Goal: Transaction & Acquisition: Purchase product/service

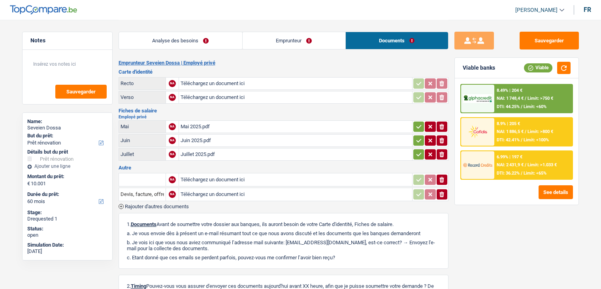
select select "renovation"
select select "60"
click at [199, 41] on link "Analyse des besoins" at bounding box center [180, 40] width 123 height 17
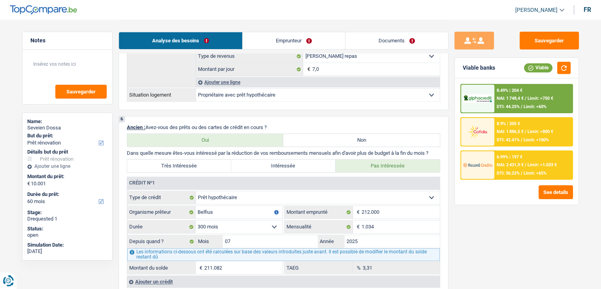
scroll to position [553, 0]
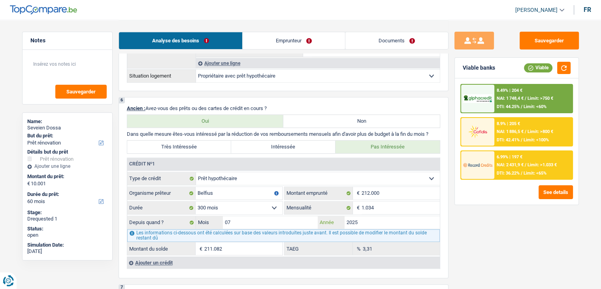
click at [394, 219] on input "2025" at bounding box center [392, 222] width 95 height 13
click at [457, 211] on div "Sauvegarder Viable banks Viable 8.49% | 204 € NAI: 1 748,4 € / Limit: >750 € DT…" at bounding box center [517, 154] width 136 height 244
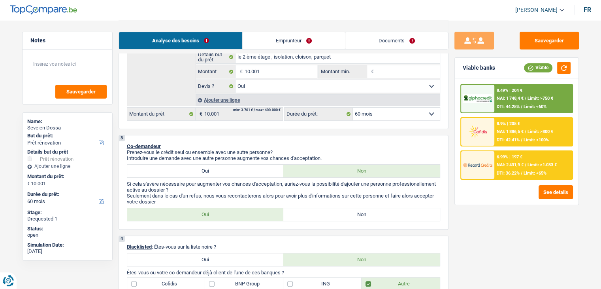
scroll to position [0, 0]
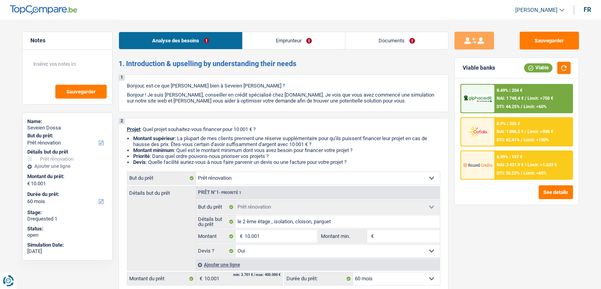
click at [403, 43] on link "Documents" at bounding box center [396, 40] width 103 height 17
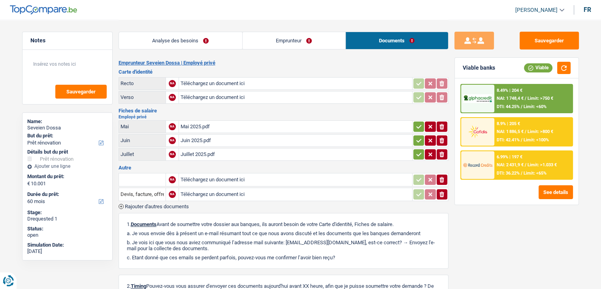
click at [213, 47] on link "Analyse des besoins" at bounding box center [180, 40] width 123 height 17
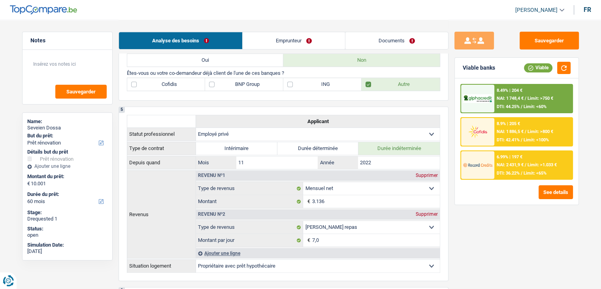
scroll to position [395, 0]
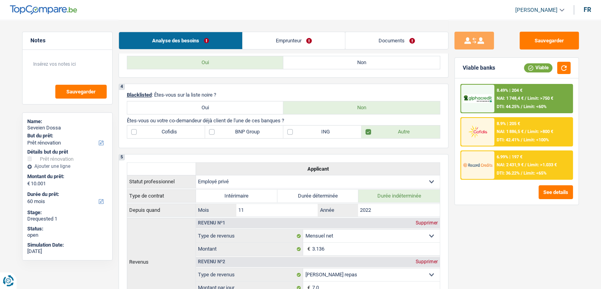
click at [398, 37] on link "Documents" at bounding box center [396, 40] width 103 height 17
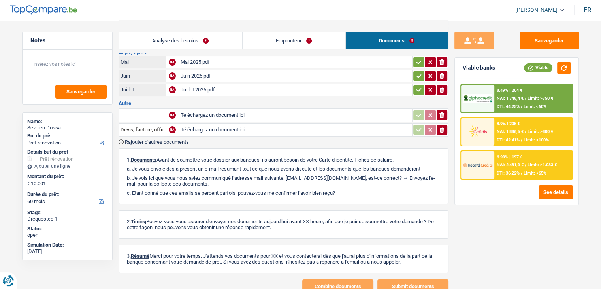
scroll to position [0, 0]
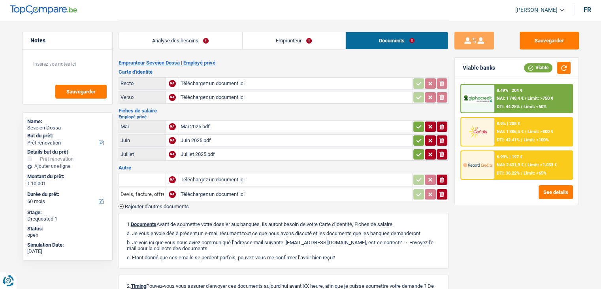
click at [234, 41] on link "Analyse des besoins" at bounding box center [180, 40] width 123 height 17
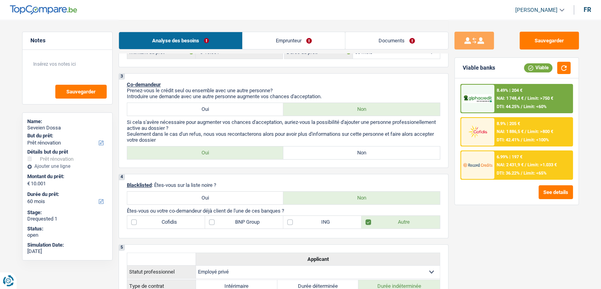
scroll to position [119, 0]
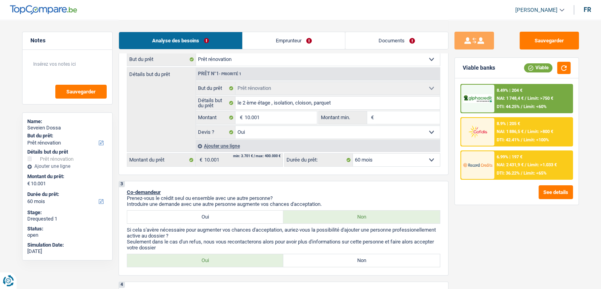
click at [293, 32] on link "Emprunteur" at bounding box center [294, 40] width 102 height 17
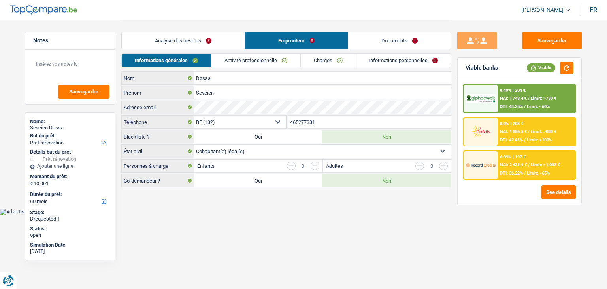
click at [295, 62] on link "Activité professionnelle" at bounding box center [255, 60] width 89 height 13
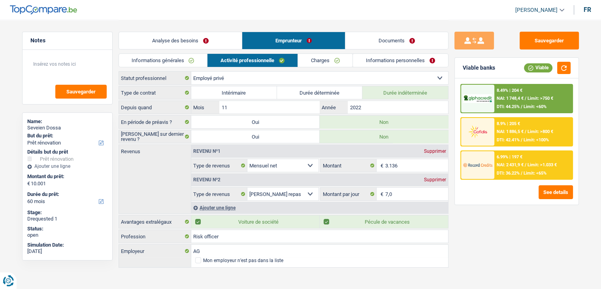
click at [326, 55] on link "Charges" at bounding box center [325, 60] width 55 height 13
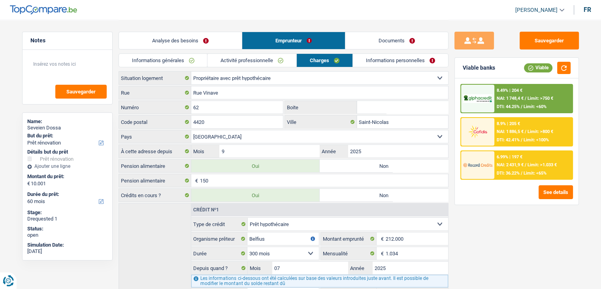
click at [367, 56] on link "Informations personnelles" at bounding box center [400, 60] width 95 height 13
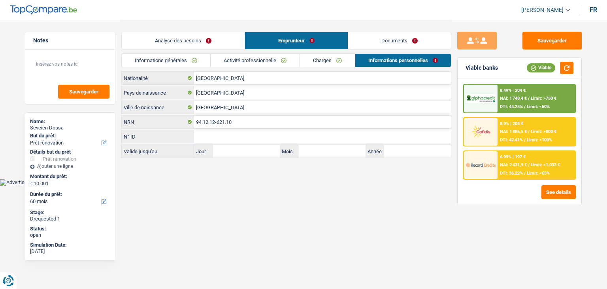
click at [265, 69] on div "Informations générales Activité professionnelle Charges Informations personnell…" at bounding box center [286, 62] width 330 height 18
click at [258, 64] on link "Activité professionnelle" at bounding box center [255, 60] width 89 height 13
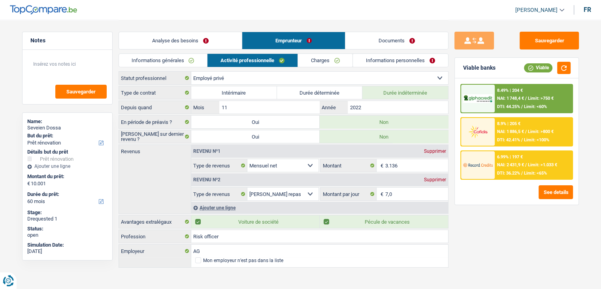
click at [215, 43] on link "Analyse des besoins" at bounding box center [180, 40] width 123 height 17
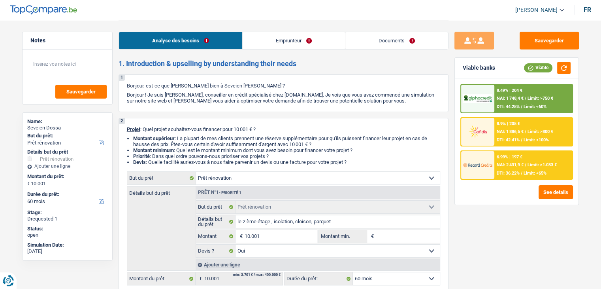
click at [315, 50] on div "Analyse des besoins Emprunteur Documents" at bounding box center [284, 37] width 330 height 34
drag, startPoint x: 317, startPoint y: 44, endPoint x: 319, endPoint y: 47, distance: 4.1
click at [317, 44] on link "Emprunteur" at bounding box center [294, 40] width 102 height 17
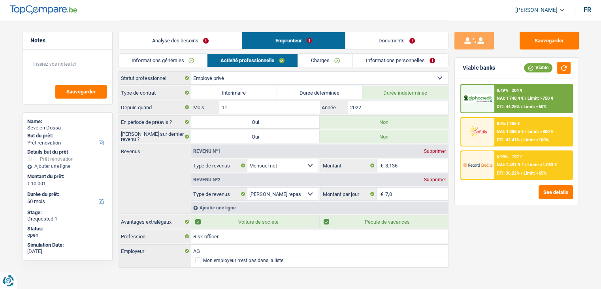
click at [338, 58] on link "Charges" at bounding box center [325, 60] width 55 height 13
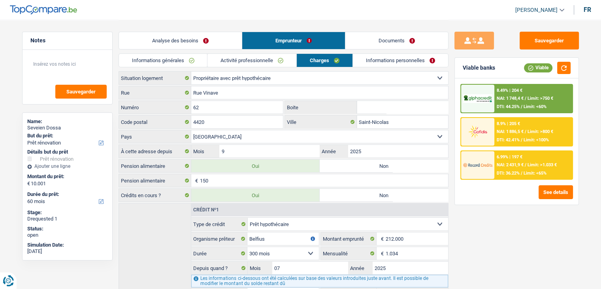
click at [388, 63] on link "Informations personnelles" at bounding box center [400, 60] width 95 height 13
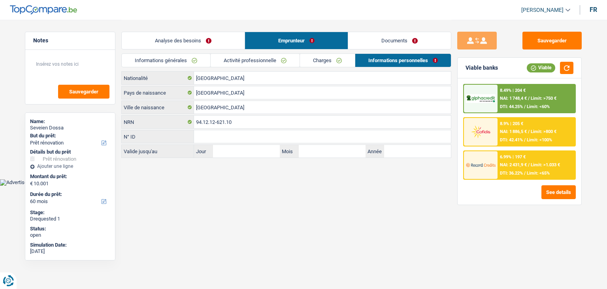
click at [281, 57] on link "Activité professionnelle" at bounding box center [255, 60] width 89 height 13
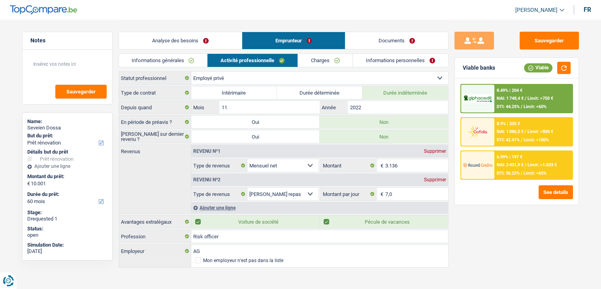
click at [182, 62] on link "Informations générales" at bounding box center [163, 60] width 89 height 13
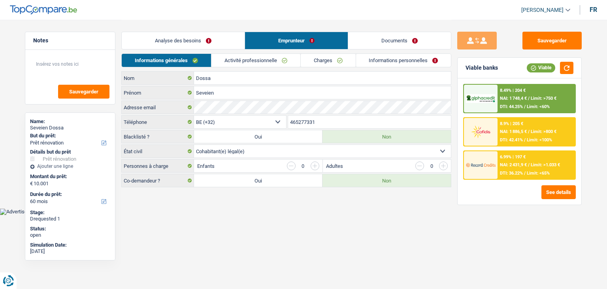
click at [204, 43] on link "Analyse des besoins" at bounding box center [183, 40] width 123 height 17
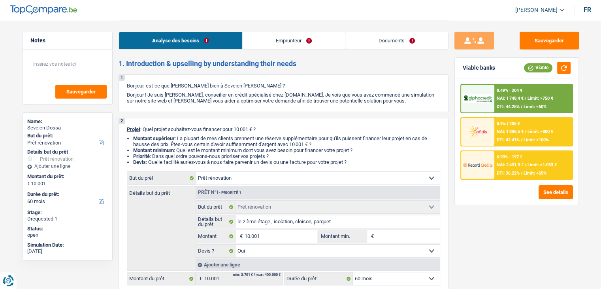
click at [374, 36] on link "Documents" at bounding box center [396, 40] width 103 height 17
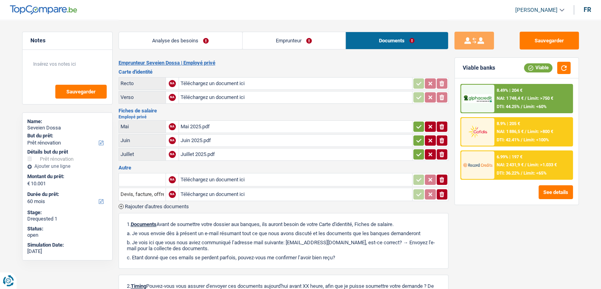
click at [213, 44] on link "Analyse des besoins" at bounding box center [180, 40] width 123 height 17
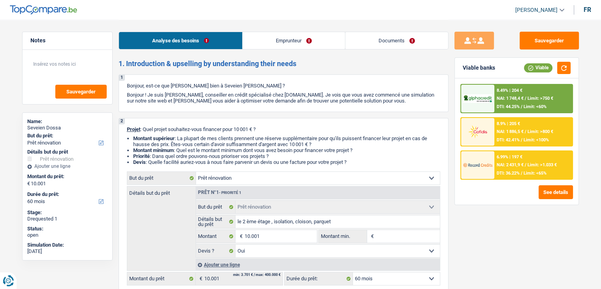
click at [395, 47] on link "Documents" at bounding box center [396, 40] width 103 height 17
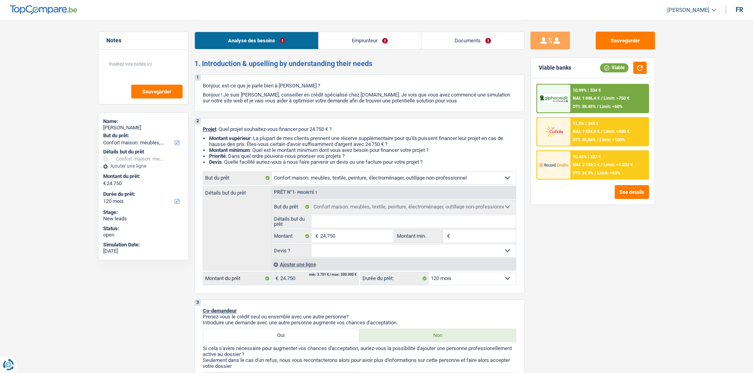
select select "household"
select select "120"
select select "household"
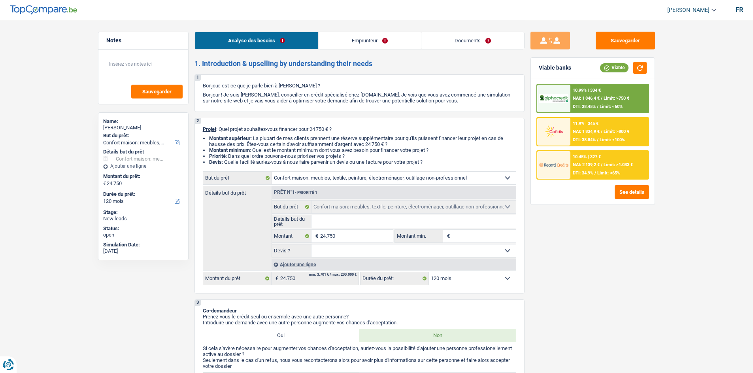
select select "120"
select select "privateEmployee"
select select "netSalary"
select select "mealVouchers"
select select "ownerWithMortgage"
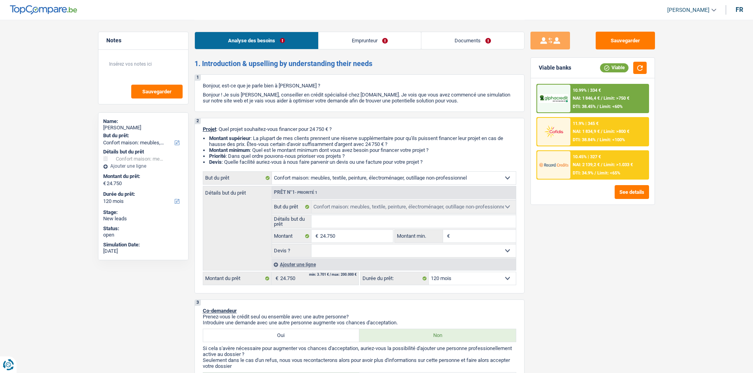
select select "mortgage"
select select "300"
select select "household"
select select "120"
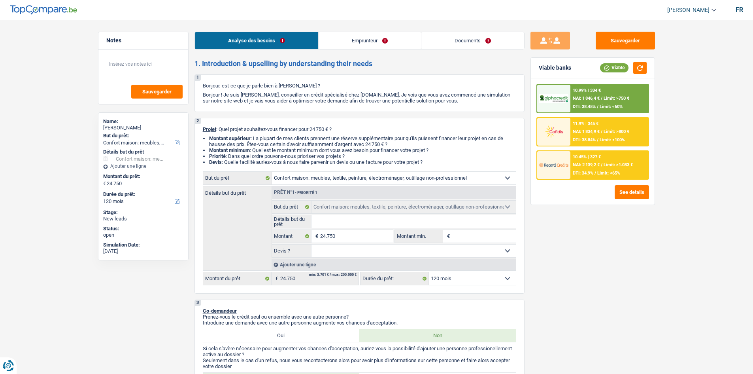
click at [392, 175] on select "Confort maison: meubles, textile, peinture, électroménager, outillage non-profe…" at bounding box center [394, 178] width 244 height 13
select select "houseOrGarden"
click at [272, 172] on select "Confort maison: meubles, textile, peinture, électroménager, outillage non-profe…" at bounding box center [394, 178] width 244 height 13
select select "houseOrGarden"
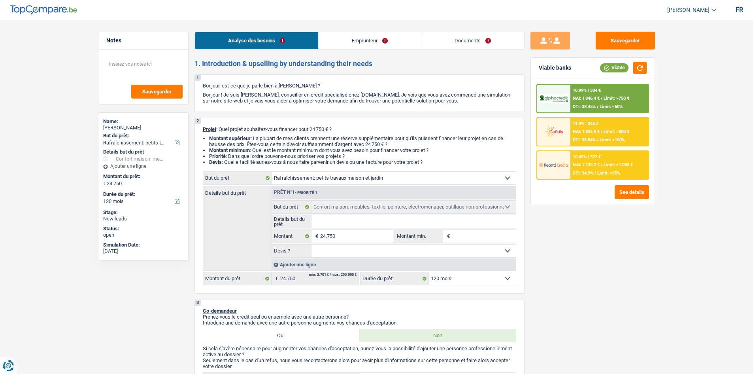
select select "houseOrGarden"
select select "household"
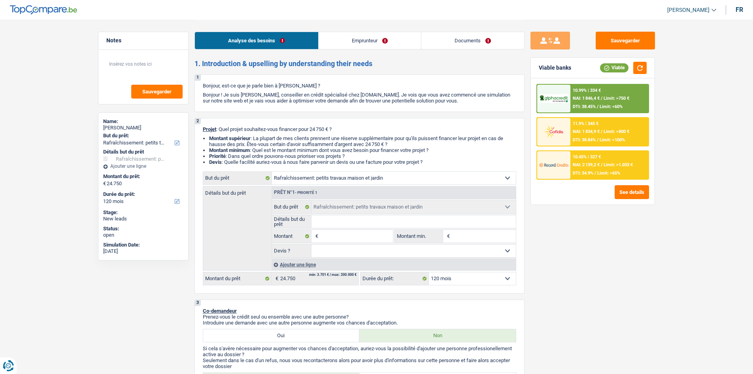
select select "household"
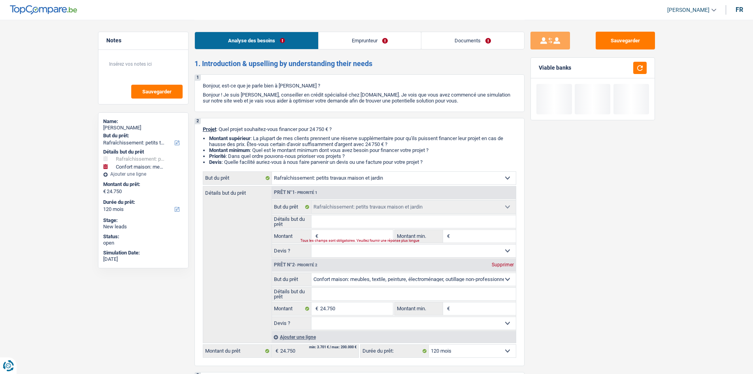
click at [364, 38] on link "Emprunteur" at bounding box center [370, 40] width 102 height 17
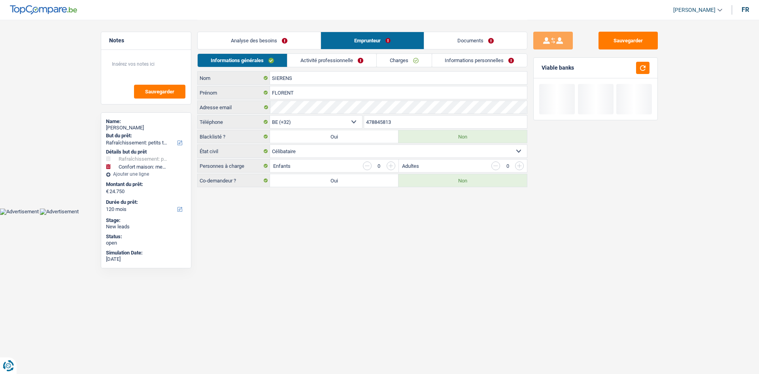
click at [353, 64] on link "Activité professionnelle" at bounding box center [331, 60] width 89 height 13
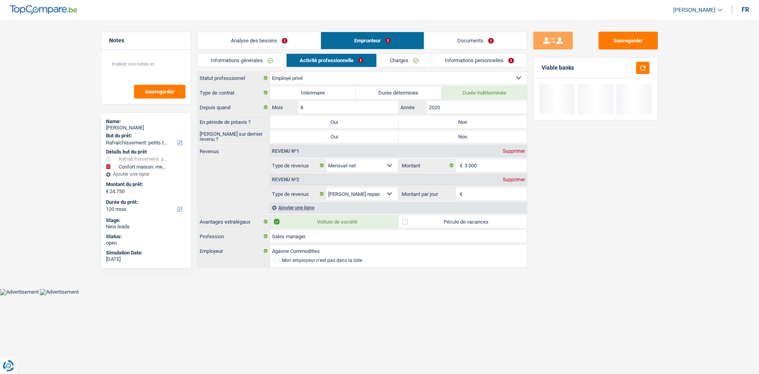
click at [403, 58] on link "Charges" at bounding box center [404, 60] width 55 height 13
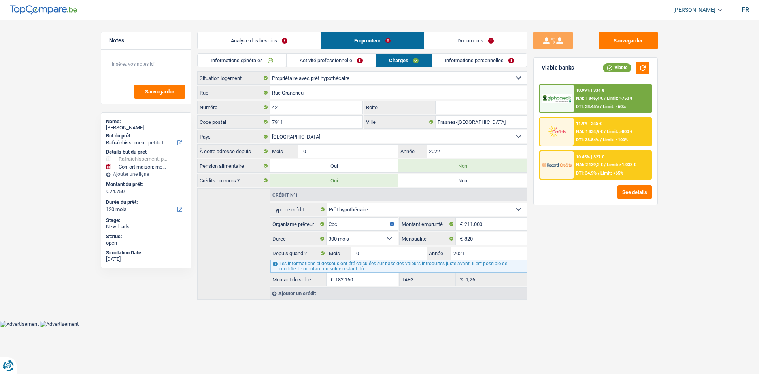
click at [265, 44] on link "Analyse des besoins" at bounding box center [259, 40] width 123 height 17
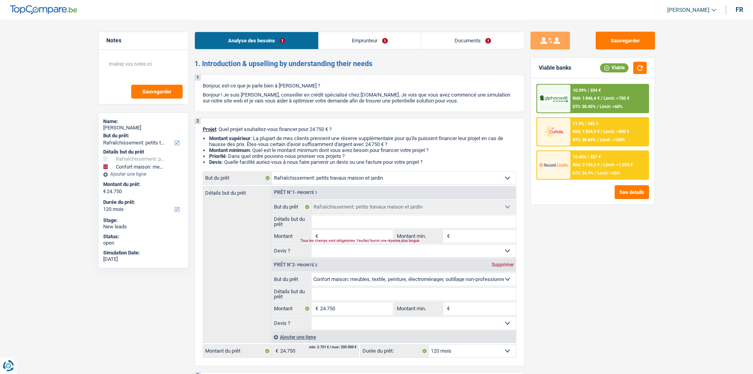
click at [500, 260] on div "Prêt n°2 - Priorité 2 Supprimer" at bounding box center [394, 265] width 244 height 13
click at [501, 262] on div "Prêt n°2 - Priorité 2 Supprimer" at bounding box center [394, 265] width 244 height 13
click at [504, 264] on div "Supprimer" at bounding box center [503, 264] width 26 height 5
type input "0"
select select
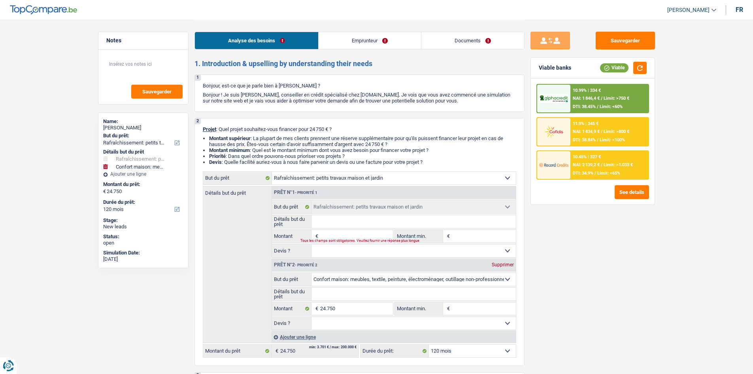
select select
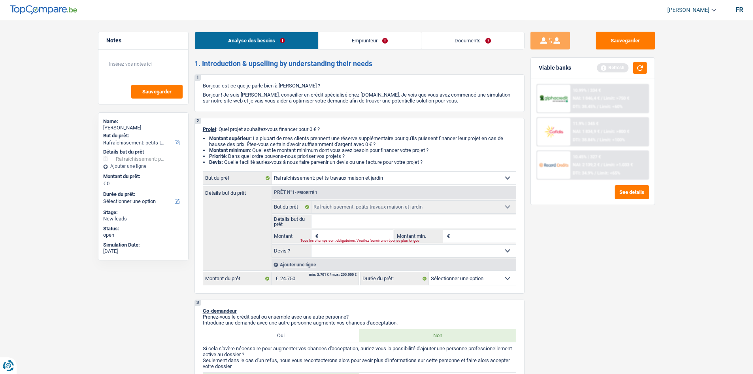
click at [347, 232] on input "Montant" at bounding box center [356, 236] width 72 height 13
type input "2"
type input "25"
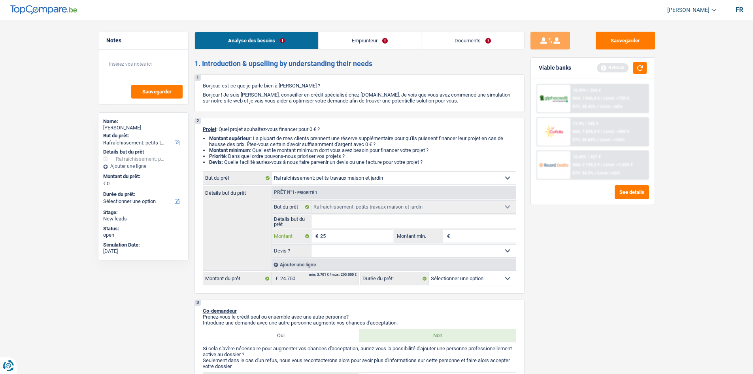
type input "250"
type input "2.500"
type input "25.000"
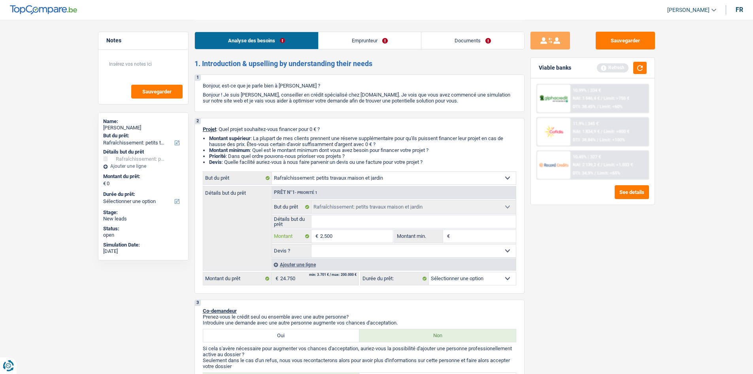
type input "25.000"
click at [586, 278] on div "Sauvegarder Viable banks Refresh 10.99% | 334 € NAI: 1 846,4 € / Limit: >750 € …" at bounding box center [593, 196] width 136 height 329
type input "25.000"
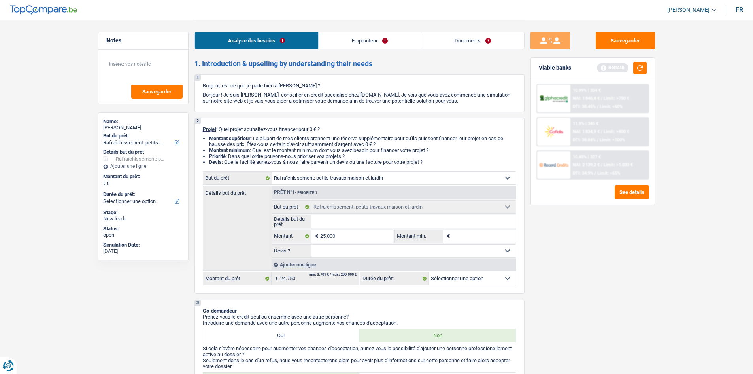
type input "25.000"
select select "120"
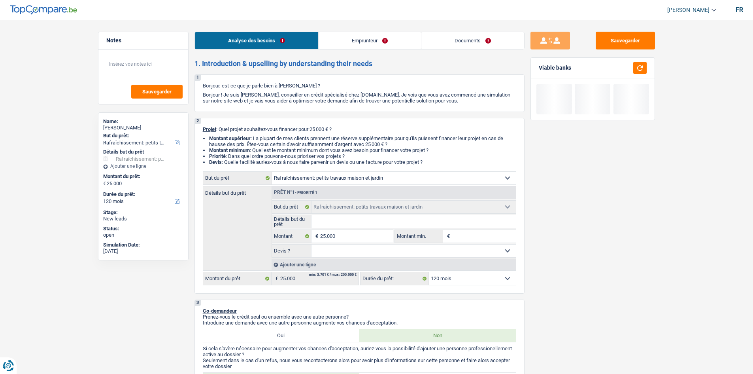
click at [292, 263] on div "Ajouter une ligne" at bounding box center [394, 264] width 244 height 11
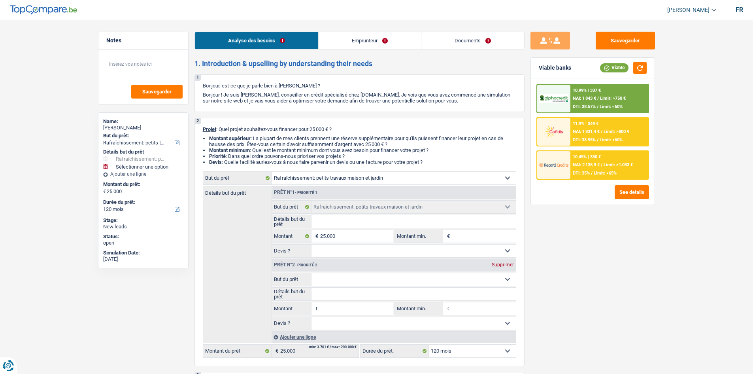
click at [364, 46] on link "Emprunteur" at bounding box center [370, 40] width 102 height 17
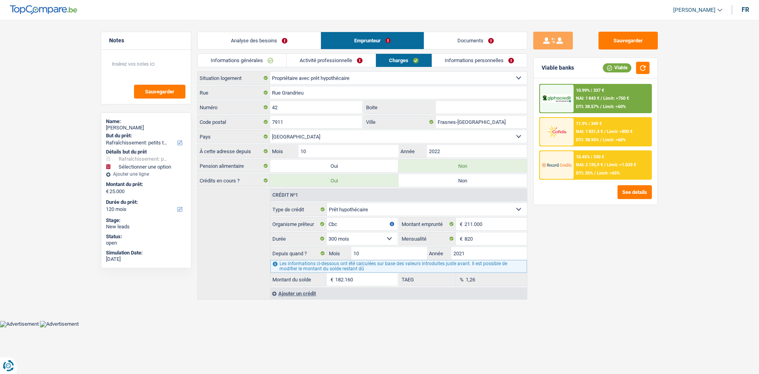
click at [295, 43] on link "Analyse des besoins" at bounding box center [259, 40] width 123 height 17
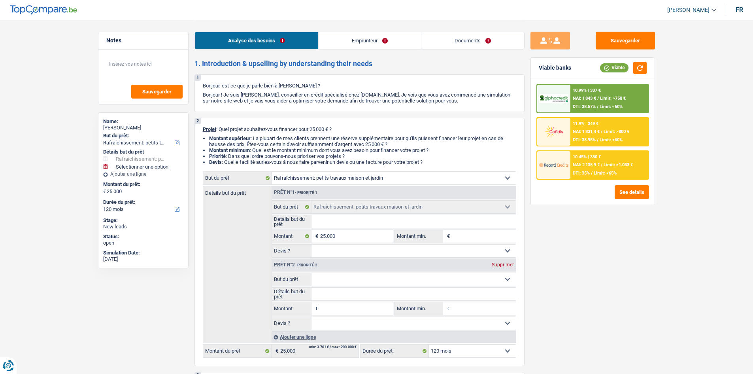
click at [379, 174] on select "Confort maison: meubles, textile, peinture, électroménager, outillage non-profe…" at bounding box center [394, 178] width 244 height 13
select select "household"
click at [272, 172] on select "Confort maison: meubles, textile, peinture, électroménager, outillage non-profe…" at bounding box center [394, 178] width 244 height 13
select select "household"
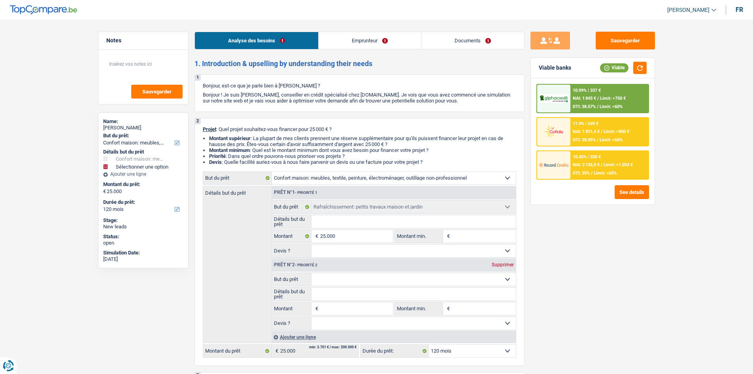
select select "household"
select select "houseOrGarden"
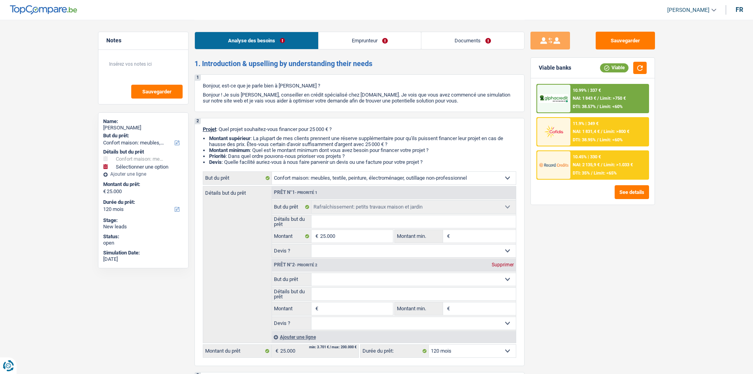
type input "25.000"
select select "houseOrGarden"
type input "25.000"
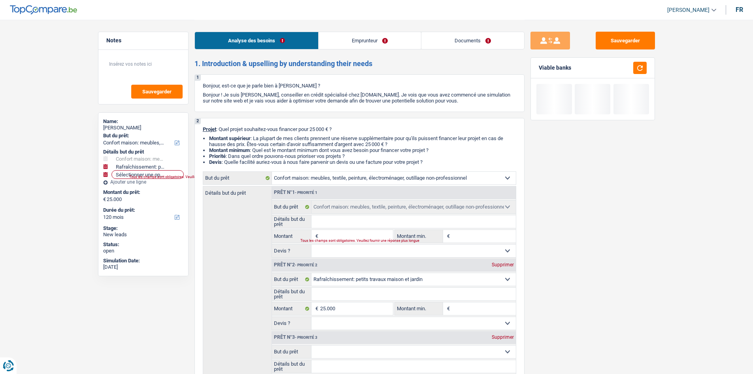
click at [506, 260] on div "Prêt n°2 - Priorité 2 Supprimer" at bounding box center [394, 265] width 244 height 13
click at [506, 262] on div "Supprimer" at bounding box center [503, 264] width 26 height 5
type input "0"
select select
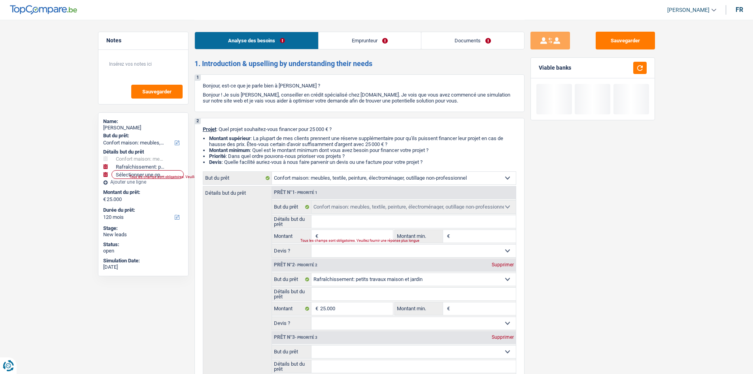
select select
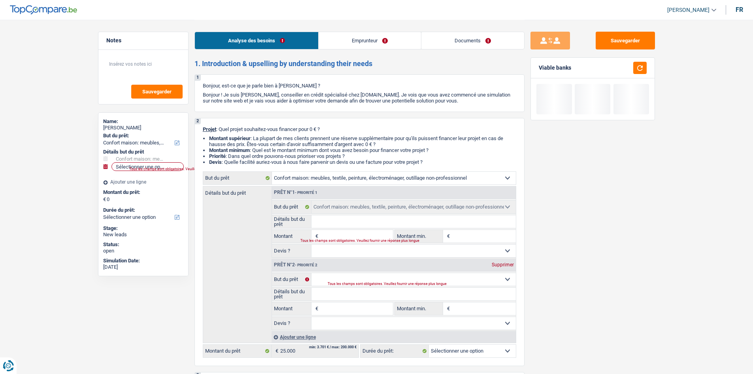
click at [506, 262] on div "Supprimer" at bounding box center [503, 264] width 26 height 5
select select
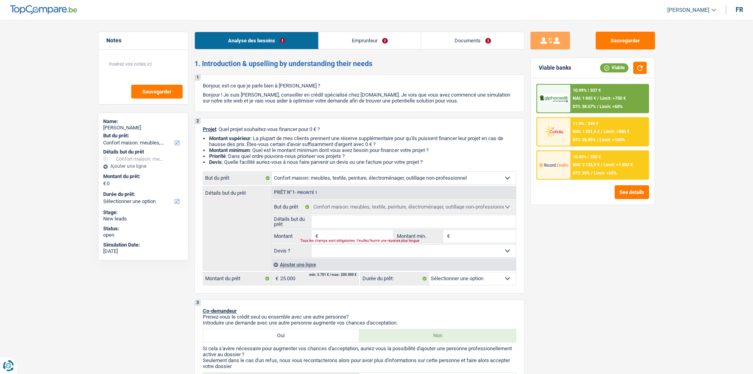
click at [361, 231] on input "Montant" at bounding box center [356, 236] width 72 height 13
type input "5"
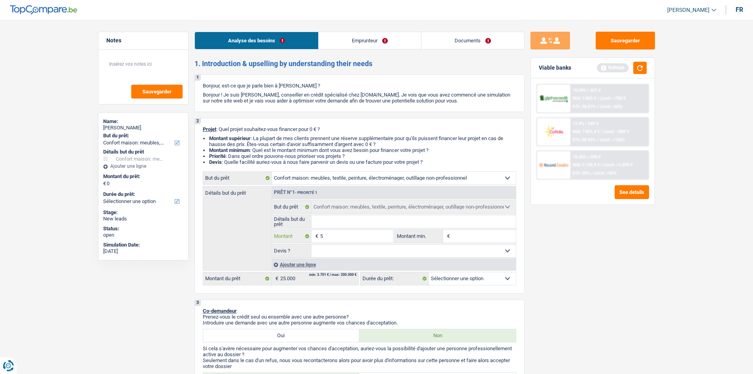
type input "50"
type input "500"
type input "5.000"
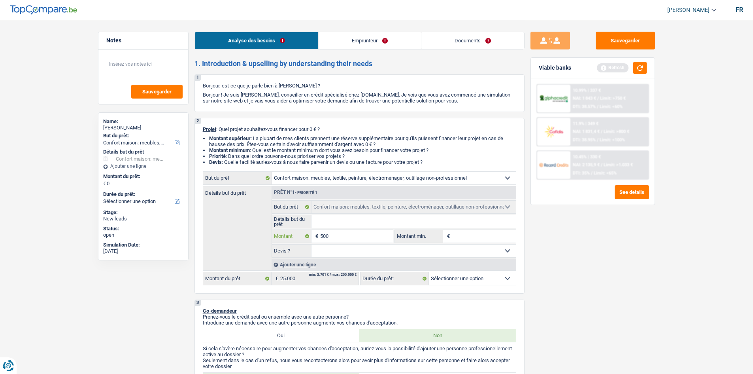
type input "5.000"
type input "50.000"
type input "5.000"
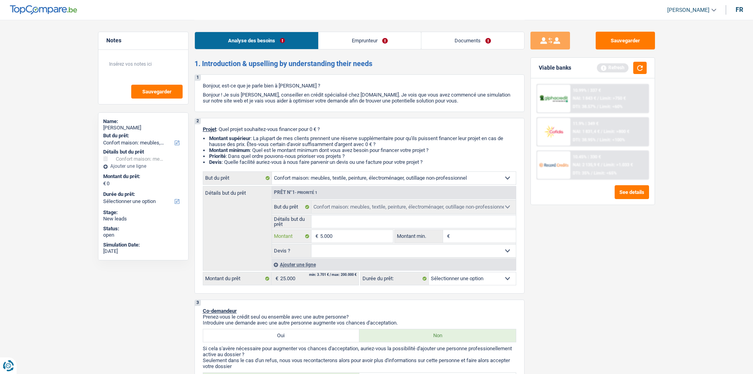
type input "500"
type input "50"
type input "5"
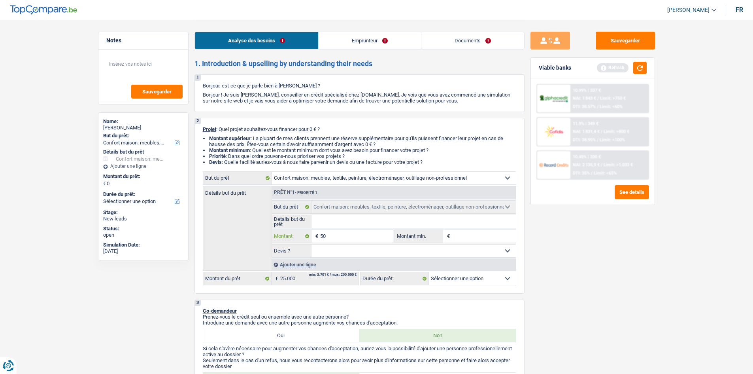
type input "5"
type input "2"
type input "20"
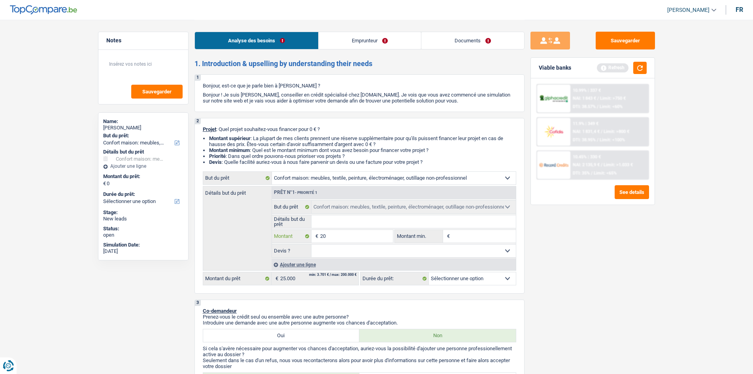
type input "200"
type input "2.000"
type input "20.000"
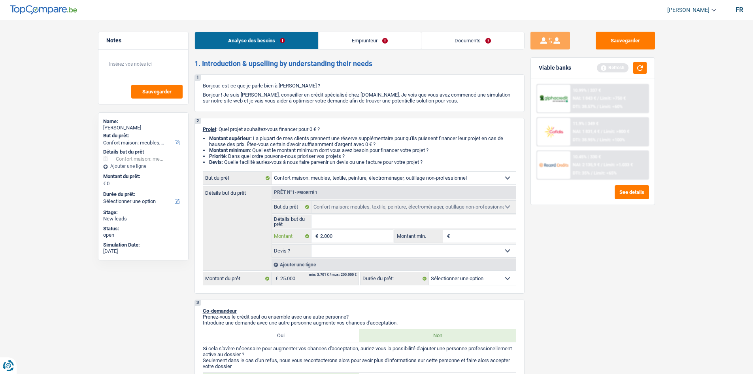
type input "20.000"
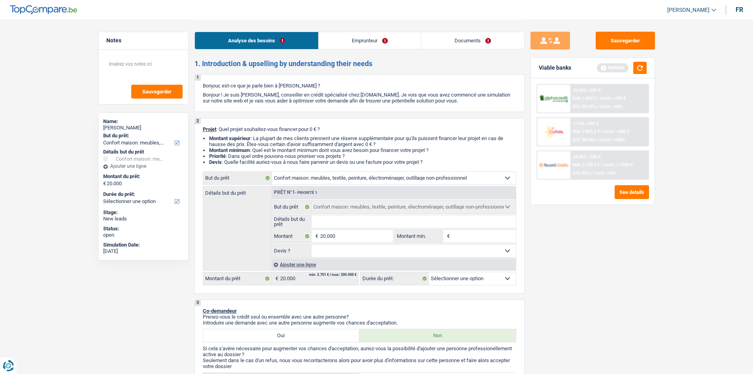
click at [604, 274] on div "Sauvegarder Viable banks Refresh 10.99% | 337 € NAI: 1 843 € / Limit: >750 € DT…" at bounding box center [593, 196] width 136 height 329
select select "84"
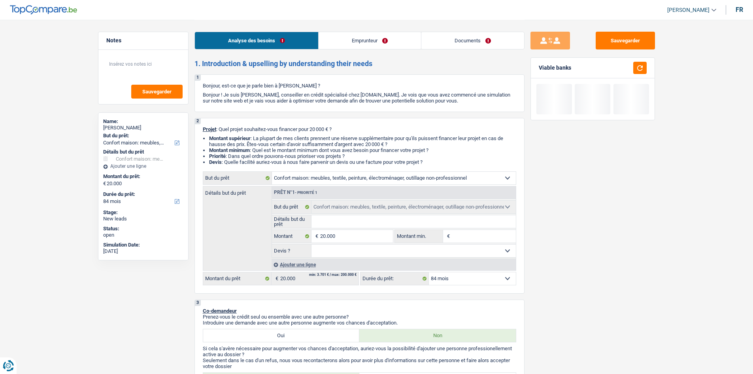
click at [317, 264] on div "Ajouter une ligne" at bounding box center [394, 264] width 244 height 11
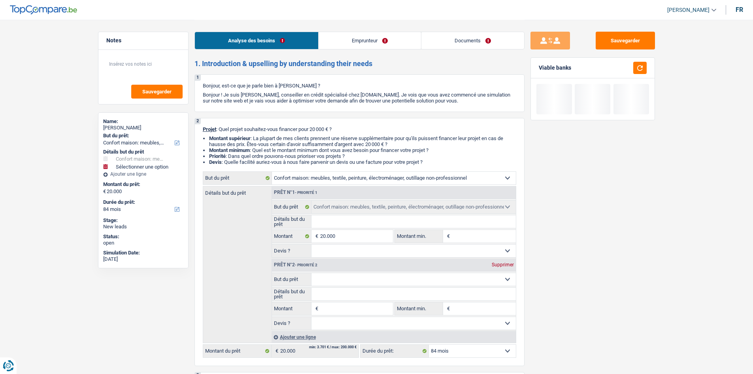
click at [372, 274] on select "Confort maison: meubles, textile, peinture, électroménager, outillage non-profe…" at bounding box center [413, 279] width 204 height 13
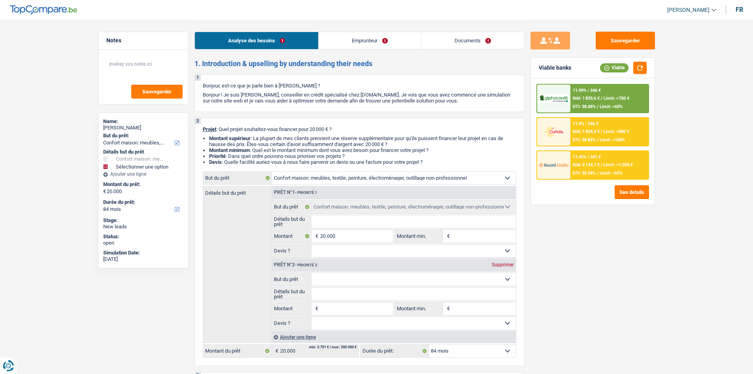
select select "tech"
click at [311, 273] on select "Confort maison: meubles, textile, peinture, électroménager, outillage non-profe…" at bounding box center [413, 279] width 204 height 13
select select "tech"
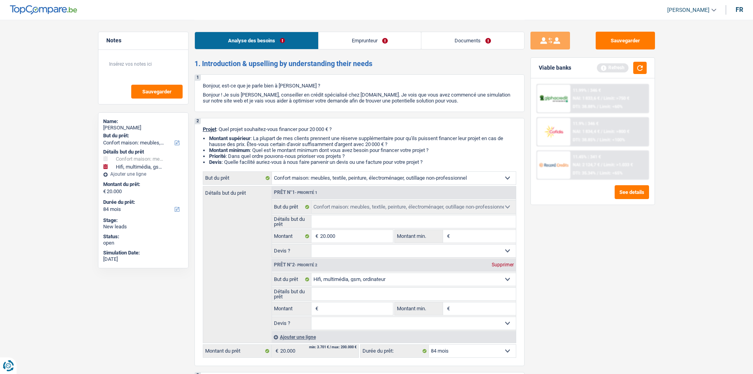
click at [350, 308] on input "Montant" at bounding box center [356, 308] width 72 height 13
type input "5"
type input "50"
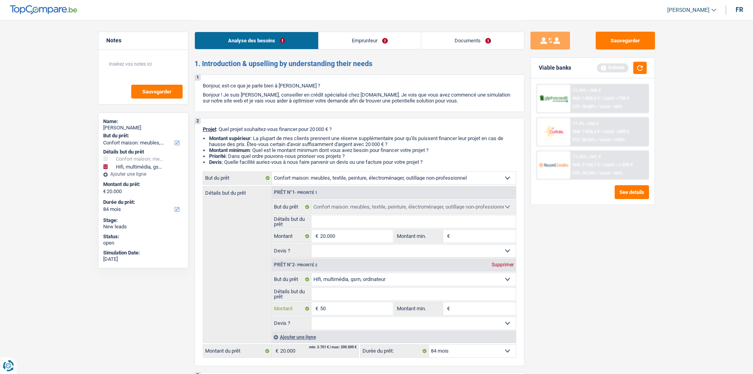
type input "500"
type input "5.000"
type input "50.000"
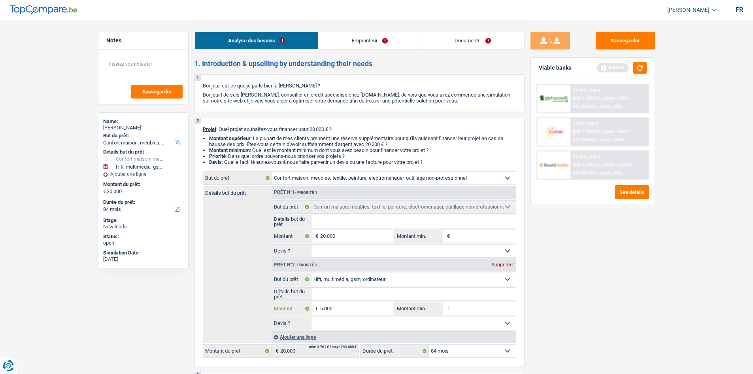
type input "50.000"
click at [556, 280] on div "Sauvegarder Viable banks Refresh 11.99% | 346 € NAI: 1 833,6 € / Limit: >750 € …" at bounding box center [593, 196] width 136 height 329
type input "70.000"
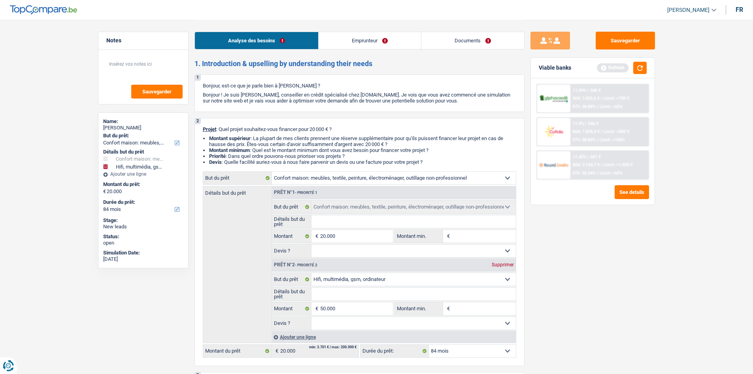
type input "70.000"
select select "144"
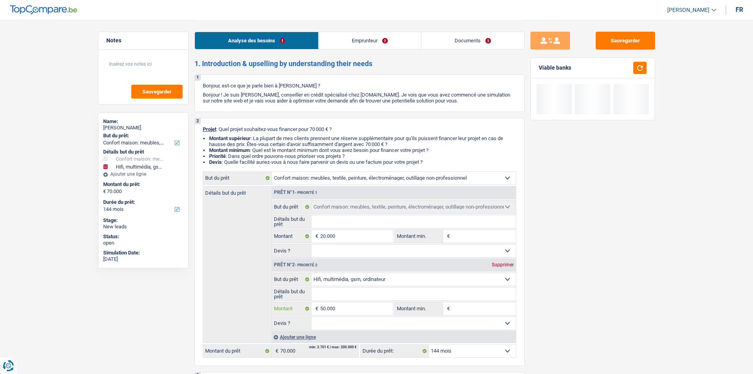
click at [337, 313] on input "50.000" at bounding box center [356, 308] width 72 height 13
type input "5.000"
type input "25.000"
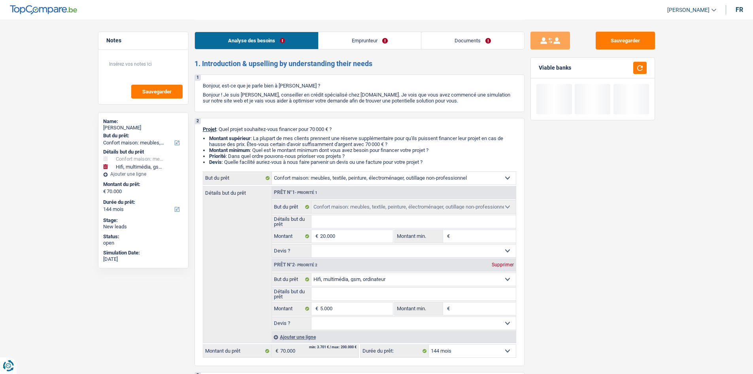
select select "120"
type input "25.000"
select select "120"
type input "25.000"
select select "120"
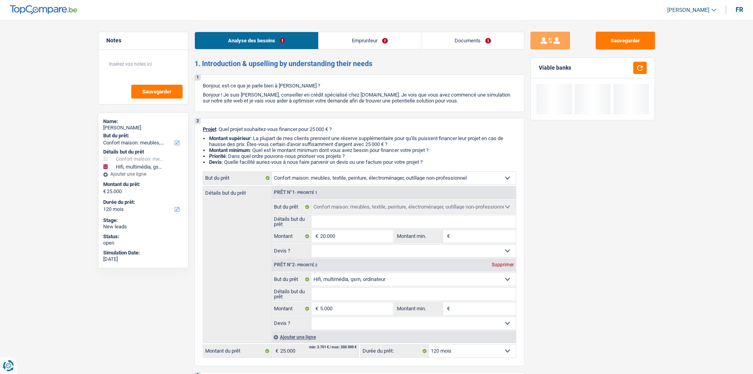
click at [601, 331] on div "Sauvegarder Viable banks" at bounding box center [593, 196] width 136 height 329
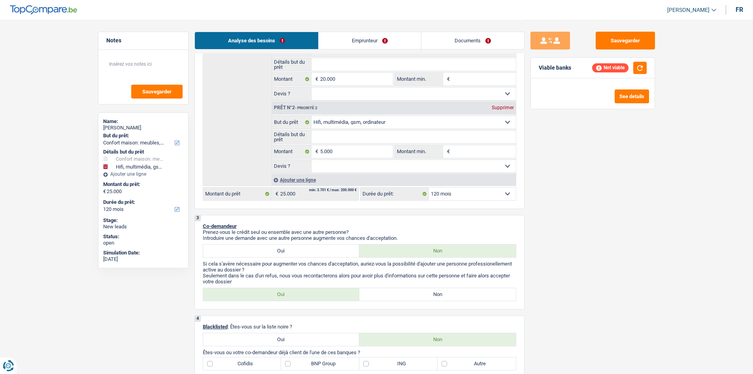
scroll to position [237, 0]
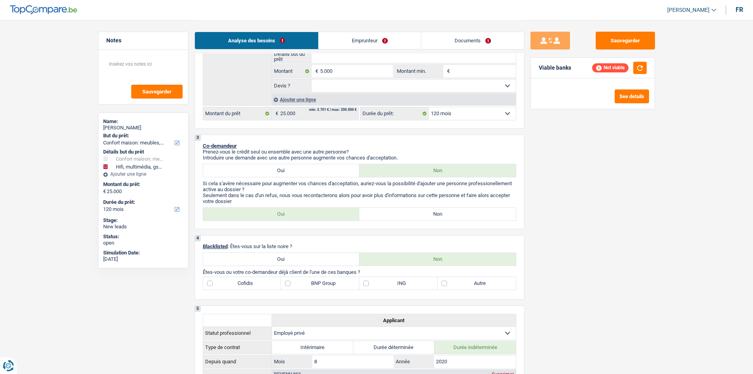
click at [440, 202] on p "Seulement dans le cas d'un refus, nous vous recontacterons alors pour avoir plu…" at bounding box center [359, 198] width 313 height 12
click at [438, 210] on label "Non" at bounding box center [437, 214] width 157 height 13
click at [438, 210] on input "Non" at bounding box center [437, 214] width 157 height 13
radio input "true"
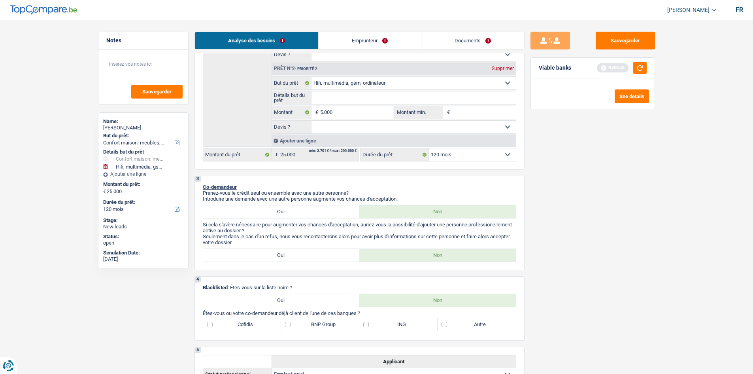
scroll to position [158, 0]
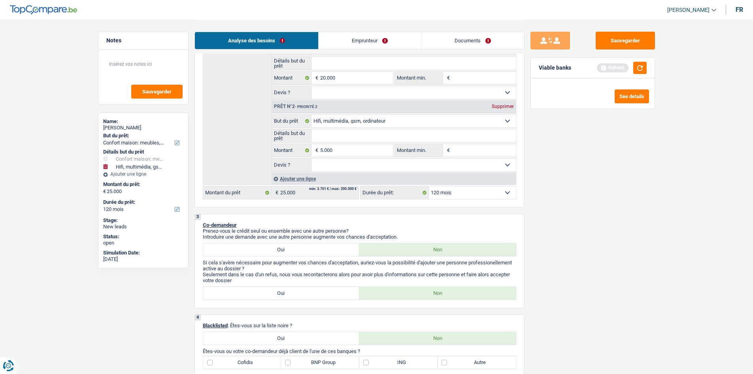
click at [638, 75] on div "Viable banks Refresh" at bounding box center [593, 68] width 124 height 21
click at [355, 92] on select "Oui Non Non répondu Sélectionner une option" at bounding box center [413, 92] width 204 height 13
select select "yes"
click at [311, 86] on select "Oui Non Non répondu Sélectionner une option" at bounding box center [413, 92] width 204 height 13
select select "yes"
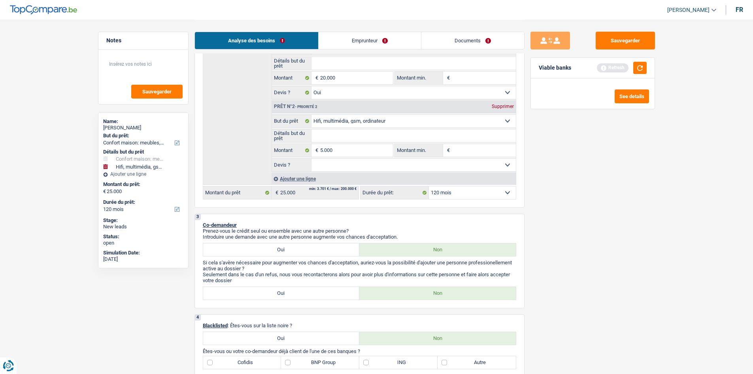
click at [335, 164] on select "Oui Non Non répondu Sélectionner une option" at bounding box center [413, 165] width 204 height 13
select select "yes"
click at [311, 159] on select "Oui Non Non répondu Sélectionner une option" at bounding box center [413, 165] width 204 height 13
select select "yes"
click at [644, 70] on button "button" at bounding box center [639, 68] width 13 height 12
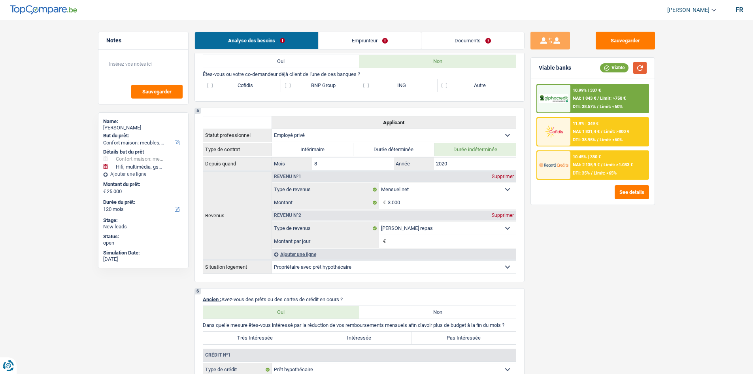
scroll to position [593, 0]
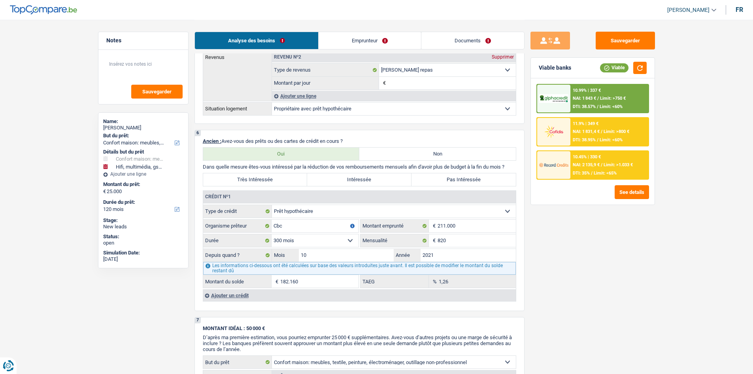
click at [467, 176] on label "Pas Intéressée" at bounding box center [464, 179] width 104 height 13
click at [467, 176] on input "Pas Intéressée" at bounding box center [464, 179] width 104 height 13
radio input "true"
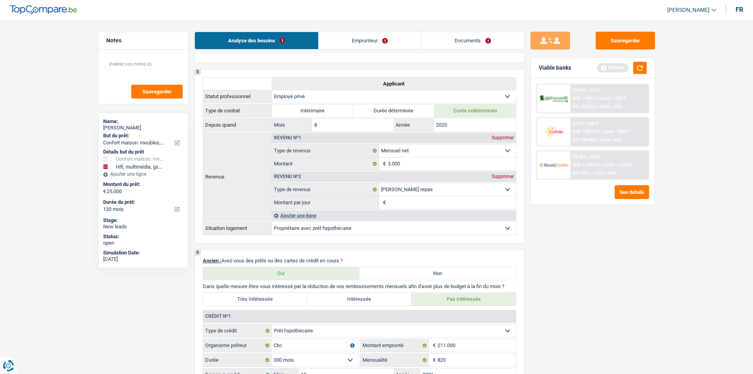
scroll to position [395, 0]
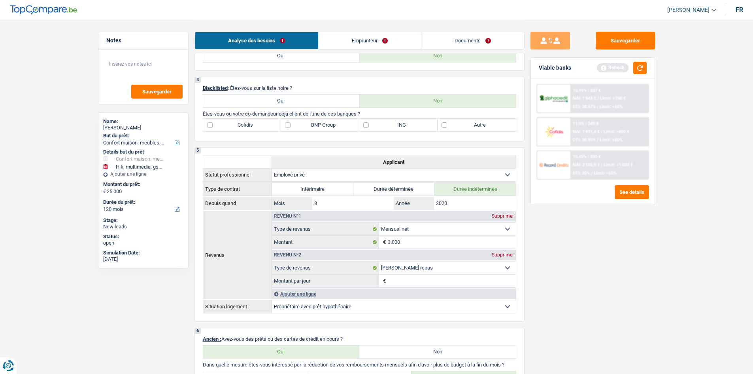
click at [482, 116] on p "Êtes-vous ou votre co-demandeur déjà client de l'une de ces banques ?" at bounding box center [359, 114] width 313 height 6
click at [485, 126] on label "Autre" at bounding box center [477, 125] width 78 height 13
click at [491, 127] on label "Autre" at bounding box center [477, 125] width 78 height 13
click at [491, 127] on input "Autre" at bounding box center [477, 125] width 78 height 13
checkbox input "true"
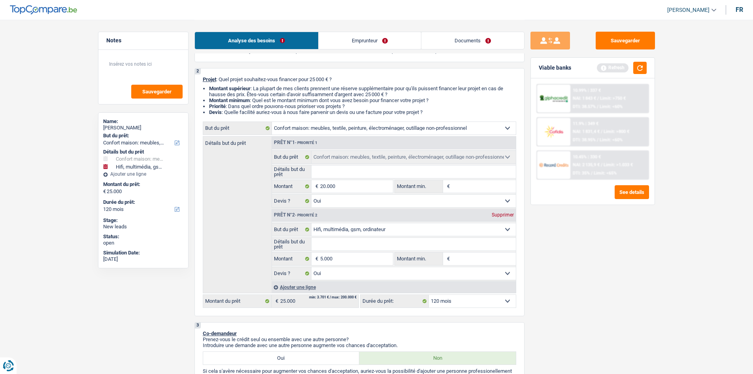
scroll to position [0, 0]
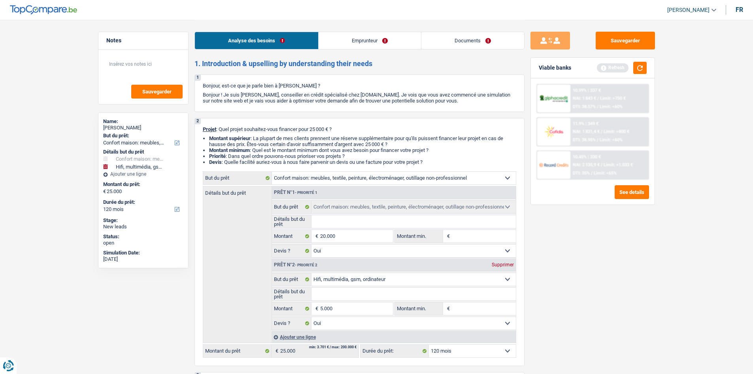
click at [382, 43] on link "Emprunteur" at bounding box center [370, 40] width 102 height 17
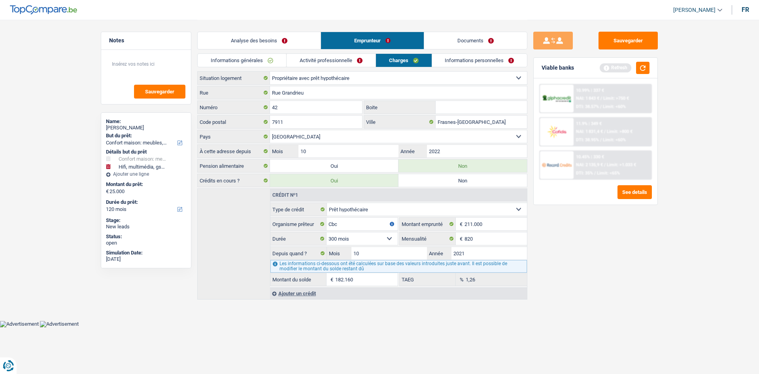
click at [313, 58] on link "Activité professionnelle" at bounding box center [331, 60] width 89 height 13
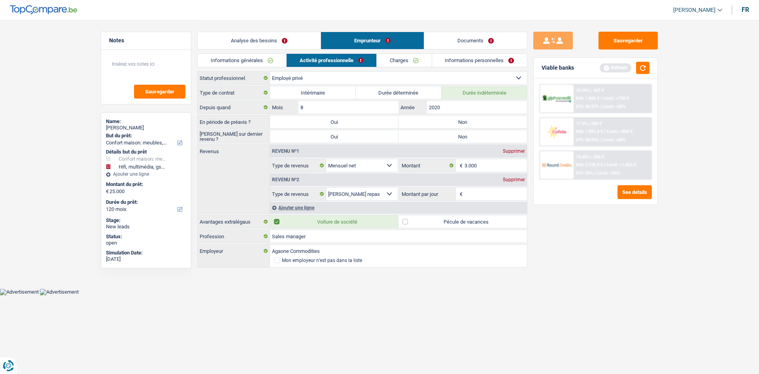
click at [405, 62] on link "Charges" at bounding box center [404, 60] width 55 height 13
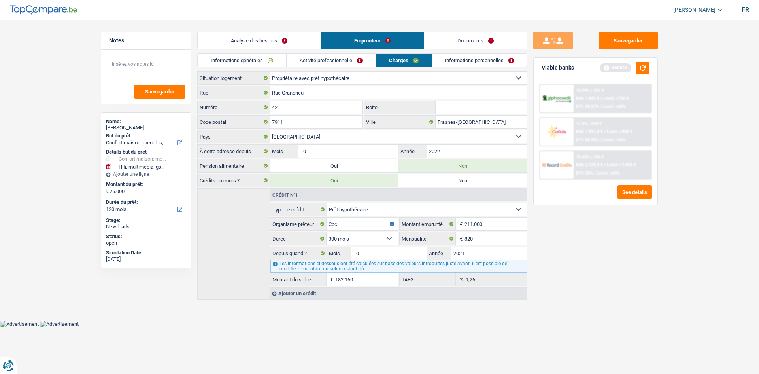
click at [461, 62] on link "Informations personnelles" at bounding box center [479, 60] width 95 height 13
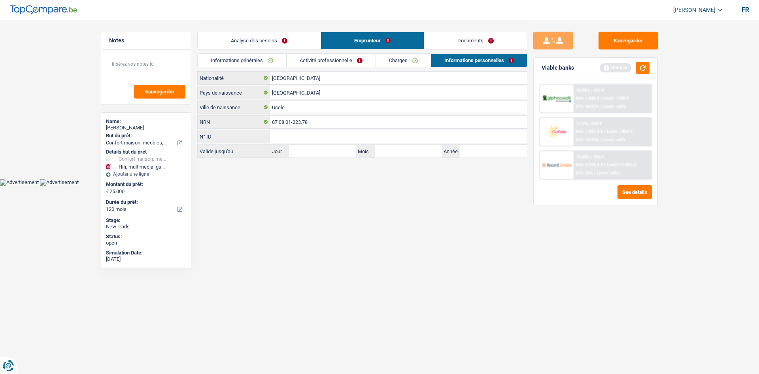
click at [312, 64] on link "Activité professionnelle" at bounding box center [331, 60] width 89 height 13
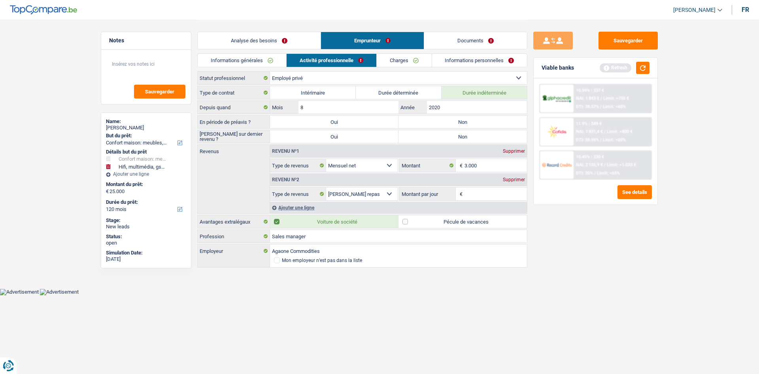
click at [225, 62] on link "Informations générales" at bounding box center [242, 60] width 89 height 13
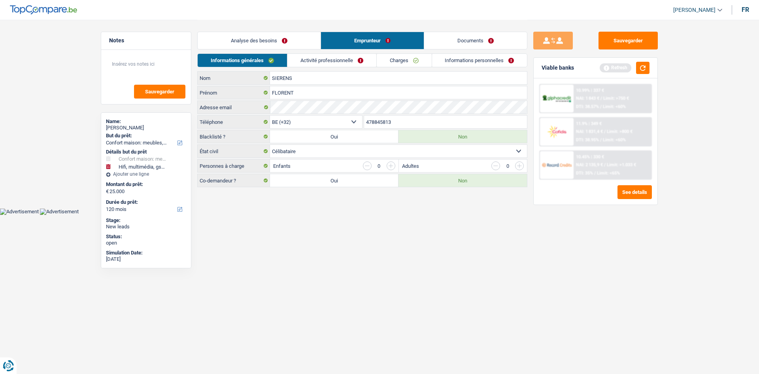
click at [311, 58] on link "Activité professionnelle" at bounding box center [331, 60] width 89 height 13
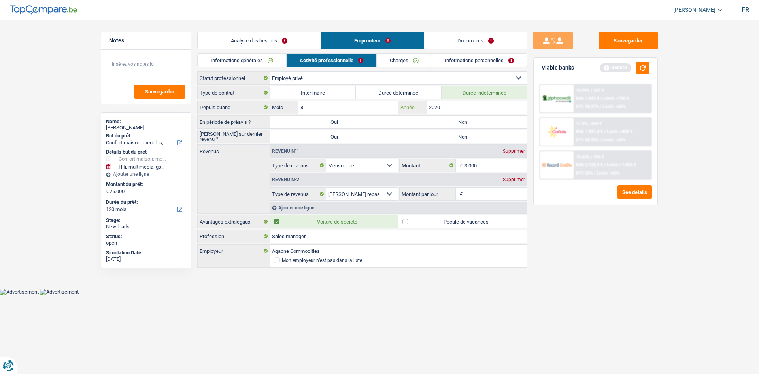
click at [442, 111] on input "2020" at bounding box center [477, 107] width 100 height 13
click at [311, 83] on select "Ouvrier Employé privé Employé public Invalide Indépendant Pensionné Chômeur Mut…" at bounding box center [398, 78] width 257 height 13
select select "independent"
click at [270, 72] on select "Ouvrier Employé privé Employé public Invalide Indépendant Pensionné Chômeur Mut…" at bounding box center [398, 78] width 257 height 13
select select "netSalary"
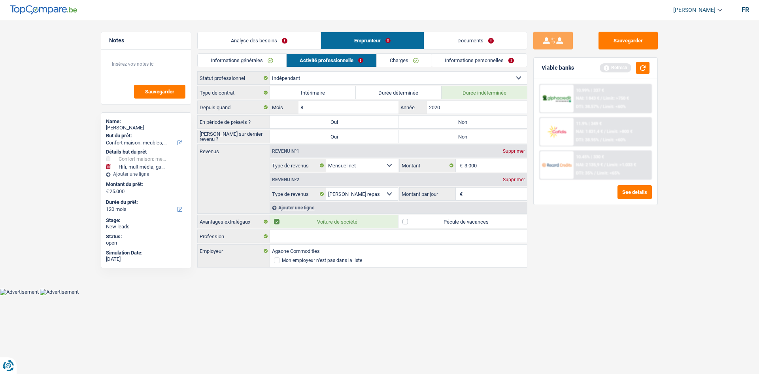
select select "mealVouchers"
select select "BE"
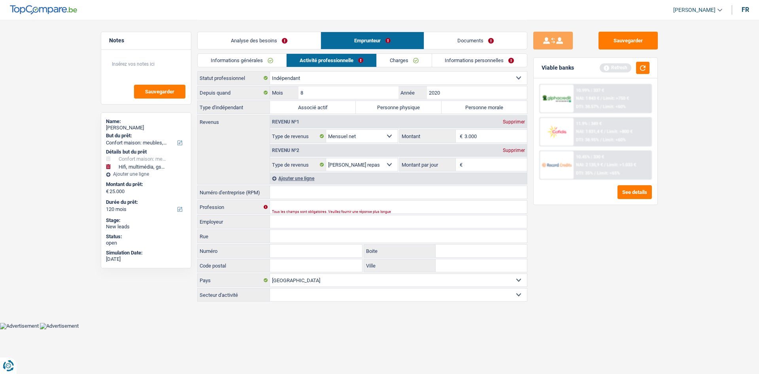
drag, startPoint x: 26, startPoint y: 98, endPoint x: 586, endPoint y: 234, distance: 576.3
click at [586, 234] on div "Notes Sauvegarder Name: FLORENT SIERENS But du prêt: Confort maison: meubles, t…" at bounding box center [379, 161] width 569 height 283
click at [340, 111] on label "Associé actif" at bounding box center [313, 107] width 86 height 13
click at [340, 111] on input "Associé actif" at bounding box center [313, 107] width 86 height 13
radio input "true"
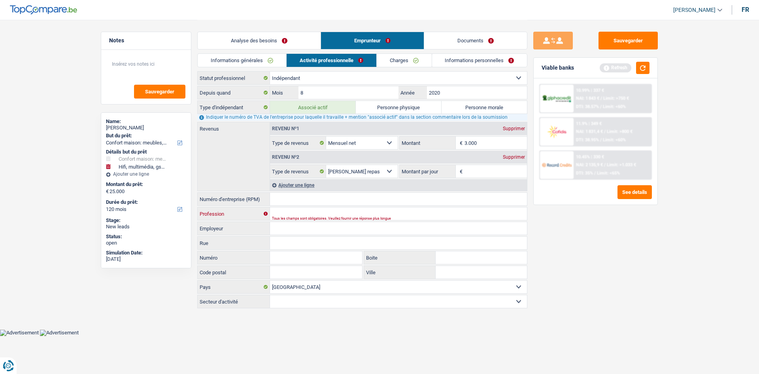
click at [303, 208] on input "Profession" at bounding box center [398, 213] width 257 height 13
click at [303, 204] on input "Numéro d'entreprise (RPM)" at bounding box center [398, 199] width 257 height 13
type input "0755770055"
drag, startPoint x: 301, startPoint y: 207, endPoint x: 255, endPoint y: 188, distance: 50.0
click at [255, 188] on div "Depuis quand 8 Mois / 2020 Année Type d'indépendant Associé actif Personne phys…" at bounding box center [362, 197] width 330 height 222
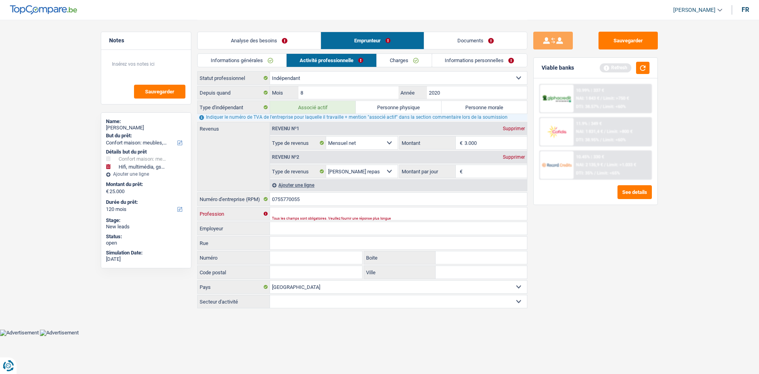
drag, startPoint x: 310, startPoint y: 213, endPoint x: 317, endPoint y: 209, distance: 8.7
click at [311, 213] on input "Profession" at bounding box center [398, 213] width 257 height 13
drag, startPoint x: 311, startPoint y: 202, endPoint x: 271, endPoint y: 195, distance: 40.5
click at [271, 195] on input "0755770055" at bounding box center [398, 199] width 257 height 13
click at [491, 104] on label "Personne morale" at bounding box center [485, 107] width 86 height 13
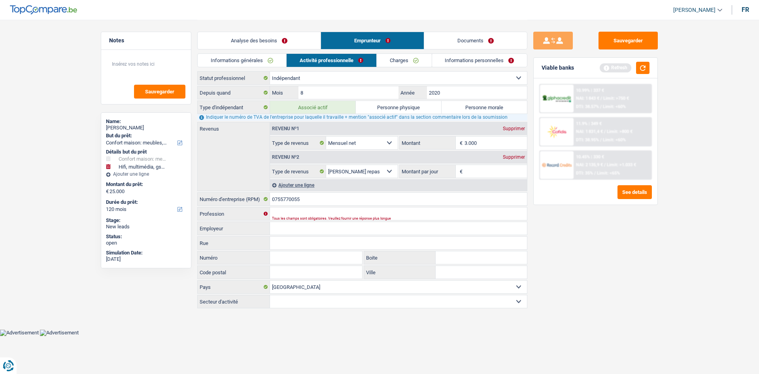
click at [491, 104] on input "Personne morale" at bounding box center [485, 107] width 86 height 13
radio input "true"
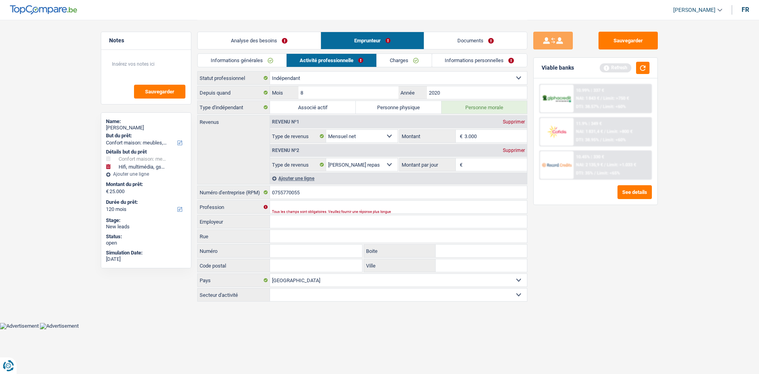
click at [296, 237] on input "Rue" at bounding box center [398, 236] width 257 height 13
paste input "Rue Grandrieu(FB) 42 7911 Frasnes-lez-Anvaing"
type input "Rue Grandrieu(FB) 42 7911 Frasnes-lez-Anvaing"
click at [595, 274] on div "Sauvegarder Viable banks Refresh 10.99% | 337 € NAI: 1 843 € / Limit: >750 € DT…" at bounding box center [595, 196] width 136 height 329
click at [481, 133] on input "3.000" at bounding box center [495, 136] width 63 height 13
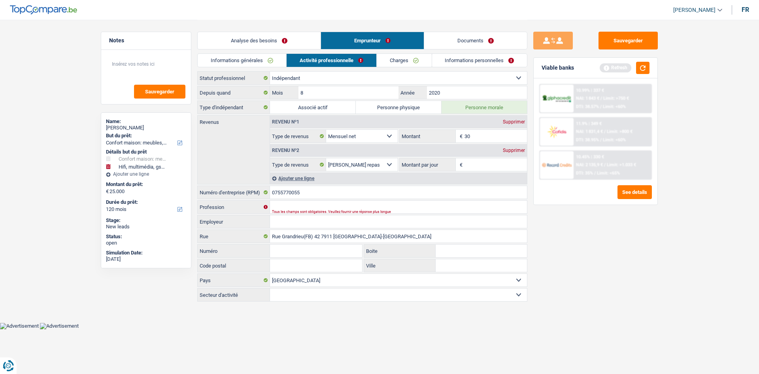
type input "3"
type input "9"
drag, startPoint x: 566, startPoint y: 208, endPoint x: 558, endPoint y: 217, distance: 11.2
click at [569, 206] on div "Sauvegarder Viable banks Refresh 10.99% | 337 € NAI: 1 843 € / Limit: >750 € DT…" at bounding box center [595, 196] width 136 height 329
click at [485, 47] on link "Documents" at bounding box center [475, 40] width 103 height 17
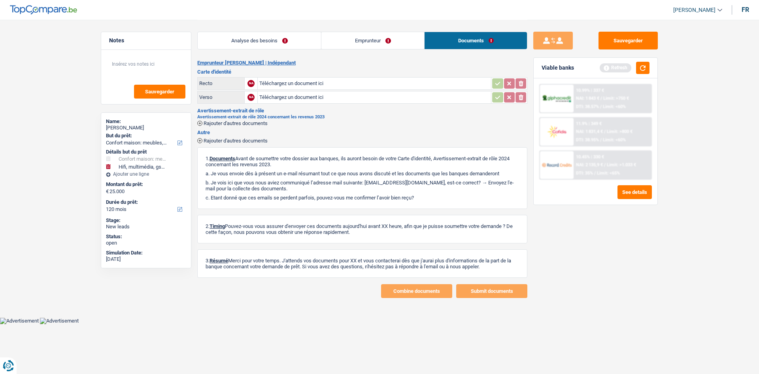
click at [381, 41] on link "Emprunteur" at bounding box center [372, 40] width 103 height 17
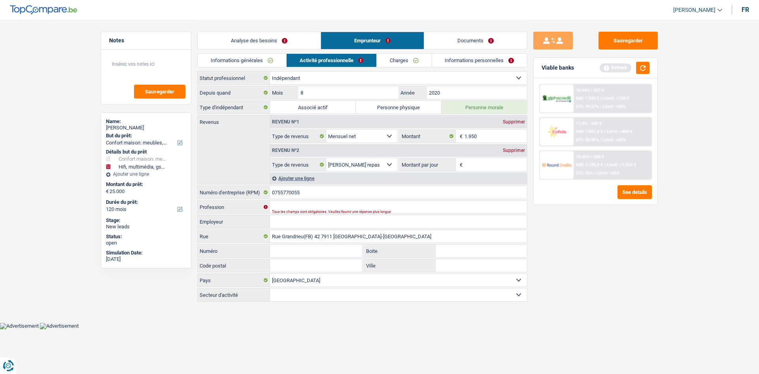
click at [616, 242] on div "Sauvegarder Viable banks Refresh 10.99% | 337 € NAI: 1 843 € / Limit: >750 € DT…" at bounding box center [595, 196] width 136 height 329
click at [611, 246] on div "Sauvegarder Viable banks Refresh 10.99% | 337 € NAI: 1 843 € / Limit: >750 € DT…" at bounding box center [595, 196] width 136 height 329
click at [482, 142] on input "1.950" at bounding box center [495, 136] width 63 height 13
click at [450, 40] on link "Documents" at bounding box center [475, 40] width 103 height 17
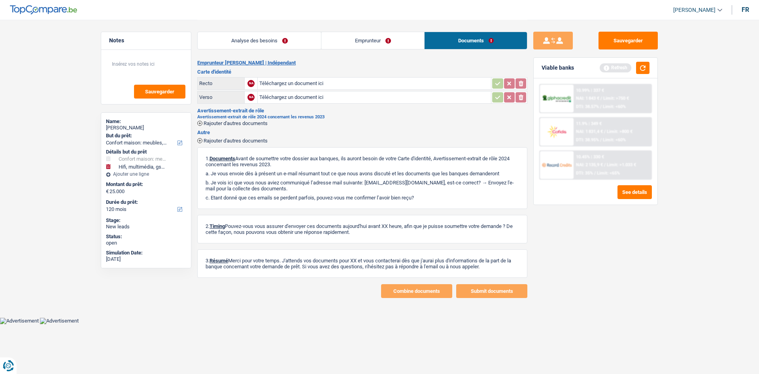
click at [409, 36] on link "Emprunteur" at bounding box center [372, 40] width 103 height 17
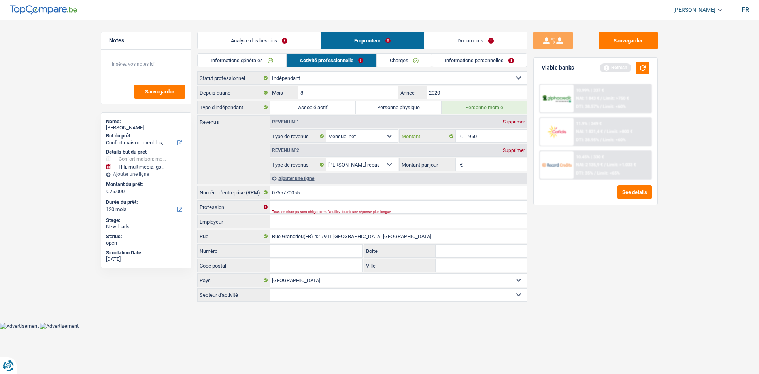
click at [504, 139] on input "1.950" at bounding box center [495, 136] width 63 height 13
type input "1"
type input "2.450"
click at [565, 223] on div "Sauvegarder Viable banks Refresh 10.99% | 337 € NAI: 1 843 € / Limit: >750 € DT…" at bounding box center [595, 196] width 136 height 329
drag, startPoint x: 496, startPoint y: 169, endPoint x: 560, endPoint y: 193, distance: 68.8
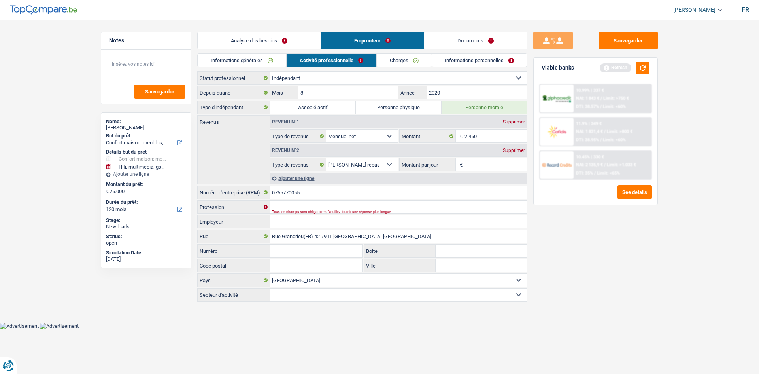
click at [496, 168] on input "Montant par jour" at bounding box center [495, 164] width 63 height 13
click at [525, 150] on div "Supprimer" at bounding box center [514, 150] width 26 height 5
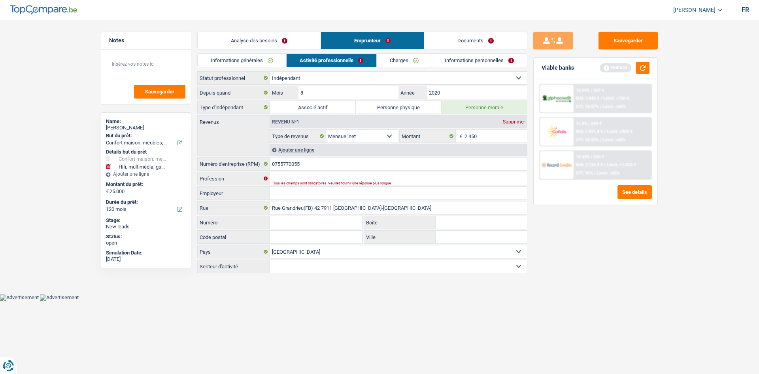
click at [400, 54] on link "Charges" at bounding box center [404, 60] width 55 height 13
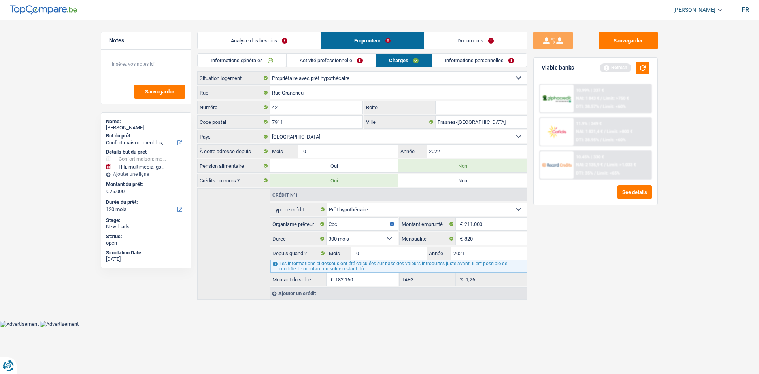
click at [276, 57] on link "Informations générales" at bounding box center [242, 60] width 89 height 13
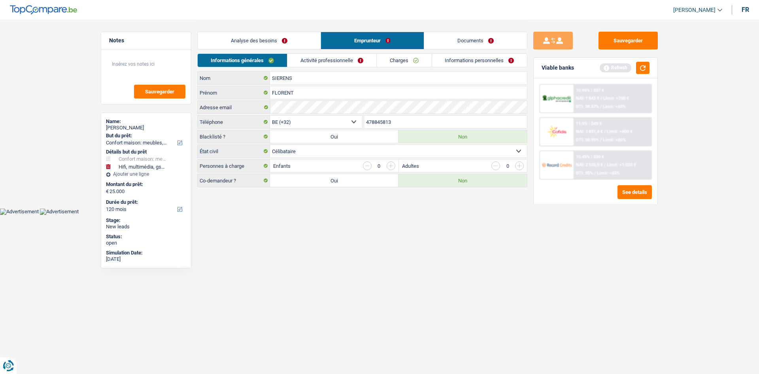
click at [382, 60] on link "Charges" at bounding box center [404, 60] width 55 height 13
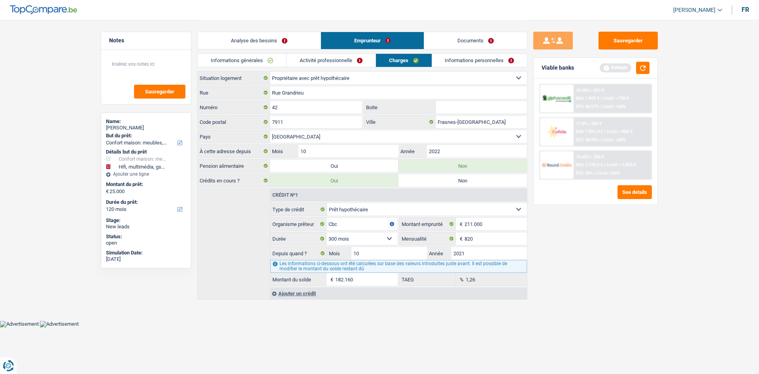
click at [353, 59] on link "Activité professionnelle" at bounding box center [331, 60] width 89 height 13
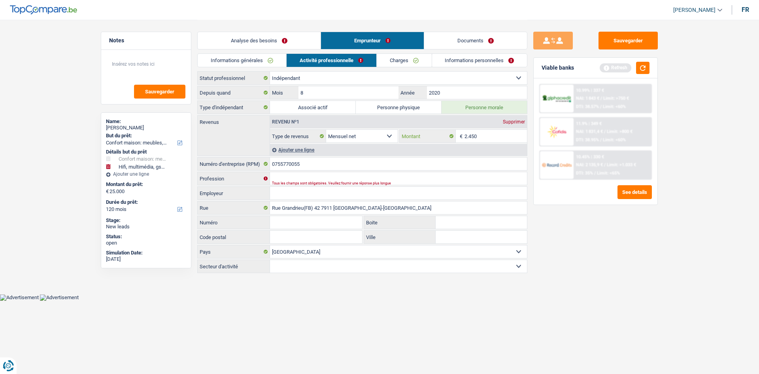
click at [489, 134] on input "2.450" at bounding box center [495, 136] width 63 height 13
click at [487, 44] on link "Documents" at bounding box center [475, 40] width 103 height 17
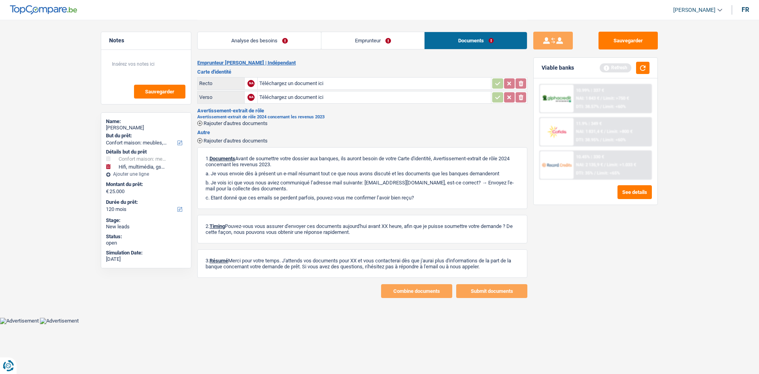
click at [420, 43] on link "Emprunteur" at bounding box center [372, 40] width 103 height 17
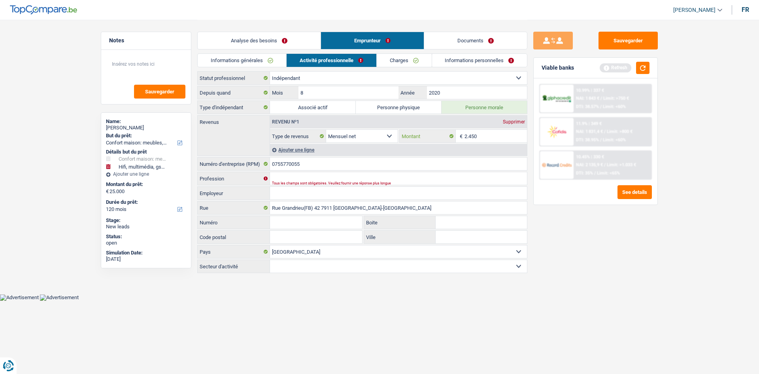
click at [494, 137] on input "2.450" at bounding box center [495, 136] width 63 height 13
click at [547, 224] on div "Sauvegarder Viable banks Refresh 10.99% | 337 € NAI: 1 843 € / Limit: >750 € DT…" at bounding box center [595, 196] width 136 height 329
click at [425, 55] on link "Charges" at bounding box center [404, 60] width 55 height 13
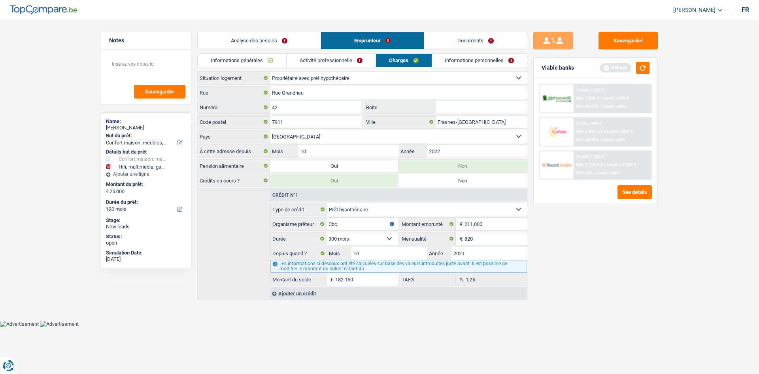
click at [353, 61] on link "Activité professionnelle" at bounding box center [331, 60] width 89 height 13
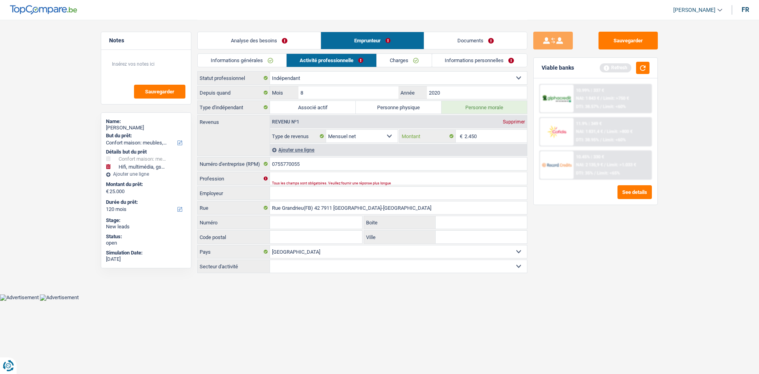
click at [483, 133] on input "2.450" at bounding box center [495, 136] width 63 height 13
click at [568, 238] on div "Sauvegarder Viable banks Refresh 10.99% | 337 € NAI: 1 843 € / Limit: >750 € DT…" at bounding box center [595, 196] width 136 height 329
click at [406, 62] on link "Charges" at bounding box center [404, 60] width 55 height 13
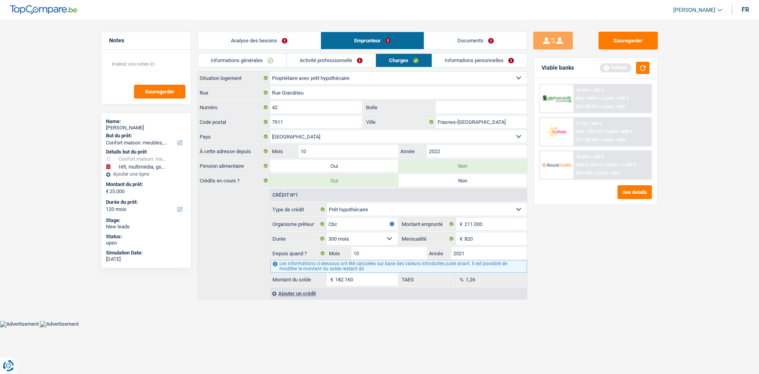
click at [487, 63] on link "Informations personnelles" at bounding box center [479, 60] width 95 height 13
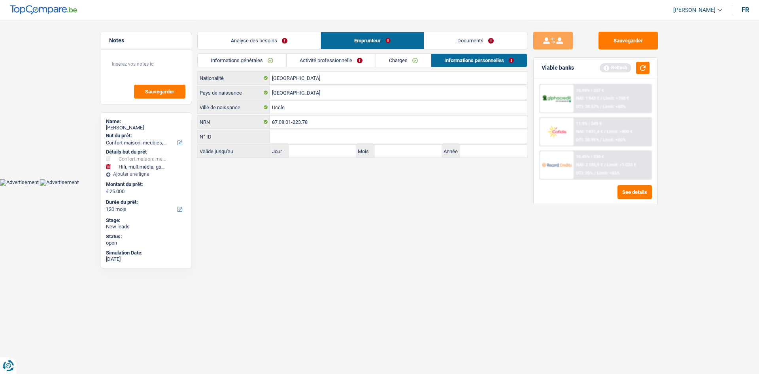
click at [262, 55] on link "Informations générales" at bounding box center [242, 60] width 89 height 13
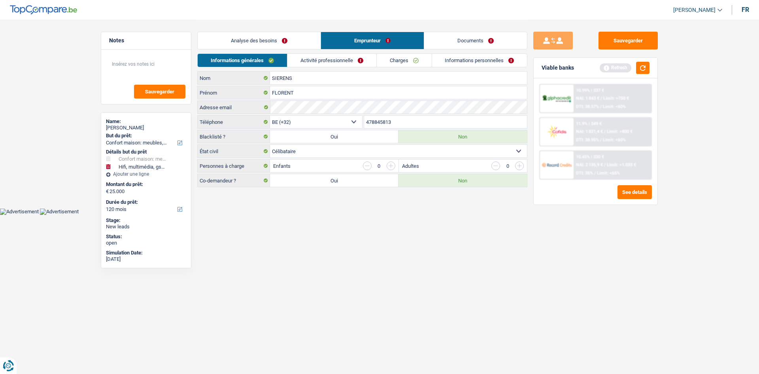
click at [285, 32] on li "Analyse des besoins" at bounding box center [258, 41] width 123 height 18
click at [284, 36] on link "Analyse des besoins" at bounding box center [259, 40] width 123 height 17
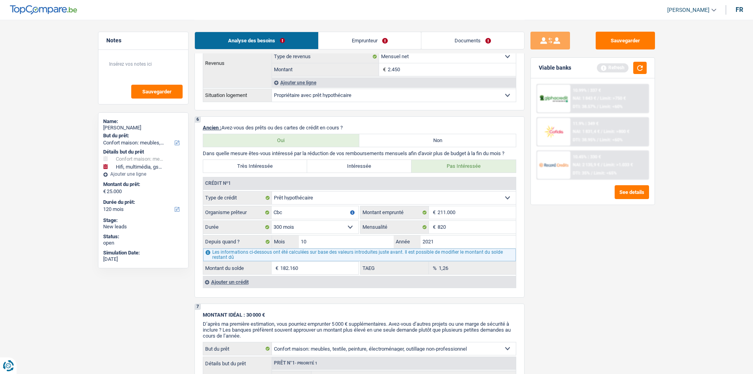
scroll to position [593, 0]
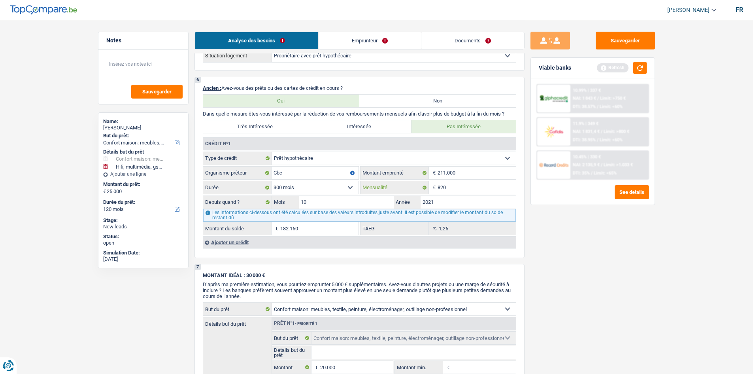
click at [485, 187] on input "820" at bounding box center [477, 187] width 78 height 13
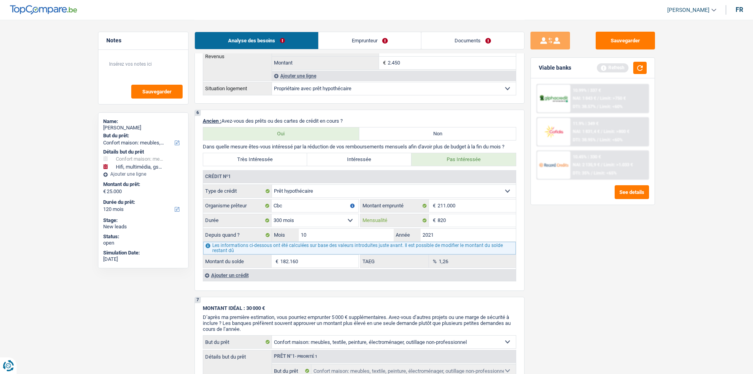
scroll to position [553, 0]
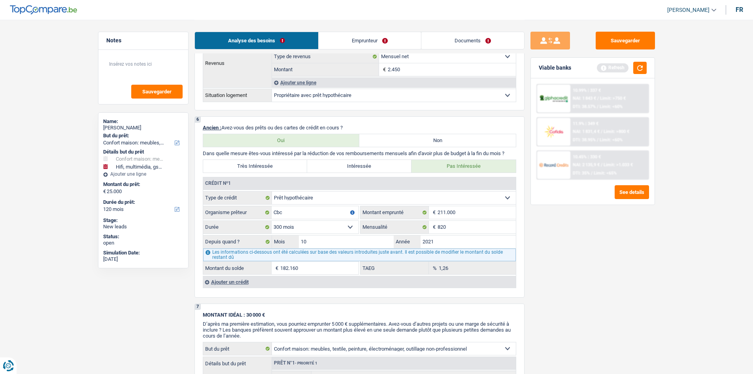
click at [513, 252] on div "Les informations ci-dessous ont été calculées sur base des valeurs introduites …" at bounding box center [359, 254] width 313 height 13
click at [296, 221] on select "120 mois 132 mois 144 mois 180 mois 240 mois 300 mois 360 mois 420 mois Sélecti…" at bounding box center [315, 227] width 87 height 13
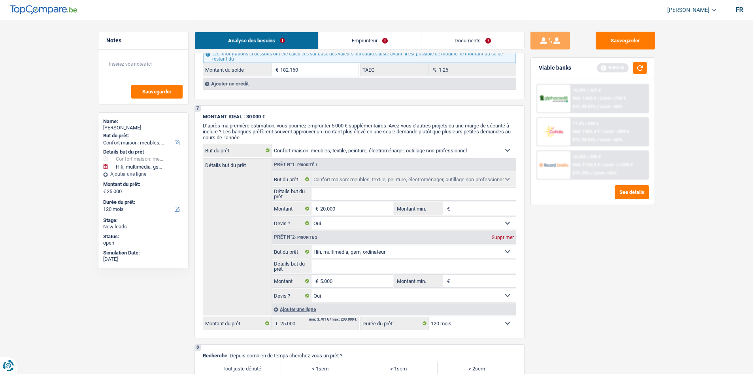
scroll to position [909, 0]
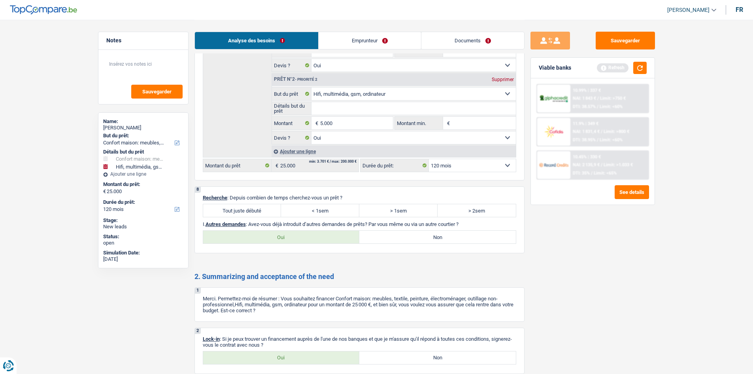
click at [260, 210] on label "Tout juste débuté" at bounding box center [242, 210] width 78 height 13
click at [260, 210] on input "Tout juste débuté" at bounding box center [242, 210] width 78 height 13
radio input "true"
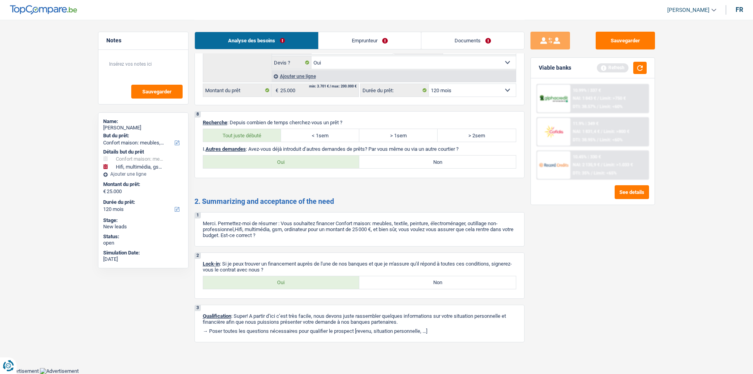
click at [307, 281] on label "Oui" at bounding box center [281, 282] width 157 height 13
click at [307, 281] on input "Oui" at bounding box center [281, 282] width 157 height 13
radio input "true"
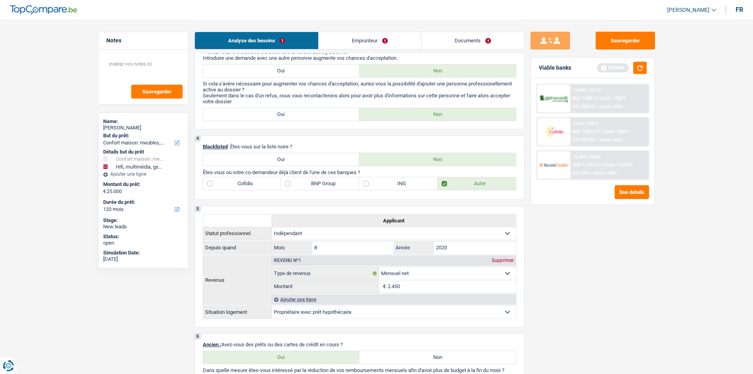
scroll to position [391, 0]
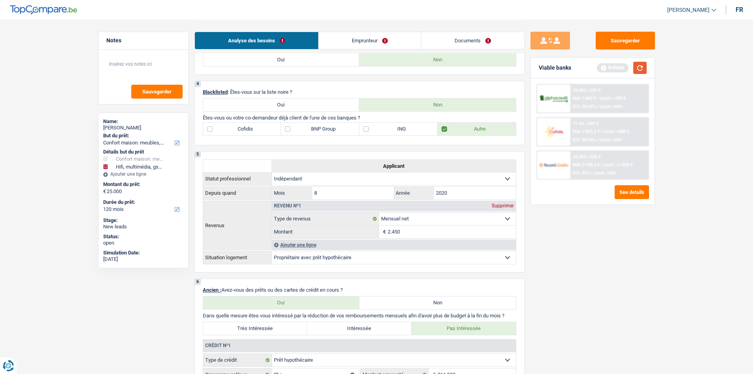
drag, startPoint x: 642, startPoint y: 69, endPoint x: 640, endPoint y: 77, distance: 8.5
click at [642, 69] on button "button" at bounding box center [639, 68] width 13 height 12
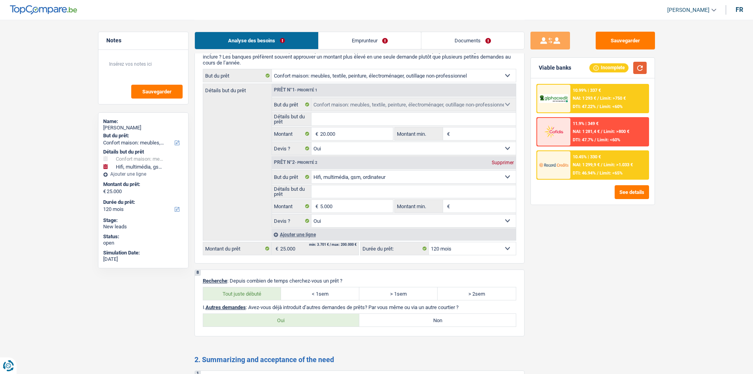
scroll to position [984, 0]
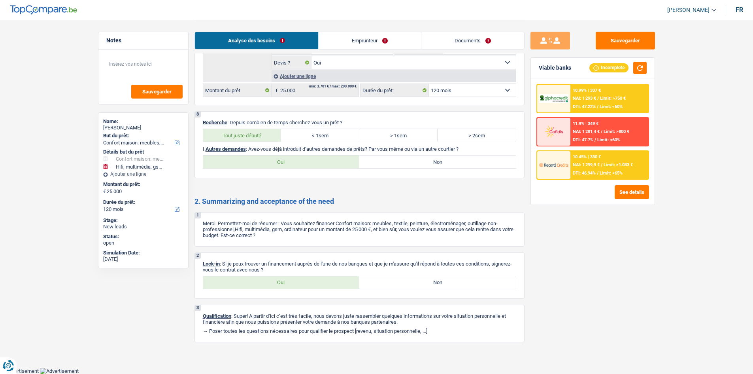
click at [410, 159] on label "Non" at bounding box center [437, 161] width 157 height 13
click at [410, 159] on input "Non" at bounding box center [437, 161] width 157 height 13
radio input "true"
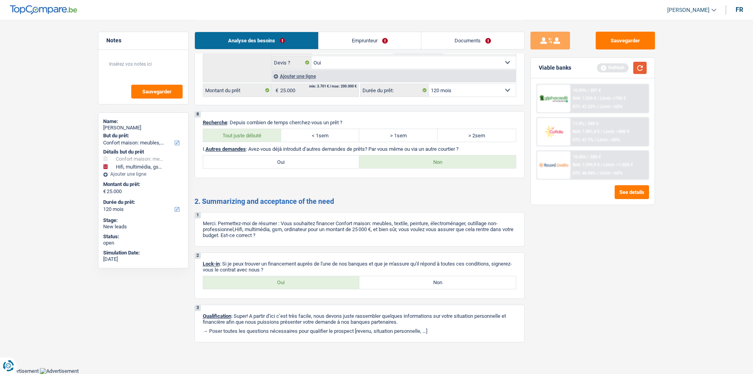
click at [641, 67] on button "button" at bounding box center [639, 68] width 13 height 12
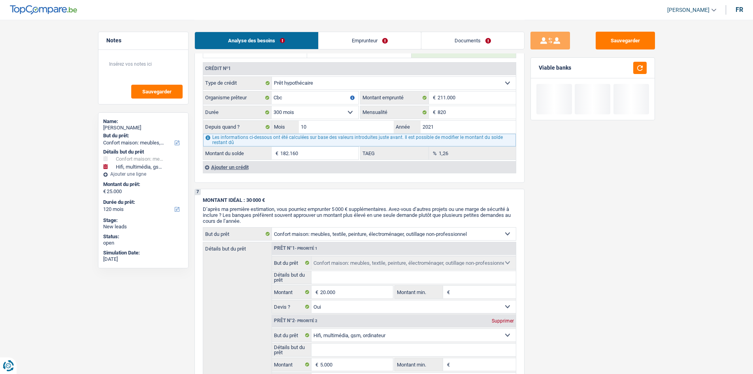
drag, startPoint x: 565, startPoint y: 153, endPoint x: 540, endPoint y: 155, distance: 24.6
click at [540, 152] on div "Sauvegarder Viable banks" at bounding box center [593, 196] width 136 height 329
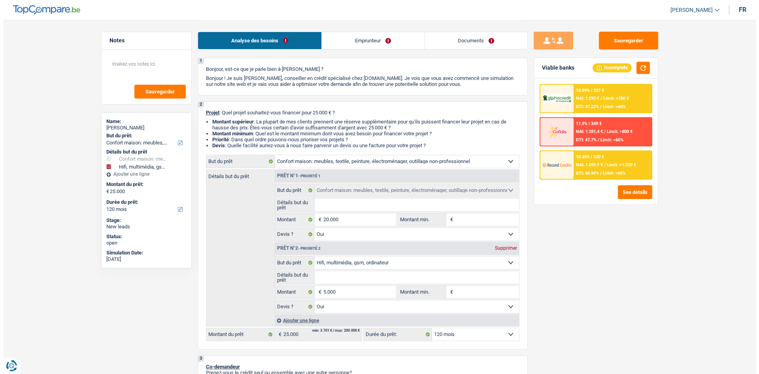
scroll to position [0, 0]
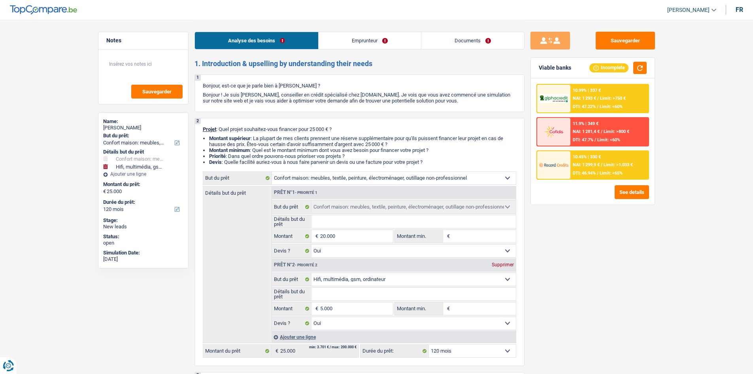
click at [461, 46] on link "Documents" at bounding box center [472, 40] width 103 height 17
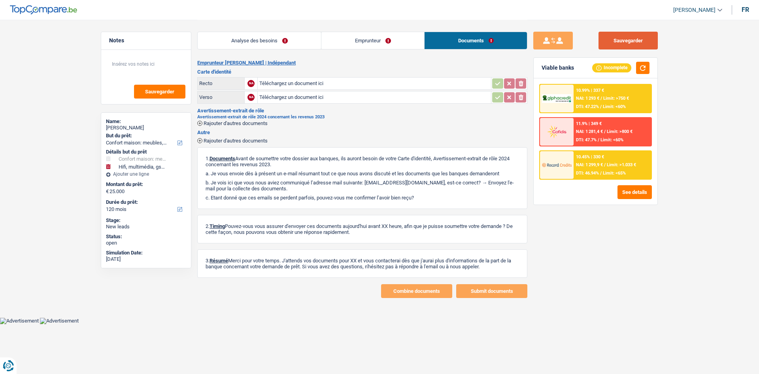
click at [640, 33] on button "Sauvegarder" at bounding box center [627, 41] width 59 height 18
click at [608, 51] on div "Sauvegarder Viable banks Incomplete 10.99% | 337 € NAI: 1 293 € / Limit: >750 €…" at bounding box center [595, 196] width 136 height 329
click at [632, 43] on button "Sauvegarder" at bounding box center [627, 41] width 59 height 18
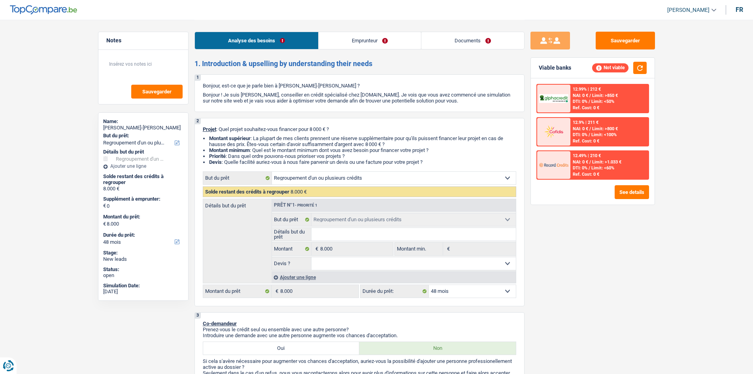
select select "refinancing"
select select "48"
select select "refinancing"
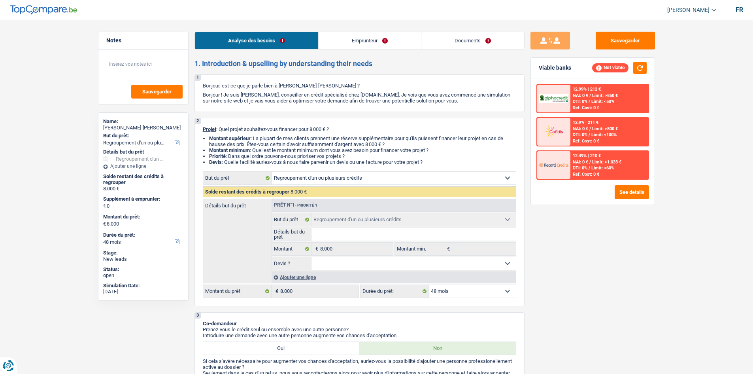
select select "48"
select select "worker"
select select "netSalary"
select select "refinancing"
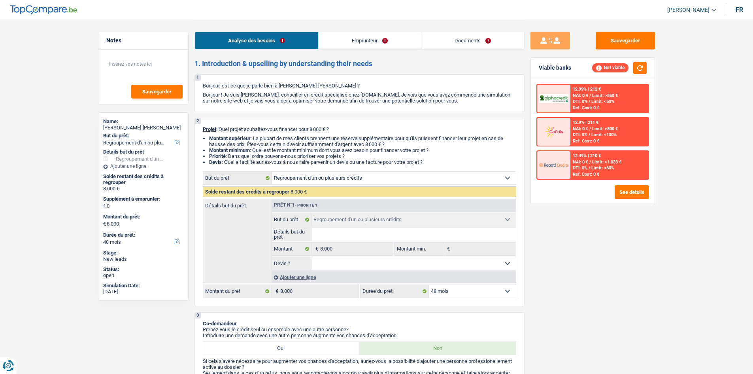
select select "48"
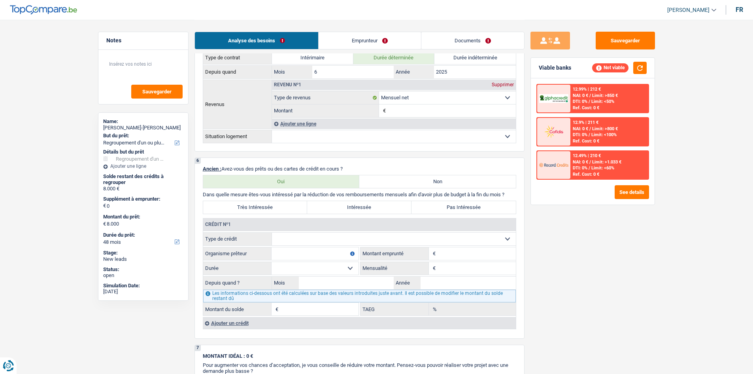
scroll to position [514, 0]
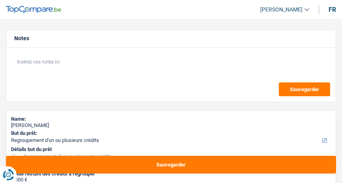
select select "refinancing"
select select "24"
select select "refinancing"
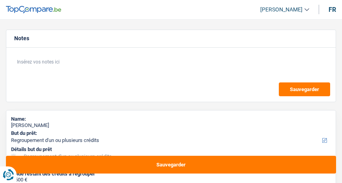
select select "24"
select select "retired"
select select "pension"
select select "liveWithParents"
select select "cardOrCredit"
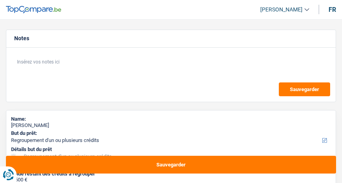
select select "refinancing"
select select "24"
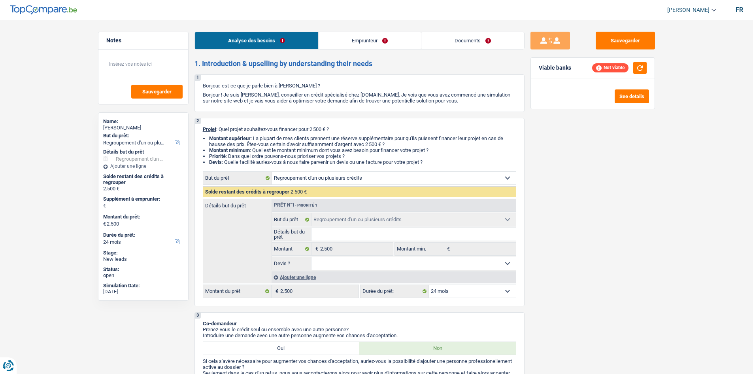
click at [342, 46] on link "Emprunteur" at bounding box center [370, 40] width 102 height 17
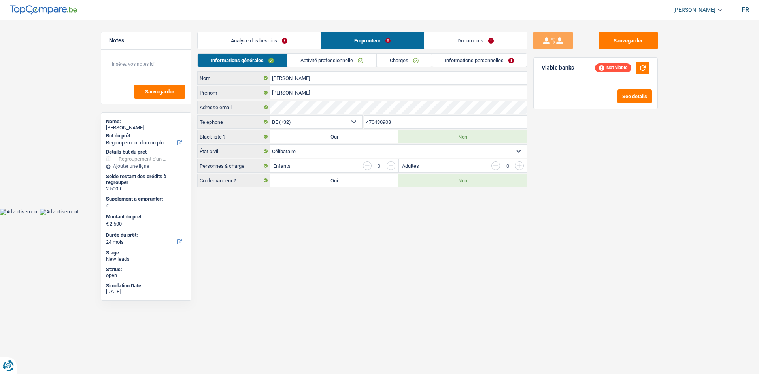
click at [342, 60] on link "Activité professionnelle" at bounding box center [331, 60] width 89 height 13
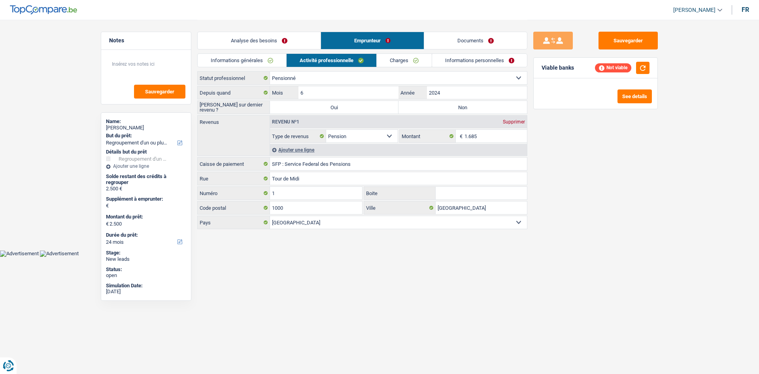
click at [342, 59] on link "Charges" at bounding box center [404, 60] width 55 height 13
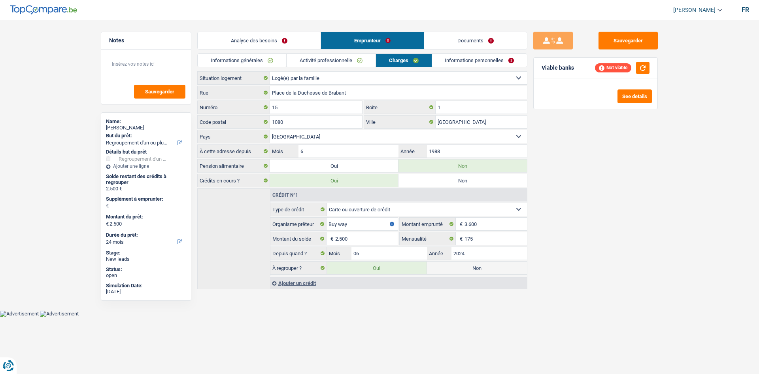
click at [342, 66] on link "Informations personnelles" at bounding box center [479, 60] width 95 height 13
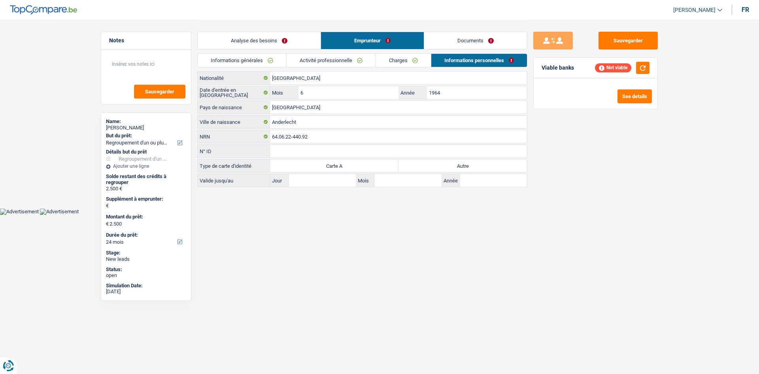
click at [342, 45] on link "Documents" at bounding box center [475, 40] width 103 height 17
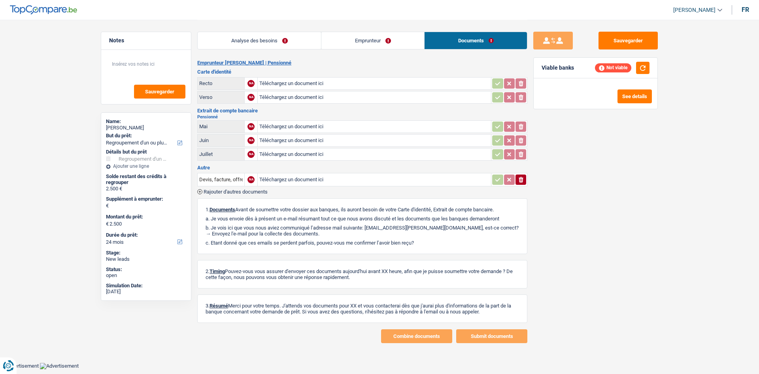
click at [287, 45] on link "Analyse des besoins" at bounding box center [259, 40] width 123 height 17
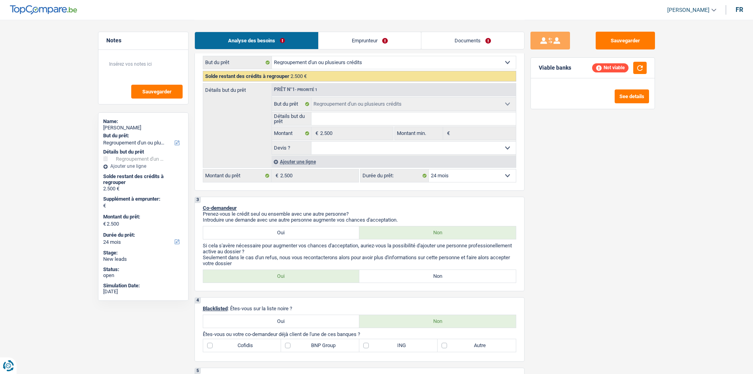
scroll to position [79, 0]
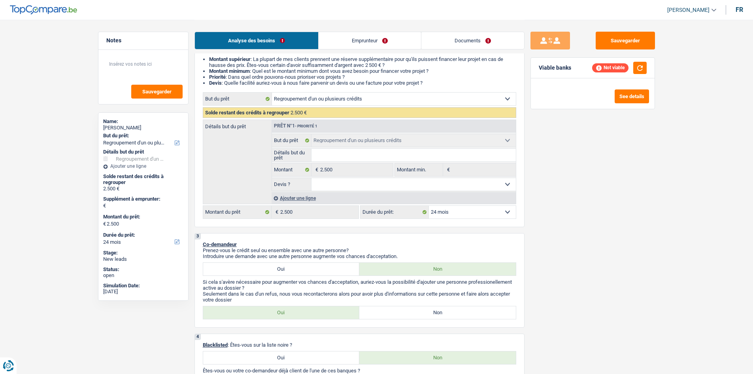
click at [342, 40] on link "Emprunteur" at bounding box center [370, 40] width 102 height 17
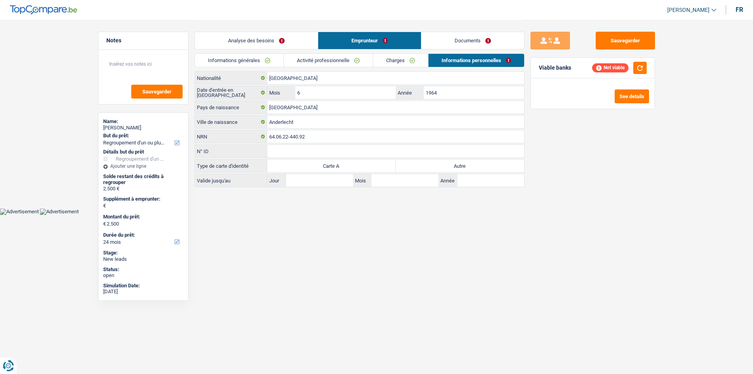
scroll to position [0, 0]
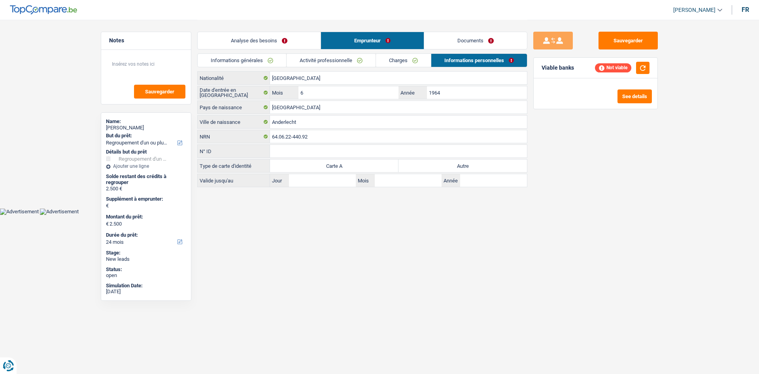
click at [342, 55] on link "Charges" at bounding box center [403, 60] width 55 height 13
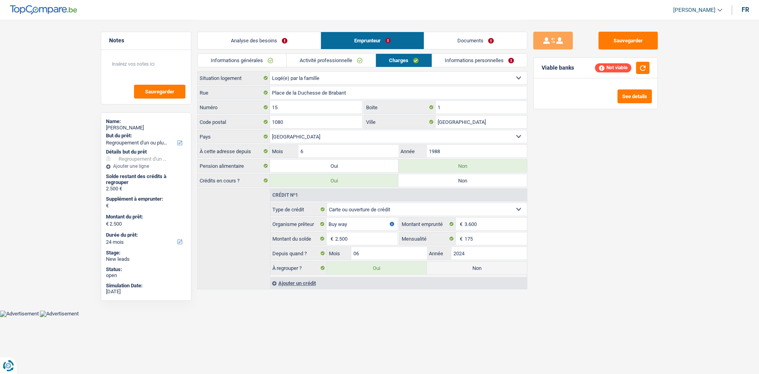
click at [342, 62] on link "Activité professionnelle" at bounding box center [331, 60] width 89 height 13
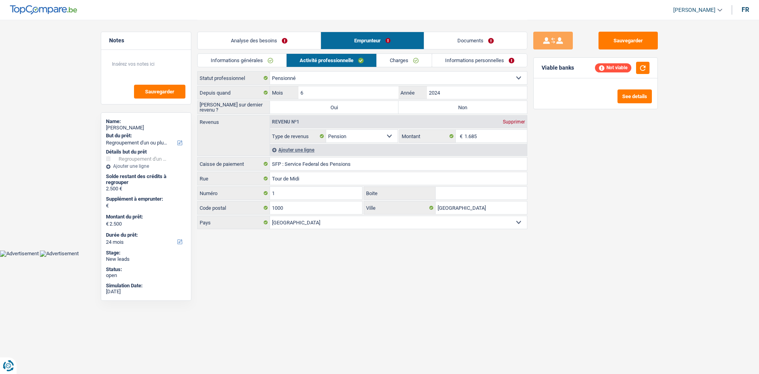
click at [238, 62] on link "Informations générales" at bounding box center [242, 60] width 89 height 13
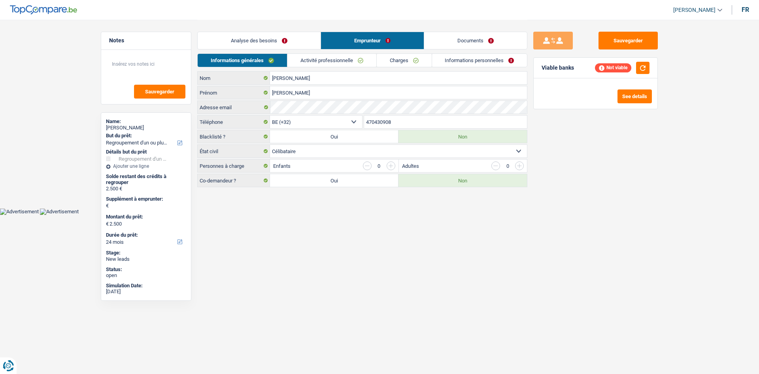
click at [342, 62] on link "Informations personnelles" at bounding box center [479, 60] width 95 height 13
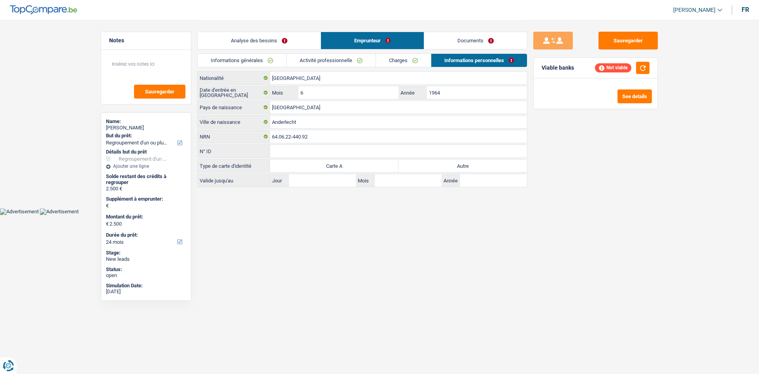
click at [278, 32] on li "Analyse des besoins" at bounding box center [258, 41] width 123 height 18
click at [290, 45] on link "Analyse des besoins" at bounding box center [259, 40] width 123 height 17
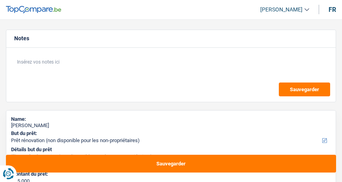
select select "renovation"
select select "60"
select select "renovation"
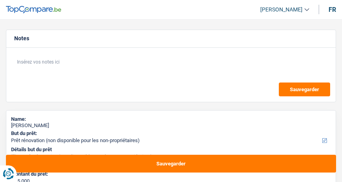
select select "60"
select select "privateEmployee"
select select "netSalary"
select select "mealVouchers"
select select "renovation"
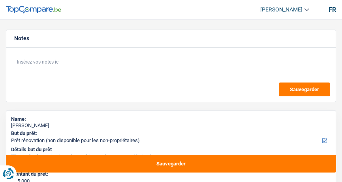
select select "renovation"
select select "60"
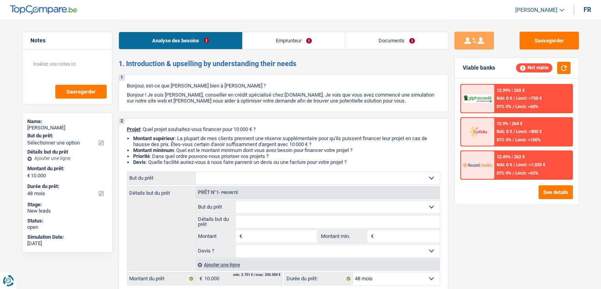
select select "48"
select select "privateEmployee"
select select "netSalary"
select select "mealVouchers"
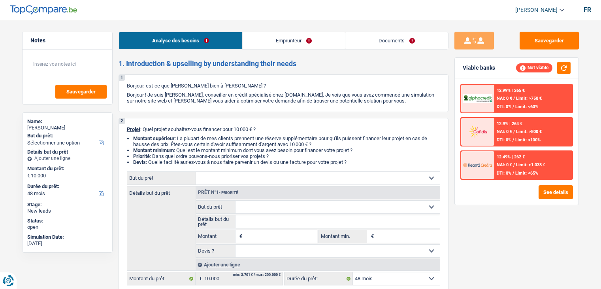
select select "ownerWithMortgage"
select select "mortgage"
select select "48"
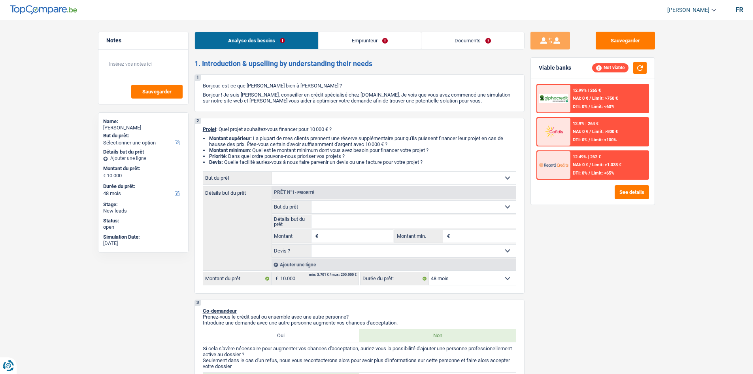
click at [394, 43] on link "Emprunteur" at bounding box center [370, 40] width 102 height 17
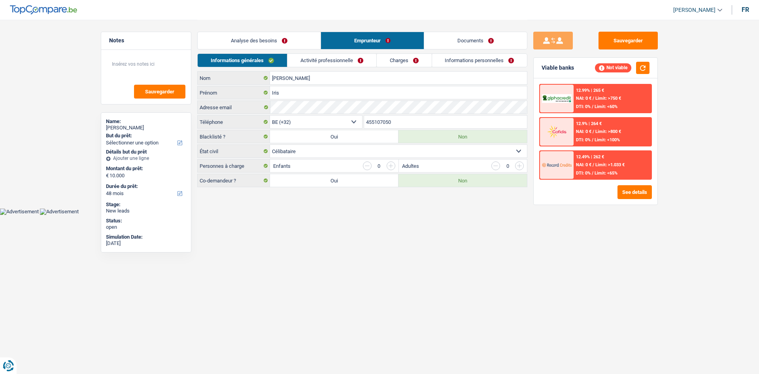
click at [402, 57] on link "Charges" at bounding box center [404, 60] width 55 height 13
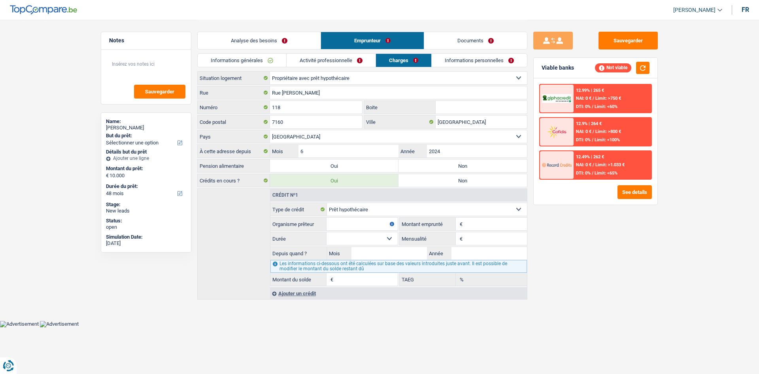
drag, startPoint x: 287, startPoint y: 38, endPoint x: 293, endPoint y: 41, distance: 7.3
click at [286, 38] on link "Analyse des besoins" at bounding box center [259, 40] width 123 height 17
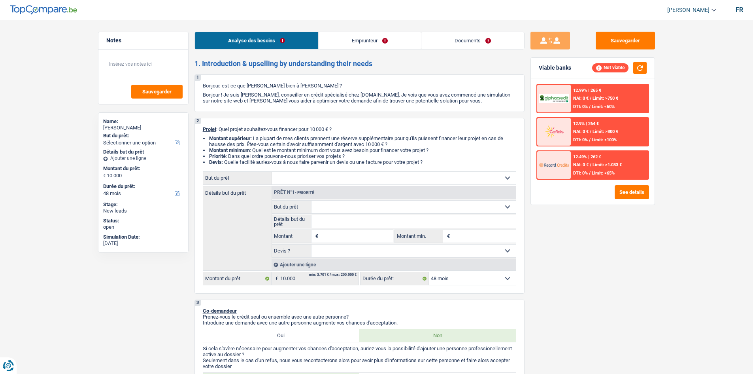
click at [401, 178] on select "Confort maison: meubles, textile, peinture, électroménager, outillage non-profe…" at bounding box center [394, 178] width 244 height 13
select select "renovation"
click at [272, 172] on select "Confort maison: meubles, textile, peinture, électroménager, outillage non-profe…" at bounding box center [394, 178] width 244 height 13
select select "renovation"
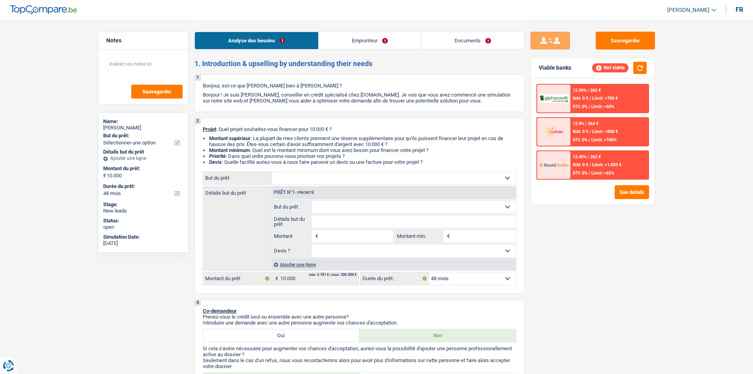
type input "10.000"
select select "renovation"
type input "10.000"
select select "renovation"
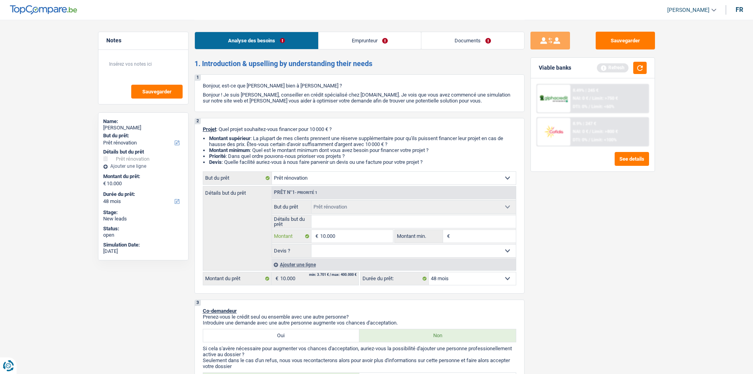
type input "1.000"
type input "10.001"
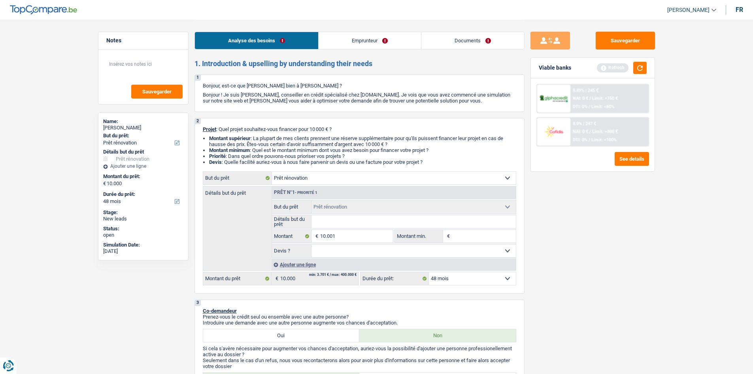
type input "10.001"
select select "60"
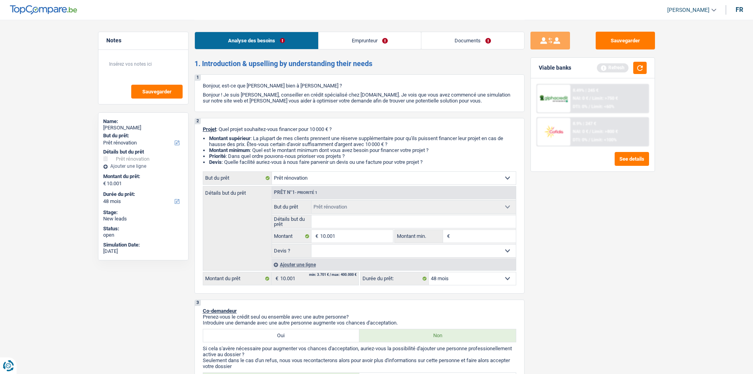
select select "60"
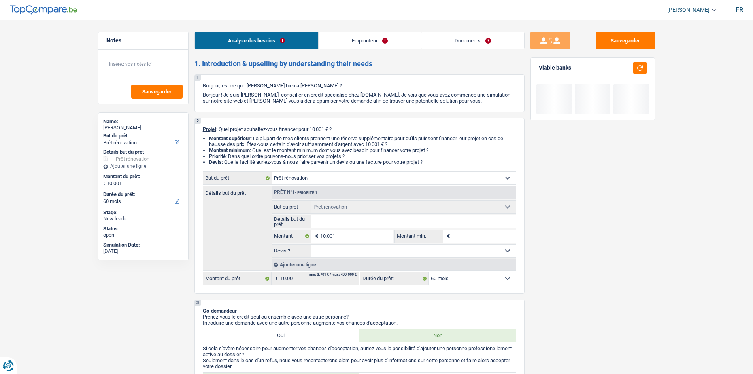
drag, startPoint x: 657, startPoint y: 266, endPoint x: 652, endPoint y: 263, distance: 5.5
click at [601, 265] on div "Sauvegarder Viable banks" at bounding box center [593, 196] width 136 height 329
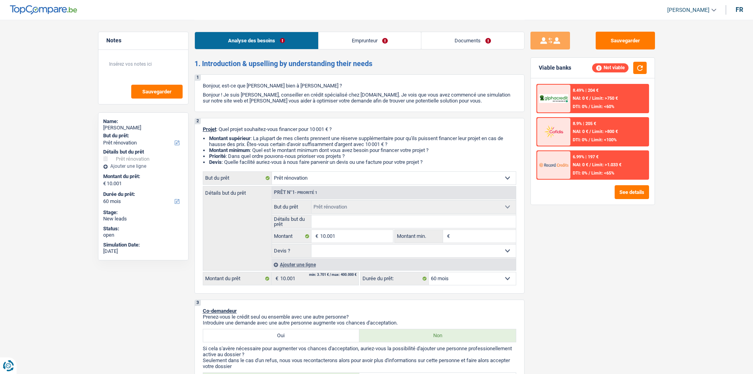
click at [581, 169] on div "6.99% | 197 € NAI: 0 € / Limit: >1.033 € DTI: 0% / Limit: <65%" at bounding box center [609, 165] width 78 height 28
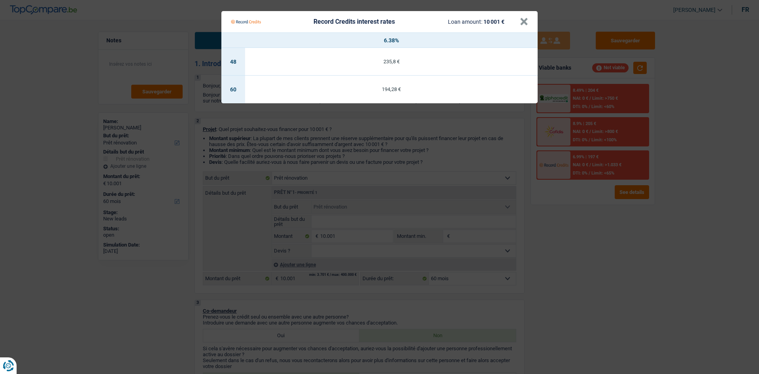
click at [595, 257] on Credits "Record Credits interest rates Loan amount: 10 001 € × 6.38% 48 235,8 € 60 194,2…" at bounding box center [379, 187] width 759 height 374
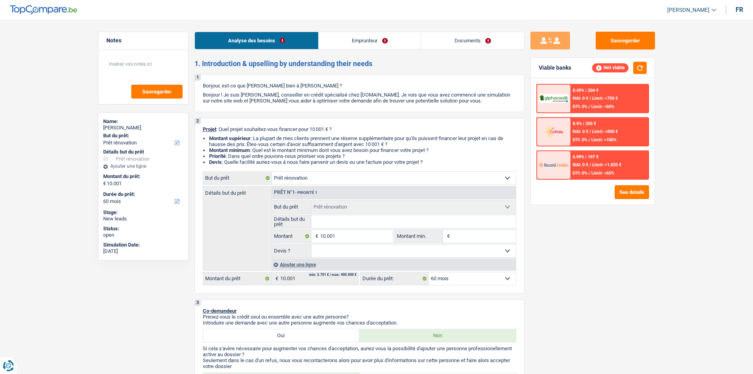
click at [581, 170] on div "6.99% | 197 € NAI: 0 € / Limit: >1.033 € DTI: 0% / Limit: <65%" at bounding box center [609, 165] width 78 height 28
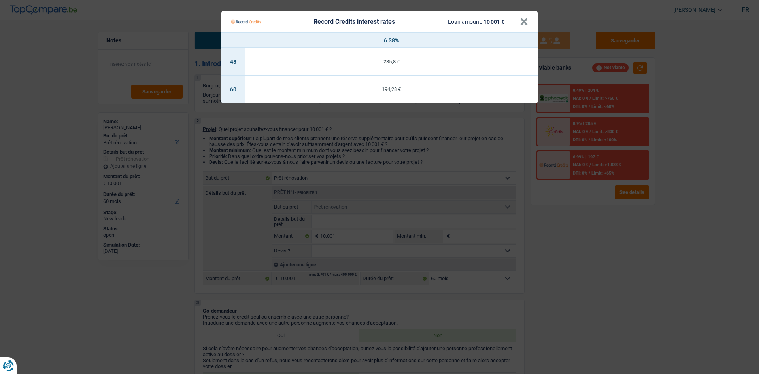
click at [584, 231] on Credits "Record Credits interest rates Loan amount: 10 001 € × 6.38% 48 235,8 € 60 194,2…" at bounding box center [379, 187] width 759 height 374
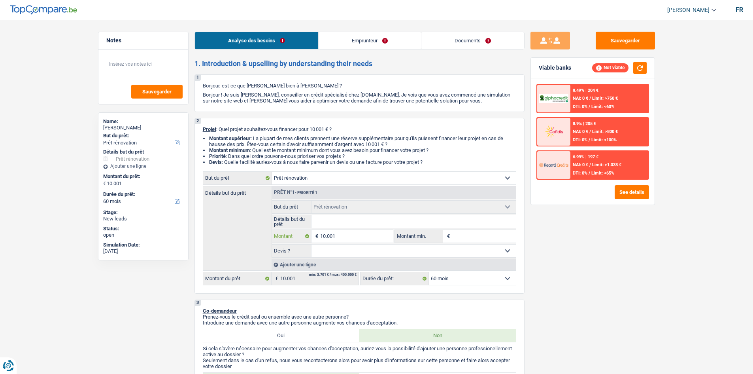
click at [359, 242] on input "10.001" at bounding box center [356, 236] width 72 height 13
type input "1.000"
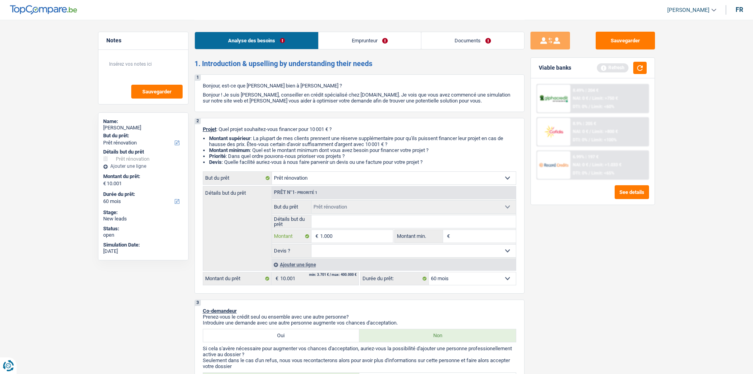
type input "10.000"
select select "48"
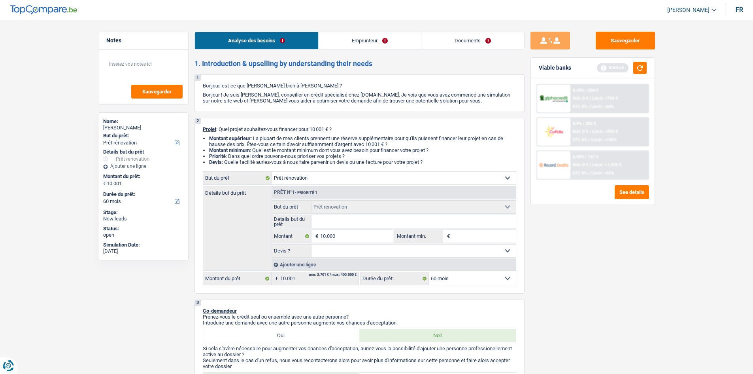
type input "10.000"
select select "48"
type input "10.000"
select select "48"
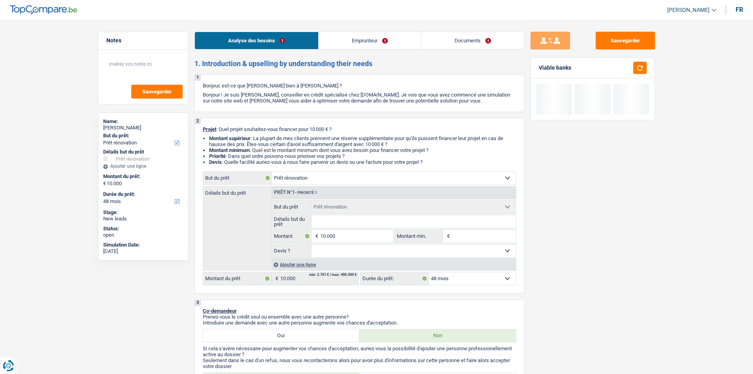
drag, startPoint x: 607, startPoint y: 265, endPoint x: 620, endPoint y: 258, distance: 14.7
click at [601, 263] on div "Sauvegarder Viable banks" at bounding box center [593, 196] width 136 height 329
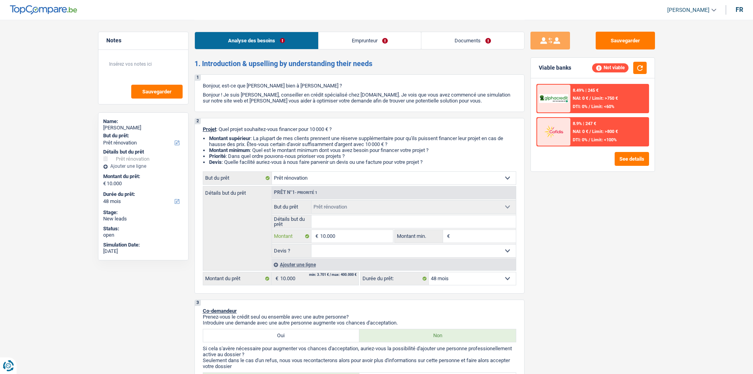
click at [368, 240] on input "10.000" at bounding box center [356, 236] width 72 height 13
type input "1.000"
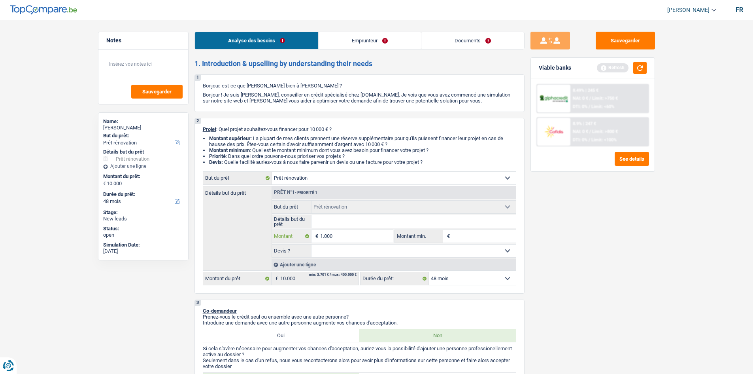
type input "10.001"
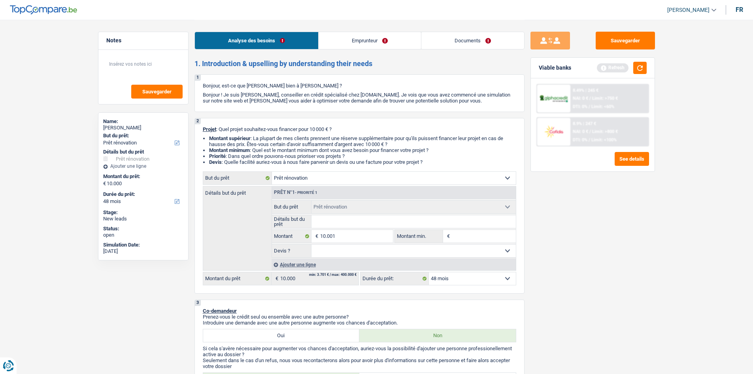
type input "10.001"
click at [601, 269] on div "Sauvegarder Viable banks Refresh 8.49% | 245 € NAI: 0 € / Limit: >750 € DTI: 0%…" at bounding box center [593, 196] width 136 height 329
select select "60"
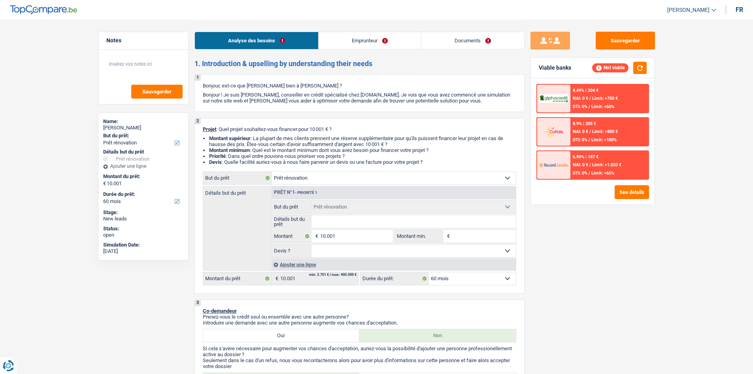
drag, startPoint x: 363, startPoint y: 48, endPoint x: 376, endPoint y: 50, distance: 13.6
click at [363, 48] on link "Emprunteur" at bounding box center [370, 40] width 102 height 17
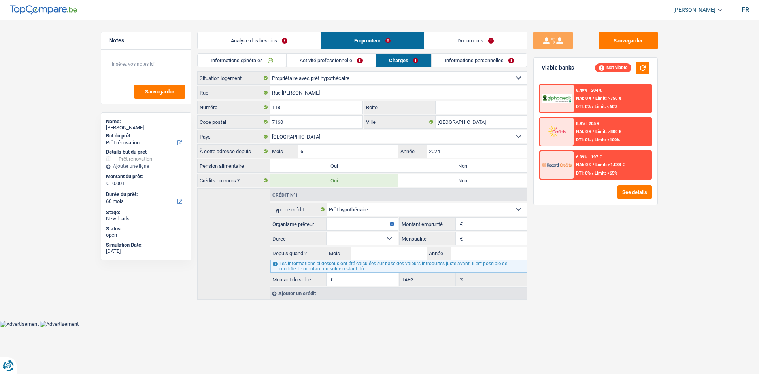
click at [467, 62] on link "Informations personnelles" at bounding box center [479, 60] width 95 height 13
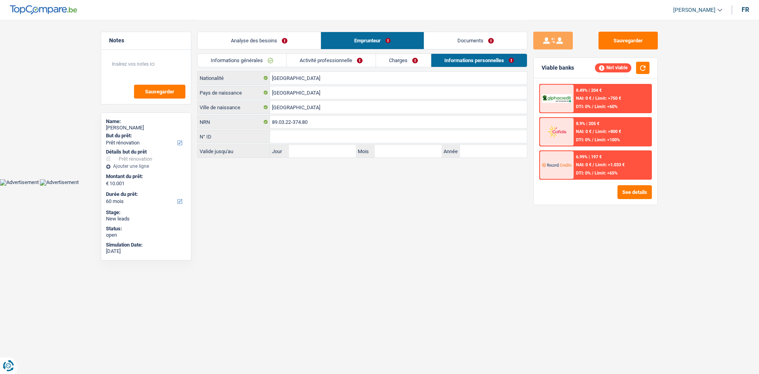
click at [264, 47] on link "Analyse des besoins" at bounding box center [259, 40] width 123 height 17
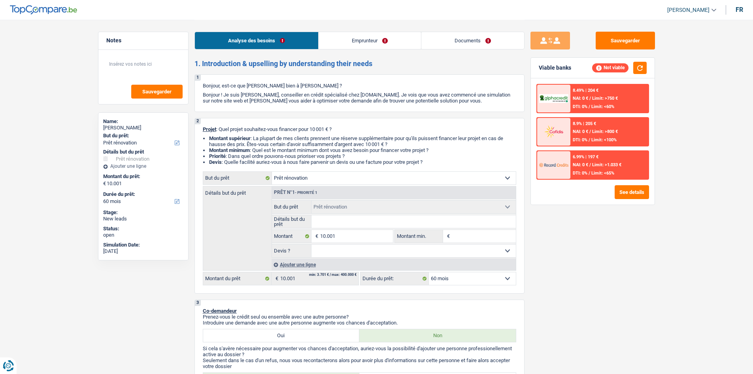
click at [378, 45] on link "Emprunteur" at bounding box center [370, 40] width 102 height 17
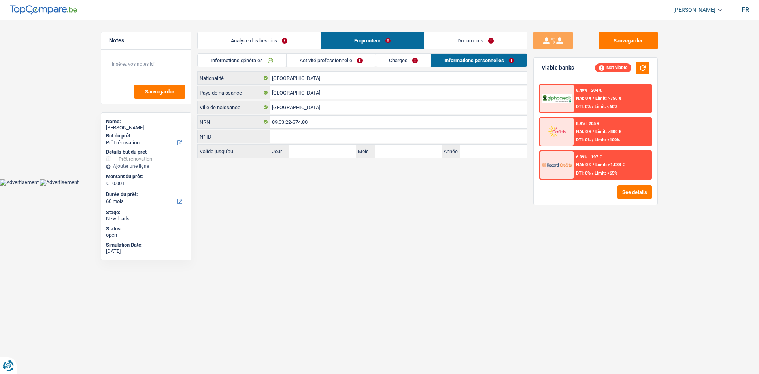
click at [375, 58] on link "Activité professionnelle" at bounding box center [331, 60] width 89 height 13
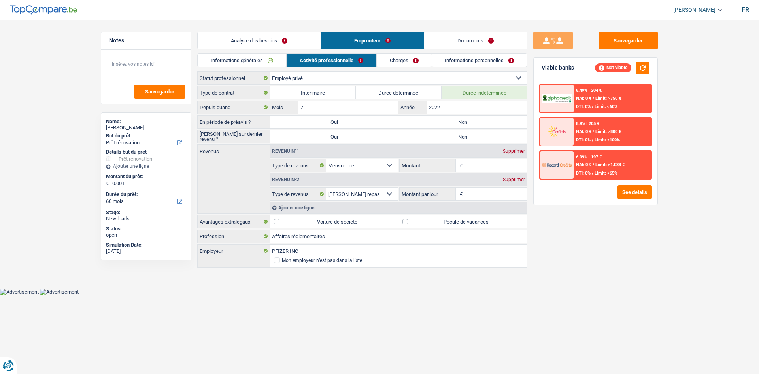
click at [404, 58] on link "Charges" at bounding box center [404, 60] width 55 height 13
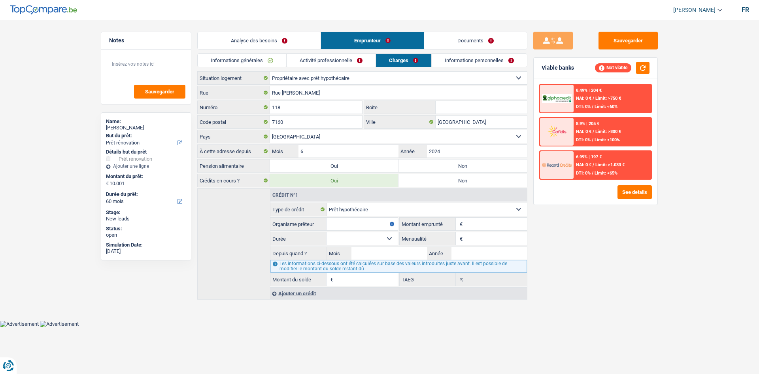
click at [464, 63] on link "Informations personnelles" at bounding box center [479, 60] width 95 height 13
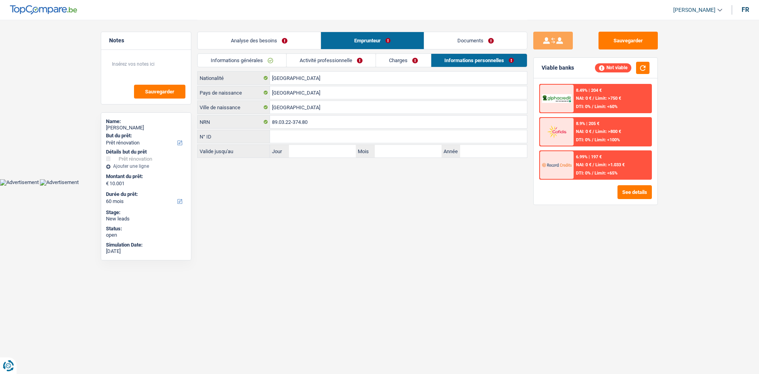
click at [415, 66] on link "Charges" at bounding box center [403, 60] width 55 height 13
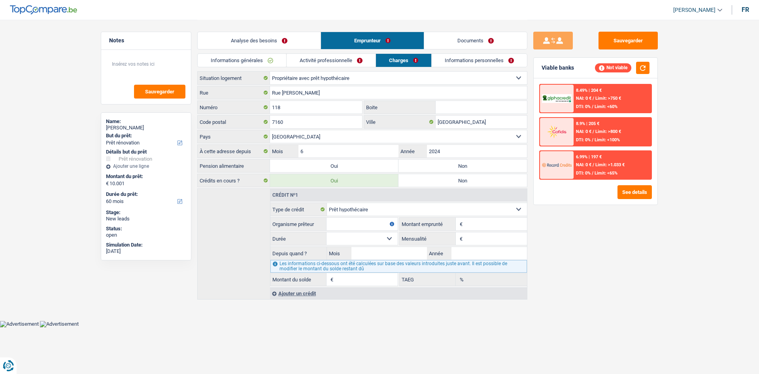
click at [349, 59] on link "Activité professionnelle" at bounding box center [331, 60] width 89 height 13
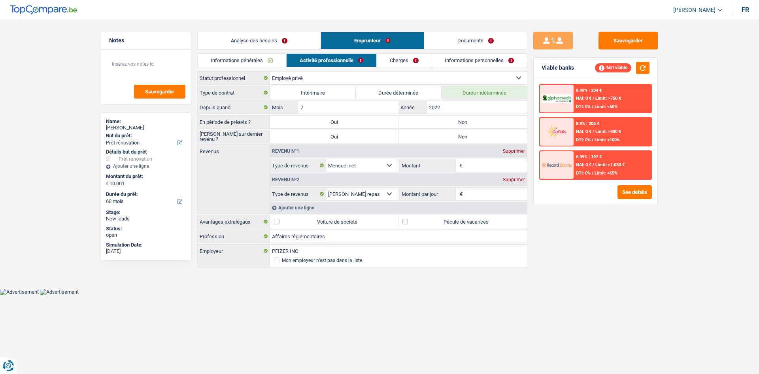
click at [266, 62] on link "Informations générales" at bounding box center [242, 60] width 89 height 13
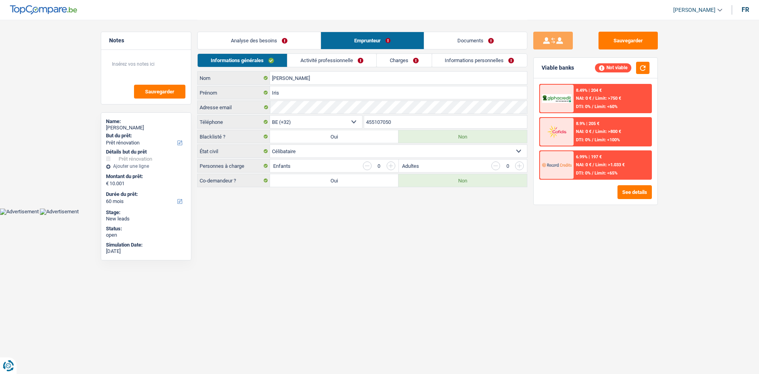
click at [283, 45] on link "Analyse des besoins" at bounding box center [259, 40] width 123 height 17
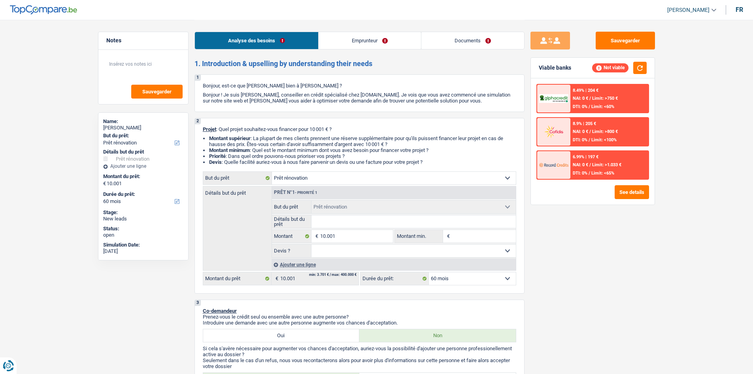
click at [344, 225] on input "Détails but du prêt" at bounding box center [413, 221] width 204 height 13
click at [478, 282] on select "12 mois 18 mois 24 mois 30 mois 36 mois 42 mois 48 mois 60 mois Sélectionner un…" at bounding box center [472, 278] width 87 height 13
select select "48"
click at [429, 272] on select "12 mois 18 mois 24 mois 30 mois 36 mois 42 mois 48 mois 60 mois Sélectionner un…" at bounding box center [472, 278] width 87 height 13
select select "48"
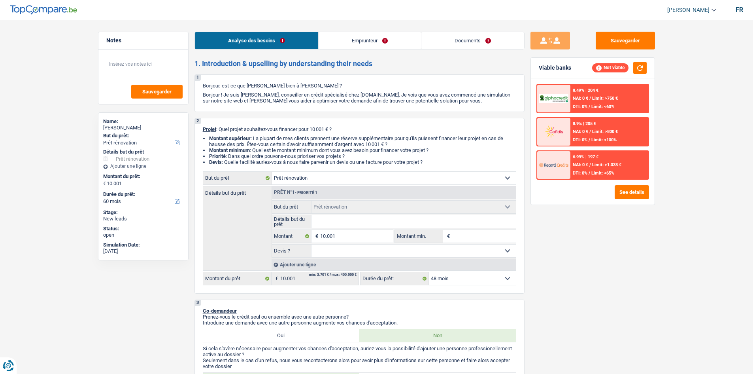
select select "48"
click at [593, 173] on span "Limit: <65%" at bounding box center [602, 172] width 23 height 5
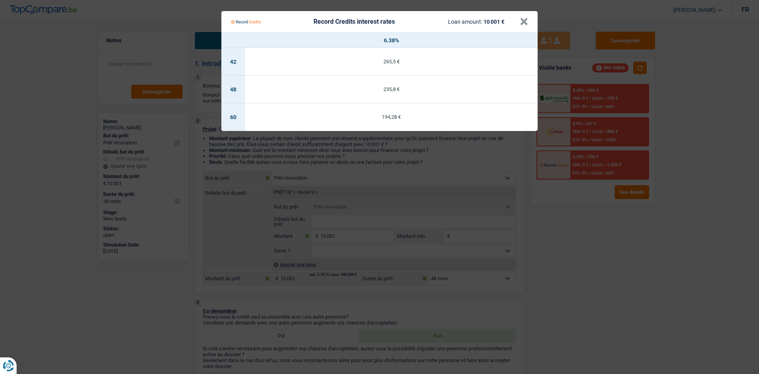
click at [592, 232] on Credits "Record Credits interest rates Loan amount: 10 001 € × 6.38% 42 265,5 € 48 235,8…" at bounding box center [379, 187] width 759 height 374
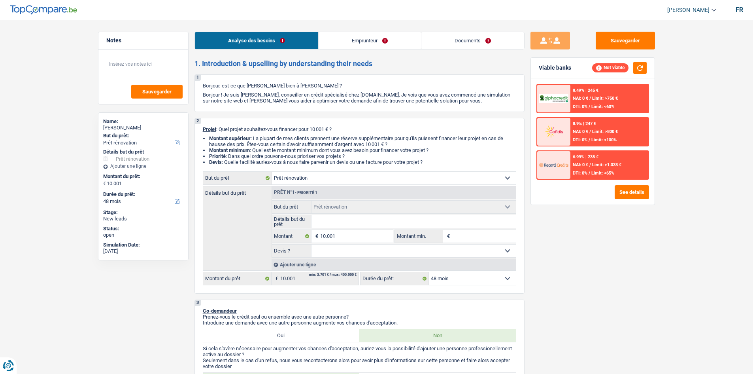
click at [590, 108] on span "/" at bounding box center [590, 106] width 2 height 5
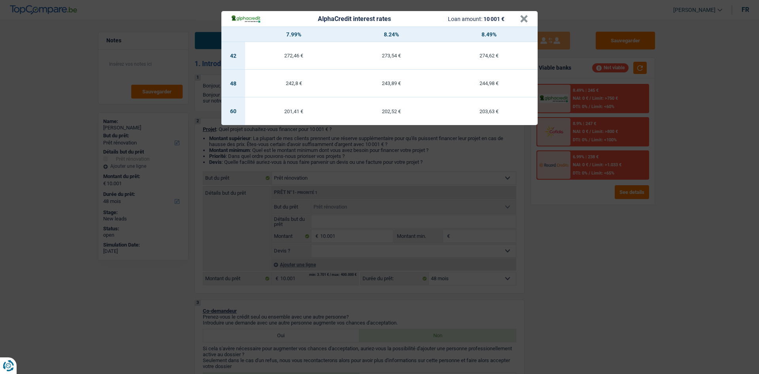
click at [601, 257] on div "AlphaCredit interest rates Loan amount: 10 001 € × 7.99% 8.24% 8.49% 42 272,46 …" at bounding box center [379, 187] width 759 height 374
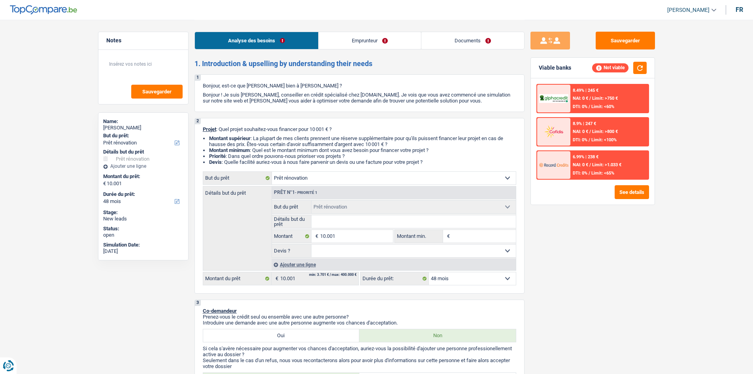
click at [356, 215] on input "Détails but du prêt" at bounding box center [413, 221] width 204 height 13
type input "I"
type input "Is"
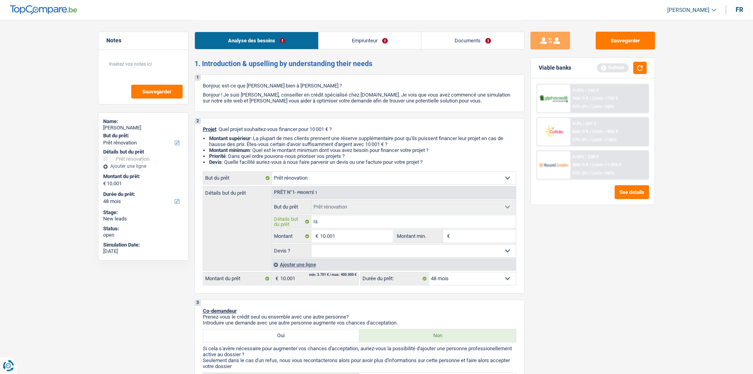
type input "Iso"
type input "Isol"
type input "Isola"
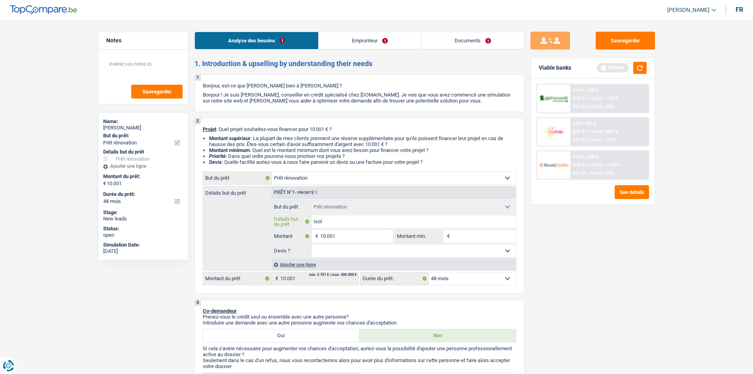
type input "Isola"
type input "Isolat"
type input "Isolati"
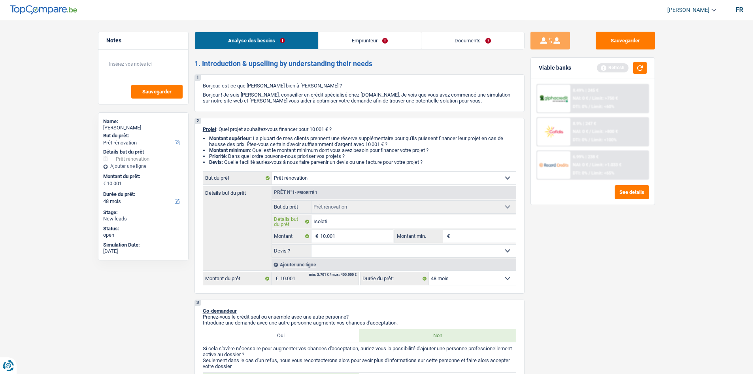
type input "Isolatio"
type input "Isolation"
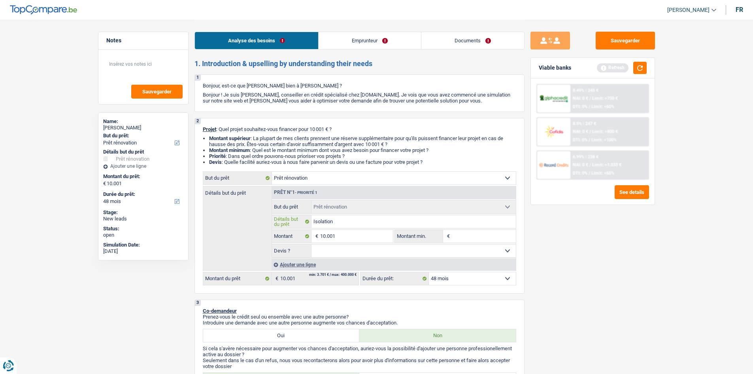
type input "Isolation"
type input "Isolation ,"
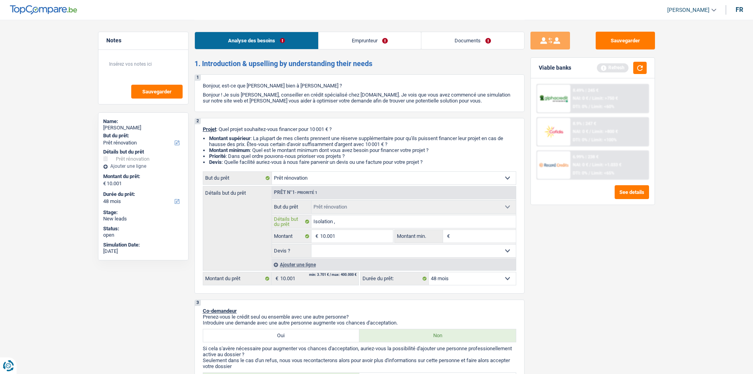
type input "Isolation , r"
type input "Isolation , rr"
type input "Isolation , rre"
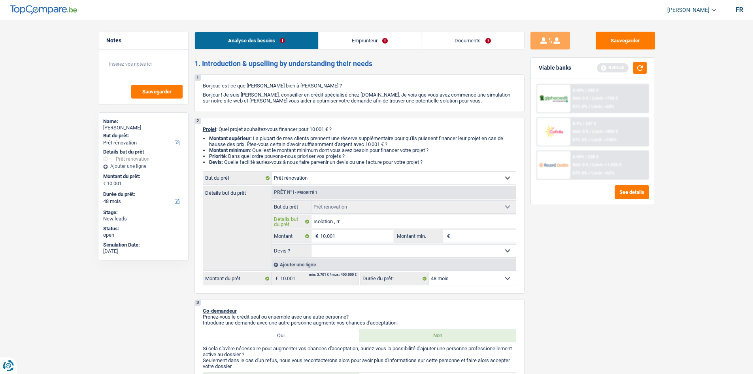
type input "Isolation , rre"
type input "Isolation , rrev"
type input "Isolation , rreve"
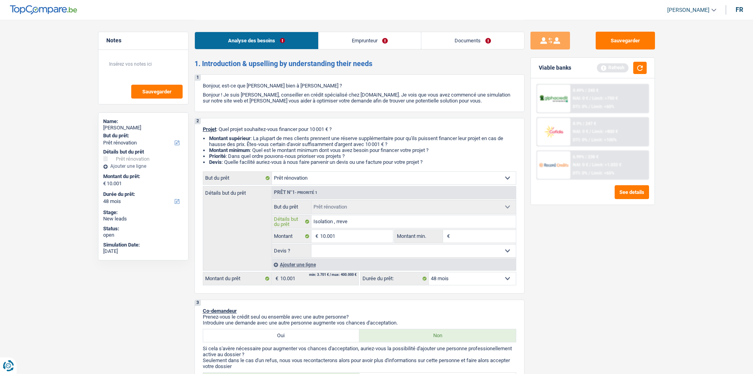
type input "Isolation , rrevet"
type input "Isolation , rrevete"
type input "Isolation , rrevetem"
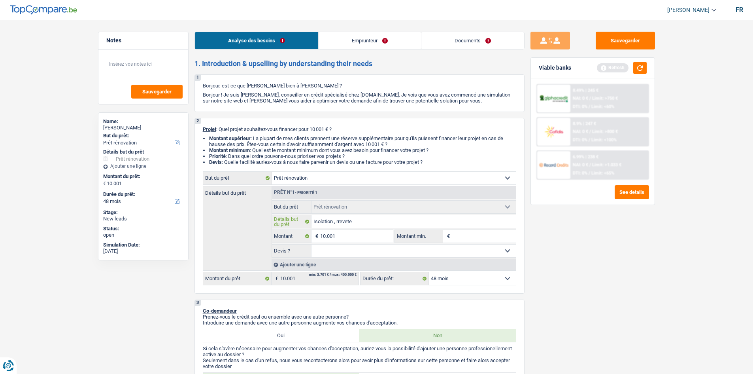
type input "Isolation , rrevetem"
type input "Isolation , rreveteme"
type input "Isolation , rrevetemen"
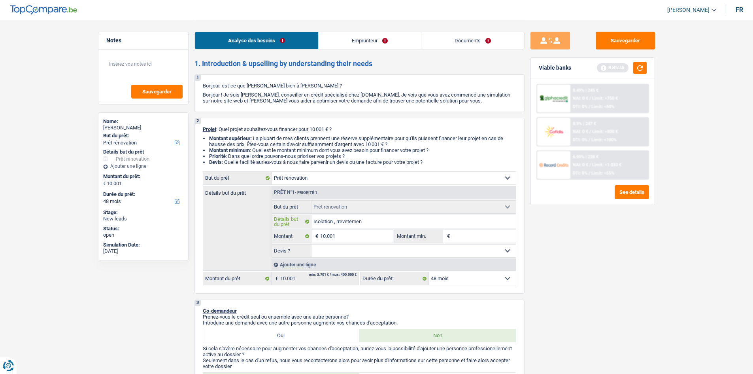
type input "Isolation , rrevetement"
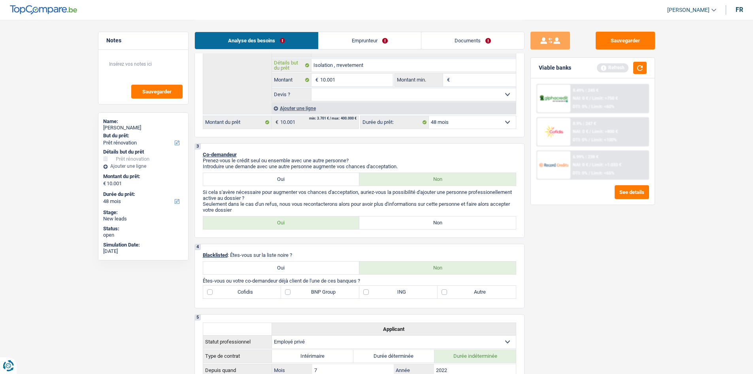
scroll to position [79, 0]
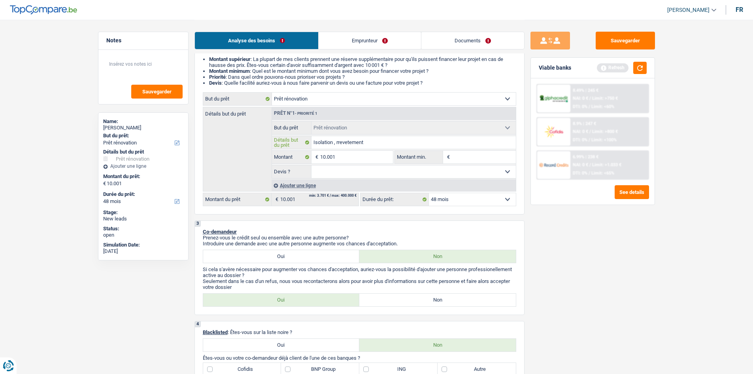
type input "Isolation , rrevetement"
type input "Isolation , rrevete"
type input "Isolation , rreve"
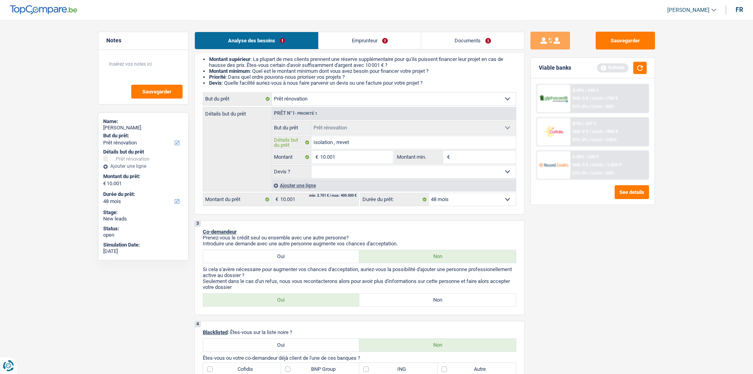
type input "Isolation , rreve"
type input "Isolation , rrev"
type input "Isolation , rre"
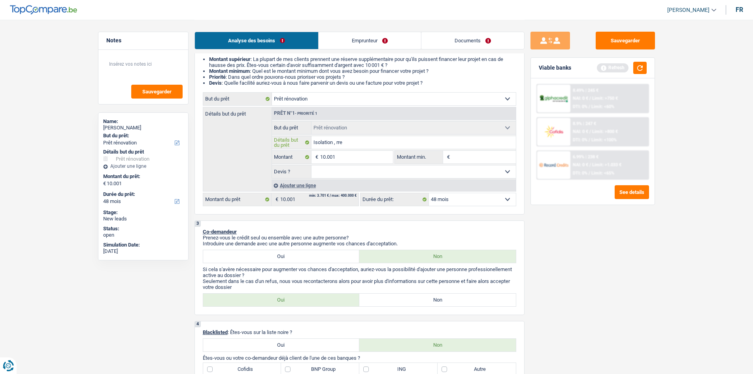
type input "Isolation , rr"
type input "Isolation , r"
type input "Isolation ,"
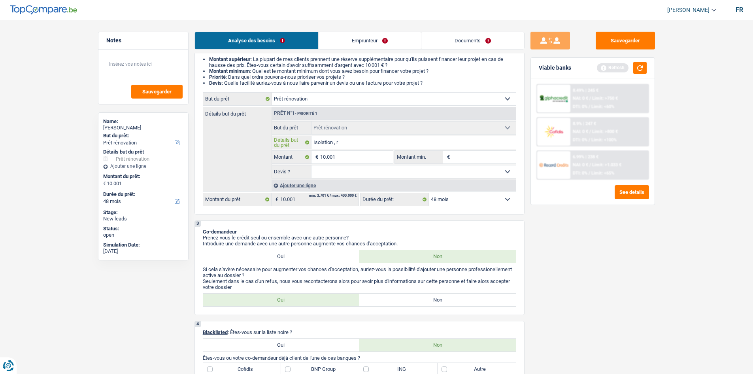
type input "Isolation ,"
type input "Isolation , f"
type input "Isolation , fa"
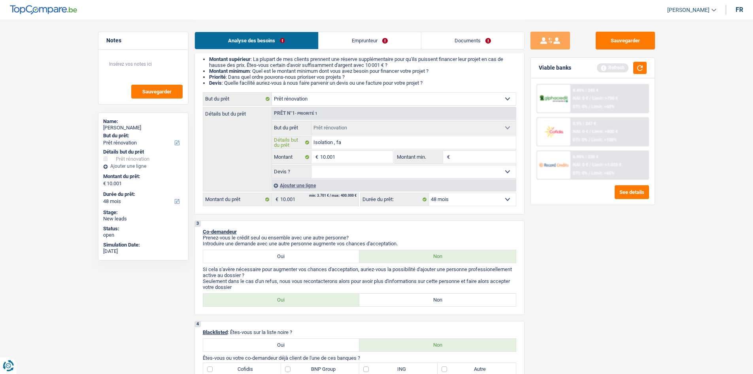
type input "Isolation , faç"
type input "Isolation , faça"
type input "Isolation , façad"
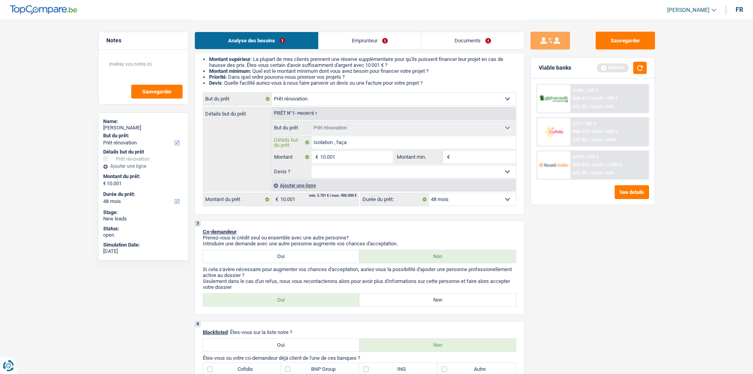
type input "Isolation , façad"
type input "Isolation , façade"
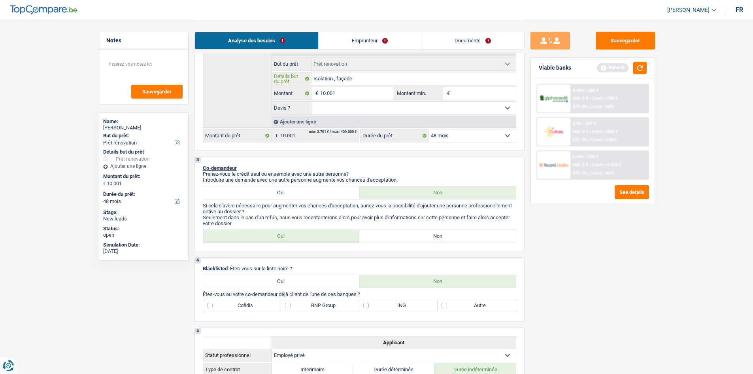
scroll to position [237, 0]
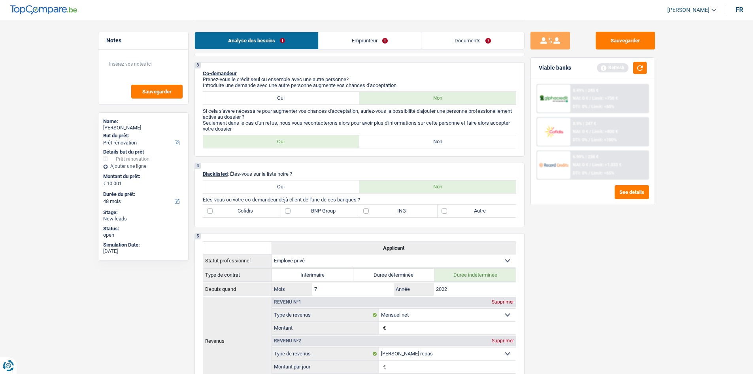
type input "Isolation , façade"
click at [601, 288] on div "Sauvegarder Viable banks Refresh 8.49% | 245 € NAI: 0 € / Limit: >750 € DTI: 0%…" at bounding box center [593, 196] width 136 height 329
drag, startPoint x: 642, startPoint y: 73, endPoint x: 638, endPoint y: 74, distance: 4.4
click at [601, 73] on button "button" at bounding box center [639, 68] width 13 height 12
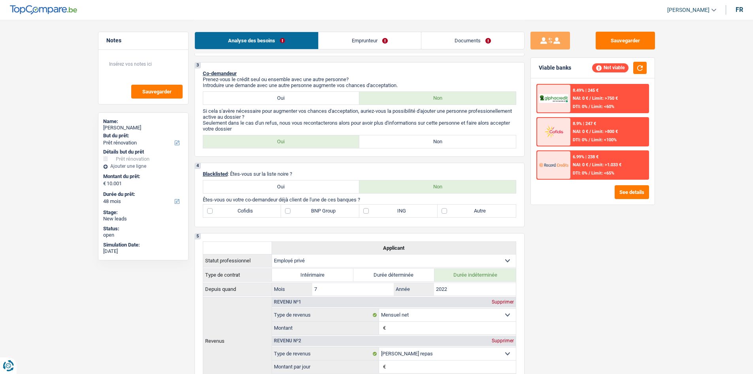
drag, startPoint x: 477, startPoint y: 149, endPoint x: 485, endPoint y: 143, distance: 10.8
click at [478, 147] on div "3 Co-demandeur Prenez-vous le crédit seul ou ensemble avec une autre personne? …" at bounding box center [359, 109] width 330 height 94
click at [479, 140] on label "Non" at bounding box center [437, 141] width 157 height 13
click at [479, 140] on input "Non" at bounding box center [437, 141] width 157 height 13
radio input "true"
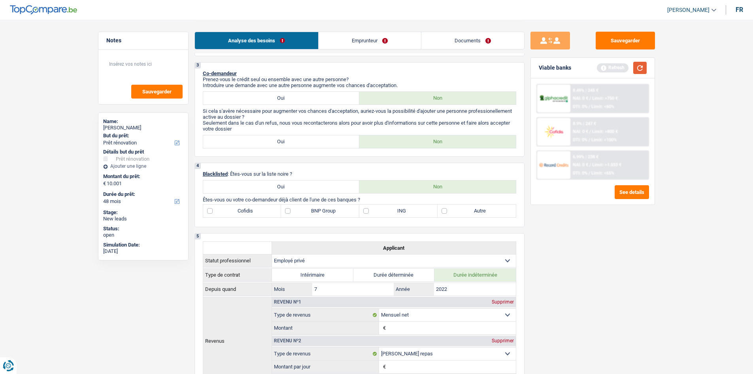
click at [601, 71] on button "button" at bounding box center [639, 68] width 13 height 12
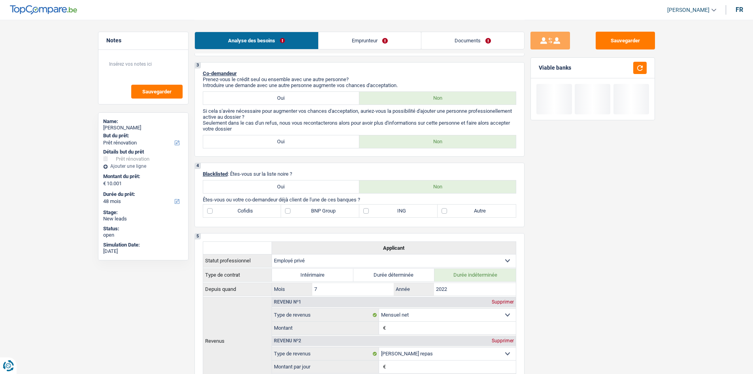
click at [365, 45] on link "Emprunteur" at bounding box center [370, 40] width 102 height 17
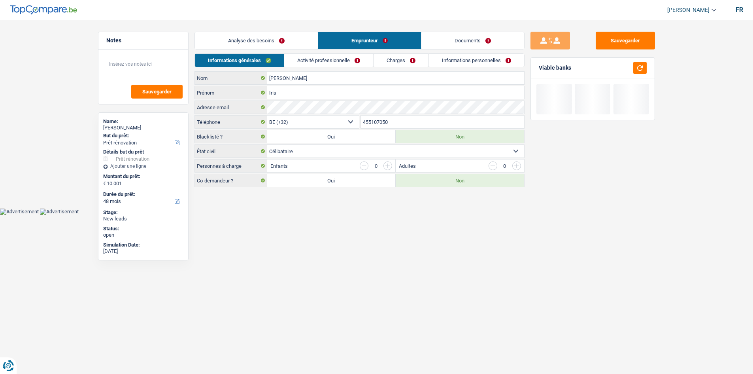
scroll to position [0, 0]
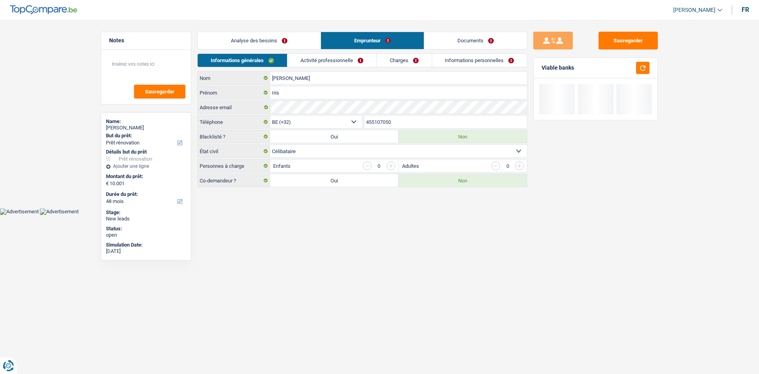
click at [296, 42] on link "Analyse des besoins" at bounding box center [259, 40] width 123 height 17
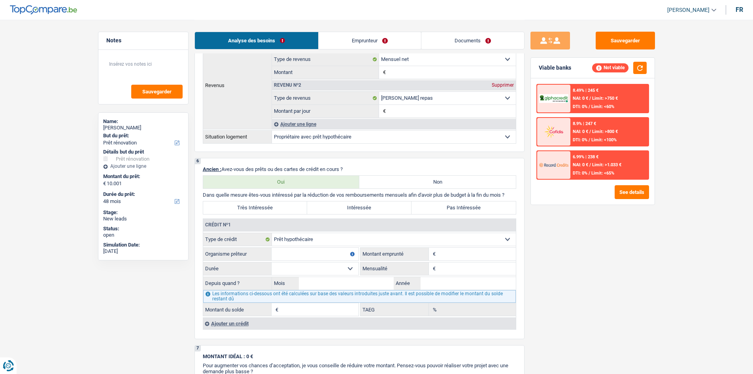
scroll to position [553, 0]
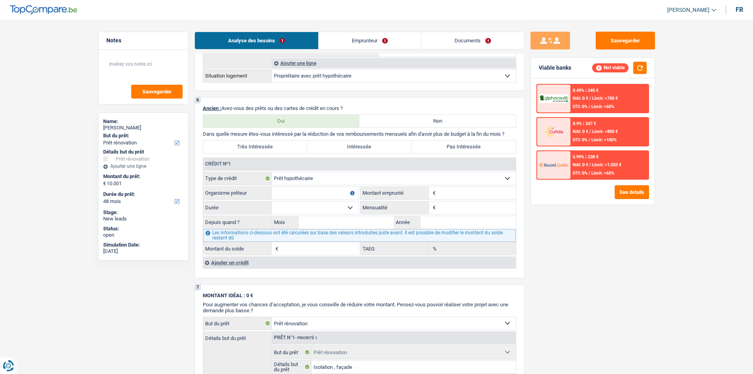
click at [452, 197] on input "Montant" at bounding box center [477, 193] width 78 height 13
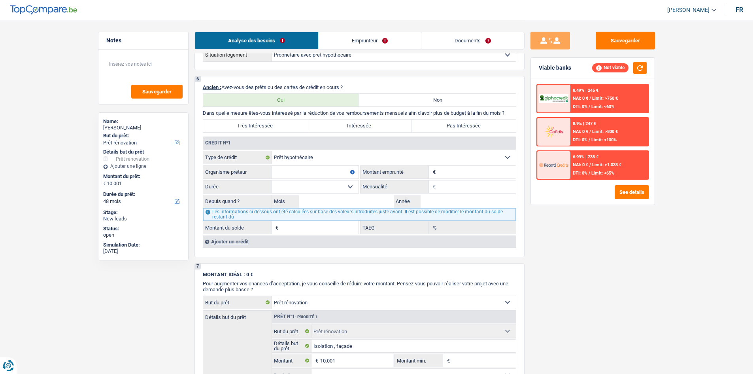
scroll to position [593, 0]
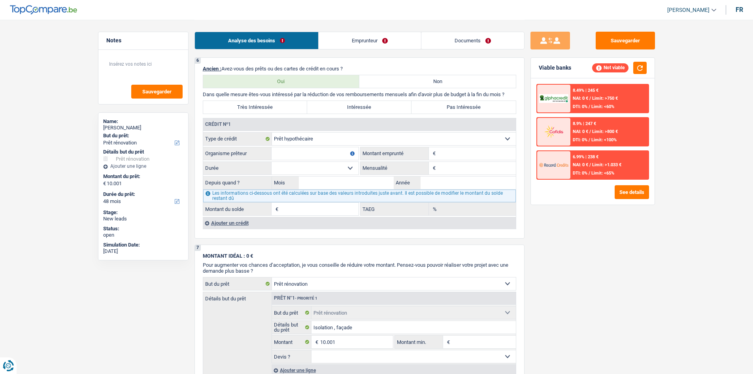
click at [244, 227] on div "Ajouter un crédit" at bounding box center [359, 223] width 313 height 12
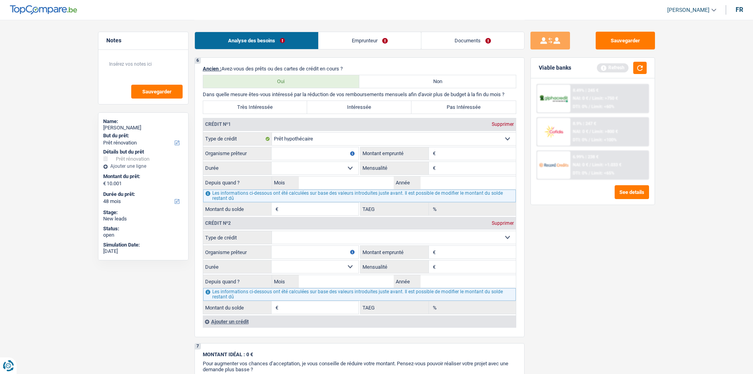
click at [331, 240] on select "Carte ou ouverture de crédit Prêt hypothécaire Vente à tempérament Prêt à tempé…" at bounding box center [394, 237] width 244 height 13
select select "renovationLoan"
type input "0"
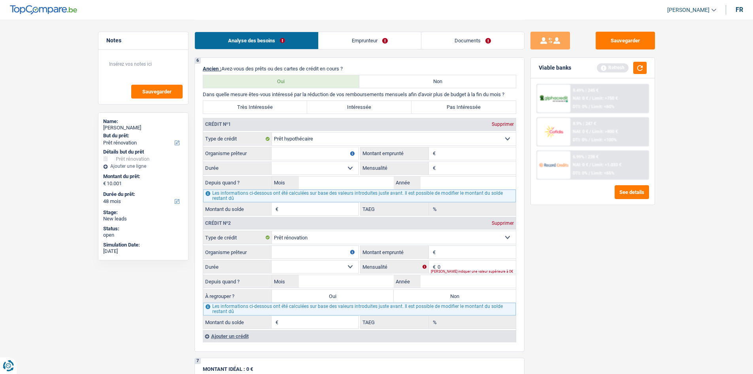
click at [478, 247] on input "Montant emprunté" at bounding box center [477, 251] width 78 height 13
type input "50.000"
click at [557, 257] on div "Sauvegarder Viable banks Refresh 8.49% | 245 € NAI: 0 € / Limit: >750 € DTI: 0%…" at bounding box center [593, 196] width 136 height 329
drag, startPoint x: 452, startPoint y: 262, endPoint x: 451, endPoint y: 257, distance: 5.2
click at [452, 257] on fieldset "Carte ou ouverture de crédit Prêt hypothécaire Vente à tempérament Prêt à tempé…" at bounding box center [359, 279] width 313 height 98
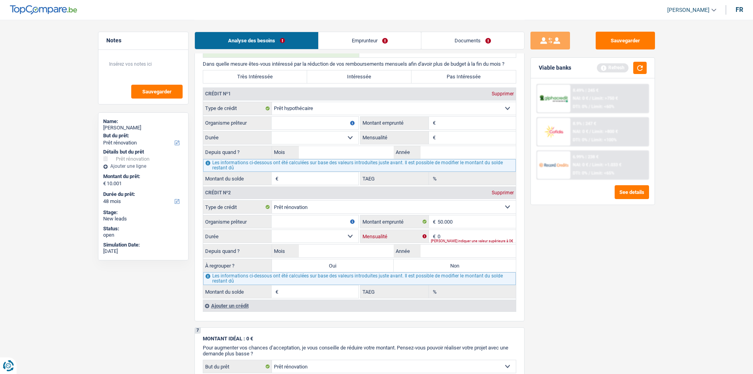
scroll to position [672, 0]
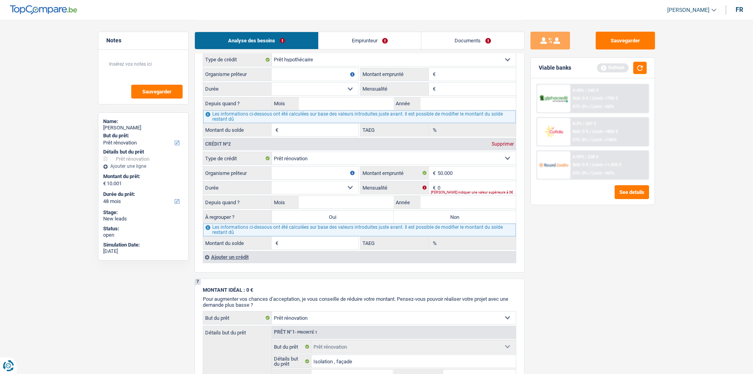
click at [256, 257] on div "Ajouter un crédit" at bounding box center [359, 257] width 313 height 12
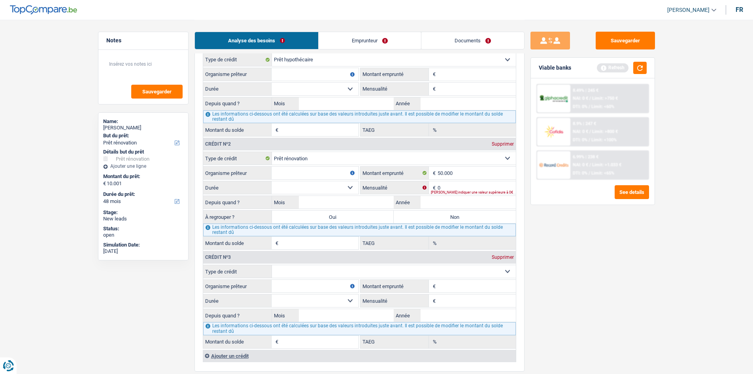
click at [321, 269] on select "Carte ou ouverture de crédit Prêt hypothécaire Vente à tempérament Prêt à tempé…" at bounding box center [394, 271] width 244 height 13
select select "personalLoan"
type input "0"
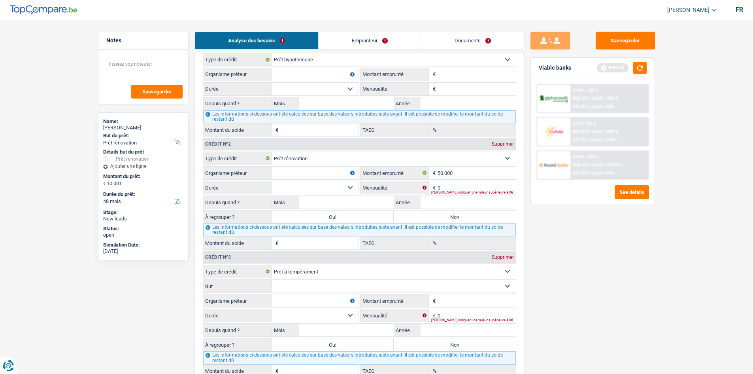
drag, startPoint x: 460, startPoint y: 299, endPoint x: 470, endPoint y: 303, distance: 10.1
click at [462, 288] on input "Montant emprunté" at bounding box center [477, 300] width 78 height 13
type input "30.000"
click at [590, 288] on div "Sauvegarder Viable banks Refresh 8.49% | 245 € NAI: 0 € / Limit: >750 € DTI: 0%…" at bounding box center [593, 196] width 136 height 329
click at [314, 271] on select "Carte ou ouverture de crédit Prêt hypothécaire Vente à tempérament Prêt à tempé…" at bounding box center [394, 271] width 244 height 13
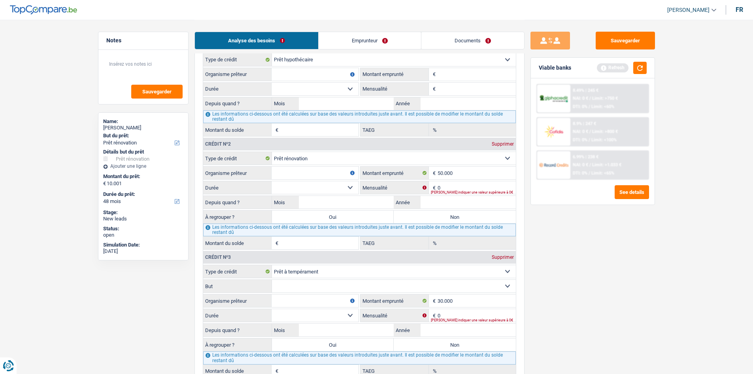
select select "renovationLoan"
click at [272, 265] on select "Carte ou ouverture de crédit Prêt hypothécaire Vente à tempérament Prêt à tempé…" at bounding box center [394, 271] width 244 height 13
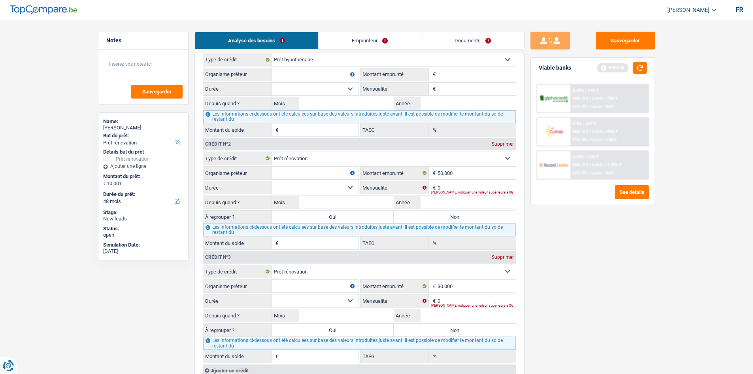
click at [570, 277] on div "Sauvegarder Viable banks Refresh 8.49% | 245 € NAI: 0 € / Limit: >750 € DTI: 0%…" at bounding box center [593, 196] width 136 height 329
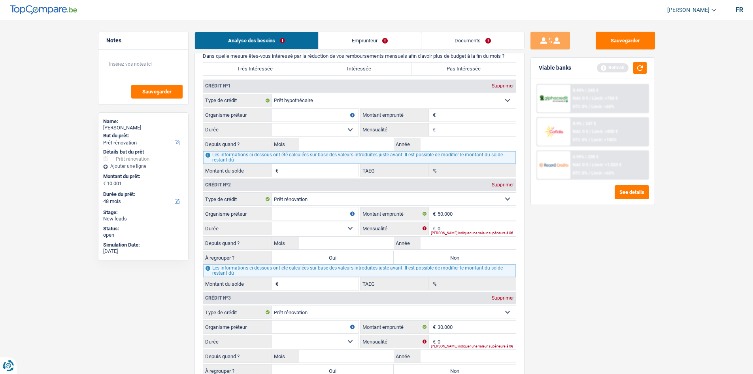
scroll to position [593, 0]
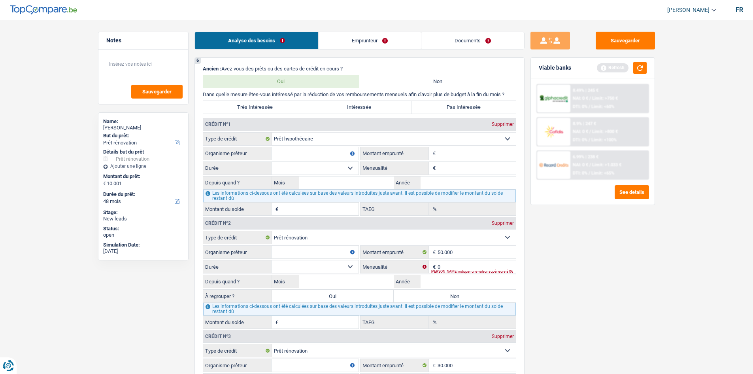
click at [460, 153] on input "Montant" at bounding box center [477, 153] width 78 height 13
type input "130.000"
click at [450, 168] on input "Mensualité" at bounding box center [477, 168] width 78 height 13
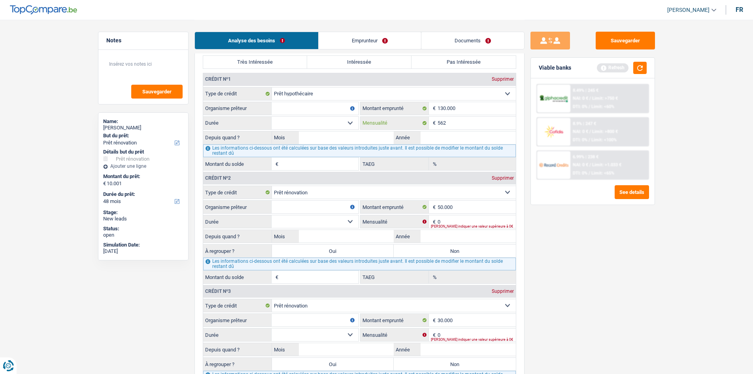
scroll to position [672, 0]
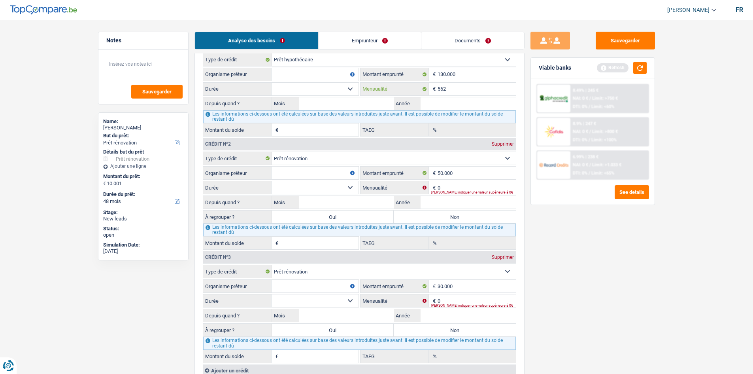
type input "562"
drag, startPoint x: 464, startPoint y: 187, endPoint x: 468, endPoint y: 188, distance: 4.0
click at [464, 187] on input "0" at bounding box center [477, 187] width 78 height 13
type input "216"
click at [578, 250] on div "Sauvegarder Viable banks Refresh 8.49% | 245 € NAI: 0 € / Limit: >750 € DTI: 0%…" at bounding box center [593, 196] width 136 height 329
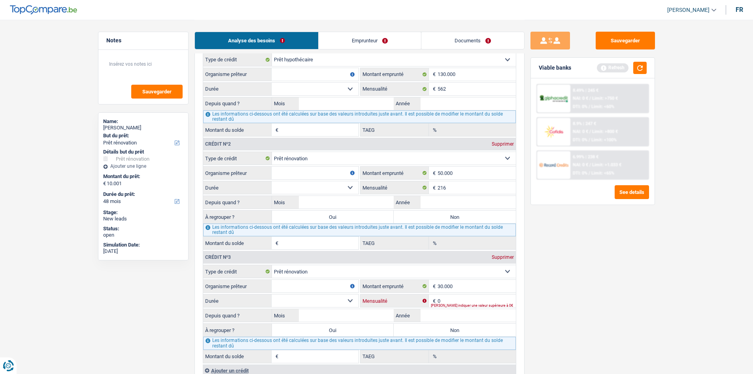
drag, startPoint x: 449, startPoint y: 300, endPoint x: 459, endPoint y: 299, distance: 9.9
click at [450, 288] on input "0" at bounding box center [477, 300] width 78 height 13
type input "311"
drag, startPoint x: 659, startPoint y: 319, endPoint x: 621, endPoint y: 287, distance: 49.1
click at [601, 288] on div "Sauvegarder Viable banks Refresh 8.49% | 245 € NAI: 0 € / Limit: >750 € DTI: 0%…" at bounding box center [593, 196] width 136 height 329
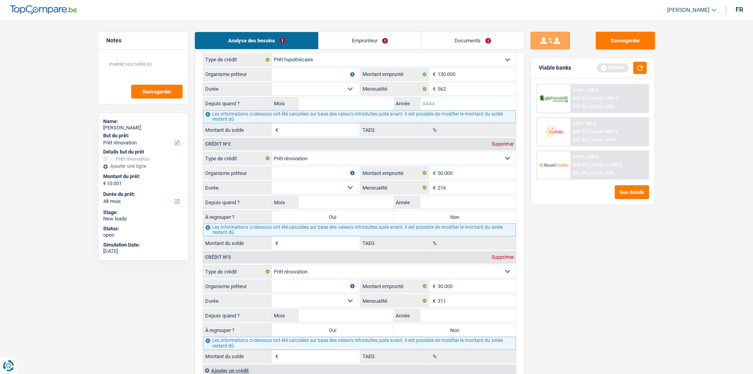
click at [447, 106] on input "Année" at bounding box center [468, 103] width 95 height 13
click at [404, 37] on link "Emprunteur" at bounding box center [370, 40] width 102 height 17
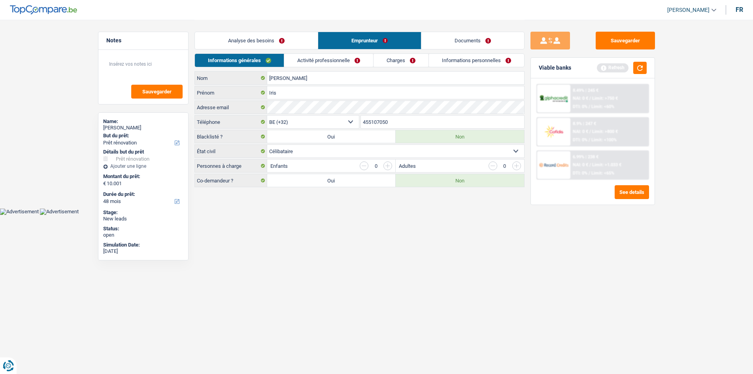
scroll to position [0, 0]
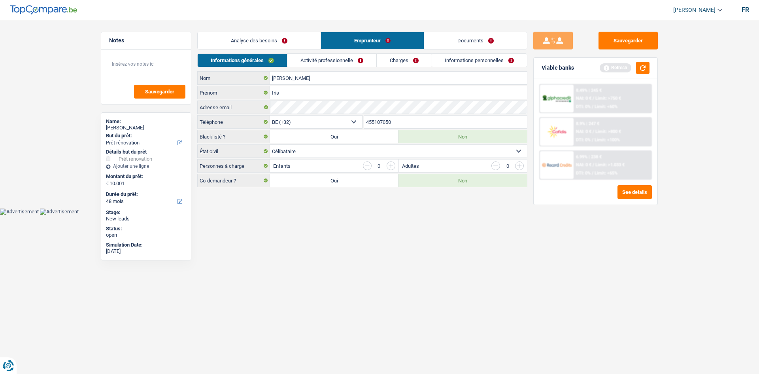
click at [255, 40] on link "Analyse des besoins" at bounding box center [259, 40] width 123 height 17
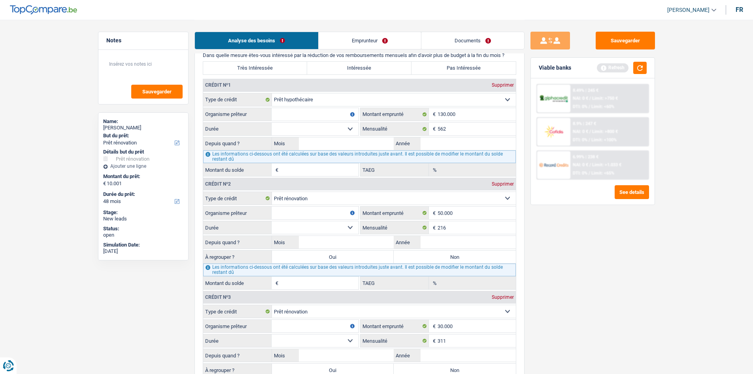
scroll to position [632, 0]
click at [468, 142] on input "Année" at bounding box center [468, 143] width 95 height 13
type input "2021"
click at [367, 145] on input "Mois" at bounding box center [346, 143] width 95 height 13
type input "1"
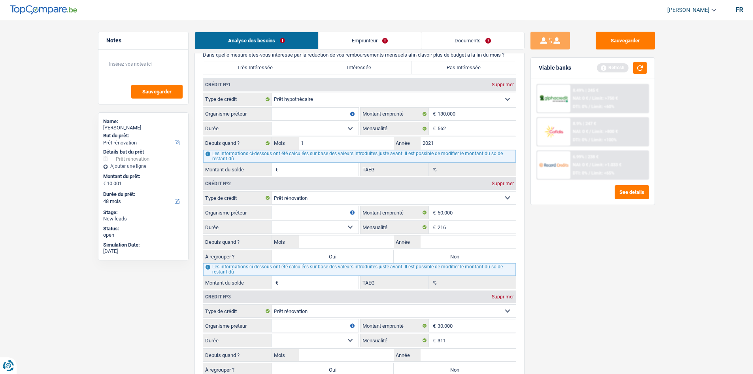
drag, startPoint x: 300, startPoint y: 129, endPoint x: 306, endPoint y: 134, distance: 7.8
click at [300, 129] on select "120 mois 132 mois 144 mois 180 mois 240 mois 300 mois 360 mois 420 mois Sélecti…" at bounding box center [315, 128] width 87 height 13
select select "300"
click at [272, 122] on select "120 mois 132 mois 144 mois 180 mois 240 mois 300 mois 360 mois 420 mois Sélecti…" at bounding box center [315, 128] width 87 height 13
type input "110.768"
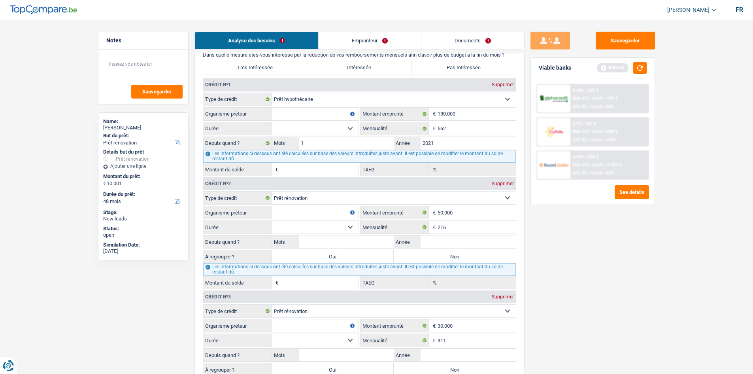
type input "2,19"
click at [342, 115] on input "Organisme prêteur" at bounding box center [315, 114] width 87 height 13
type input "Demetris"
click at [571, 268] on div "Sauvegarder Viable banks Refresh 8.49% | 245 € NAI: 0 € / Limit: >750 € DTI: 0%…" at bounding box center [593, 196] width 136 height 329
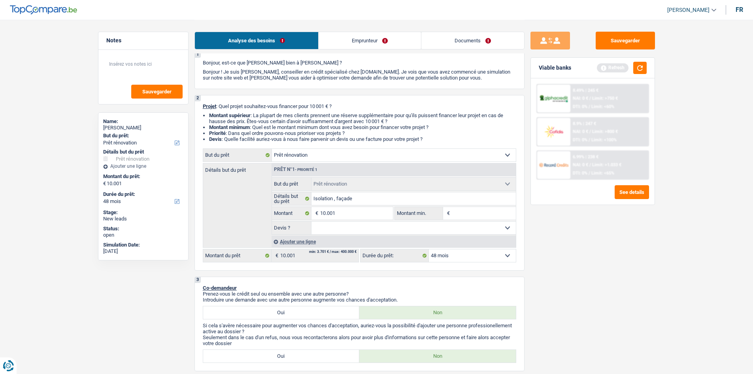
scroll to position [0, 0]
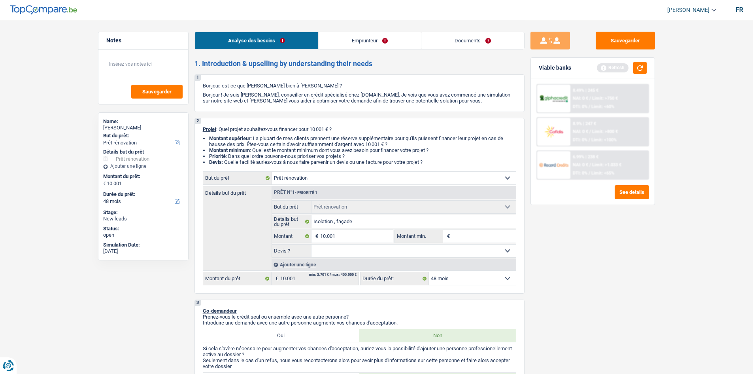
click at [366, 35] on link "Emprunteur" at bounding box center [370, 40] width 102 height 17
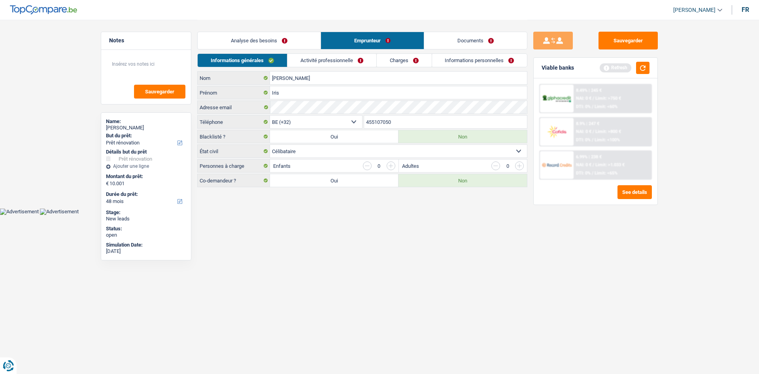
click at [304, 63] on link "Activité professionnelle" at bounding box center [331, 60] width 89 height 13
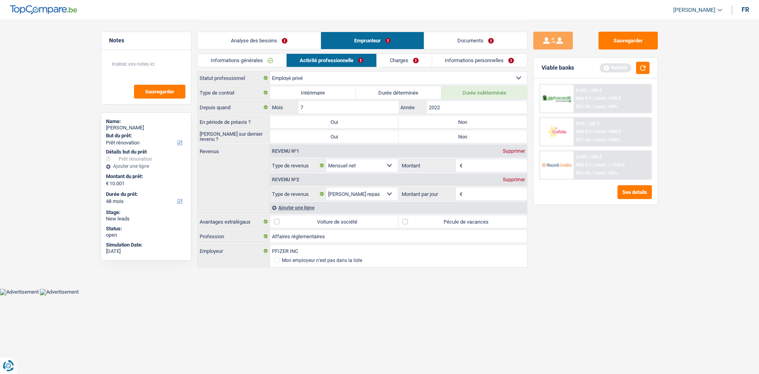
click at [264, 66] on link "Informations générales" at bounding box center [242, 60] width 89 height 13
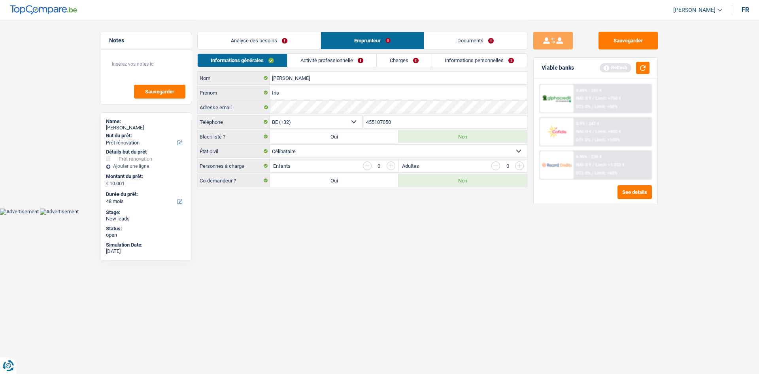
click at [284, 43] on link "Analyse des besoins" at bounding box center [259, 40] width 123 height 17
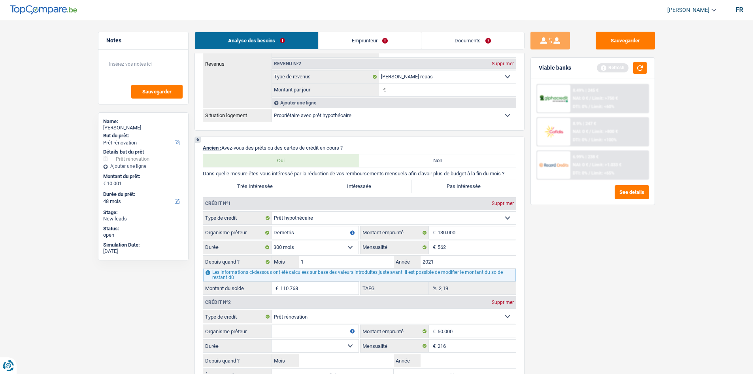
scroll to position [672, 0]
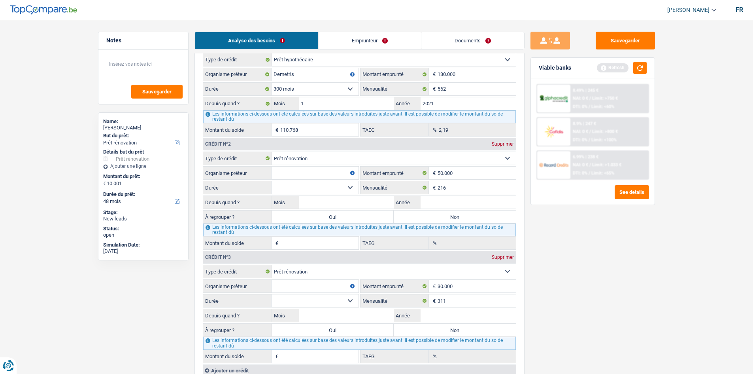
click at [338, 174] on input "Organisme prêteur" at bounding box center [315, 172] width 87 height 13
type input "BNP"
drag, startPoint x: 598, startPoint y: 255, endPoint x: 534, endPoint y: 242, distance: 65.0
click at [598, 255] on div "Sauvegarder Viable banks Refresh 8.49% | 245 € NAI: 0 € / Limit: >750 € DTI: 0%…" at bounding box center [593, 196] width 136 height 329
click at [442, 202] on input "Année" at bounding box center [468, 202] width 95 height 13
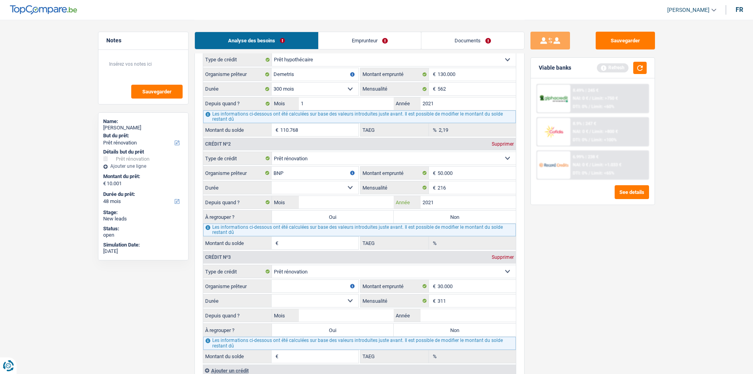
type input "2021"
click at [347, 204] on input "Mois" at bounding box center [346, 202] width 95 height 13
type input "1"
click at [601, 264] on div "Sauvegarder Viable banks Refresh 8.49% | 245 € NAI: 0 € / Limit: >750 € DTI: 0%…" at bounding box center [593, 196] width 136 height 329
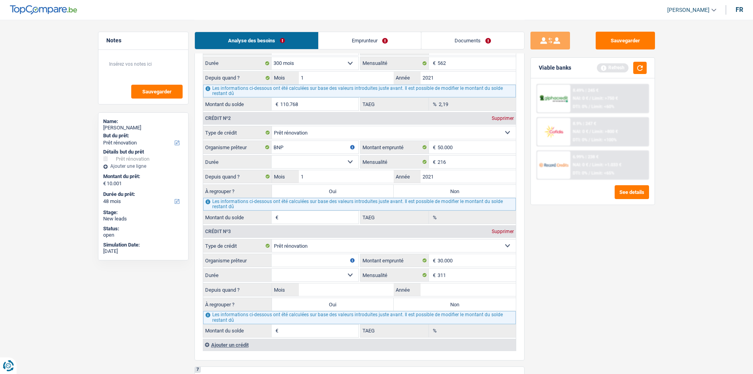
scroll to position [712, 0]
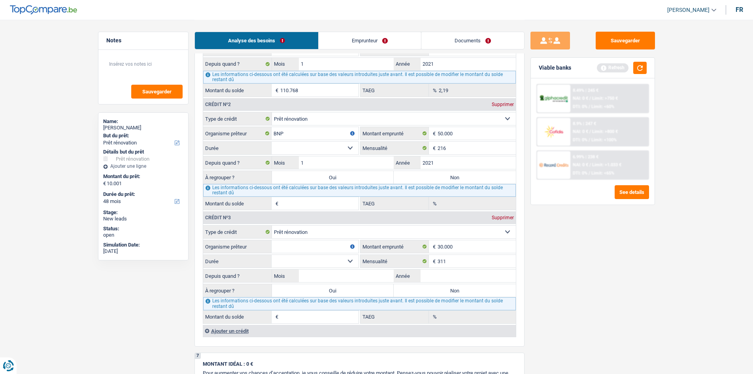
click at [335, 147] on select "12 mois 18 mois 24 mois 30 mois 36 mois 42 mois 48 mois 60 mois 72 mois 84 mois…" at bounding box center [315, 148] width 87 height 13
drag, startPoint x: 334, startPoint y: 148, endPoint x: 345, endPoint y: 153, distance: 11.9
click at [334, 148] on select "12 mois 18 mois 24 mois 30 mois 36 mois 42 mois 48 mois 60 mois 72 mois 84 mois…" at bounding box center [315, 148] width 87 height 13
click at [563, 260] on div "Sauvegarder Viable banks Refresh 8.49% | 245 € NAI: 0 € / Limit: >750 € DTI: 0%…" at bounding box center [593, 196] width 136 height 329
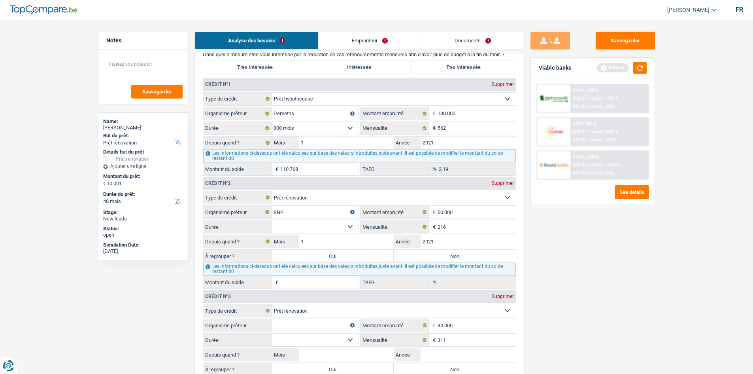
scroll to position [632, 0]
drag, startPoint x: 483, startPoint y: 110, endPoint x: 477, endPoint y: 114, distance: 7.6
click at [479, 113] on input "130.000" at bounding box center [477, 114] width 78 height 13
click at [442, 111] on input "130.000" at bounding box center [477, 114] width 78 height 13
type input "10.000"
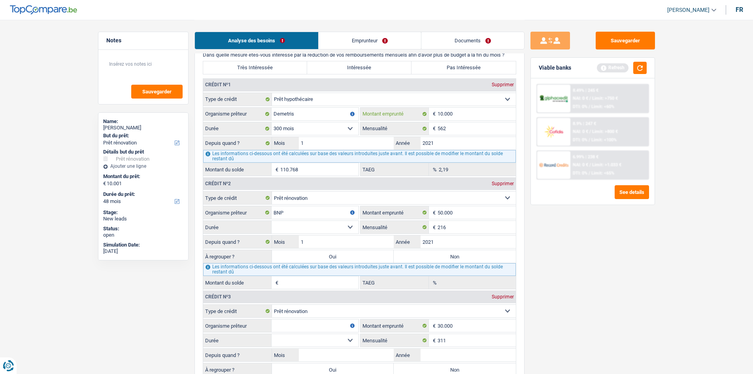
select select
type input "180.000"
click at [309, 124] on select "120 mois 132 mois 144 mois 180 mois 240 mois 300 mois 360 mois 420 mois Sélecti…" at bounding box center [315, 128] width 87 height 13
select select "300"
click at [272, 122] on select "120 mois 132 mois 144 mois 180 mois 240 mois 300 mois 360 mois 420 mois Sélecti…" at bounding box center [315, 128] width 87 height 13
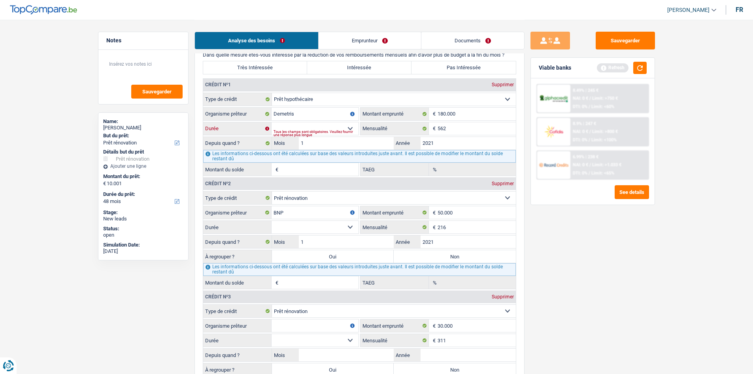
type input "144.614"
type input "0,00"
click at [458, 130] on input "562" at bounding box center [477, 128] width 78 height 13
type input "5"
type input "778"
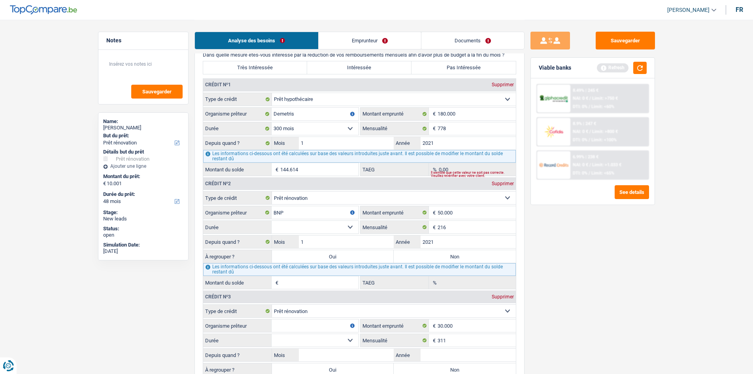
type input "153.365"
type input "2,19"
click at [601, 277] on div "Sauvegarder Viable banks Refresh 8.49% | 245 € NAI: 0 € / Limit: >750 € DTI: 0%…" at bounding box center [593, 196] width 136 height 329
click at [507, 183] on div "Supprimer" at bounding box center [503, 183] width 26 height 5
type input "30.000"
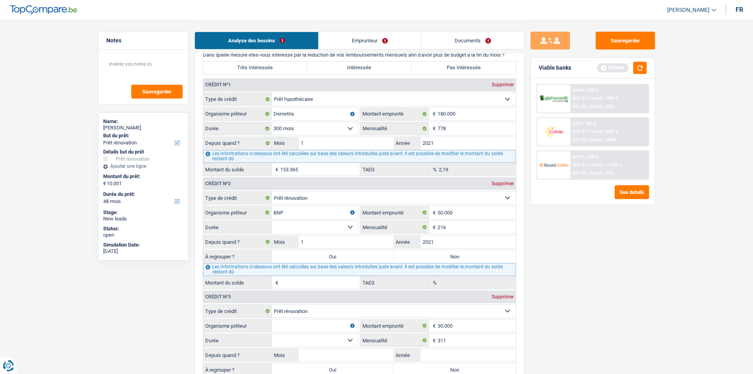
type input "311"
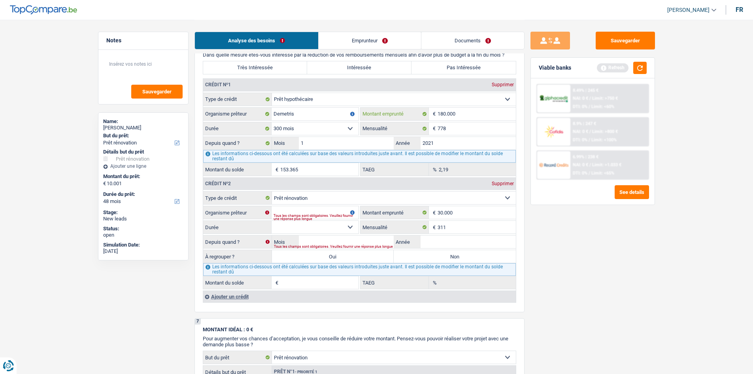
click at [445, 113] on input "180.000" at bounding box center [477, 114] width 78 height 13
click at [440, 241] on input "Année" at bounding box center [468, 241] width 95 height 13
type input "2023"
click at [351, 239] on input "Mois" at bounding box center [346, 241] width 95 height 13
type input "6"
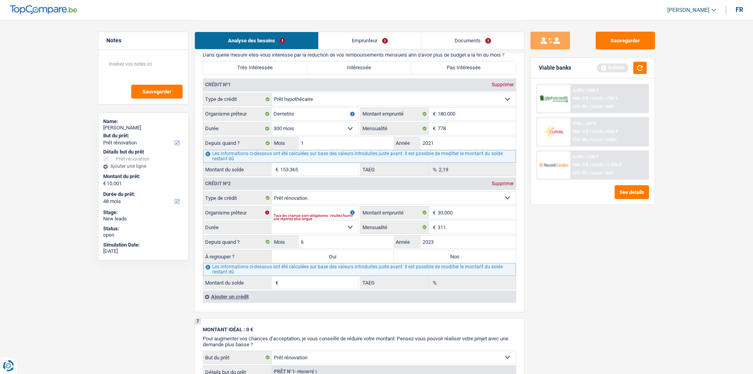
click at [355, 231] on select "12 mois 18 mois 24 mois 30 mois 36 mois 42 mois 48 mois 60 mois 72 mois 84 mois…" at bounding box center [315, 227] width 87 height 13
select select "120"
click at [272, 221] on select "12 mois 18 mois 24 mois 30 mois 36 mois 42 mois 48 mois 60 mois 72 mois 84 mois…" at bounding box center [315, 227] width 87 height 13
type input "24.375"
type input "4,60"
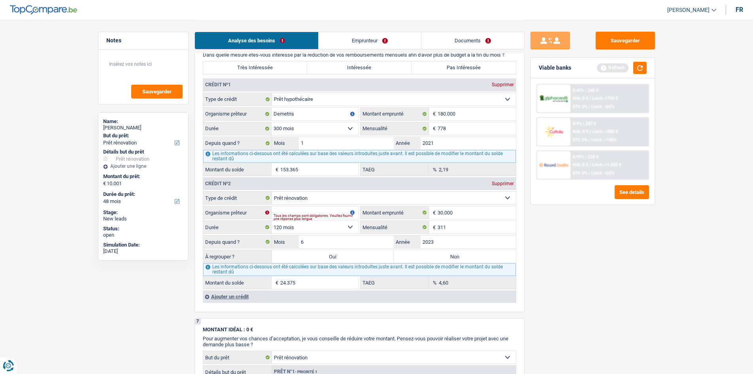
drag, startPoint x: 298, startPoint y: 215, endPoint x: 513, endPoint y: 272, distance: 222.5
click at [299, 215] on div "Tous les champs sont obligatoires. Veuillez fournir une réponse plus longue" at bounding box center [316, 216] width 85 height 3
click at [312, 211] on input "Organisme prêteur" at bounding box center [315, 212] width 87 height 13
type input "Record credit"
click at [467, 255] on label "Non" at bounding box center [455, 256] width 122 height 13
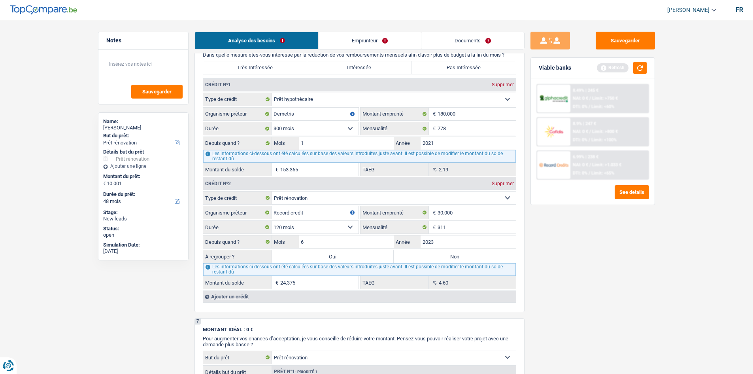
click at [467, 255] on input "Non" at bounding box center [455, 256] width 122 height 13
radio input "true"
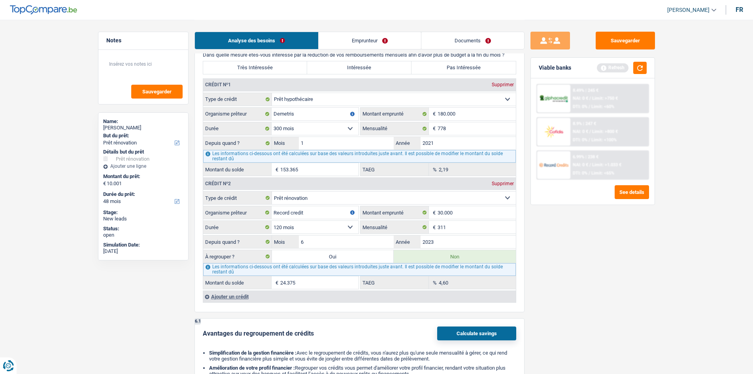
click at [473, 72] on label "Pas Intéressée" at bounding box center [464, 67] width 104 height 13
click at [473, 72] on input "Pas Intéressée" at bounding box center [464, 67] width 104 height 13
radio input "true"
click at [377, 44] on link "Emprunteur" at bounding box center [370, 40] width 102 height 17
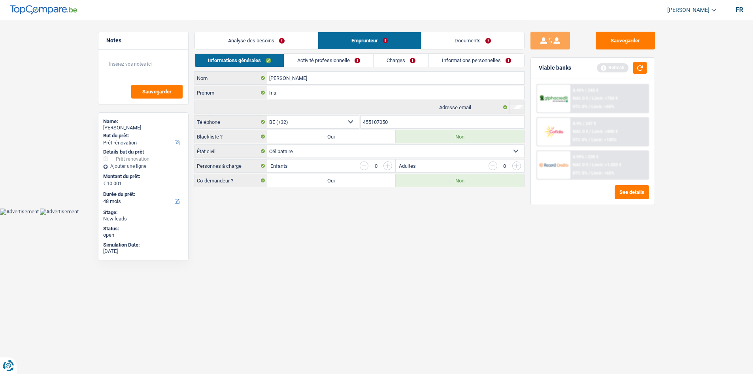
scroll to position [0, 0]
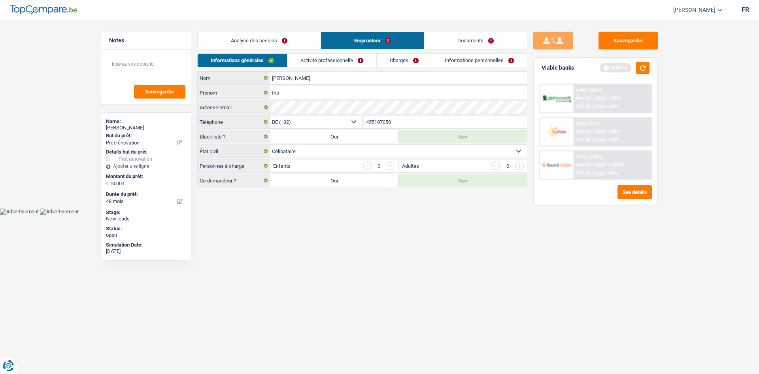
click at [309, 60] on link "Activité professionnelle" at bounding box center [331, 60] width 89 height 13
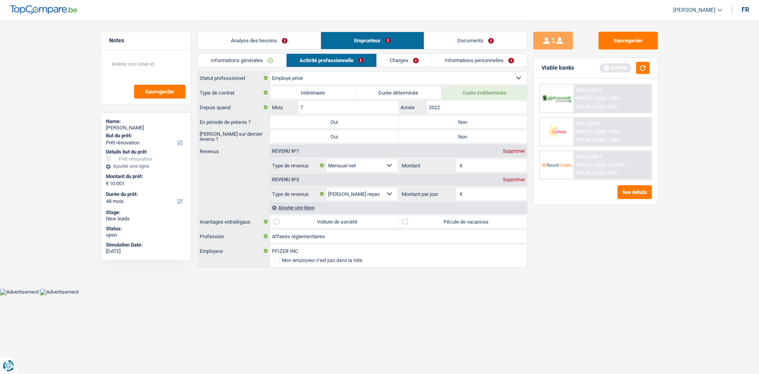
click at [272, 58] on link "Informations générales" at bounding box center [242, 60] width 89 height 13
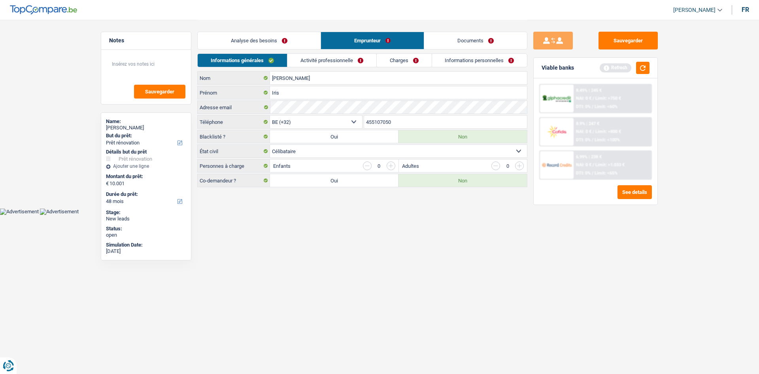
click at [279, 46] on link "Analyse des besoins" at bounding box center [259, 40] width 123 height 17
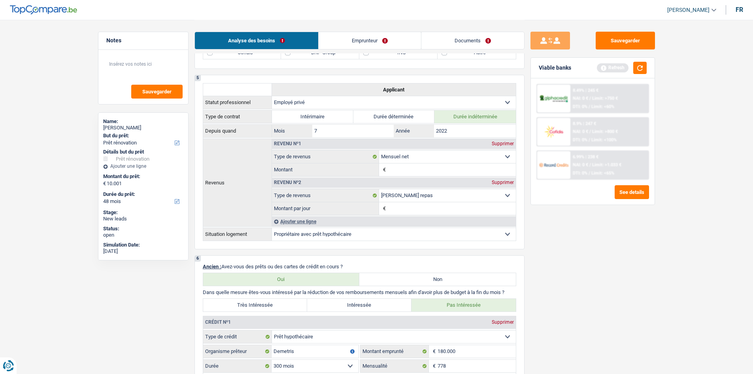
scroll to position [593, 0]
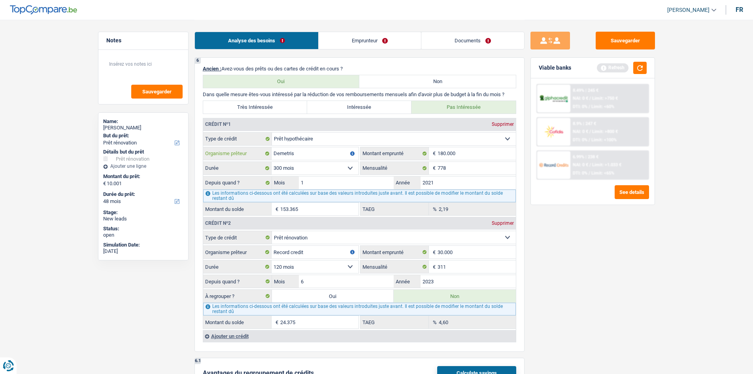
click at [304, 156] on input "Demetris" at bounding box center [315, 153] width 87 height 13
type input "D"
type input "BNP"
drag, startPoint x: 634, startPoint y: 308, endPoint x: 630, endPoint y: 304, distance: 5.7
click at [601, 288] on div "Sauvegarder Viable banks Refresh 8.49% | 245 € NAI: 0 € / Limit: >750 € DTI: 0%…" at bounding box center [593, 196] width 136 height 329
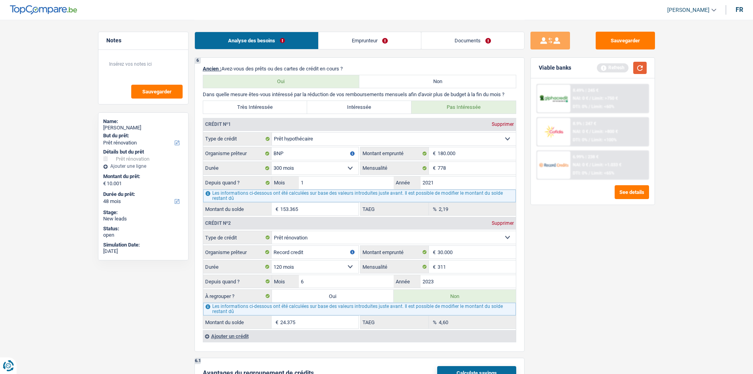
click at [601, 66] on button "button" at bounding box center [639, 68] width 13 height 12
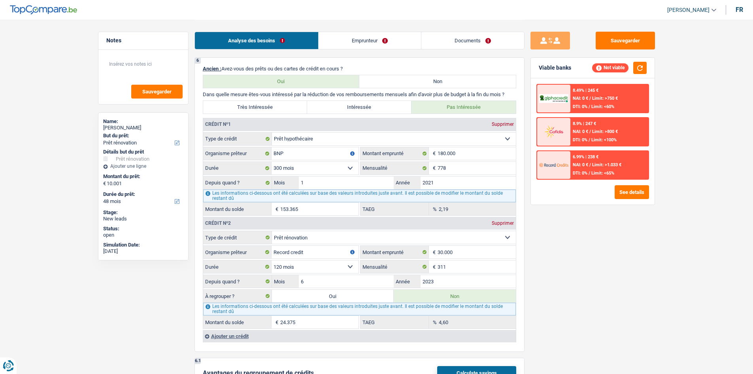
click at [596, 279] on div "Sauvegarder Viable banks Not viable 8.49% | 245 € NAI: 0 € / Limit: >750 € DTI:…" at bounding box center [593, 196] width 136 height 329
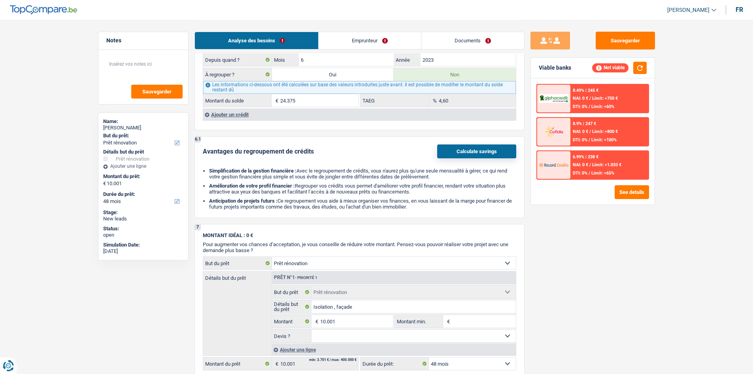
scroll to position [672, 0]
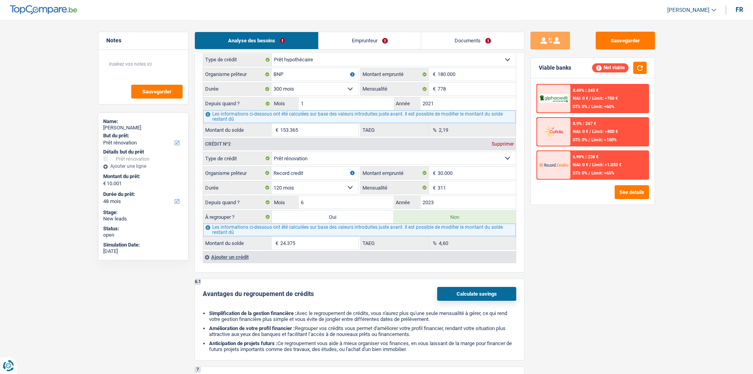
click at [259, 260] on div "Ajouter un crédit" at bounding box center [359, 257] width 313 height 12
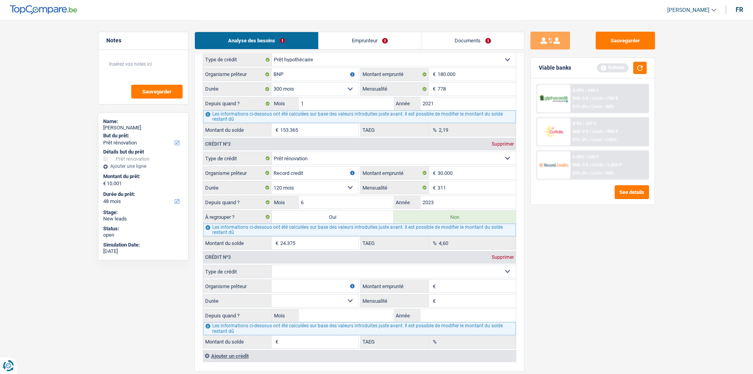
click at [298, 274] on select "Carte ou ouverture de crédit Prêt hypothécaire Vente à tempérament Prêt à tempé…" at bounding box center [394, 271] width 244 height 13
select select "carLoan"
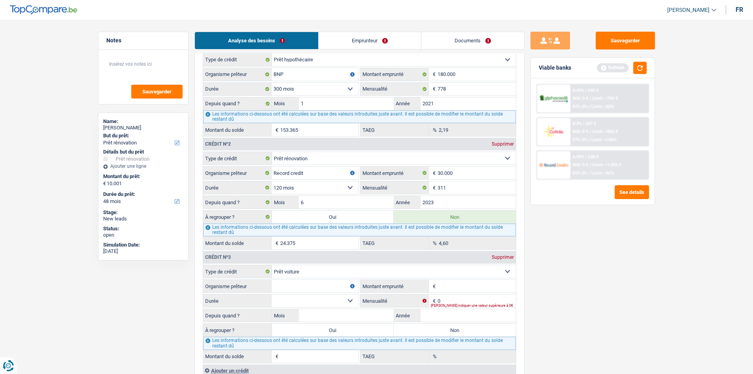
click at [462, 288] on input "Montant emprunté" at bounding box center [477, 285] width 78 height 13
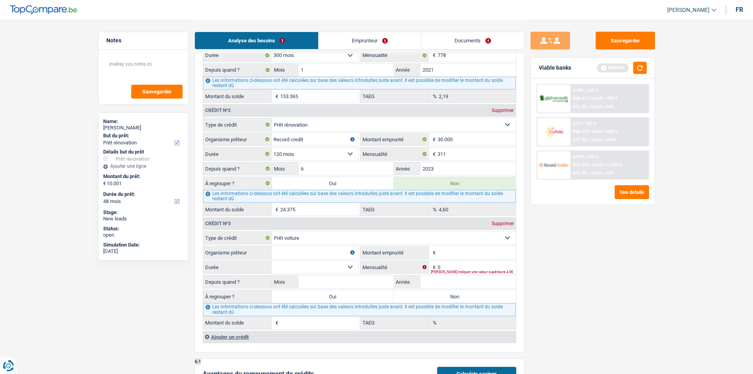
scroll to position [751, 0]
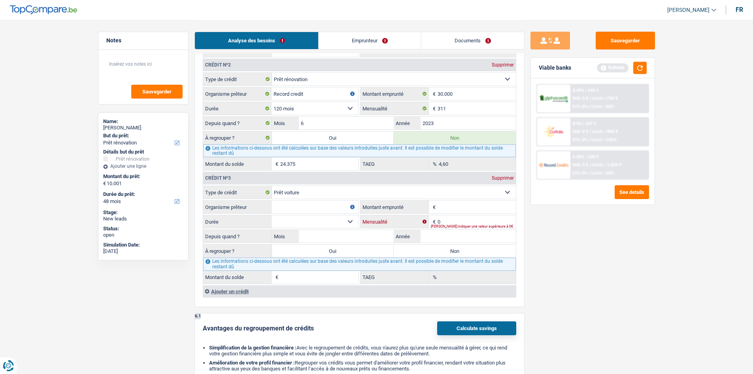
click at [472, 218] on input "0" at bounding box center [477, 221] width 78 height 13
click at [601, 266] on main "Notes Sauvegarder Name: Iris Gangi But du prêt: Confort maison: meubles, textil…" at bounding box center [376, 30] width 753 height 1562
click at [480, 225] on input "1.500" at bounding box center [477, 221] width 78 height 13
type input "150"
click at [601, 252] on div "Sauvegarder Viable banks Refresh 8.49% | 245 € NAI: 0 € / Limit: >750 € DTI: 0%…" at bounding box center [593, 196] width 136 height 329
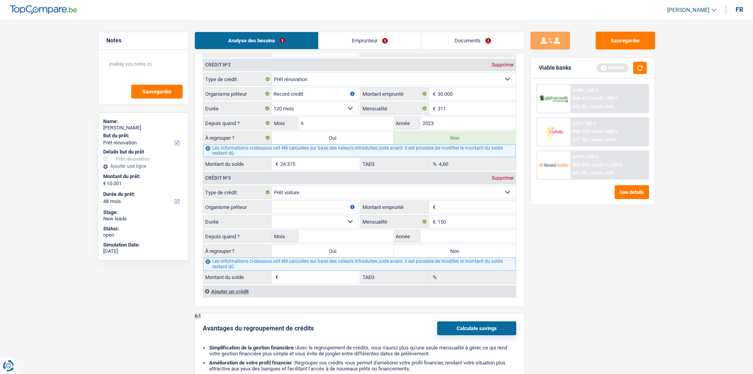
click at [338, 227] on select "12 mois 18 mois 24 mois Sélectionner une option" at bounding box center [315, 221] width 87 height 13
click at [578, 244] on div "Sauvegarder Viable banks Refresh 8.49% | 245 € NAI: 0 € / Limit: >750 € DTI: 0%…" at bounding box center [593, 196] width 136 height 329
click at [481, 206] on input "Montant emprunté" at bounding box center [477, 206] width 78 height 13
type input "10.001"
drag, startPoint x: 324, startPoint y: 226, endPoint x: 338, endPoint y: 221, distance: 15.4
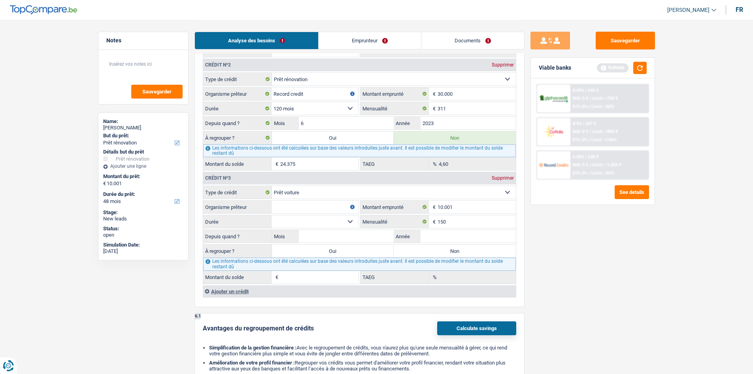
click at [324, 226] on select "12 mois 18 mois 24 mois 30 mois 36 mois 42 mois 48 mois 60 mois Sélectionner un…" at bounding box center [315, 221] width 87 height 13
select select "36"
click at [272, 215] on select "12 mois 18 mois 24 mois 30 mois 36 mois 42 mois 48 mois 60 mois Sélectionner un…" at bounding box center [315, 221] width 87 height 13
click at [491, 202] on input "10.001" at bounding box center [477, 206] width 78 height 13
type input "1.000"
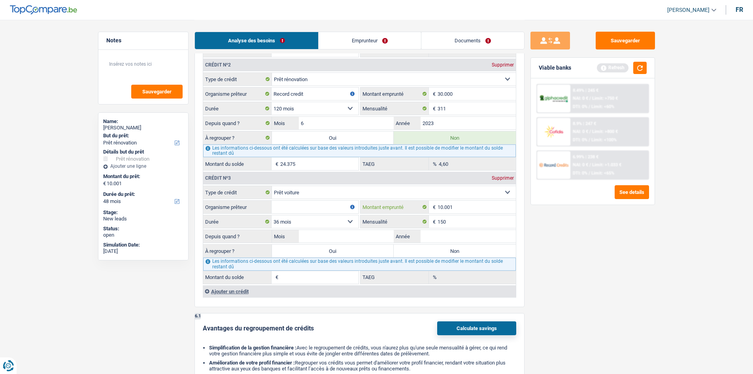
select select
type input "1"
type input "5.500"
drag, startPoint x: 598, startPoint y: 253, endPoint x: 502, endPoint y: 233, distance: 97.8
click at [595, 251] on div "Sauvegarder Viable banks Refresh 8.49% | 245 € NAI: 0 € / Limit: >750 € DTI: 0%…" at bounding box center [593, 196] width 136 height 329
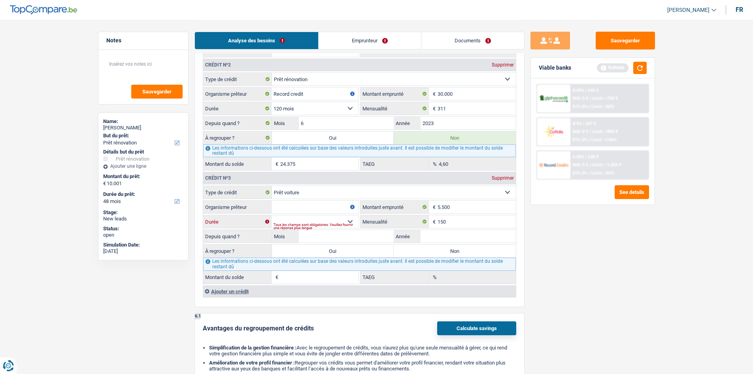
click at [357, 218] on select "12 mois 18 mois 24 mois 30 mois 36 mois Sélectionner une option" at bounding box center [315, 221] width 87 height 13
select select "36"
click at [272, 215] on select "12 mois 18 mois 24 mois 30 mois 36 mois Sélectionner une option" at bounding box center [315, 221] width 87 height 13
click at [326, 205] on input "Organisme prêteur" at bounding box center [315, 206] width 87 height 13
type input "Belfius"
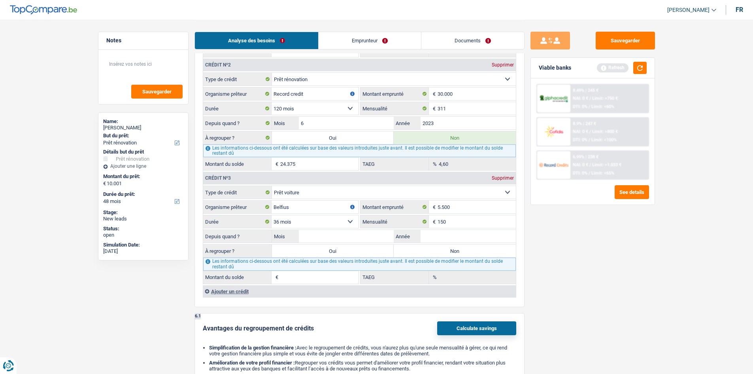
click at [461, 243] on fieldset "Carte ou ouverture de crédit Prêt hypothécaire Vente à tempérament Prêt à tempé…" at bounding box center [359, 234] width 313 height 98
click at [465, 242] on input "Année" at bounding box center [468, 236] width 95 height 13
drag, startPoint x: 296, startPoint y: 214, endPoint x: 296, endPoint y: 219, distance: 5.1
click at [296, 216] on fieldset "Carte ou ouverture de crédit Prêt hypothécaire Vente à tempérament Prêt à tempé…" at bounding box center [359, 234] width 313 height 98
click at [296, 219] on select "12 mois 18 mois 24 mois 30 mois 36 mois Sélectionner une option" at bounding box center [315, 221] width 87 height 13
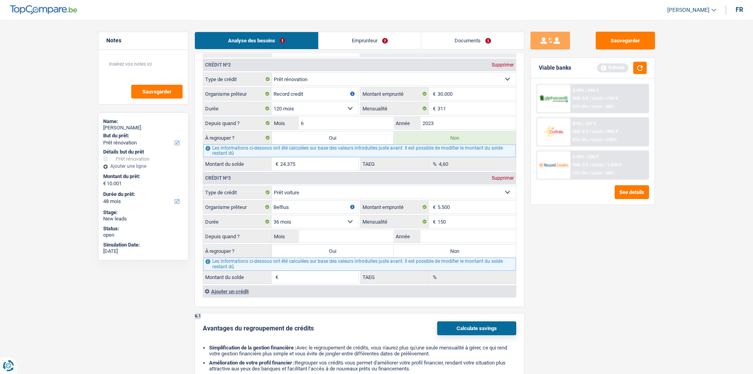
click at [272, 215] on select "12 mois 18 mois 24 mois 30 mois 36 mois Sélectionner une option" at bounding box center [315, 221] width 87 height 13
click at [449, 239] on input "Année" at bounding box center [468, 236] width 95 height 13
type input "3"
type input "2025"
click at [362, 239] on input "Mois" at bounding box center [346, 236] width 95 height 13
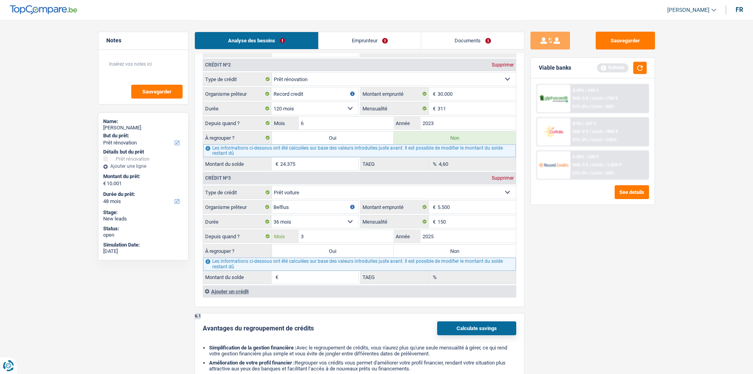
type input "3"
type input "4.570"
type input "0,00"
drag, startPoint x: 702, startPoint y: 276, endPoint x: 506, endPoint y: 257, distance: 196.6
click at [601, 276] on main "Notes Sauvegarder Name: Iris Gangi But du prêt: Confort maison: meubles, textil…" at bounding box center [376, 30] width 753 height 1562
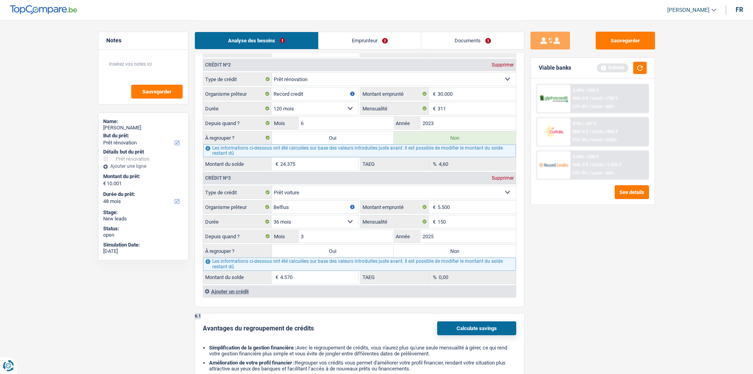
click at [453, 252] on label "Non" at bounding box center [455, 250] width 122 height 13
click at [453, 252] on input "Non" at bounding box center [455, 250] width 122 height 13
radio input "true"
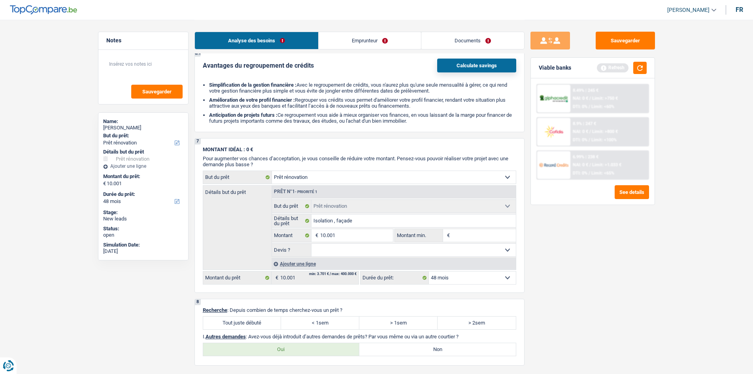
scroll to position [1067, 0]
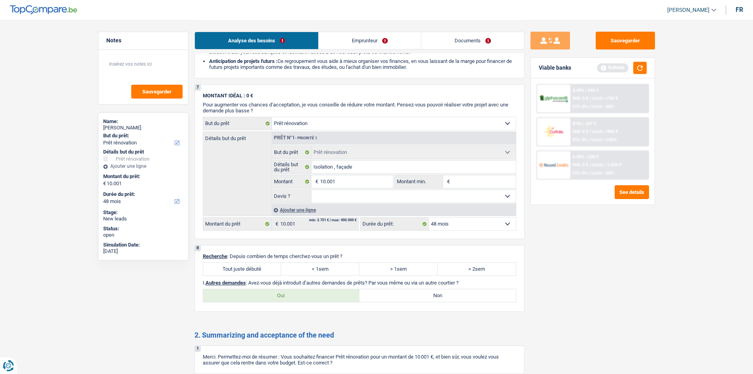
click at [237, 265] on label "Tout juste débuté" at bounding box center [242, 268] width 78 height 13
click at [237, 265] on input "Tout juste débuté" at bounding box center [242, 268] width 78 height 13
radio input "true"
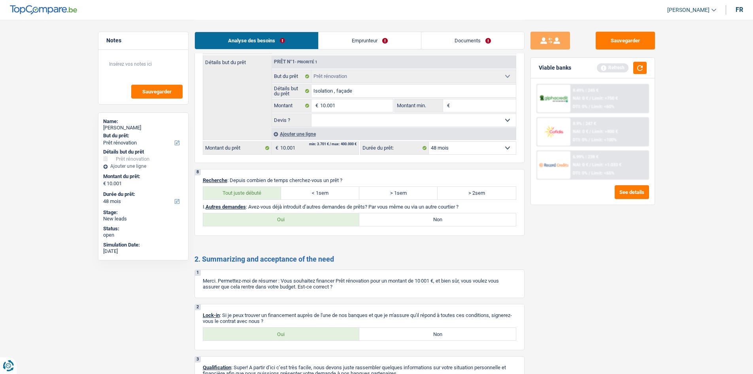
scroll to position [1195, 0]
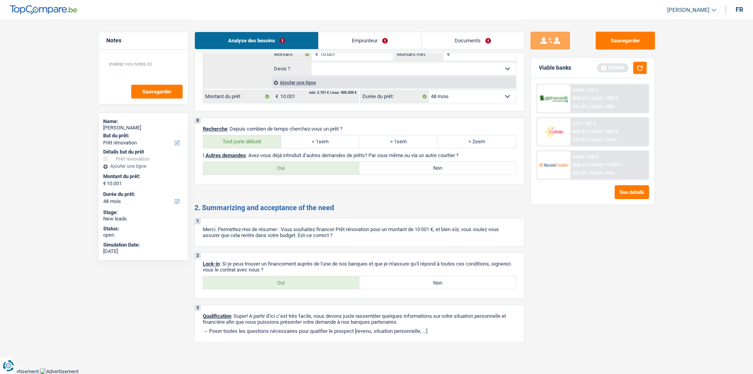
click at [258, 283] on label "Oui" at bounding box center [281, 282] width 157 height 13
click at [258, 283] on input "Oui" at bounding box center [281, 282] width 157 height 13
radio input "true"
click at [404, 171] on label "Non" at bounding box center [437, 168] width 157 height 13
click at [404, 171] on input "Non" at bounding box center [437, 168] width 157 height 13
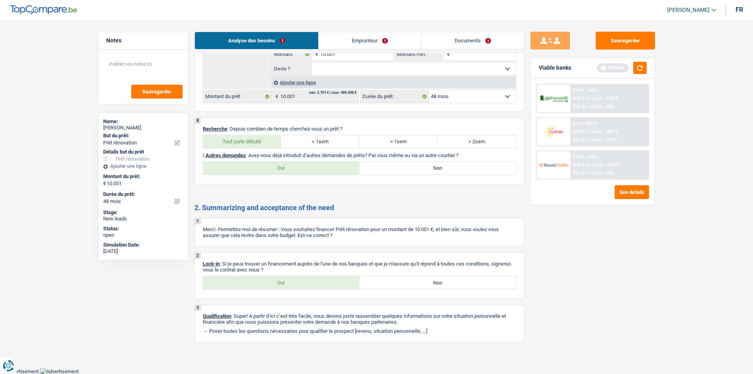
radio input "true"
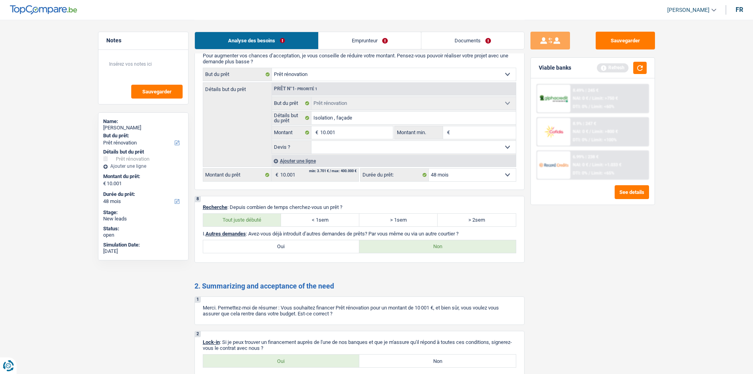
scroll to position [1116, 0]
click at [383, 149] on select "Oui Non Non répondu Sélectionner une option" at bounding box center [413, 148] width 204 height 13
select select "yes"
click at [311, 142] on select "Oui Non Non répondu Sélectionner une option" at bounding box center [413, 148] width 204 height 13
select select "yes"
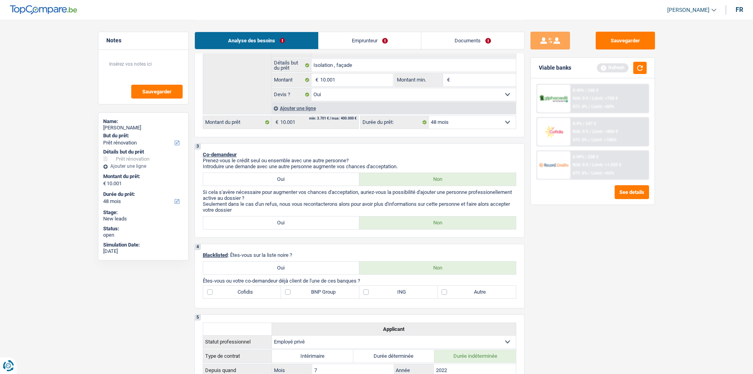
scroll to position [158, 0]
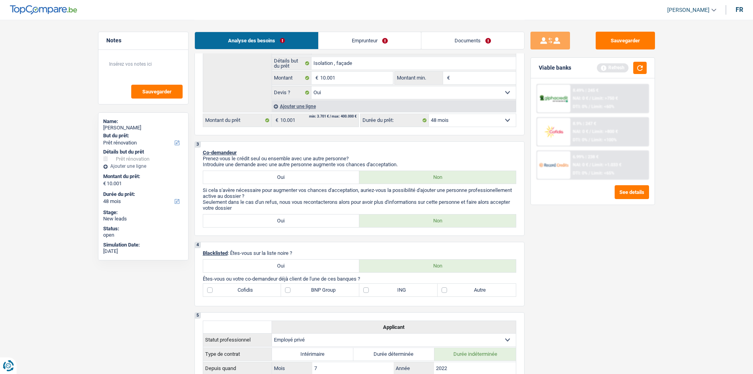
click at [329, 288] on label "BNP Group" at bounding box center [320, 289] width 78 height 13
click at [329, 288] on input "BNP Group" at bounding box center [320, 289] width 78 height 13
checkbox input "true"
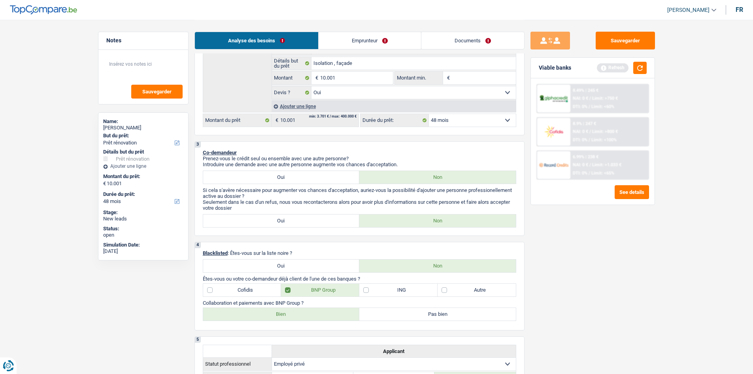
click at [287, 288] on label "Bien" at bounding box center [281, 314] width 157 height 13
click at [287, 288] on input "Bien" at bounding box center [281, 314] width 157 height 13
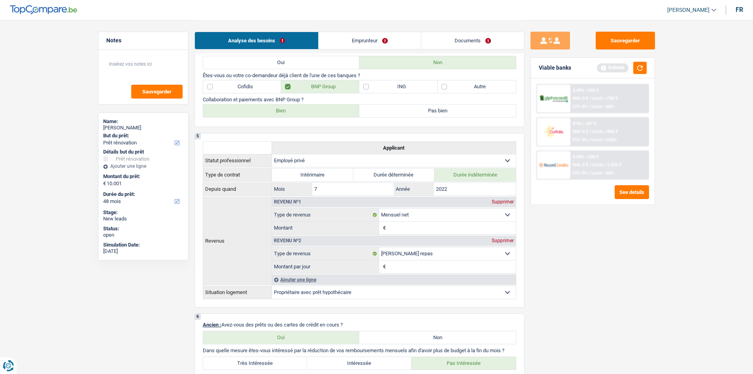
scroll to position [237, 0]
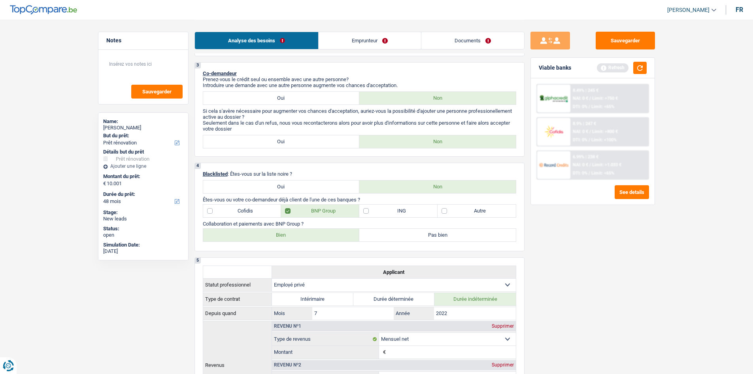
click at [483, 218] on div "4 Blacklisted : Êtes-vous sur la liste noire ? Oui Non Êtes-vous ou votre co-de…" at bounding box center [359, 206] width 330 height 89
click at [496, 213] on label "Autre" at bounding box center [477, 210] width 78 height 13
click at [496, 213] on input "Autre" at bounding box center [477, 210] width 78 height 13
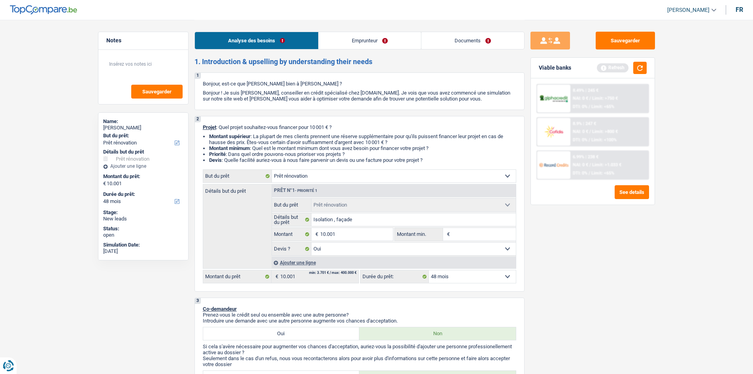
scroll to position [0, 0]
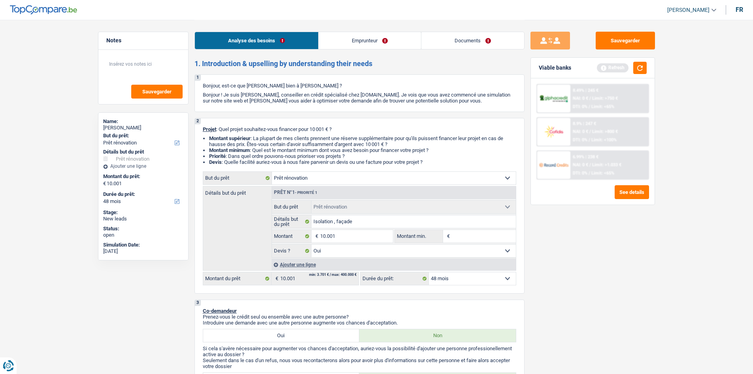
click at [386, 42] on link "Emprunteur" at bounding box center [370, 40] width 102 height 17
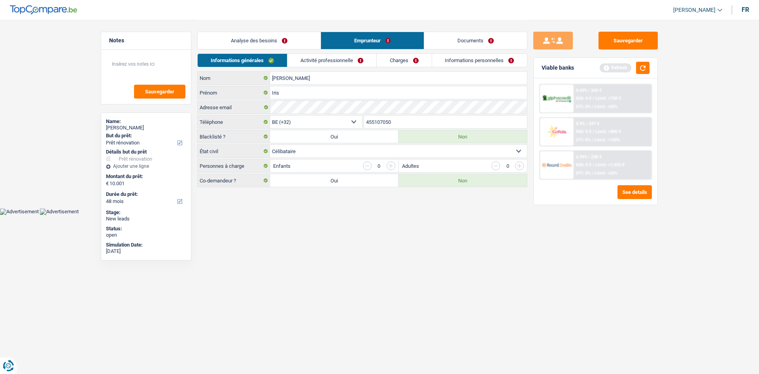
click at [336, 63] on link "Activité professionnelle" at bounding box center [331, 60] width 89 height 13
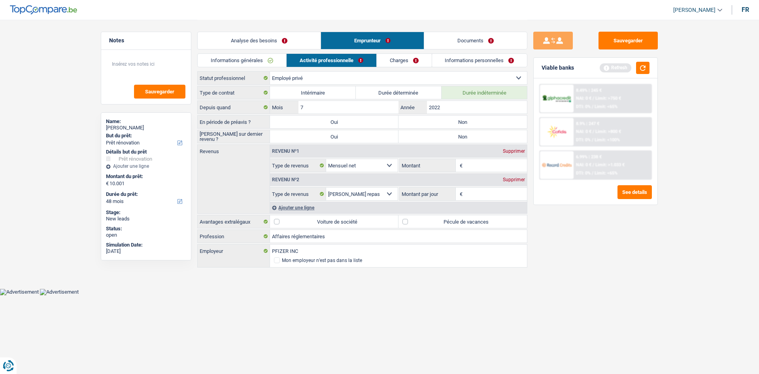
click at [445, 119] on label "Non" at bounding box center [462, 121] width 128 height 13
click at [445, 119] on input "Non" at bounding box center [462, 121] width 128 height 13
click at [436, 141] on label "Non" at bounding box center [462, 136] width 128 height 13
click at [436, 141] on input "Non" at bounding box center [462, 136] width 128 height 13
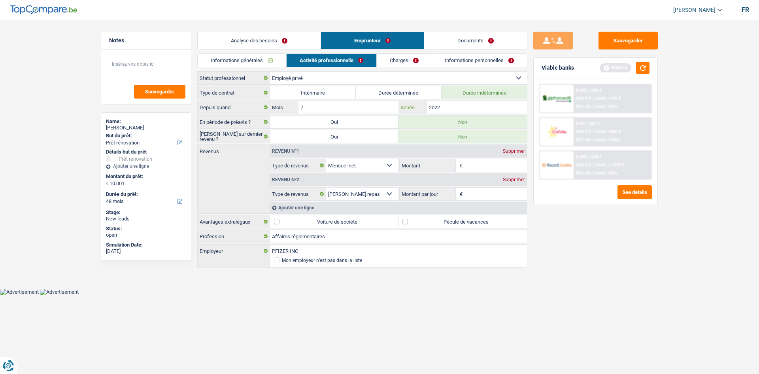
click at [460, 113] on input "2022" at bounding box center [477, 107] width 100 height 13
click at [475, 163] on input "Montant" at bounding box center [495, 165] width 63 height 13
click at [464, 219] on label "Pécule de vacances" at bounding box center [462, 221] width 128 height 13
click at [464, 219] on input "Pécule de vacances" at bounding box center [462, 221] width 128 height 13
click at [483, 167] on input "Montant" at bounding box center [495, 165] width 63 height 13
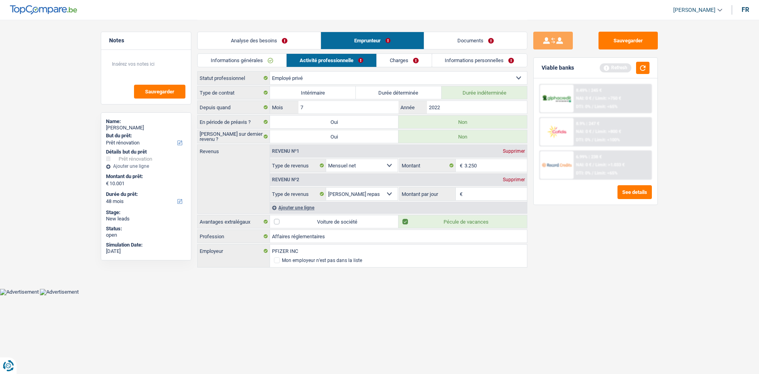
click at [579, 239] on div "Sauvegarder Viable banks Refresh 8.49% | 245 € NAI: 0 € / Limit: >750 € DTI: 0%…" at bounding box center [595, 196] width 136 height 329
click at [501, 195] on input "Montant par jour" at bounding box center [495, 193] width 63 height 13
drag, startPoint x: 578, startPoint y: 253, endPoint x: 759, endPoint y: 266, distance: 181.1
click at [579, 252] on div "Sauvegarder Viable banks Refresh 8.49% | 245 € NAI: 0 € / Limit: >750 € DTI: 0%…" at bounding box center [595, 196] width 136 height 329
drag, startPoint x: 385, startPoint y: 60, endPoint x: 390, endPoint y: 56, distance: 6.5
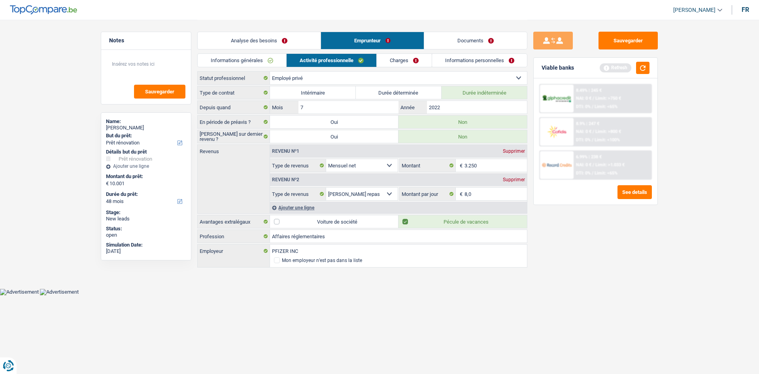
click at [385, 60] on link "Charges" at bounding box center [404, 60] width 55 height 13
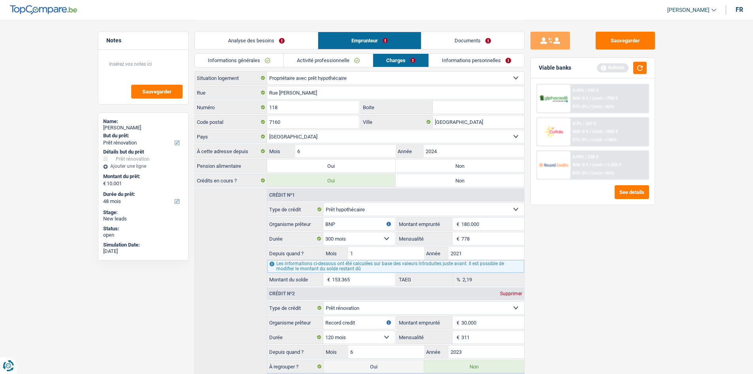
click at [346, 53] on div "Analyse des besoins Emprunteur Documents" at bounding box center [359, 37] width 330 height 34
click at [364, 60] on link "Activité professionnelle" at bounding box center [328, 60] width 89 height 13
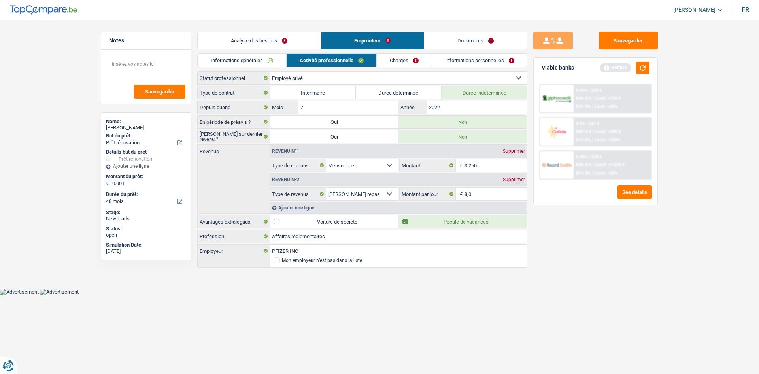
click at [410, 59] on link "Charges" at bounding box center [404, 60] width 55 height 13
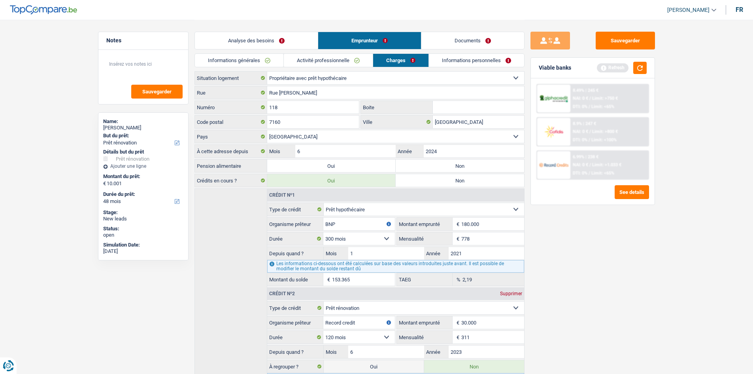
click at [493, 172] on label "Non" at bounding box center [460, 165] width 128 height 13
click at [493, 172] on input "Non" at bounding box center [460, 165] width 128 height 13
click at [601, 247] on div "Sauvegarder Viable banks Refresh 8.49% | 245 € NAI: 0 € / Limit: >750 € DTI: 0%…" at bounding box center [593, 196] width 136 height 329
click at [601, 70] on button "button" at bounding box center [639, 68] width 13 height 12
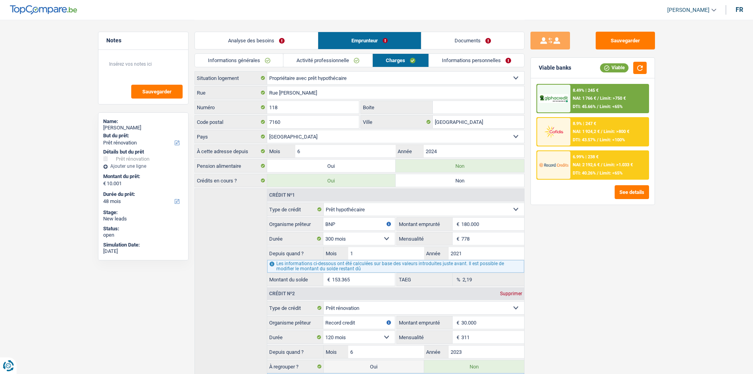
click at [349, 61] on link "Activité professionnelle" at bounding box center [327, 60] width 89 height 13
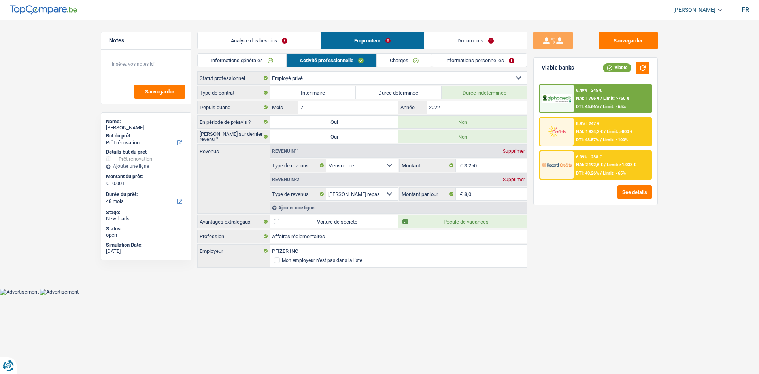
click at [393, 60] on link "Charges" at bounding box center [404, 60] width 55 height 13
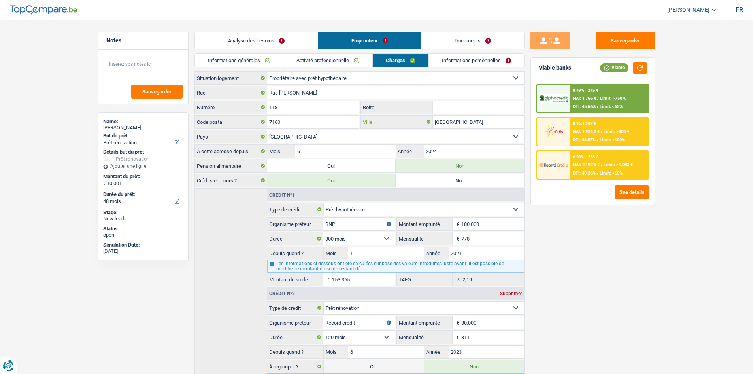
click at [508, 126] on input "Chapelle-lez-Herlaimont" at bounding box center [478, 121] width 91 height 13
click at [601, 217] on div "Sauvegarder Viable banks Viable 8.49% | 245 € NAI: 1 766 € / Limit: >750 € DTI:…" at bounding box center [593, 196] width 136 height 329
click at [363, 59] on link "Activité professionnelle" at bounding box center [327, 60] width 89 height 13
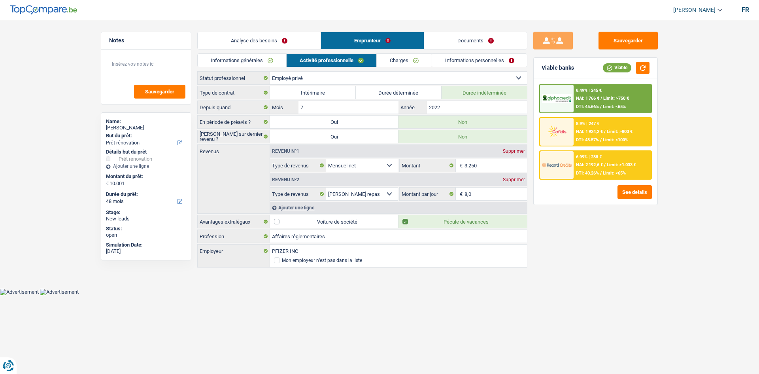
click at [403, 60] on link "Charges" at bounding box center [404, 60] width 55 height 13
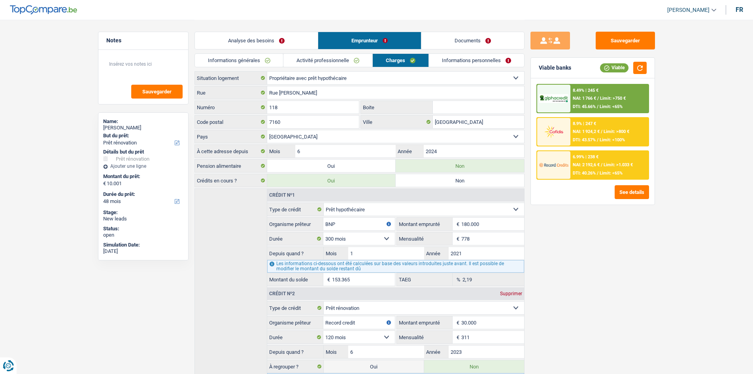
click at [362, 67] on li "Activité professionnelle" at bounding box center [327, 60] width 89 height 14
click at [367, 64] on link "Activité professionnelle" at bounding box center [327, 60] width 89 height 13
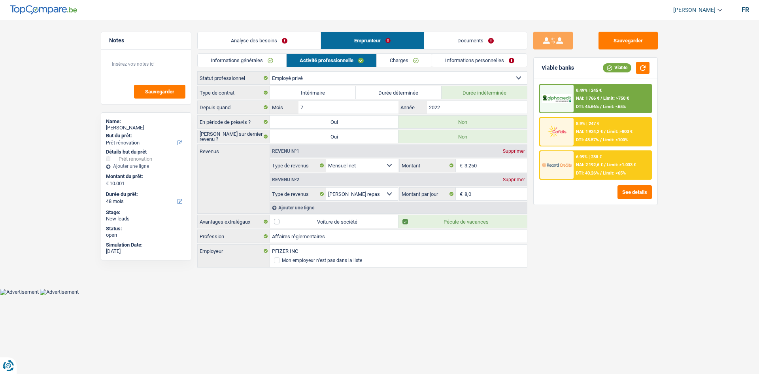
click at [409, 64] on link "Charges" at bounding box center [404, 60] width 55 height 13
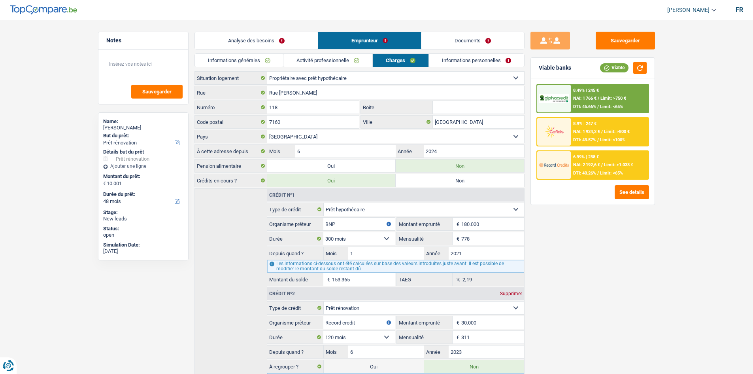
click at [447, 65] on link "Informations personnelles" at bounding box center [476, 60] width 95 height 13
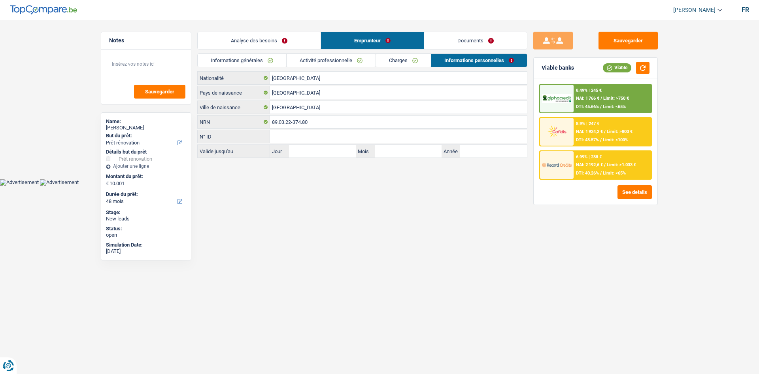
click at [417, 61] on link "Charges" at bounding box center [403, 60] width 55 height 13
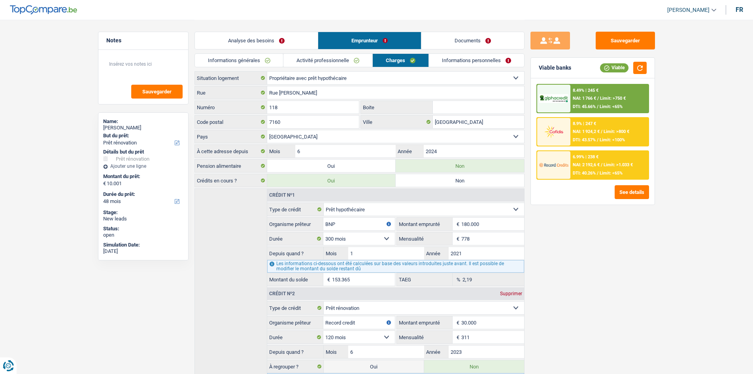
click at [367, 63] on link "Activité professionnelle" at bounding box center [327, 60] width 89 height 13
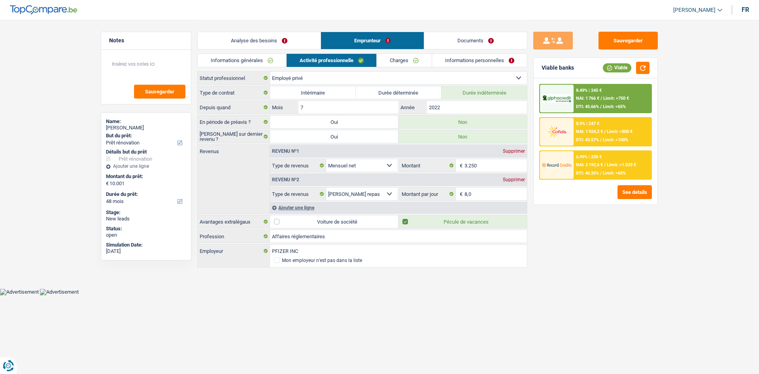
drag, startPoint x: 410, startPoint y: 49, endPoint x: 402, endPoint y: 57, distance: 11.2
click at [406, 54] on div "Analyse des besoins Emprunteur Documents 1. Introduction & upselling by underst…" at bounding box center [362, 144] width 330 height 249
click at [401, 60] on link "Charges" at bounding box center [404, 60] width 55 height 13
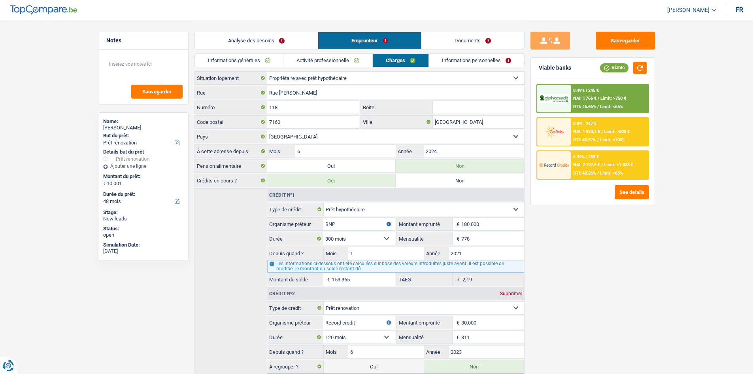
click at [567, 238] on div "Sauvegarder Viable banks Viable 8.49% | 245 € NAI: 1 766 € / Limit: >750 € DTI:…" at bounding box center [593, 196] width 136 height 329
click at [496, 123] on input "Chapelle-lez-Herlaimont" at bounding box center [478, 121] width 91 height 13
click at [474, 62] on link "Informations personnelles" at bounding box center [476, 60] width 95 height 13
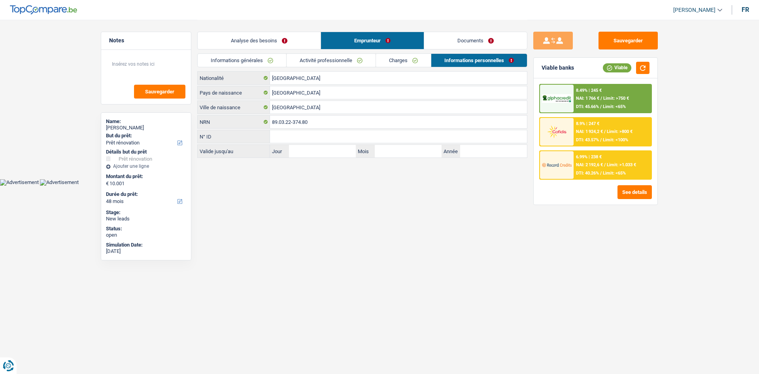
click at [257, 52] on div "Analyse des besoins Emprunteur Documents" at bounding box center [362, 37] width 330 height 34
click at [278, 42] on link "Analyse des besoins" at bounding box center [259, 40] width 123 height 17
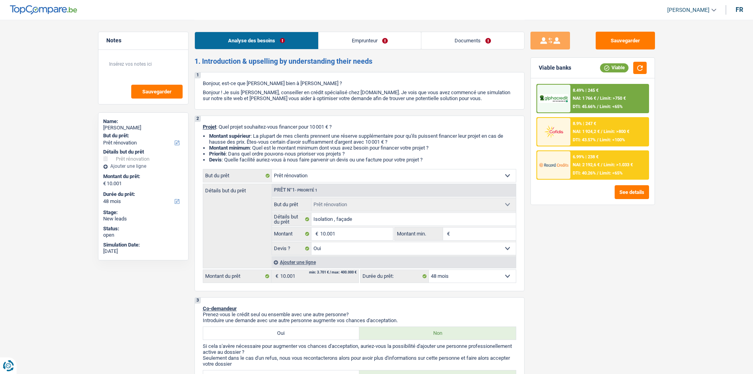
scroll to position [237, 0]
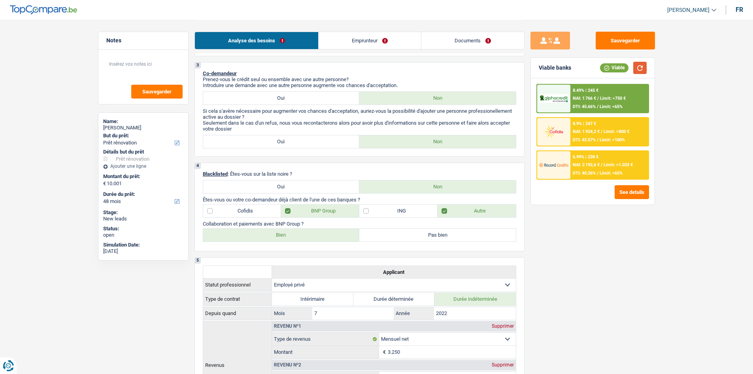
click at [601, 71] on button "button" at bounding box center [639, 68] width 13 height 12
click at [601, 46] on button "Sauvegarder" at bounding box center [625, 41] width 59 height 18
click at [467, 40] on link "Documents" at bounding box center [472, 40] width 103 height 17
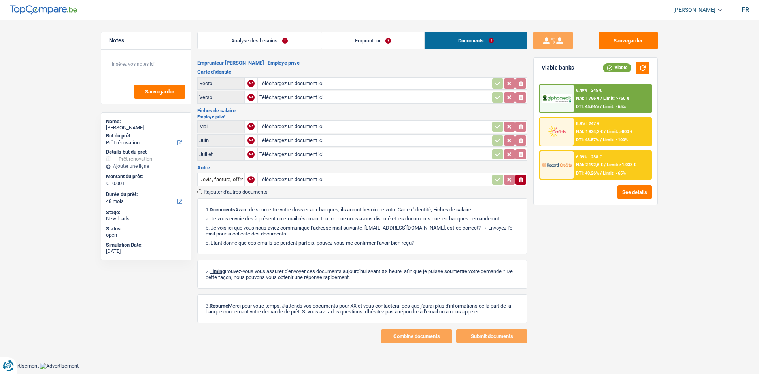
click at [270, 28] on div "Analyse des besoins Emprunteur Documents" at bounding box center [362, 37] width 330 height 34
click at [266, 41] on link "Analyse des besoins" at bounding box center [259, 40] width 123 height 17
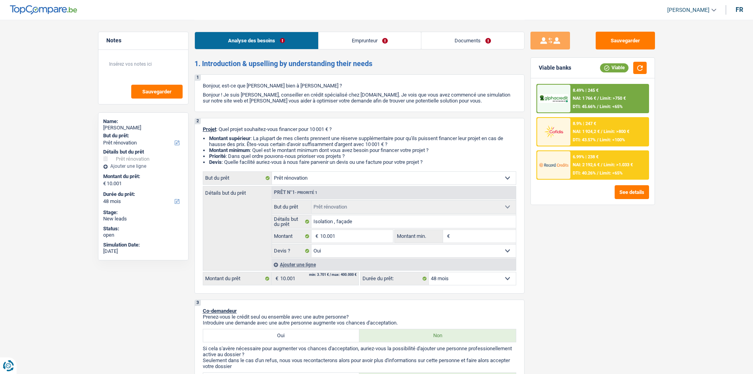
scroll to position [119, 0]
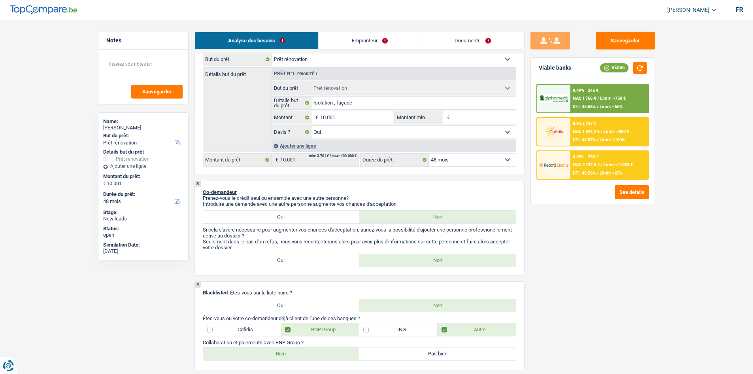
click at [601, 161] on div "6.99% | 238 € NAI: 2 192,6 € / Limit: >1.033 € DTI: 40.26% / Limit: <65%" at bounding box center [609, 165] width 78 height 28
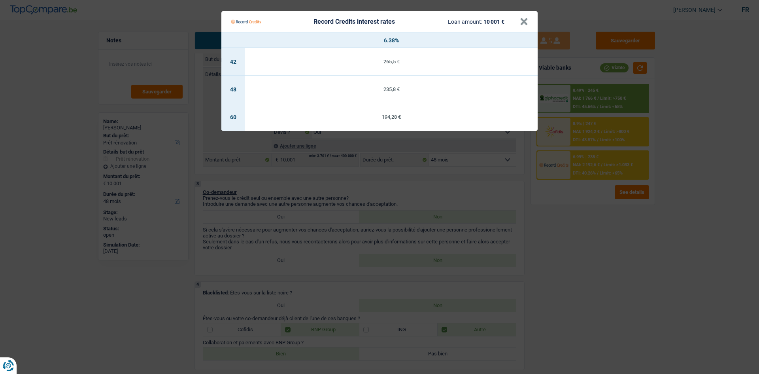
drag, startPoint x: 599, startPoint y: 229, endPoint x: 630, endPoint y: 221, distance: 32.3
click at [600, 230] on Credits "Record Credits interest rates Loan amount: 10 001 € × 6.38% 42 265,5 € 48 235,8…" at bounding box center [379, 187] width 759 height 374
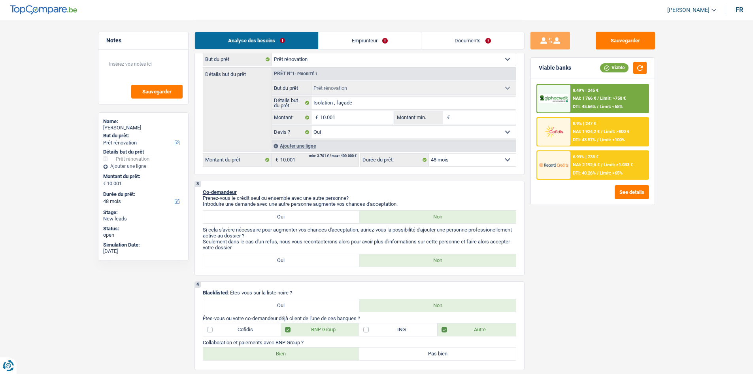
click at [601, 130] on span "Limit: >800 €" at bounding box center [617, 131] width 26 height 5
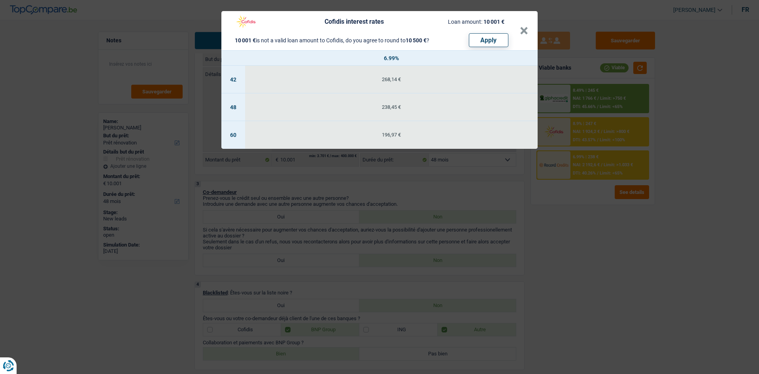
click at [593, 230] on div "Cofidis interest rates Loan amount: 10 001 € 10 001 € is not a valid loan amoun…" at bounding box center [379, 187] width 759 height 374
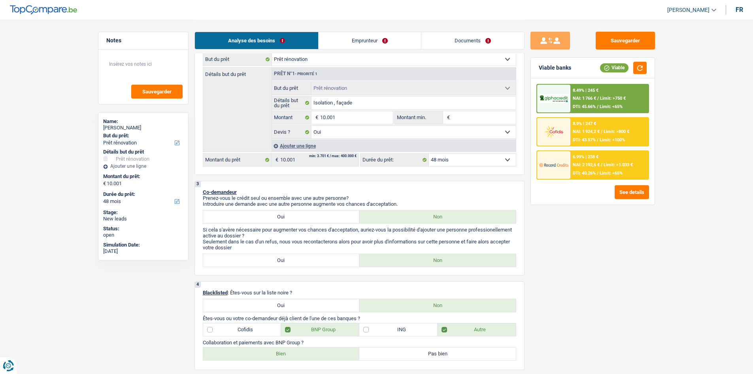
click at [601, 100] on span "Limit: >750 €" at bounding box center [613, 98] width 26 height 5
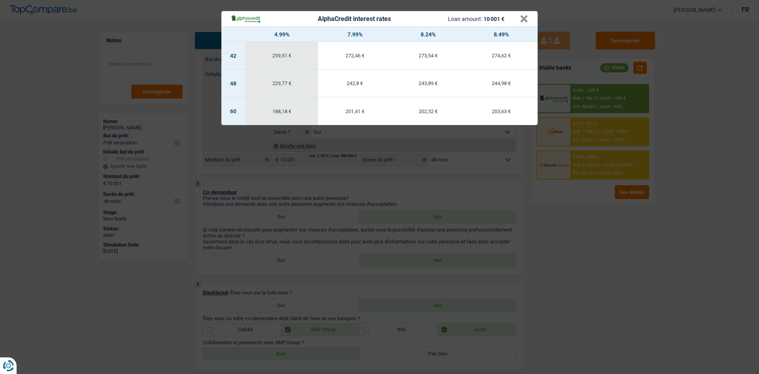
drag, startPoint x: 580, startPoint y: 206, endPoint x: 627, endPoint y: 210, distance: 47.1
click at [593, 208] on div "AlphaCredit interest rates Loan amount: 10 001 € × 4.99% 7.99% 8.24% 8.49% 42 2…" at bounding box center [379, 187] width 759 height 374
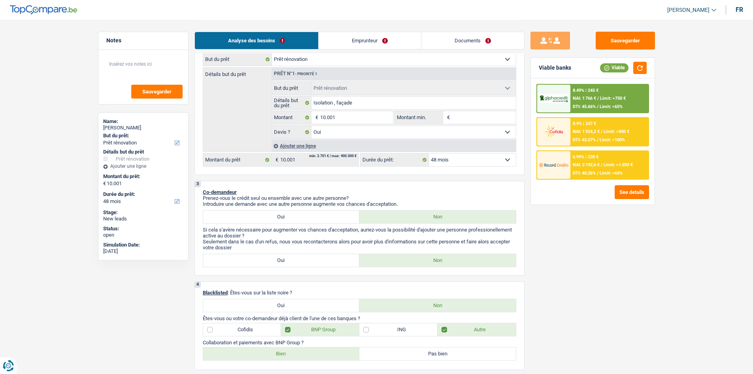
click at [588, 161] on div "6.99% | 238 € NAI: 2 192,6 € / Limit: >1.033 € DTI: 40.26% / Limit: <65%" at bounding box center [609, 165] width 78 height 28
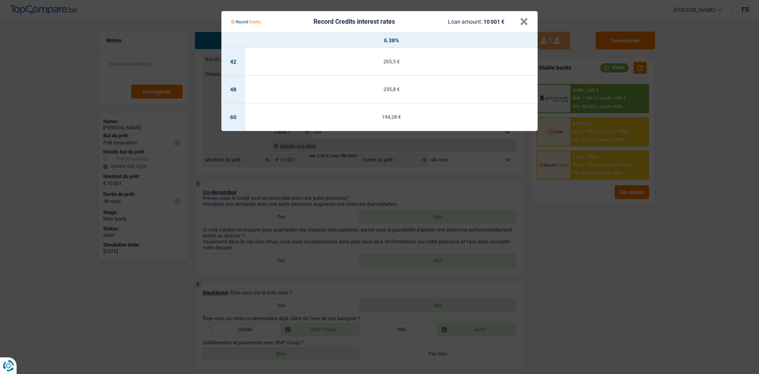
drag, startPoint x: 582, startPoint y: 228, endPoint x: 577, endPoint y: 211, distance: 18.0
click at [581, 224] on Credits "Record Credits interest rates Loan amount: 10 001 € × 6.38% 42 265,5 € 48 235,8…" at bounding box center [379, 187] width 759 height 374
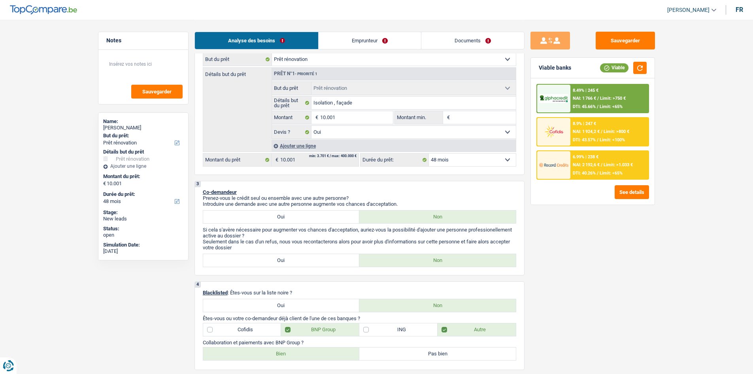
click at [591, 164] on span "NAI: 2 192,6 €" at bounding box center [586, 164] width 27 height 5
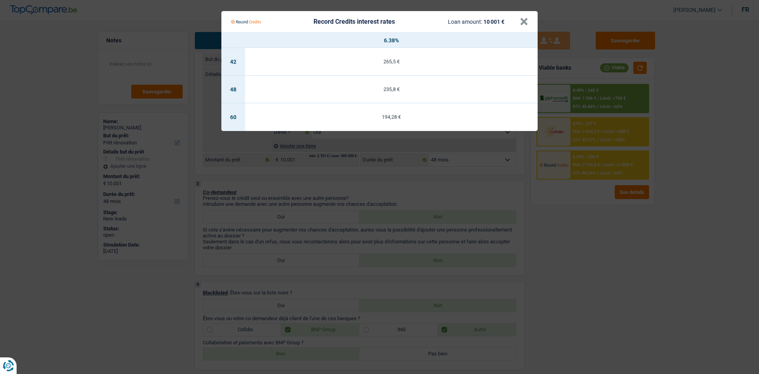
click at [582, 211] on Credits "Record Credits interest rates Loan amount: 10 001 € × 6.38% 42 265,5 € 48 235,8…" at bounding box center [379, 187] width 759 height 374
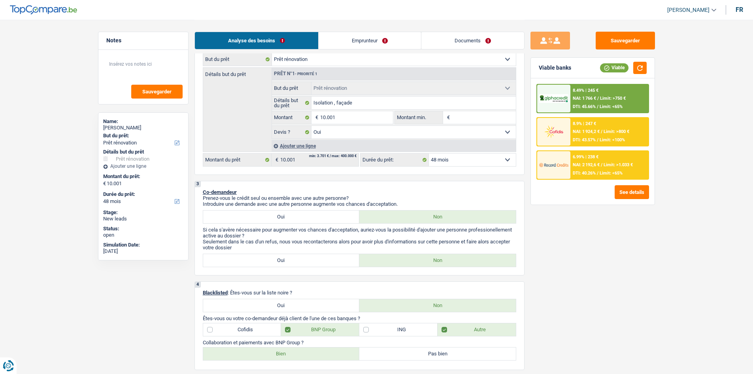
click at [601, 103] on div "8.49% | 245 € NAI: 1 766 € / Limit: >750 € DTI: 45.66% / Limit: <65%" at bounding box center [609, 99] width 78 height 28
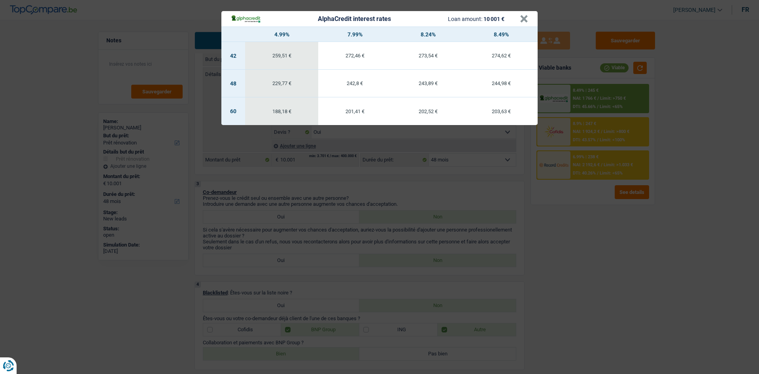
click at [601, 259] on div "AlphaCredit interest rates Loan amount: 10 001 € × 4.99% 7.99% 8.24% 8.49% 42 2…" at bounding box center [379, 187] width 759 height 374
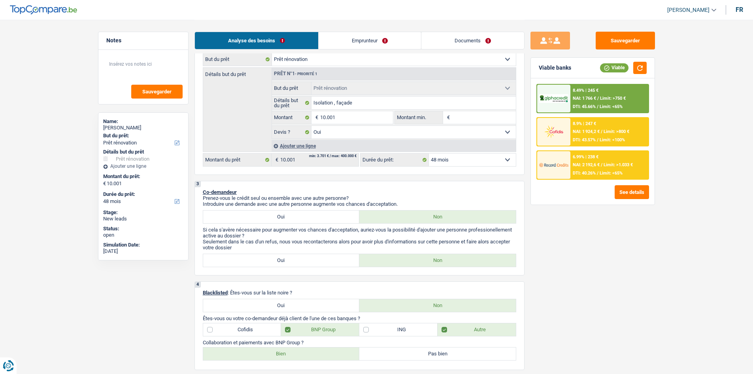
click at [473, 162] on select "12 mois 18 mois 24 mois 30 mois 36 mois 42 mois 48 mois 60 mois Sélectionner un…" at bounding box center [472, 159] width 87 height 13
click at [429, 153] on select "12 mois 18 mois 24 mois 30 mois 36 mois 42 mois 48 mois 60 mois Sélectionner un…" at bounding box center [472, 159] width 87 height 13
click at [468, 41] on link "Documents" at bounding box center [472, 40] width 103 height 17
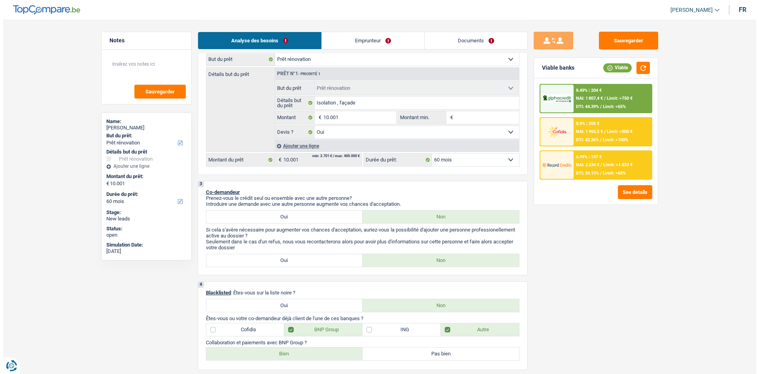
scroll to position [0, 0]
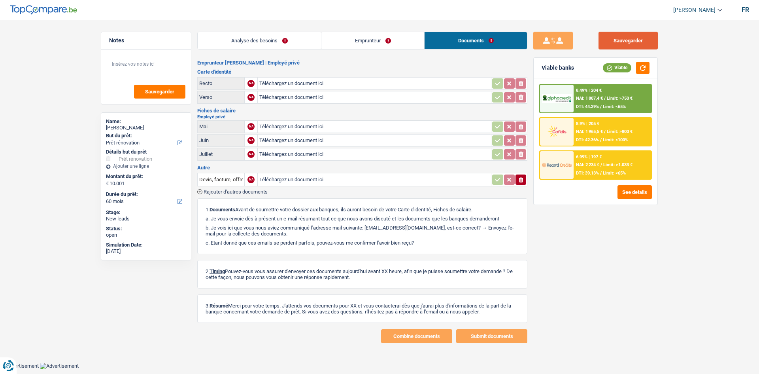
click at [601, 35] on button "Sauvegarder" at bounding box center [627, 41] width 59 height 18
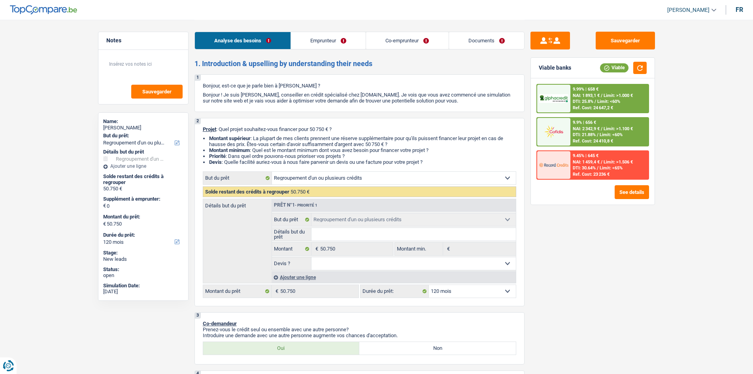
select select "refinancing"
select select "120"
select select "refinancing"
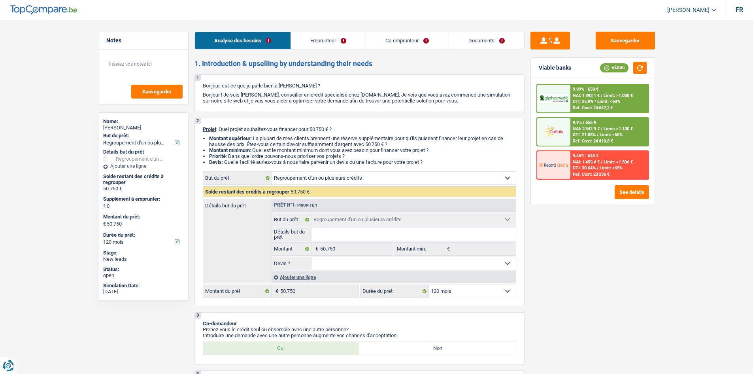
select select "120"
select select "invalid"
select select "housewife"
select select "familyAllowances"
select select "disabilityPension"
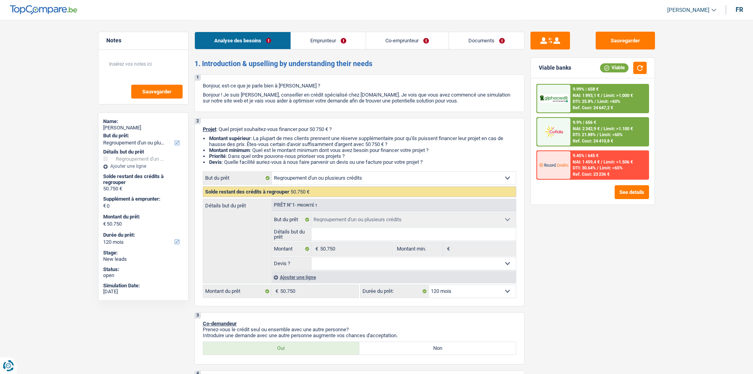
select select "familyAllowances"
select select "ownerWithMortgage"
select select "creditConsolidation"
select select "120"
select select "mortgage"
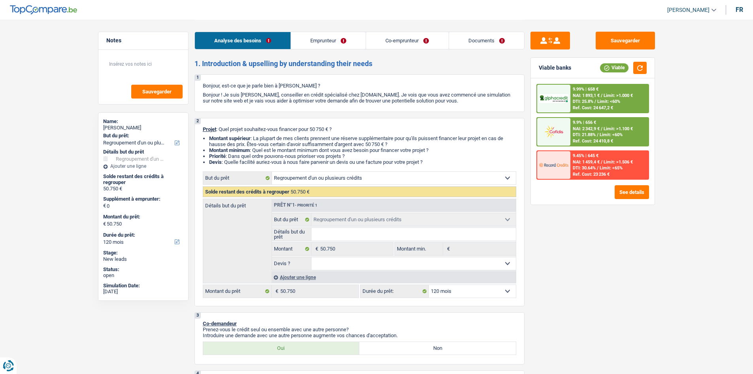
select select "refinancing"
select select "120"
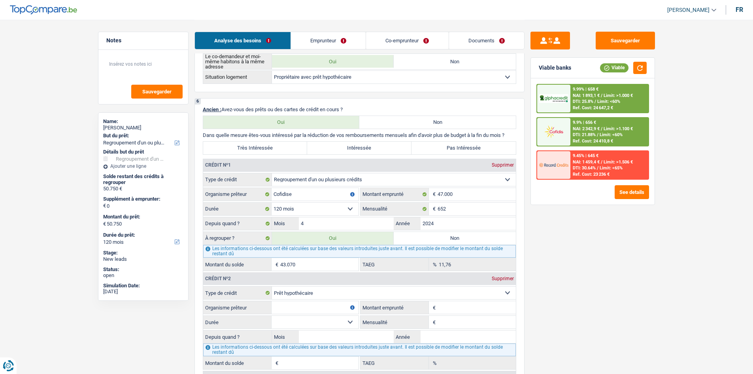
scroll to position [632, 0]
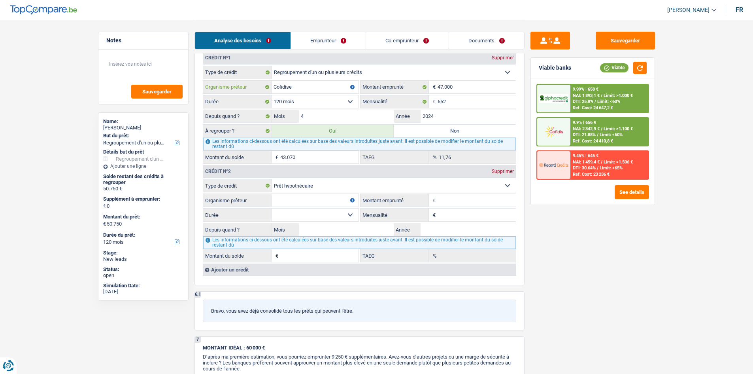
click at [323, 88] on input "Cofidise" at bounding box center [315, 87] width 87 height 13
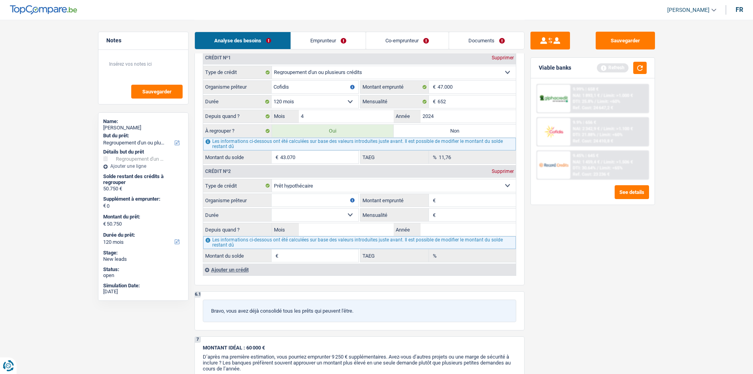
type input "Cofidis"
click at [572, 274] on div "Sauvegarder Viable banks Refresh 9.99% | 658 € NAI: 1 893,1 € / Limit: >1.000 €…" at bounding box center [593, 196] width 136 height 329
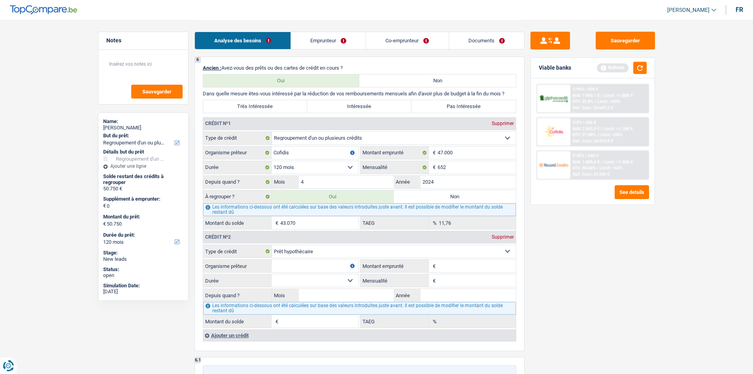
scroll to position [514, 0]
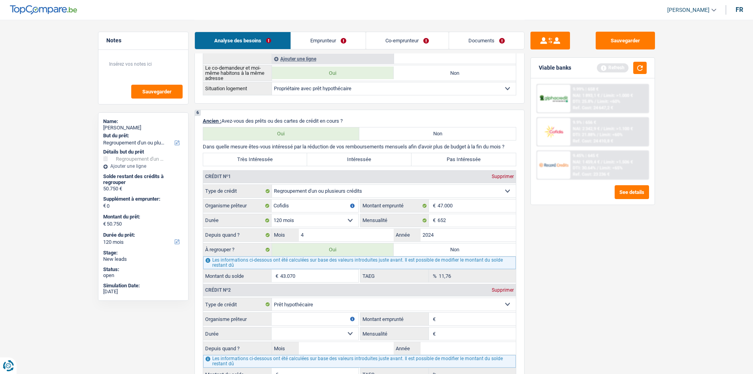
click at [255, 154] on label "Très Intéressée" at bounding box center [255, 159] width 104 height 13
click at [255, 154] on input "Très Intéressée" at bounding box center [255, 159] width 104 height 13
radio input "true"
click at [481, 209] on input "47.000" at bounding box center [477, 205] width 78 height 13
click at [467, 219] on input "652" at bounding box center [477, 220] width 78 height 13
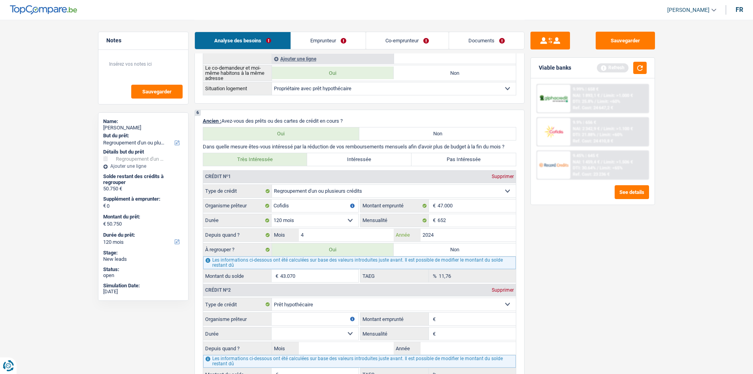
click at [485, 232] on input "2024" at bounding box center [468, 234] width 95 height 13
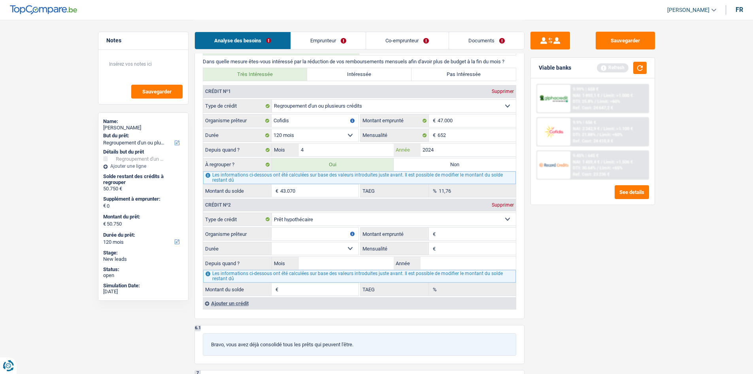
scroll to position [672, 0]
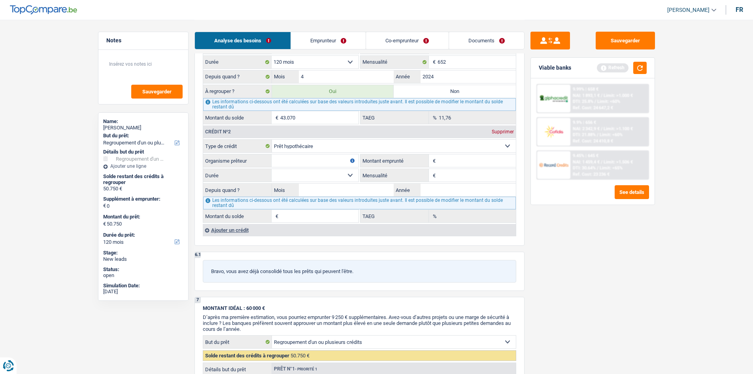
click at [459, 162] on input "Montant emprunté" at bounding box center [477, 160] width 78 height 13
type input "50.000"
click at [568, 279] on div "Sauvegarder Viable banks Refresh 9.99% | 658 € NAI: 1 893,1 € / Limit: >1.000 €…" at bounding box center [593, 196] width 136 height 329
click at [470, 174] on input "Mensualité" at bounding box center [477, 175] width 78 height 13
type input "298"
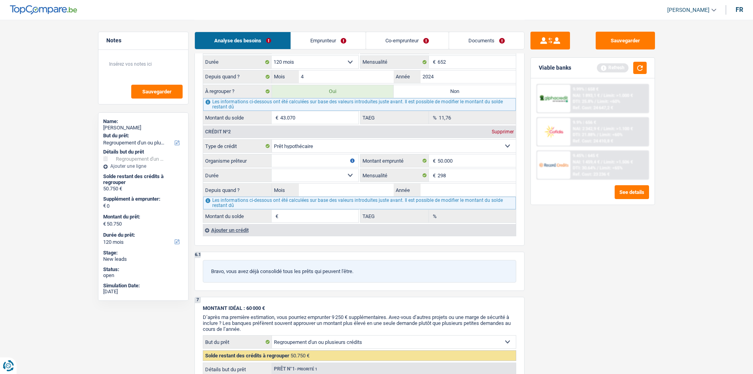
click at [578, 264] on div "Sauvegarder Viable banks Refresh 9.99% | 658 € NAI: 1 893,1 € / Limit: >1.000 €…" at bounding box center [593, 196] width 136 height 329
click at [439, 188] on input "Année" at bounding box center [468, 189] width 95 height 13
type input "2006"
click at [371, 190] on input "Mois" at bounding box center [346, 189] width 95 height 13
type input "3"
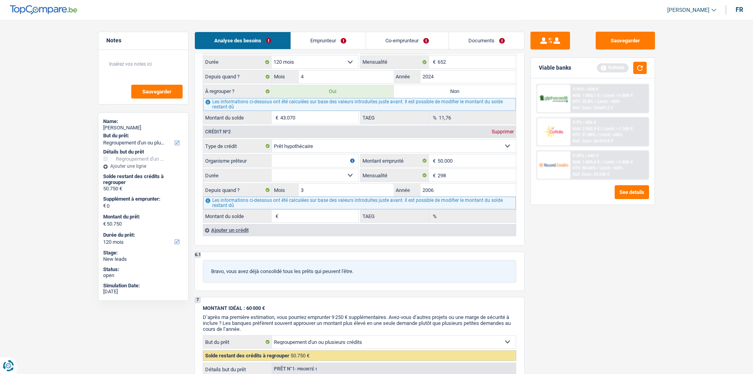
click at [294, 179] on select "120 mois 132 mois 144 mois 180 mois 240 mois 300 mois 360 mois 420 mois Sélecti…" at bounding box center [315, 175] width 87 height 13
select select "240"
click at [272, 169] on select "120 mois 132 mois 144 mois 180 mois 240 mois 300 mois 360 mois 420 mois Sélecti…" at bounding box center [315, 175] width 87 height 13
type input "1.769"
type input "3,88"
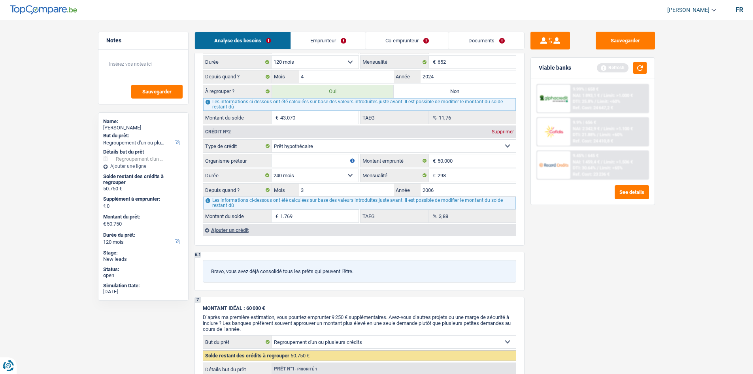
click at [559, 241] on div "Sauvegarder Viable banks Refresh 9.99% | 658 € NAI: 1 893,1 € / Limit: >1.000 €…" at bounding box center [593, 196] width 136 height 329
drag, startPoint x: 294, startPoint y: 160, endPoint x: 486, endPoint y: 179, distance: 193.0
click at [295, 161] on input "Organisme prêteur" at bounding box center [315, 160] width 87 height 13
type input "B"
type input "43.070"
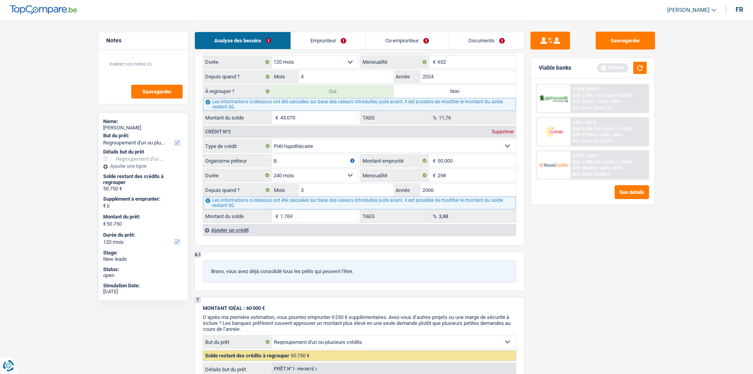
select select "144"
type input "43.070"
select select "144"
type input "43.070"
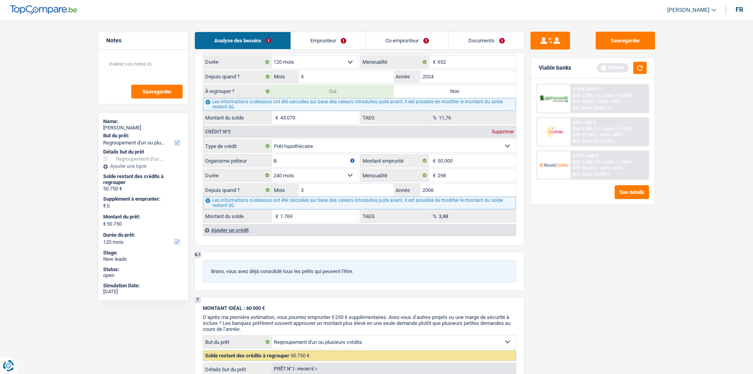
type input "43.070"
select select "144"
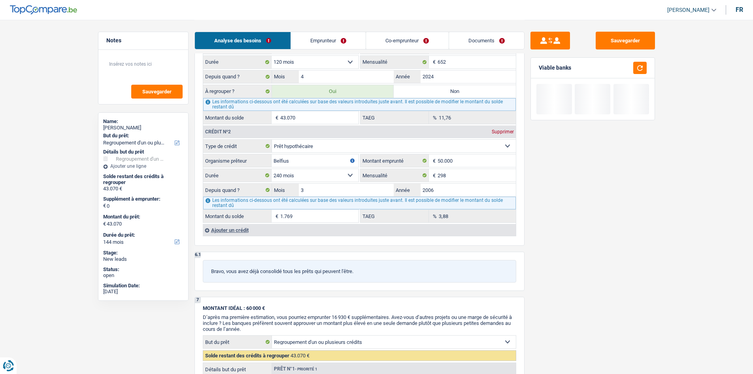
type input "Belfius"
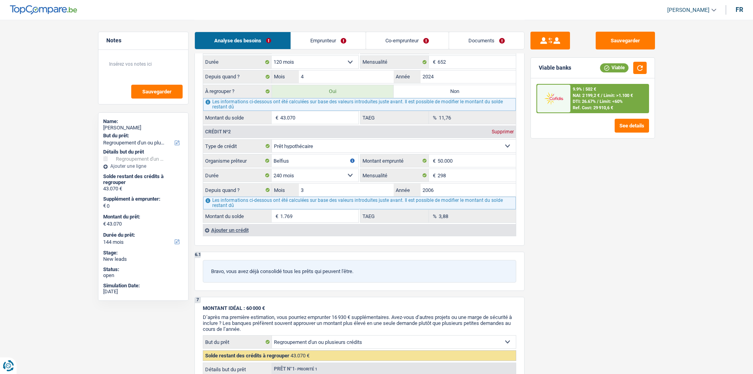
click at [660, 219] on div "Sauvegarder Viable banks Viable 9.9% | 502 € NAI: 2 199,2 € / Limit: >1.100 € D…" at bounding box center [593, 196] width 136 height 329
click at [249, 232] on div "Ajouter un crédit" at bounding box center [359, 230] width 313 height 12
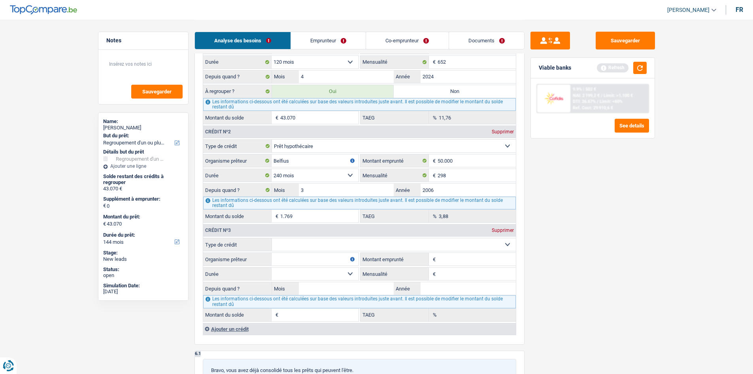
click at [511, 232] on div "Supprimer" at bounding box center [503, 230] width 26 height 5
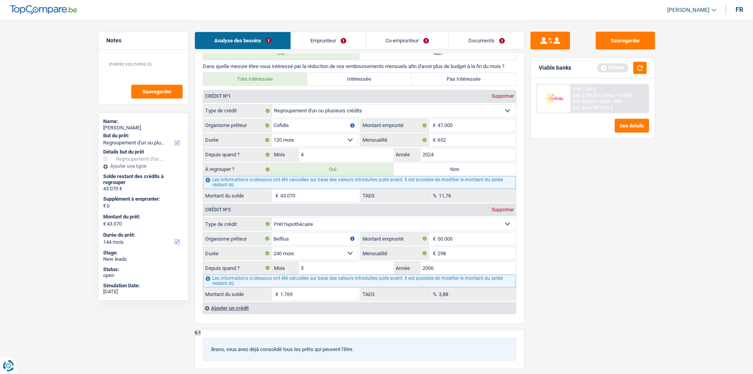
scroll to position [632, 0]
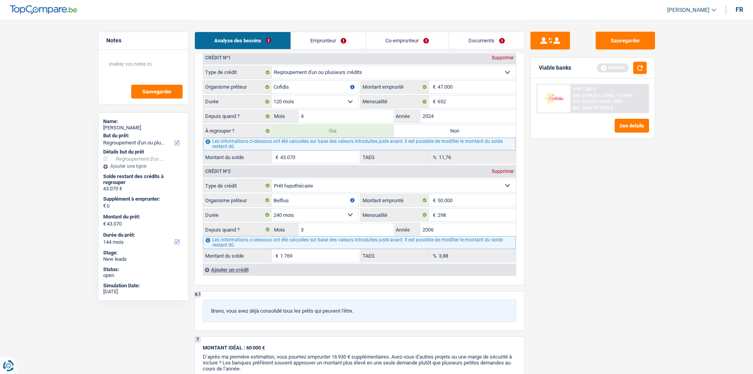
click at [586, 224] on div "Sauvegarder Viable banks Refresh 9.9% | 502 € NAI: 2 199,2 € / Limit: >1.100 € …" at bounding box center [593, 196] width 136 height 329
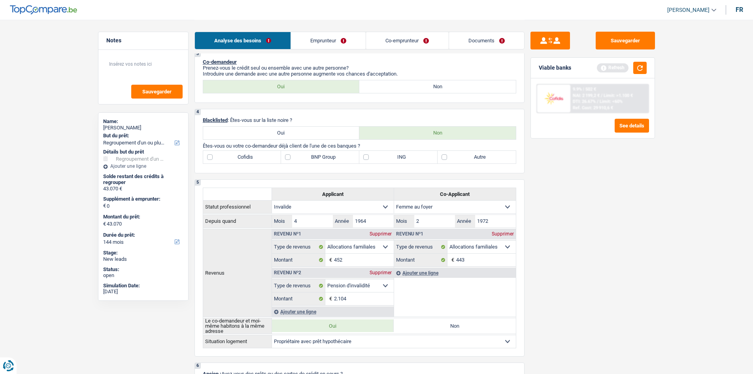
scroll to position [158, 0]
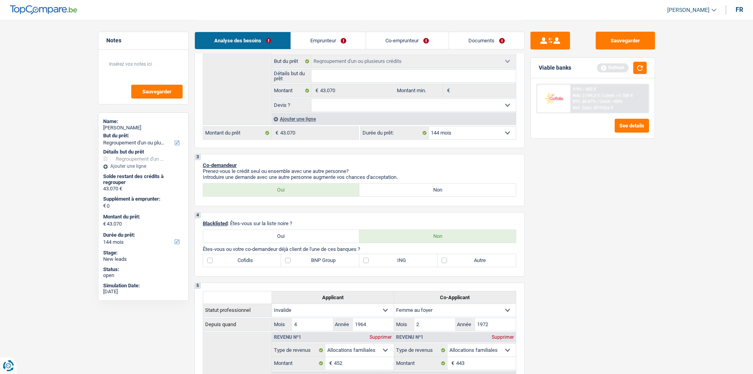
click at [240, 259] on label "Cofidis" at bounding box center [242, 260] width 78 height 13
click at [240, 259] on input "Cofidis" at bounding box center [242, 260] width 78 height 13
checkbox input "true"
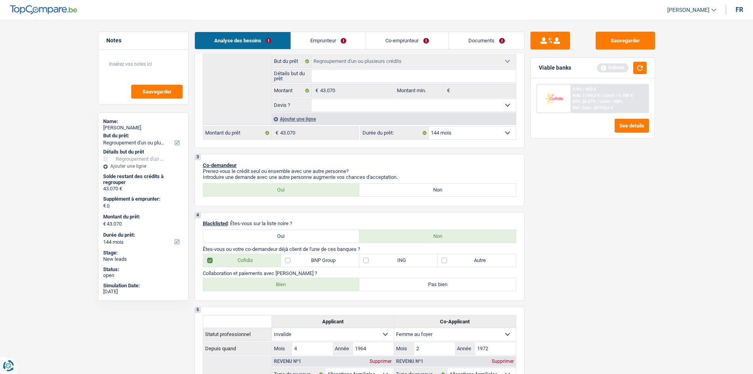
click at [264, 283] on label "Bien" at bounding box center [281, 284] width 157 height 13
click at [264, 283] on input "Bien" at bounding box center [281, 284] width 157 height 13
radio input "true"
click at [489, 260] on label "Autre" at bounding box center [477, 260] width 78 height 13
click at [489, 260] on input "Autre" at bounding box center [477, 260] width 78 height 13
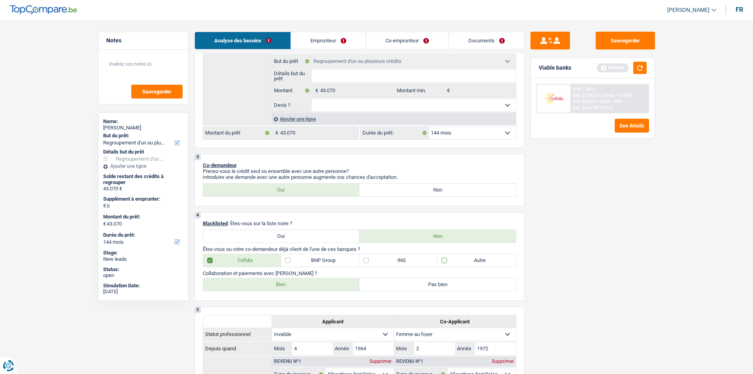
checkbox input "true"
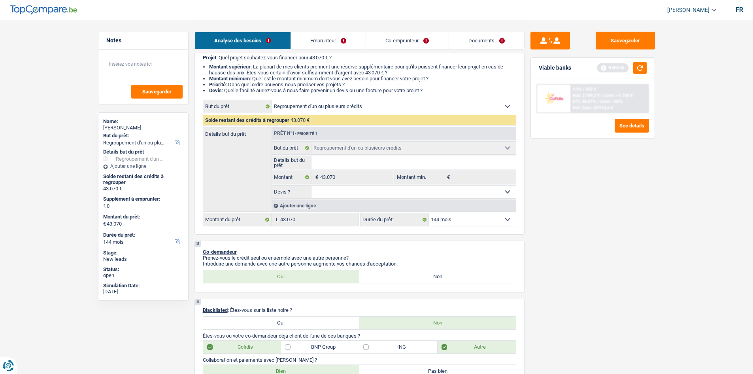
scroll to position [119, 0]
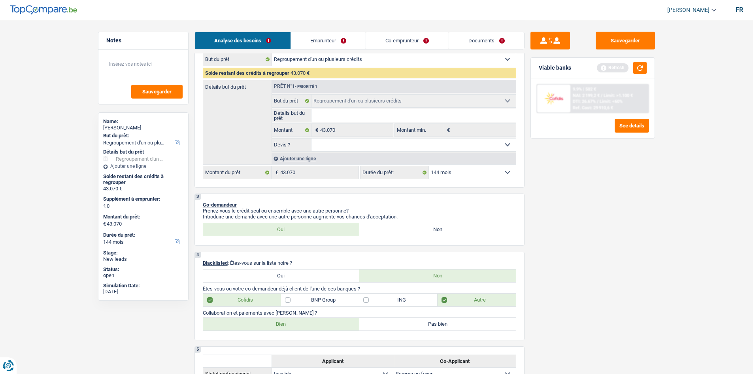
drag, startPoint x: 321, startPoint y: 43, endPoint x: 330, endPoint y: 52, distance: 12.3
click at [322, 43] on link "Emprunteur" at bounding box center [328, 40] width 75 height 17
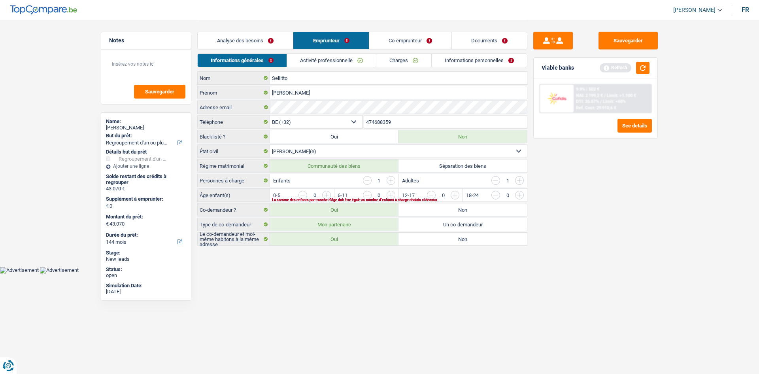
click at [277, 49] on link "Analyse des besoins" at bounding box center [245, 40] width 95 height 17
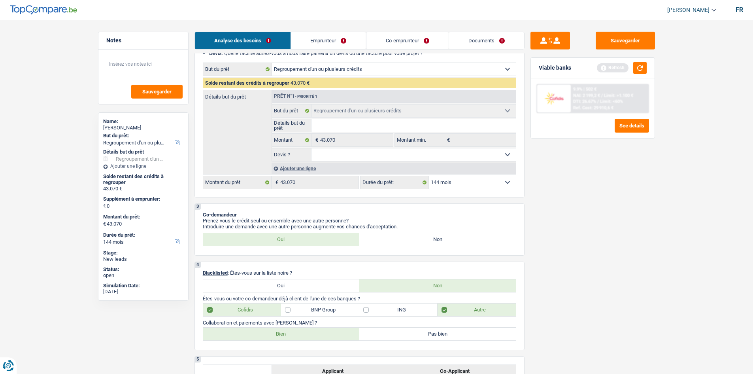
scroll to position [198, 0]
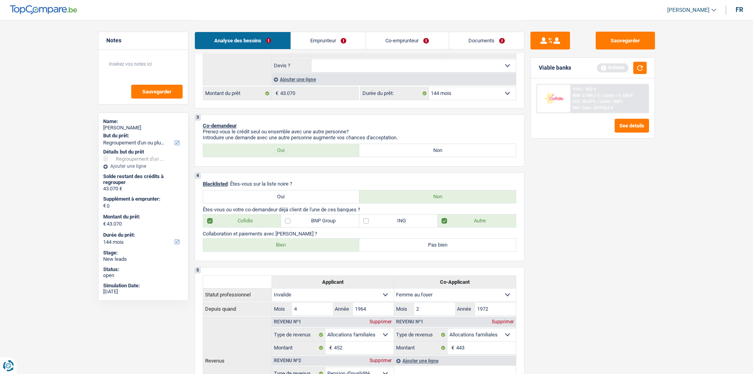
click at [457, 99] on select "12 mois 18 mois 24 mois 30 mois 36 mois 42 mois 48 mois 60 mois 72 mois 84 mois…" at bounding box center [472, 93] width 87 height 13
select select "120"
click at [429, 87] on select "12 mois 18 mois 24 mois 30 mois 36 mois 42 mois 48 mois 60 mois 72 mois 84 mois…" at bounding box center [472, 93] width 87 height 13
select select "120"
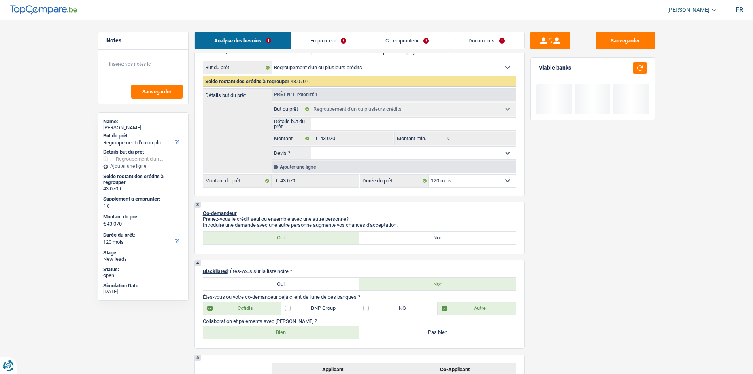
scroll to position [0, 0]
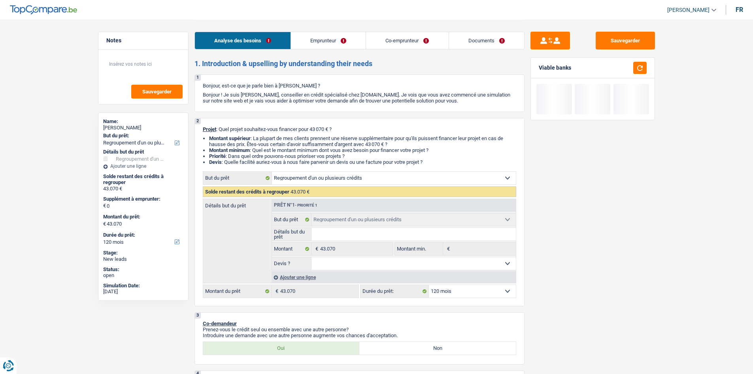
click at [341, 40] on link "Emprunteur" at bounding box center [328, 40] width 75 height 17
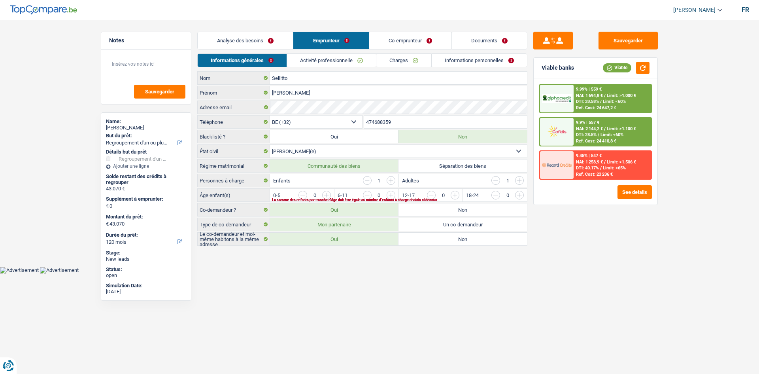
click at [455, 194] on input "button" at bounding box center [615, 197] width 329 height 13
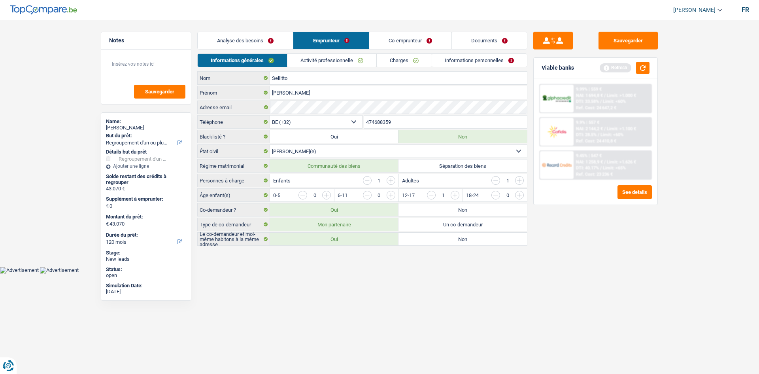
drag, startPoint x: 576, startPoint y: 288, endPoint x: 507, endPoint y: 198, distance: 113.9
click at [576, 282] on div "Sauvegarder Viable banks Refresh 9.99% | 559 € NAI: 1 694,8 € / Limit: >1.000 €…" at bounding box center [595, 196] width 136 height 329
click at [500, 180] on input "button" at bounding box center [495, 180] width 9 height 9
click at [605, 299] on div "Sauvegarder Viable banks Refresh 9.99% | 559 € NAI: 1 694,8 € / Limit: >1.000 €…" at bounding box center [595, 196] width 136 height 329
click at [353, 63] on link "Activité professionnelle" at bounding box center [331, 60] width 89 height 13
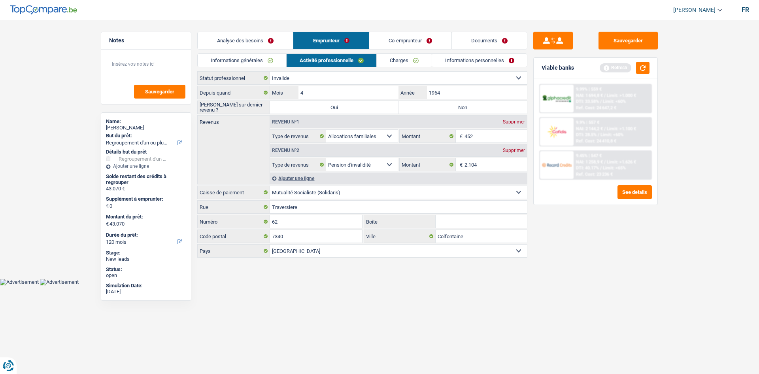
click at [487, 113] on label "Non" at bounding box center [462, 107] width 128 height 13
click at [487, 113] on input "Non" at bounding box center [462, 107] width 128 height 13
radio input "true"
click at [455, 94] on input "1964" at bounding box center [477, 92] width 100 height 13
type input "1"
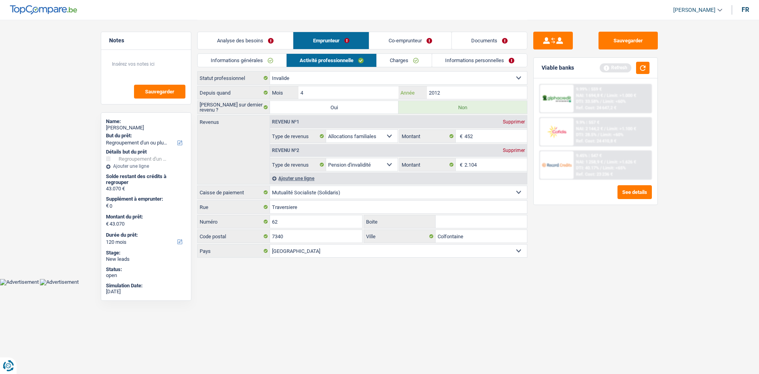
type input "2012"
click at [342, 91] on input "4" at bounding box center [348, 92] width 100 height 13
type input "5"
drag, startPoint x: 633, startPoint y: 308, endPoint x: 546, endPoint y: 223, distance: 121.3
click at [633, 308] on div "Sauvegarder Viable banks Refresh 9.99% | 559 € NAI: 1 694,8 € / Limit: >1.000 €…" at bounding box center [595, 196] width 136 height 329
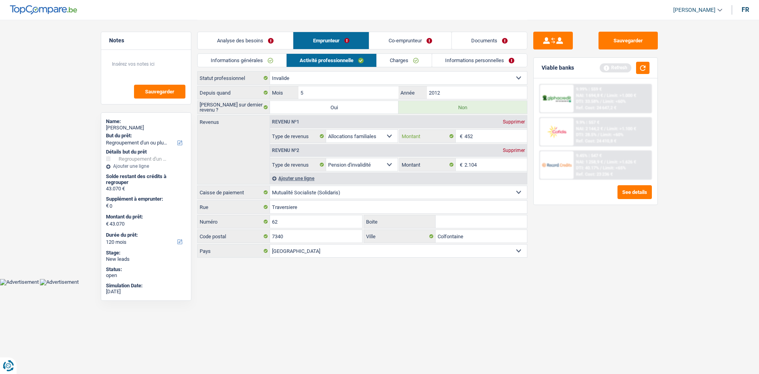
click at [479, 136] on input "452" at bounding box center [495, 136] width 63 height 13
drag, startPoint x: 493, startPoint y: 164, endPoint x: 536, endPoint y: 200, distance: 56.4
click at [494, 161] on input "2.104" at bounding box center [495, 164] width 63 height 13
click at [615, 260] on div "Sauvegarder Viable banks Refresh 9.99% | 559 € NAI: 1 694,8 € / Limit: >1.000 €…" at bounding box center [595, 196] width 136 height 329
click at [408, 58] on link "Charges" at bounding box center [404, 60] width 55 height 13
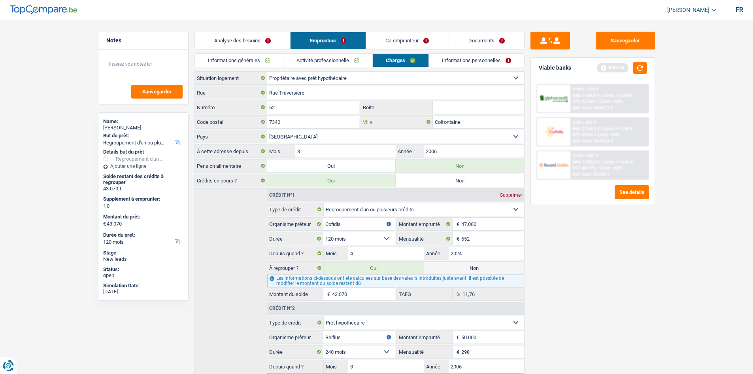
click at [475, 126] on input "Colfontaine" at bounding box center [478, 121] width 91 height 13
click at [458, 156] on input "2006" at bounding box center [474, 151] width 100 height 13
click at [466, 60] on link "Informations personnelles" at bounding box center [476, 60] width 95 height 13
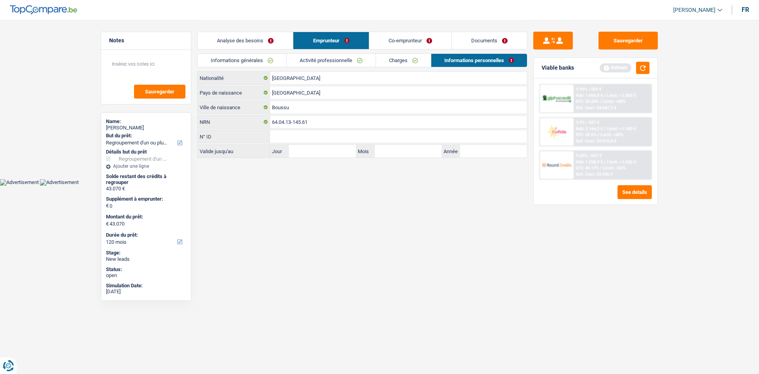
drag, startPoint x: 400, startPoint y: 43, endPoint x: 397, endPoint y: 48, distance: 5.7
click at [400, 43] on link "Co-emprunteur" at bounding box center [410, 40] width 82 height 17
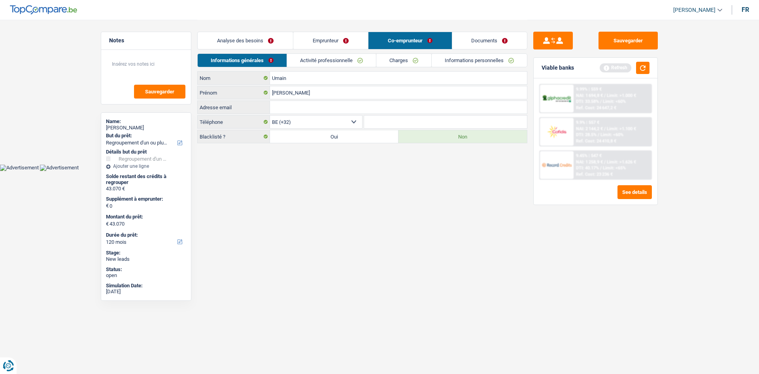
click at [326, 58] on link "Activité professionnelle" at bounding box center [331, 60] width 89 height 13
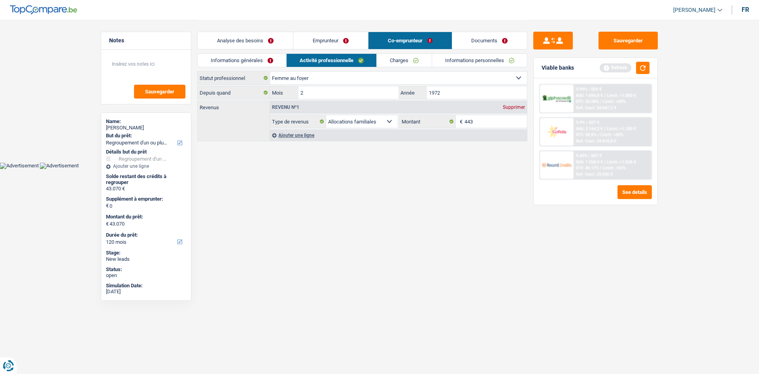
click at [512, 110] on div "Revenu nº1 Supprimer" at bounding box center [398, 107] width 257 height 13
click at [516, 105] on div "Supprimer" at bounding box center [514, 107] width 26 height 5
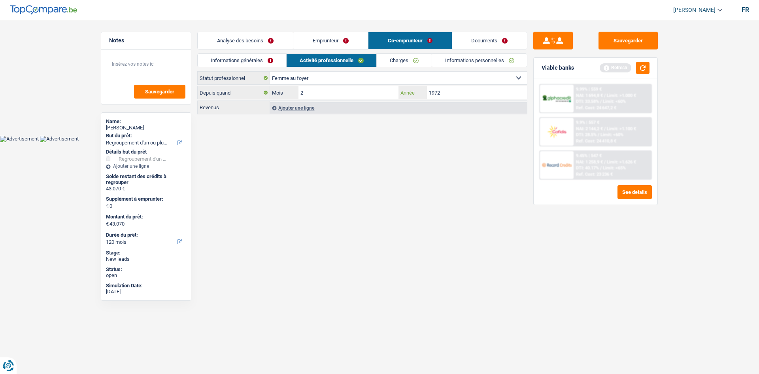
click at [457, 96] on input "1972" at bounding box center [477, 92] width 100 height 13
click at [261, 58] on link "Informations générales" at bounding box center [242, 60] width 89 height 13
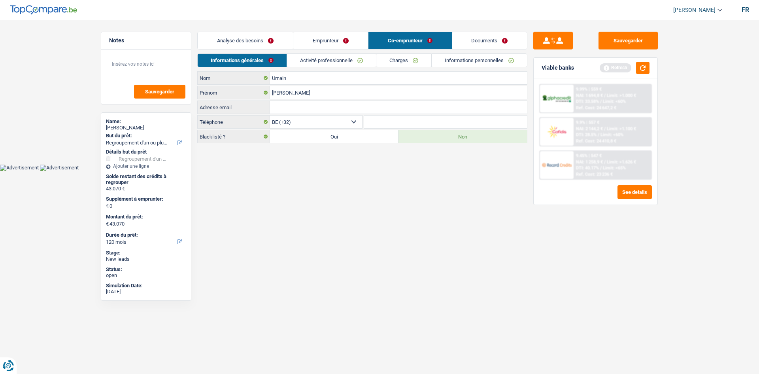
click at [327, 60] on link "Activité professionnelle" at bounding box center [331, 60] width 89 height 13
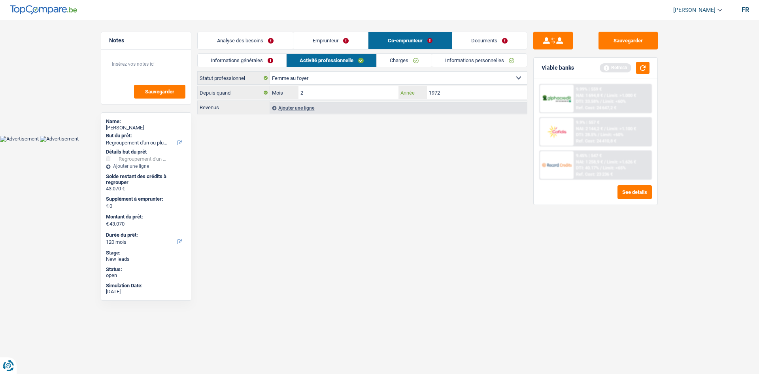
click at [451, 94] on input "1972" at bounding box center [477, 92] width 100 height 13
click at [453, 91] on input "1972" at bounding box center [477, 92] width 100 height 13
click at [422, 60] on link "Charges" at bounding box center [404, 60] width 55 height 13
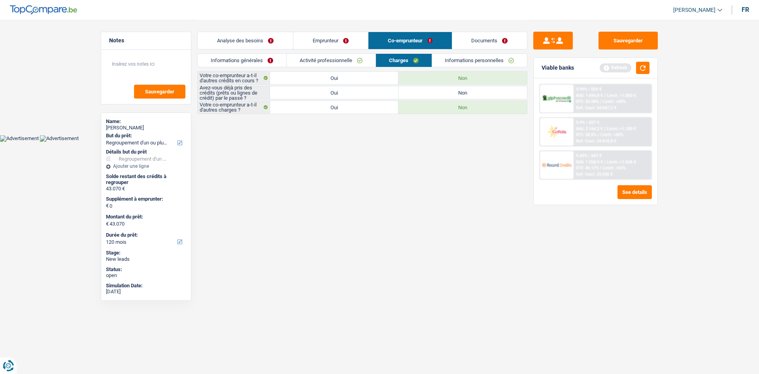
click at [374, 91] on label "Oui" at bounding box center [334, 92] width 128 height 13
click at [374, 91] on input "Oui" at bounding box center [334, 92] width 128 height 13
radio input "true"
click at [484, 60] on link "Informations personnelles" at bounding box center [479, 60] width 95 height 13
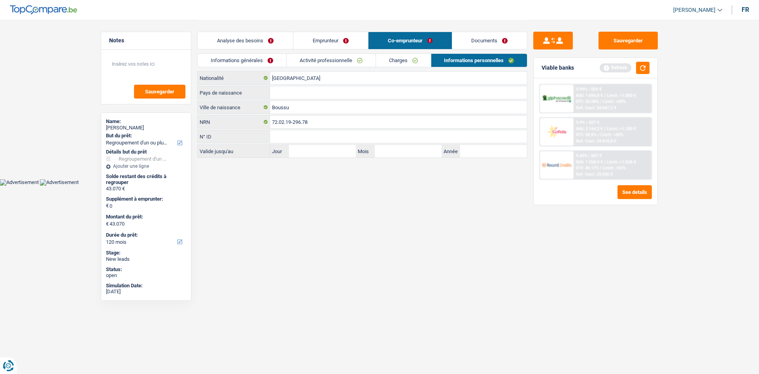
click at [347, 57] on link "Activité professionnelle" at bounding box center [331, 60] width 89 height 13
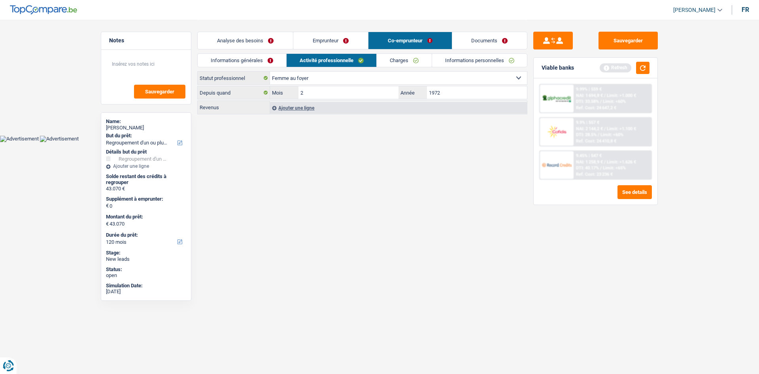
click at [459, 86] on div "Ouvrier Employé privé Employé public Invalide Indépendant Pensionné Chômeur Mut…" at bounding box center [362, 93] width 330 height 44
click at [503, 85] on div "Ouvrier Employé privé Employé public Invalide Indépendant Pensionné Chômeur Mut…" at bounding box center [362, 93] width 330 height 44
click at [493, 94] on input "1972" at bounding box center [477, 92] width 100 height 13
type input "1"
type input "2005"
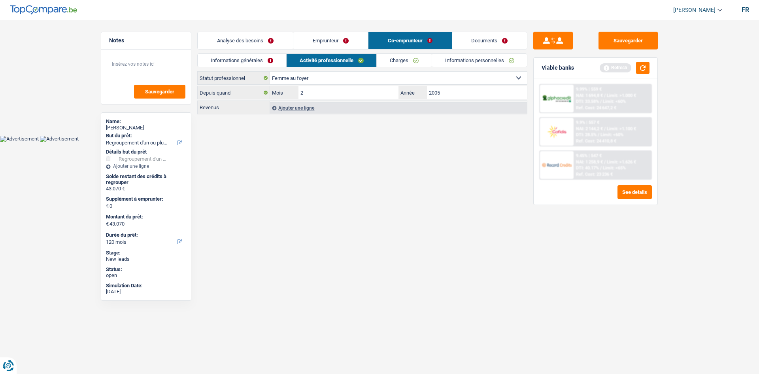
drag, startPoint x: 427, startPoint y: 161, endPoint x: 448, endPoint y: 170, distance: 23.2
click at [432, 142] on html "Vous avez le contrôle de vos données Nous utilisons des cookies, tout comme nos…" at bounding box center [379, 71] width 759 height 142
drag, startPoint x: 400, startPoint y: 66, endPoint x: 396, endPoint y: 70, distance: 5.6
click at [400, 66] on link "Charges" at bounding box center [404, 60] width 55 height 13
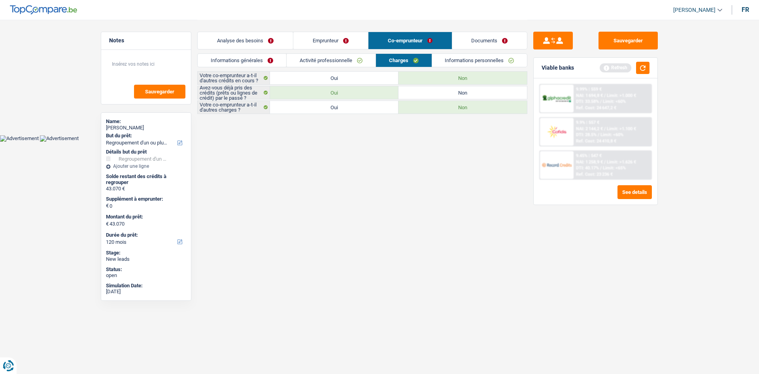
click at [488, 59] on link "Informations personnelles" at bounding box center [479, 60] width 95 height 13
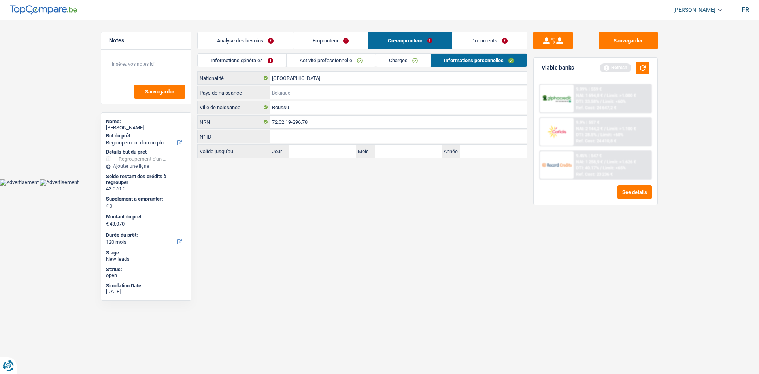
click at [304, 87] on input "Pays de naissance" at bounding box center [398, 92] width 257 height 13
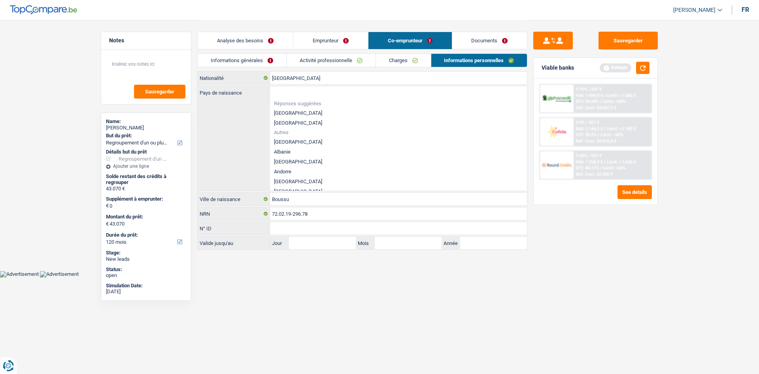
click at [294, 108] on li "Réponses suggérées" at bounding box center [398, 103] width 257 height 9
click at [294, 110] on li "[GEOGRAPHIC_DATA]" at bounding box center [398, 113] width 257 height 10
type input "[GEOGRAPHIC_DATA]"
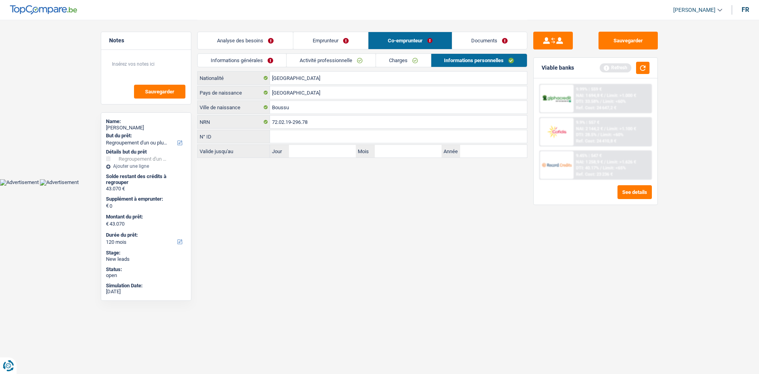
click at [334, 39] on link "Emprunteur" at bounding box center [330, 40] width 75 height 17
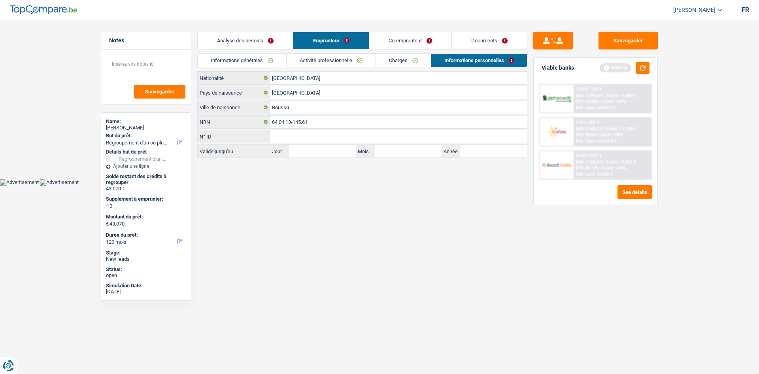
drag, startPoint x: 268, startPoint y: 41, endPoint x: 495, endPoint y: 92, distance: 232.9
click at [268, 41] on link "Analyse des besoins" at bounding box center [245, 40] width 95 height 17
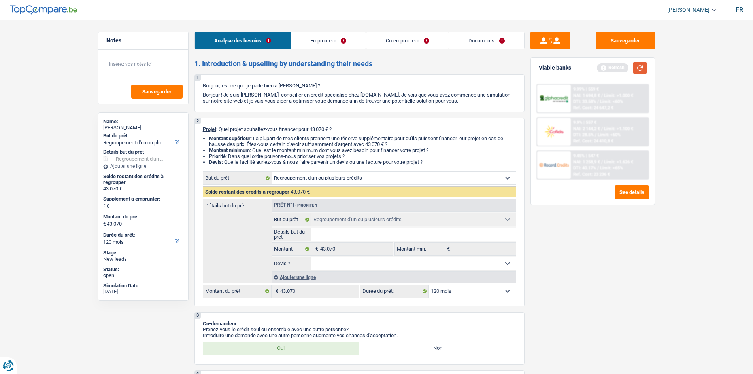
click at [636, 62] on button "button" at bounding box center [639, 68] width 13 height 12
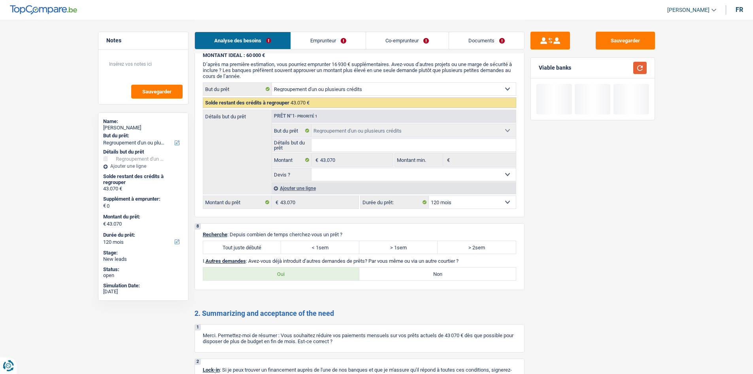
scroll to position [1055, 0]
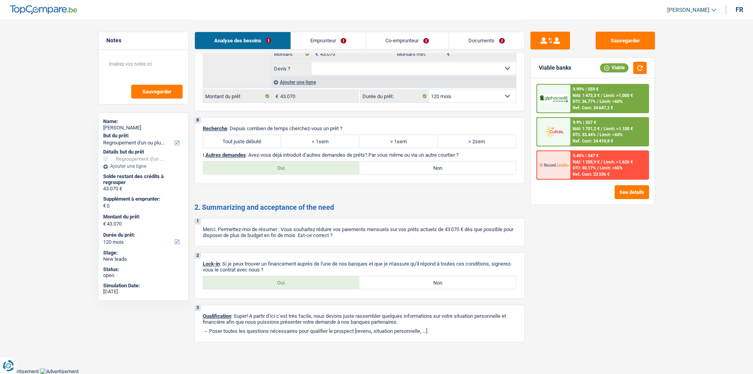
click at [253, 139] on label "Tout juste débuté" at bounding box center [242, 141] width 78 height 13
click at [253, 139] on input "Tout juste débuté" at bounding box center [242, 141] width 78 height 13
radio input "true"
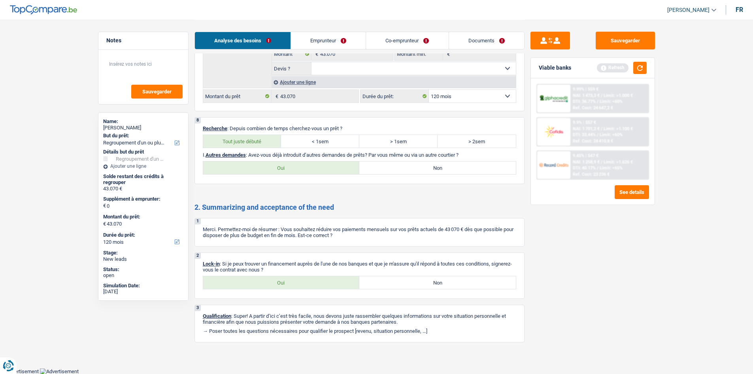
click at [282, 289] on div "2 Lock-in : Si je peux trouver un financement auprès de l'une de nos banques et…" at bounding box center [359, 275] width 330 height 46
drag, startPoint x: 317, startPoint y: 280, endPoint x: 368, endPoint y: 277, distance: 51.1
click at [318, 279] on label "Oui" at bounding box center [281, 282] width 157 height 13
click at [318, 279] on input "Oui" at bounding box center [281, 282] width 157 height 13
radio input "true"
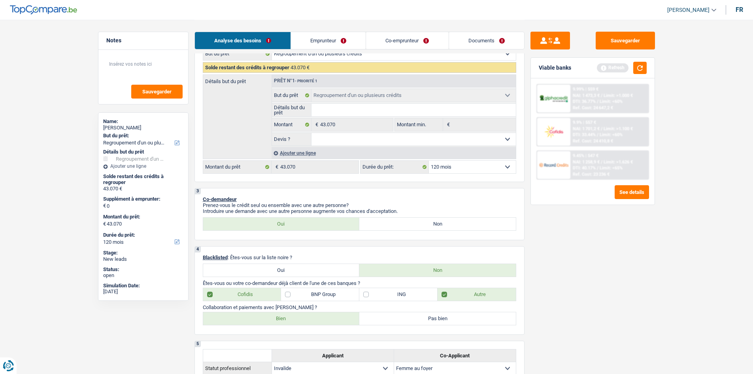
scroll to position [106, 0]
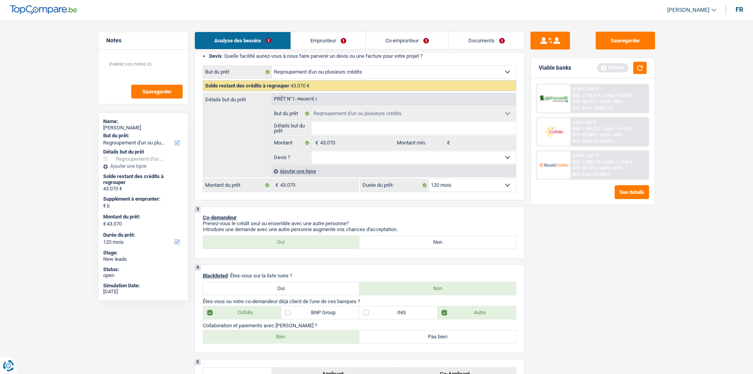
click at [322, 173] on div "Ajouter une ligne" at bounding box center [394, 170] width 244 height 11
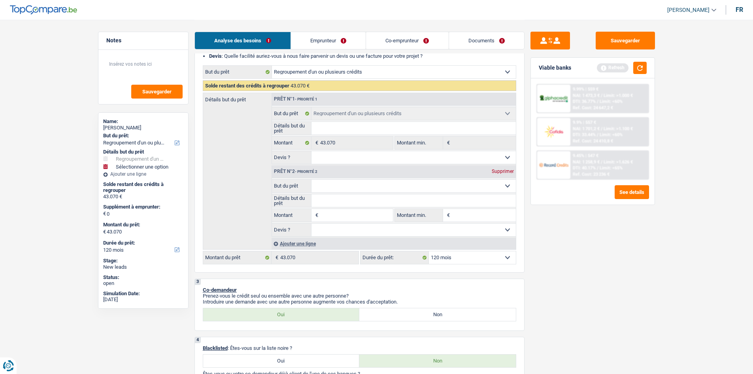
click at [364, 187] on select "Confort maison: meubles, textile, peinture, électroménager, outillage non-profe…" at bounding box center [413, 185] width 204 height 13
select select "household"
click at [311, 179] on select "Confort maison: meubles, textile, peinture, électroménager, outillage non-profe…" at bounding box center [413, 185] width 204 height 13
select select "household"
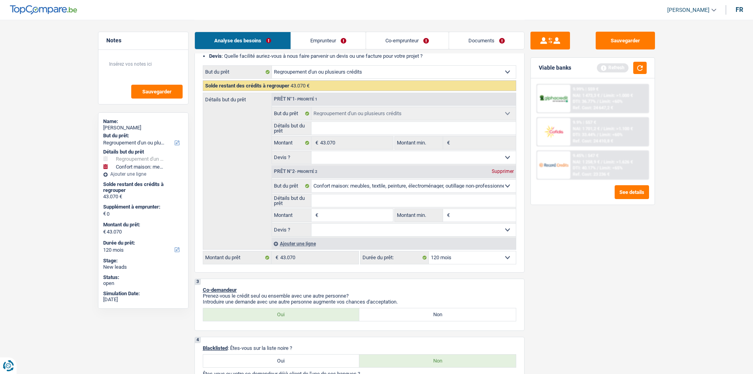
click at [340, 216] on input "Montant" at bounding box center [356, 215] width 72 height 13
type input "7"
type input "70"
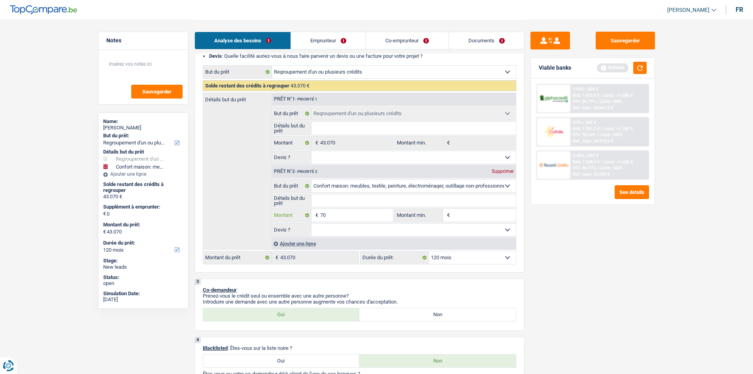
type input "700"
type input "7.000"
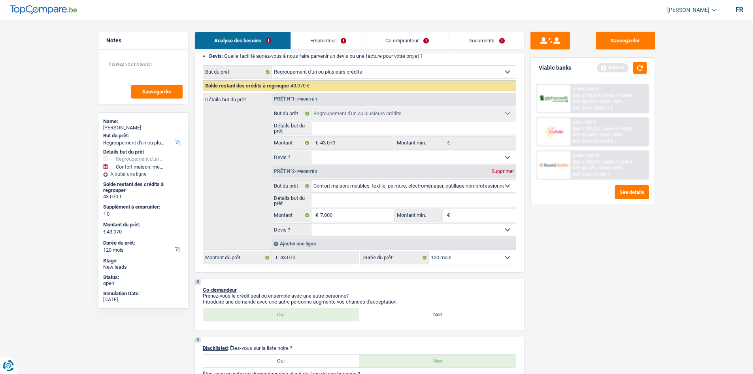
click at [594, 259] on div "Sauvegarder Viable banks Refresh 9.99% | 559 € NAI: 1 473,3 € / Limit: >1.000 €…" at bounding box center [593, 196] width 136 height 329
type input "7.000"
type input "50.070"
select select "144"
type input "50.070"
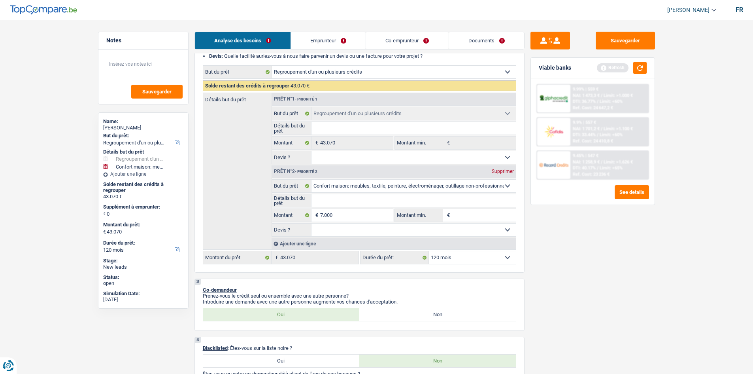
select select "144"
type input "50.070"
select select "144"
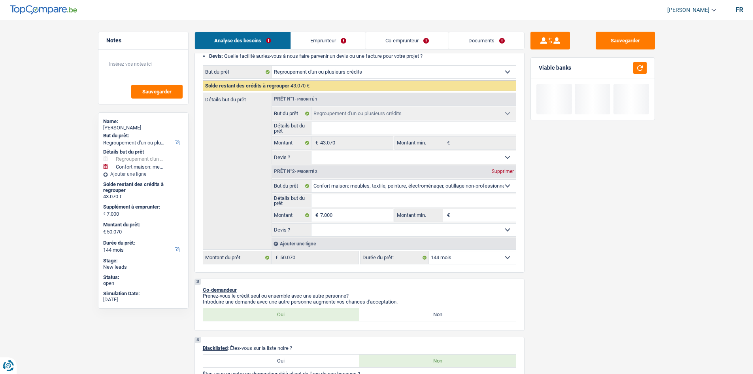
click at [486, 249] on div "Détails but du prêt Prêt n°1 - Priorité 1 Confort maison: meubles, textile, pei…" at bounding box center [359, 170] width 313 height 157
click at [479, 255] on select "12 mois 18 mois 24 mois 30 mois 36 mois 42 mois 48 mois 60 mois 72 mois 84 mois…" at bounding box center [472, 257] width 87 height 13
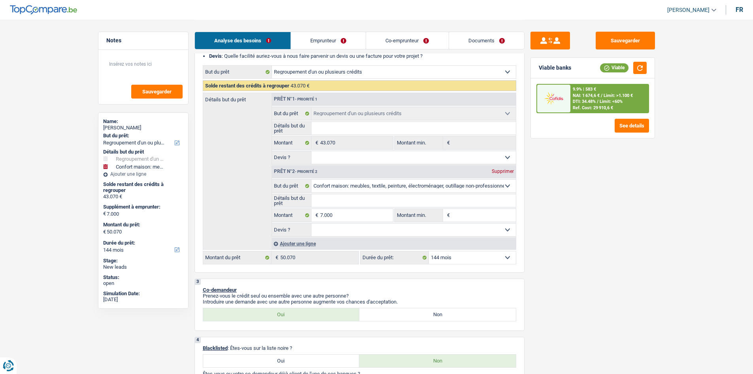
select select "120"
click at [429, 251] on select "12 mois 18 mois 24 mois 30 mois 36 mois 42 mois 48 mois 60 mois 72 mois 84 mois…" at bounding box center [472, 257] width 87 height 13
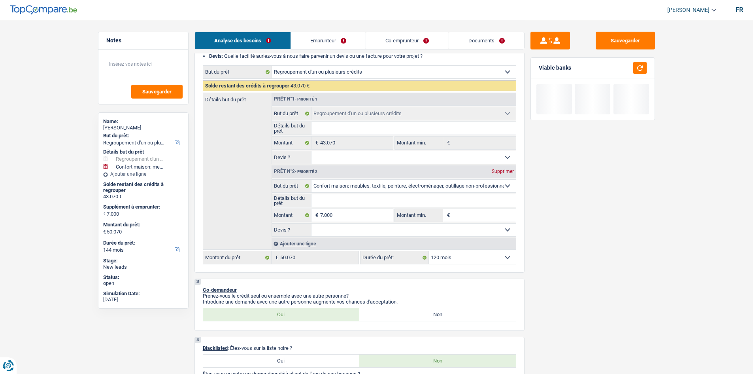
select select "120"
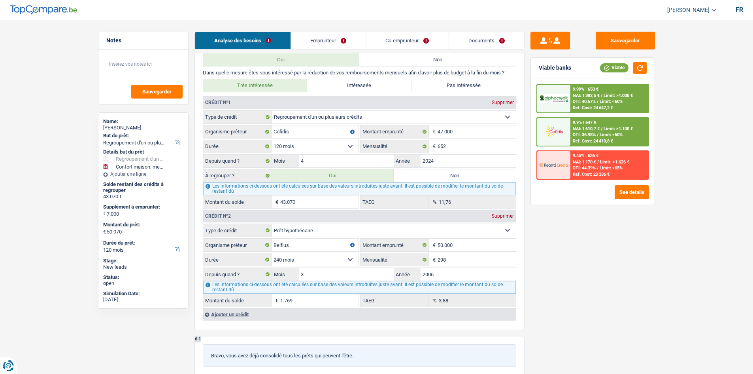
scroll to position [699, 0]
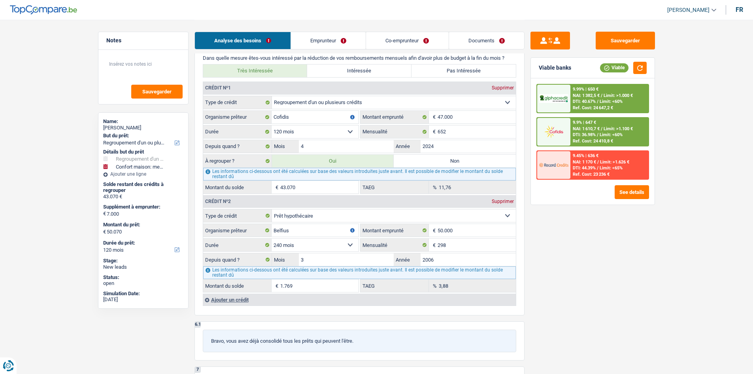
click at [435, 186] on div "11,76 % TAEG" at bounding box center [438, 187] width 155 height 13
click at [578, 263] on div "Sauvegarder Viable banks Viable 9.99% | 650 € NAI: 1 382,5 € / Limit: >1.000 € …" at bounding box center [593, 196] width 136 height 329
click at [583, 128] on span "NAI: 1 610,7 €" at bounding box center [586, 128] width 27 height 5
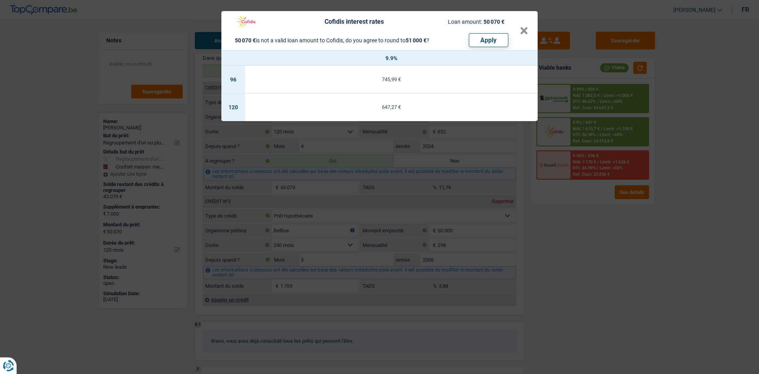
click at [580, 257] on div "Cofidis interest rates Loan amount: 50 070 € 50 070 € is not a valid loan amoun…" at bounding box center [379, 187] width 759 height 374
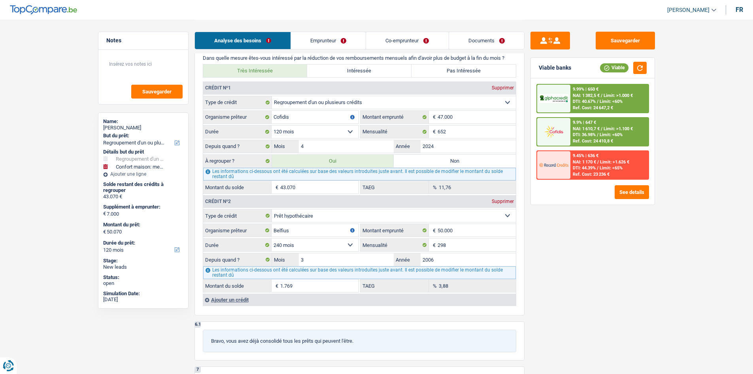
click at [587, 88] on div "9.99% | 650 €" at bounding box center [586, 89] width 26 height 5
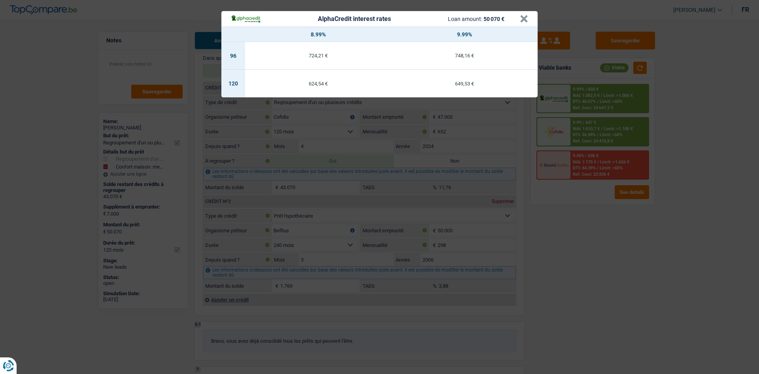
drag, startPoint x: 604, startPoint y: 247, endPoint x: 583, endPoint y: 243, distance: 21.7
click at [604, 247] on div "AlphaCredit interest rates Loan amount: 50 070 € × 8.99% 9.99% 96 724,21 € 748,…" at bounding box center [379, 187] width 759 height 374
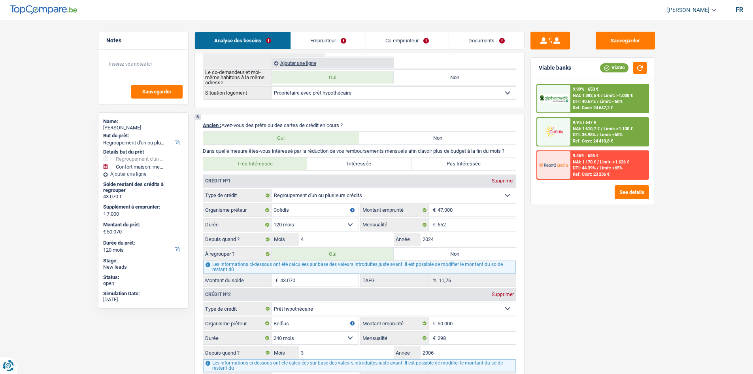
scroll to position [620, 0]
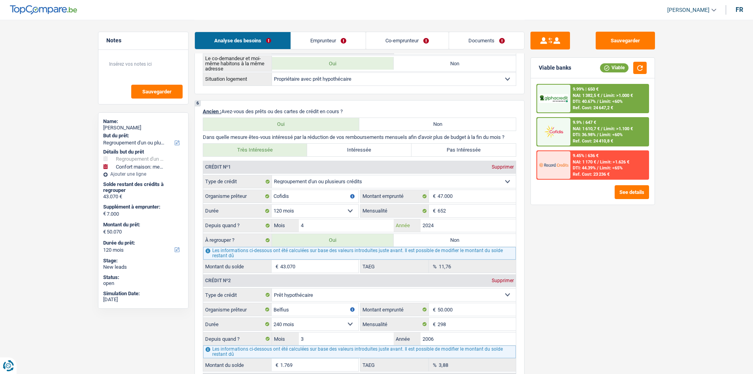
click at [461, 222] on input "2024" at bounding box center [468, 225] width 95 height 13
drag, startPoint x: 610, startPoint y: 235, endPoint x: 595, endPoint y: 237, distance: 16.0
click at [613, 233] on div "Sauvegarder Viable banks Viable 9.99% | 650 € NAI: 1 382,5 € / Limit: >1.000 € …" at bounding box center [593, 196] width 136 height 329
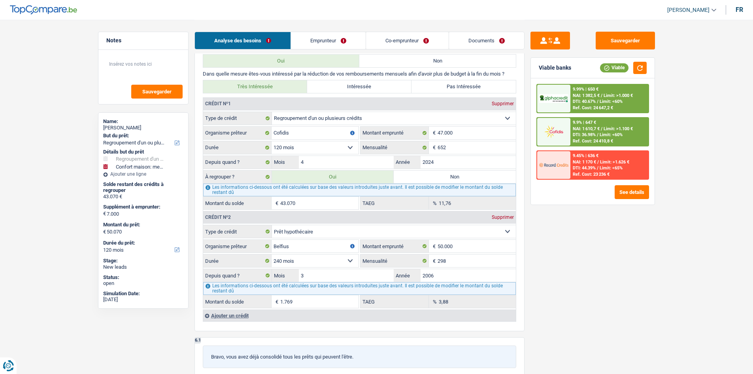
scroll to position [672, 0]
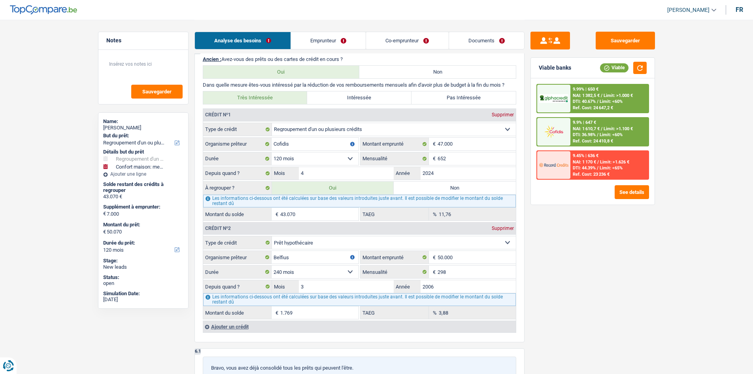
click at [309, 315] on input "1.769" at bounding box center [319, 312] width 78 height 13
drag, startPoint x: 600, startPoint y: 311, endPoint x: 597, endPoint y: 308, distance: 4.5
click at [597, 309] on div "Sauvegarder Viable banks Viable 9.99% | 650 € NAI: 1 382,5 € / Limit: >1.000 € …" at bounding box center [593, 196] width 136 height 329
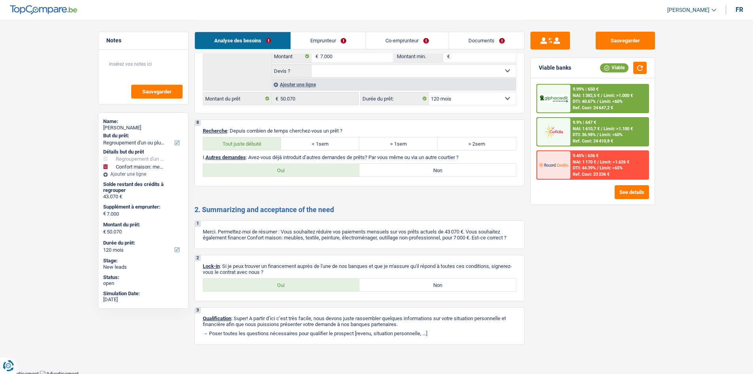
scroll to position [1199, 0]
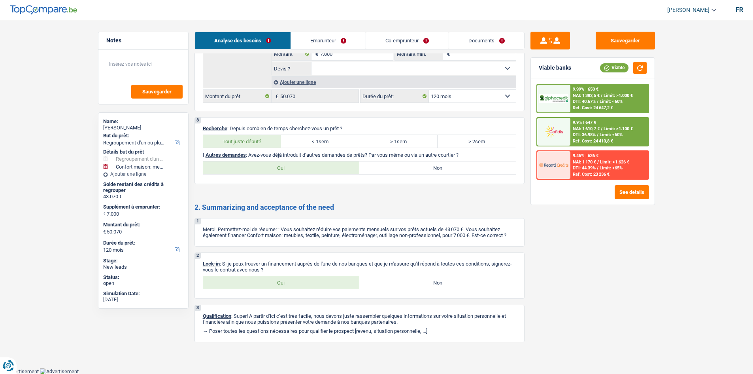
drag, startPoint x: 431, startPoint y: 173, endPoint x: 473, endPoint y: 185, distance: 43.5
click at [430, 173] on label "Non" at bounding box center [437, 167] width 157 height 13
click at [430, 173] on input "Non" at bounding box center [437, 167] width 157 height 13
radio input "true"
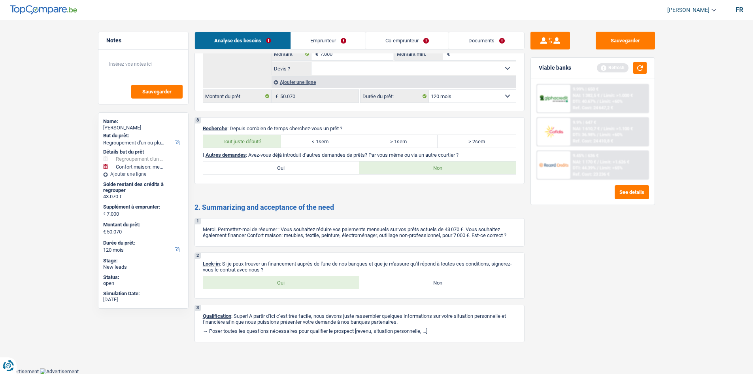
click at [504, 40] on link "Documents" at bounding box center [486, 40] width 75 height 17
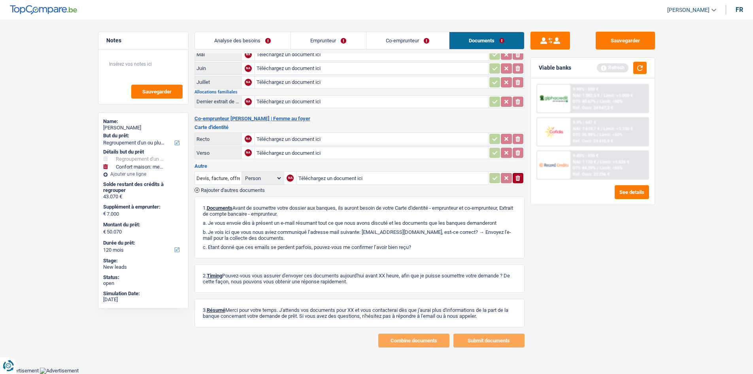
scroll to position [71, 0]
click at [638, 62] on button "button" at bounding box center [639, 68] width 13 height 12
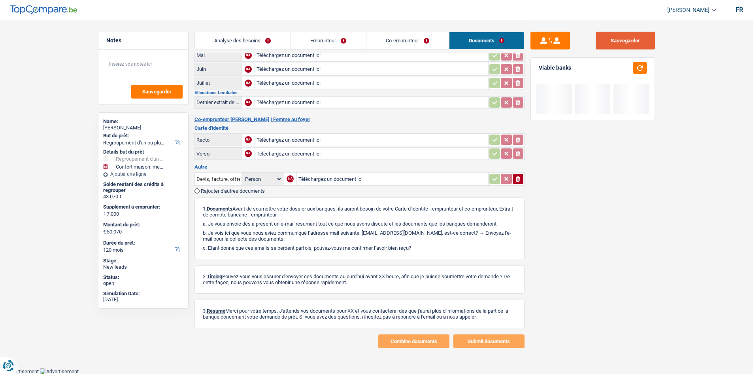
click at [628, 37] on button "Sauvegarder" at bounding box center [625, 41] width 59 height 18
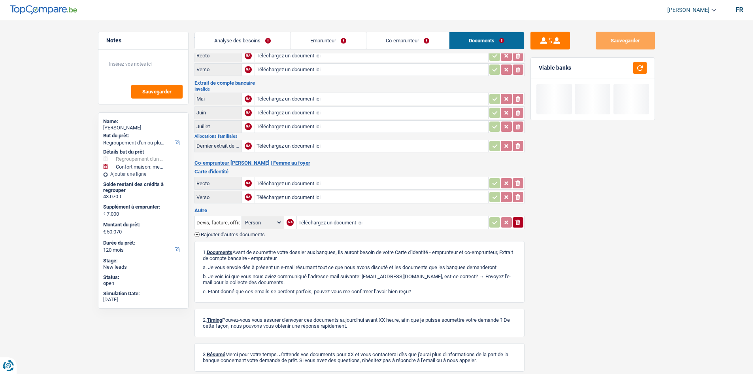
scroll to position [0, 0]
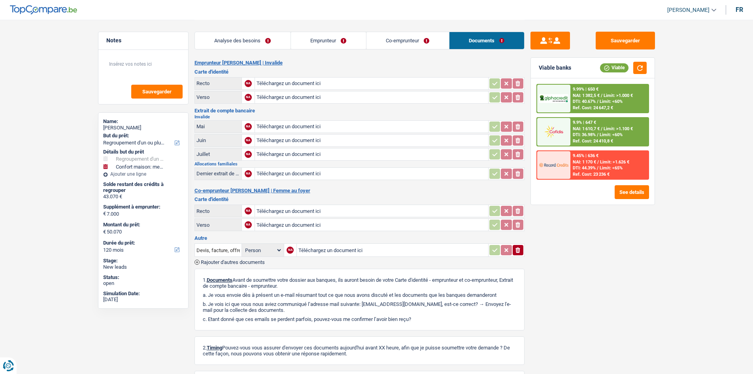
click at [265, 43] on link "Analyse des besoins" at bounding box center [243, 40] width 96 height 17
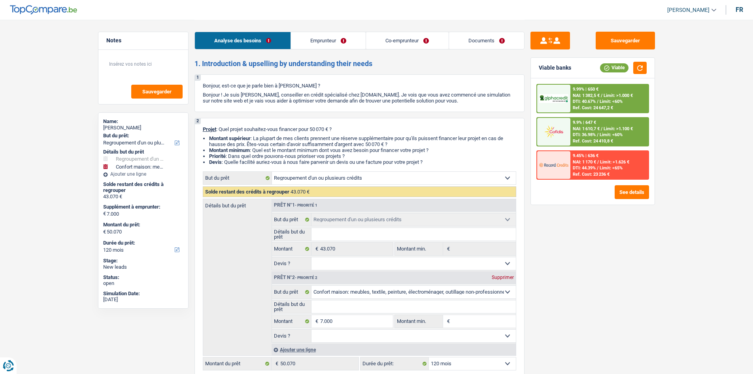
click at [344, 40] on link "Emprunteur" at bounding box center [328, 40] width 75 height 17
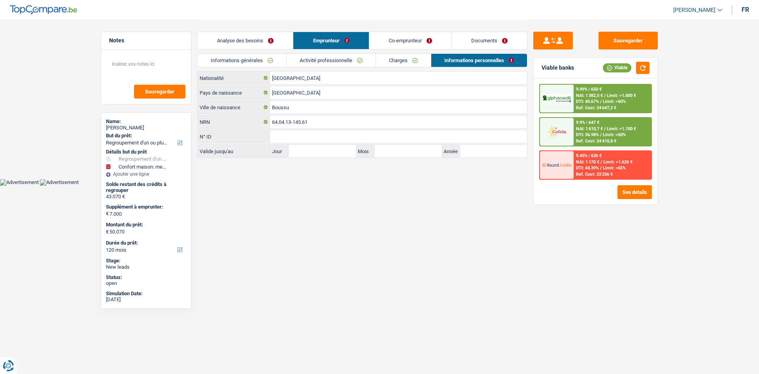
click at [277, 55] on link "Informations générales" at bounding box center [242, 60] width 89 height 13
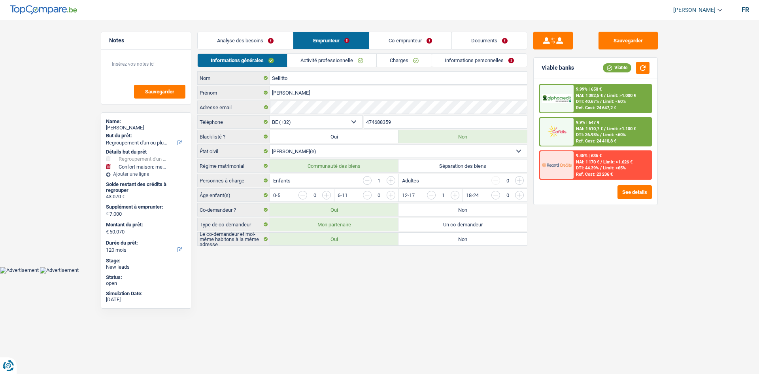
click at [459, 166] on label "Séparation des biens" at bounding box center [462, 165] width 128 height 13
click at [459, 166] on input "Séparation des biens" at bounding box center [462, 165] width 128 height 13
radio input "true"
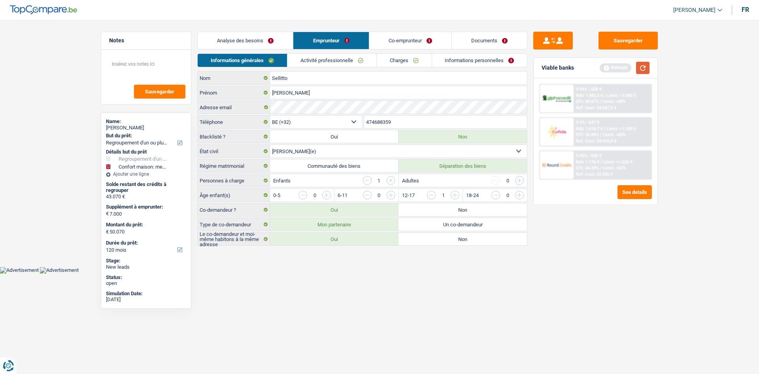
click at [638, 64] on button "button" at bounding box center [642, 68] width 13 height 12
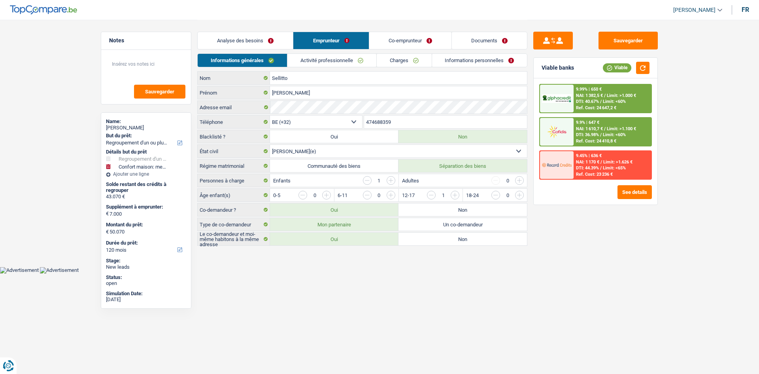
click at [457, 205] on label "Non" at bounding box center [462, 209] width 128 height 13
click at [457, 205] on input "Non" at bounding box center [462, 209] width 128 height 13
radio input "true"
radio input "false"
radio input "true"
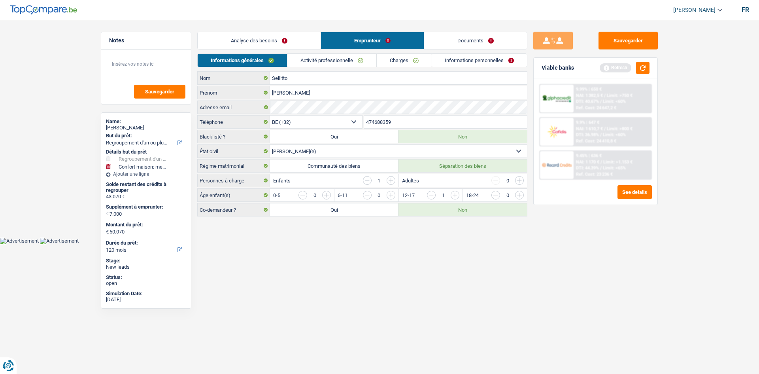
click at [292, 43] on link "Analyse des besoins" at bounding box center [259, 40] width 123 height 17
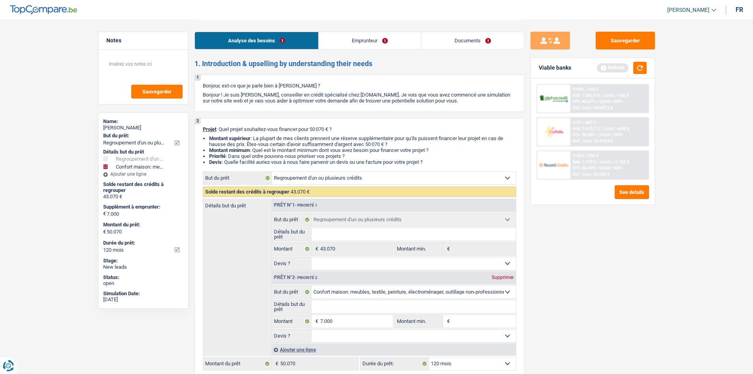
click at [629, 66] on div "Refresh" at bounding box center [622, 68] width 50 height 12
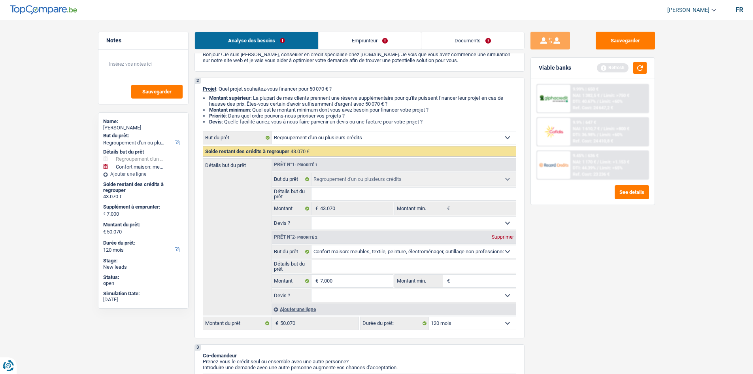
scroll to position [79, 0]
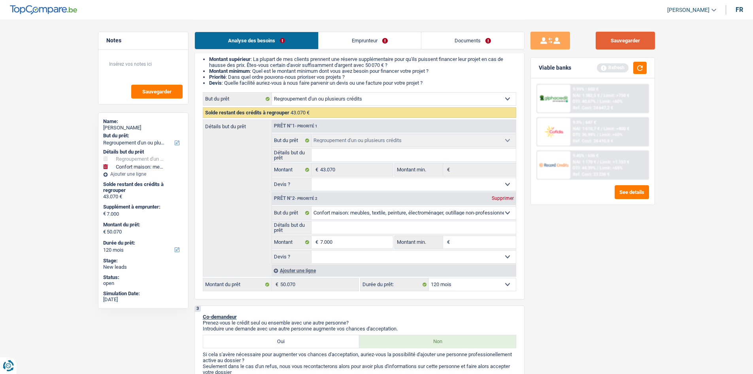
click at [629, 44] on button "Sauvegarder" at bounding box center [625, 41] width 59 height 18
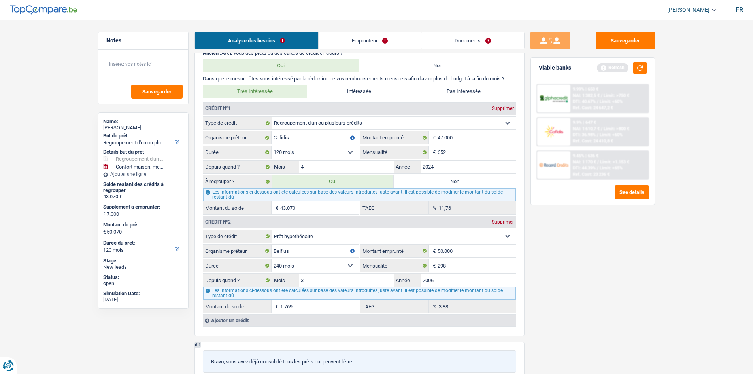
scroll to position [712, 0]
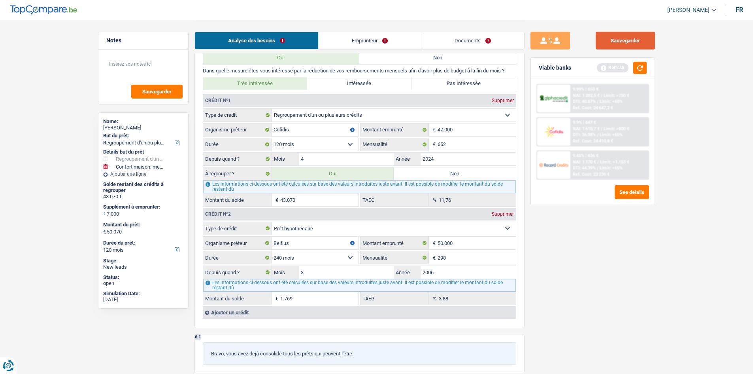
click at [623, 36] on button "Sauvegarder" at bounding box center [625, 41] width 59 height 18
click at [353, 40] on link "Emprunteur" at bounding box center [370, 40] width 102 height 17
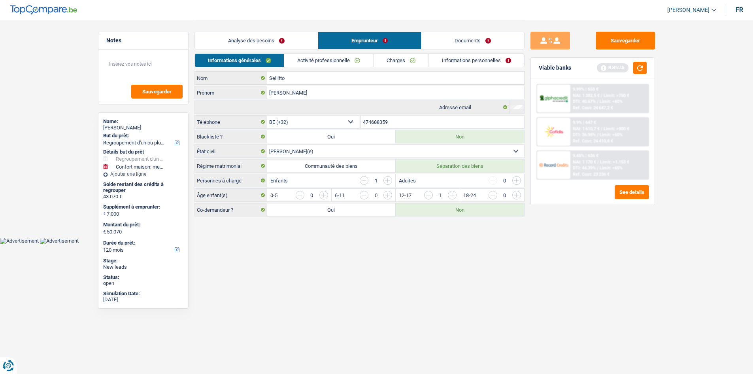
scroll to position [0, 0]
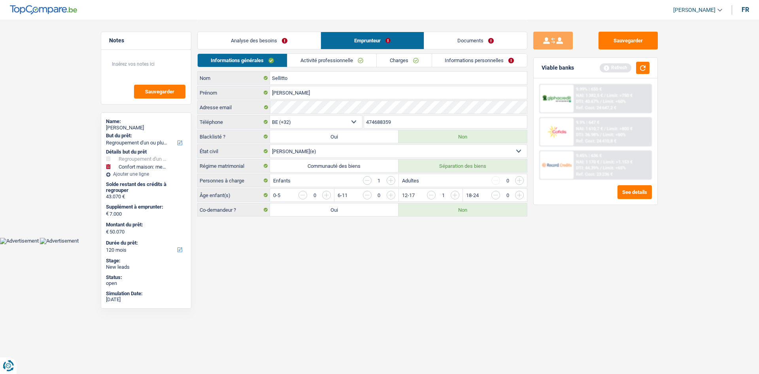
click at [436, 244] on html "Vous avez le contrôle de vos données Nous utilisons des cookies, tout comme nos…" at bounding box center [379, 122] width 759 height 244
click at [636, 46] on button "Sauvegarder" at bounding box center [627, 41] width 59 height 18
drag, startPoint x: 307, startPoint y: 47, endPoint x: 292, endPoint y: 52, distance: 15.8
click at [307, 47] on link "Analyse des besoins" at bounding box center [259, 40] width 123 height 17
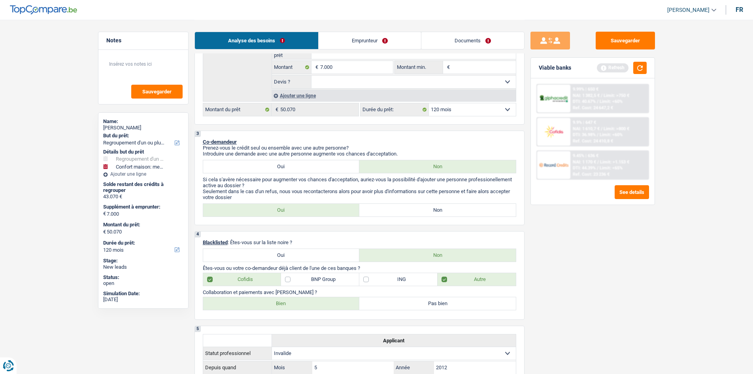
scroll to position [198, 0]
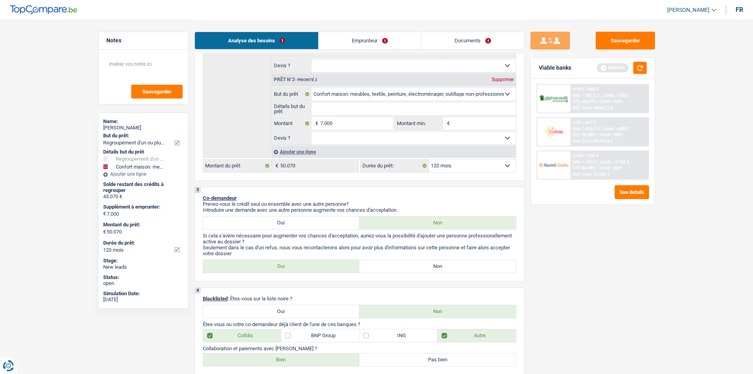
drag, startPoint x: 454, startPoint y: 266, endPoint x: 461, endPoint y: 265, distance: 7.1
click at [454, 266] on label "Non" at bounding box center [437, 266] width 157 height 13
click at [454, 266] on input "Non" at bounding box center [437, 266] width 157 height 13
radio input "true"
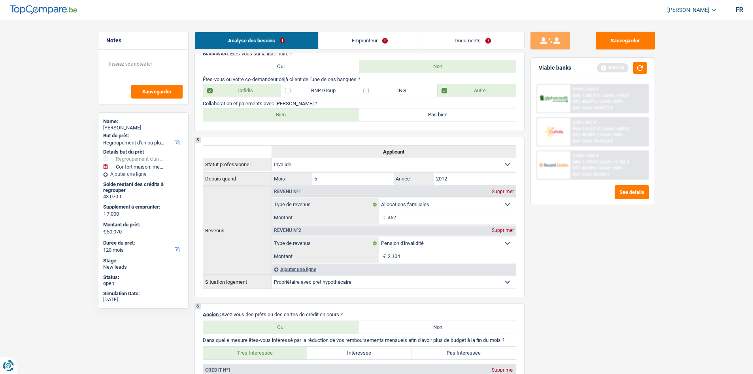
scroll to position [632, 0]
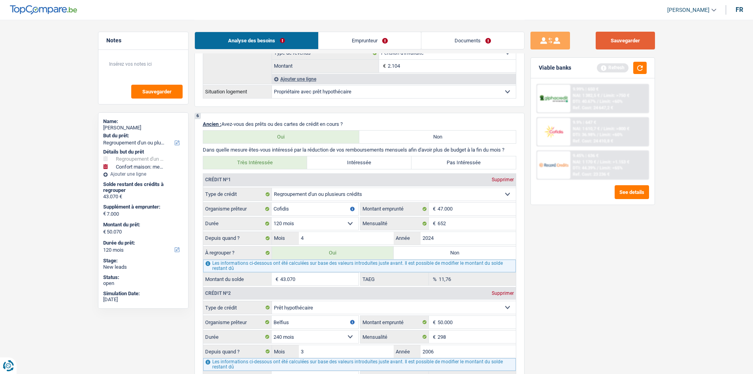
drag, startPoint x: 632, startPoint y: 37, endPoint x: 652, endPoint y: 70, distance: 38.5
click at [630, 36] on button "Sauvegarder" at bounding box center [625, 41] width 59 height 18
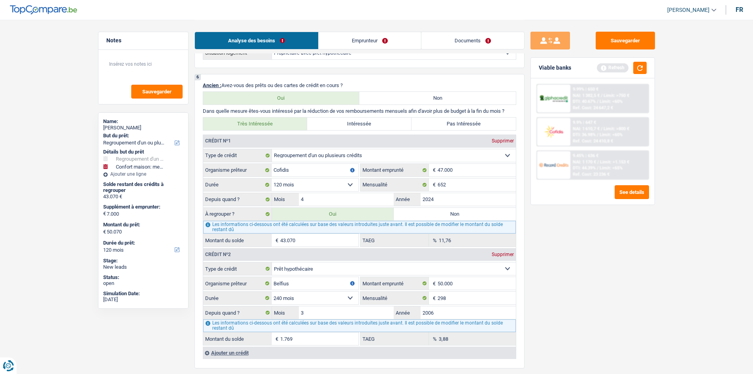
scroll to position [751, 0]
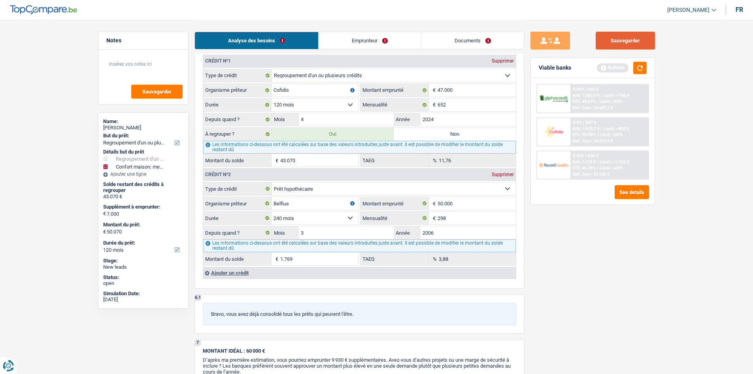
drag, startPoint x: 646, startPoint y: 38, endPoint x: 645, endPoint y: 45, distance: 6.3
click at [646, 38] on button "Sauvegarder" at bounding box center [625, 41] width 59 height 18
click at [661, 164] on main "Notes Sauvegarder Name: VITTORIO Sellitto But du prêt: Confort maison: meubles,…" at bounding box center [376, 45] width 753 height 1592
click at [475, 48] on link "Documents" at bounding box center [472, 40] width 103 height 17
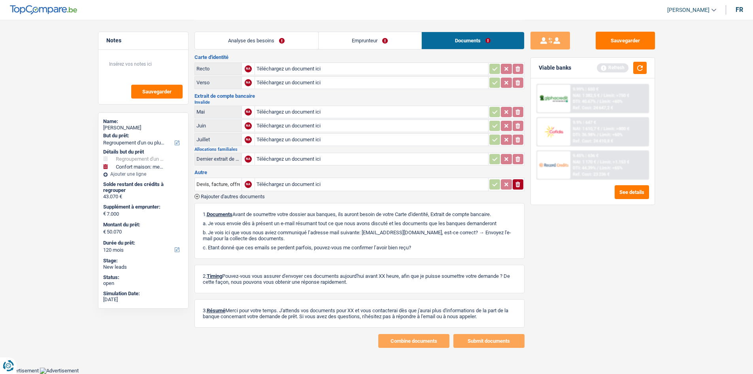
scroll to position [14, 0]
click at [358, 42] on link "Emprunteur" at bounding box center [370, 40] width 103 height 17
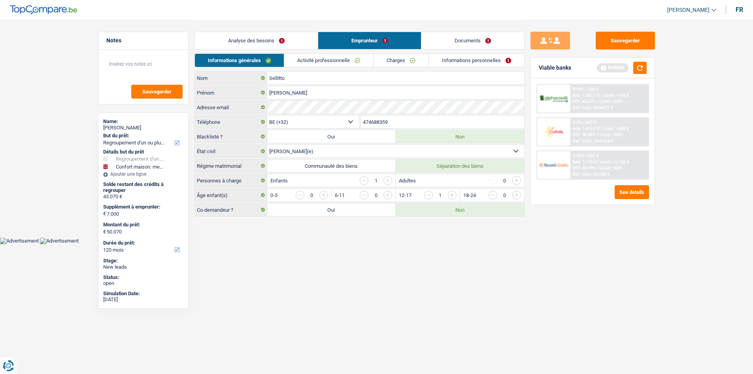
scroll to position [0, 0]
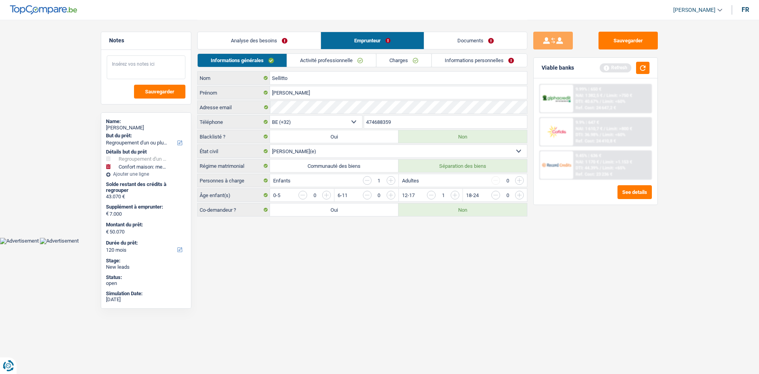
drag, startPoint x: 142, startPoint y: 64, endPoint x: 154, endPoint y: 52, distance: 16.2
click at [143, 64] on textarea at bounding box center [146, 67] width 79 height 24
click at [151, 70] on textarea "Faire chez cofidis, Monsieur est marié en commiu atué des bies" at bounding box center [146, 67] width 79 height 24
click at [159, 72] on textarea "Faire chez cofidis, Monsieur est marié en commiu atué des bies" at bounding box center [146, 67] width 79 height 24
drag, startPoint x: 181, startPoint y: 73, endPoint x: 193, endPoint y: 75, distance: 12.0
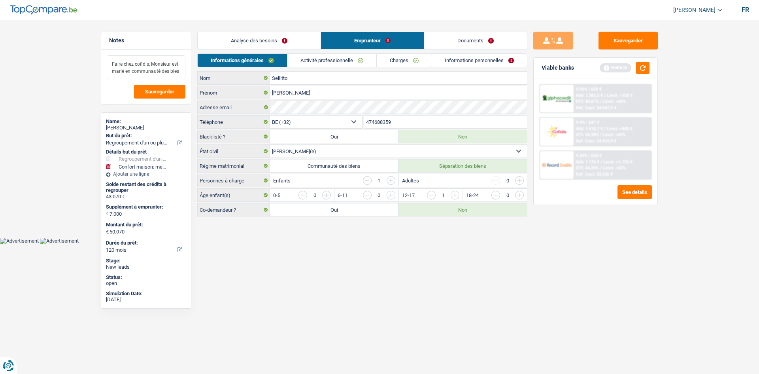
click at [183, 73] on textarea "Faire chez cofidis, Monsieur est marié en communauté des bies" at bounding box center [146, 67] width 79 height 24
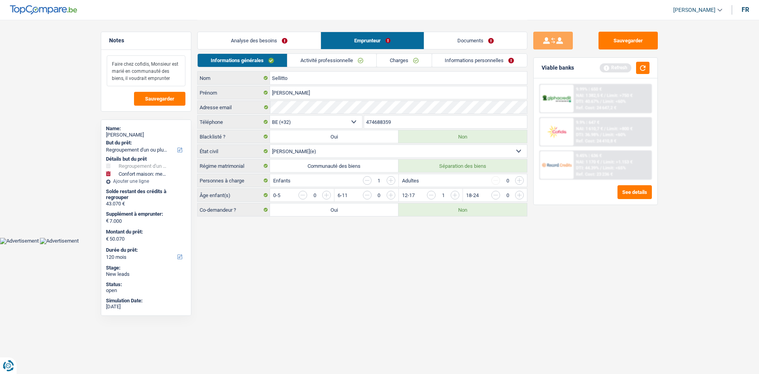
type textarea "Faire chez cofidis, Monsieur est marié en communauté des biens, il voudrait emp…"
click at [313, 35] on link "Analyse des besoins" at bounding box center [259, 40] width 123 height 17
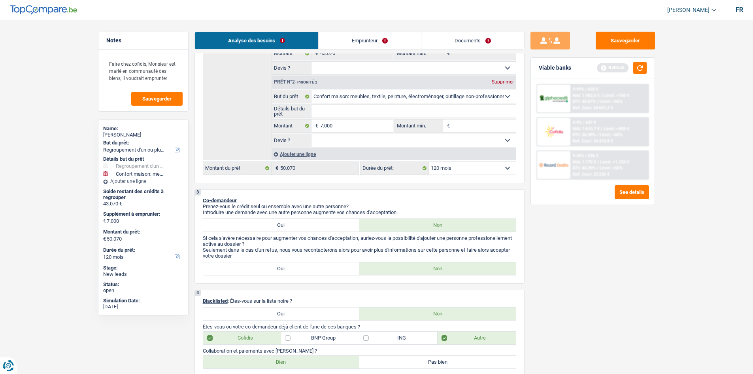
scroll to position [198, 0]
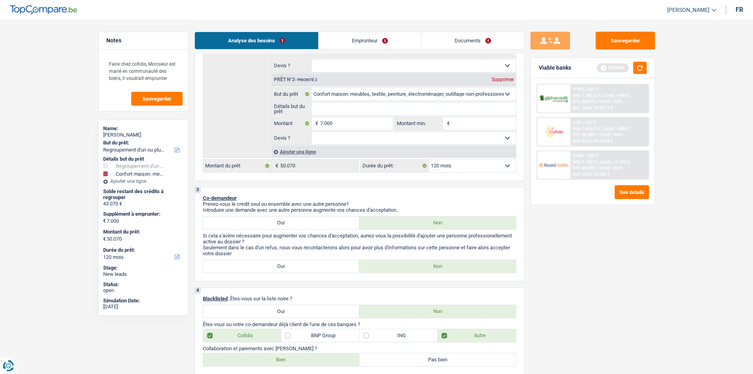
click at [332, 138] on select "Oui Non Non répondu Sélectionner une option" at bounding box center [413, 138] width 204 height 13
select select "yes"
click at [311, 132] on select "Oui Non Non répondu Sélectionner une option" at bounding box center [413, 138] width 204 height 13
select select "yes"
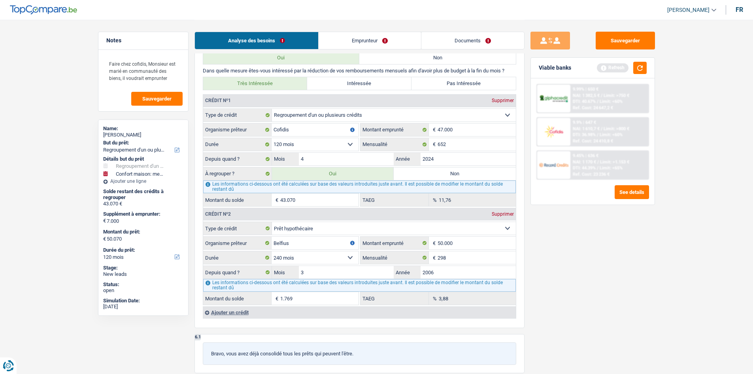
scroll to position [751, 0]
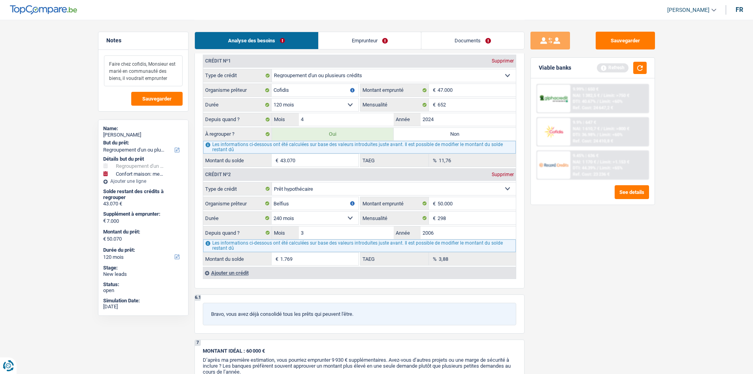
click at [170, 80] on textarea "Faire chez cofidis, Monsieur est marié en communauté des biens, il voudrait emp…" at bounding box center [143, 70] width 79 height 31
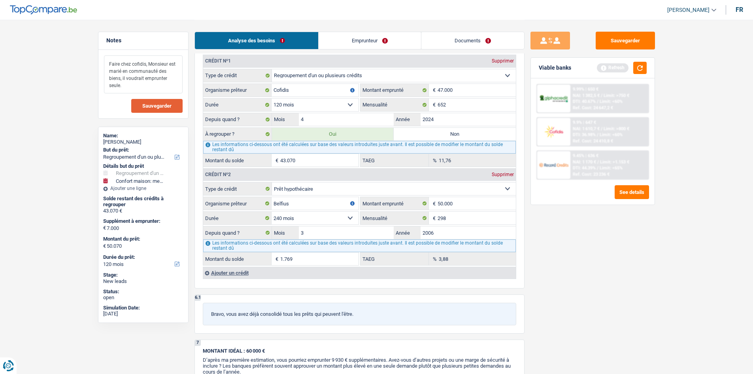
type textarea "Faire chez cofidis, Monsieur est marié en communauté des biens, il voudrait emp…"
click at [163, 108] on span "Sauvegarder" at bounding box center [156, 105] width 29 height 5
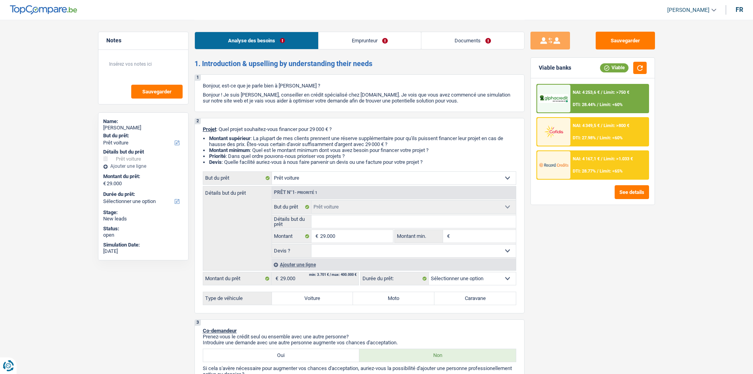
select select "car"
select select "publicEmployee"
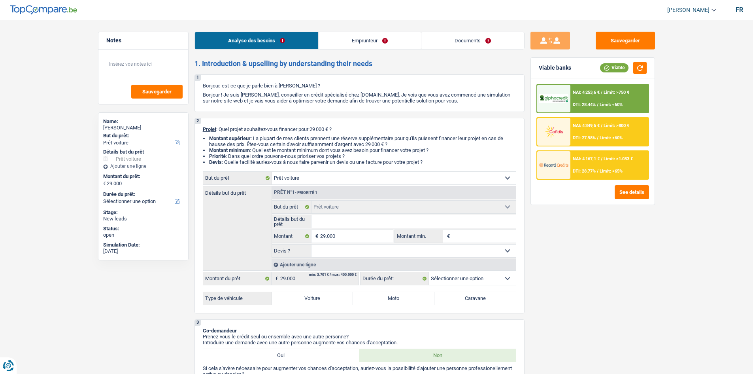
select select "familyAllowances"
select select "netSalary"
select select "mealVouchers"
select select "ownerWithMortgage"
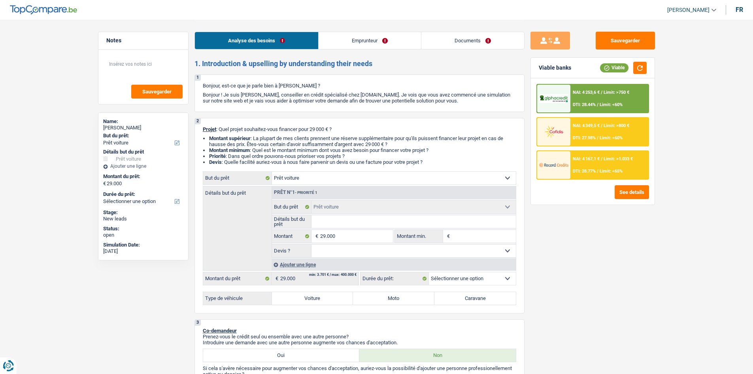
select select "mortgage"
select select "180"
select select "car"
click at [633, 198] on button "See details" at bounding box center [632, 192] width 34 height 14
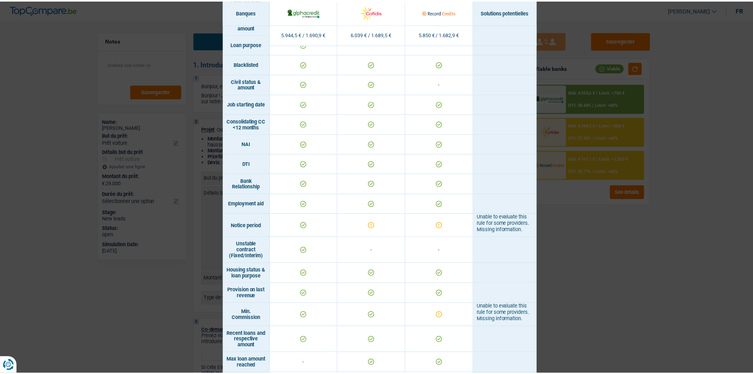
scroll to position [316, 0]
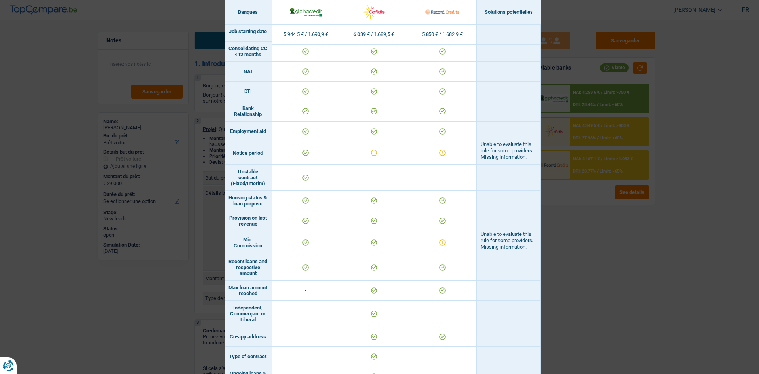
click at [627, 235] on div "Banks conditions × Banques Solutions potentielles Revenus / Charges 5.944,5 € /…" at bounding box center [379, 187] width 759 height 374
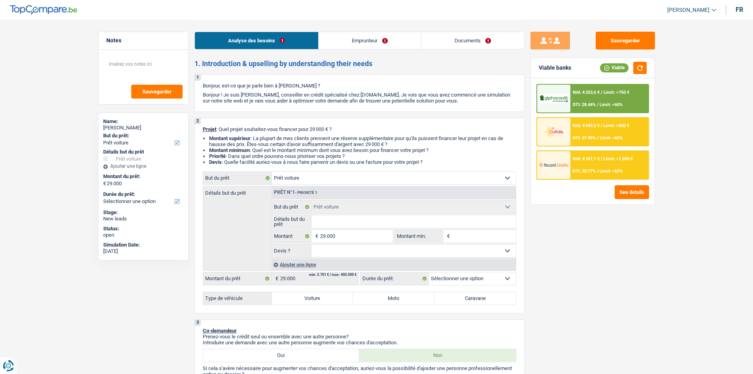
click at [605, 168] on span "Limit: <65%" at bounding box center [611, 170] width 23 height 5
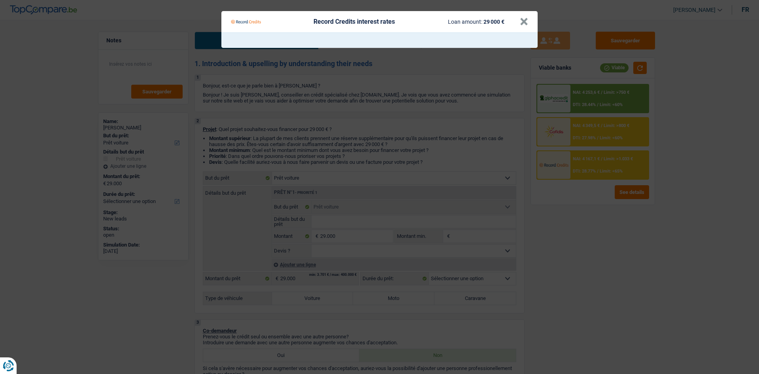
click at [586, 228] on Credits "Record Credits interest rates Loan amount: 29 000 € ×" at bounding box center [379, 187] width 759 height 374
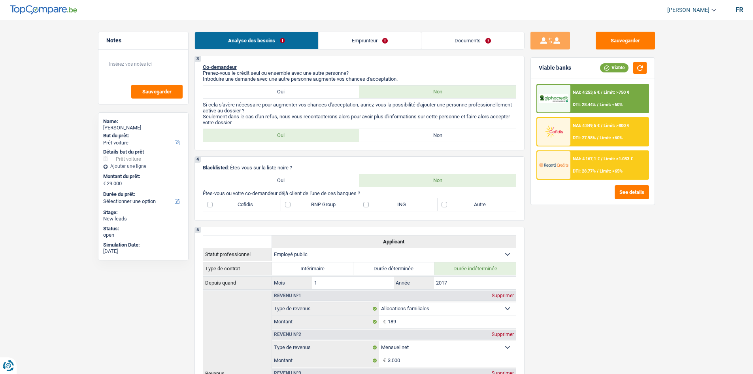
scroll to position [158, 0]
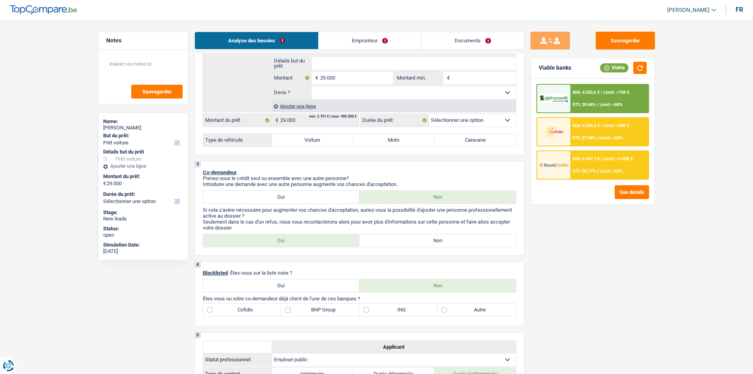
click at [583, 164] on div "NAI: 4 167,1 € / Limit: >1.033 € DTI: 28.77% / Limit: <65%" at bounding box center [609, 165] width 78 height 28
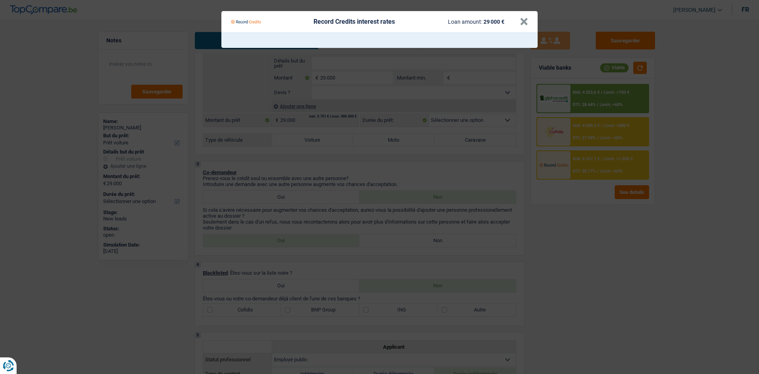
click at [602, 289] on Credits "Record Credits interest rates Loan amount: 29 000 € ×" at bounding box center [379, 187] width 759 height 374
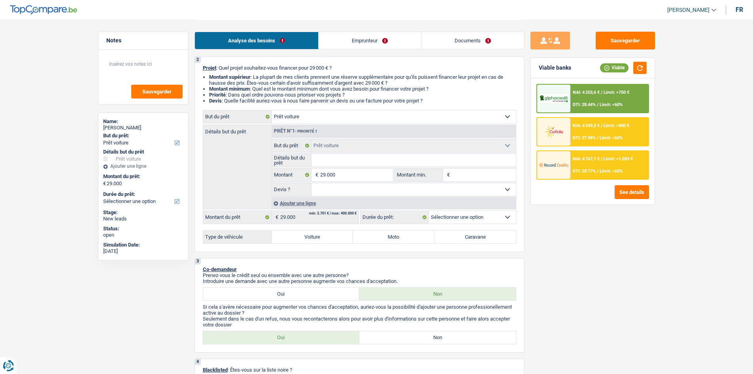
scroll to position [0, 0]
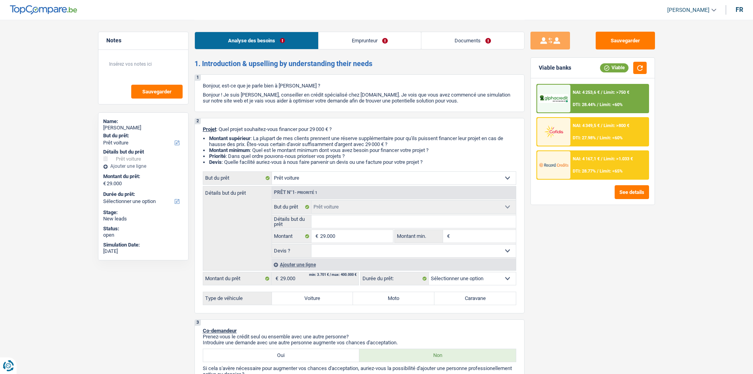
drag, startPoint x: 593, startPoint y: 132, endPoint x: 587, endPoint y: 131, distance: 6.0
click at [587, 131] on div "NAI: 4 349,5 € / Limit: >800 € DTI: 27.98% / Limit: <60%" at bounding box center [609, 132] width 78 height 28
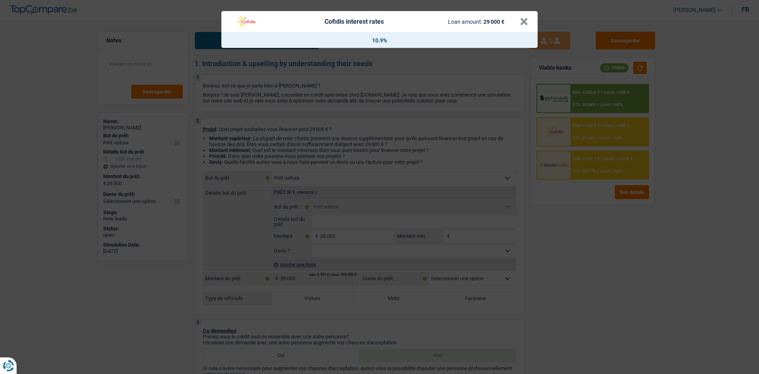
click at [562, 250] on div "Cofidis interest rates Loan amount: 29 000 € × 10.9%" at bounding box center [379, 187] width 759 height 374
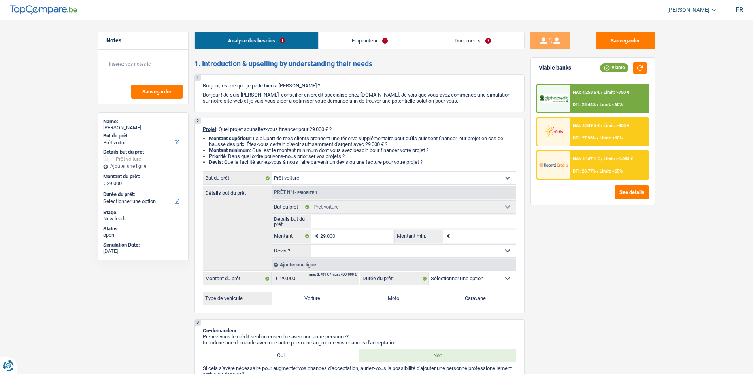
click at [595, 91] on span "NAI: 4 253,6 €" at bounding box center [586, 92] width 27 height 5
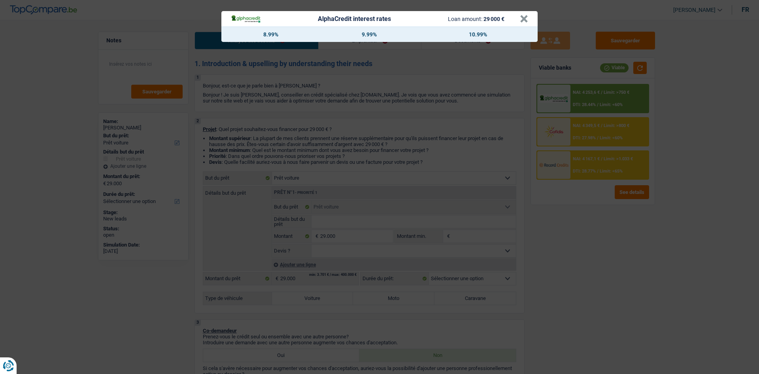
click at [587, 219] on div "AlphaCredit interest rates Loan amount: 29 000 € × 8.99% 9.99% 10.99%" at bounding box center [379, 187] width 759 height 374
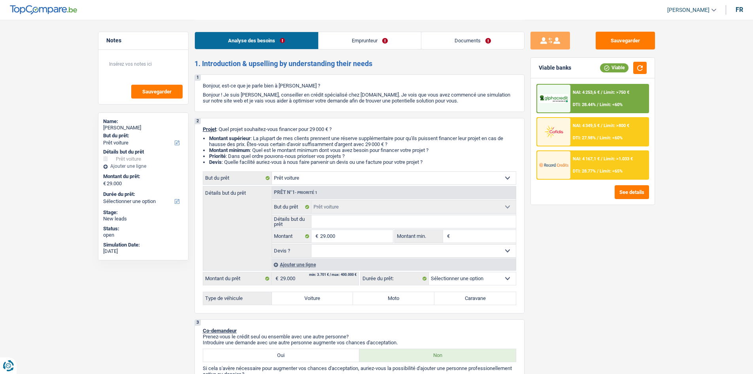
click at [564, 174] on div at bounding box center [553, 165] width 33 height 28
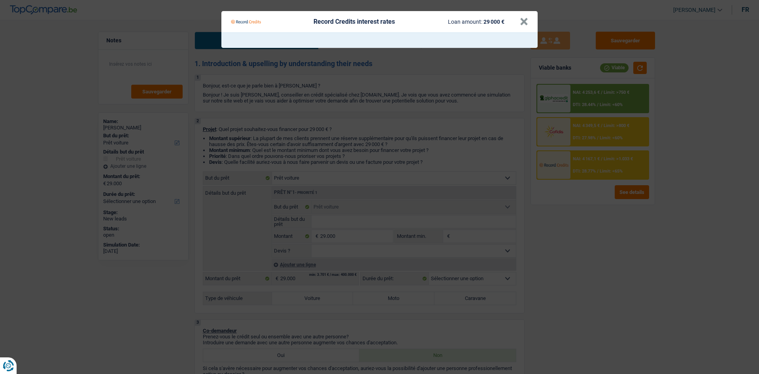
click at [566, 238] on Credits "Record Credits interest rates Loan amount: 29 000 € ×" at bounding box center [379, 187] width 759 height 374
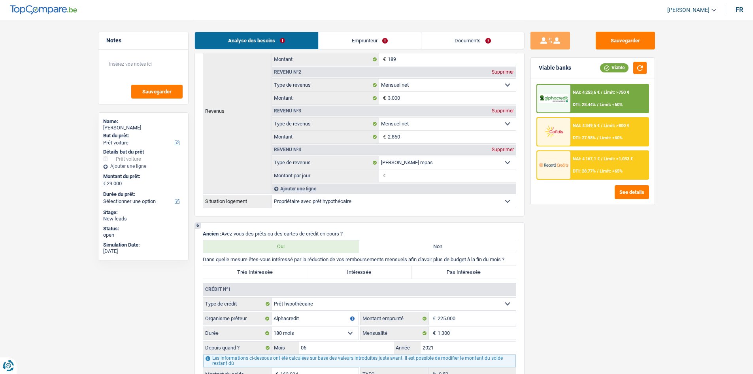
scroll to position [593, 0]
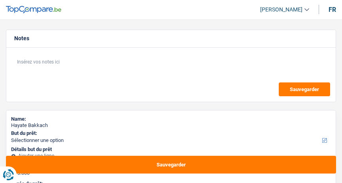
select select "36"
select select "privateEmployee"
select select "netSalary"
select select "mealVouchers"
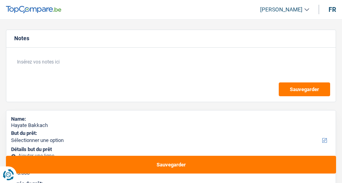
select select "36"
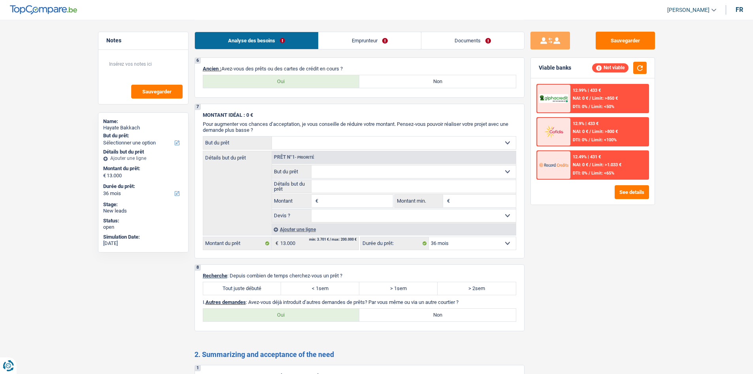
scroll to position [474, 0]
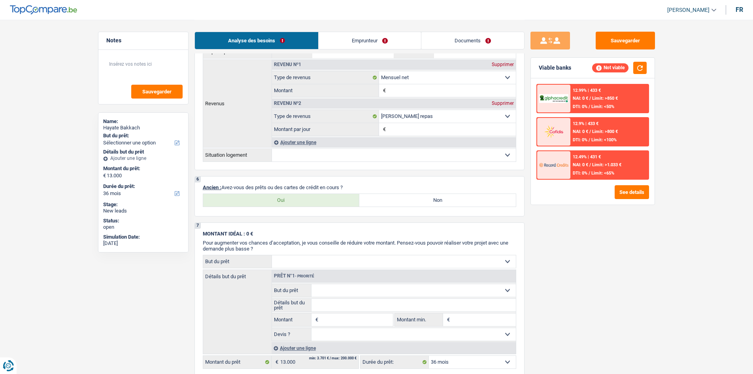
click at [321, 183] on div "Oui Non Tous les champs sont obligatoires. Veuillez sélectionner une option" at bounding box center [359, 199] width 313 height 13
click at [342, 183] on label "Oui" at bounding box center [281, 200] width 157 height 13
click at [342, 183] on input "Oui" at bounding box center [281, 200] width 157 height 13
radio input "true"
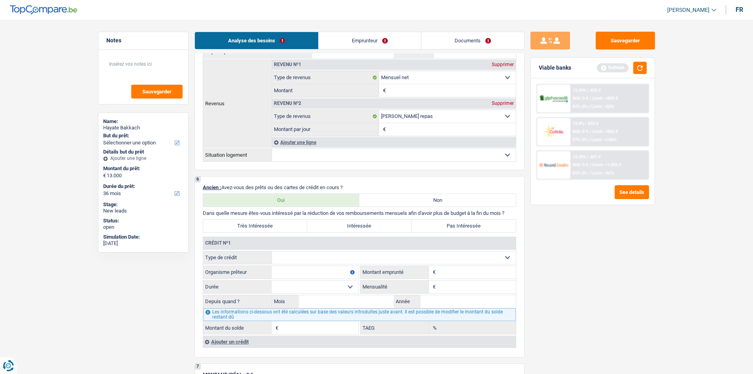
click at [310, 183] on select "Carte ou ouverture de crédit Prêt hypothécaire Vente à tempérament Prêt à tempé…" at bounding box center [394, 257] width 244 height 13
click at [342, 183] on div "Sauvegarder Viable banks Refresh 12.99% | 433 € NAI: 0 € / Limit: >850 € DTI: 0…" at bounding box center [593, 196] width 136 height 329
click at [305, 183] on fieldset "Carte ou ouverture de crédit Prêt hypothécaire Vente à tempérament Prêt à tempé…" at bounding box center [359, 257] width 313 height 13
click at [307, 183] on select "Carte ou ouverture de crédit Prêt hypothécaire Vente à tempérament Prêt à tempé…" at bounding box center [394, 257] width 244 height 13
select select "personalLoan"
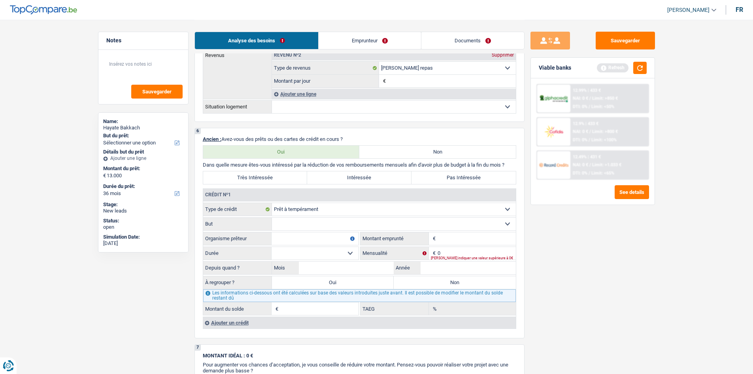
scroll to position [553, 0]
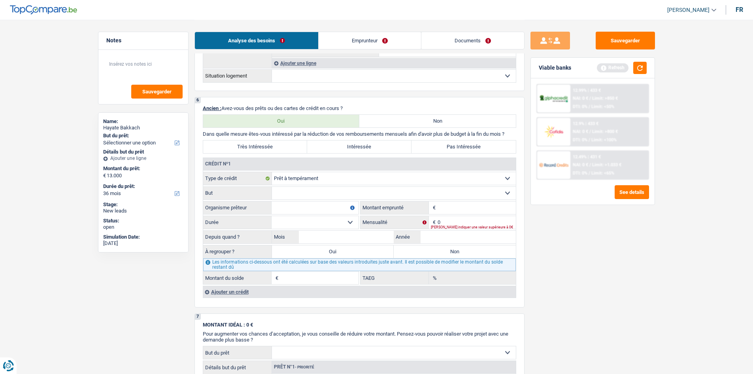
click at [315, 183] on select "Confort maison: meubles, textile, peinture, électroménager, outillage non-profe…" at bounding box center [394, 193] width 244 height 13
drag, startPoint x: 315, startPoint y: 191, endPoint x: 330, endPoint y: 194, distance: 15.0
click at [315, 183] on select "Confort maison: meubles, textile, peinture, électroménager, outillage non-profe…" at bounding box center [394, 193] width 244 height 13
click at [342, 183] on div "[PERSON_NAME] indiquer une valeur supérieure à 0€" at bounding box center [473, 226] width 85 height 3
click at [342, 183] on fieldset "0 € Mensualité [PERSON_NAME] indiquer une valeur supérieure à 0€" at bounding box center [438, 221] width 155 height 13
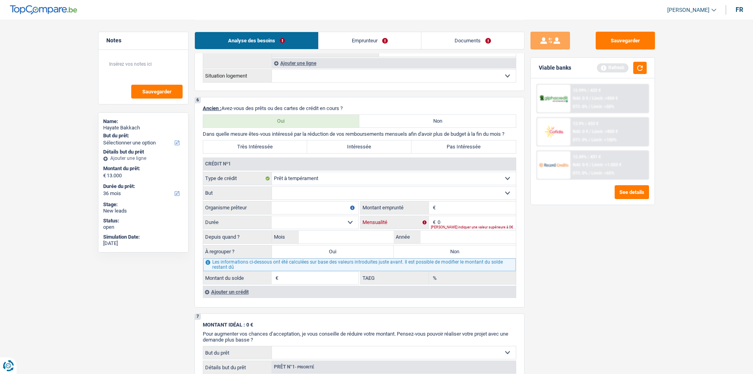
click at [342, 183] on input "0" at bounding box center [477, 222] width 78 height 13
type input "5.000"
drag, startPoint x: 569, startPoint y: 250, endPoint x: 277, endPoint y: 230, distance: 292.8
click at [342, 183] on div "Sauvegarder Viable banks Refresh 12.99% | 433 € NAI: 0 € / Limit: >850 € DTI: 0…" at bounding box center [593, 196] width 136 height 329
click at [247, 183] on div "Ajouter un crédit" at bounding box center [359, 291] width 313 height 12
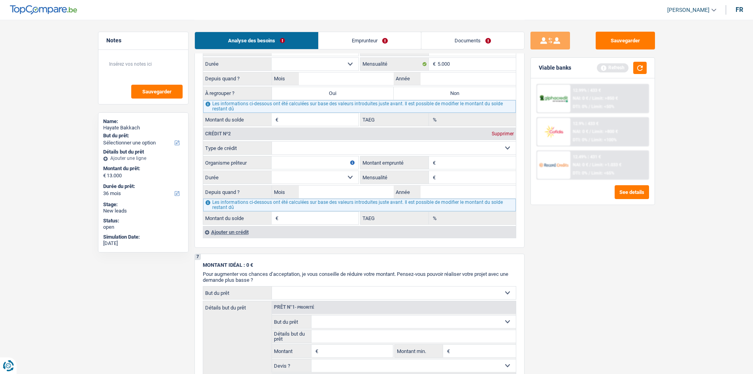
click at [247, 183] on div "Ajouter un crédit" at bounding box center [359, 232] width 313 height 12
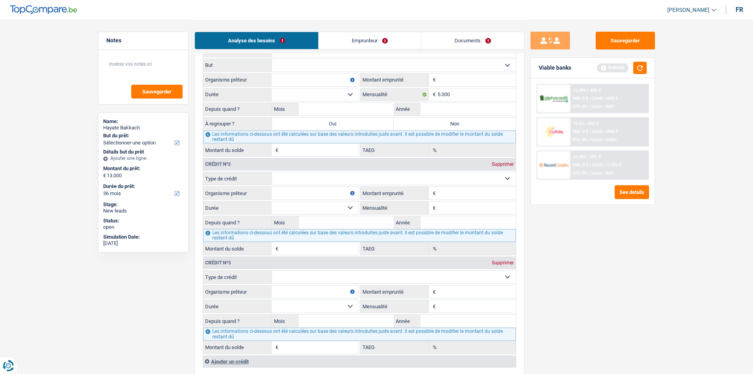
scroll to position [672, 0]
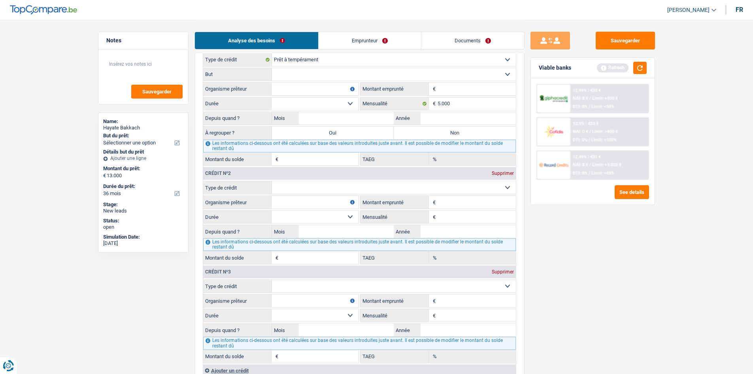
click at [342, 183] on input "Montant emprunté" at bounding box center [477, 202] width 78 height 13
type input "3"
type input "4.500"
drag, startPoint x: 585, startPoint y: 222, endPoint x: 463, endPoint y: 296, distance: 142.2
click at [342, 183] on div "Sauvegarder Viable banks Refresh 12.99% | 433 € NAI: 0 € / Limit: >850 € DTI: 0…" at bounding box center [593, 196] width 136 height 329
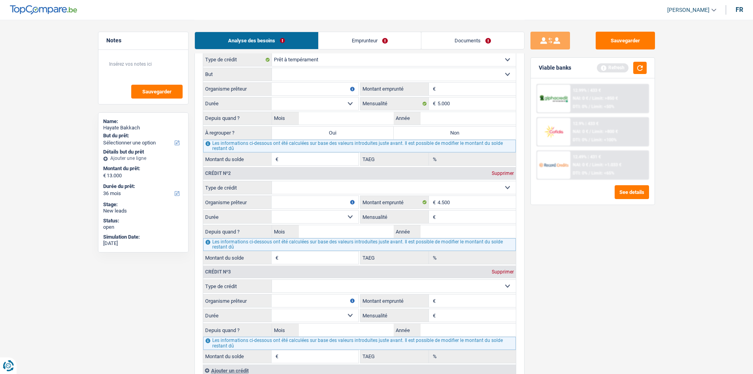
click at [342, 183] on input "Montant emprunté" at bounding box center [477, 300] width 78 height 13
type input "2.500"
click at [342, 183] on div "Sauvegarder Viable banks Refresh 12.99% | 433 € NAI: 0 € / Limit: >850 € DTI: 0…" at bounding box center [593, 196] width 136 height 329
click at [342, 183] on input "4.500" at bounding box center [477, 202] width 78 height 13
click at [342, 183] on input "2.500" at bounding box center [477, 300] width 78 height 13
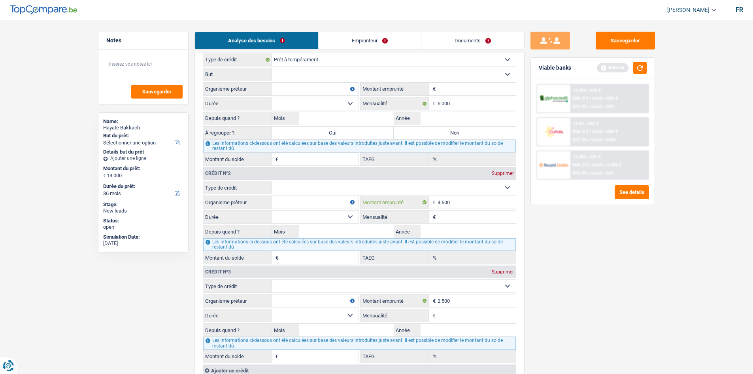
click at [342, 183] on input "4.500" at bounding box center [477, 202] width 78 height 13
type input "4"
type input "5.000"
click at [315, 183] on input "Organisme prêteur" at bounding box center [315, 202] width 87 height 13
click at [331, 183] on select "Carte ou ouverture de crédit Prêt hypothécaire Vente à tempérament Prêt à tempé…" at bounding box center [394, 187] width 244 height 13
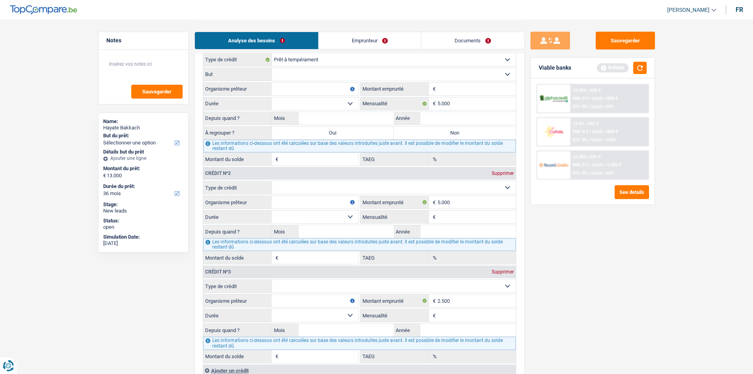
click at [319, 183] on fieldset "Carte ou ouverture de crédit Prêt hypothécaire Vente à tempérament Prêt à tempé…" at bounding box center [359, 222] width 313 height 83
click at [331, 183] on select "Carte ou ouverture de crédit Prêt hypothécaire Vente à tempérament Prêt à tempé…" at bounding box center [394, 187] width 244 height 13
select select "cardOrCredit"
type input "0"
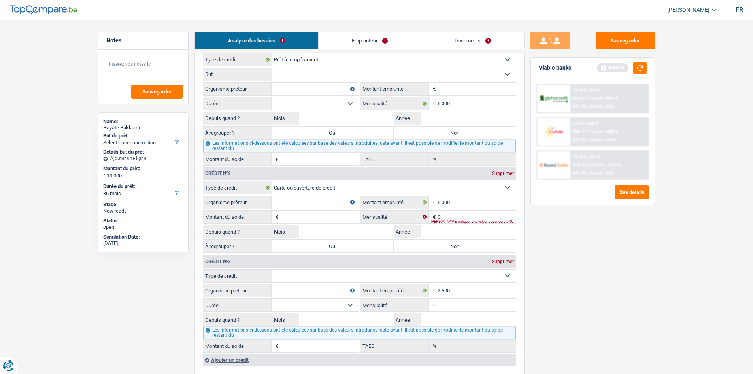
click at [295, 183] on input "Montant du solde" at bounding box center [319, 216] width 78 height 13
type input "4.400"
click at [342, 183] on div "Sauvegarder Viable banks Refresh 12.99% | 433 € NAI: 0 € / Limit: >850 € DTI: 0…" at bounding box center [593, 196] width 136 height 329
click at [336, 183] on select "Carte ou ouverture de crédit Prêt hypothécaire Vente à tempérament Prêt à tempé…" at bounding box center [394, 275] width 244 height 13
select select "cardOrCredit"
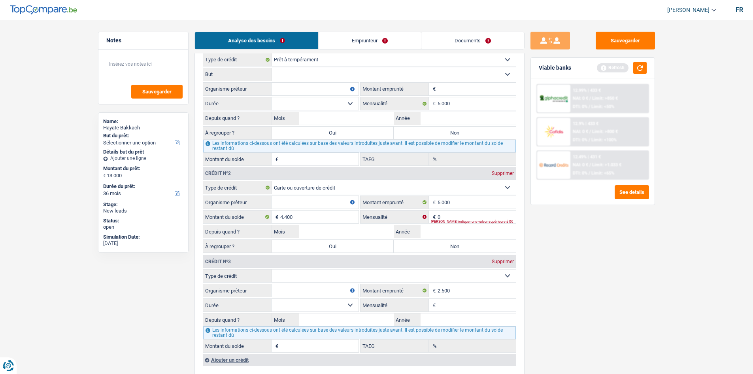
type input "0"
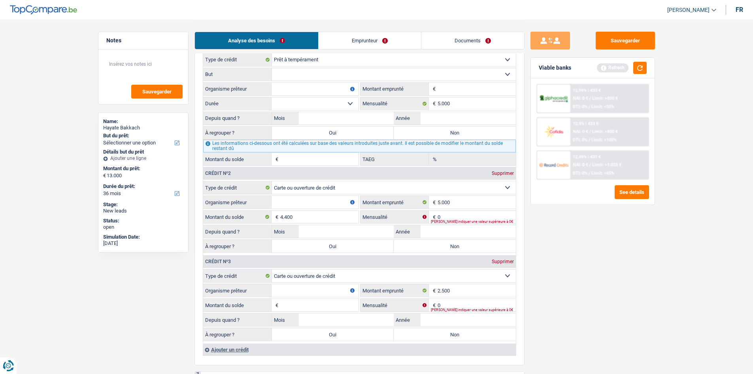
click at [320, 183] on input "Montant du solde" at bounding box center [319, 304] width 78 height 13
type input "2.700"
click at [342, 183] on div "Sauvegarder Viable banks Refresh 12.99% | 433 € NAI: 0 € / Limit: >850 € DTI: 0…" at bounding box center [593, 196] width 136 height 329
click at [342, 183] on input "2.500" at bounding box center [477, 290] width 78 height 13
type input "2"
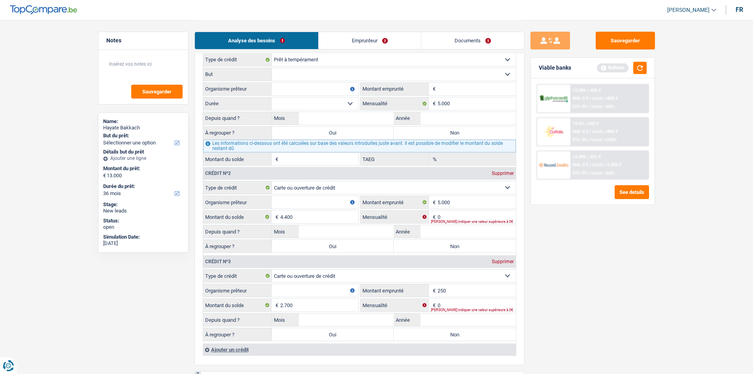
type input "2.500"
drag, startPoint x: 585, startPoint y: 289, endPoint x: 582, endPoint y: 266, distance: 23.6
click at [342, 183] on div "Sauvegarder Viable banks Refresh 12.99% | 433 € NAI: 0 € / Limit: >850 € DTI: 0…" at bounding box center [593, 196] width 136 height 329
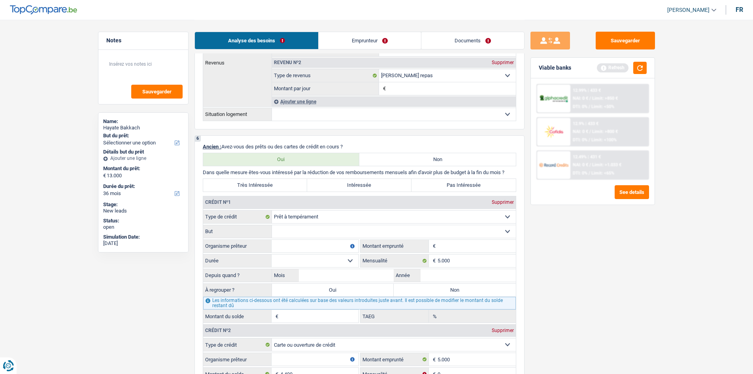
scroll to position [474, 0]
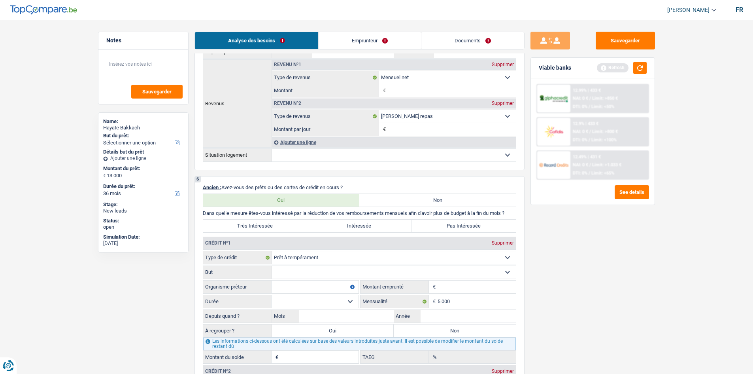
click at [310, 183] on select "Confort maison: meubles, textile, peinture, électroménager, outillage non-profe…" at bounding box center [394, 272] width 244 height 13
select select "homeFurnishingOrRelocation"
click at [272, 183] on select "Confort maison: meubles, textile, peinture, électroménager, outillage non-profe…" at bounding box center [394, 272] width 244 height 13
drag, startPoint x: 463, startPoint y: 287, endPoint x: 491, endPoint y: 299, distance: 30.5
click at [342, 183] on input "Montant" at bounding box center [477, 286] width 78 height 13
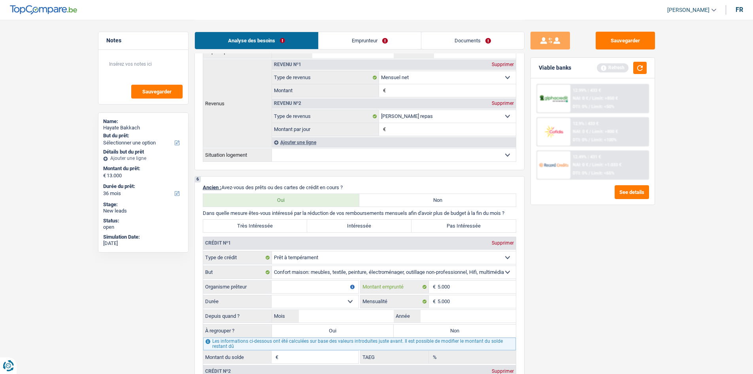
type input "5.000"
drag, startPoint x: 478, startPoint y: 304, endPoint x: 703, endPoint y: 312, distance: 225.9
click at [342, 183] on input "5.000" at bounding box center [477, 301] width 78 height 13
type input "5"
type input "300"
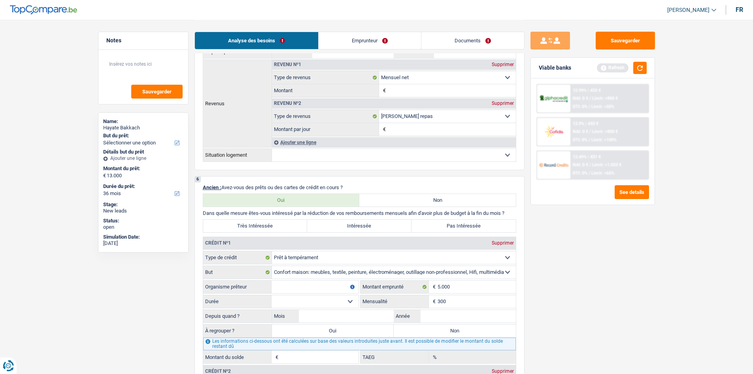
drag, startPoint x: 572, startPoint y: 323, endPoint x: 433, endPoint y: 311, distance: 140.0
click at [342, 183] on div "Sauvegarder Viable banks Refresh 12.99% | 433 € NAI: 0 € / Limit: >850 € DTI: 0…" at bounding box center [593, 196] width 136 height 329
click at [342, 183] on input "Année" at bounding box center [468, 316] width 95 height 13
type input "2025"
click at [330, 183] on input "Mois" at bounding box center [346, 316] width 95 height 13
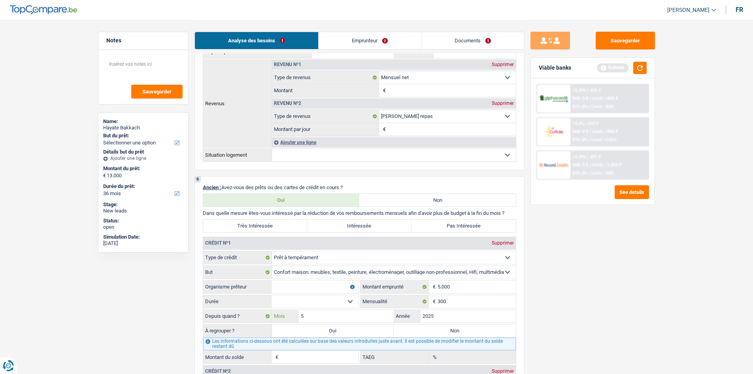
type input "5"
click at [342, 183] on div "Sauvegarder Viable banks Refresh 12.99% | 433 € NAI: 0 € / Limit: >850 € DTI: 0…" at bounding box center [593, 196] width 136 height 329
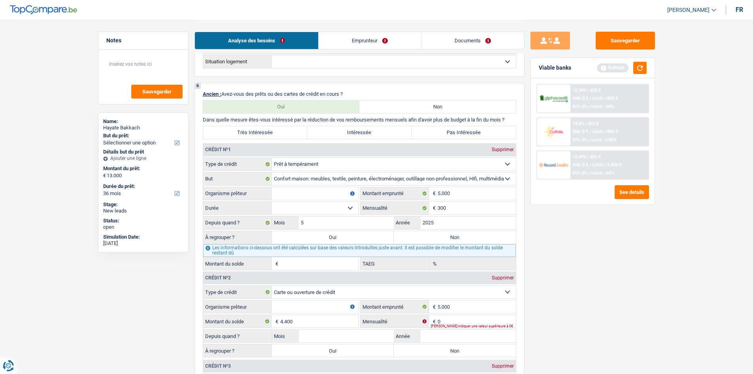
scroll to position [553, 0]
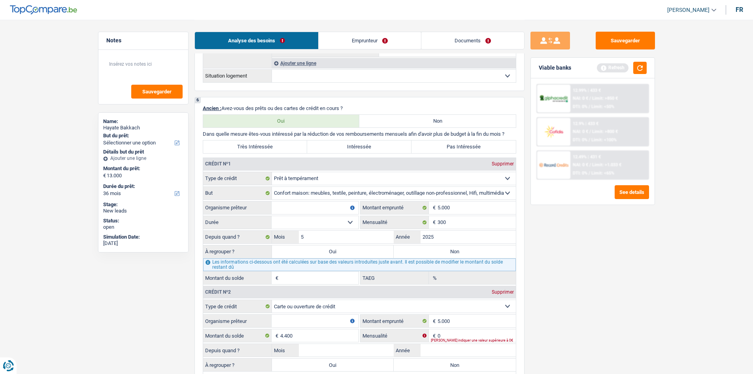
click at [342, 183] on select "12 mois 18 mois 24 mois 30 mois 36 mois Sélectionner une option" at bounding box center [315, 222] width 87 height 13
select select "36"
click at [272, 183] on select "12 mois 18 mois 24 mois 30 mois 36 mois Sélectionner une option" at bounding box center [315, 222] width 87 height 13
type input "8.181"
type input "12,68"
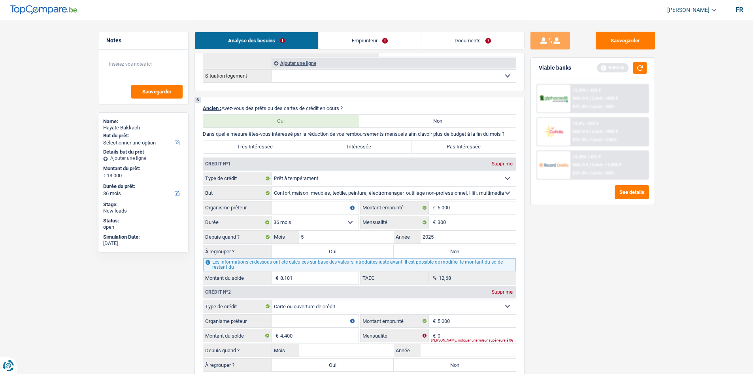
click at [321, 183] on input "Organisme prêteur" at bounding box center [315, 207] width 87 height 13
type input "Cofidis"
drag, startPoint x: 547, startPoint y: 263, endPoint x: 538, endPoint y: 263, distance: 8.7
click at [342, 183] on div "Sauvegarder Viable banks Refresh 12.99% | 433 € NAI: 0 € / Limit: >850 € DTI: 0…" at bounding box center [593, 196] width 136 height 329
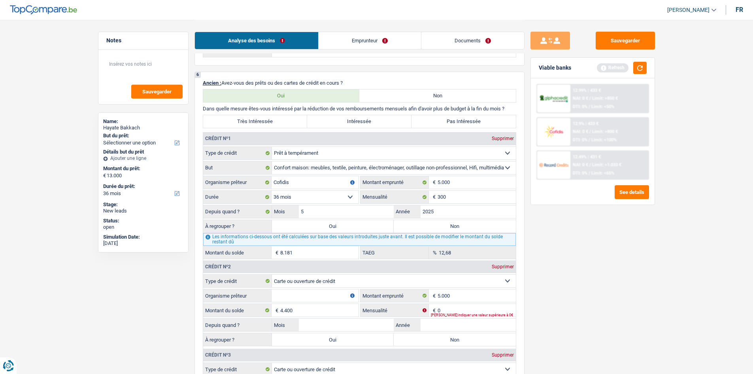
scroll to position [712, 0]
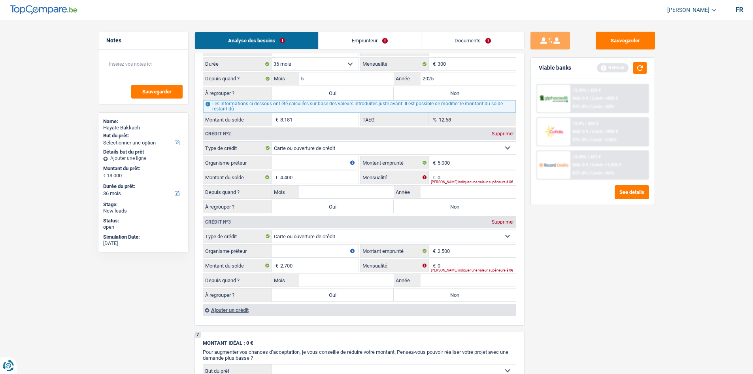
click at [329, 159] on input "Organisme prêteur" at bounding box center [315, 162] width 87 height 13
click at [342, 41] on button "Sauvegarder" at bounding box center [625, 41] width 59 height 18
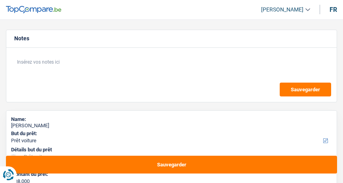
select select "car"
select select "unemployed"
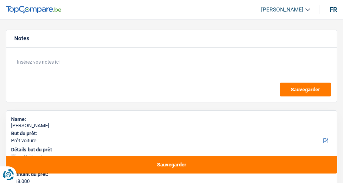
select select "unemployment"
select select "car"
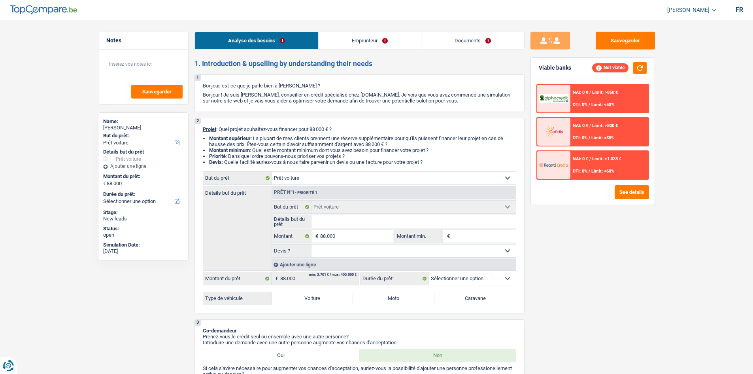
drag, startPoint x: 329, startPoint y: 222, endPoint x: 357, endPoint y: 224, distance: 27.8
click at [329, 183] on input "Détails but du prêt" at bounding box center [413, 221] width 204 height 13
click at [330, 183] on label "Voiture" at bounding box center [312, 298] width 81 height 13
click at [330, 183] on input "Voiture" at bounding box center [312, 298] width 81 height 13
radio input "true"
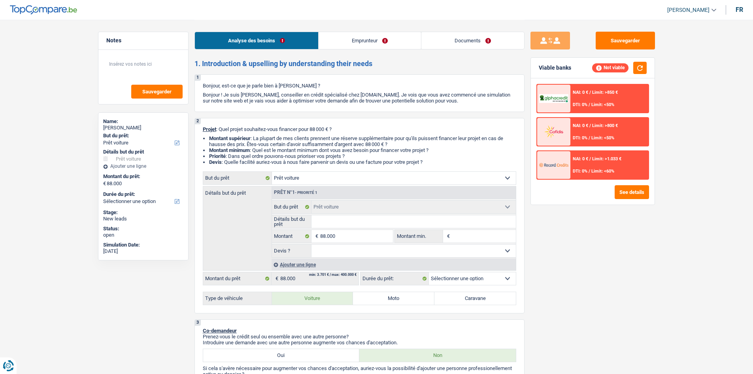
select select "60"
radio input "true"
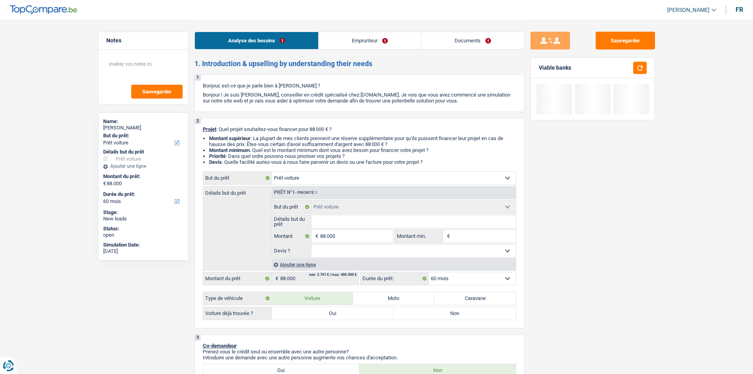
click at [342, 183] on label "Non" at bounding box center [455, 313] width 122 height 13
click at [342, 183] on input "Non" at bounding box center [455, 313] width 122 height 13
radio input "true"
click at [342, 183] on select "Oui Non Non répondu Sélectionner une option" at bounding box center [413, 250] width 204 height 13
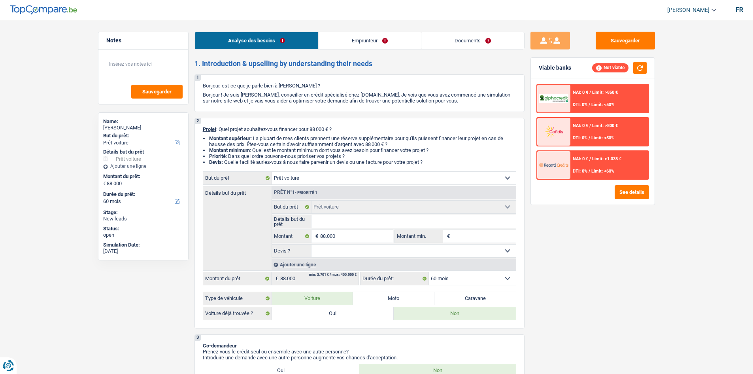
select select "yes"
click at [311, 183] on select "Oui Non Non répondu Sélectionner une option" at bounding box center [413, 250] width 204 height 13
select select "yes"
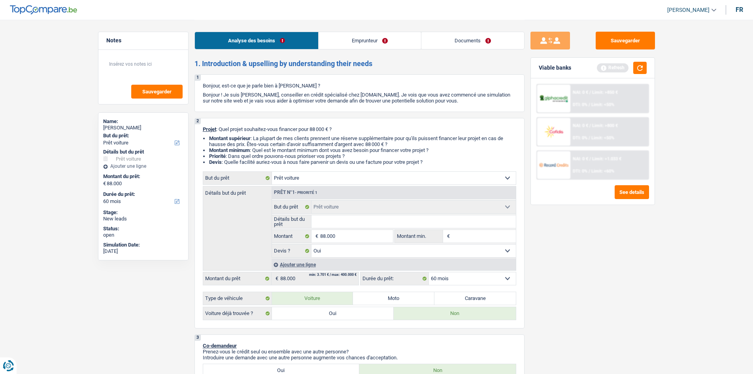
click at [342, 183] on input "Détails but du prêt" at bounding box center [413, 221] width 204 height 13
type input "K"
type input "Ki"
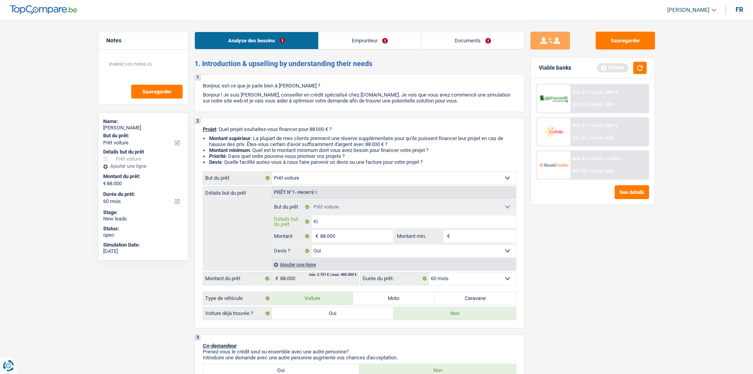
type input "Kia"
type input "Kia e"
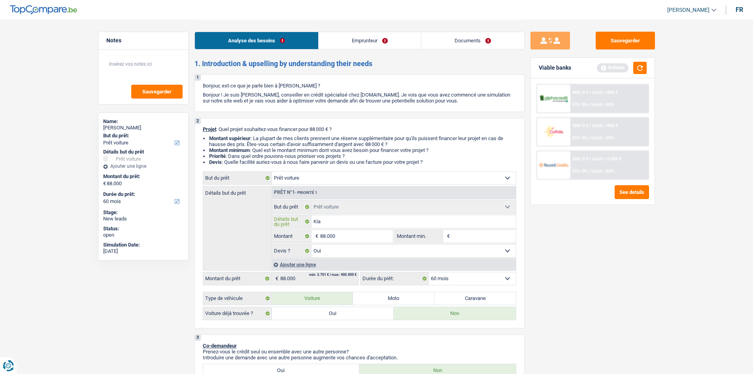
type input "Kia e"
type input "Kia ev"
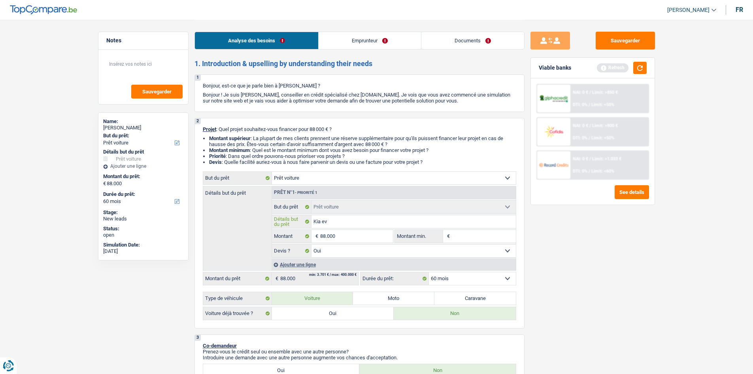
type input "Kia ev 9"
type input "Kia ev 9 /"
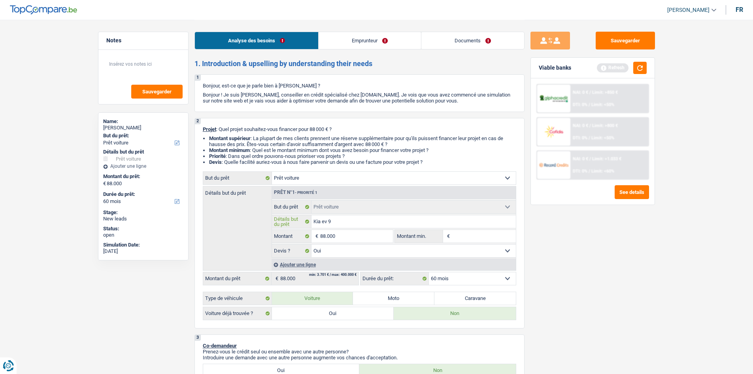
type input "Kia ev 9 /"
type input "Kia ev 9 / m"
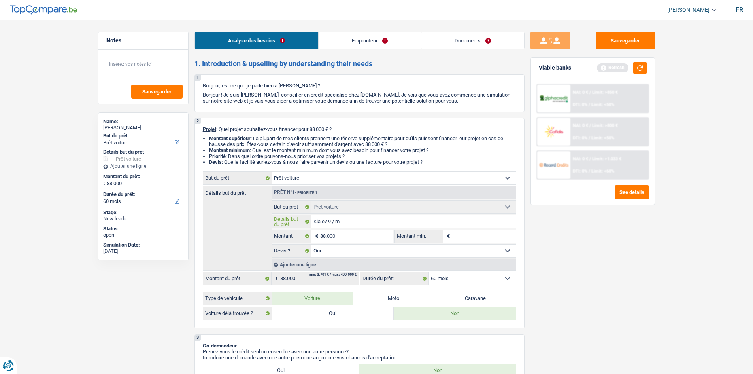
type input "Kia ev 9 / me"
type input "Kia ev 9 / mer"
type input "Kia ev 9 / merc"
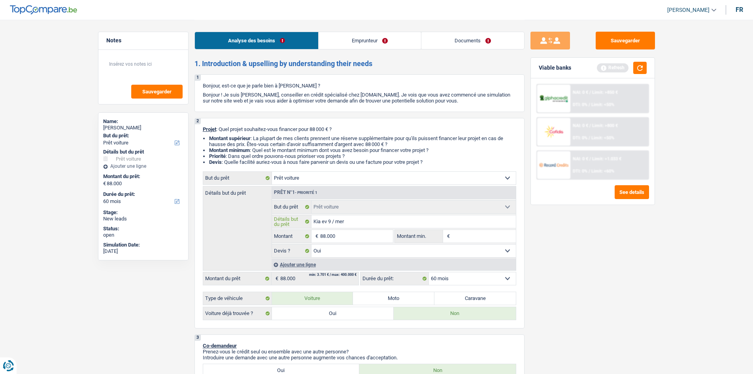
type input "Kia ev 9 / merc"
type input "Kia ev 9 / merce"
type input "Kia ev 9 / merced"
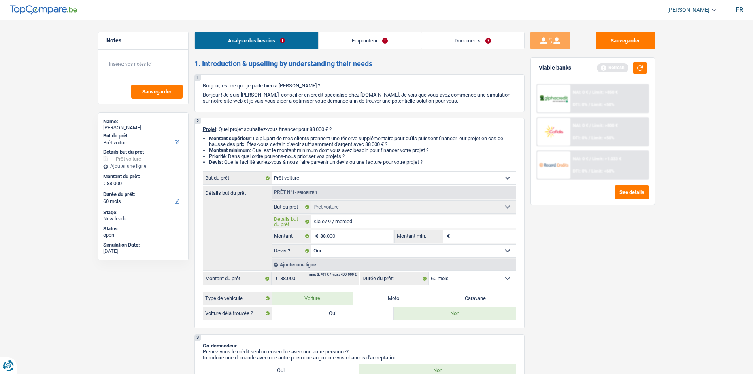
type input "Kia ev 9 / mercede"
type input "Kia ev 9 / mercedes"
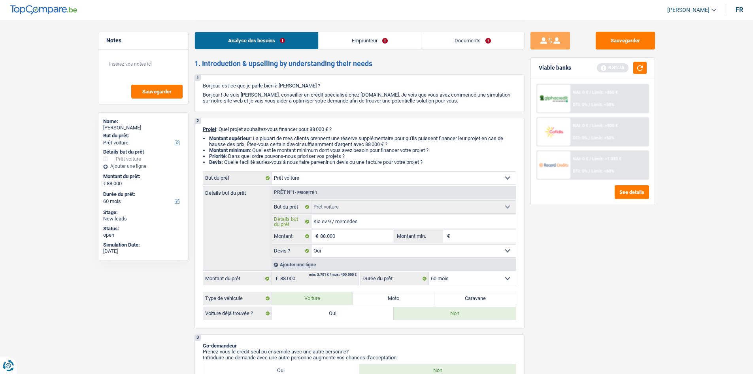
type input "Kia ev 9 / mercedes"
type input "Kia ev 9 / mercedes e"
type input "Kia ev 9 / mercedes eq"
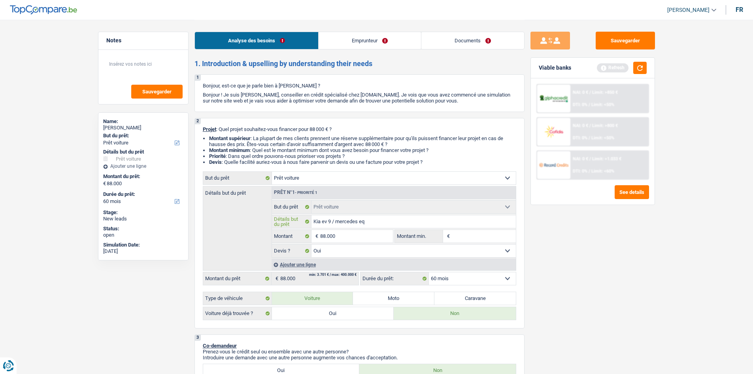
type input "Kia ev 9 / mercedes eq"
type input "Kia ev 9 / mercedes eq B"
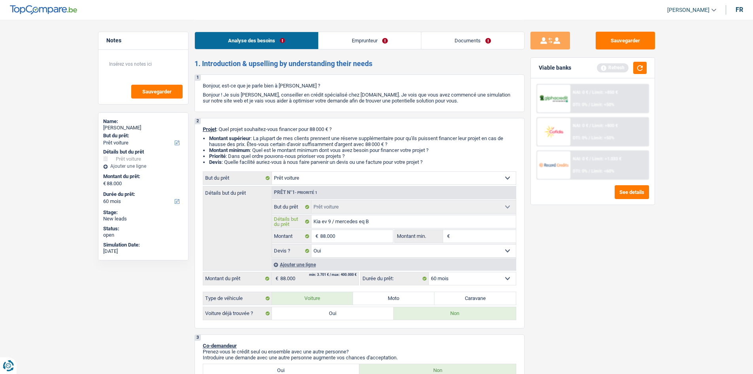
type input "Kia ev 9 / mercedes eq B"
click at [342, 183] on input "Kia ev 9 / mercedes eq B" at bounding box center [413, 221] width 204 height 13
type input "Kia ev 9 / mercedes e B"
type input "Kia ev 9 / mercedes B"
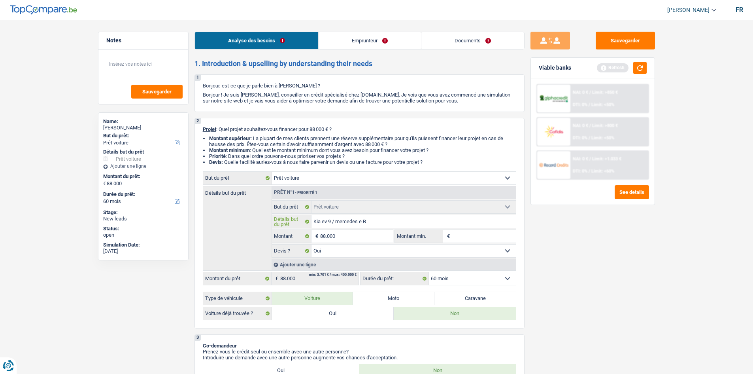
type input "Kia ev 9 / mercedes B"
type input "Kia ev 9 / mercedes EB"
type input "Kia ev 9 / mercedes EQB"
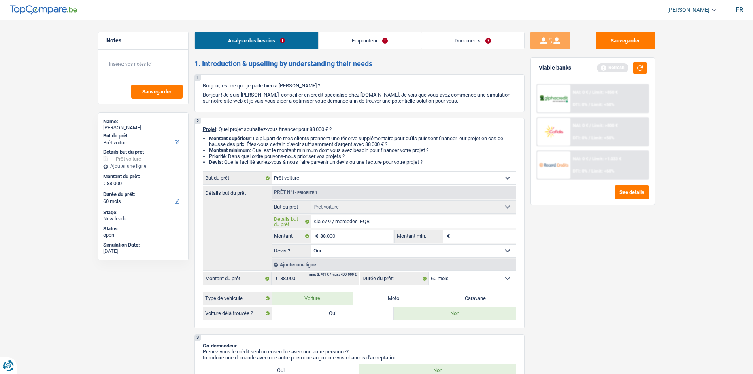
type input "Kia ev 9 / mercedes EQB /"
type input "Kia ev 9 / mercedes EQB / 7"
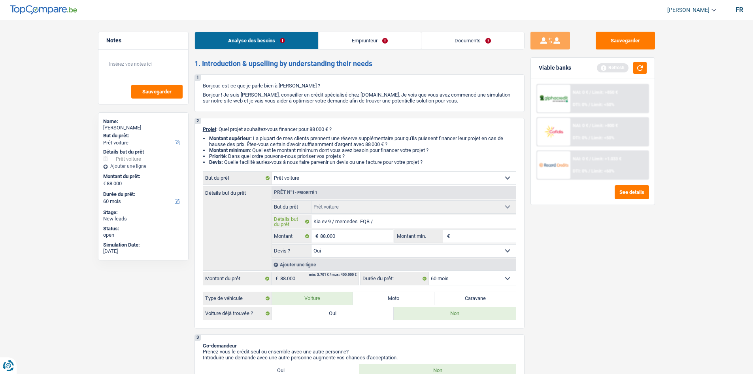
type input "Kia ev 9 / mercedes EQB / 7"
type input "Kia ev 9 / mercedes EQB / 7 p"
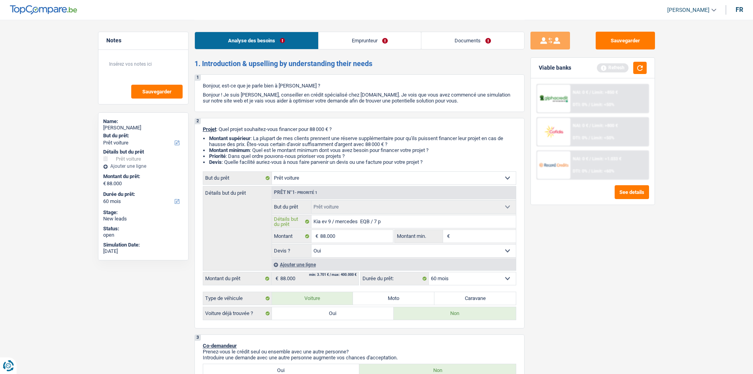
type input "Kia ev 9 / mercedes EQB / 7 pl"
type input "Kia ev 9 / mercedes EQB / 7 pla"
type input "Kia ev 9 / mercedes EQB / 7 plac"
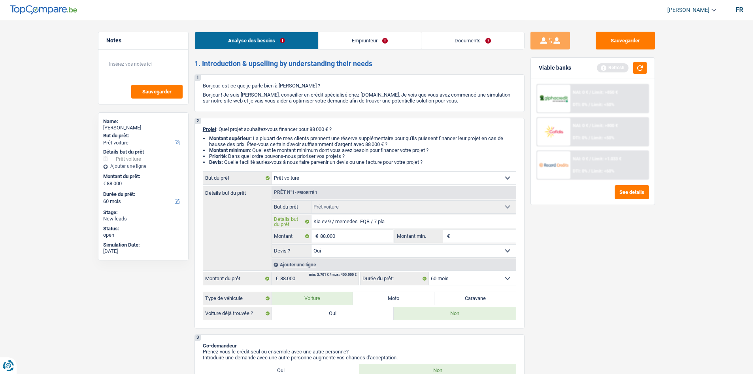
type input "Kia ev 9 / mercedes EQB / 7 plac"
type input "Kia ev 9 / mercedes EQB / 7 place"
type input "Kia ev 9 / mercedes EQB / 7 places"
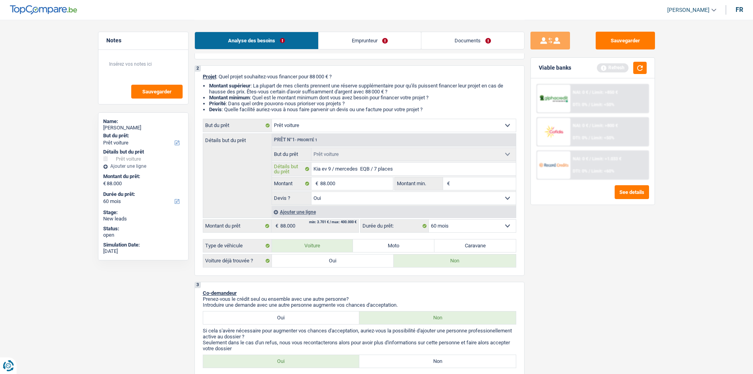
scroll to position [119, 0]
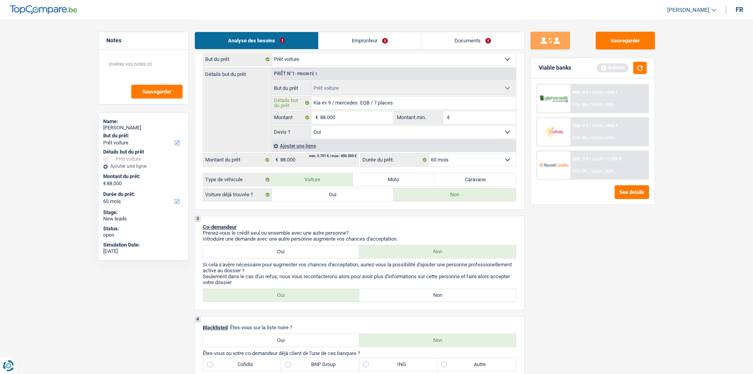
type input "Kia ev 9 / mercedes EQB / 7 places"
click at [334, 183] on label "Oui" at bounding box center [333, 194] width 122 height 13
click at [334, 183] on input "Oui" at bounding box center [333, 194] width 122 height 13
radio input "true"
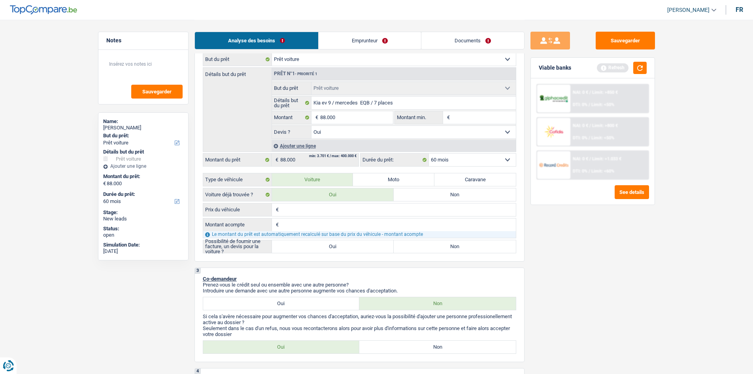
click at [324, 183] on label "Oui" at bounding box center [333, 246] width 122 height 13
click at [324, 183] on input "Oui" at bounding box center [333, 246] width 122 height 13
radio input "true"
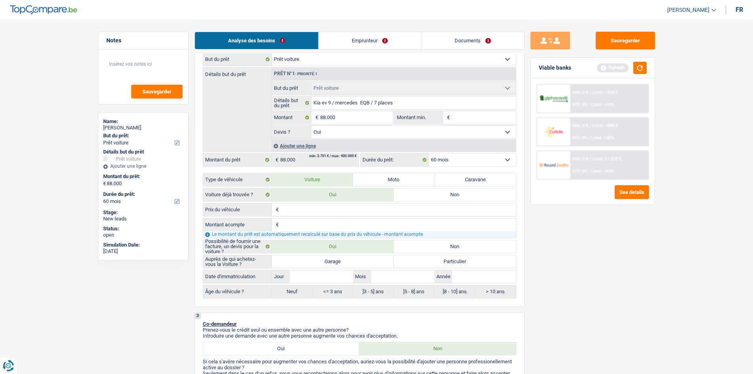
radio input "true"
click at [312, 183] on input "Prix du véhicule" at bounding box center [398, 209] width 235 height 13
type input "4"
type input "45"
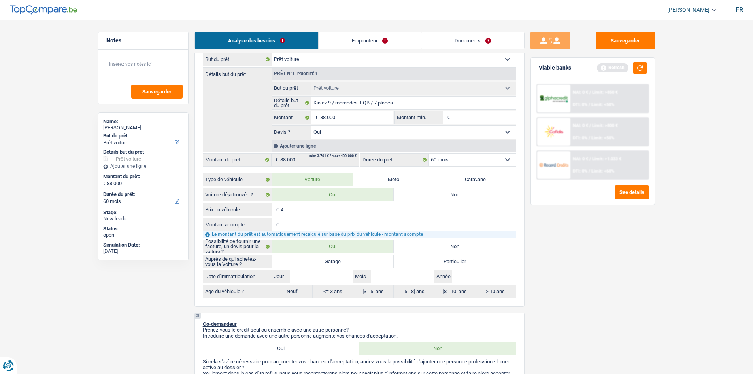
type input "45"
type input "450"
type input "4.500"
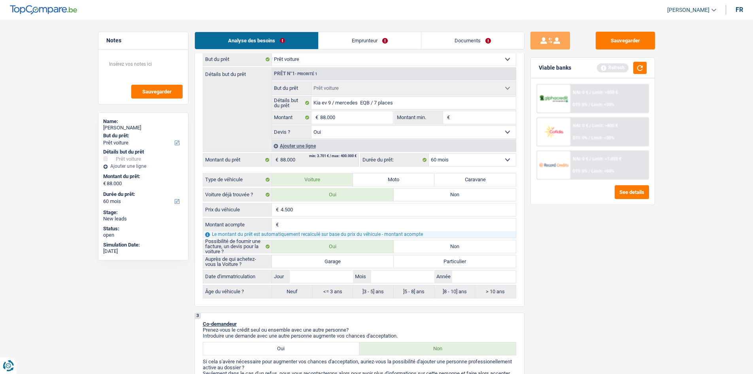
type input "45.000"
click at [342, 183] on div "Sauvegarder Viable banks Refresh NAI: 0 € / Limit: >850 € DTI: 0% / Limit: <50%…" at bounding box center [593, 196] width 136 height 329
click at [307, 183] on input "45.000" at bounding box center [398, 209] width 235 height 13
type input "4.500"
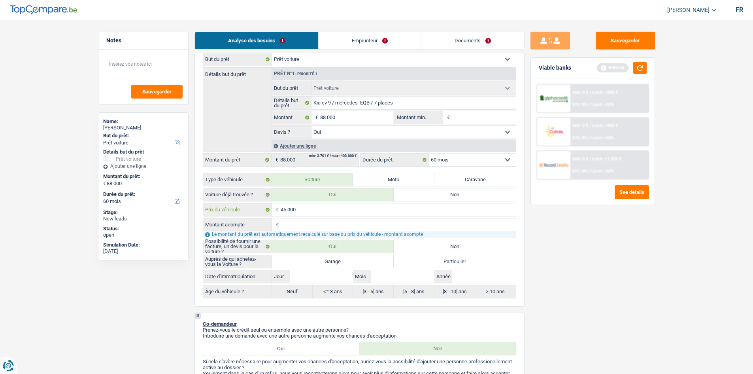
type input "4.500"
type input "450"
type input "45"
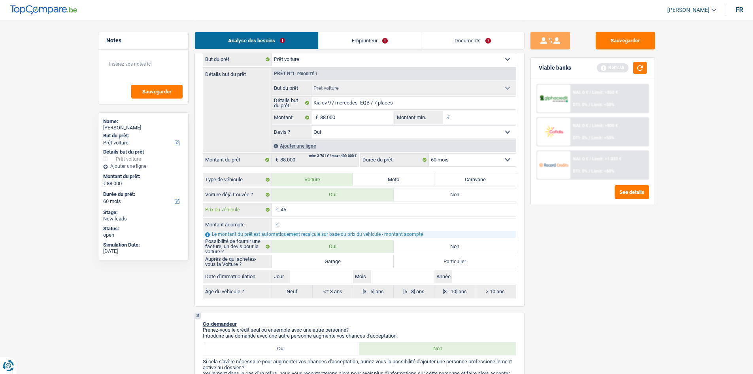
type input "4"
type input "7"
type input "70"
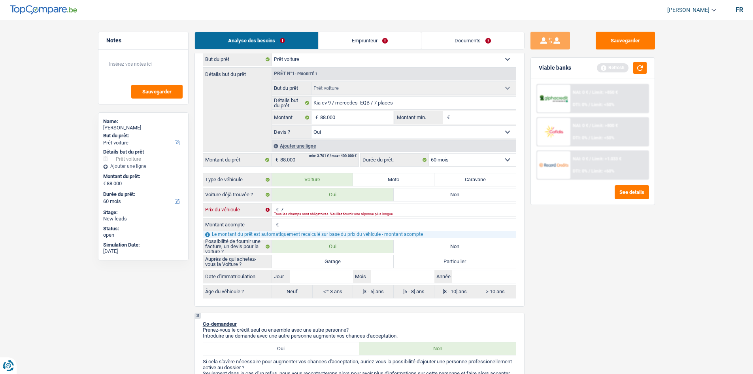
type input "70"
type input "700"
type input "7.000"
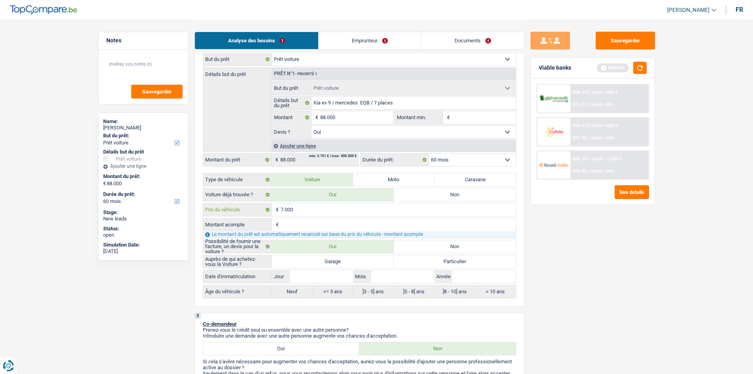
type input "70.000"
click at [342, 183] on div "Sauvegarder Viable banks Refresh NAI: 0 € / Limit: >850 € DTI: 0% / Limit: <50%…" at bounding box center [593, 196] width 136 height 329
click at [135, 70] on textarea at bounding box center [143, 67] width 79 height 24
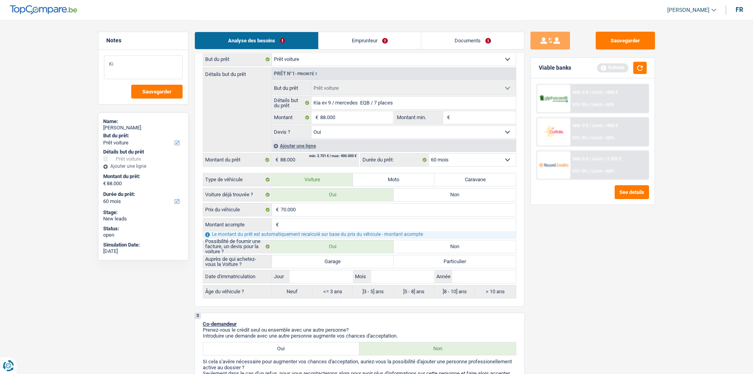
type textarea "K"
type textarea "Mercedes 45000"
click at [342, 183] on label "Garage" at bounding box center [333, 261] width 122 height 13
click at [342, 183] on input "Garage" at bounding box center [333, 261] width 122 height 13
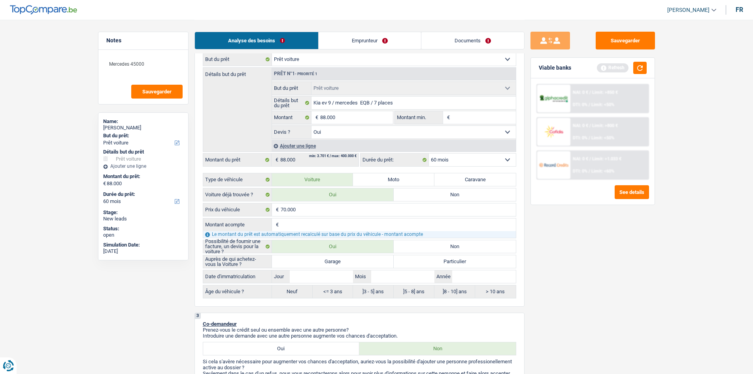
radio input "true"
click at [342, 41] on link "Emprunteur" at bounding box center [370, 40] width 102 height 17
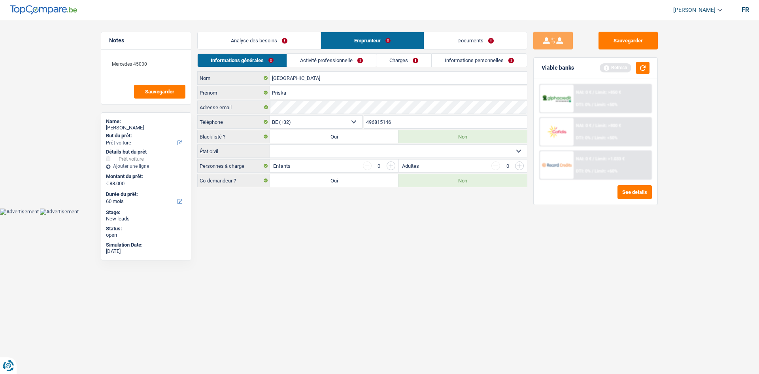
click at [342, 55] on link "Activité professionnelle" at bounding box center [331, 60] width 89 height 13
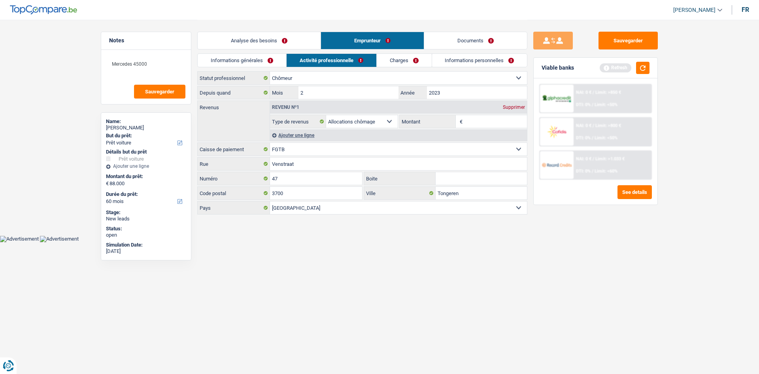
click at [267, 52] on div "Analyse des besoins Emprunteur Documents" at bounding box center [362, 37] width 330 height 34
click at [266, 53] on div "Analyse des besoins Emprunteur Documents" at bounding box center [362, 37] width 330 height 34
click at [265, 61] on link "Informations générales" at bounding box center [242, 60] width 89 height 13
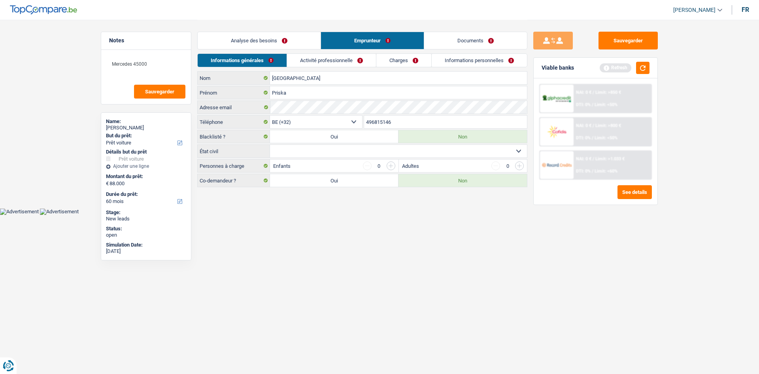
drag, startPoint x: 280, startPoint y: 43, endPoint x: 309, endPoint y: 47, distance: 29.6
click at [280, 43] on link "Analyse des besoins" at bounding box center [259, 40] width 123 height 17
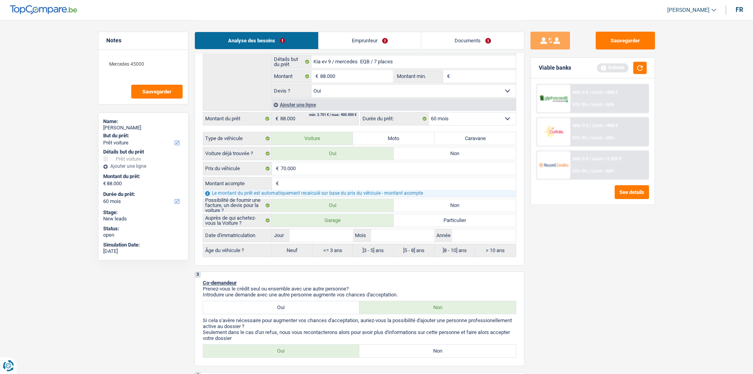
scroll to position [237, 0]
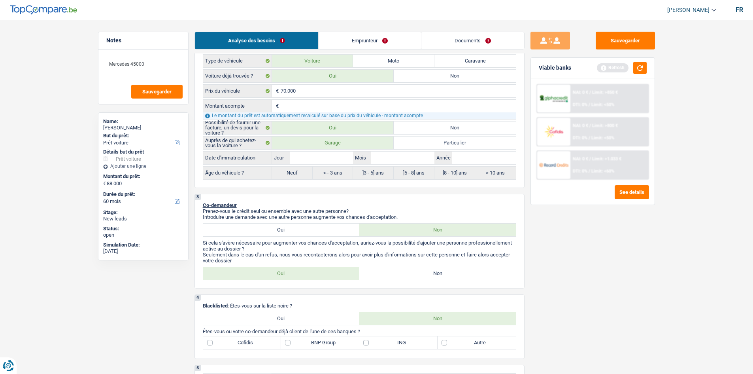
click at [342, 164] on div "Date d'immatriculation Jour / Mois / Année" at bounding box center [359, 157] width 313 height 13
click at [342, 160] on input "Année" at bounding box center [483, 157] width 63 height 13
type input "2"
type input "20"
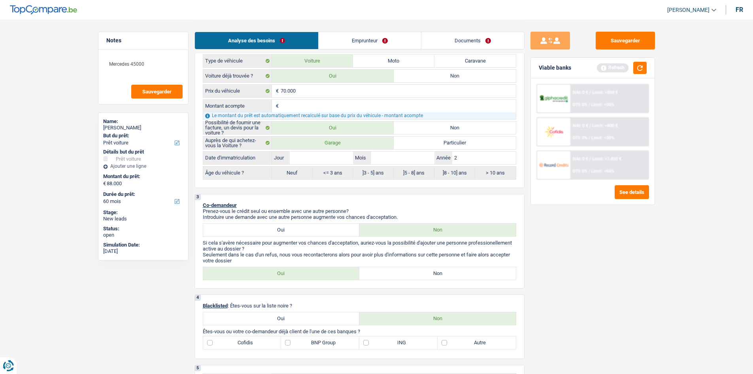
type input "20"
type input "2"
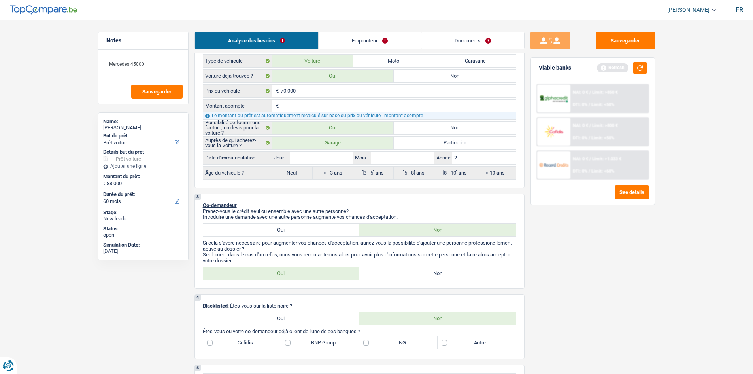
type input "20"
type input "202"
type input "2025"
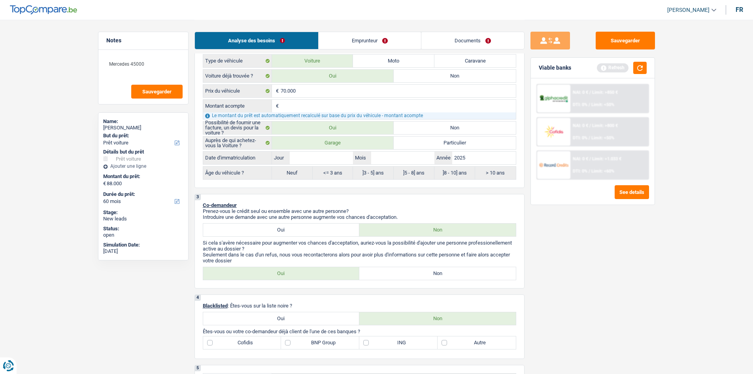
type input "2025"
click at [342, 152] on input "Mois" at bounding box center [402, 157] width 63 height 13
type input "8"
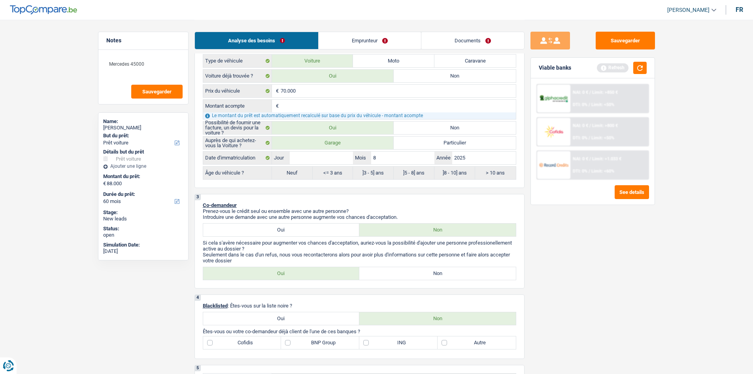
type input "8"
drag, startPoint x: 327, startPoint y: 163, endPoint x: 418, endPoint y: 193, distance: 96.0
click at [328, 163] on input "Jour" at bounding box center [321, 157] width 63 height 13
type input "8"
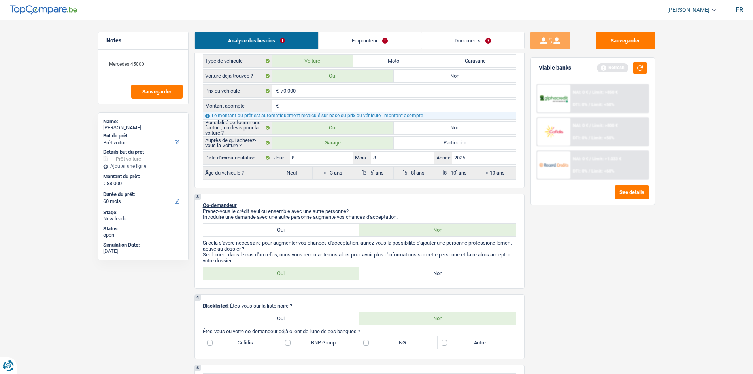
type input "8"
radio input "false"
radio input "true"
select select "84"
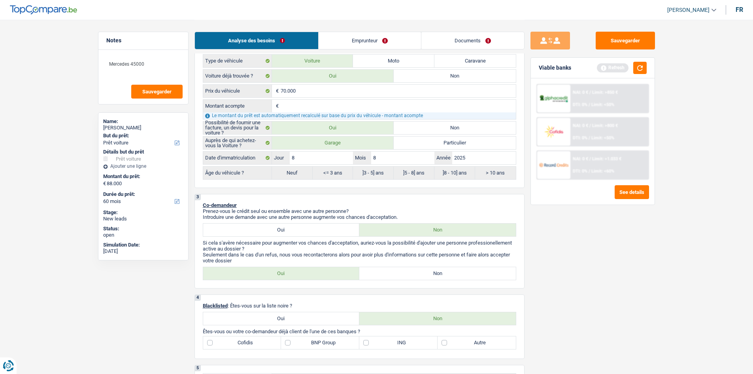
select select "84"
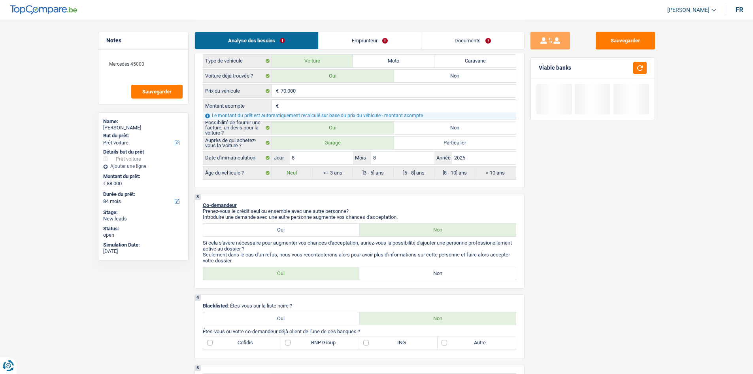
drag, startPoint x: 649, startPoint y: 281, endPoint x: 642, endPoint y: 276, distance: 8.8
click at [342, 183] on div "Sauvegarder Viable banks" at bounding box center [593, 196] width 136 height 329
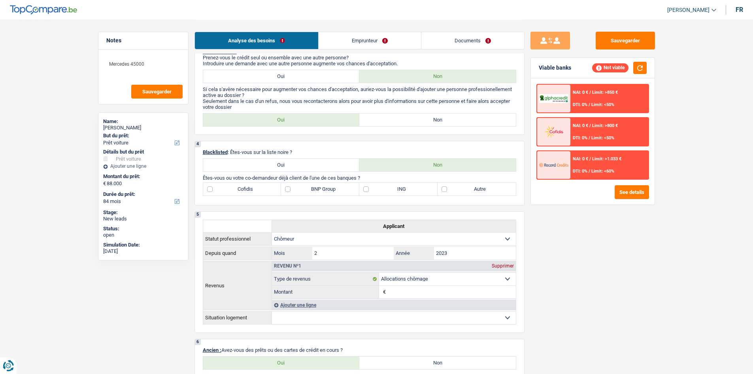
scroll to position [395, 0]
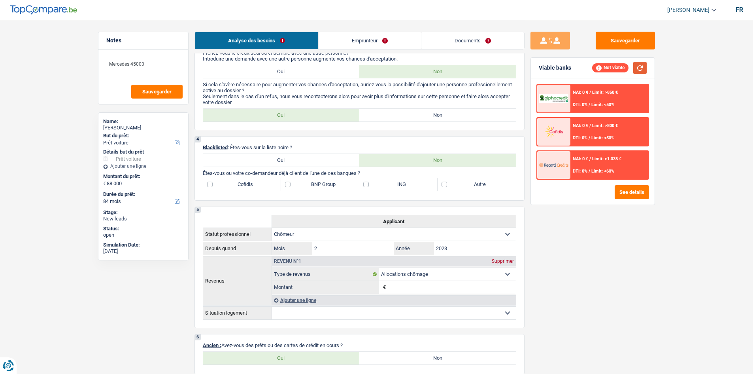
click at [342, 64] on button "button" at bounding box center [639, 68] width 13 height 12
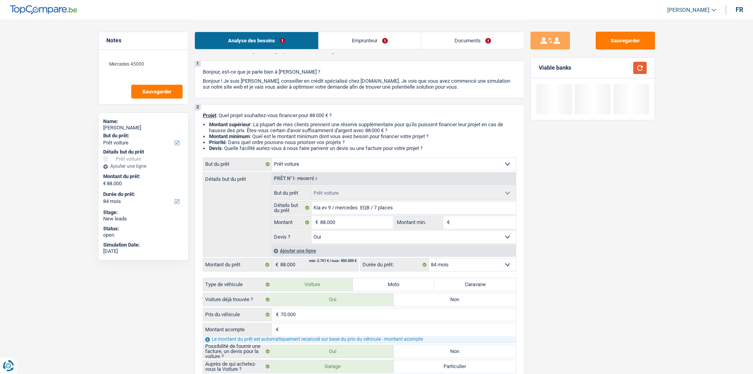
scroll to position [0, 0]
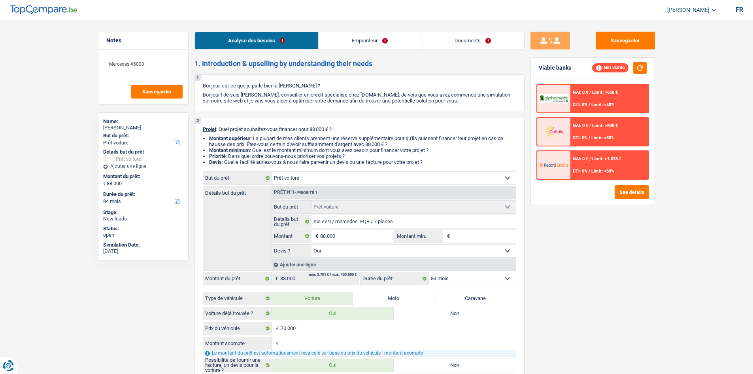
drag, startPoint x: 377, startPoint y: 44, endPoint x: 374, endPoint y: 47, distance: 4.2
click at [342, 44] on link "Emprunteur" at bounding box center [370, 40] width 102 height 17
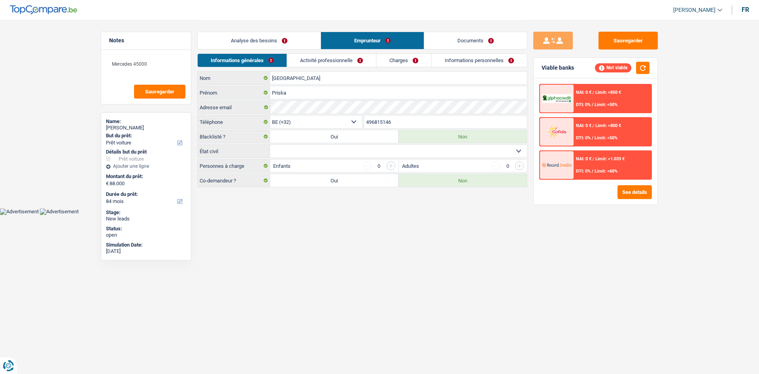
click at [342, 58] on link "Activité professionnelle" at bounding box center [331, 60] width 89 height 13
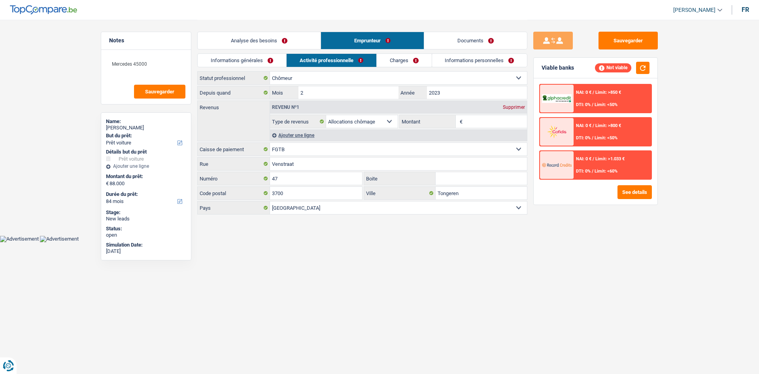
click at [342, 60] on link "Charges" at bounding box center [404, 60] width 55 height 13
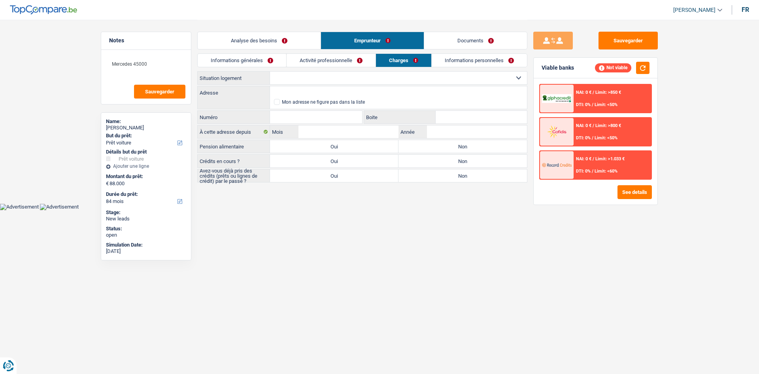
click at [342, 62] on link "Informations personnelles" at bounding box center [479, 60] width 95 height 13
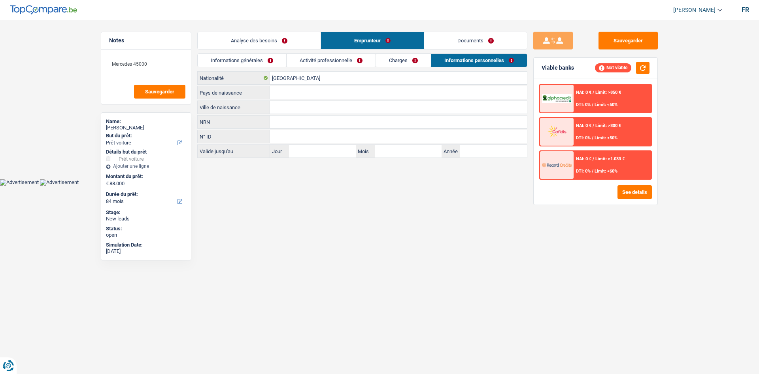
click at [342, 58] on link "Charges" at bounding box center [403, 60] width 55 height 13
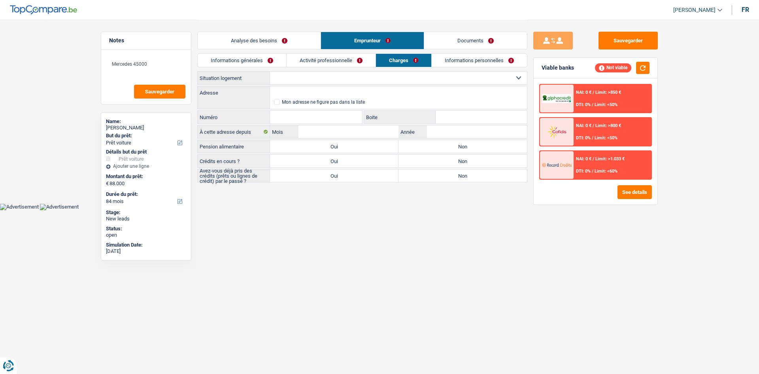
click at [278, 62] on link "Informations générales" at bounding box center [242, 60] width 89 height 13
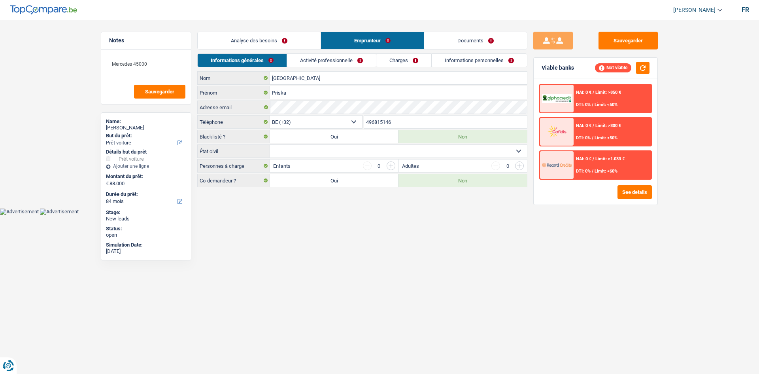
click at [298, 43] on link "Analyse des besoins" at bounding box center [259, 40] width 123 height 17
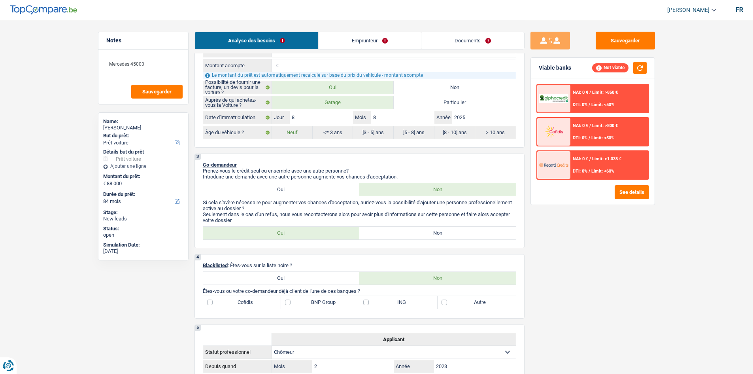
scroll to position [356, 0]
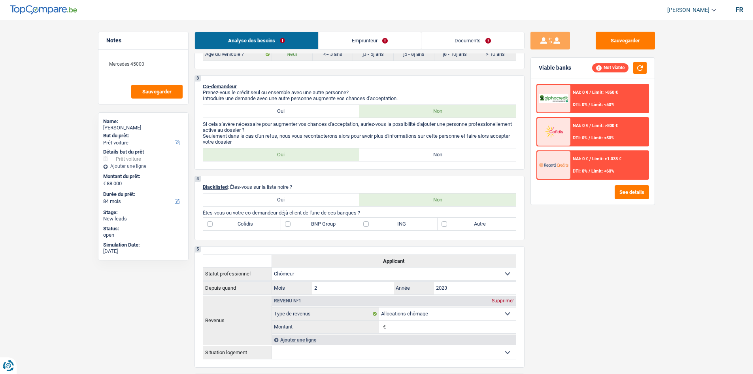
click at [306, 151] on label "Oui" at bounding box center [281, 154] width 157 height 13
click at [306, 151] on input "Oui" at bounding box center [281, 154] width 157 height 13
radio input "true"
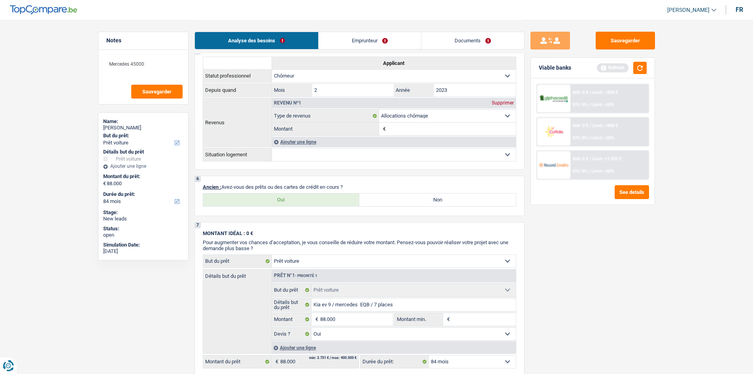
click at [311, 183] on label "Oui" at bounding box center [281, 199] width 157 height 13
click at [311, 183] on input "Oui" at bounding box center [281, 199] width 157 height 13
radio input "true"
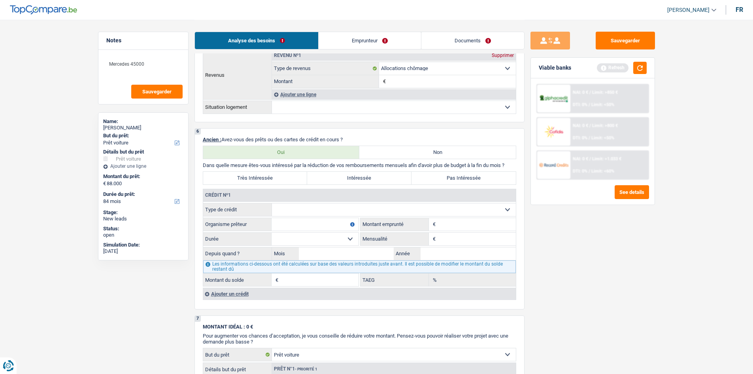
scroll to position [672, 0]
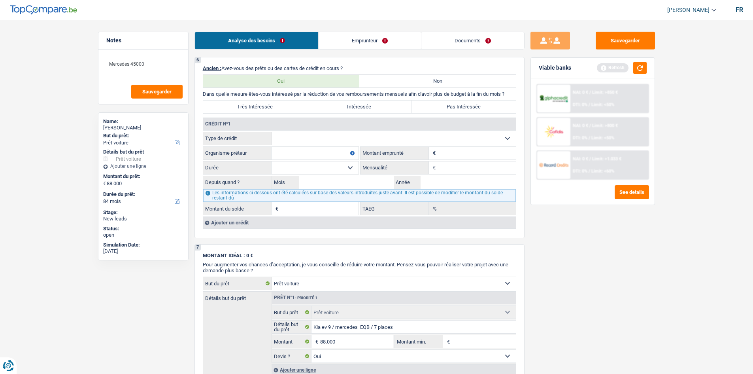
click at [316, 137] on select "Carte ou ouverture de crédit Prêt hypothécaire Vente à tempérament Prêt à tempé…" at bounding box center [394, 138] width 244 height 13
select select "mortgage"
click at [272, 132] on select "Carte ou ouverture de crédit Prêt hypothécaire Vente à tempérament Prêt à tempé…" at bounding box center [394, 138] width 244 height 13
type input "0"
click at [342, 156] on input "Montant" at bounding box center [477, 153] width 78 height 13
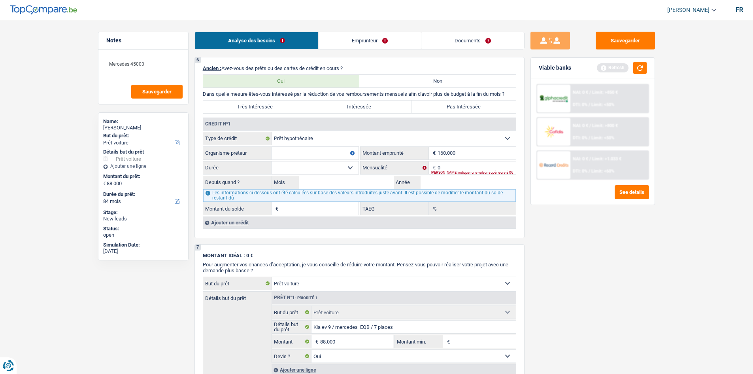
type input "160.000"
click at [342, 183] on div "Sauvegarder Viable banks Refresh NAI: 0 € / Limit: >850 € DTI: 0% / Limit: <50%…" at bounding box center [593, 196] width 136 height 329
drag, startPoint x: 463, startPoint y: 164, endPoint x: 676, endPoint y: 159, distance: 212.3
click at [342, 164] on input "0" at bounding box center [477, 167] width 78 height 13
click at [342, 113] on label "Pas Intéressée" at bounding box center [464, 106] width 104 height 13
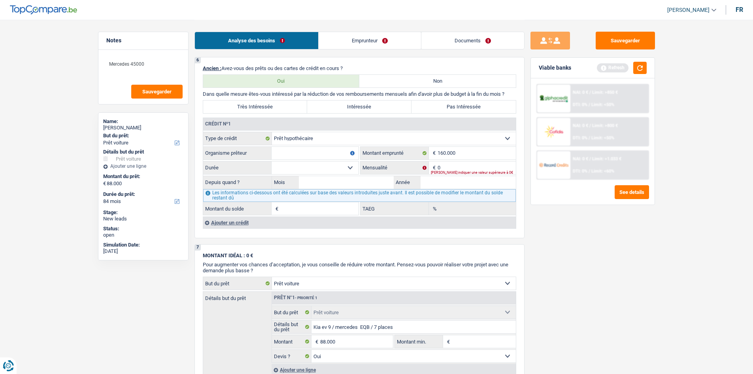
click at [342, 113] on input "Pas Intéressée" at bounding box center [464, 106] width 104 height 13
radio input "true"
click at [342, 164] on input "0" at bounding box center [477, 167] width 78 height 13
type input "670"
drag, startPoint x: 587, startPoint y: 287, endPoint x: 578, endPoint y: 273, distance: 16.9
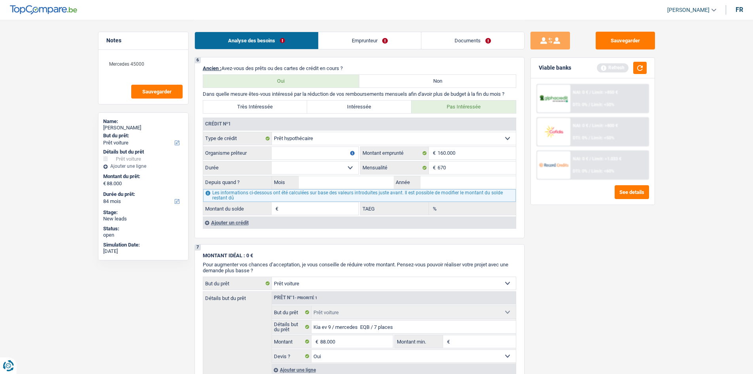
click at [342, 183] on div "Sauvegarder Viable banks Refresh NAI: 0 € / Limit: >850 € DTI: 0% / Limit: <50%…" at bounding box center [593, 196] width 136 height 329
click at [342, 180] on input "Année" at bounding box center [468, 182] width 95 height 13
type input "2021"
click at [332, 183] on input "Mois" at bounding box center [346, 182] width 95 height 13
type input "9"
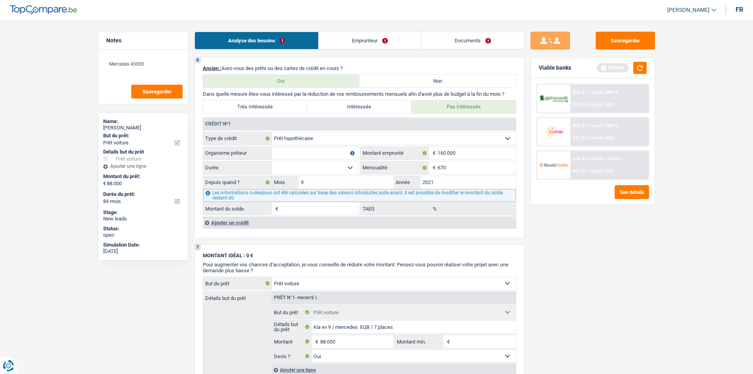
click at [308, 161] on select "120 mois 132 mois 144 mois 180 mois 240 mois 300 mois 360 mois 420 mois Sélecti…" at bounding box center [315, 167] width 87 height 13
select select "240"
click at [272, 161] on select "120 mois 132 mois 144 mois 180 mois 240 mois 300 mois 360 mois 420 mois Sélecti…" at bounding box center [315, 167] width 87 height 13
type input "128.128"
type input "0,05"
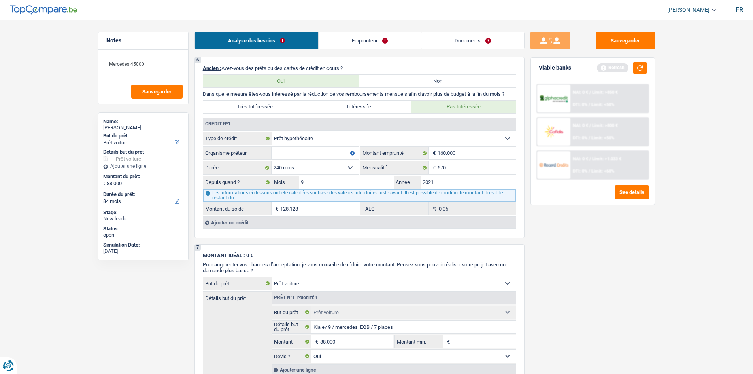
click at [319, 172] on select "120 mois 132 mois 144 mois 180 mois 240 mois 300 mois 360 mois 420 mois Sélecti…" at bounding box center [315, 167] width 87 height 13
select select "300"
click at [272, 161] on select "120 mois 132 mois 144 mois 180 mois 240 mois 300 mois 360 mois 420 mois Sélecti…" at bounding box center [315, 167] width 87 height 13
type input "139.205"
type input "1,91"
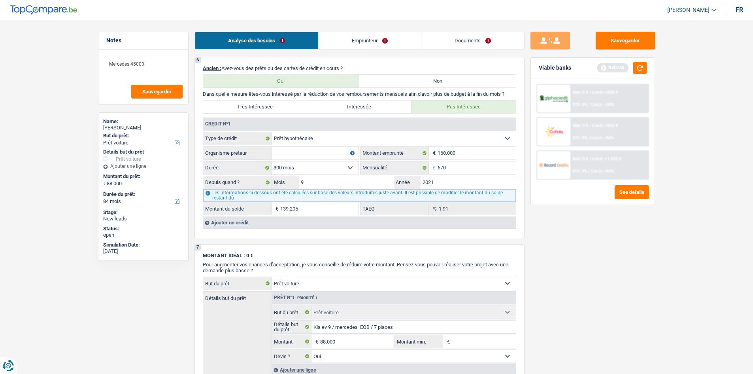
click at [337, 171] on select "120 mois 132 mois 144 mois 180 mois 240 mois 300 mois 360 mois 420 mois Sélecti…" at bounding box center [315, 167] width 87 height 13
drag, startPoint x: 638, startPoint y: 249, endPoint x: 541, endPoint y: 226, distance: 100.3
click at [342, 183] on div "Sauvegarder Viable banks Refresh NAI: 0 € / Limit: >850 € DTI: 0% / Limit: <50%…" at bounding box center [593, 196] width 136 height 329
click at [323, 154] on input "Organisme prêteur" at bounding box center [315, 153] width 87 height 13
click at [342, 183] on div "Sauvegarder Viable banks Refresh NAI: 0 € / Limit: >850 € DTI: 0% / Limit: <50%…" at bounding box center [593, 196] width 136 height 329
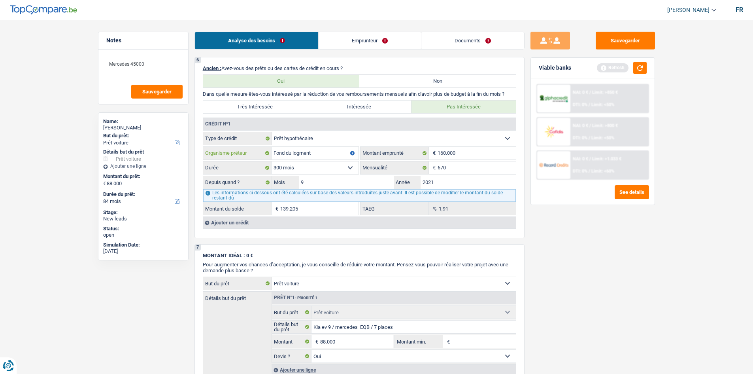
click at [301, 155] on input "Fond du logment" at bounding box center [315, 153] width 87 height 13
type input "Fond du logement"
click at [342, 183] on div "Sauvegarder Viable banks Refresh NAI: 0 € / Limit: >850 € DTI: 0% / Limit: <50%…" at bounding box center [593, 196] width 136 height 329
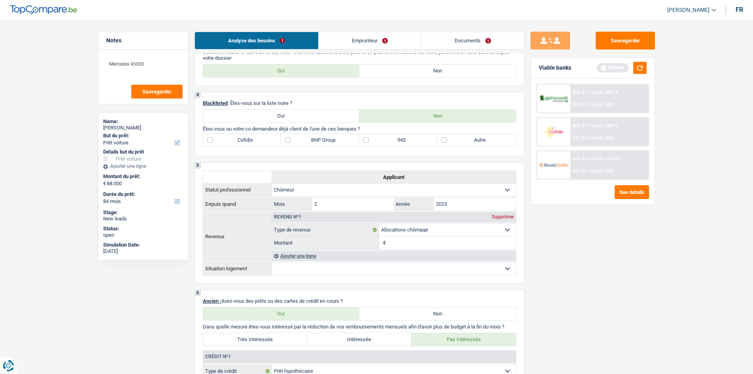
scroll to position [435, 0]
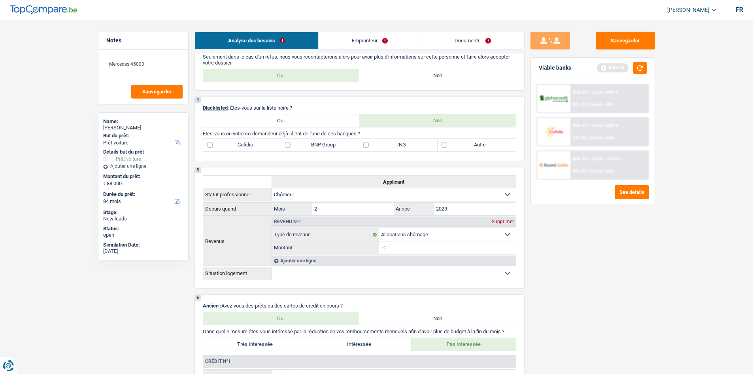
drag, startPoint x: 473, startPoint y: 151, endPoint x: 487, endPoint y: 156, distance: 15.0
click at [342, 151] on div "4 Blacklisted : Êtes-vous sur la liste noire ? Oui Non Êtes-vous ou votre co-de…" at bounding box center [359, 128] width 330 height 64
click at [342, 143] on label "Autre" at bounding box center [477, 144] width 78 height 13
click at [342, 143] on input "Autre" at bounding box center [477, 144] width 78 height 13
checkbox input "true"
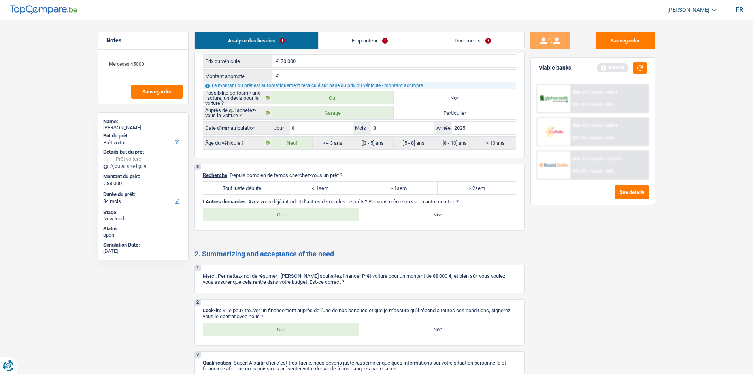
scroll to position [1091, 0]
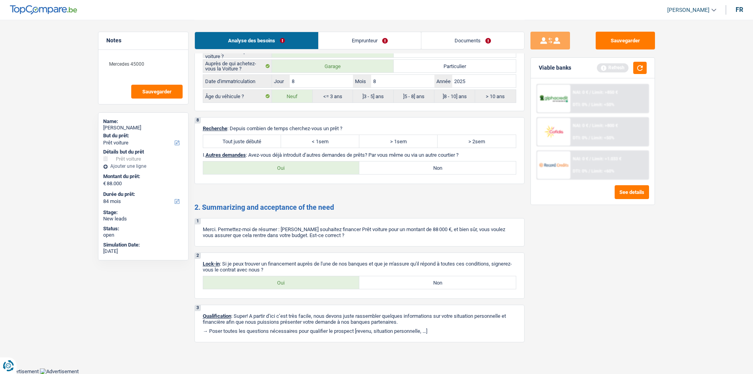
click at [270, 137] on label "Tout juste débuté" at bounding box center [242, 141] width 78 height 13
click at [270, 137] on input "Tout juste débuté" at bounding box center [242, 141] width 78 height 13
radio input "true"
click at [310, 183] on label "Oui" at bounding box center [281, 282] width 157 height 13
click at [310, 183] on input "Oui" at bounding box center [281, 282] width 157 height 13
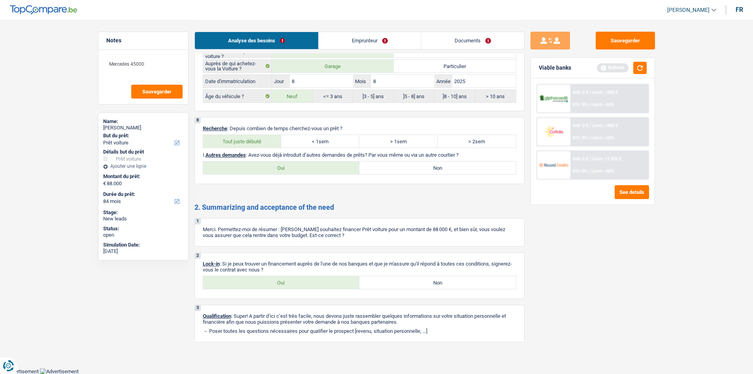
radio input "true"
click at [342, 35] on link "Documents" at bounding box center [472, 40] width 103 height 17
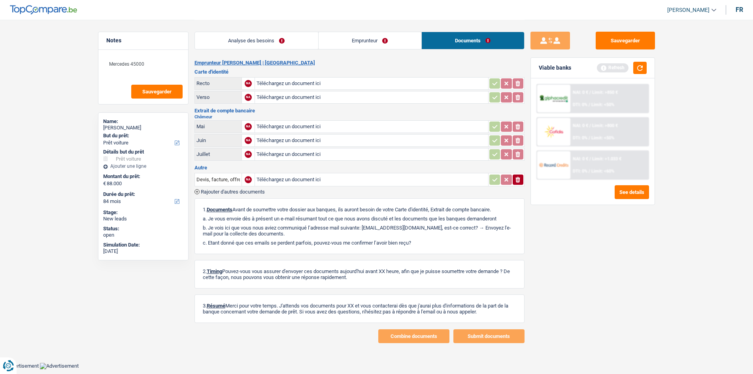
scroll to position [0, 0]
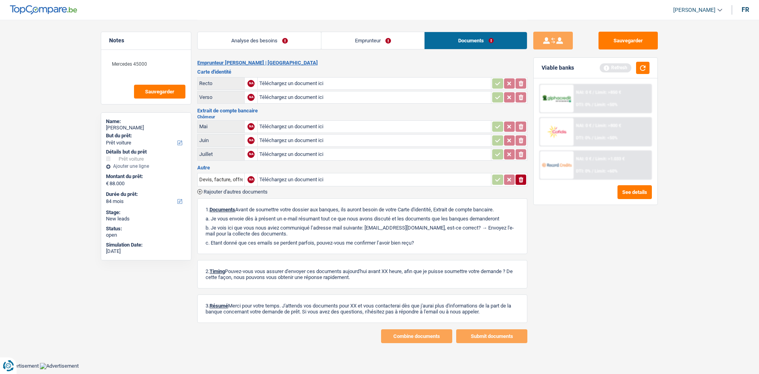
click at [287, 36] on link "Analyse des besoins" at bounding box center [259, 40] width 123 height 17
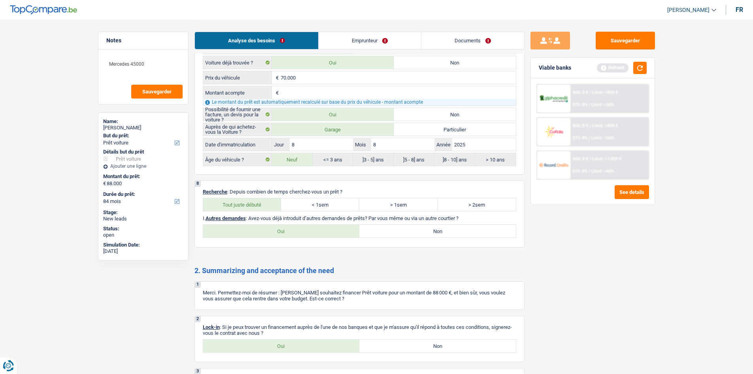
scroll to position [1091, 0]
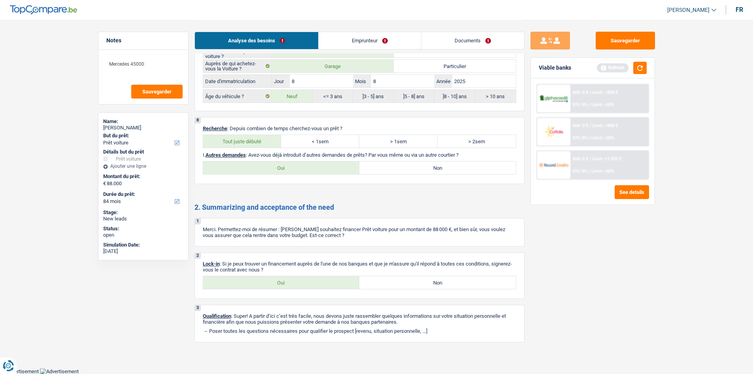
click at [342, 172] on label "Non" at bounding box center [437, 167] width 157 height 13
click at [342, 172] on input "Non" at bounding box center [437, 167] width 157 height 13
radio input "true"
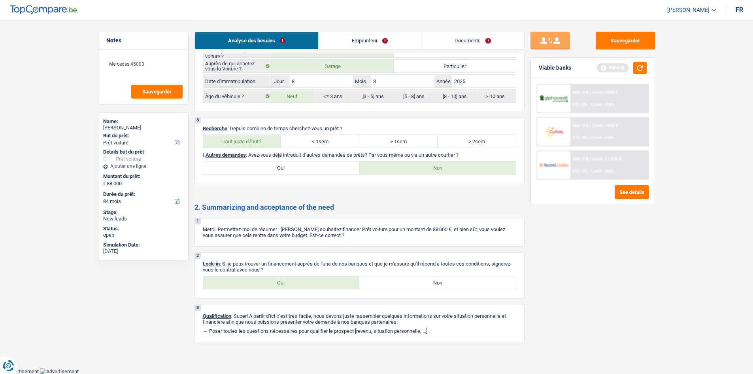
click at [342, 49] on div "Analyse des besoins Emprunteur Documents" at bounding box center [359, 37] width 330 height 34
click at [342, 43] on link "Emprunteur" at bounding box center [370, 40] width 102 height 17
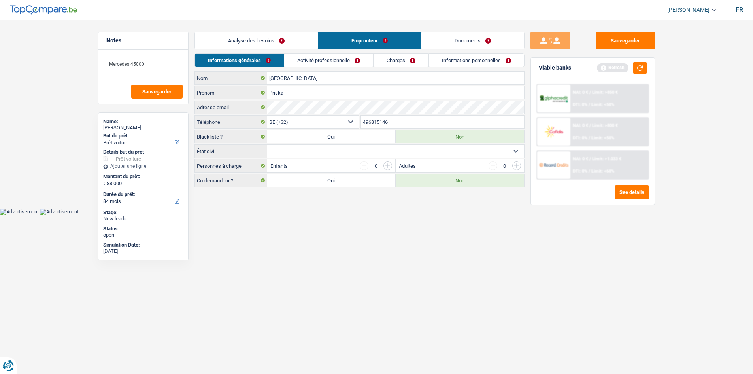
scroll to position [0, 0]
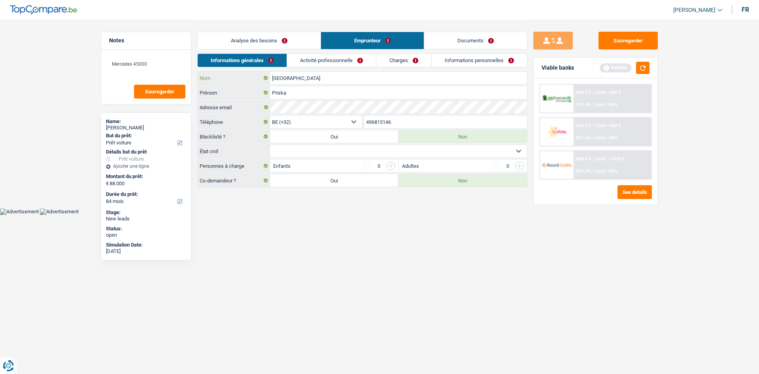
click at [309, 77] on input "Kilanga" at bounding box center [398, 78] width 257 height 13
click at [334, 56] on link "Activité professionnelle" at bounding box center [331, 60] width 89 height 13
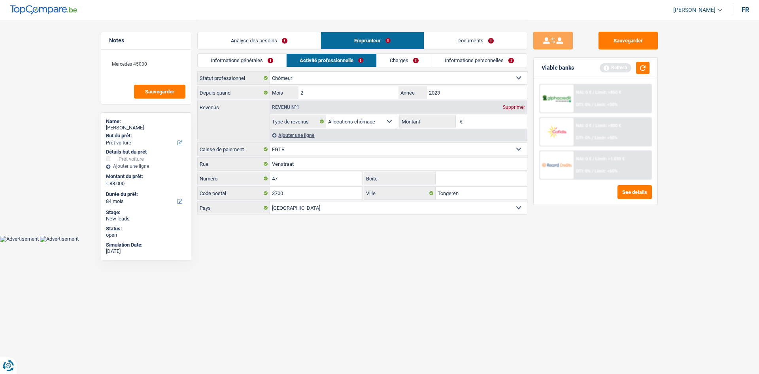
click at [342, 64] on link "Charges" at bounding box center [404, 60] width 55 height 13
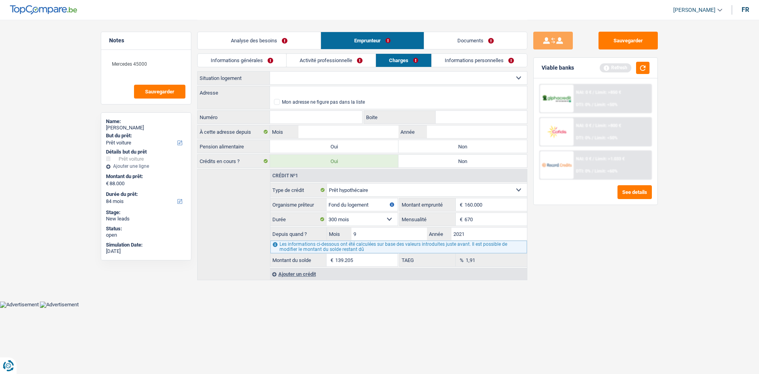
click at [342, 63] on link "Informations personnelles" at bounding box center [479, 60] width 95 height 13
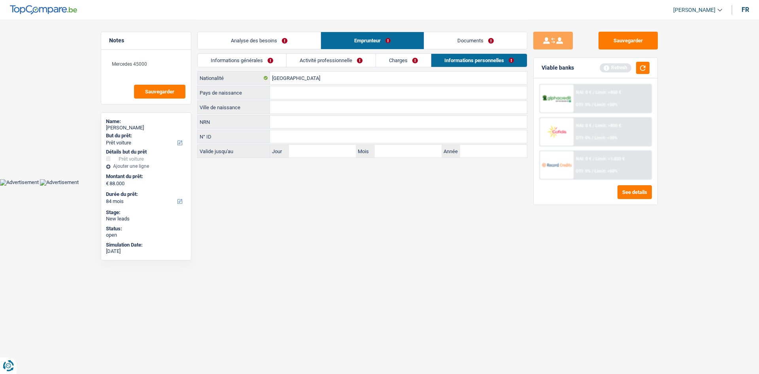
click at [337, 62] on link "Activité professionnelle" at bounding box center [331, 60] width 89 height 13
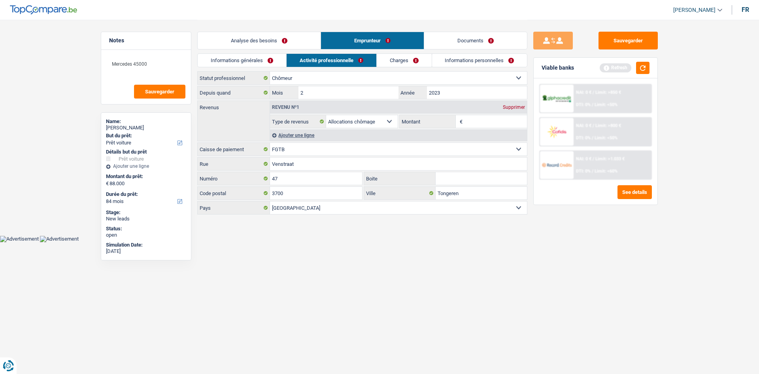
click at [264, 61] on link "Informations générales" at bounding box center [242, 60] width 89 height 13
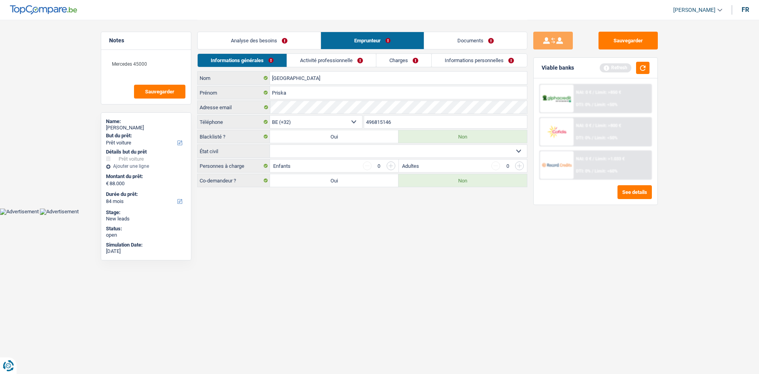
click at [342, 58] on link "Activité professionnelle" at bounding box center [331, 60] width 89 height 13
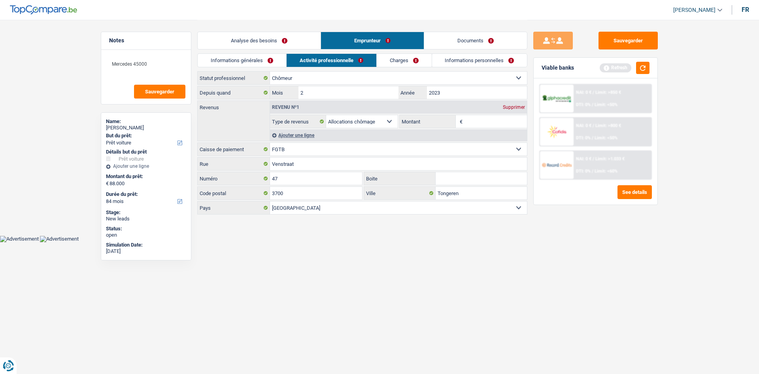
click at [342, 66] on link "Charges" at bounding box center [404, 60] width 55 height 13
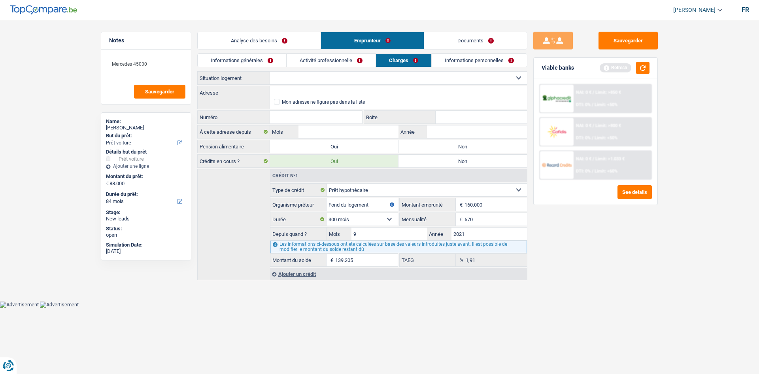
click at [342, 62] on link "Informations personnelles" at bounding box center [479, 60] width 95 height 13
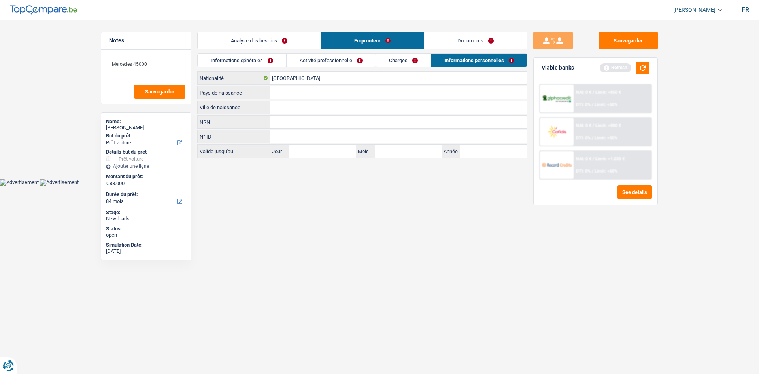
click at [342, 46] on link "Documents" at bounding box center [475, 40] width 103 height 17
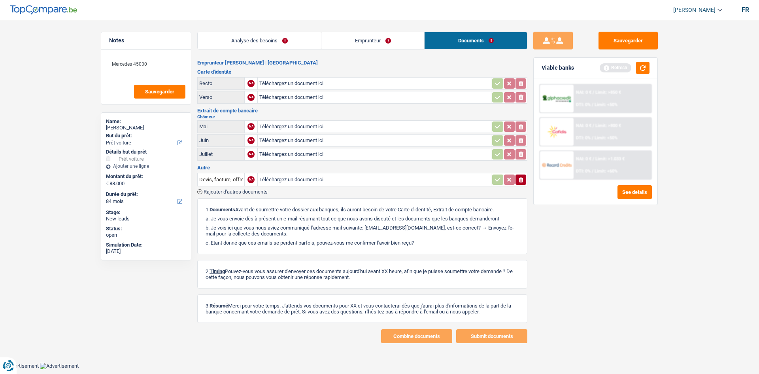
click at [342, 44] on link "Emprunteur" at bounding box center [372, 40] width 103 height 17
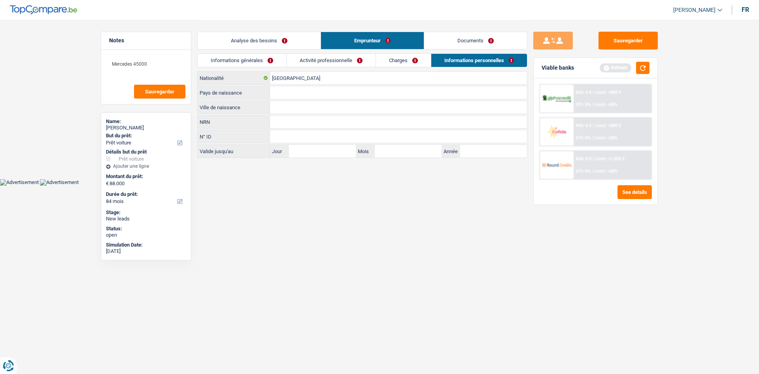
click at [342, 62] on link "Activité professionnelle" at bounding box center [331, 60] width 89 height 13
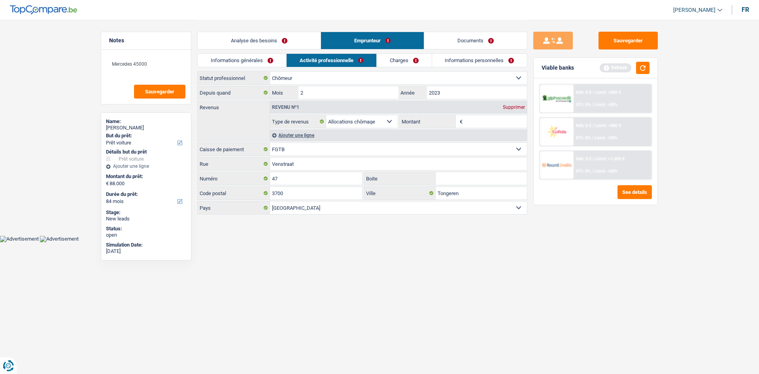
click at [342, 60] on link "Informations personnelles" at bounding box center [479, 60] width 95 height 13
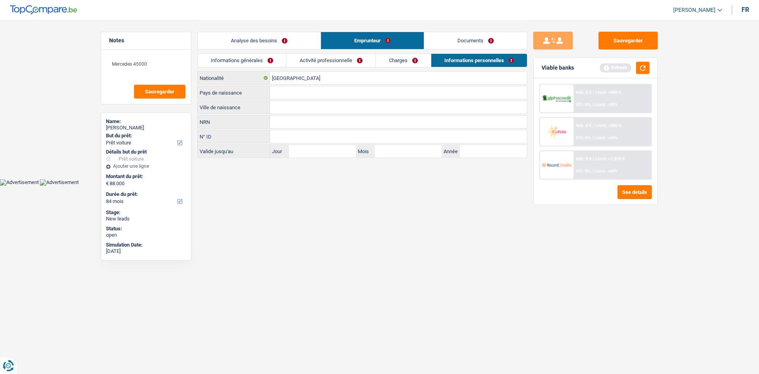
click at [342, 55] on link "Charges" at bounding box center [403, 60] width 55 height 13
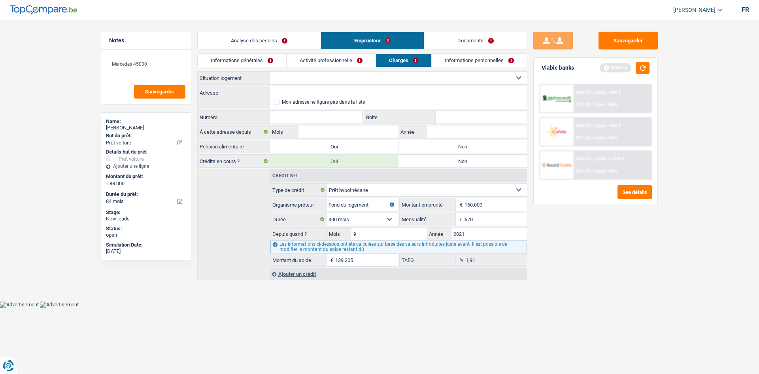
click at [342, 65] on link "Activité professionnelle" at bounding box center [331, 60] width 89 height 13
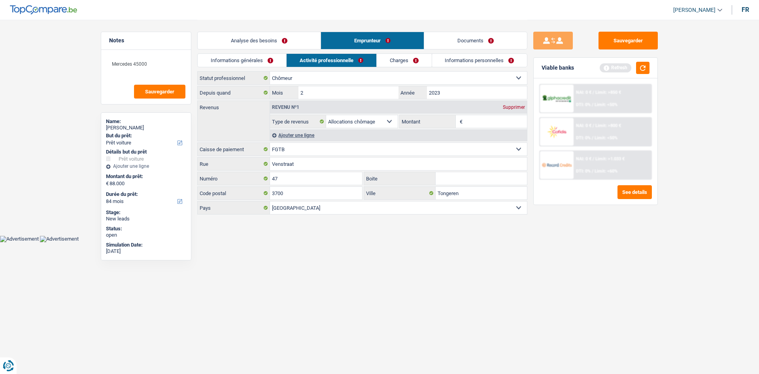
click at [270, 59] on link "Informations générales" at bounding box center [242, 60] width 89 height 13
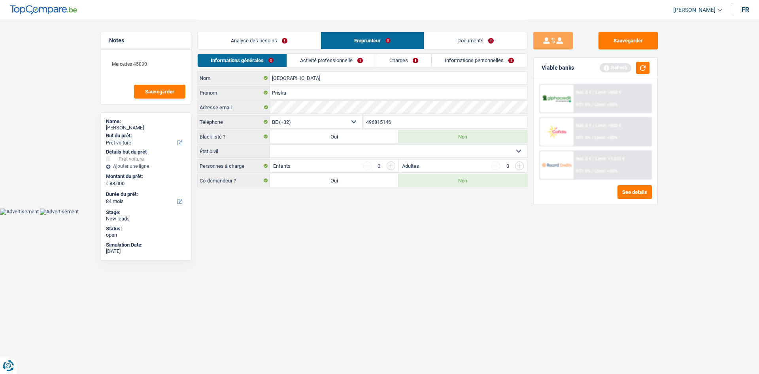
click at [337, 62] on link "Activité professionnelle" at bounding box center [331, 60] width 89 height 13
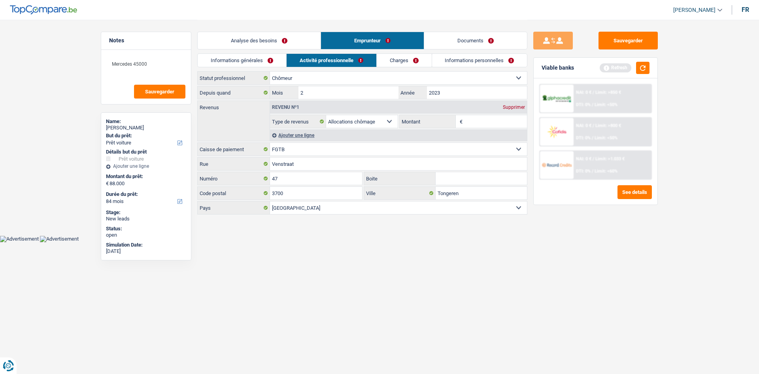
click at [342, 61] on link "Charges" at bounding box center [404, 60] width 55 height 13
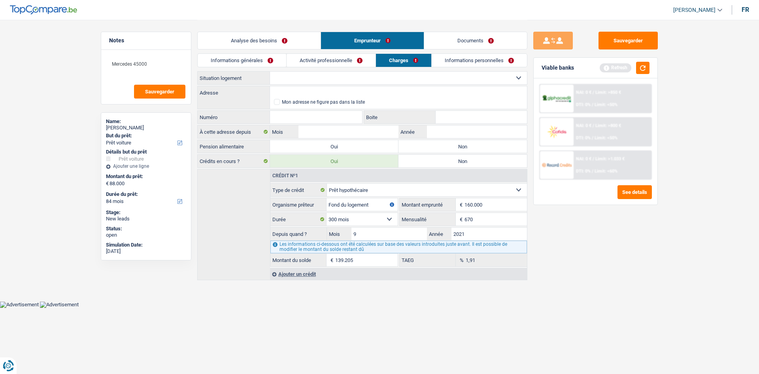
click at [342, 63] on link "Informations personnelles" at bounding box center [479, 60] width 95 height 13
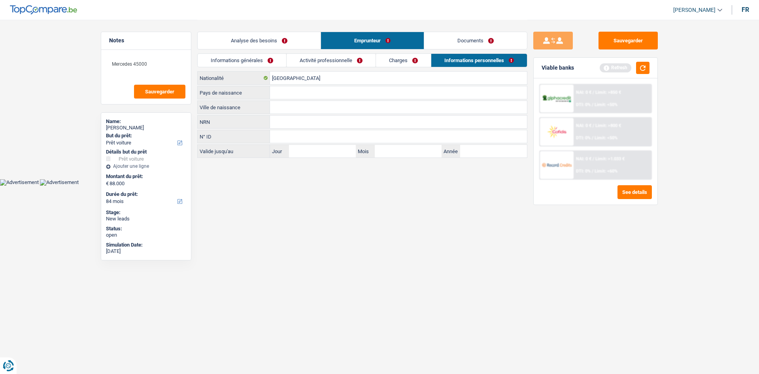
click at [342, 47] on link "Documents" at bounding box center [475, 40] width 103 height 17
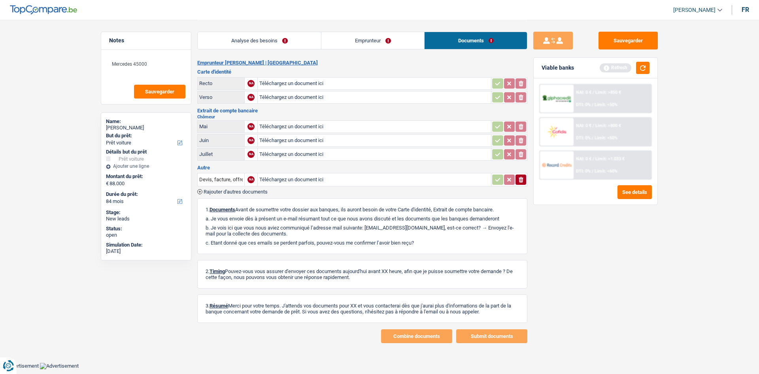
click at [293, 43] on link "Analyse des besoins" at bounding box center [259, 40] width 123 height 17
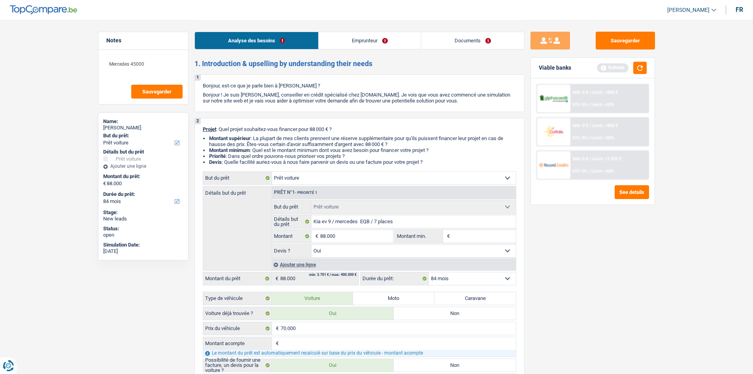
click at [342, 43] on link "Emprunteur" at bounding box center [370, 40] width 102 height 17
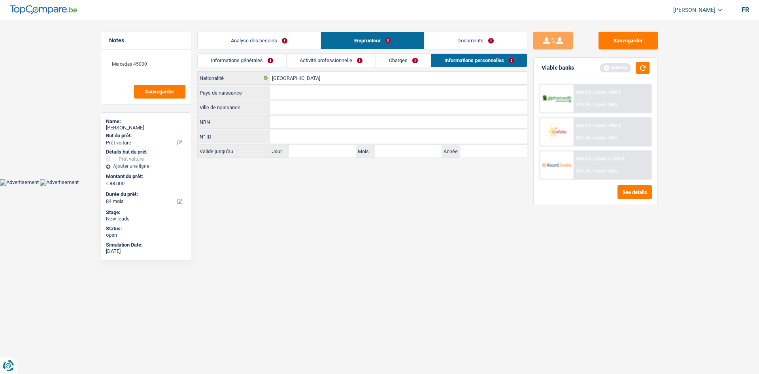
click at [342, 58] on link "Charges" at bounding box center [403, 60] width 55 height 13
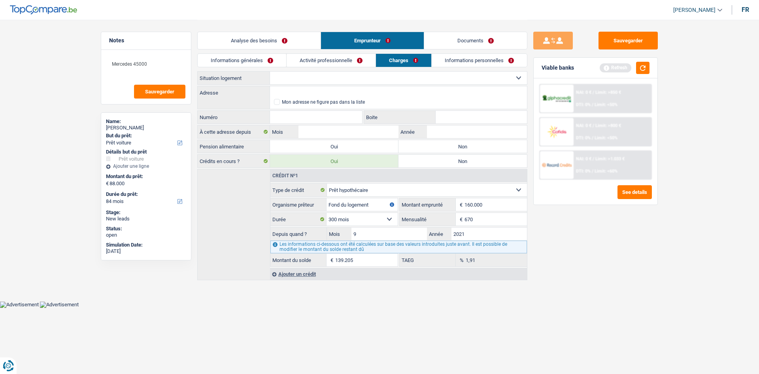
click at [342, 43] on link "Documents" at bounding box center [475, 40] width 103 height 17
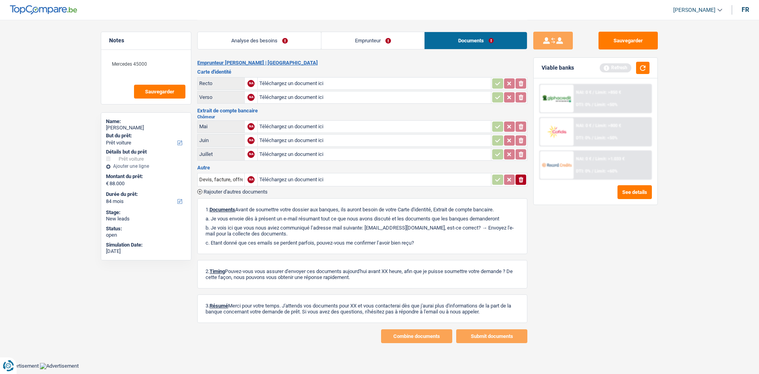
click at [289, 43] on link "Analyse des besoins" at bounding box center [259, 40] width 123 height 17
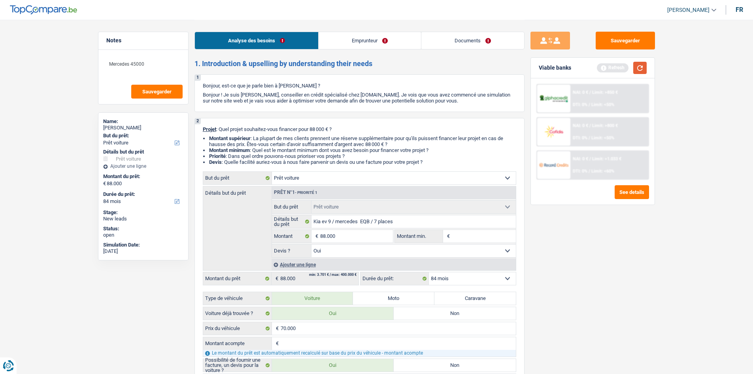
drag, startPoint x: 636, startPoint y: 70, endPoint x: 608, endPoint y: 139, distance: 74.1
click at [342, 72] on button "button" at bounding box center [639, 68] width 13 height 12
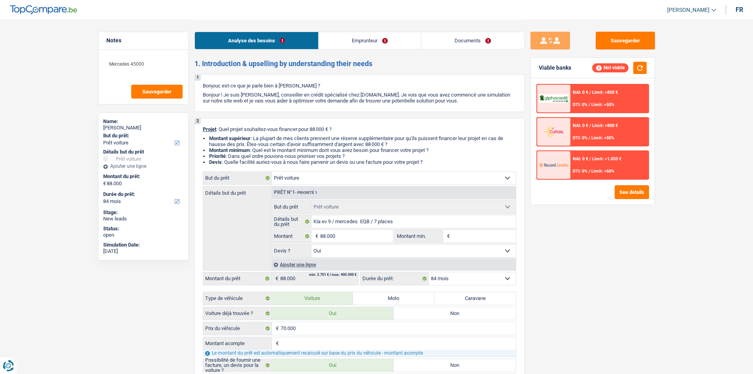
click at [342, 43] on link "Emprunteur" at bounding box center [370, 40] width 102 height 17
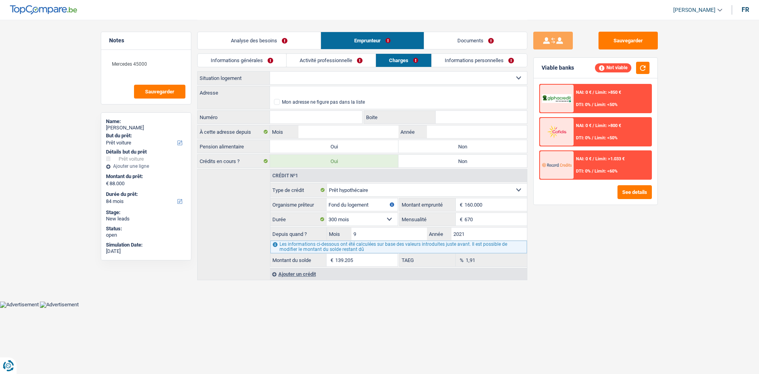
drag, startPoint x: 272, startPoint y: 66, endPoint x: 285, endPoint y: 67, distance: 12.4
click at [272, 65] on link "Informations générales" at bounding box center [242, 60] width 89 height 13
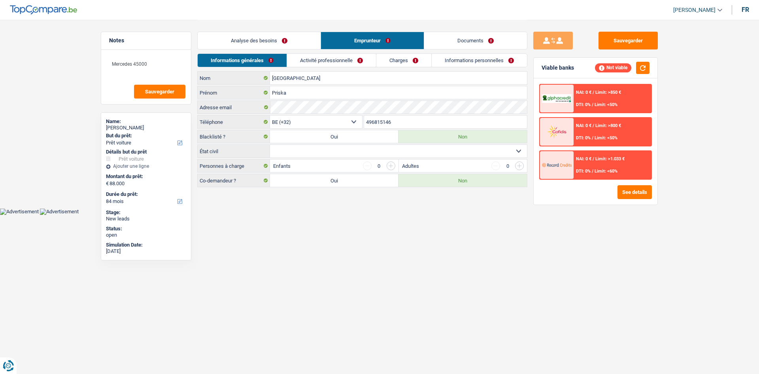
click at [260, 32] on li "Analyse des besoins" at bounding box center [258, 41] width 123 height 18
click at [277, 37] on link "Analyse des besoins" at bounding box center [259, 40] width 123 height 17
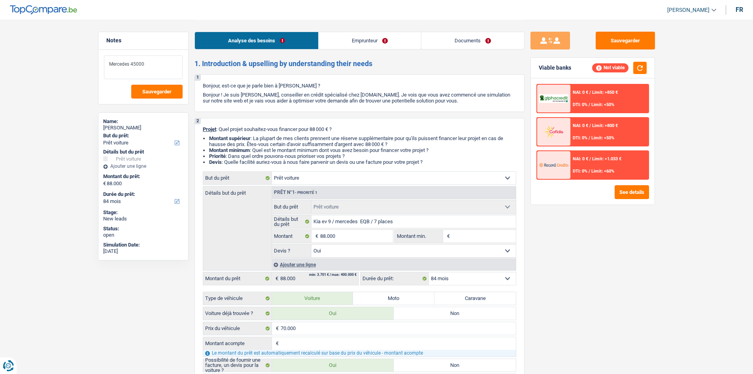
click at [162, 60] on textarea "Mercedes 45000" at bounding box center [143, 67] width 79 height 24
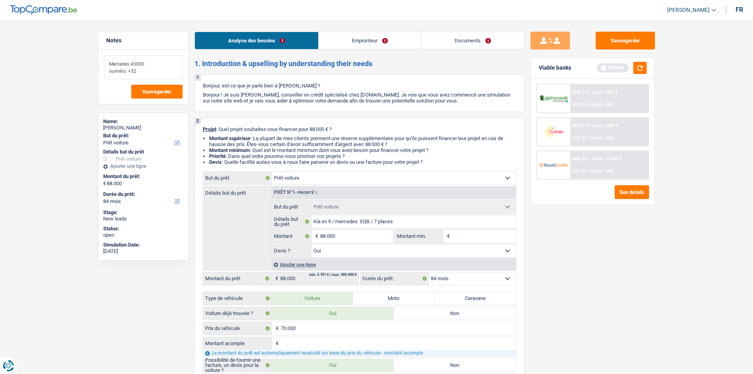
click at [124, 72] on textarea "Mercedes 45000 numéro: +32" at bounding box center [143, 67] width 79 height 24
click at [166, 73] on textarea "Mercedes 45000 numéro demOnsieur : +32" at bounding box center [143, 67] width 79 height 24
click at [170, 71] on textarea "Mercedes 45000 numéro demOnsieur : +324769" at bounding box center [143, 67] width 79 height 24
drag, startPoint x: 178, startPoint y: 69, endPoint x: 182, endPoint y: 73, distance: 5.3
click at [177, 69] on textarea "Mercedes 45000 numéro demOnsieur : +32469" at bounding box center [143, 67] width 79 height 24
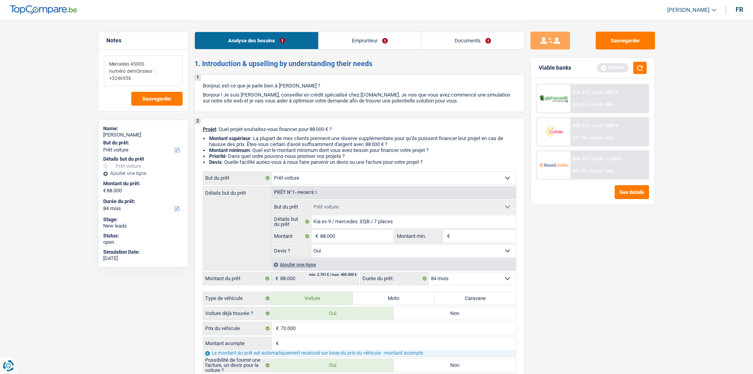
click at [128, 78] on textarea "Mercedes 45000 numéro demOnsieur : +3246956" at bounding box center [143, 70] width 79 height 31
click at [157, 77] on textarea "Mercedes 45000 numéro demOnsieur : +3246966" at bounding box center [143, 70] width 79 height 31
click at [133, 71] on textarea "Mercedes 45000 numéro demOnsieur : +32469660518" at bounding box center [143, 70] width 79 height 31
click at [137, 71] on textarea "Mercedes 45000 numéro de mOnsieur : +32469660518" at bounding box center [143, 70] width 79 height 31
click at [142, 68] on textarea "Mercedes 45000 numéro de MOnsieur : +32469660518" at bounding box center [143, 70] width 79 height 31
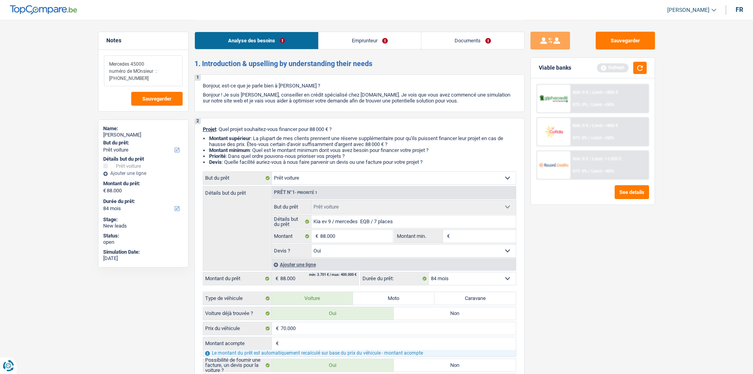
click at [140, 72] on textarea "Mercedes 45000 numéro de MOnsieur : +32469660518" at bounding box center [143, 70] width 79 height 31
click at [179, 101] on button "Sauvegarder" at bounding box center [156, 99] width 51 height 14
click at [342, 38] on link "Emprunteur" at bounding box center [370, 40] width 102 height 17
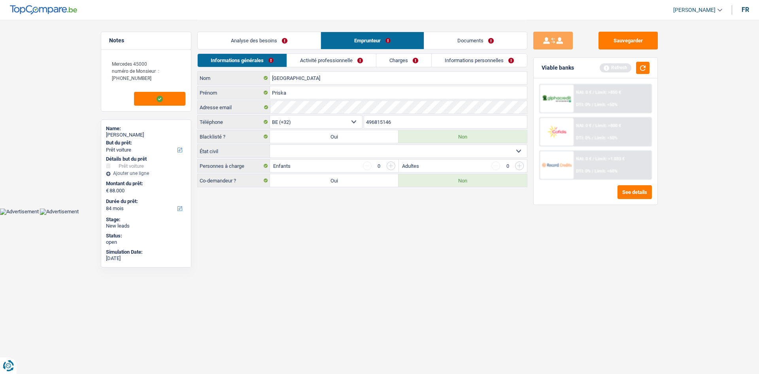
click at [342, 59] on link "Activité professionnelle" at bounding box center [331, 60] width 89 height 13
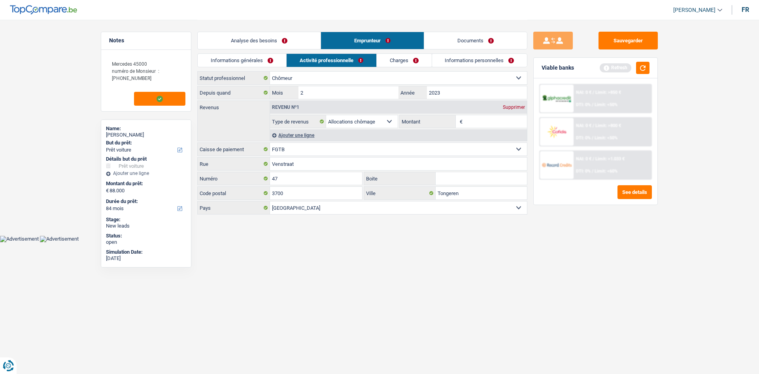
click at [342, 62] on link "Charges" at bounding box center [404, 60] width 55 height 13
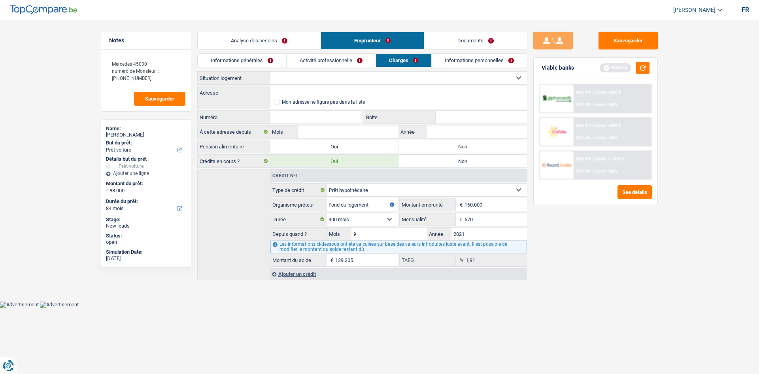
click at [342, 62] on link "Informations personnelles" at bounding box center [479, 60] width 95 height 13
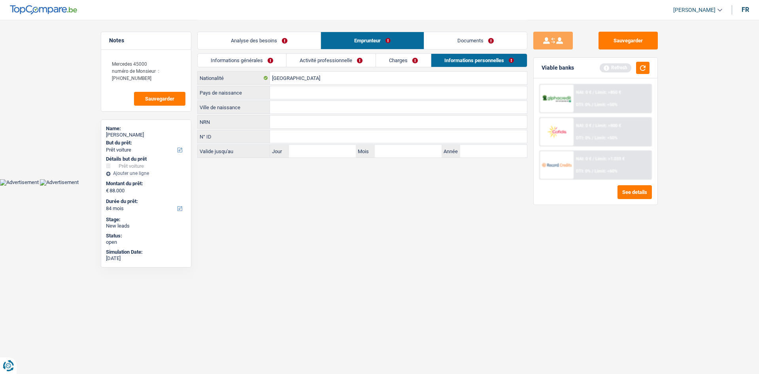
click at [342, 59] on link "Activité professionnelle" at bounding box center [331, 60] width 89 height 13
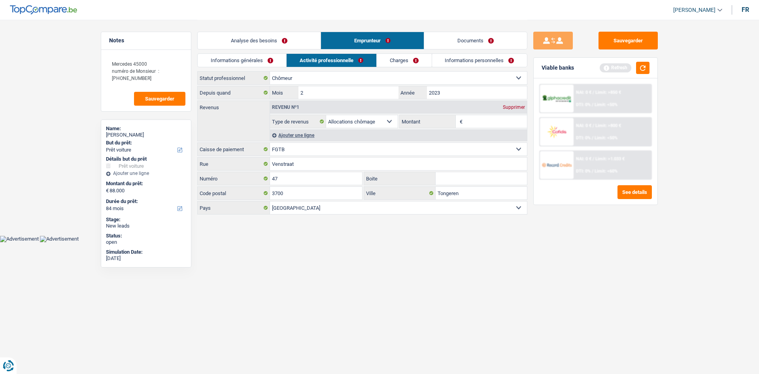
click at [269, 60] on link "Informations générales" at bounding box center [242, 60] width 89 height 13
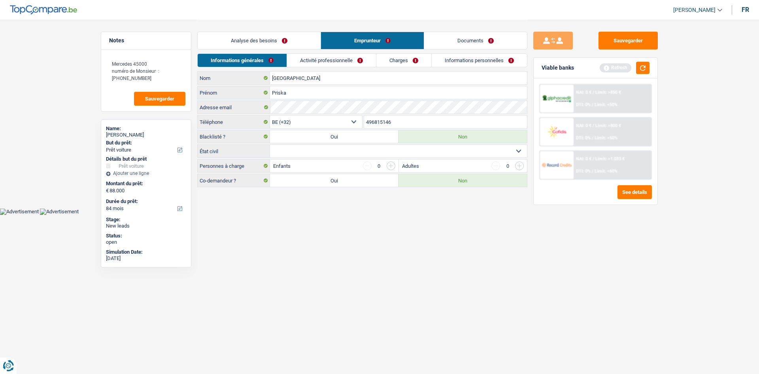
click at [283, 37] on link "Analyse des besoins" at bounding box center [259, 40] width 123 height 17
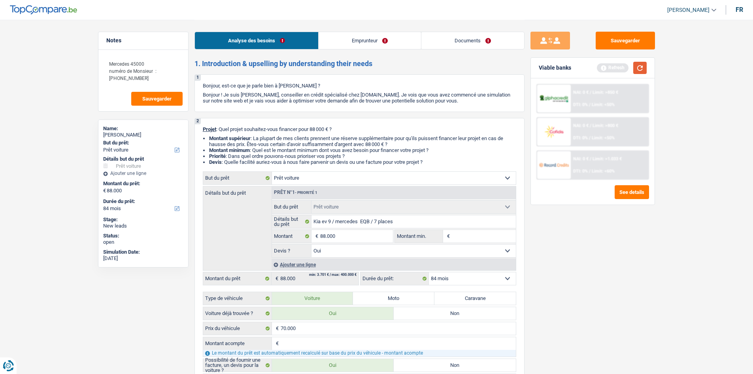
click at [342, 68] on button "button" at bounding box center [639, 68] width 13 height 12
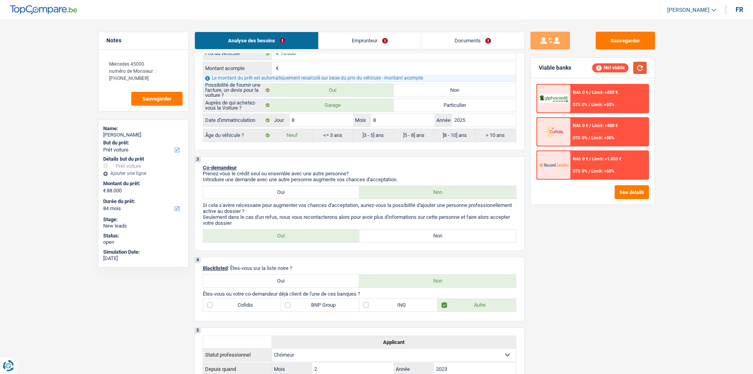
scroll to position [119, 0]
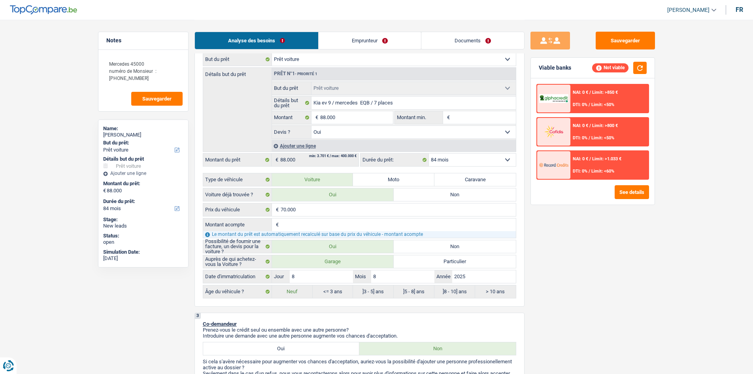
click at [342, 42] on link "Emprunteur" at bounding box center [370, 40] width 102 height 17
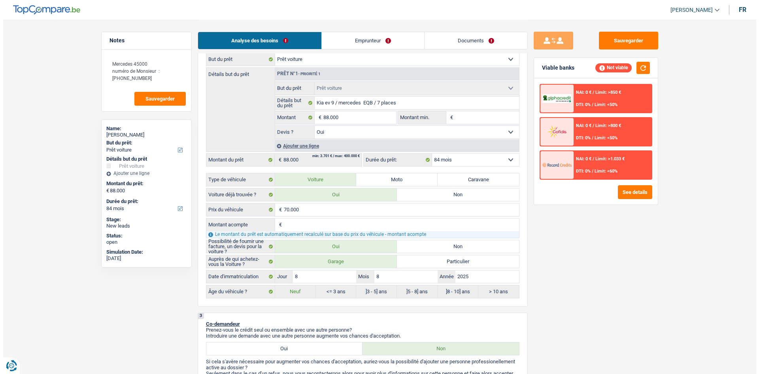
scroll to position [0, 0]
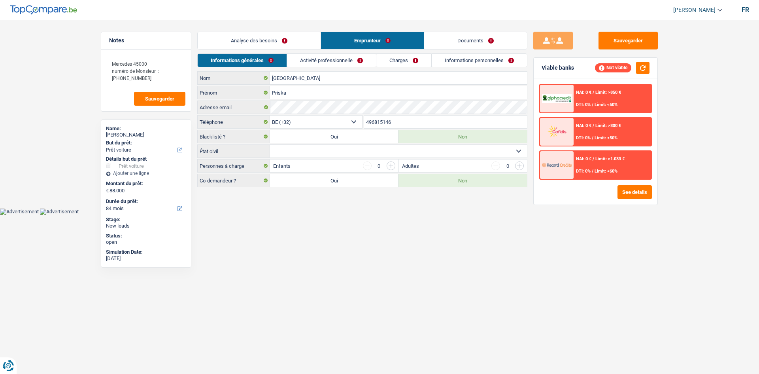
click at [262, 41] on link "Analyse des besoins" at bounding box center [259, 40] width 123 height 17
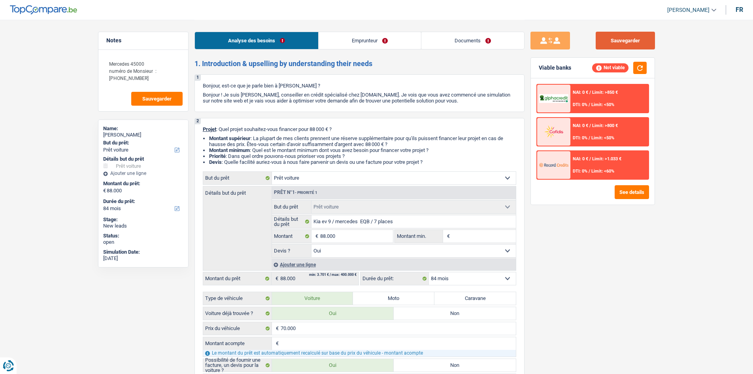
click at [342, 41] on button "Sauvegarder" at bounding box center [625, 41] width 59 height 18
click at [342, 38] on link "Emprunteur" at bounding box center [370, 40] width 102 height 17
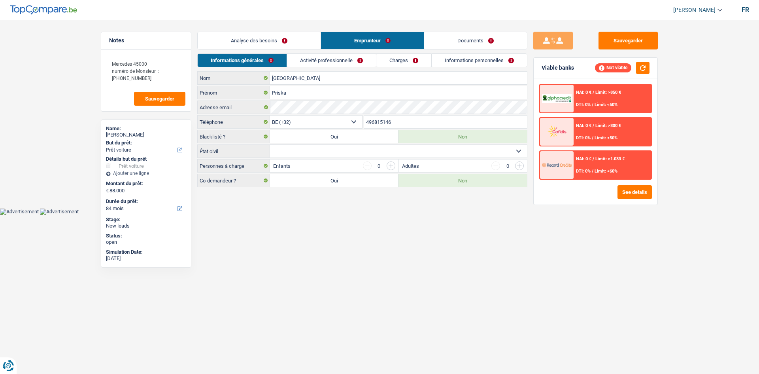
drag, startPoint x: 397, startPoint y: 120, endPoint x: 350, endPoint y: 123, distance: 46.7
click at [342, 123] on div "BE (+32) LU (+352) Sélectionner une option Téléphone 496815146 Téléphone" at bounding box center [362, 122] width 330 height 15
drag, startPoint x: 312, startPoint y: 233, endPoint x: 317, endPoint y: 233, distance: 4.7
click at [313, 183] on html "Vous avez le contrôle de vos données Nous utilisons des cookies, tout comme nos…" at bounding box center [379, 107] width 759 height 215
click at [165, 79] on textarea "Mercedes 45000 numéro de Monsieur : +32469660518" at bounding box center [146, 70] width 79 height 31
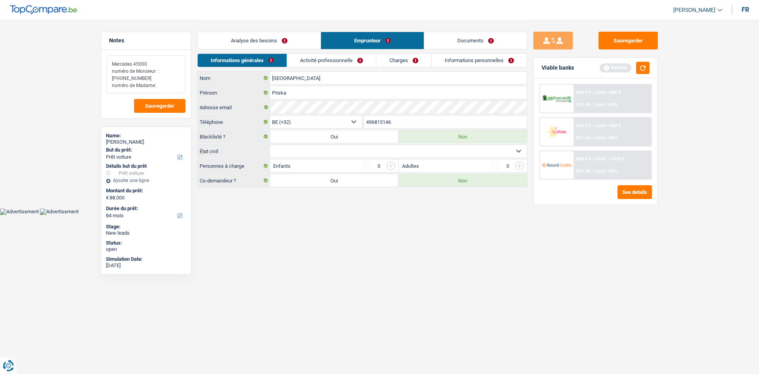
paste textarea "496815146"
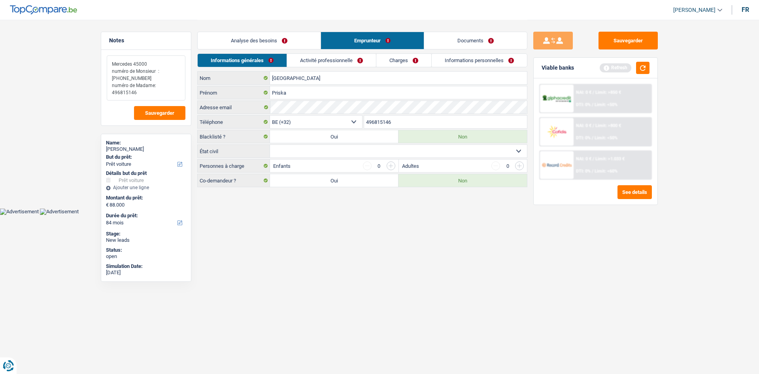
click at [111, 90] on textarea "Mercedes 45000 numéro de Monsieur : +32469660518 numéro de Madame: 496815146" at bounding box center [146, 77] width 79 height 45
type textarea "Mercedes 45000 numéro de Monsieur : +32469660518 numéro de Madame: +32496815146"
click at [165, 110] on span "Sauvegarder" at bounding box center [159, 112] width 29 height 5
drag, startPoint x: 148, startPoint y: 75, endPoint x: 114, endPoint y: 85, distance: 35.3
click at [114, 85] on textarea "Mercedes 45000 numéro de Monsieur : +32469660518 numéro de Madame: +32496815146" at bounding box center [146, 77] width 79 height 45
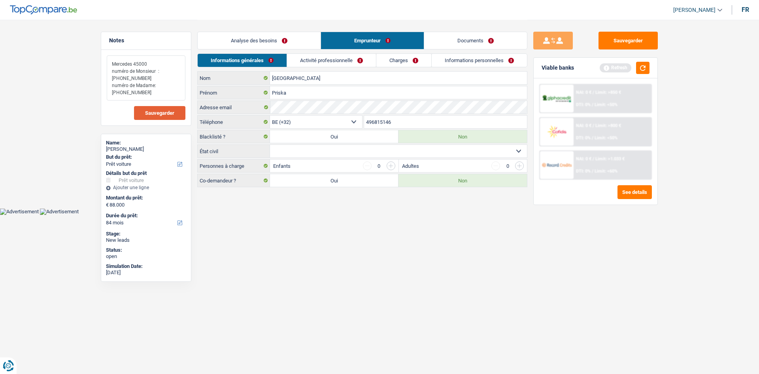
click at [155, 79] on textarea "Mercedes 45000 numéro de Monsieur : +32469660518 numéro de Madame: +32496815146" at bounding box center [146, 77] width 79 height 45
click at [146, 77] on textarea "Mercedes 45000 numéro de Monsieur : +32469660518 numéro de Madame: +32496815146" at bounding box center [146, 77] width 79 height 45
click at [114, 77] on textarea "Mercedes 45000 numéro de Monsieur : +32469660518 numéro de Madame: +32496815146" at bounding box center [146, 77] width 79 height 45
drag, startPoint x: 145, startPoint y: 77, endPoint x: 119, endPoint y: 79, distance: 25.8
click at [119, 79] on textarea "Mercedes 45000 numéro de Monsieur : +32469660518 numéro de Madame: +32496815146" at bounding box center [146, 77] width 79 height 45
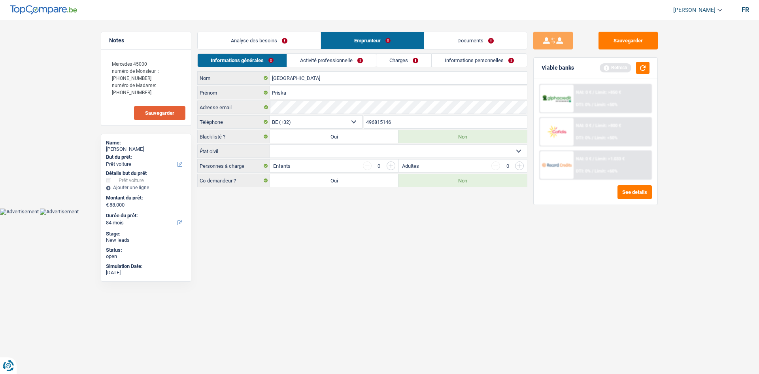
click at [166, 114] on span "Sauvegarder" at bounding box center [159, 112] width 29 height 5
click at [303, 107] on div "Kilanga Nom Priska Prénom Adresse email BE (+32) LU (+352) Sélectionner une opt…" at bounding box center [362, 129] width 330 height 116
paste input "469660518"
type input "469660518"
drag, startPoint x: 626, startPoint y: 42, endPoint x: 640, endPoint y: 52, distance: 17.2
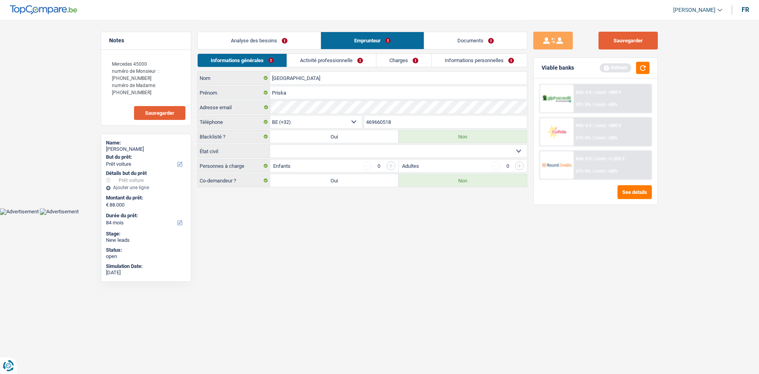
click at [342, 42] on button "Sauvegarder" at bounding box center [627, 41] width 59 height 18
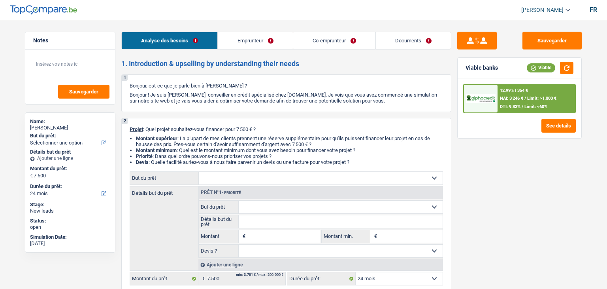
select select "24"
select select "privateEmployee"
select select "netSalary"
select select "mealVouchers"
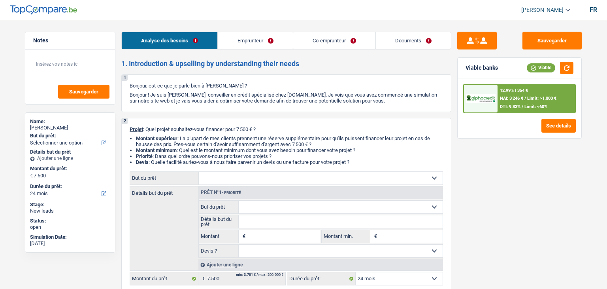
select select "ownerWithMortgage"
select select "24"
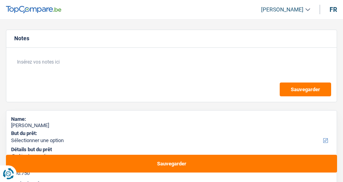
select select "120"
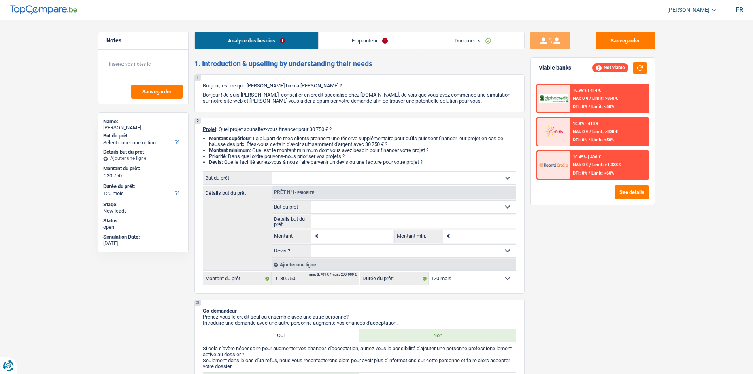
click at [342, 42] on link "Emprunteur" at bounding box center [370, 40] width 102 height 17
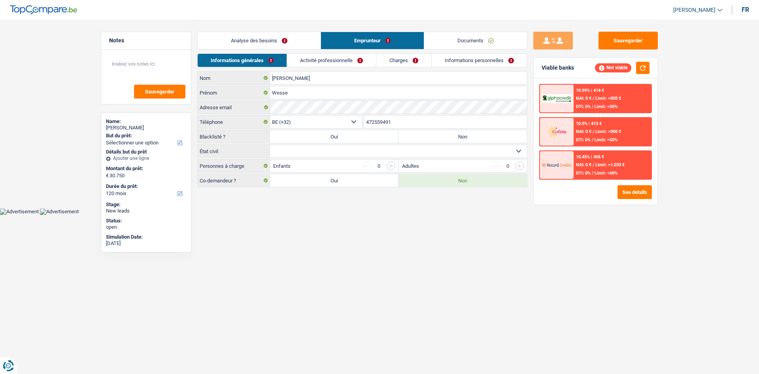
click at [311, 62] on link "Activité professionnelle" at bounding box center [331, 60] width 89 height 13
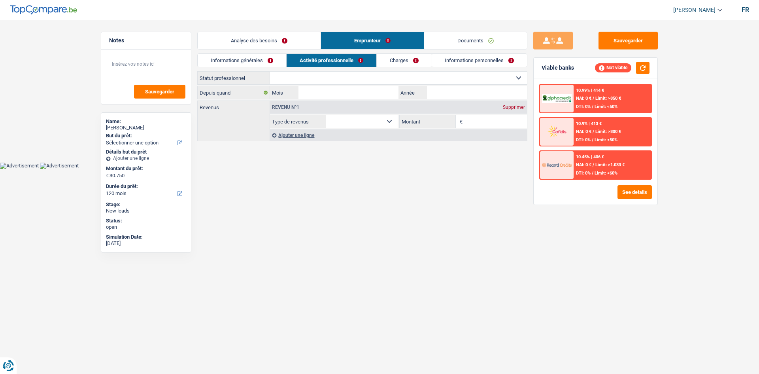
click at [342, 57] on link "Charges" at bounding box center [404, 60] width 55 height 13
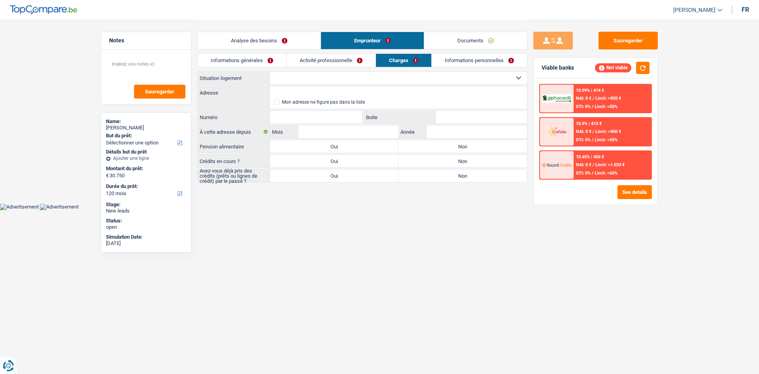
click at [342, 59] on link "Informations personnelles" at bounding box center [479, 60] width 95 height 13
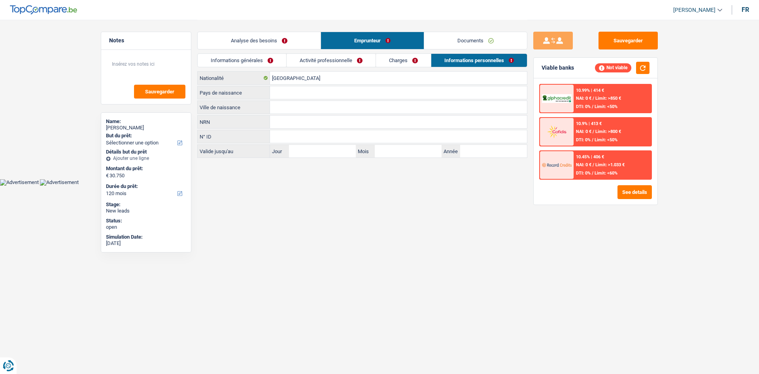
click at [257, 58] on link "Informations générales" at bounding box center [242, 60] width 89 height 13
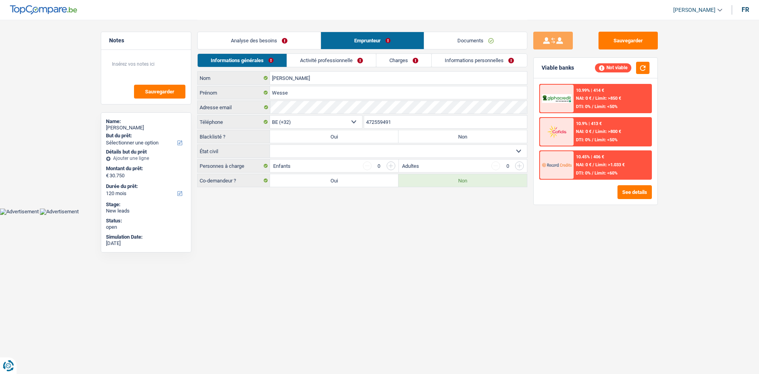
drag, startPoint x: 284, startPoint y: 38, endPoint x: 327, endPoint y: 62, distance: 49.2
click at [285, 38] on link "Analyse des besoins" at bounding box center [259, 40] width 123 height 17
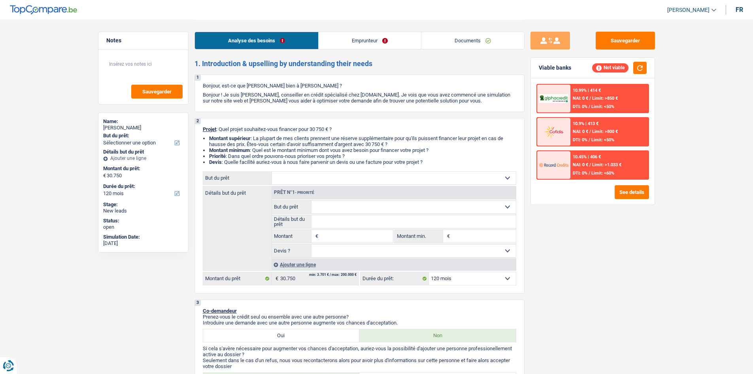
click at [342, 179] on select "Confort maison: meubles, textile, peinture, électroménager, outillage non-profe…" at bounding box center [394, 178] width 244 height 13
drag, startPoint x: 574, startPoint y: 245, endPoint x: 534, endPoint y: 229, distance: 43.5
click at [342, 182] on div "Sauvegarder Viable banks Not viable 10.99% | 414 € NAI: 0 € / Limit: >850 € DTI…" at bounding box center [593, 196] width 136 height 329
click at [342, 47] on link "Emprunteur" at bounding box center [370, 40] width 102 height 17
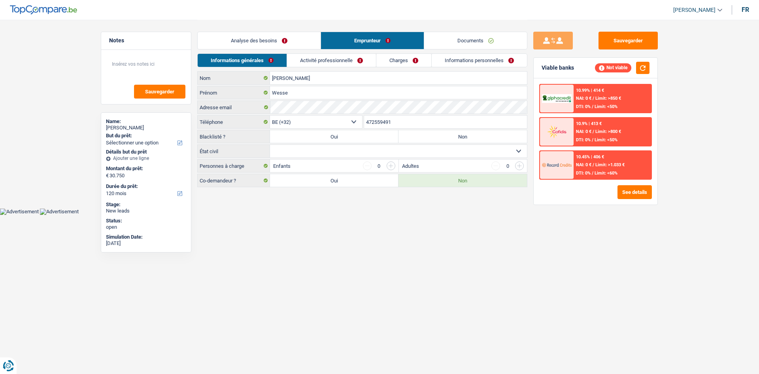
click at [342, 62] on link "Activité professionnelle" at bounding box center [331, 60] width 89 height 13
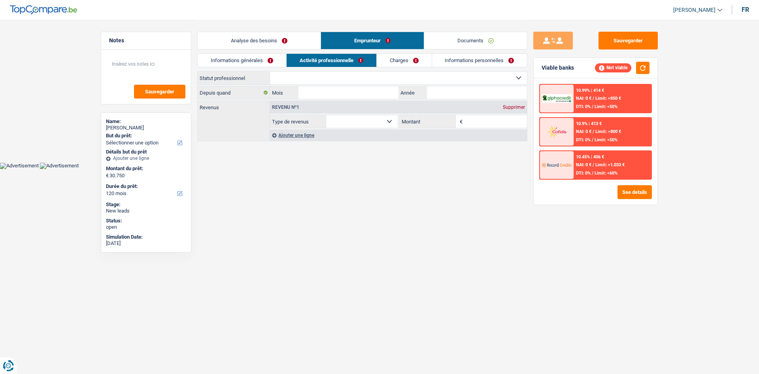
click at [342, 59] on link "Charges" at bounding box center [404, 60] width 55 height 13
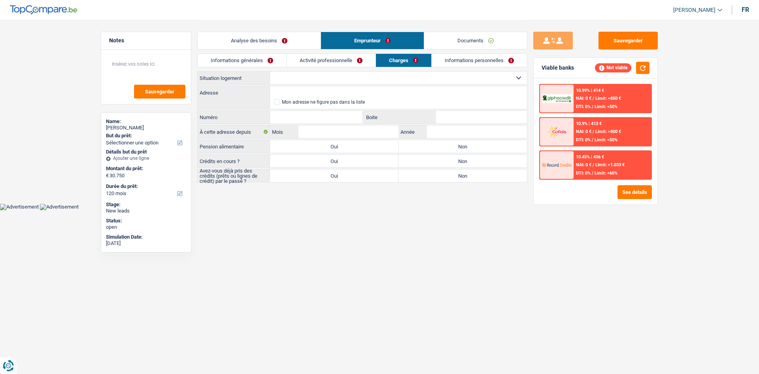
click at [342, 64] on link "Informations personnelles" at bounding box center [479, 60] width 95 height 13
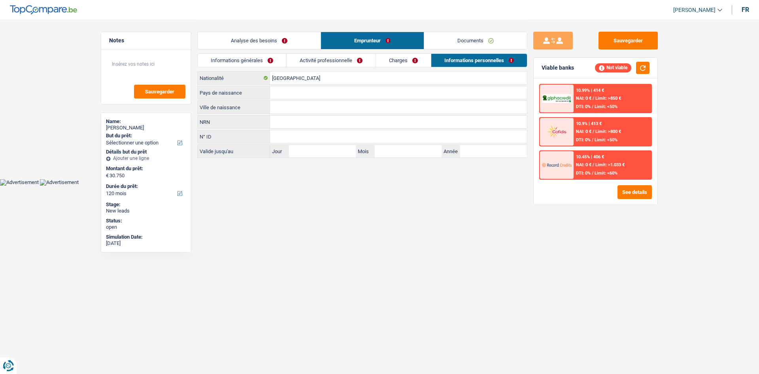
click at [275, 65] on link "Informations générales" at bounding box center [242, 60] width 89 height 13
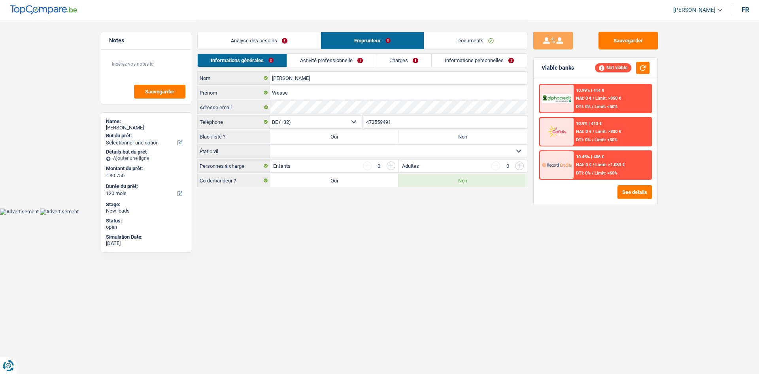
click at [300, 52] on div "Analyse des besoins Emprunteur Documents" at bounding box center [362, 37] width 330 height 34
click at [308, 56] on link "Activité professionnelle" at bounding box center [331, 60] width 89 height 13
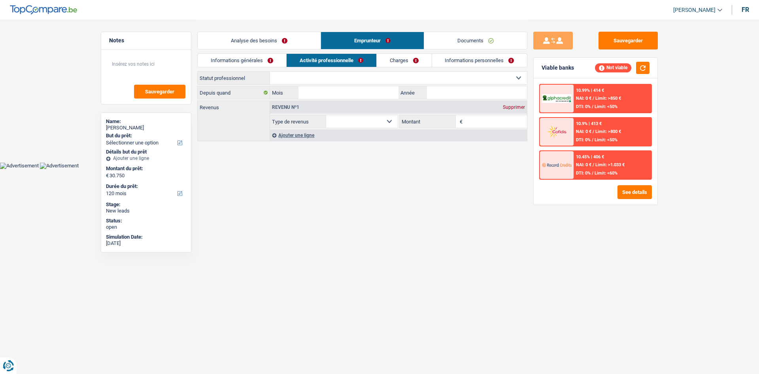
click at [291, 40] on link "Analyse des besoins" at bounding box center [259, 40] width 123 height 17
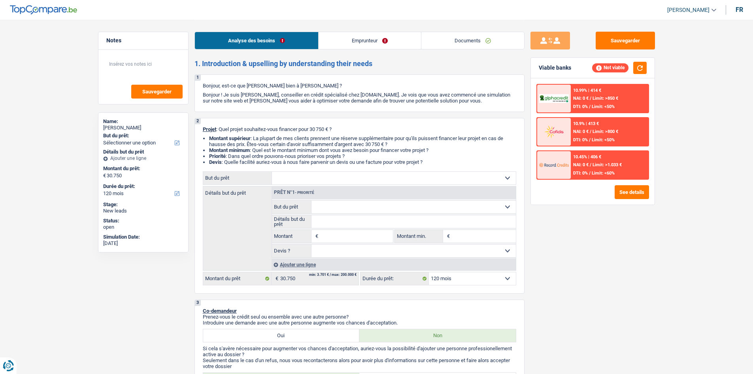
click at [342, 178] on select "Confort maison: meubles, textile, peinture, électroménager, outillage non-profe…" at bounding box center [394, 178] width 244 height 13
drag, startPoint x: 624, startPoint y: 258, endPoint x: 620, endPoint y: 257, distance: 4.5
click at [342, 182] on div "Sauvegarder Viable banks Not viable 10.99% | 414 € NAI: 0 € / Limit: >850 € DTI…" at bounding box center [593, 196] width 136 height 329
click at [342, 42] on link "Emprunteur" at bounding box center [370, 40] width 102 height 17
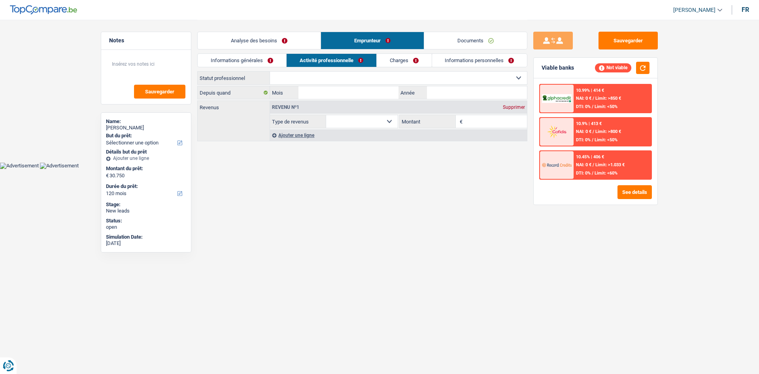
click at [342, 62] on link "Charges" at bounding box center [404, 60] width 55 height 13
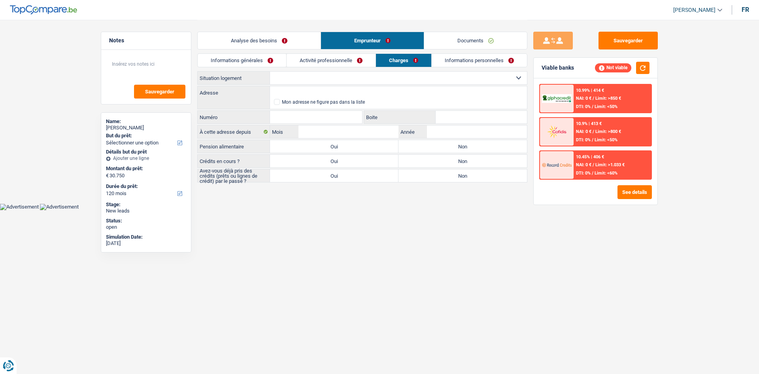
click at [323, 60] on link "Activité professionnelle" at bounding box center [331, 60] width 89 height 13
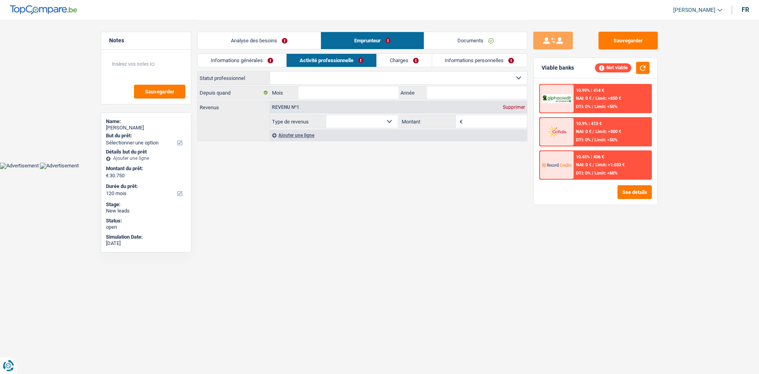
click at [257, 60] on link "Informations générales" at bounding box center [242, 60] width 89 height 13
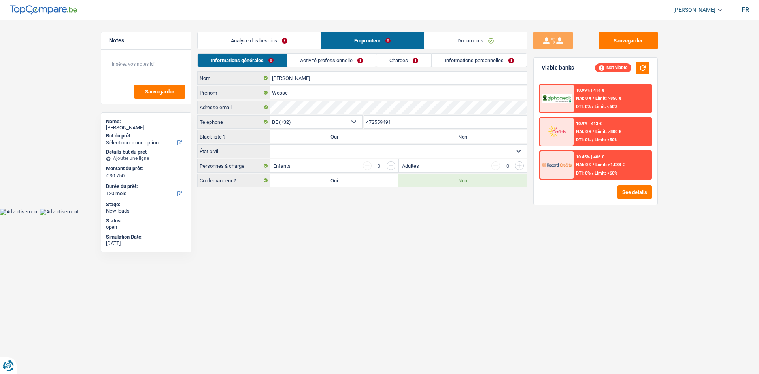
click at [342, 58] on link "Charges" at bounding box center [403, 60] width 55 height 13
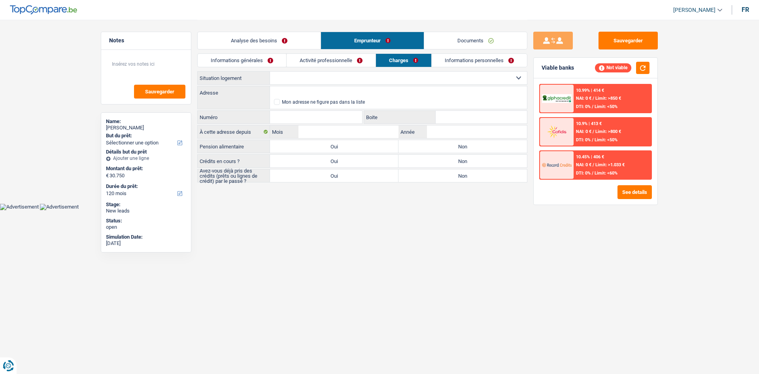
click at [341, 57] on link "Activité professionnelle" at bounding box center [331, 60] width 89 height 13
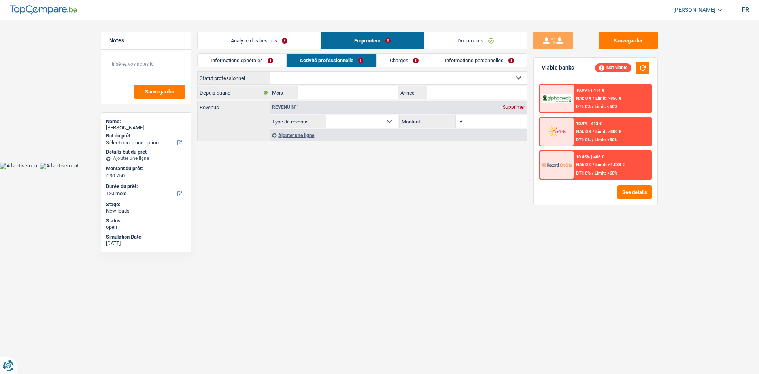
click at [342, 62] on link "Informations personnelles" at bounding box center [479, 60] width 95 height 13
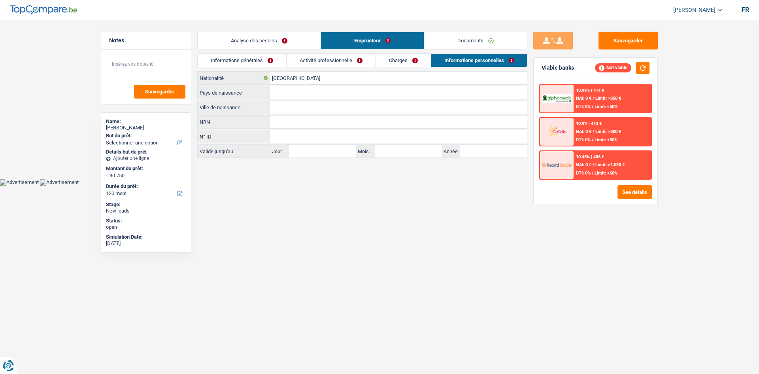
click at [342, 60] on link "Charges" at bounding box center [403, 60] width 55 height 13
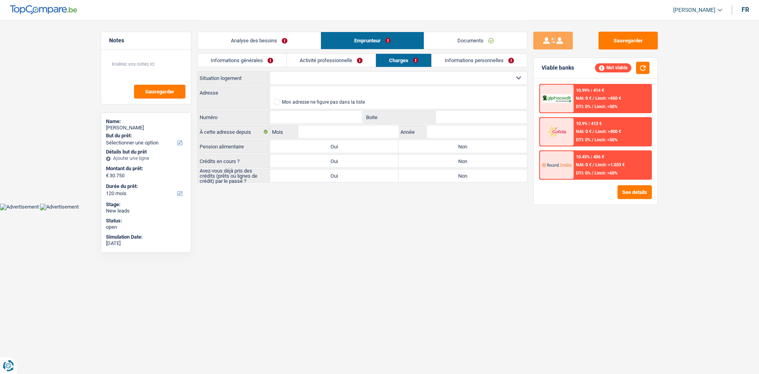
click at [310, 60] on link "Activité professionnelle" at bounding box center [331, 60] width 89 height 13
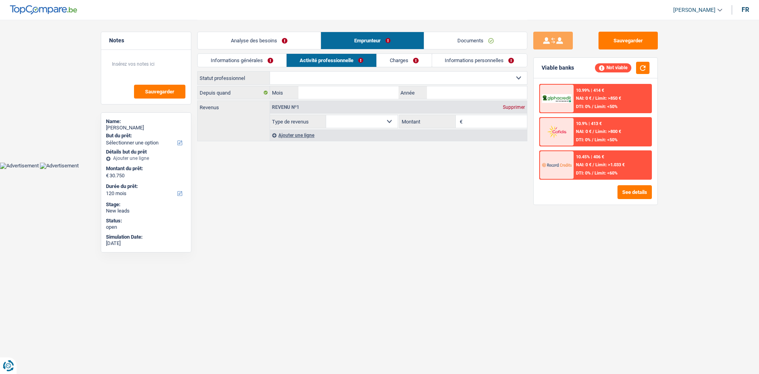
click at [256, 59] on link "Informations générales" at bounding box center [242, 60] width 89 height 13
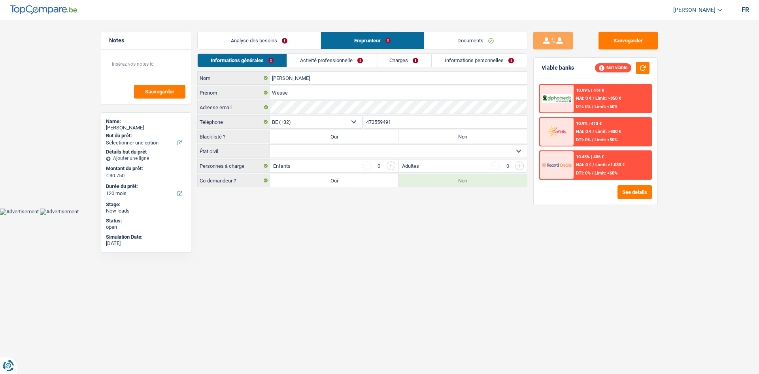
drag, startPoint x: 271, startPoint y: 44, endPoint x: 279, endPoint y: 44, distance: 8.3
click at [272, 44] on link "Analyse des besoins" at bounding box center [259, 40] width 123 height 17
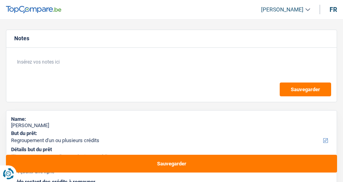
select select "refinancing"
select select "tech"
select select "48"
select select "refinancing"
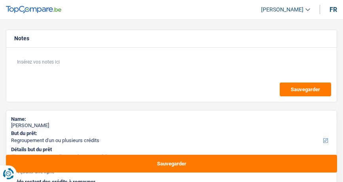
select select "refinancing"
select select "tech"
select select "48"
select select "privateEmployee"
select select "familyAllowances"
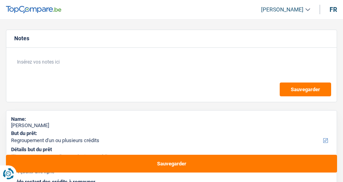
select select "netSalary"
select select "mealVouchers"
select select "rents"
select select "personalLoan"
select select "other"
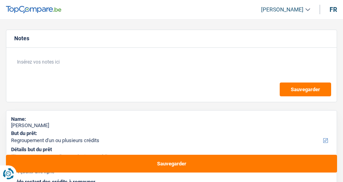
select select "42"
select select "cardOrCredit"
select select "refinancing"
select select "tech"
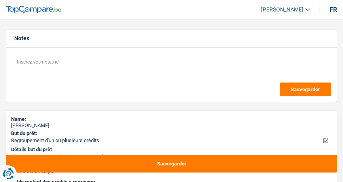
select select "48"
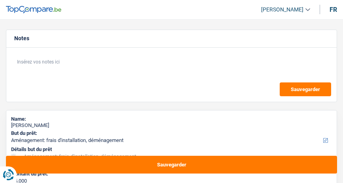
select select "movingOrInstallation"
select select "36"
select select "movingOrInstallation"
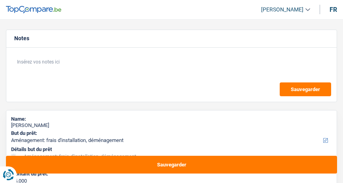
select select "36"
select select "privateEmployee"
select select "netSalary"
select select "mealVouchers"
select select "liveWithParents"
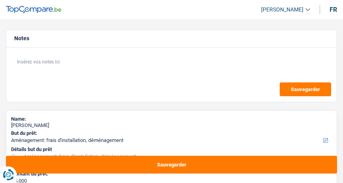
select select "movingOrInstallation"
select select "36"
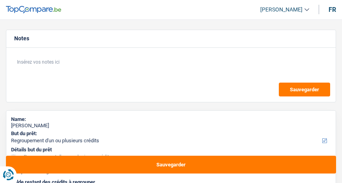
select select "refinancing"
select select "other"
select select "42"
select select "refinancing"
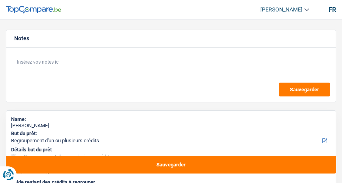
select select "refinancing"
select select "other"
select select "42"
select select "mutuality"
select select "mutualityIndemnity"
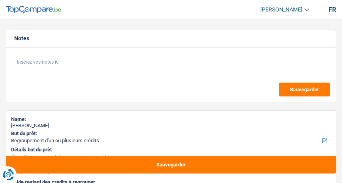
select select "rents"
select select "cardOrCredit"
select select "refinancing"
select select "other"
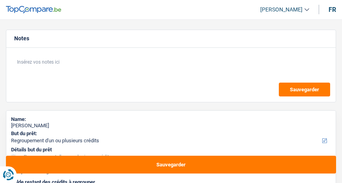
select select "42"
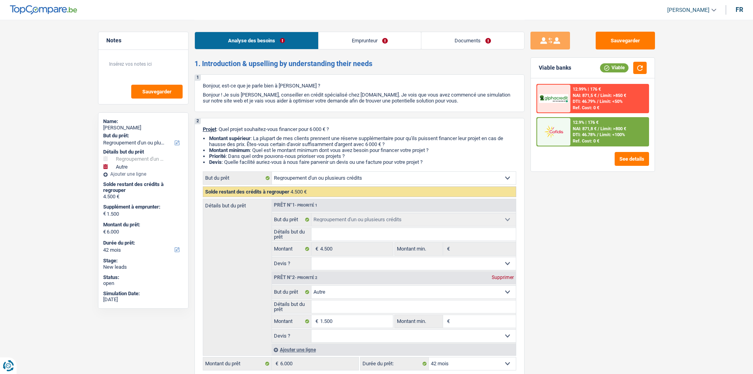
click at [342, 183] on select "Confort maison: meubles, textile, peinture, électroménager, outillage non-profe…" at bounding box center [413, 291] width 204 height 13
select select "tech"
click at [311, 183] on select "Confort maison: meubles, textile, peinture, électroménager, outillage non-profe…" at bounding box center [413, 291] width 204 height 13
select select "tech"
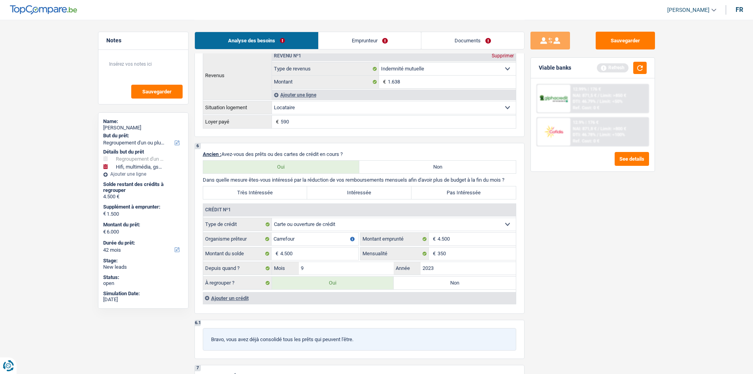
scroll to position [553, 0]
click at [260, 183] on label "Très Intéressée" at bounding box center [255, 193] width 104 height 13
click at [260, 183] on input "Très Intéressée" at bounding box center [255, 193] width 104 height 13
radio input "true"
drag, startPoint x: 621, startPoint y: 254, endPoint x: 602, endPoint y: 239, distance: 23.6
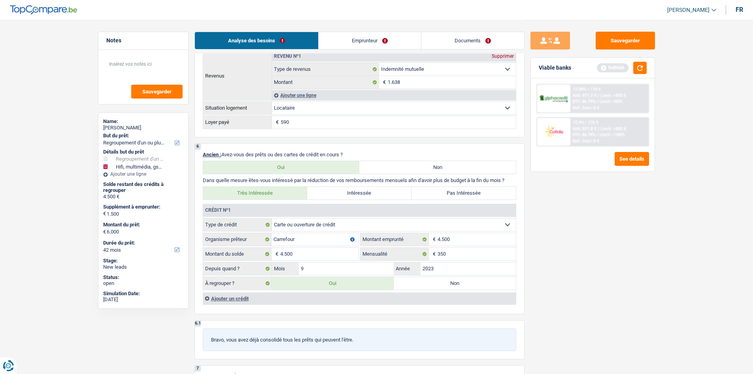
click at [342, 183] on div "Sauvegarder Viable banks Refresh 12.99% | 176 € NAI: 871,5 € / Limit: >850 € DT…" at bounding box center [593, 196] width 136 height 329
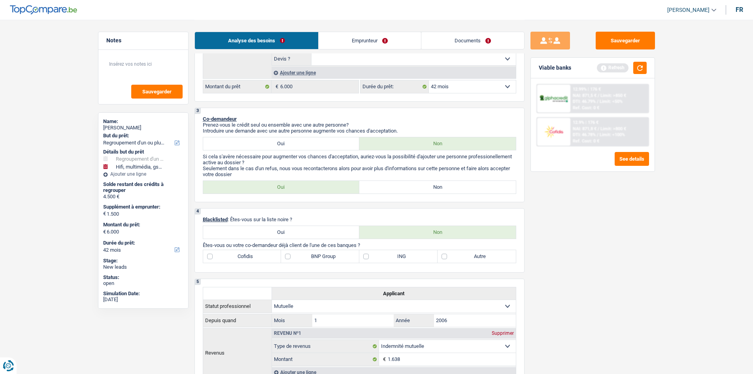
scroll to position [119, 0]
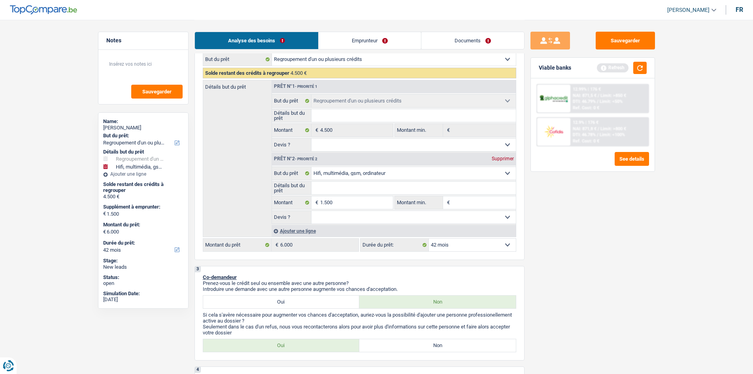
click at [342, 171] on select "Confort maison: meubles, textile, peinture, électroménager, outillage non-profe…" at bounding box center [413, 173] width 204 height 13
select select "carRepair"
click at [311, 167] on select "Confort maison: meubles, textile, peinture, électroménager, outillage non-profe…" at bounding box center [413, 173] width 204 height 13
select select "carRepair"
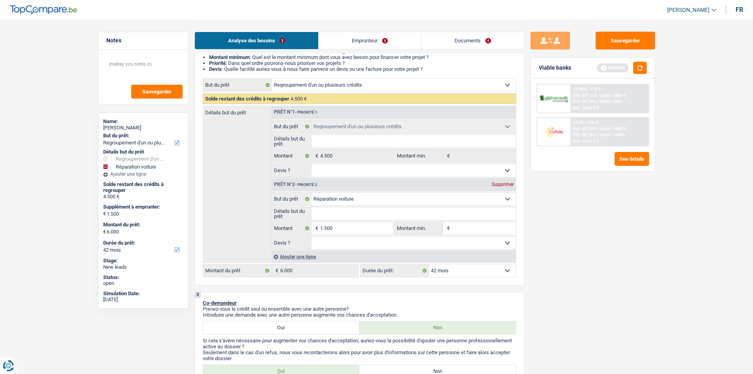
scroll to position [198, 0]
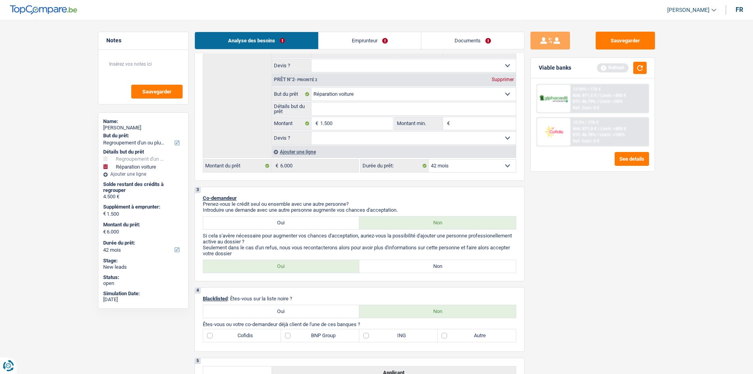
click at [342, 183] on label "Non" at bounding box center [437, 266] width 157 height 13
click at [342, 183] on input "Non" at bounding box center [437, 266] width 157 height 13
radio input "true"
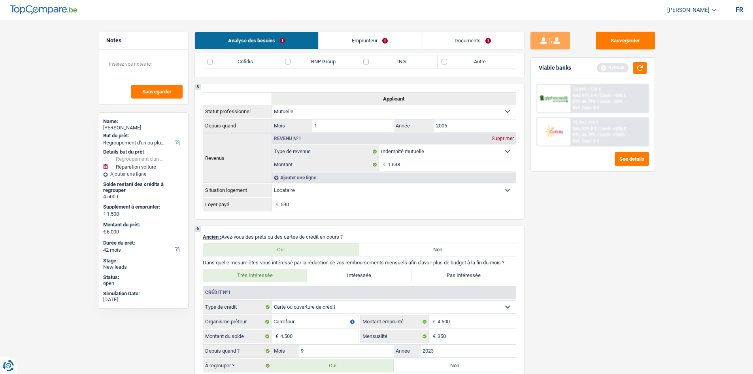
scroll to position [553, 0]
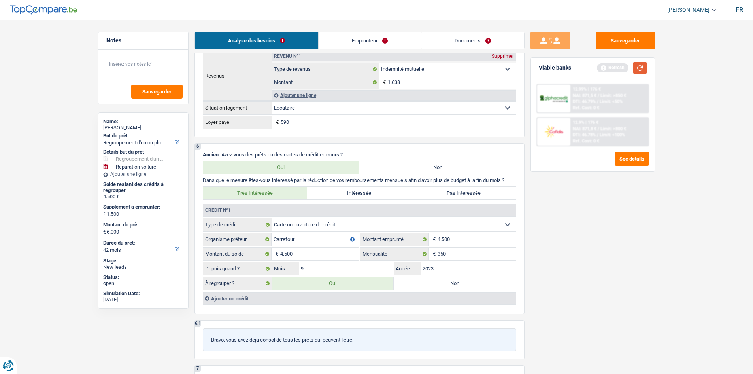
drag, startPoint x: 643, startPoint y: 64, endPoint x: 654, endPoint y: 66, distance: 11.3
click at [342, 65] on button "button" at bounding box center [639, 68] width 13 height 12
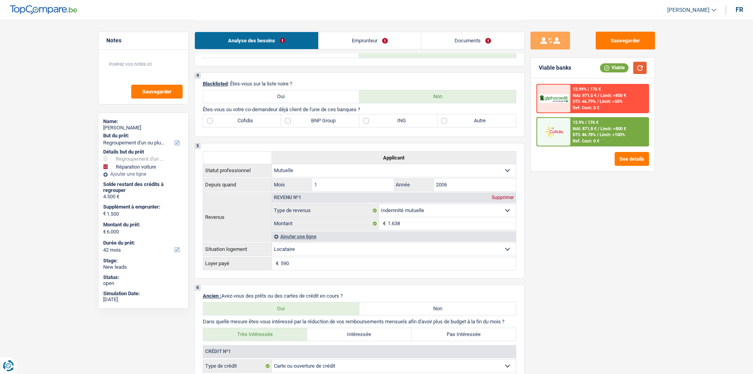
scroll to position [237, 0]
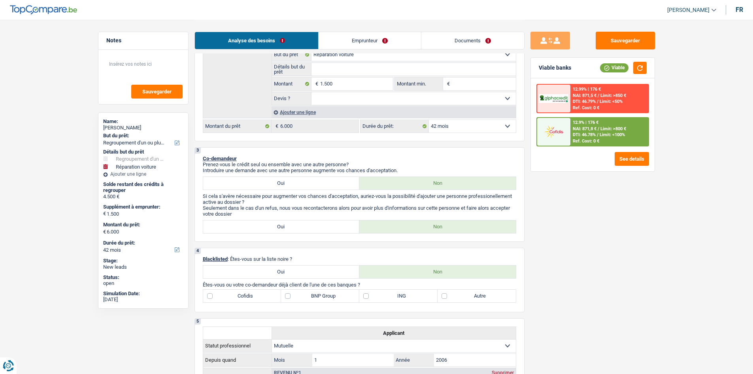
click at [342, 183] on label "Autre" at bounding box center [477, 295] width 78 height 13
click at [342, 183] on input "Autre" at bounding box center [477, 295] width 78 height 13
checkbox input "true"
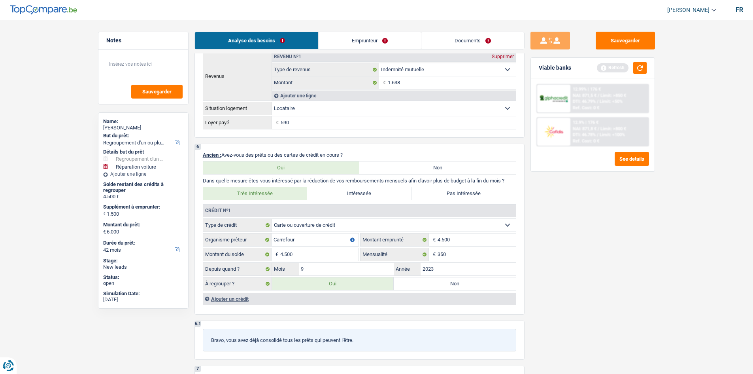
scroll to position [553, 0]
click at [319, 183] on input "4.500" at bounding box center [319, 253] width 78 height 13
click at [314, 183] on input "Carrefour" at bounding box center [315, 239] width 87 height 13
type input "C"
type input "Fimaser"
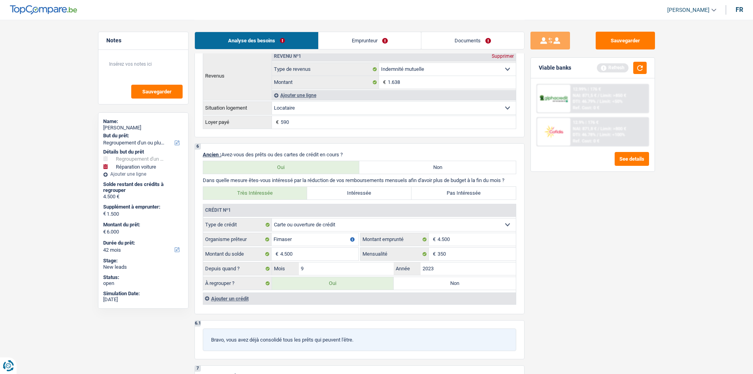
click at [342, 183] on div "Sauvegarder Viable banks Refresh 12.99% | 176 € NAI: 871,5 € / Limit: >850 € DT…" at bounding box center [593, 196] width 136 height 329
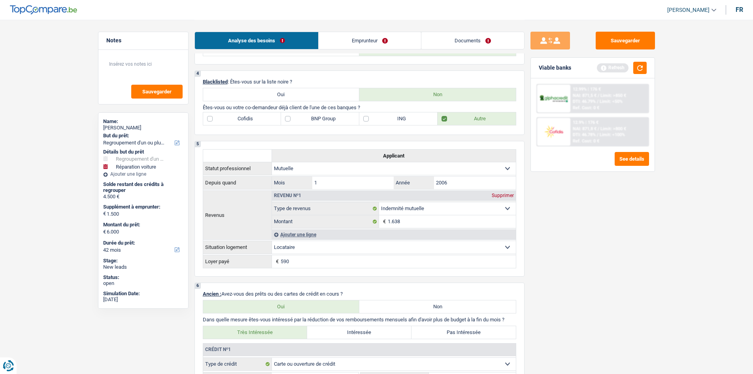
scroll to position [395, 0]
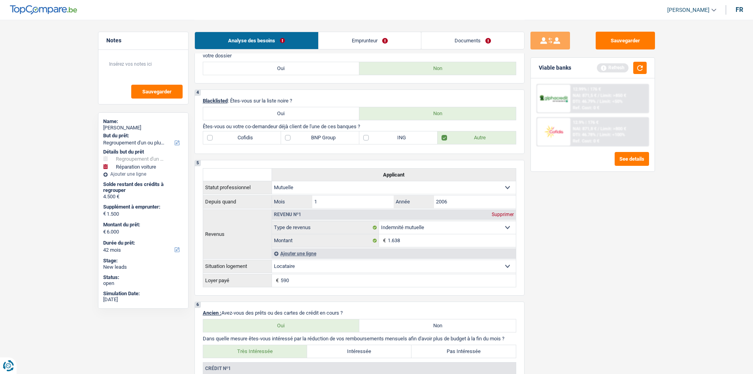
click at [239, 135] on label "Cofidis" at bounding box center [242, 137] width 78 height 13
click at [239, 135] on input "Cofidis" at bounding box center [242, 137] width 78 height 13
checkbox input "true"
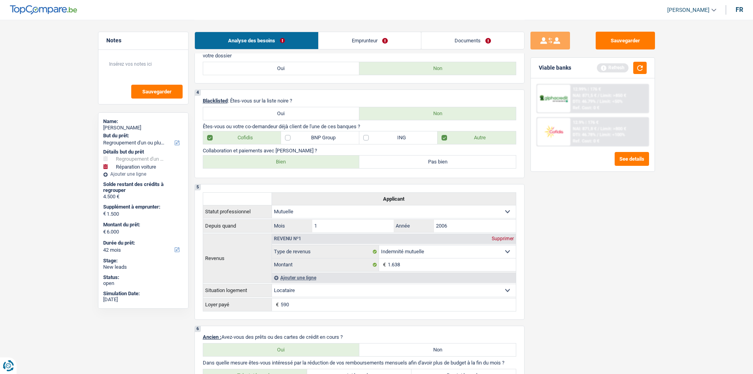
click at [342, 157] on label "Pas bien" at bounding box center [437, 161] width 157 height 13
click at [342, 157] on input "Pas bien" at bounding box center [437, 161] width 157 height 13
radio input "true"
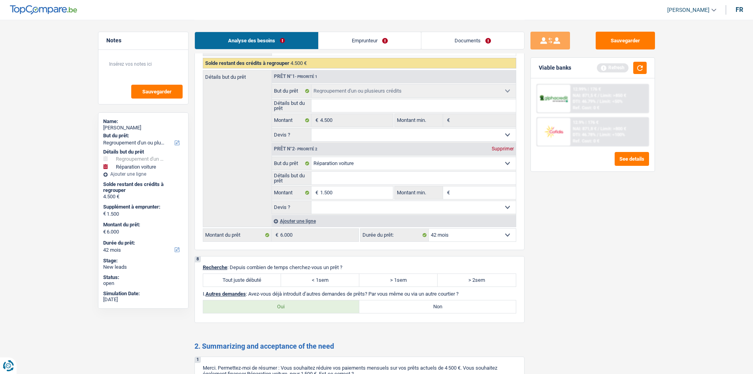
scroll to position [1028, 0]
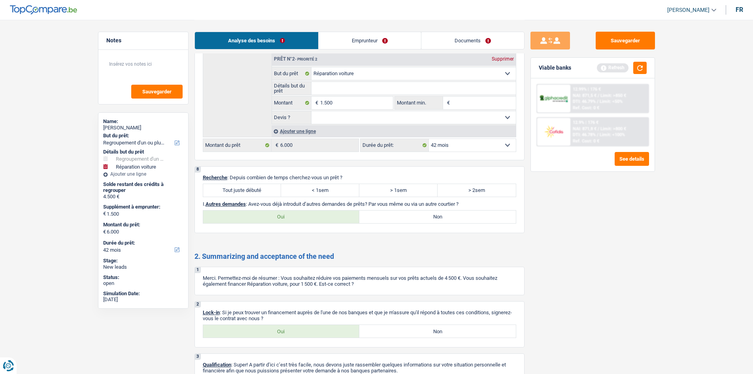
click at [242, 183] on label "Tout juste débuté" at bounding box center [242, 190] width 78 height 13
click at [242, 183] on input "Tout juste débuté" at bounding box center [242, 190] width 78 height 13
radio input "true"
drag, startPoint x: 276, startPoint y: 332, endPoint x: 279, endPoint y: 319, distance: 12.9
click at [278, 183] on label "Oui" at bounding box center [281, 331] width 157 height 13
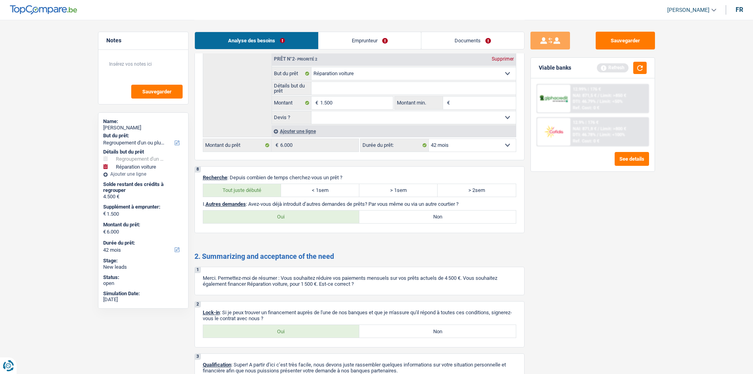
click at [278, 183] on input "Oui" at bounding box center [281, 331] width 157 height 13
radio input "true"
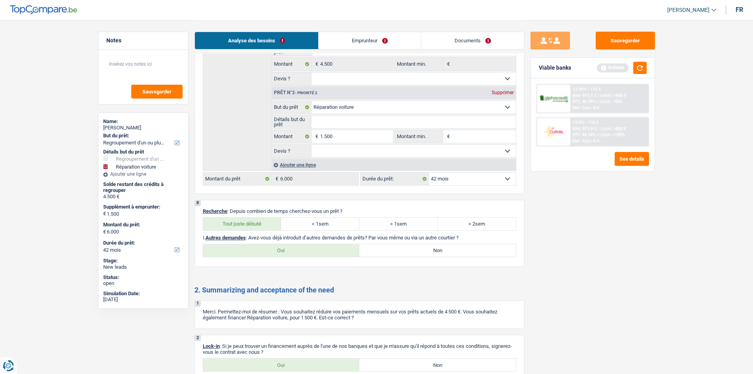
scroll to position [1076, 0]
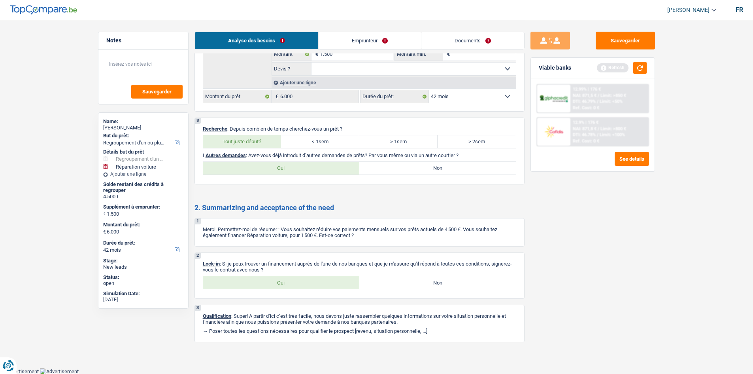
click at [342, 172] on label "Non" at bounding box center [437, 168] width 157 height 13
click at [342, 172] on input "Non" at bounding box center [437, 168] width 157 height 13
radio input "true"
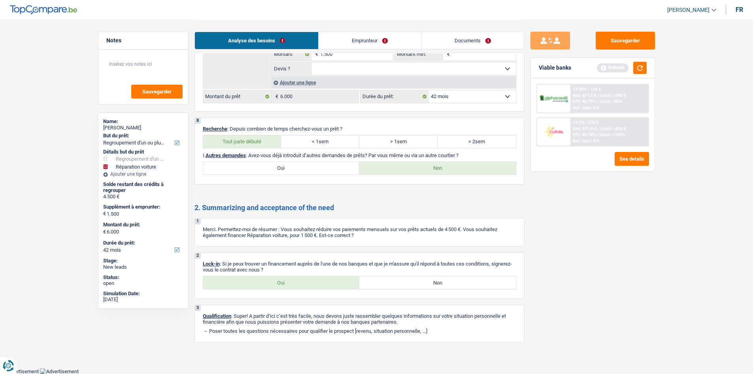
click at [342, 60] on div "Viable banks Refresh" at bounding box center [593, 68] width 124 height 21
click at [342, 68] on button "button" at bounding box center [639, 68] width 13 height 12
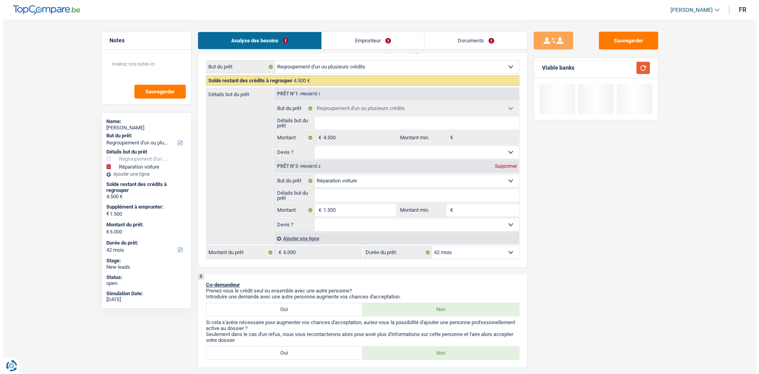
scroll to position [0, 0]
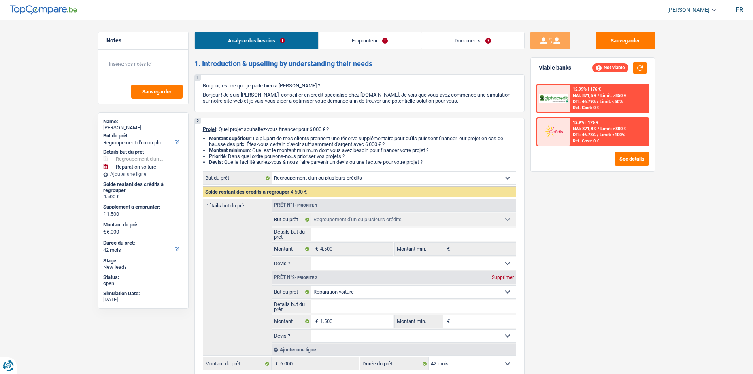
click at [342, 40] on link "Emprunteur" at bounding box center [370, 40] width 102 height 17
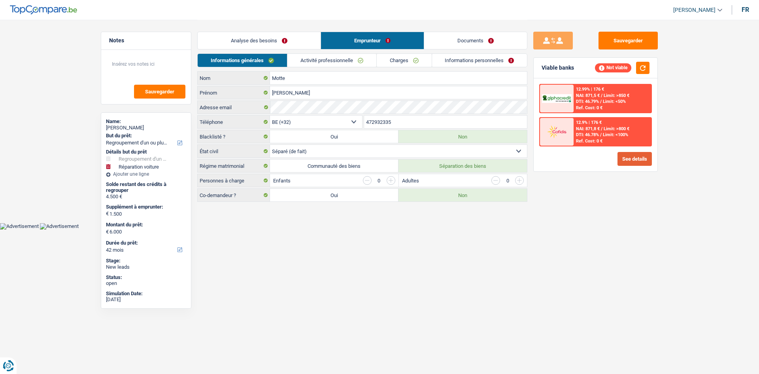
click at [342, 157] on button "See details" at bounding box center [634, 159] width 34 height 14
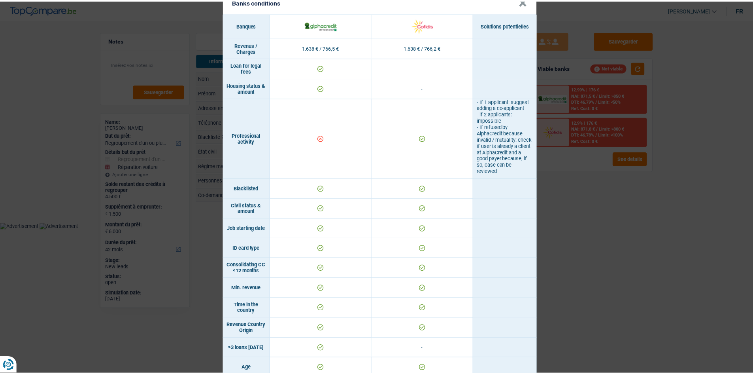
scroll to position [40, 0]
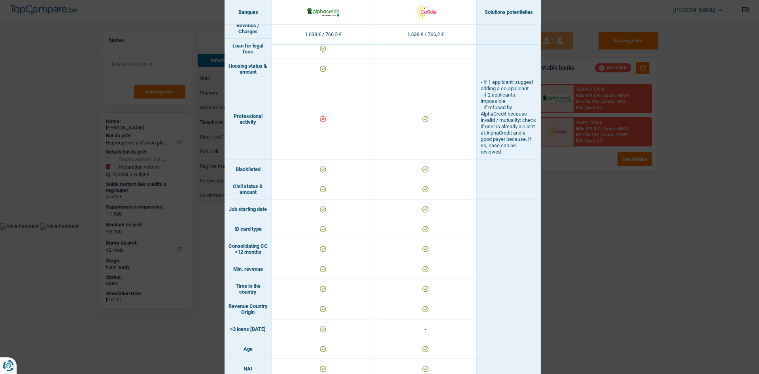
click at [342, 183] on div "Banks conditions × Banques Solutions potentielles Revenus / Charges 1.638 € / 7…" at bounding box center [379, 187] width 759 height 374
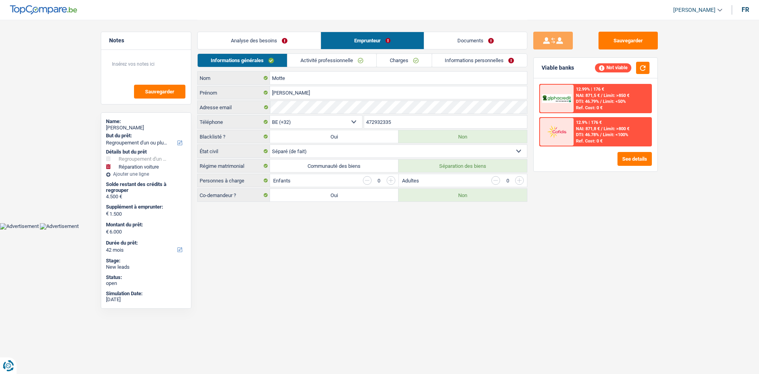
drag, startPoint x: 334, startPoint y: 49, endPoint x: 327, endPoint y: 55, distance: 9.6
click at [334, 49] on div "Analyse des besoins Emprunteur Documents" at bounding box center [362, 37] width 330 height 34
click at [342, 57] on link "Activité professionnelle" at bounding box center [331, 60] width 89 height 13
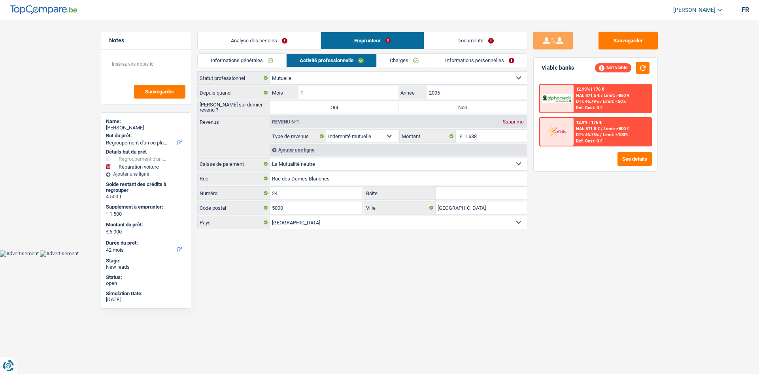
click at [260, 46] on link "Analyse des besoins" at bounding box center [259, 40] width 123 height 17
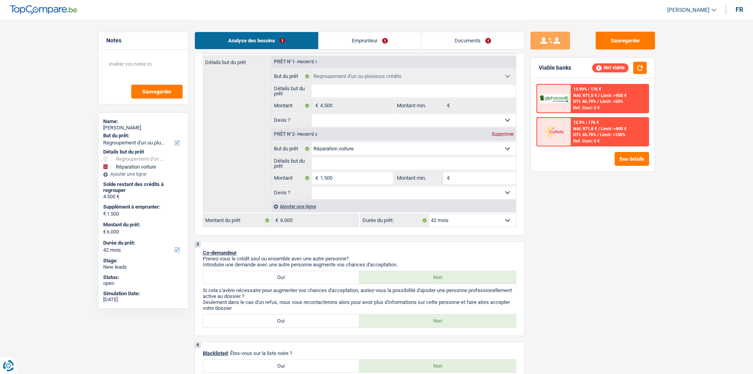
scroll to position [198, 0]
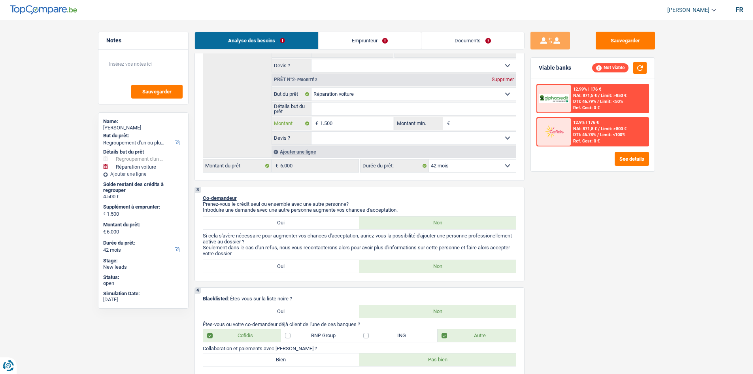
click at [342, 119] on input "1.500" at bounding box center [356, 123] width 72 height 13
type input "150"
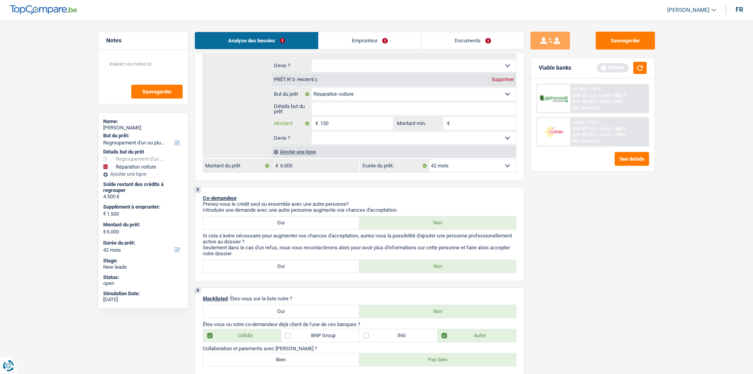
type input "15"
type input "1"
type input "3"
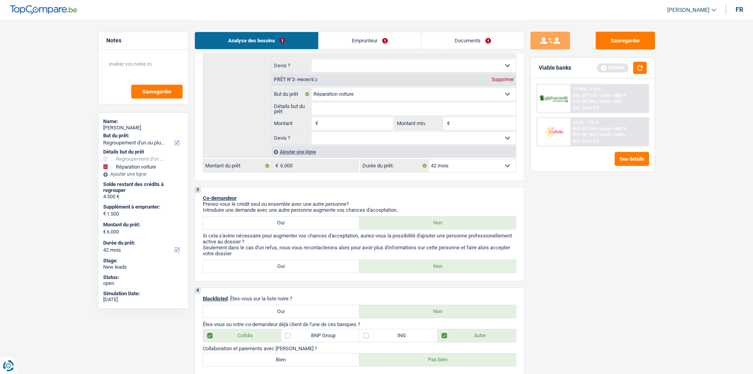
type input "3"
type input "35"
type input "3"
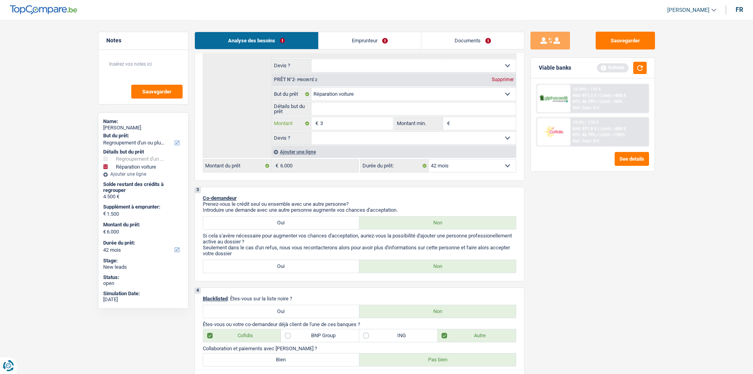
type input "30"
type input "300"
type input "3.000"
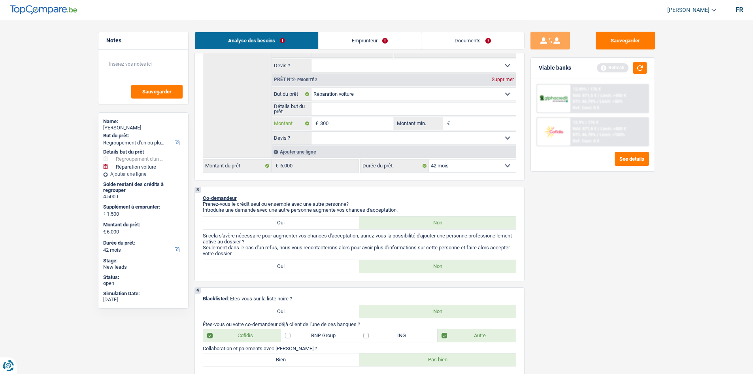
type input "3.000"
type input "7.500"
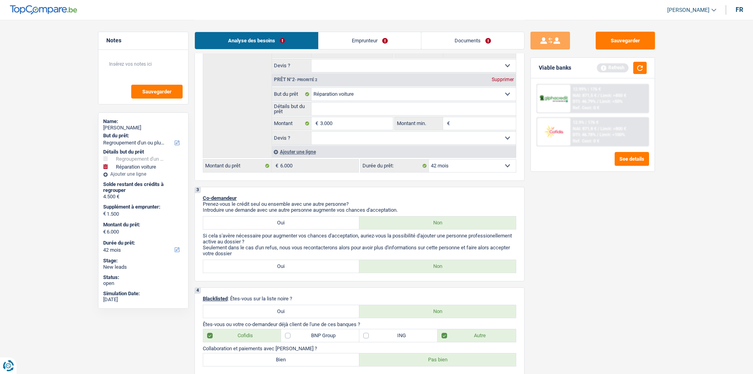
type input "7.500"
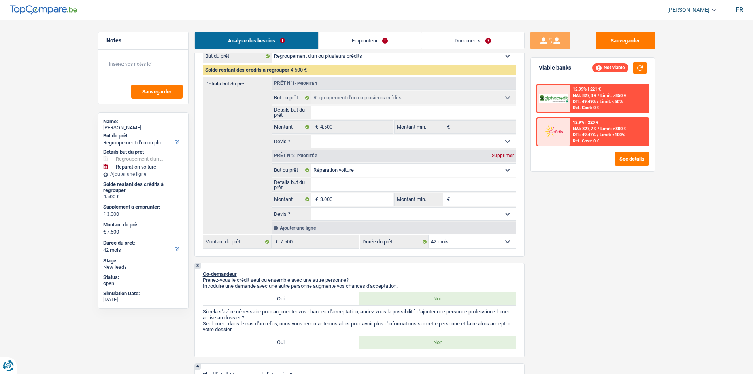
scroll to position [0, 0]
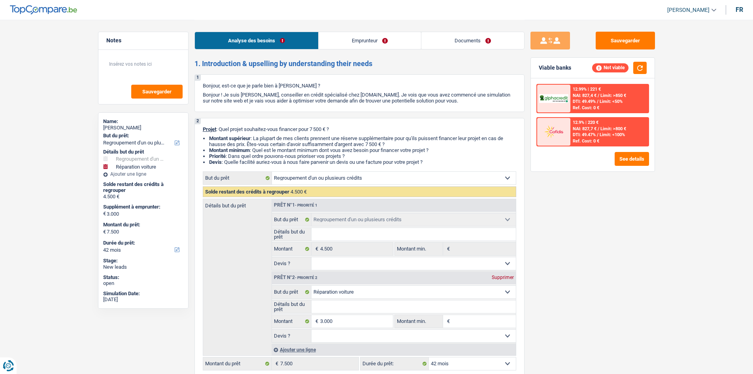
click at [342, 31] on div "Analyse des besoins Emprunteur Documents" at bounding box center [359, 37] width 330 height 34
click at [342, 45] on link "Emprunteur" at bounding box center [370, 40] width 102 height 17
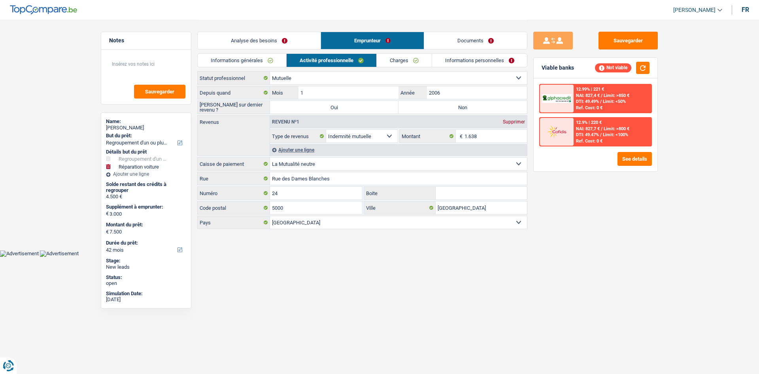
click at [336, 60] on link "Activité professionnelle" at bounding box center [332, 60] width 90 height 13
drag, startPoint x: 498, startPoint y: 136, endPoint x: 495, endPoint y: 128, distance: 8.8
click at [342, 136] on input "1.638" at bounding box center [495, 136] width 63 height 13
click at [342, 55] on link "Informations personnelles" at bounding box center [479, 60] width 95 height 13
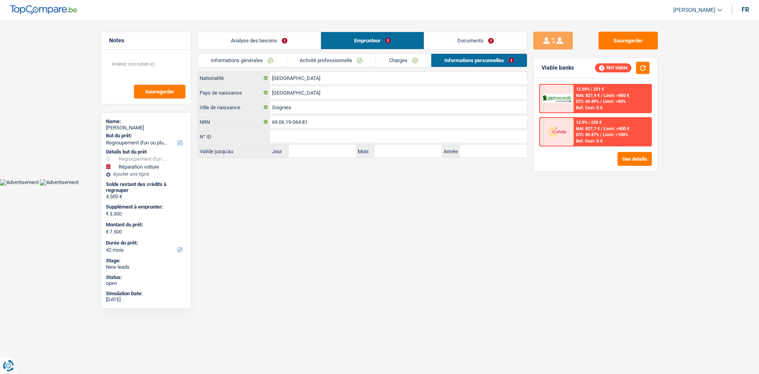
click at [277, 40] on link "Analyse des besoins" at bounding box center [259, 40] width 123 height 17
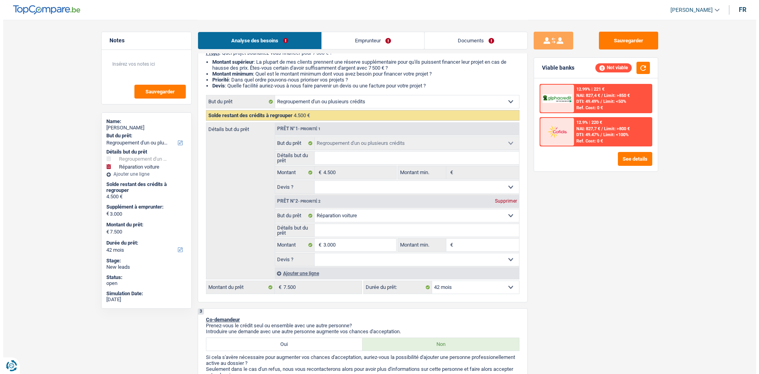
scroll to position [198, 0]
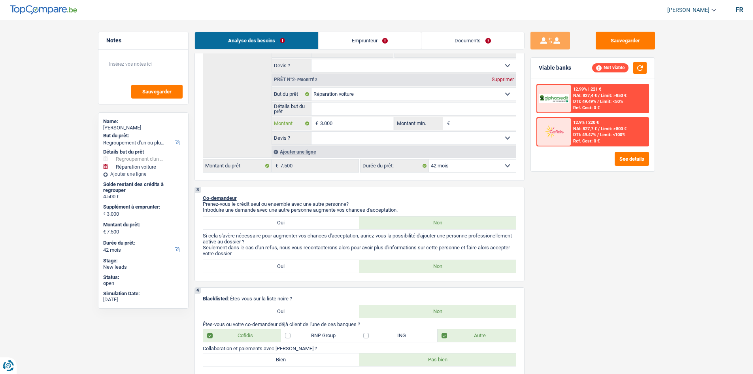
click at [342, 119] on input "3.000" at bounding box center [356, 123] width 72 height 13
type input "300"
type input "30"
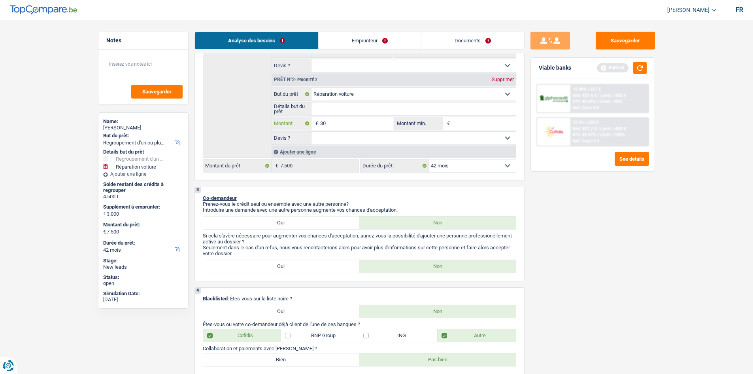
type input "3"
type input "5"
type input "50"
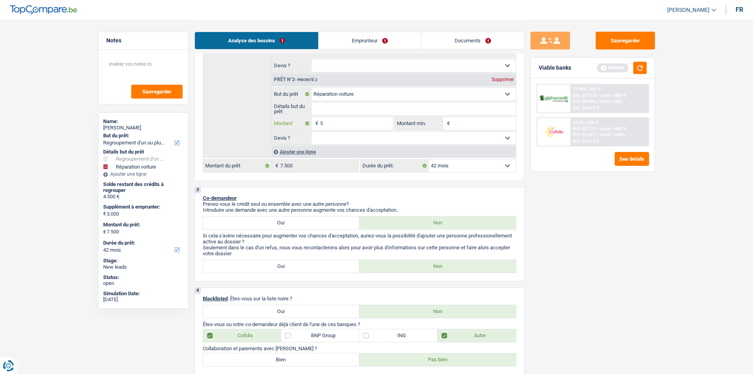
type input "50"
type input "500"
type input "5.000"
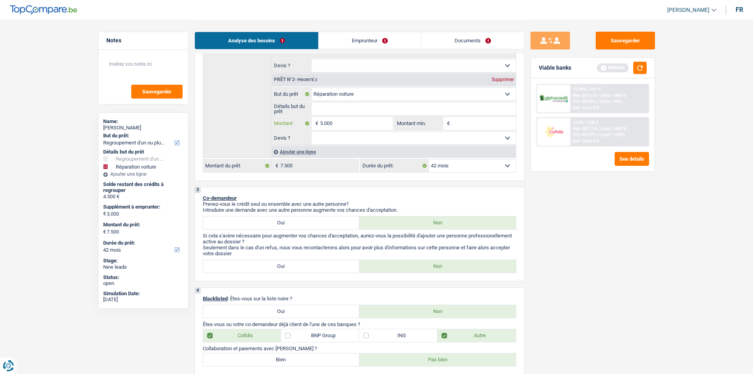
type input "50.000"
type input "5.000"
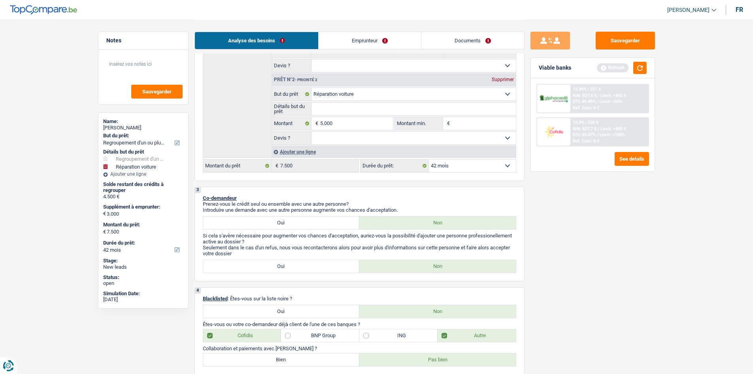
type input "5.000"
type input "9.500"
click at [342, 166] on div "Sauvegarder Viable banks Refresh 12.99% | 221 € NAI: 827,4 € / Limit: >850 € DT…" at bounding box center [593, 196] width 136 height 329
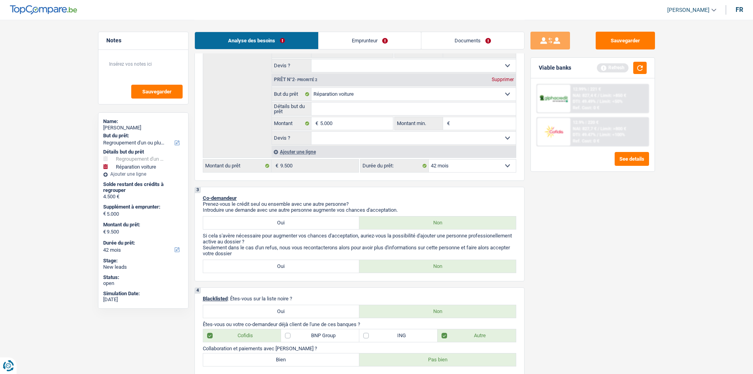
select select "48"
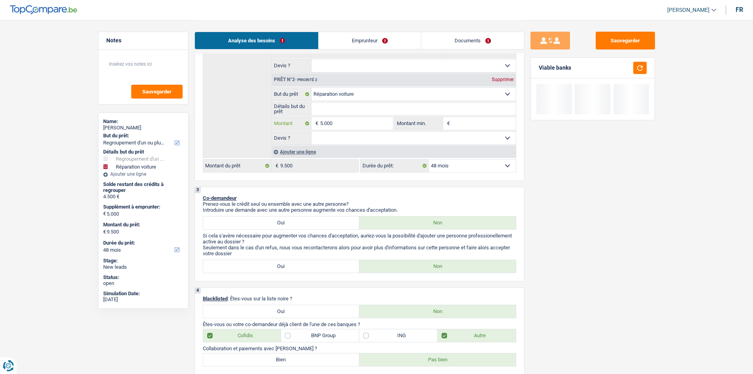
click at [342, 125] on input "5.000" at bounding box center [356, 123] width 72 height 13
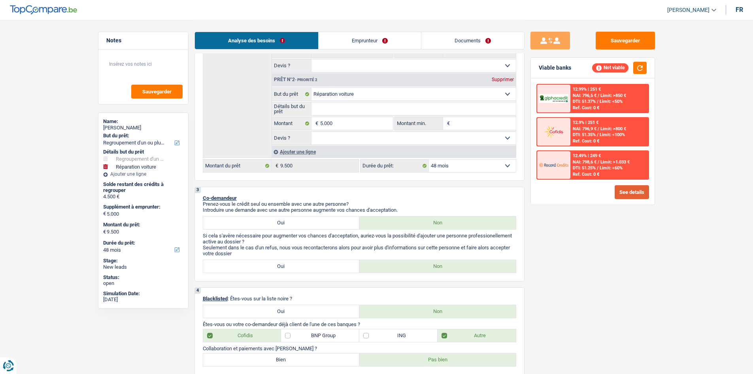
click at [342, 183] on button "See details" at bounding box center [632, 192] width 34 height 14
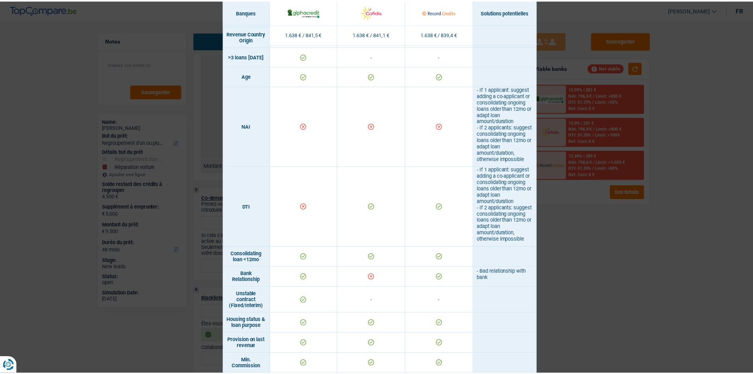
scroll to position [316, 0]
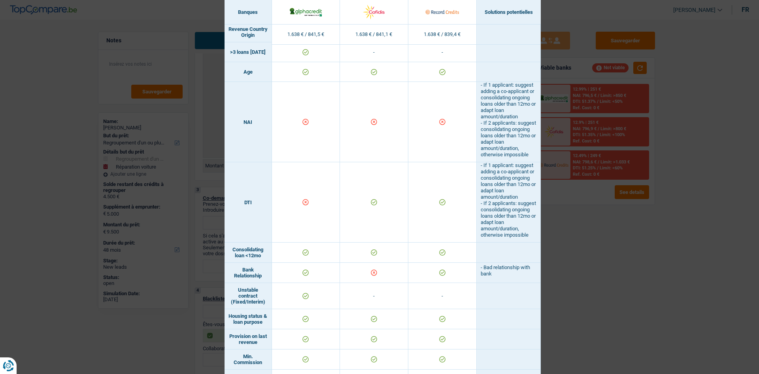
click at [342, 183] on div "Banks conditions × Banques Solutions potentielles Revenus / Charges 1.638 € / 8…" at bounding box center [379, 187] width 759 height 374
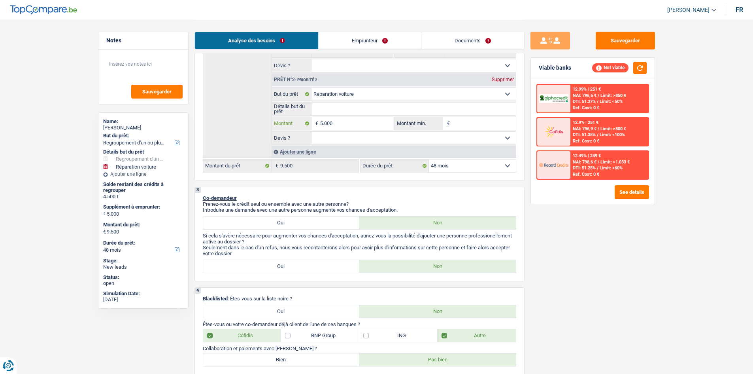
click at [342, 128] on input "5.000" at bounding box center [356, 123] width 72 height 13
type input "500"
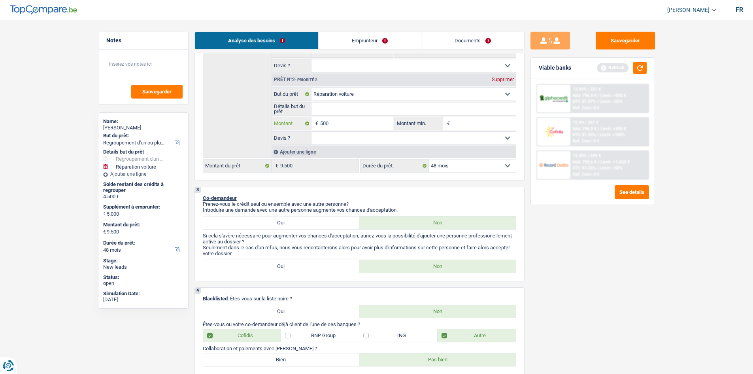
type input "50"
type input "5"
type input "4"
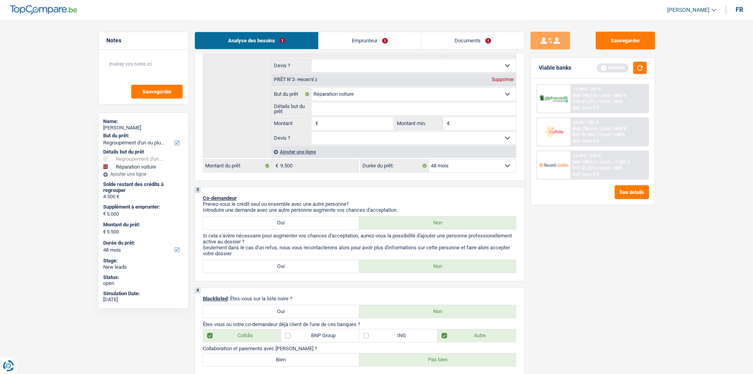
type input "4"
type input "45"
type input "450"
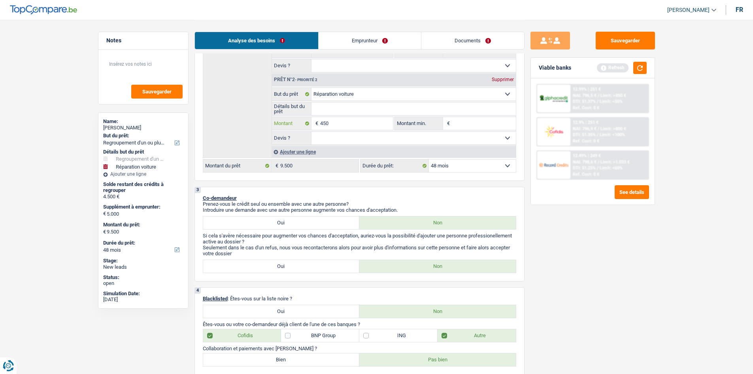
type input "4.500"
type input "45.000"
type input "4.500"
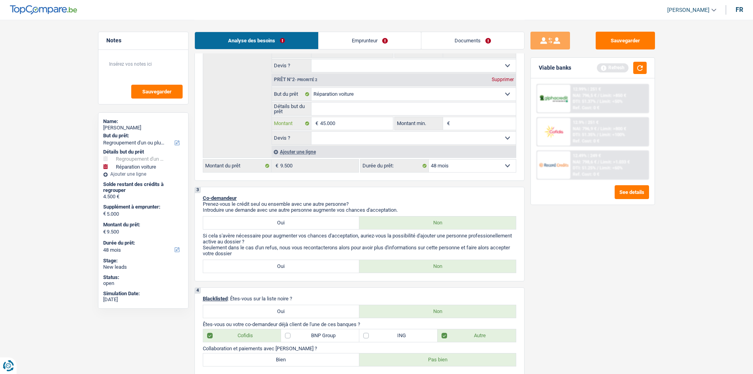
type input "4.500"
type input "9.000"
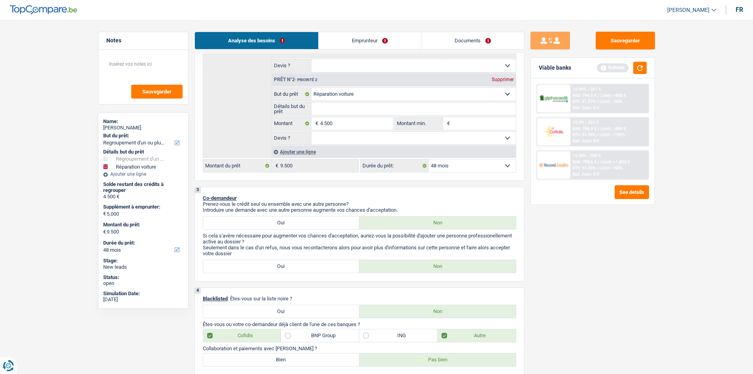
type input "9.000"
drag, startPoint x: 608, startPoint y: 252, endPoint x: 619, endPoint y: 238, distance: 18.5
click at [342, 183] on div "Sauvegarder Viable banks Refresh 12.99% | 251 € NAI: 796,5 € / Limit: >850 € DT…" at bounding box center [593, 196] width 136 height 329
click at [342, 66] on button "button" at bounding box center [639, 68] width 13 height 12
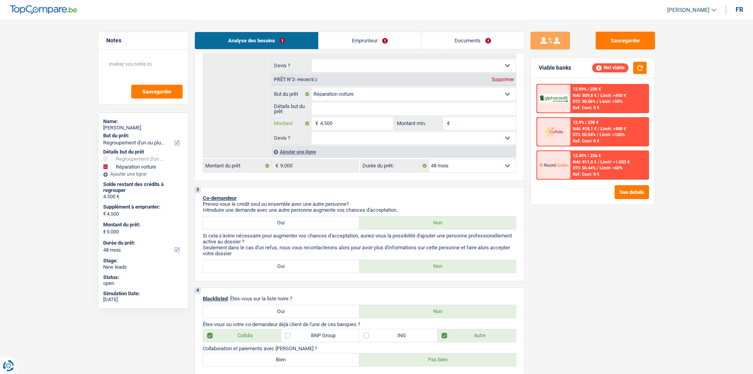
click at [342, 123] on input "4.500" at bounding box center [356, 123] width 72 height 13
type input "450"
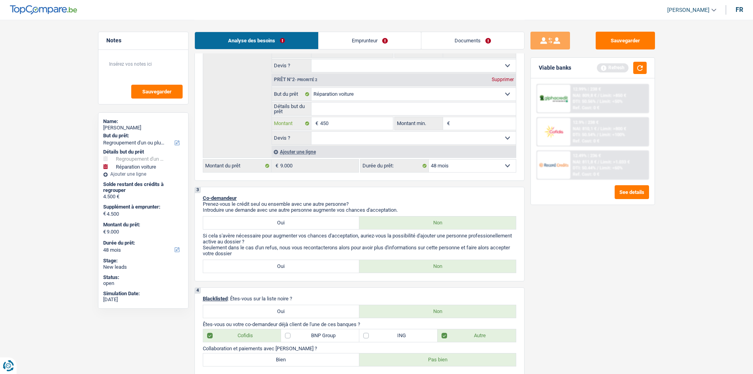
type input "45"
type input "4"
type input "3"
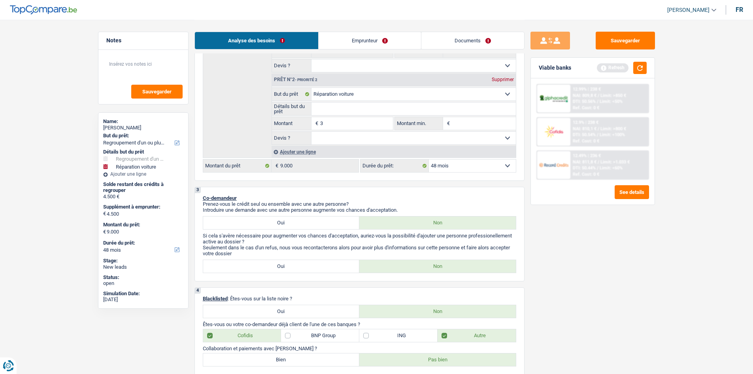
type input "3"
type input "35"
type input "350"
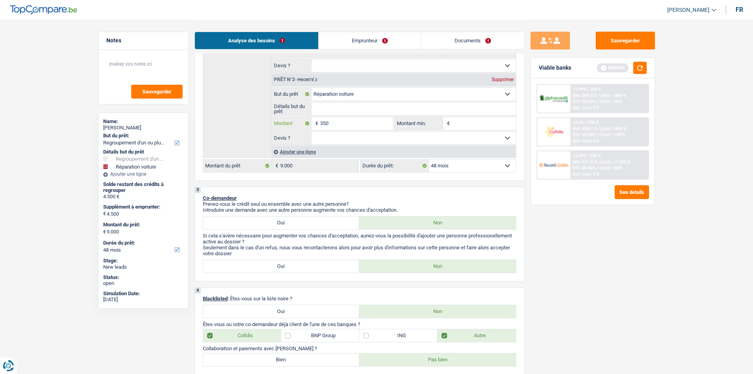
type input "3.500"
type input "8.000"
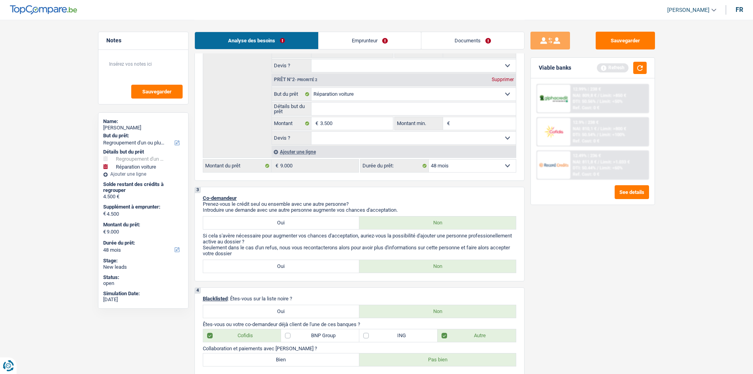
type input "8.000"
click at [342, 183] on div "Sauvegarder Viable banks Refresh 12.99% | 238 € NAI: 809,8 € / Limit: >850 € DT…" at bounding box center [593, 196] width 136 height 329
click at [342, 63] on button "button" at bounding box center [639, 68] width 13 height 12
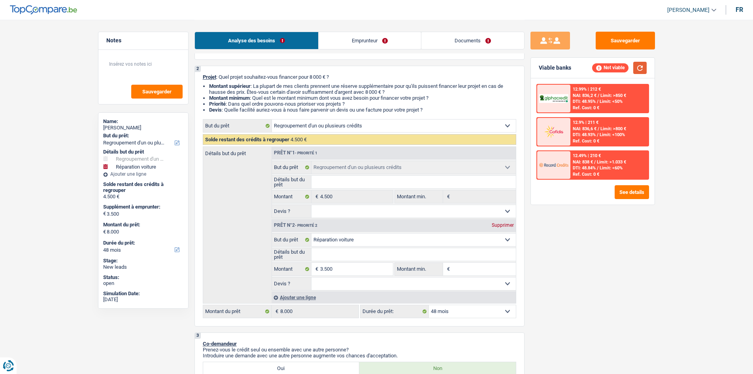
scroll to position [0, 0]
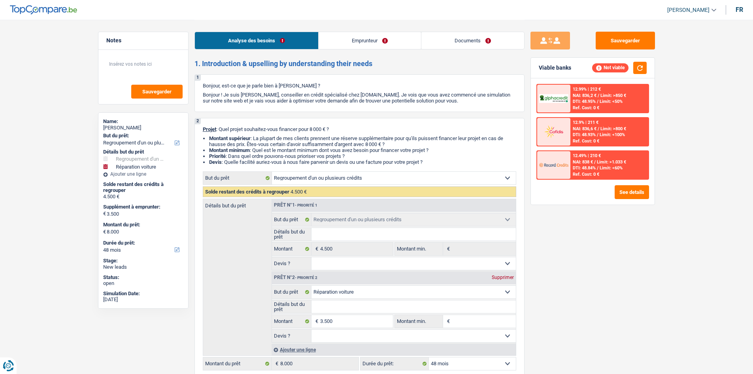
click at [342, 183] on fieldset "Détails but du prêt Tous les champs sont obligatoires. Veuillez fournir une rép…" at bounding box center [394, 306] width 244 height 13
type input "350"
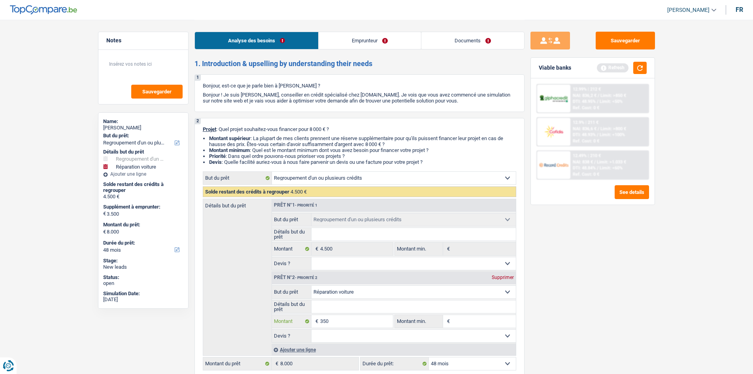
type input "35"
type input "3"
type input "1"
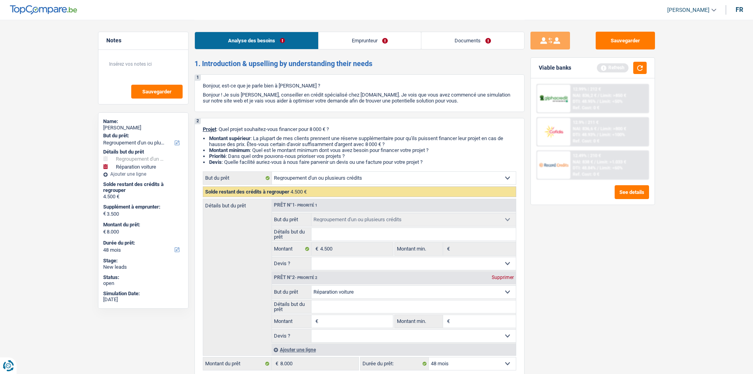
type input "1"
type input "15"
type input "150"
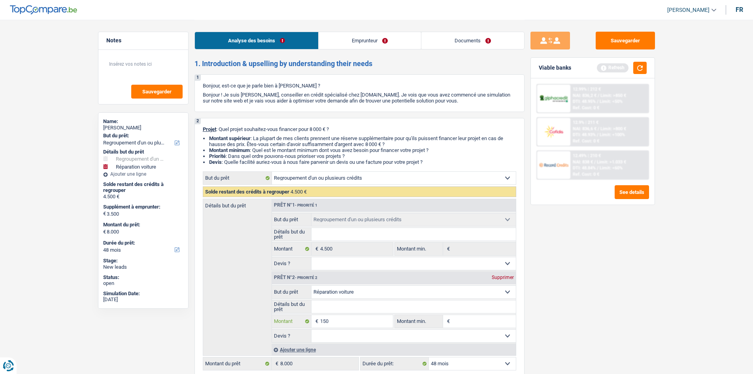
type input "1.500"
type input "15.000"
type input "1.500"
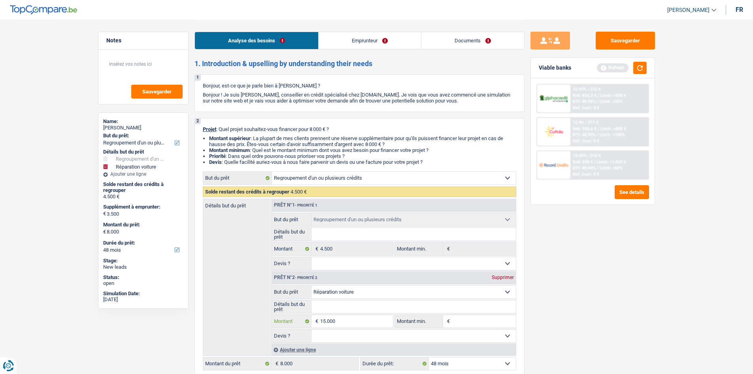
type input "1.500"
type input "6.000"
select select "42"
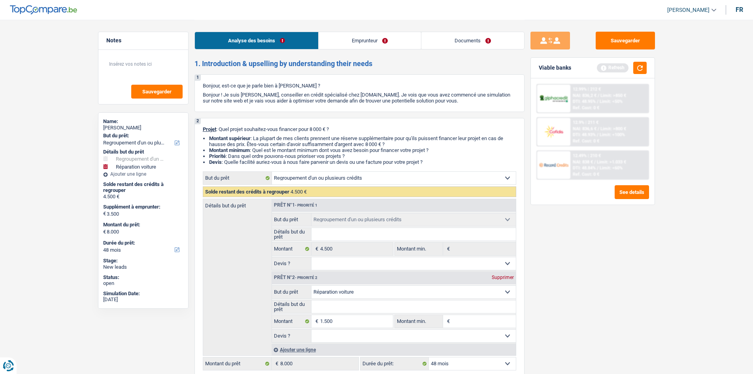
type input "6.000"
select select "42"
type input "6.000"
select select "42"
drag, startPoint x: 595, startPoint y: 316, endPoint x: 604, endPoint y: 310, distance: 10.6
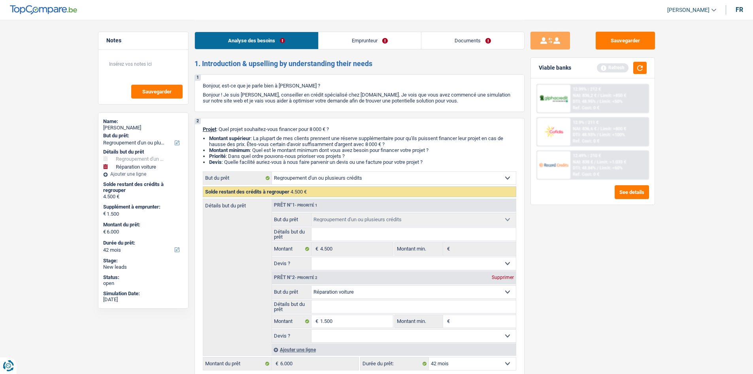
click at [342, 183] on div "Sauvegarder Viable banks Refresh 12.99% | 212 € NAI: 836,2 € / Limit: >850 € DT…" at bounding box center [593, 196] width 136 height 329
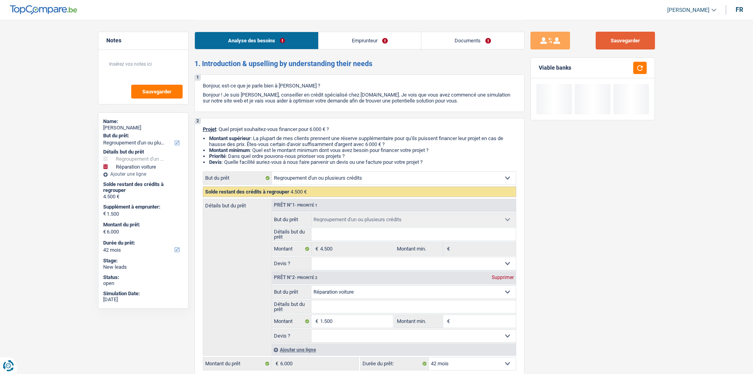
click at [342, 36] on button "Sauvegarder" at bounding box center [625, 41] width 59 height 18
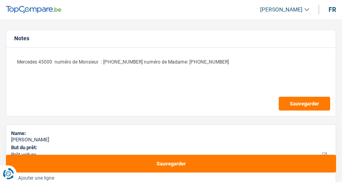
select select "car"
select select "84"
select select "car"
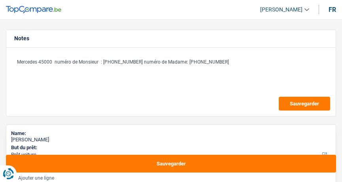
select select "yes"
select select "84"
select select "unemployed"
select select "unemployment"
select select "mortgage"
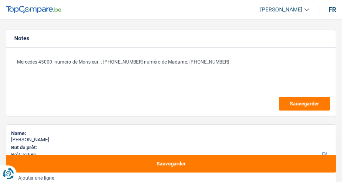
select select "300"
select select "car"
select select "yes"
select select "84"
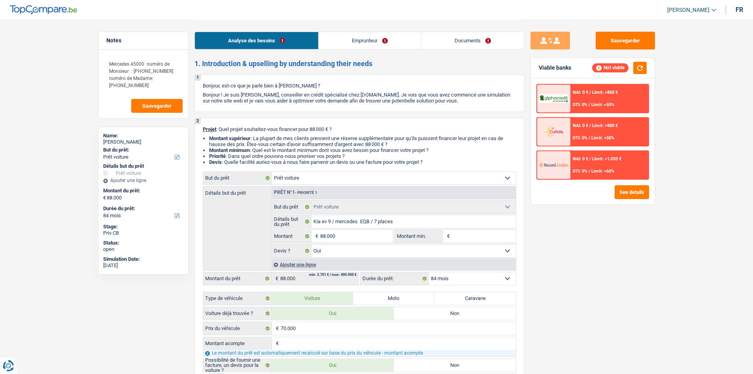
click at [342, 46] on link "Emprunteur" at bounding box center [370, 40] width 102 height 17
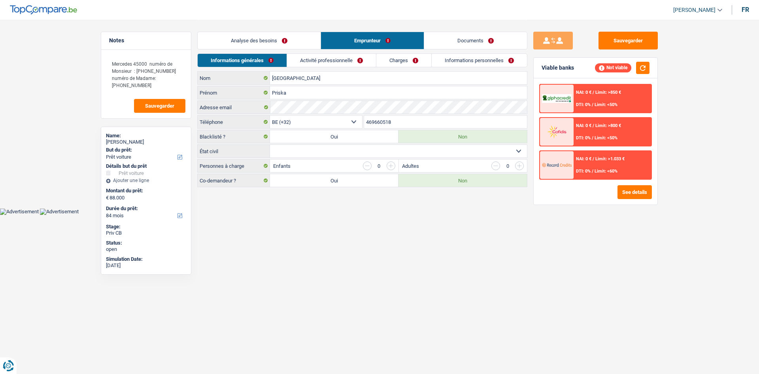
click at [342, 61] on link "Activité professionnelle" at bounding box center [331, 60] width 89 height 13
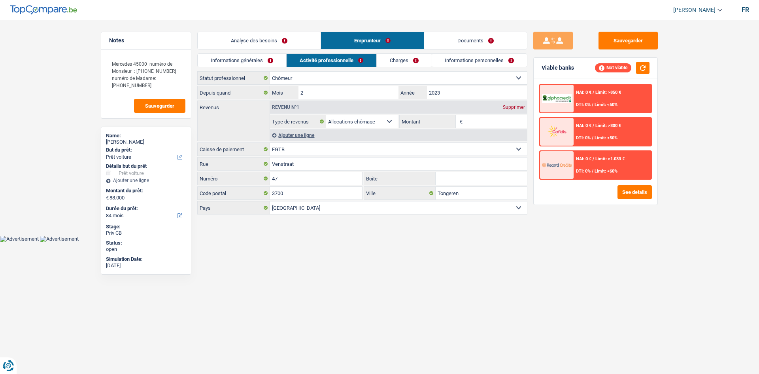
click at [342, 63] on link "Charges" at bounding box center [404, 60] width 55 height 13
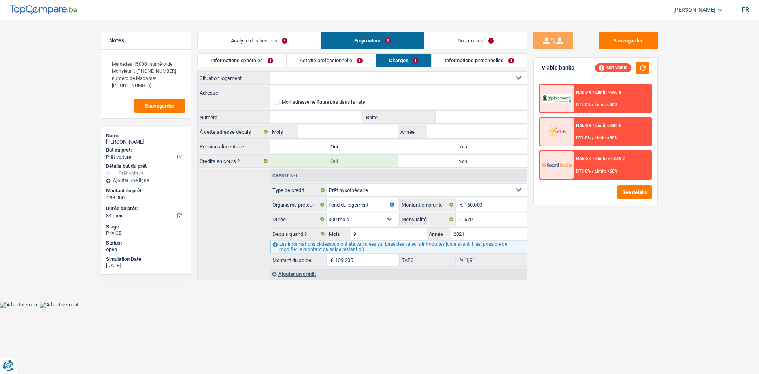
click at [342, 62] on link "Informations personnelles" at bounding box center [479, 60] width 95 height 13
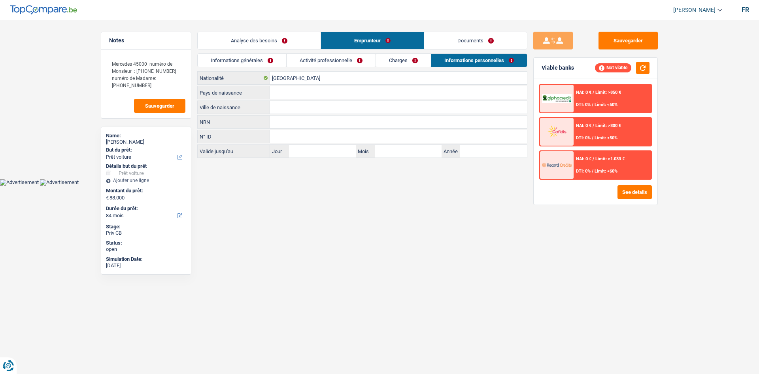
click at [340, 55] on link "Activité professionnelle" at bounding box center [331, 60] width 89 height 13
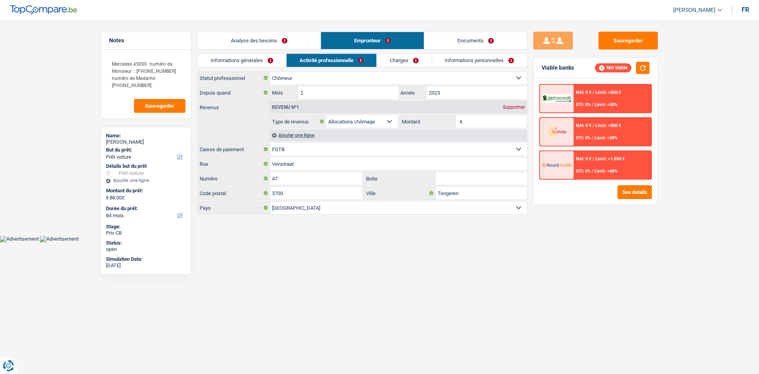
click at [257, 56] on link "Informations générales" at bounding box center [242, 60] width 89 height 13
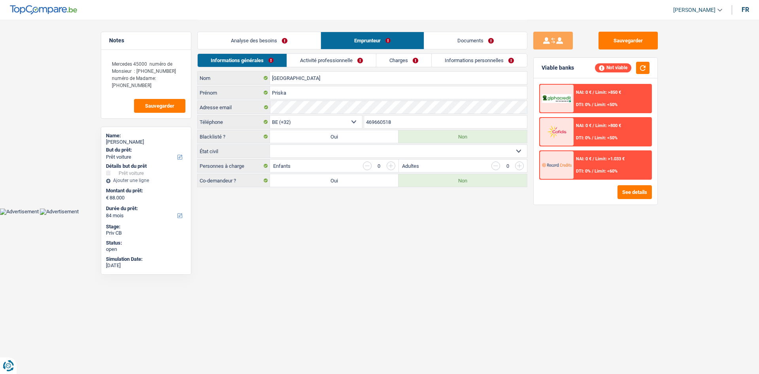
click at [277, 33] on link "Analyse des besoins" at bounding box center [259, 40] width 123 height 17
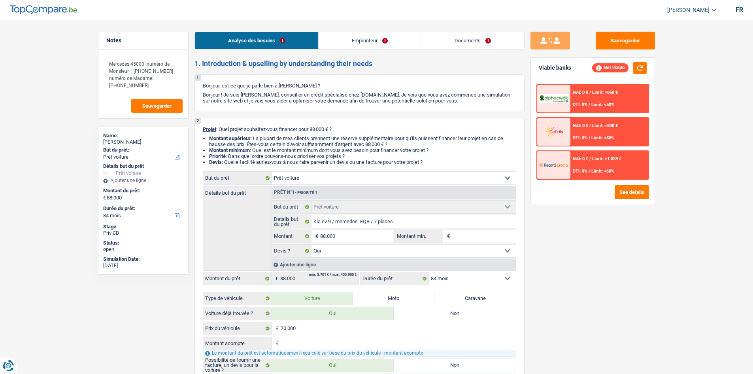
click at [342, 45] on link "Emprunteur" at bounding box center [370, 40] width 102 height 17
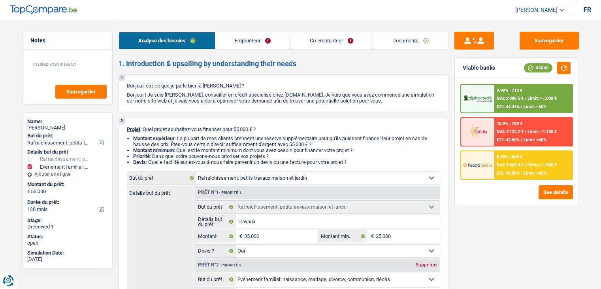
select select "houseOrGarden"
select select "familyEvent"
select select "120"
drag, startPoint x: 0, startPoint y: 0, endPoint x: 405, endPoint y: 36, distance: 406.4
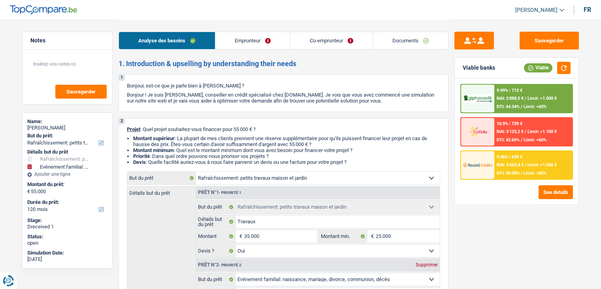
click at [405, 36] on link "Documents" at bounding box center [410, 40] width 75 height 17
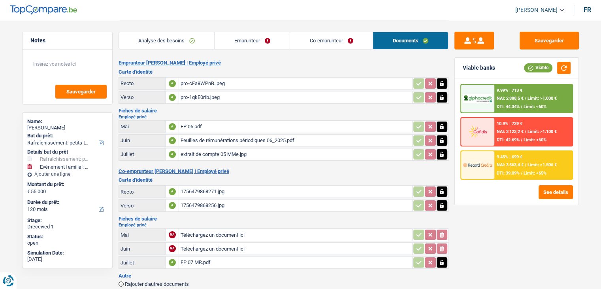
click at [257, 137] on div "Feuilles de rémunérations périodiques 06_2025.pdf" at bounding box center [296, 140] width 230 height 12
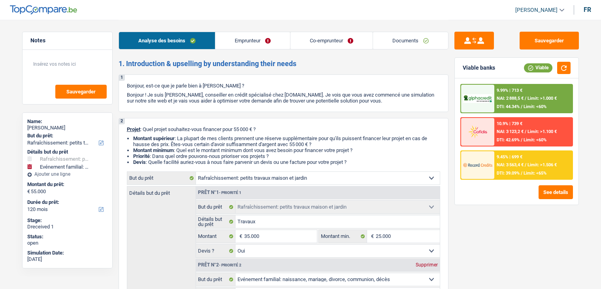
select select "houseOrGarden"
select select "familyEvent"
select select "120"
click at [402, 38] on link "Documents" at bounding box center [410, 40] width 75 height 17
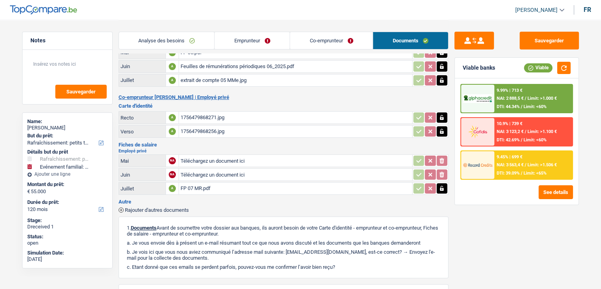
scroll to position [79, 0]
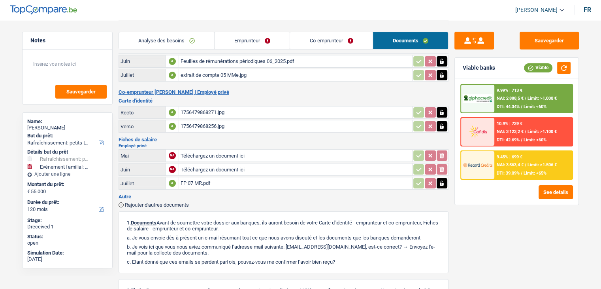
click at [165, 202] on span "Rajouter d'autres documents" at bounding box center [157, 204] width 64 height 5
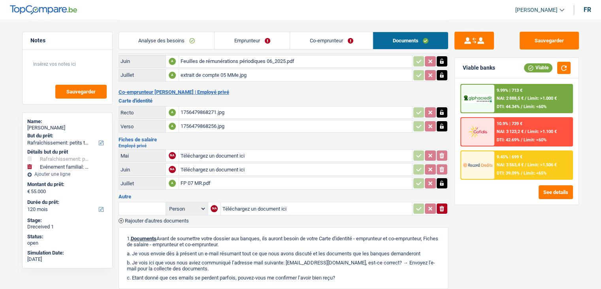
click at [245, 206] on input "Téléchargez un document ici" at bounding box center [317, 208] width 188 height 12
type input "C:\fakepath\combinepdf.pdf"
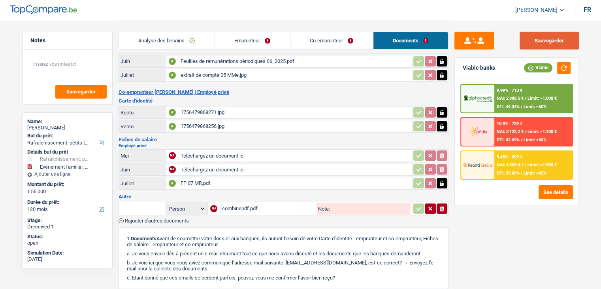
click at [530, 49] on button "Sauvegarder" at bounding box center [549, 41] width 59 height 18
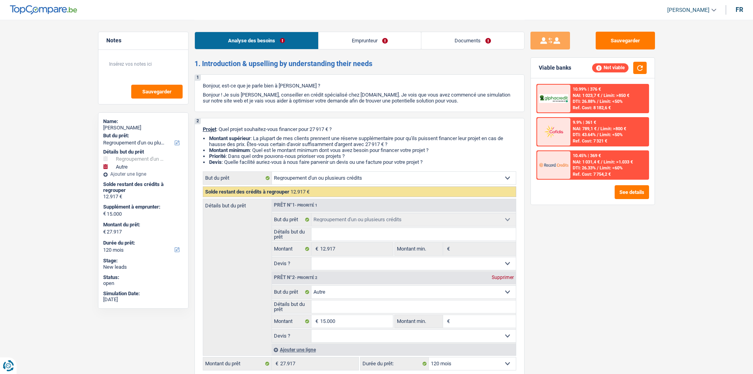
select select "refinancing"
select select "other"
select select "120"
select select "refinancing"
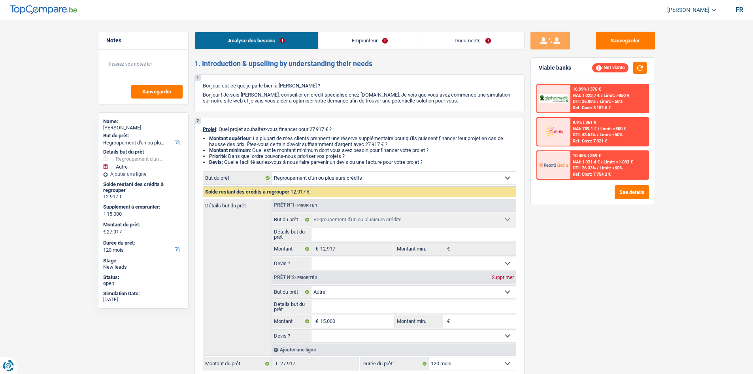
select select "refinancing"
select select "other"
select select "120"
select select "mutuality"
select select "mutualityIndemnity"
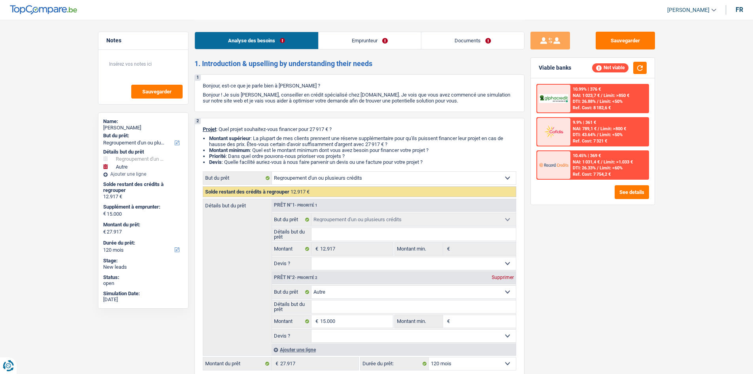
select select "liveWithParents"
select select "personalLoan"
select select "homeFurnishingOrRelocation"
select select "48"
select select "personalSale"
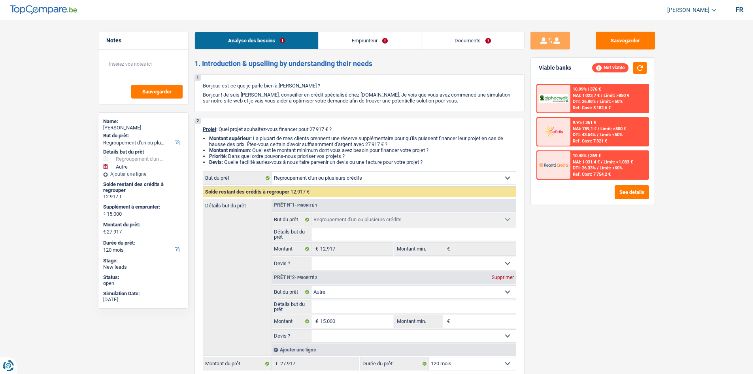
select select "36"
select select "personalLoan"
select select "other"
select select "84"
select select "refinancing"
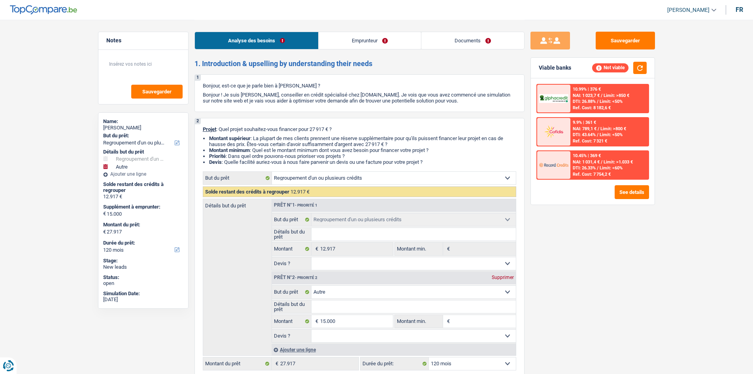
select select "refinancing"
select select "other"
select select "120"
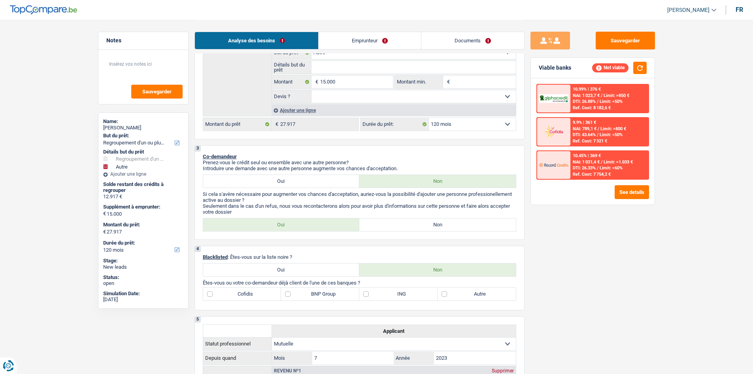
scroll to position [119, 0]
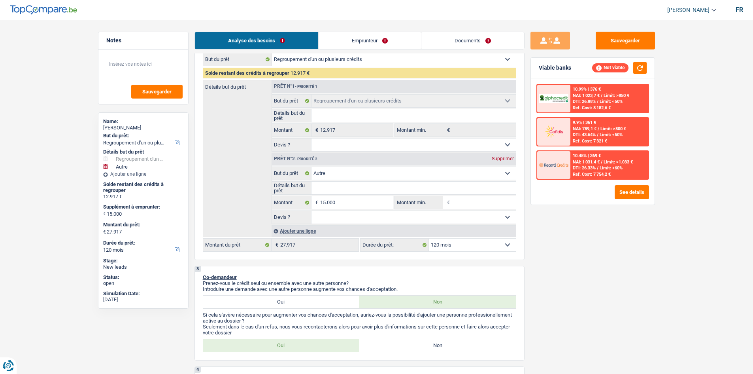
click at [350, 170] on select "Confort maison: meubles, textile, peinture, électroménager, outillage non-profe…" at bounding box center [413, 173] width 204 height 13
click at [565, 252] on div "Sauvegarder Viable banks Not viable 10.99% | 376 € NAI: 1 023,7 € / Limit: >850…" at bounding box center [593, 196] width 136 height 329
click at [367, 172] on select "Confort maison: meubles, textile, peinture, électroménager, outillage non-profe…" at bounding box center [413, 173] width 204 height 13
select select "household"
click at [311, 167] on select "Confort maison: meubles, textile, peinture, électroménager, outillage non-profe…" at bounding box center [413, 173] width 204 height 13
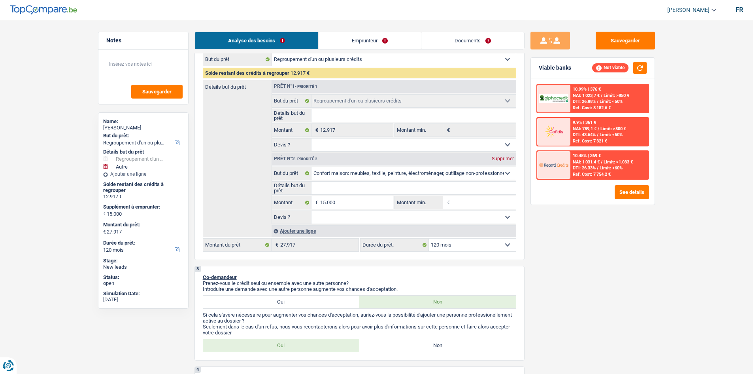
select select "household"
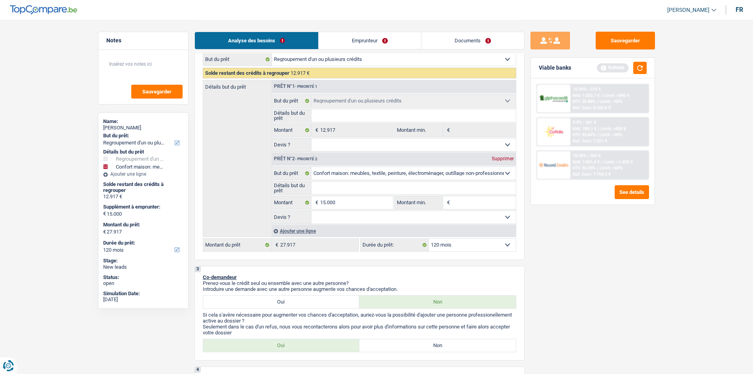
click at [553, 235] on div "Sauvegarder Viable banks Refresh 10.99% | 376 € NAI: 1 023,7 € / Limit: >850 € …" at bounding box center [593, 196] width 136 height 329
click at [326, 196] on fieldset "15.000 € Montant Tous les champs sont obligatoires. Veuillez fournir une répons…" at bounding box center [332, 202] width 121 height 13
click at [357, 189] on input "Détails but du prêt" at bounding box center [413, 187] width 204 height 13
type input "M"
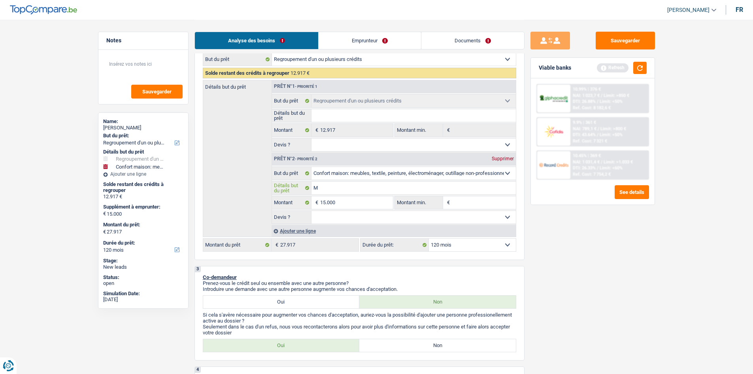
type input "Mu"
type input "M"
type input "Me"
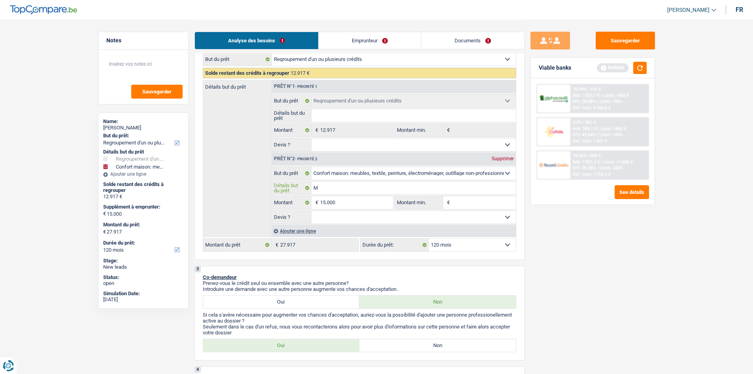
type input "Me"
type input "[PERSON_NAME]"
type input "Melb"
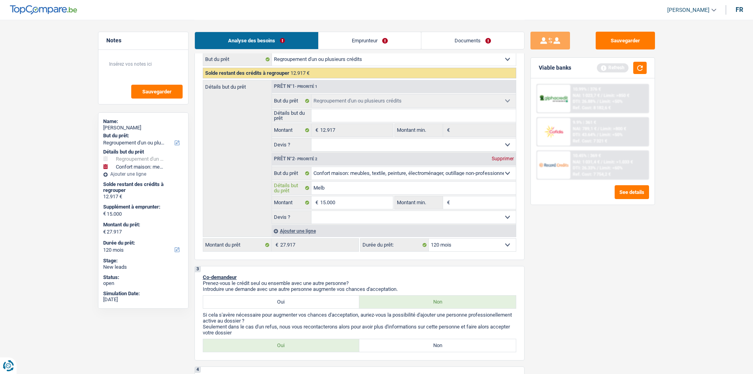
type input "Melbe"
type input "Melbes"
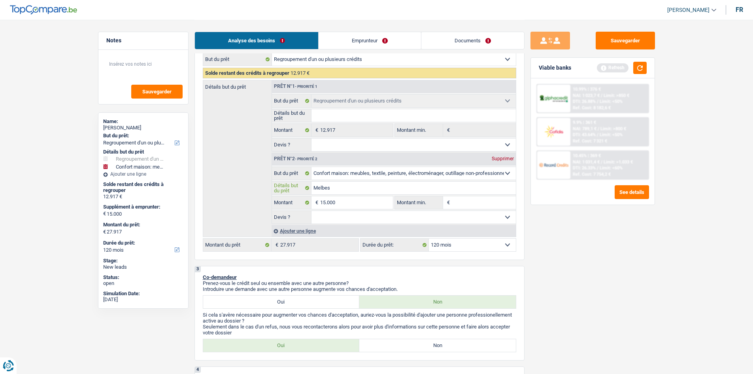
type input "Melbes"
type input "Melbe"
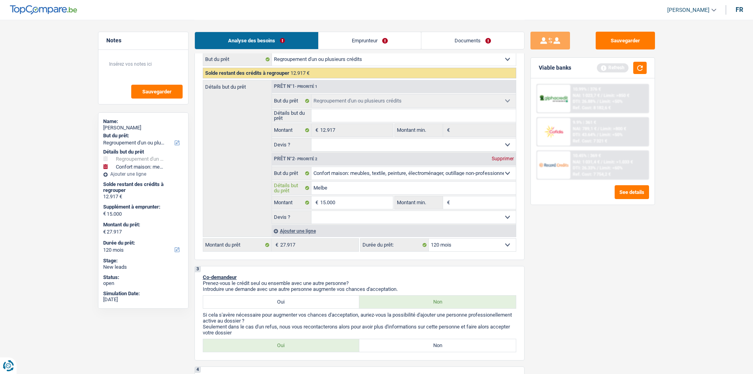
type input "Melb"
type input "[PERSON_NAME]"
type input "Me"
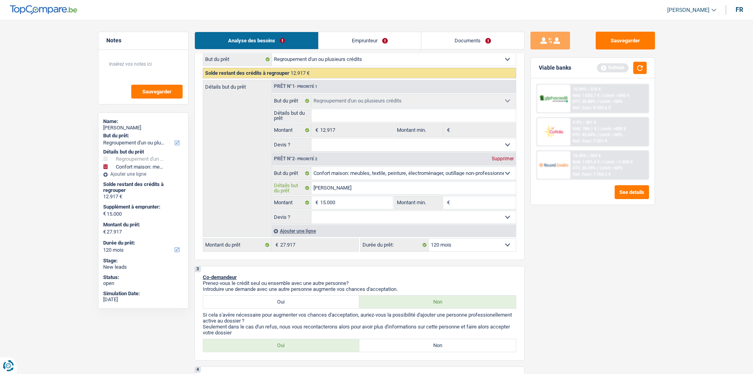
type input "Me"
type input "Mee"
type input "Meeu"
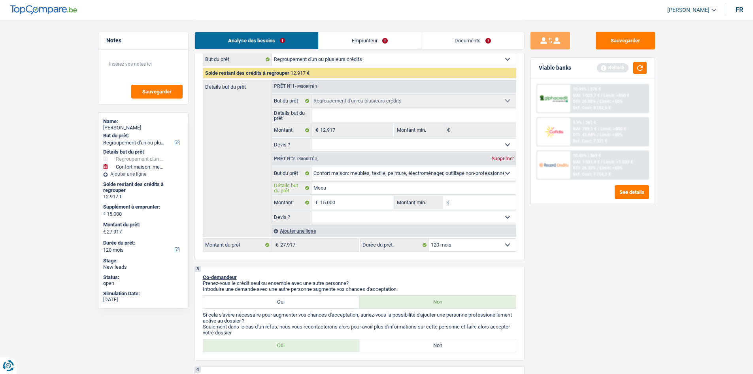
type input "Meeub"
type input "Meeubl"
type input "Meeuble"
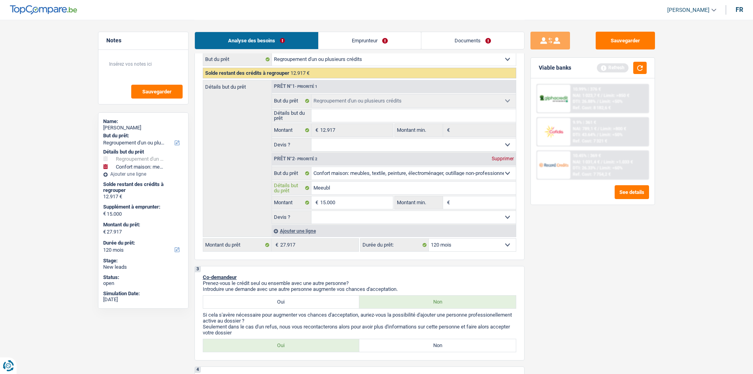
type input "Meeuble"
type input "Meeubles"
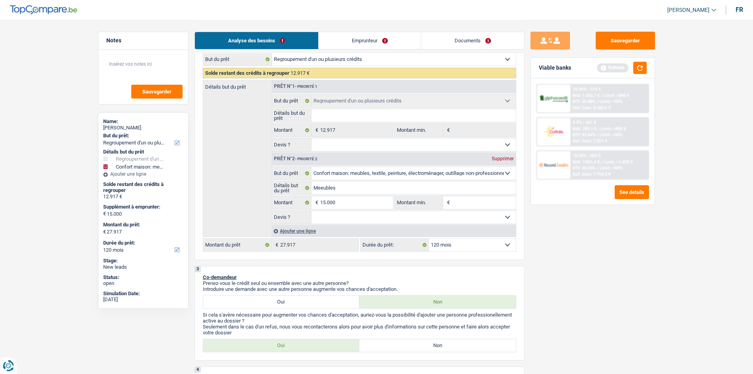
drag, startPoint x: 600, startPoint y: 222, endPoint x: 589, endPoint y: 222, distance: 11.9
click at [600, 222] on div "Sauvegarder Viable banks Refresh 10.99% | 376 € NAI: 1 023,7 € / Limit: >850 € …" at bounding box center [593, 196] width 136 height 329
click at [324, 185] on input "Meeubles" at bounding box center [413, 187] width 204 height 13
type input "Meubles"
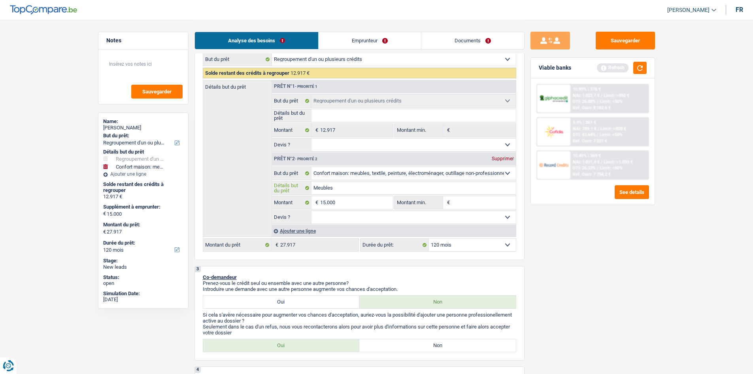
type input "Meubles"
click at [602, 264] on div "Sauvegarder Viable banks Refresh 10.99% | 376 € NAI: 1 023,7 € / Limit: >850 € …" at bounding box center [593, 196] width 136 height 329
click at [325, 203] on input "15.000" at bounding box center [356, 202] width 72 height 13
type input "1.000"
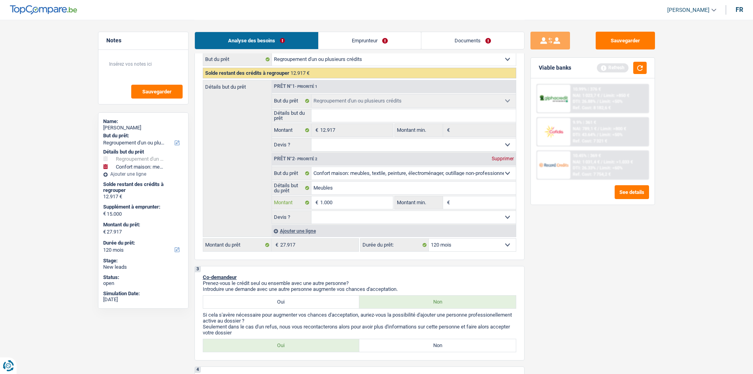
type input "10.000"
click at [635, 264] on div "Sauvegarder Viable banks Refresh 10.99% | 376 € NAI: 1 023,7 € / Limit: >850 € …" at bounding box center [593, 196] width 136 height 329
type input "10.000"
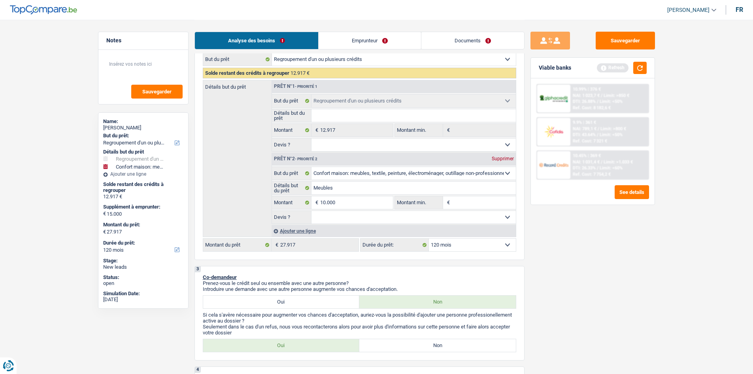
type input "22.917"
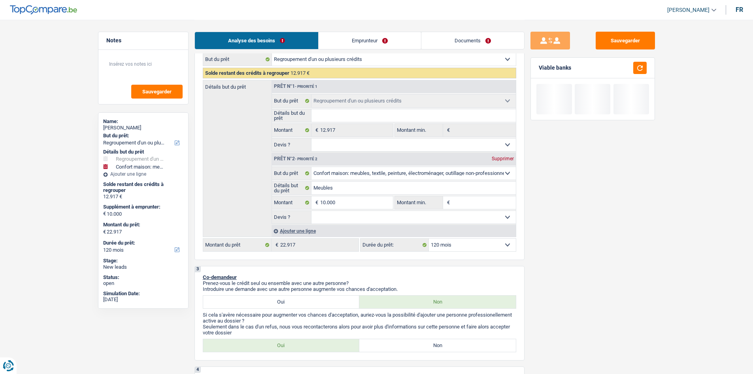
click at [361, 227] on div "Ajouter une ligne" at bounding box center [394, 230] width 244 height 11
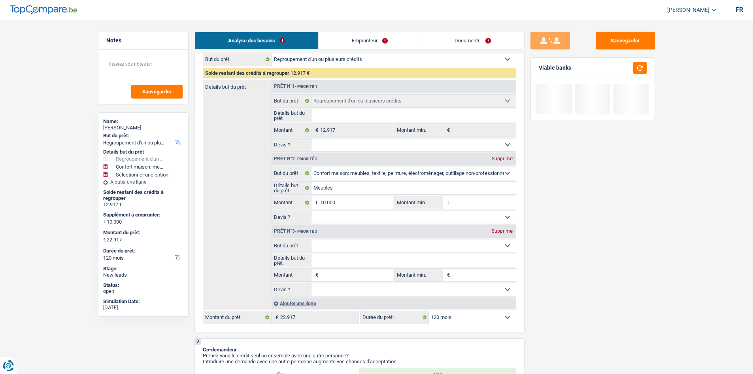
click at [367, 242] on select "Confort maison: meubles, textile, peinture, électroménager, outillage non-profe…" at bounding box center [413, 245] width 204 height 13
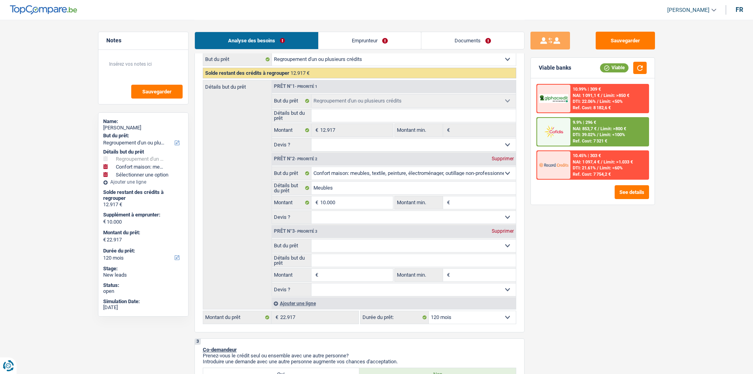
select select "tech"
click at [311, 239] on select "Confort maison: meubles, textile, peinture, électroménager, outillage non-profe…" at bounding box center [413, 245] width 204 height 13
select select "tech"
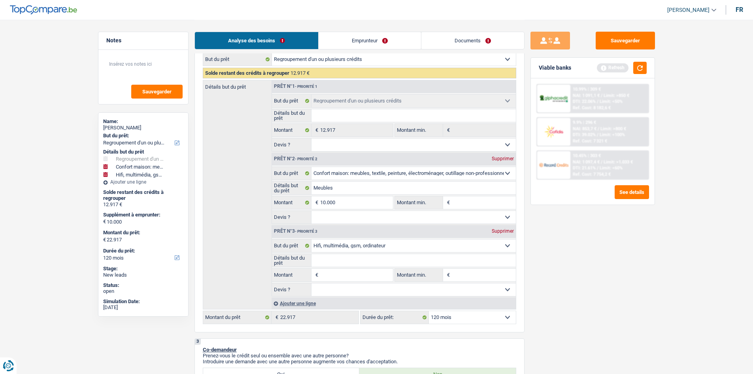
drag, startPoint x: 348, startPoint y: 272, endPoint x: 465, endPoint y: 296, distance: 119.5
click at [347, 272] on input "Montant" at bounding box center [356, 274] width 72 height 13
type input "5"
type input "50"
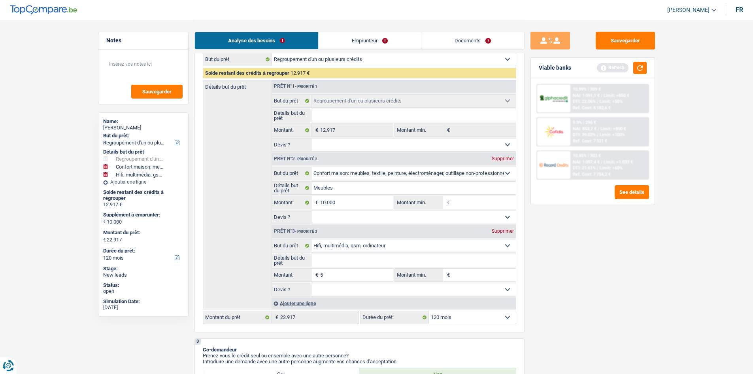
type input "50"
type input "500"
type input "5.000"
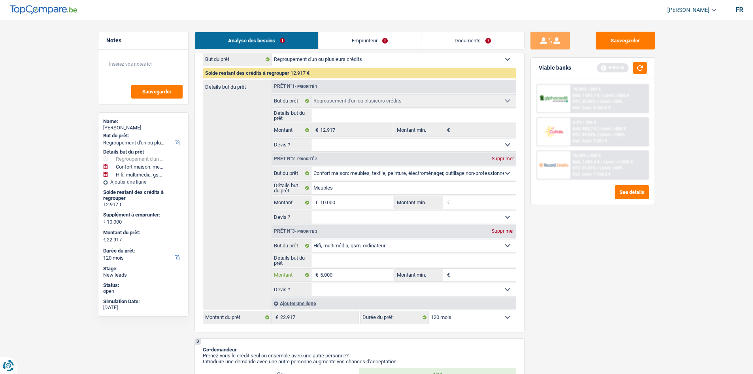
type input "5.000"
drag, startPoint x: 675, startPoint y: 347, endPoint x: 678, endPoint y: 327, distance: 20.4
type input "15.000"
type input "27.917"
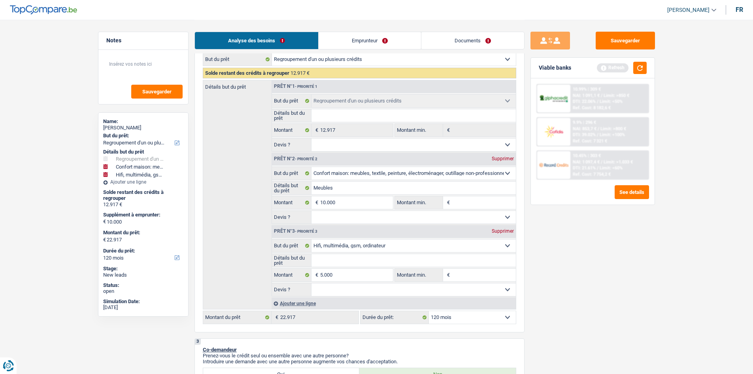
type input "27.917"
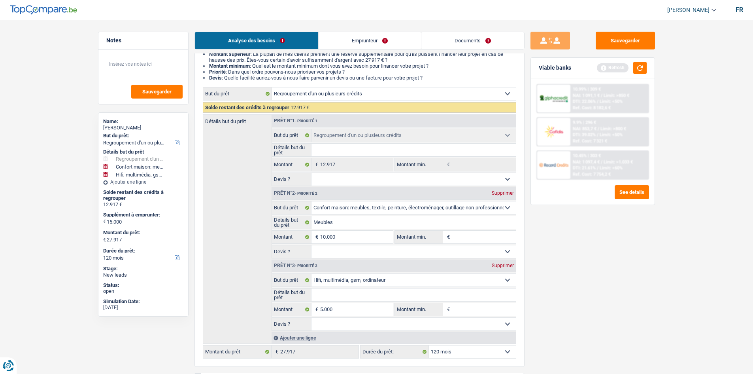
scroll to position [79, 0]
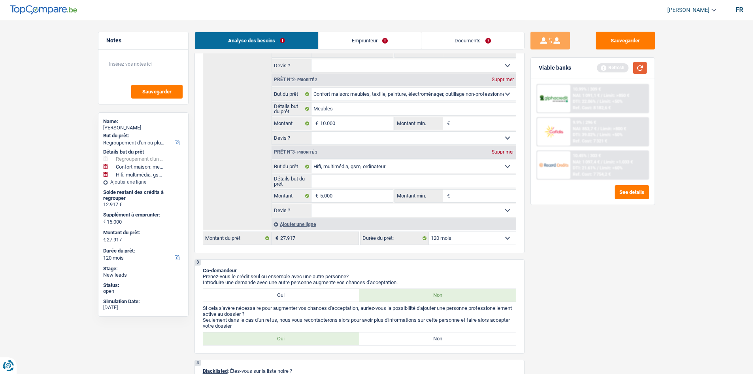
click at [640, 64] on button "button" at bounding box center [639, 68] width 13 height 12
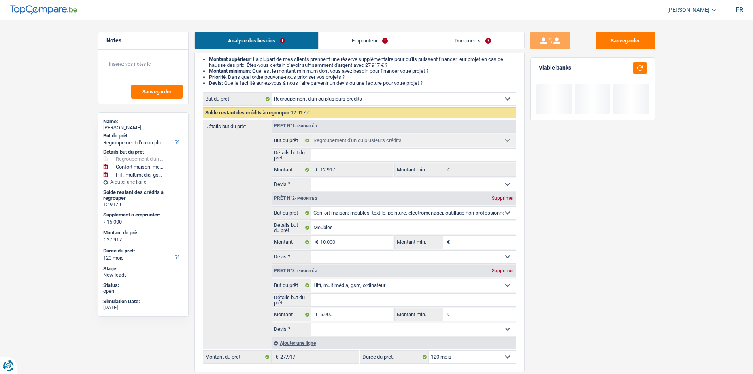
click at [349, 37] on link "Emprunteur" at bounding box center [370, 40] width 102 height 17
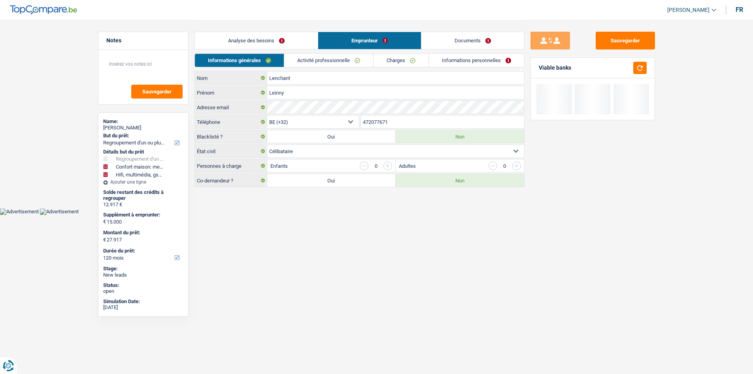
scroll to position [0, 0]
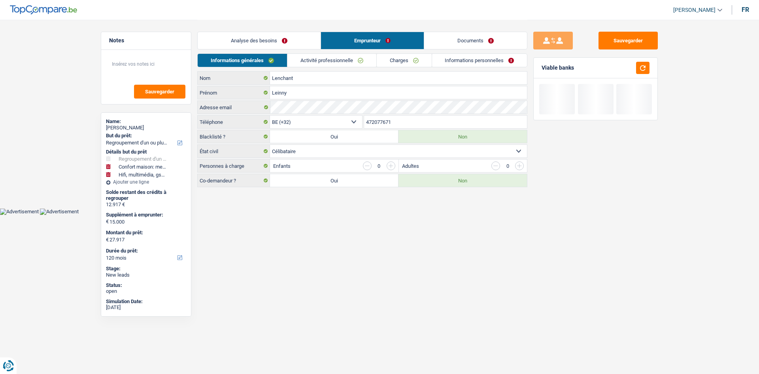
click at [340, 49] on div "Analyse des besoins Emprunteur Documents" at bounding box center [362, 37] width 330 height 34
click at [340, 61] on link "Activité professionnelle" at bounding box center [331, 60] width 89 height 13
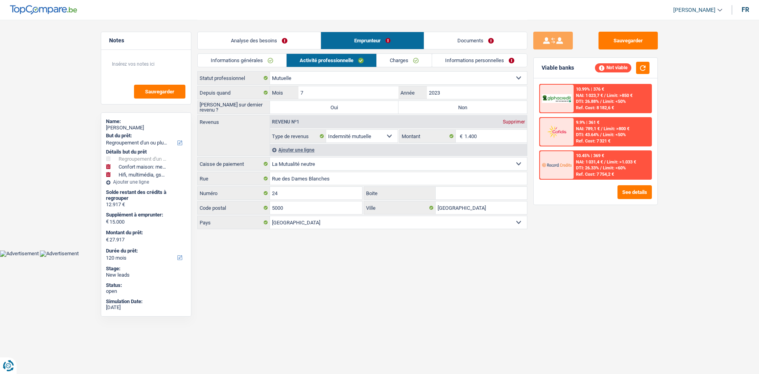
click at [418, 62] on link "Charges" at bounding box center [404, 60] width 55 height 13
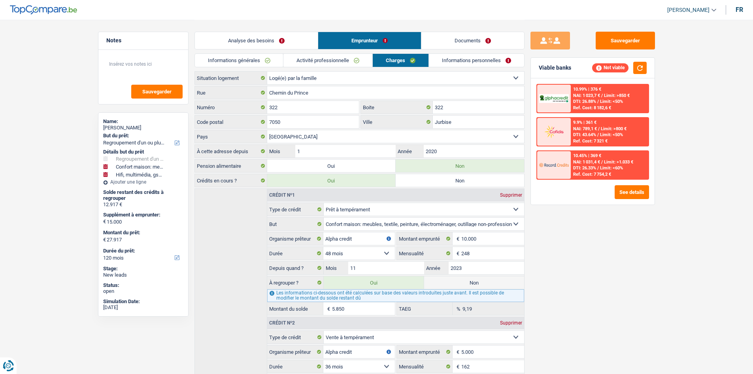
click at [468, 59] on link "Informations personnelles" at bounding box center [476, 60] width 95 height 13
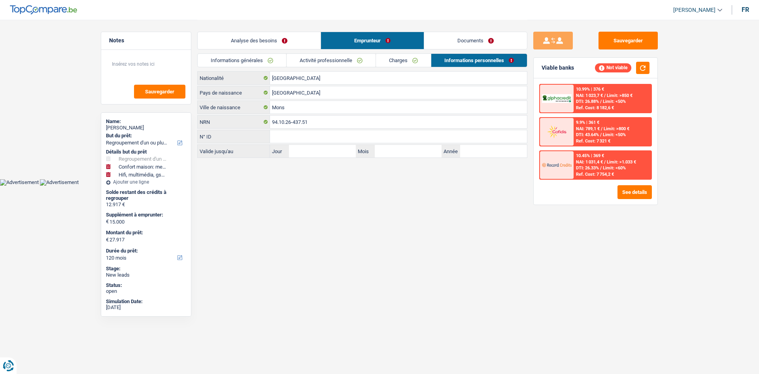
click at [270, 63] on link "Informations générales" at bounding box center [242, 60] width 89 height 13
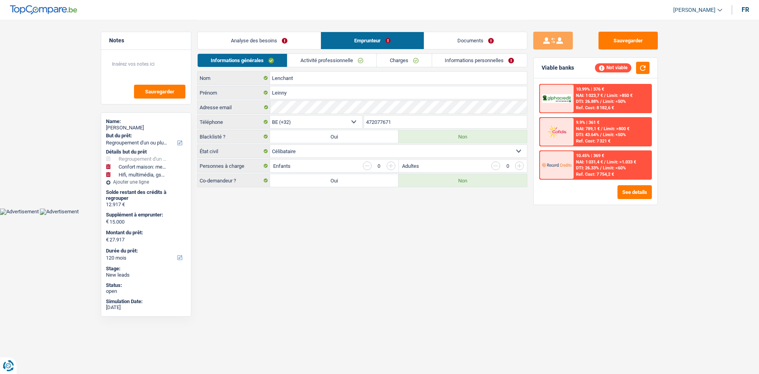
click at [282, 29] on div "Analyse des besoins Emprunteur Documents" at bounding box center [362, 37] width 330 height 34
click at [282, 35] on link "Analyse des besoins" at bounding box center [259, 40] width 123 height 17
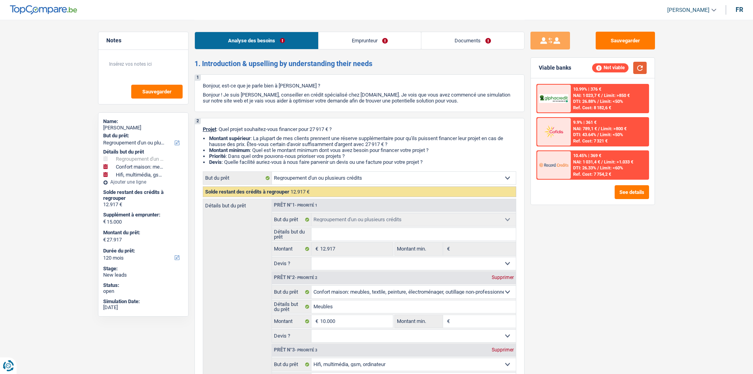
click at [642, 67] on button "button" at bounding box center [639, 68] width 13 height 12
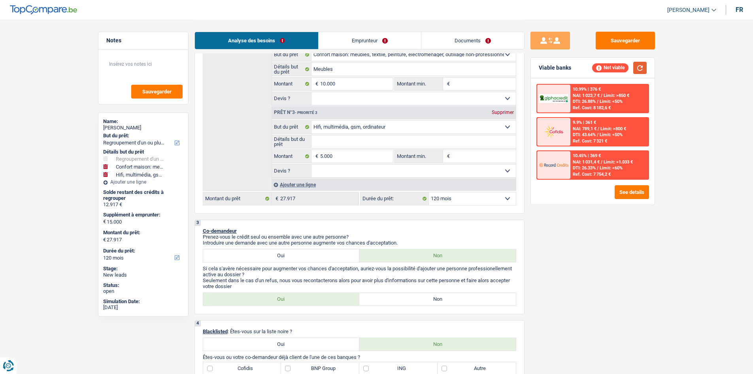
scroll to position [158, 0]
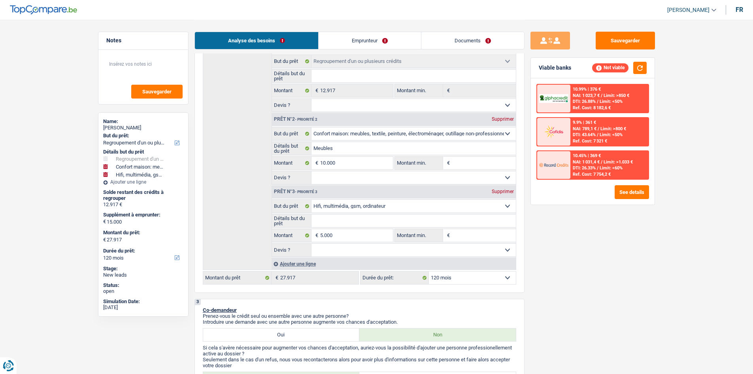
click at [330, 176] on select "Oui Non Non répondu Sélectionner une option" at bounding box center [413, 177] width 204 height 13
select select "yes"
click at [311, 171] on select "Oui Non Non répondu Sélectionner une option" at bounding box center [413, 177] width 204 height 13
select select "yes"
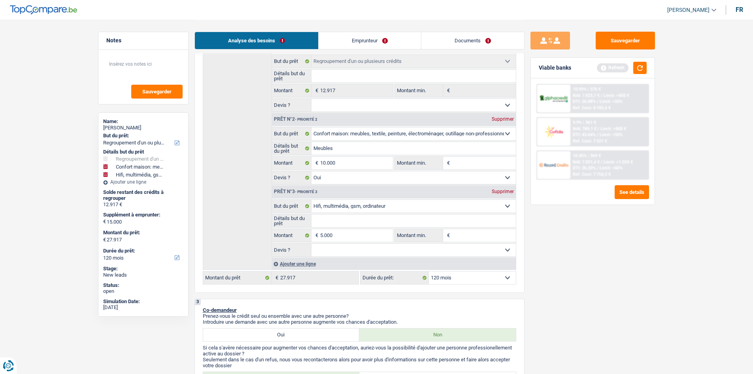
click at [353, 256] on select "Oui Non Non répondu Sélectionner une option" at bounding box center [413, 250] width 204 height 13
select select "yes"
click at [311, 244] on select "Oui Non Non répondu Sélectionner une option" at bounding box center [413, 250] width 204 height 13
select select "yes"
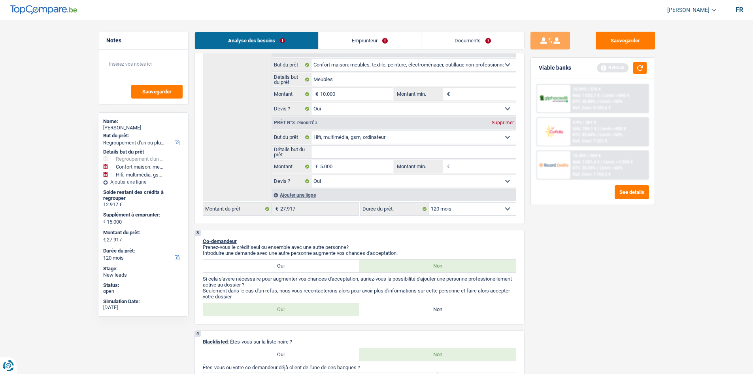
scroll to position [237, 0]
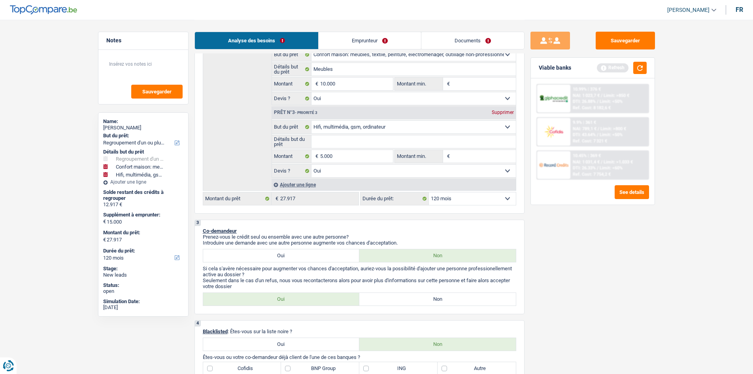
click at [362, 144] on input "Détails but du prêt" at bounding box center [413, 141] width 204 height 13
type input "M"
type input "Mu"
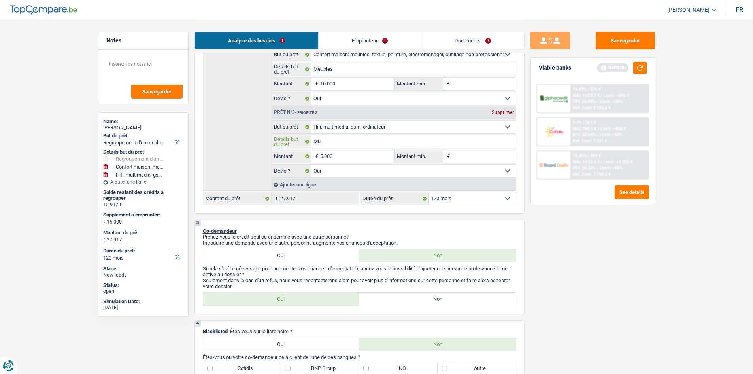
type input "Mul"
type input "Mult"
type input "Multi"
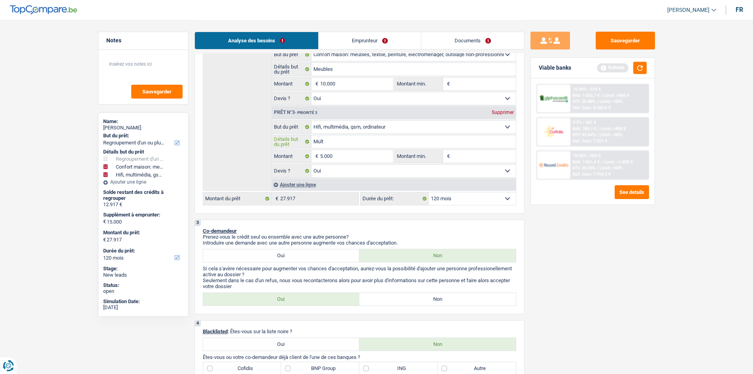
type input "Multi"
type input "Multim"
type input "Multime"
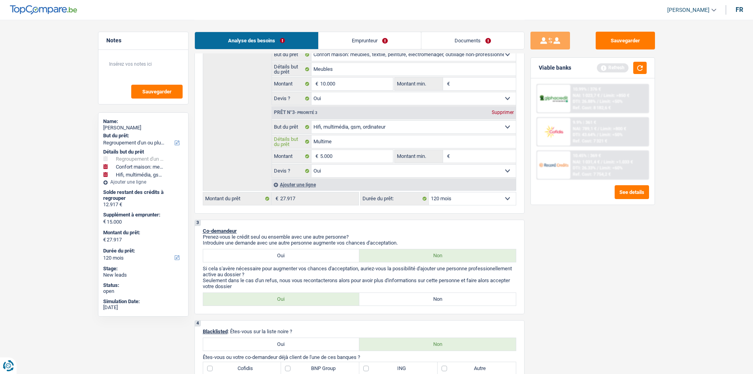
type input "Multimed"
type input "Multimedi"
type input "Multimedia"
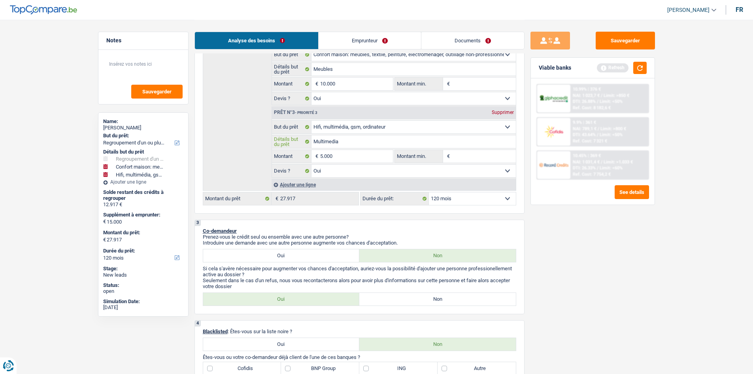
type input "Multimedia"
click at [578, 257] on div "Sauvegarder Viable banks Refresh 10.99% | 376 € NAI: 1 023,7 € / Limit: >850 € …" at bounding box center [593, 196] width 136 height 329
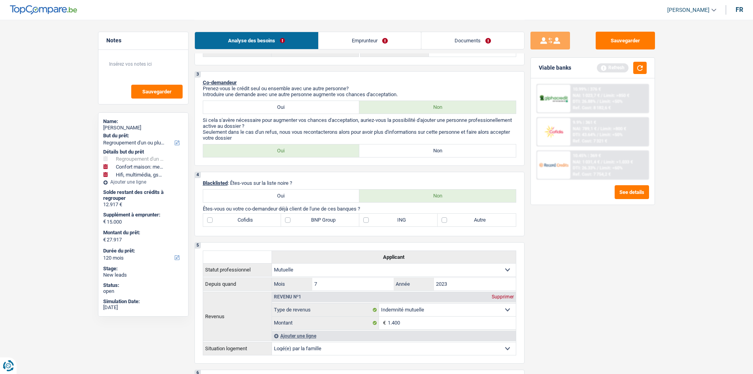
scroll to position [277, 0]
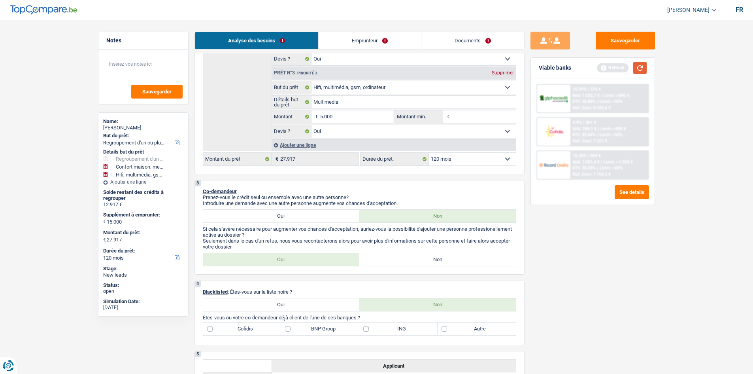
click at [642, 72] on button "button" at bounding box center [639, 68] width 13 height 12
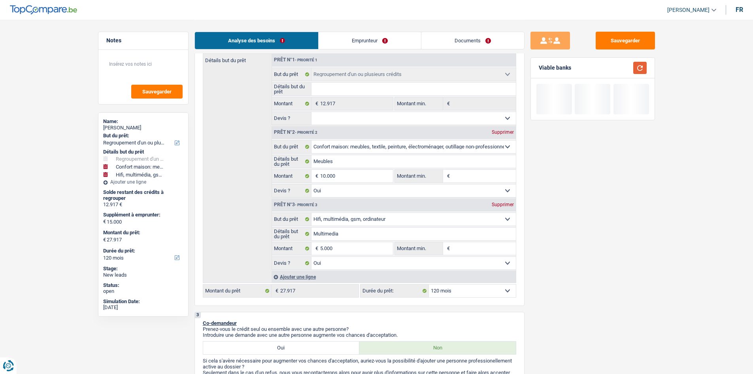
scroll to position [119, 0]
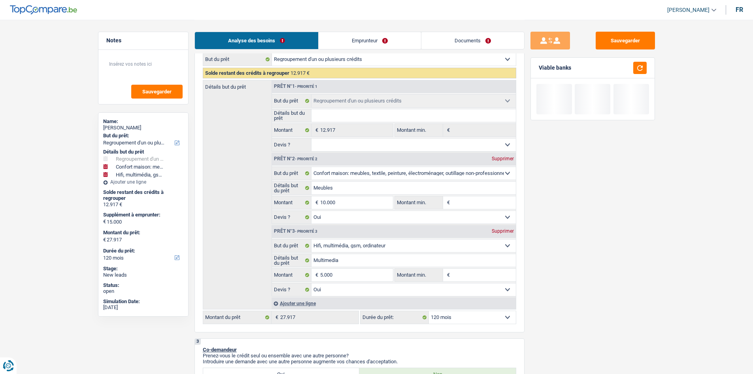
click at [365, 34] on link "Emprunteur" at bounding box center [370, 40] width 102 height 17
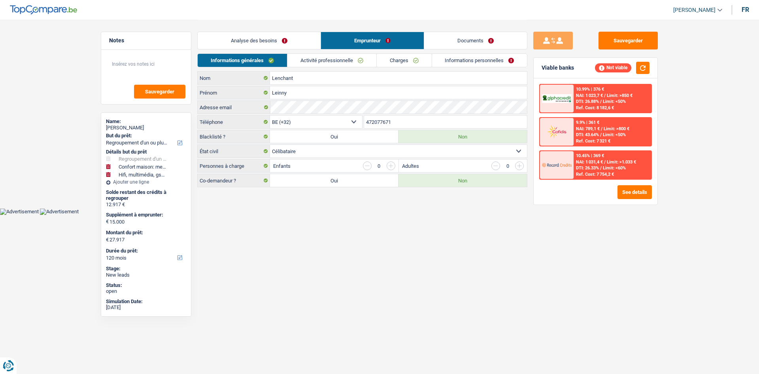
click at [264, 32] on link "Analyse des besoins" at bounding box center [259, 40] width 123 height 17
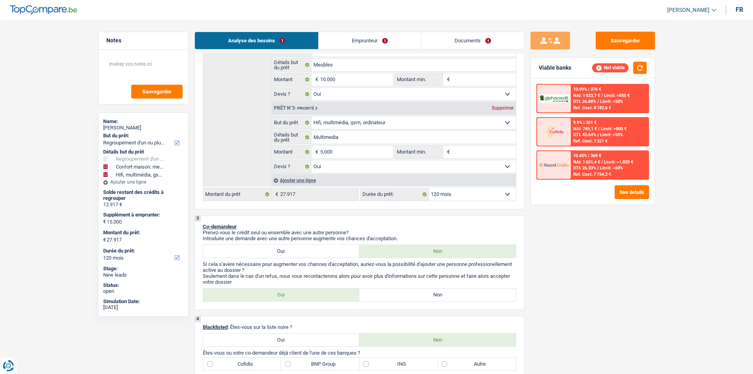
scroll to position [277, 0]
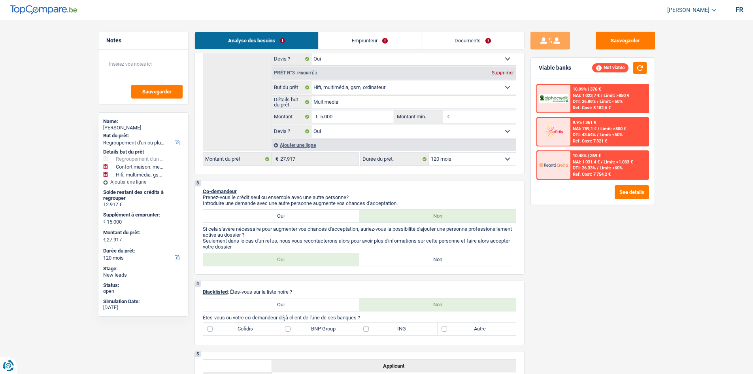
click at [453, 252] on div "3 Co-demandeur Prenez-vous le crédit seul ou ensemble avec une autre personne? …" at bounding box center [359, 227] width 330 height 94
click at [460, 264] on label "Non" at bounding box center [437, 259] width 157 height 13
click at [460, 264] on input "Non" at bounding box center [437, 259] width 157 height 13
radio input "true"
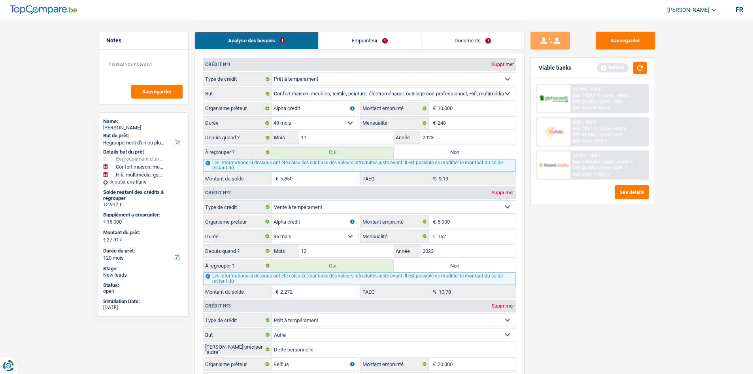
scroll to position [712, 0]
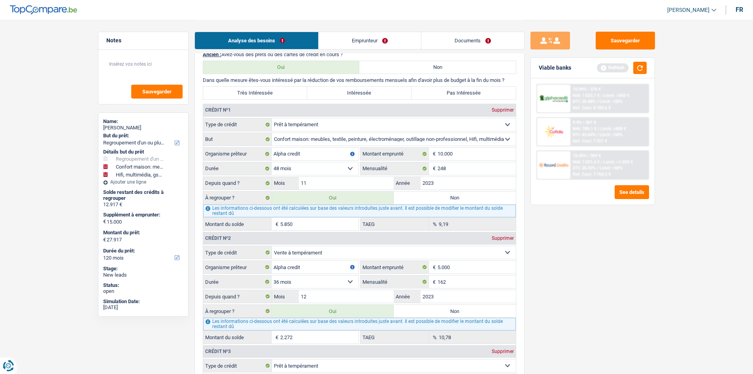
click at [236, 95] on label "Très Intéressée" at bounding box center [255, 93] width 104 height 13
click at [236, 95] on input "Très Intéressée" at bounding box center [255, 93] width 104 height 13
radio input "true"
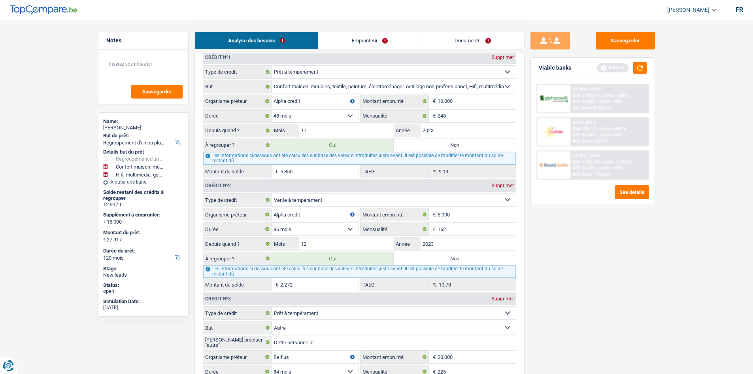
scroll to position [791, 0]
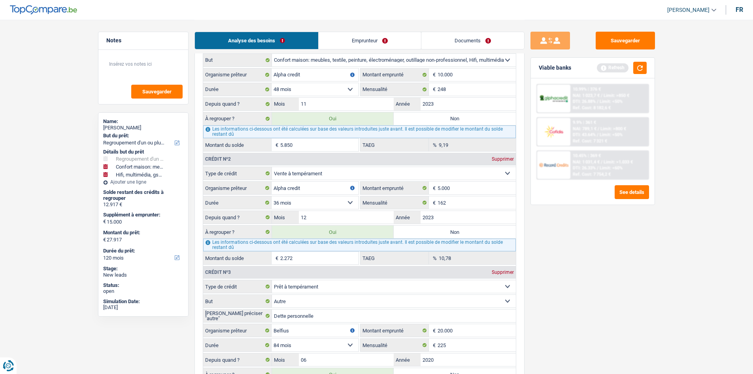
click at [315, 150] on input "5.850" at bounding box center [319, 144] width 78 height 13
click at [321, 261] on input "2.272" at bounding box center [319, 257] width 78 height 13
click at [452, 91] on input "248" at bounding box center [477, 89] width 78 height 13
drag, startPoint x: 589, startPoint y: 232, endPoint x: 586, endPoint y: 227, distance: 5.8
click at [587, 227] on div "Sauvegarder Viable banks Refresh 10.99% | 376 € NAI: 1 023,7 € / Limit: >850 € …" at bounding box center [593, 196] width 136 height 329
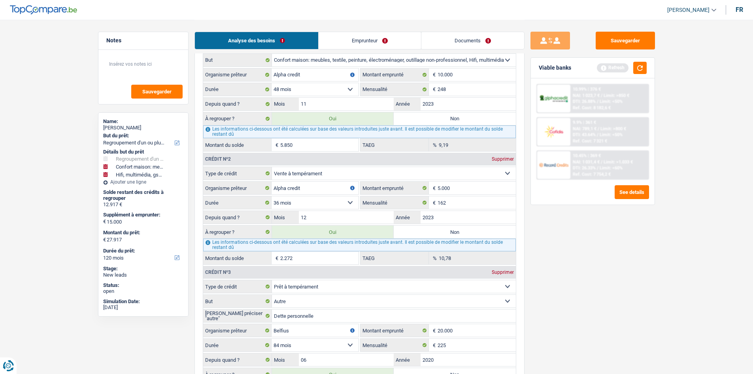
click at [336, 91] on select "12 mois 18 mois 24 mois 30 mois 36 mois 42 mois 48 mois Sélectionner une option" at bounding box center [315, 89] width 87 height 13
click at [272, 83] on select "12 mois 18 mois 24 mois 30 mois 36 mois 42 mois 48 mois Sélectionner une option" at bounding box center [315, 89] width 87 height 13
click at [465, 72] on input "10.000" at bounding box center [477, 74] width 78 height 13
type input "1.000"
select select
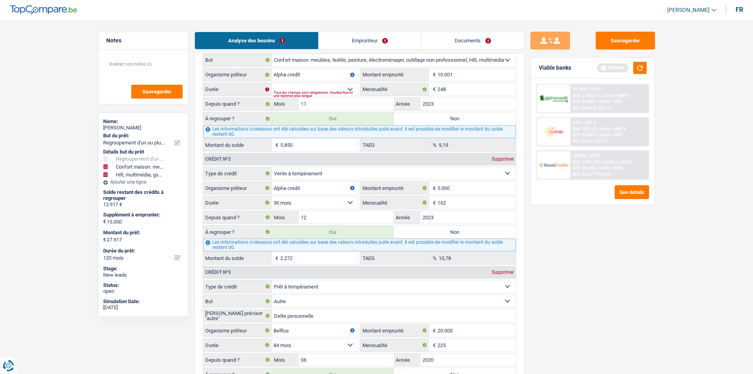
type input "10.001"
click at [605, 276] on div "Sauvegarder Viable banks Refresh 10.99% | 376 € NAI: 1 023,7 € / Limit: >850 € …" at bounding box center [593, 196] width 136 height 329
drag, startPoint x: 312, startPoint y: 88, endPoint x: 311, endPoint y: 94, distance: 6.4
click at [312, 88] on select "12 mois 18 mois 24 mois 30 mois 36 mois 42 mois 48 mois 60 mois Sélectionner un…" at bounding box center [315, 89] width 87 height 13
select select "60"
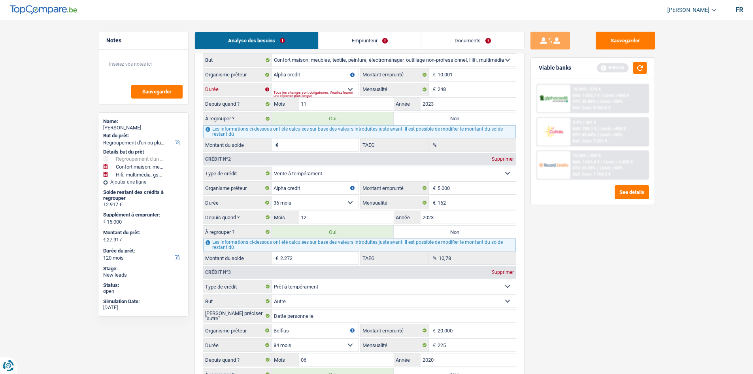
click at [272, 83] on select "12 mois 18 mois 24 mois 30 mois 36 mois 42 mois 48 mois 60 mois Sélectionner un…" at bounding box center [315, 89] width 87 height 13
type input "29.327"
select select "120"
type input "14.327"
type input "29.327"
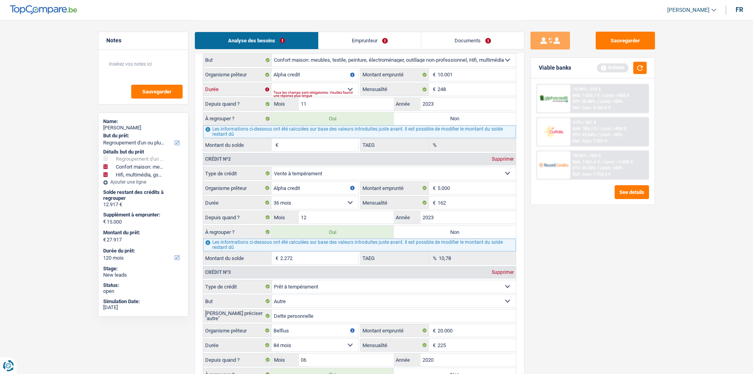
select select "120"
type input "7.260"
type input "18,27"
type input "14.327"
type input "29.327"
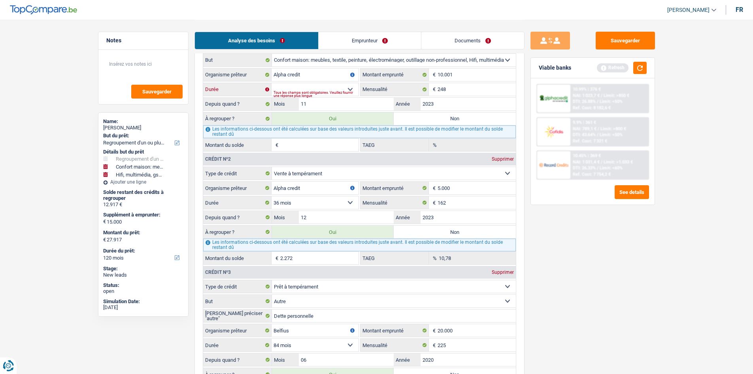
select select "120"
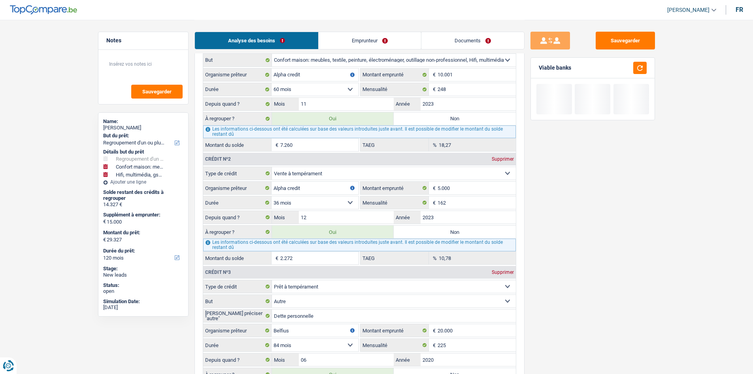
click at [534, 234] on div "Sauvegarder Viable banks" at bounding box center [593, 196] width 136 height 329
click at [466, 75] on input "10.001" at bounding box center [477, 74] width 78 height 13
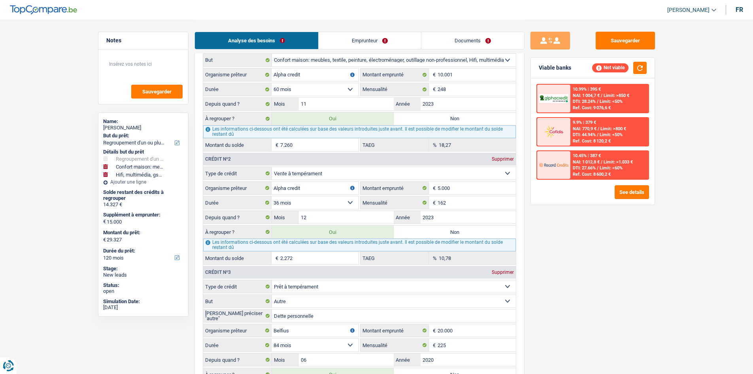
drag, startPoint x: 591, startPoint y: 232, endPoint x: 578, endPoint y: 218, distance: 19.3
click at [589, 230] on div "Sauvegarder Viable banks Not viable 10.99% | 395 € NAI: 1 004,7 € / Limit: >850…" at bounding box center [593, 196] width 136 height 329
click at [461, 76] on input "10.001" at bounding box center [477, 74] width 78 height 13
type input "1.000"
select select
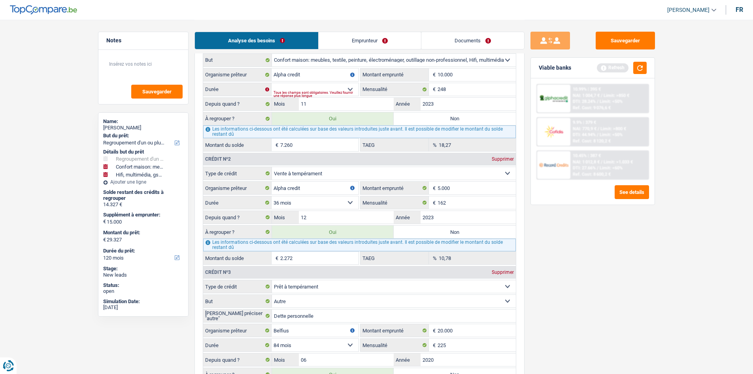
type input "10.000"
click at [573, 225] on div "Sauvegarder Viable banks Refresh 10.99% | 395 € NAI: 1 004,7 € / Limit: >850 € …" at bounding box center [593, 196] width 136 height 329
click at [313, 83] on select "12 mois 18 mois 24 mois 30 mois 36 mois 42 mois 48 mois Sélectionner une option" at bounding box center [315, 89] width 87 height 13
select select "48"
click at [272, 83] on select "12 mois 18 mois 24 mois 30 mois 36 mois 42 mois 48 mois Sélectionner une option" at bounding box center [315, 89] width 87 height 13
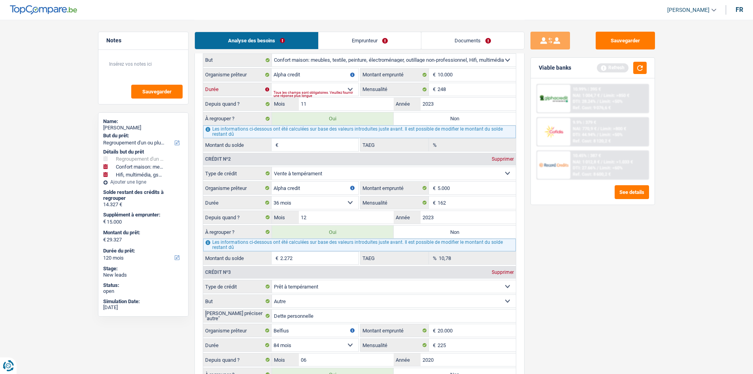
type input "27.917"
select select "120"
type input "12.917"
type input "27.917"
select select "120"
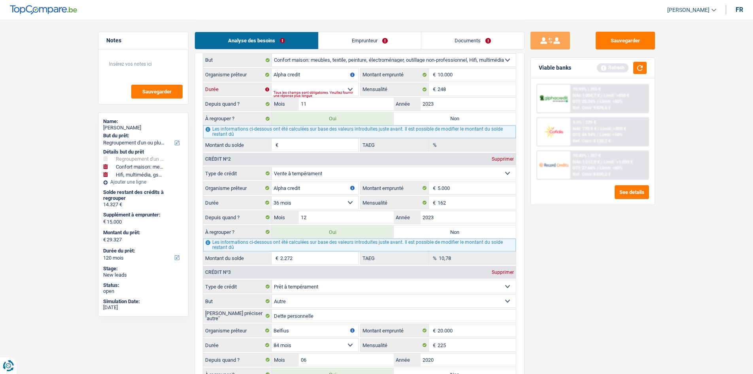
type input "5.850"
type input "9,19"
type input "12.917"
type input "27.917"
select select "120"
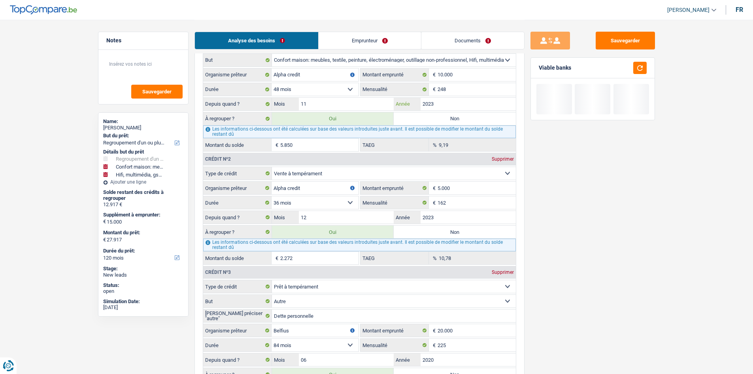
click at [446, 104] on input "2023" at bounding box center [468, 104] width 95 height 13
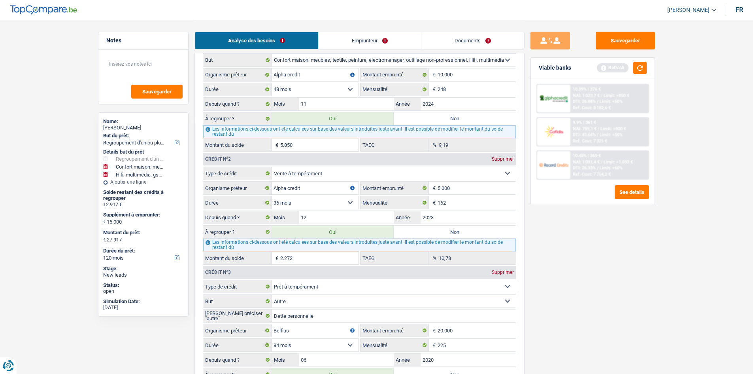
type input "2024"
click at [580, 228] on div "Sauvegarder Viable banks Refresh 10.99% | 376 € NAI: 1 023,7 € / Limit: >850 € …" at bounding box center [593, 196] width 136 height 329
type input "30.264"
type input "15.264"
type input "30.264"
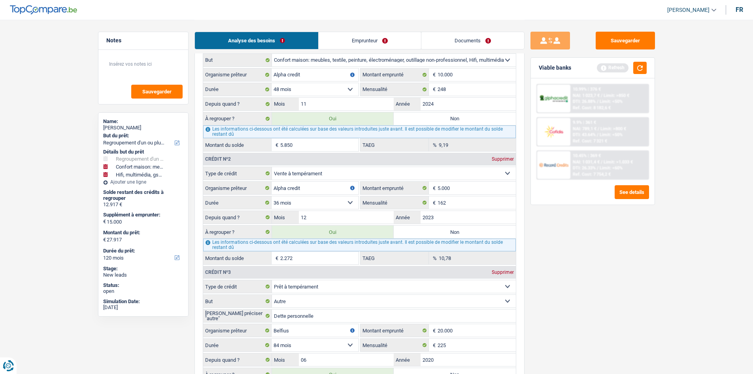
type input "8.197"
type input "15.264"
type input "30.264"
click at [447, 109] on input "2024" at bounding box center [468, 104] width 95 height 13
type input "202"
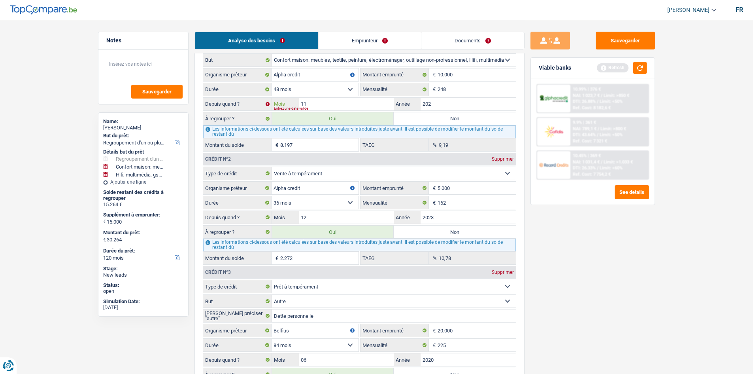
click at [311, 98] on input "11" at bounding box center [346, 104] width 95 height 13
type input "1"
click at [315, 106] on input "12" at bounding box center [346, 104] width 95 height 13
type input "11"
drag, startPoint x: 656, startPoint y: 273, endPoint x: 592, endPoint y: 186, distance: 108.0
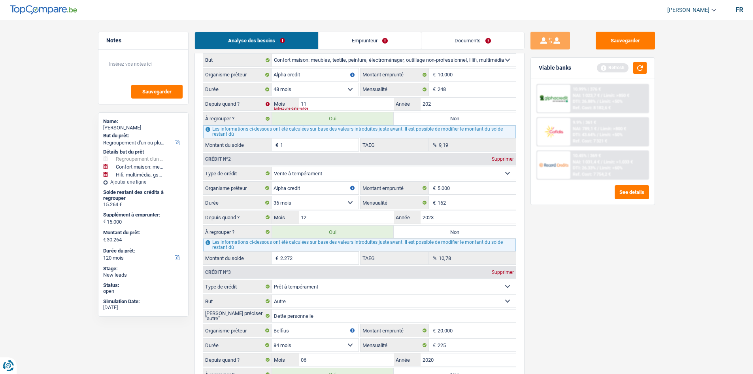
click at [655, 268] on div "Sauvegarder Viable banks Refresh 10.99% | 376 € NAI: 1 023,7 € / Limit: >850 € …" at bounding box center [593, 196] width 136 height 329
click at [456, 103] on input "202" at bounding box center [468, 104] width 95 height 13
type input "2024"
type input "22.068"
type input "7.068"
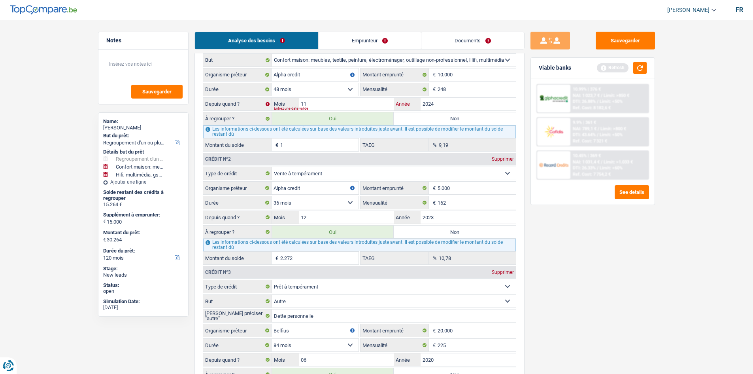
type input "22.068"
type input "7.068"
type input "22.068"
type input "2024"
click at [615, 227] on div "Sauvegarder Viable banks Refresh 10.99% | 376 € NAI: 1 023,7 € / Limit: >850 € …" at bounding box center [593, 196] width 136 height 329
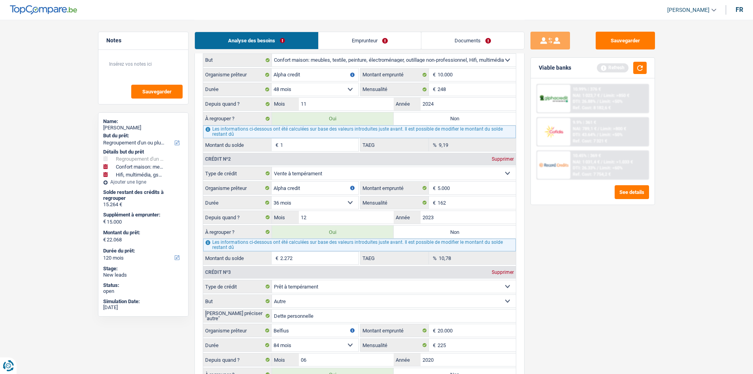
type input "30.264"
type input "15.264"
type input "30.264"
type input "8.197"
type input "15.264"
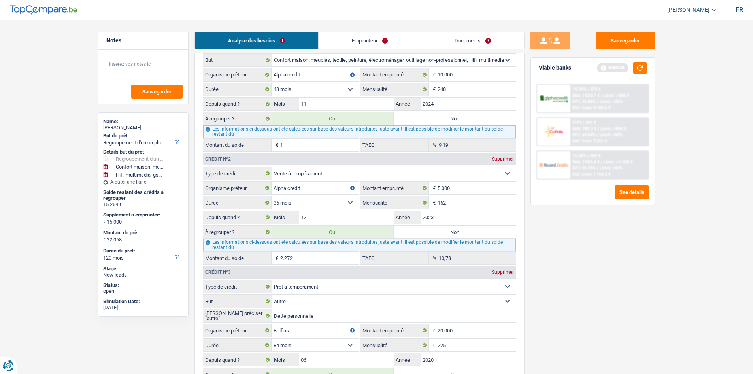
type input "30.264"
click at [473, 81] on input "10.000" at bounding box center [477, 74] width 78 height 13
click at [473, 89] on input "248" at bounding box center [477, 89] width 78 height 13
drag, startPoint x: 336, startPoint y: 89, endPoint x: 331, endPoint y: 91, distance: 5.0
click at [336, 89] on select "12 mois 18 mois 24 mois 30 mois 36 mois 42 mois 48 mois Sélectionner une option" at bounding box center [315, 89] width 87 height 13
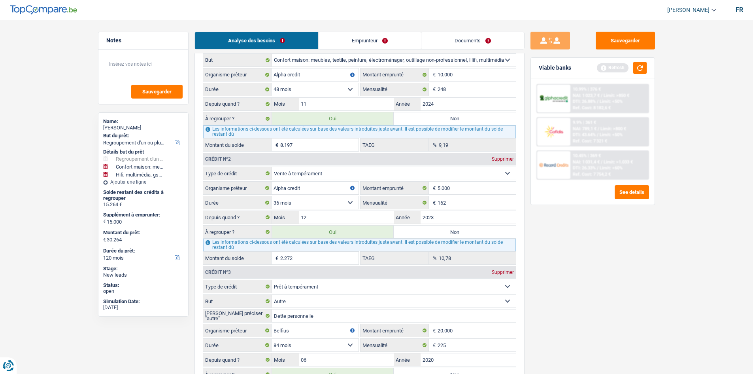
select select "36"
click at [272, 83] on select "12 mois 18 mois 24 mois 30 mois 36 mois 42 mois 48 mois Sélectionner une option" at bounding box center [315, 89] width 87 height 13
type input "29.069"
type input "14.069"
type input "29.069"
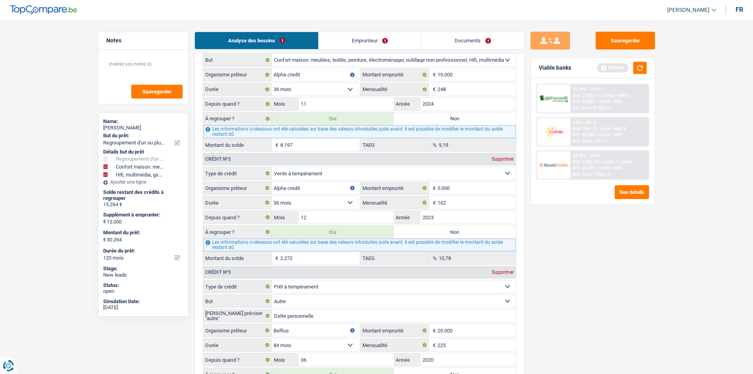
type input "7.002"
type input "0,00"
type input "14.069"
type input "29.069"
drag, startPoint x: 318, startPoint y: 92, endPoint x: 313, endPoint y: 95, distance: 6.0
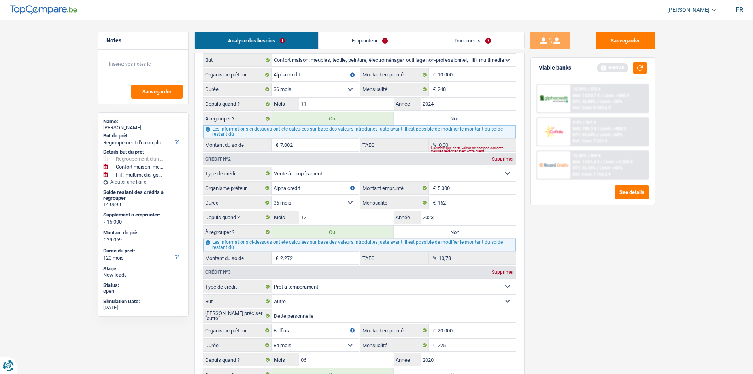
click at [318, 92] on select "12 mois 18 mois 24 mois 30 mois 36 mois 42 mois 48 mois Sélectionner une option" at bounding box center [315, 89] width 87 height 13
select select "24"
click at [272, 83] on select "12 mois 18 mois 24 mois 30 mois 36 mois 42 mois 48 mois Sélectionner une option" at bounding box center [315, 89] width 87 height 13
type input "26.764"
type input "11.764"
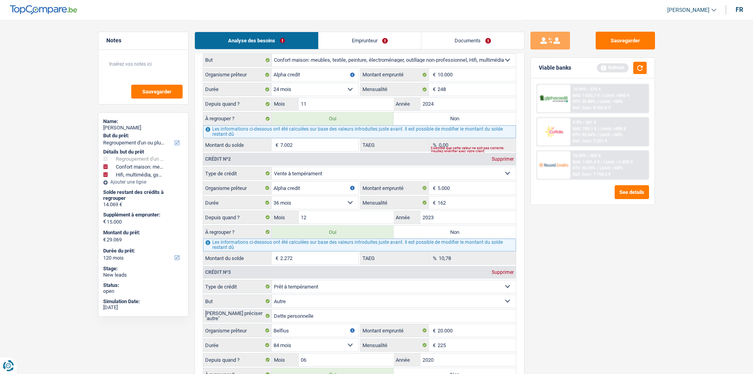
type input "26.764"
type input "4.697"
type input "11.764"
type input "26.764"
click at [308, 92] on select "12 mois 18 mois 24 mois 30 mois 36 mois 42 mois 48 mois Sélectionner une option" at bounding box center [315, 89] width 87 height 13
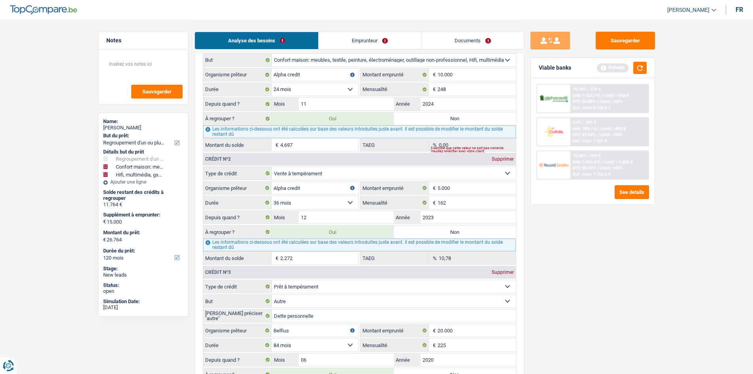
click at [272, 83] on select "12 mois 18 mois 24 mois 30 mois 36 mois 42 mois 48 mois Sélectionner une option" at bounding box center [315, 89] width 87 height 13
drag, startPoint x: 303, startPoint y: 89, endPoint x: 299, endPoint y: 90, distance: 4.1
click at [303, 89] on select "12 mois 18 mois 24 mois 30 mois 36 mois 42 mois 48 mois Sélectionner une option" at bounding box center [315, 89] width 87 height 13
select select "30"
click at [272, 83] on select "12 mois 18 mois 24 mois 30 mois 36 mois 42 mois 48 mois Sélectionner une option" at bounding box center [315, 89] width 87 height 13
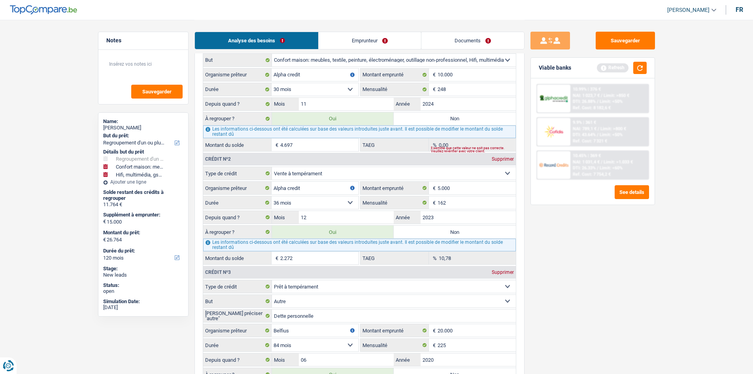
type input "28.110"
type input "13.110"
type input "28.110"
type input "6.043"
click at [304, 89] on select "12 mois 18 mois 24 mois 30 mois 36 mois 42 mois 48 mois Sélectionner une option" at bounding box center [315, 89] width 87 height 13
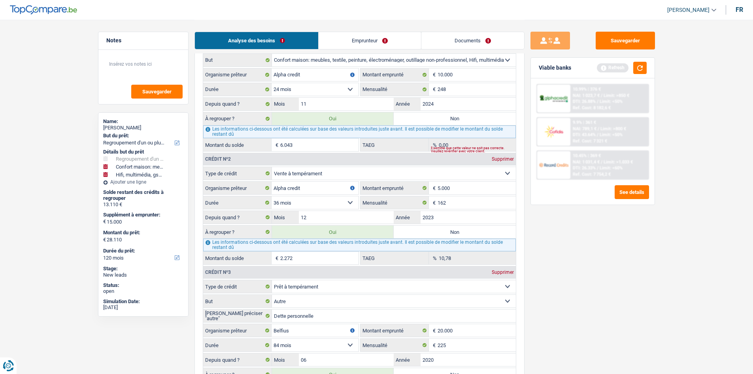
click at [272, 83] on select "12 mois 18 mois 24 mois 30 mois 36 mois 42 mois 48 mois Sélectionner une option" at bounding box center [315, 89] width 87 height 13
click at [311, 92] on select "12 mois 18 mois 24 mois 30 mois 36 mois 42 mois 48 mois Sélectionner une option" at bounding box center [315, 89] width 87 height 13
click at [272, 83] on select "12 mois 18 mois 24 mois 30 mois 36 mois 42 mois 48 mois Sélectionner une option" at bounding box center [315, 89] width 87 height 13
click at [290, 88] on select "12 mois 18 mois 24 mois 30 mois 36 mois 42 mois 48 mois Sélectionner une option" at bounding box center [315, 89] width 87 height 13
click at [272, 83] on select "12 mois 18 mois 24 mois 30 mois 36 mois 42 mois 48 mois Sélectionner une option" at bounding box center [315, 89] width 87 height 13
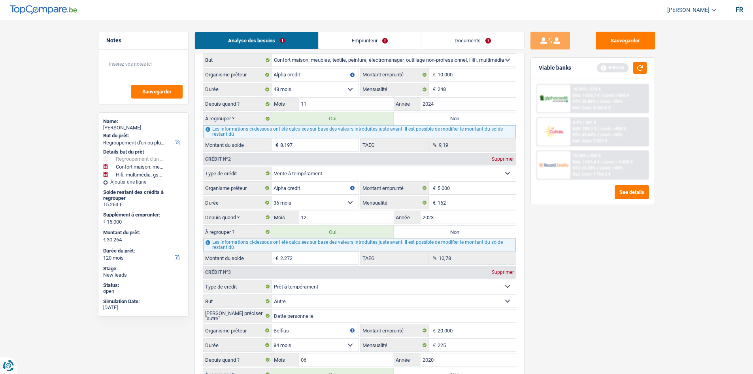
click at [547, 208] on div "Sauvegarder Viable banks Refresh 10.99% | 376 € NAI: 1 023,7 € / Limit: >850 € …" at bounding box center [593, 196] width 136 height 329
click at [332, 142] on input "8.197" at bounding box center [319, 144] width 78 height 13
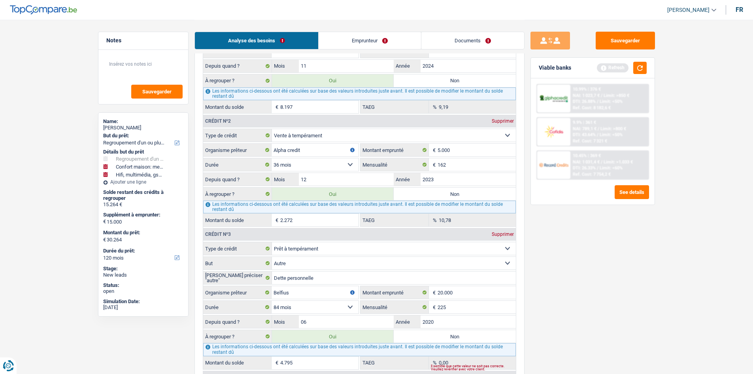
scroll to position [870, 0]
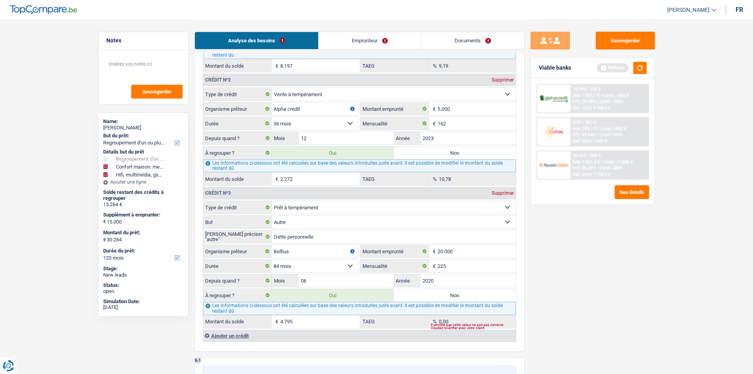
click at [559, 268] on div "Sauvegarder Viable banks Refresh 10.99% | 376 € NAI: 1 023,7 € / Limit: >850 € …" at bounding box center [593, 196] width 136 height 329
click at [315, 179] on input "2.272" at bounding box center [319, 178] width 78 height 13
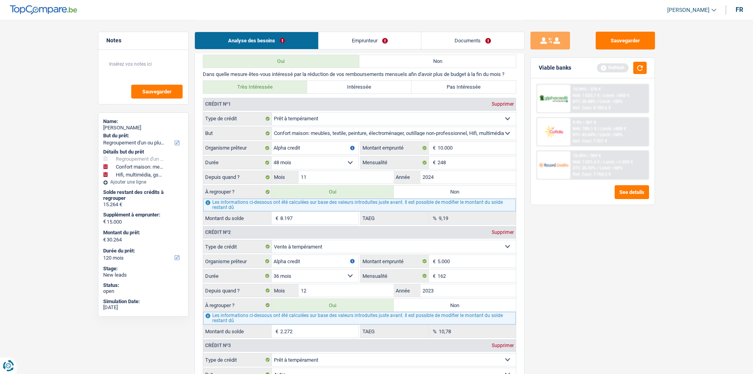
scroll to position [712, 0]
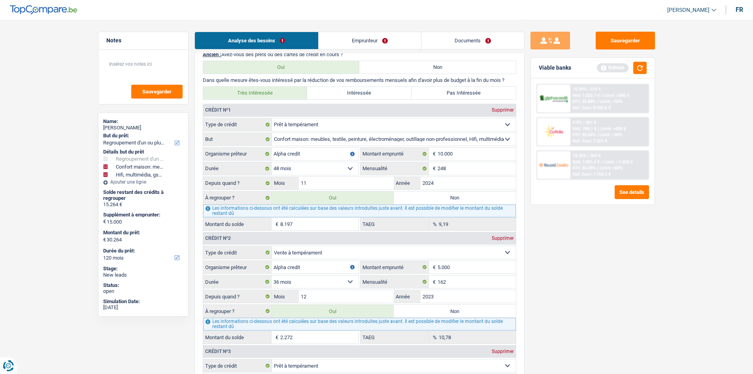
click at [306, 224] on input "8.197" at bounding box center [319, 223] width 78 height 13
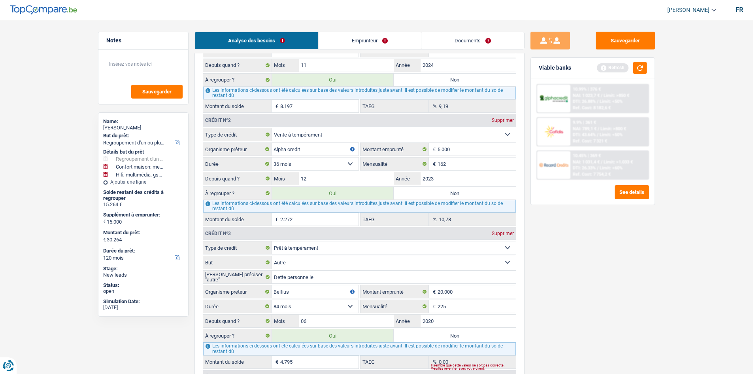
scroll to position [830, 0]
click at [603, 235] on div "Sauvegarder Viable banks Refresh 10.99% | 376 € NAI: 1 023,7 € / Limit: >850 € …" at bounding box center [593, 196] width 136 height 329
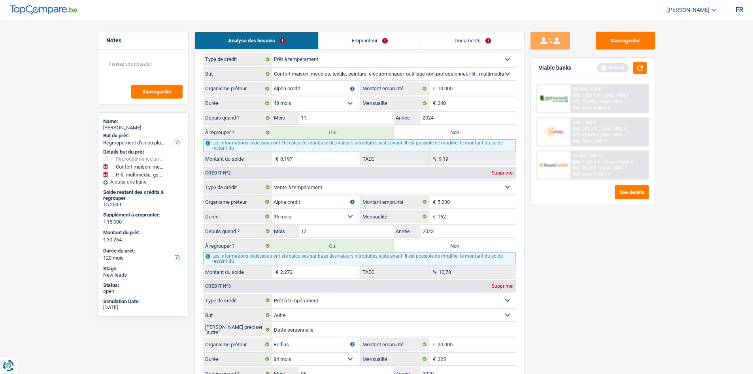
scroll to position [791, 0]
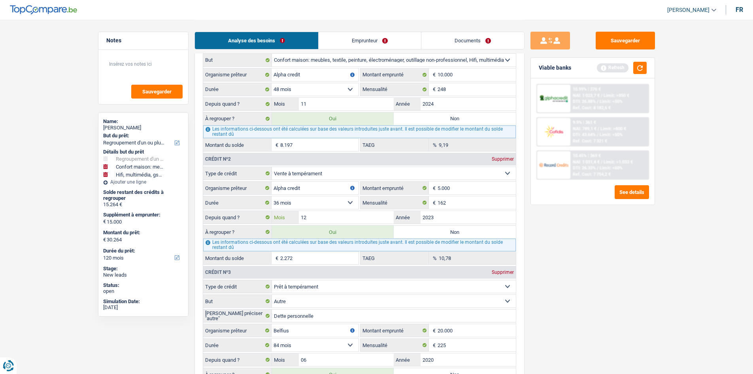
click at [349, 212] on input "12" at bounding box center [346, 217] width 95 height 13
click at [613, 280] on div "Sauvegarder Viable banks Refresh 10.99% | 376 € NAI: 1 023,7 € / Limit: >850 € …" at bounding box center [593, 196] width 136 height 329
click at [326, 262] on input "2.272" at bounding box center [319, 257] width 78 height 13
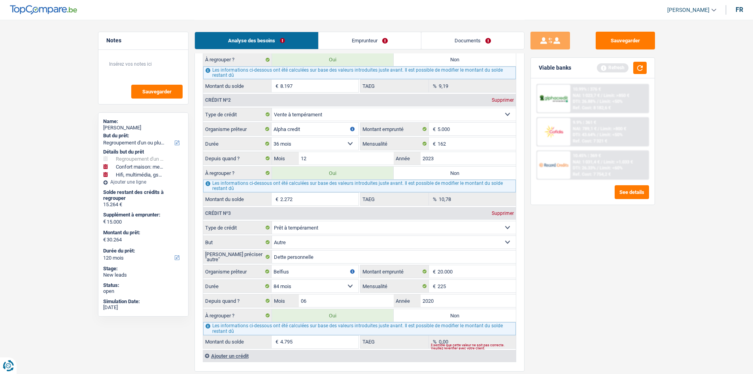
scroll to position [830, 0]
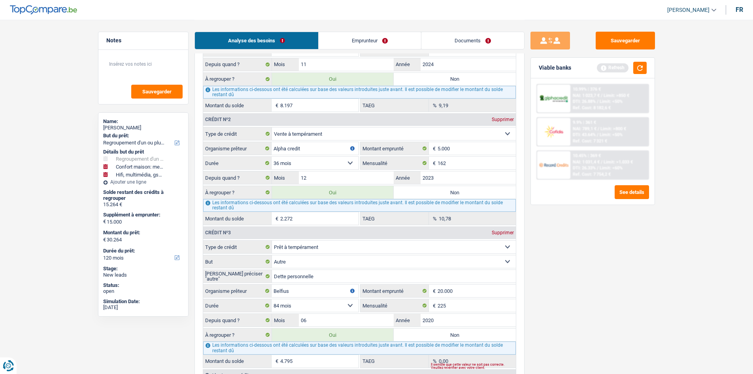
click at [322, 160] on select "12 mois 18 mois 24 mois 30 mois 36 mois Sélectionner une option" at bounding box center [315, 163] width 87 height 13
click at [470, 185] on fieldset "Carte ou ouverture de crédit Prêt hypothécaire Vente à tempérament Prêt à tempé…" at bounding box center [359, 176] width 313 height 98
click at [475, 181] on input "2023" at bounding box center [468, 177] width 95 height 13
click at [596, 257] on div "Sauvegarder Viable banks Refresh 10.99% | 376 € NAI: 1 023,7 € / Limit: >850 € …" at bounding box center [593, 196] width 136 height 329
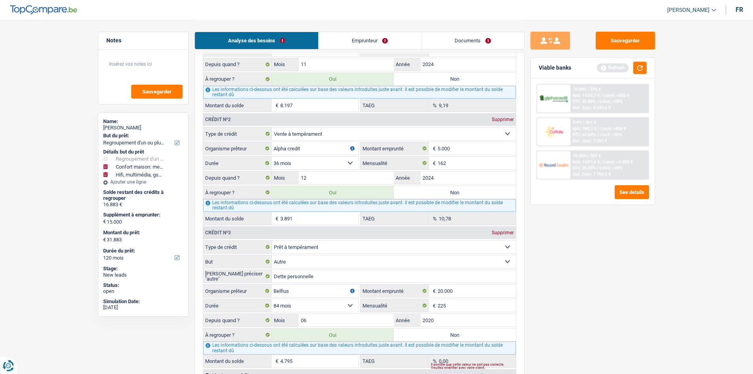
click at [360, 136] on select "Carte ou ouverture de crédit Prêt hypothécaire Vente à tempérament Prêt à tempé…" at bounding box center [394, 133] width 244 height 13
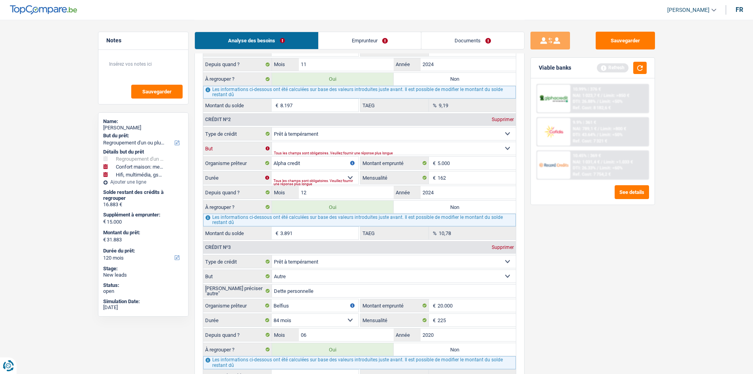
click at [372, 147] on select "Confort maison: meubles, textile, peinture, électroménager, outillage non-profe…" at bounding box center [394, 148] width 244 height 13
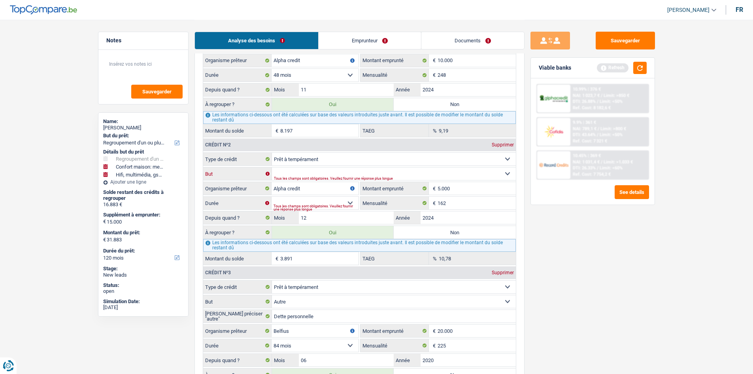
scroll to position [791, 0]
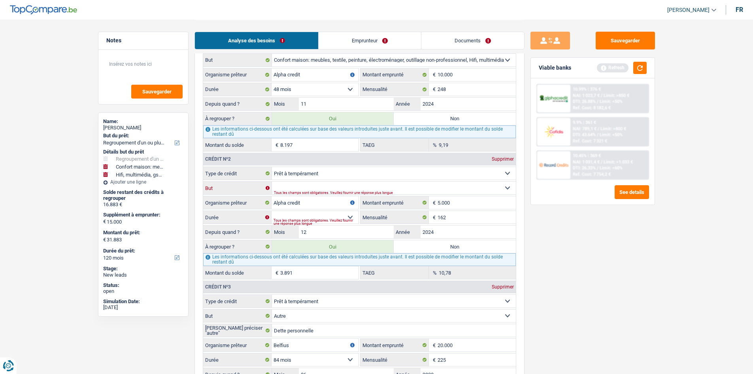
drag, startPoint x: 348, startPoint y: 187, endPoint x: 349, endPoint y: 180, distance: 6.8
click at [348, 187] on select "Confort maison: meubles, textile, peinture, électroménager, outillage non-profe…" at bounding box center [394, 187] width 244 height 13
click at [272, 181] on select "Confort maison: meubles, textile, peinture, électroménager, outillage non-profe…" at bounding box center [394, 187] width 244 height 13
click at [470, 203] on input "5.000" at bounding box center [477, 202] width 78 height 13
click at [478, 217] on input "162" at bounding box center [477, 217] width 78 height 13
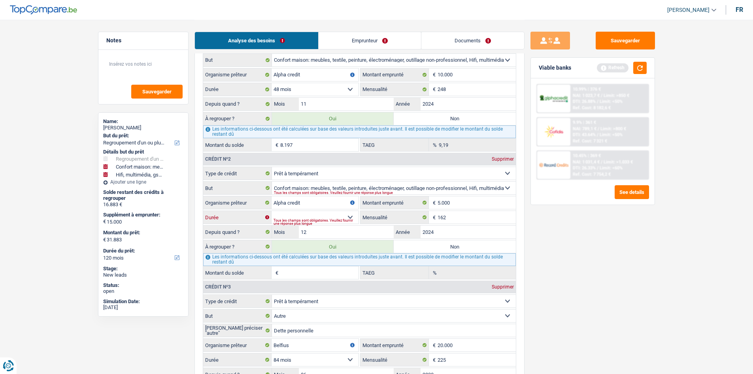
click at [342, 214] on select "12 mois 18 mois 24 mois 30 mois 36 mois Sélectionner une option" at bounding box center [315, 217] width 87 height 13
click at [272, 211] on select "12 mois 18 mois 24 mois 30 mois 36 mois Sélectionner une option" at bounding box center [315, 217] width 87 height 13
click at [468, 215] on input "162" at bounding box center [477, 217] width 78 height 13
click at [618, 269] on div "Sauvegarder Viable banks Refresh 10.99% | 376 € NAI: 1 023,7 € / Limit: >850 € …" at bounding box center [593, 196] width 136 height 329
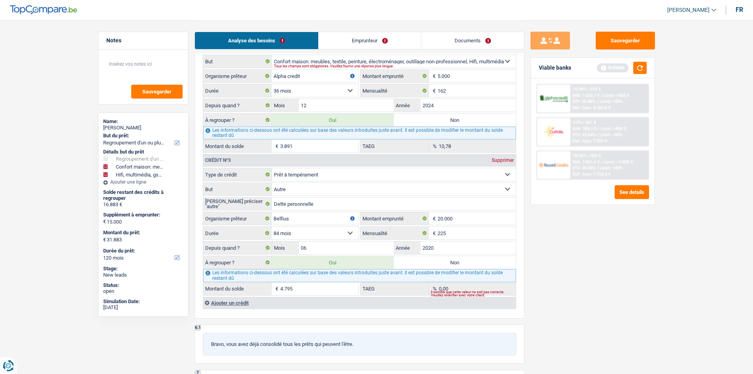
scroll to position [949, 0]
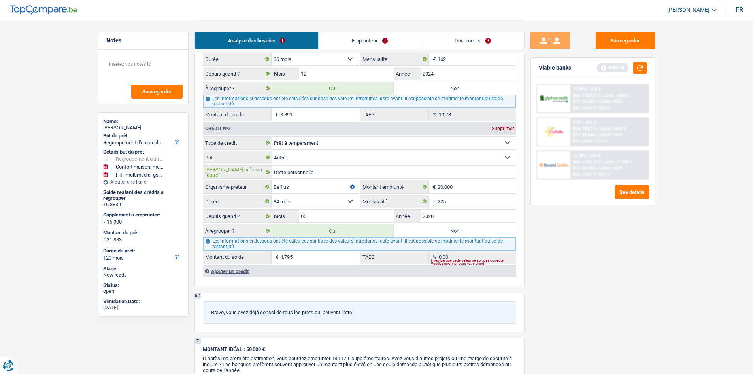
click at [335, 174] on input "Dette personnelle" at bounding box center [394, 172] width 244 height 13
click at [629, 73] on div "Refresh" at bounding box center [622, 68] width 50 height 12
drag, startPoint x: 639, startPoint y: 65, endPoint x: 638, endPoint y: 77, distance: 11.9
click at [639, 65] on button "button" at bounding box center [639, 68] width 13 height 12
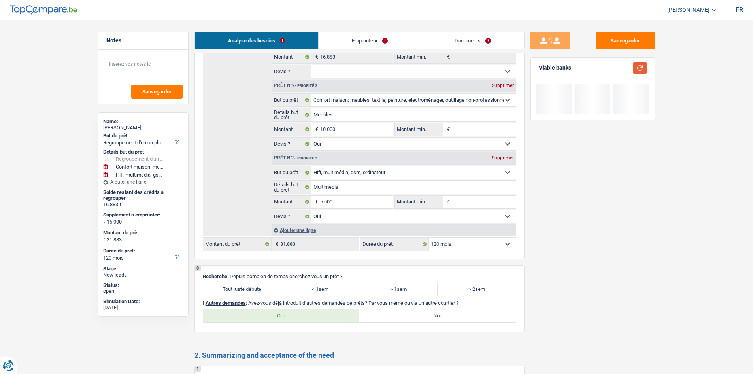
scroll to position [1384, 0]
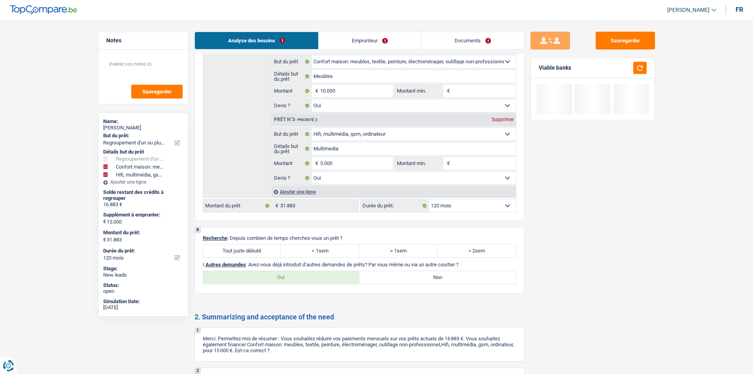
click at [224, 248] on label "Tout juste débuté" at bounding box center [242, 250] width 78 height 13
click at [224, 248] on input "Tout juste débuté" at bounding box center [242, 250] width 78 height 13
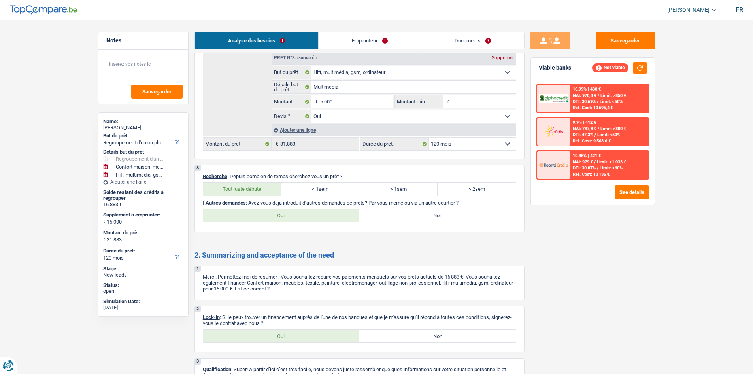
scroll to position [1499, 0]
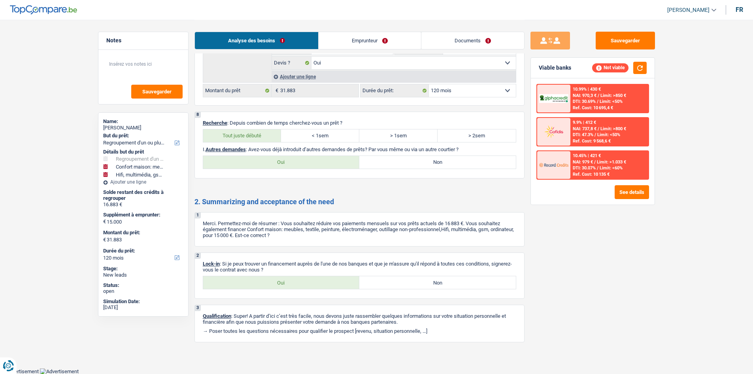
drag, startPoint x: 283, startPoint y: 283, endPoint x: 311, endPoint y: 282, distance: 28.5
click at [283, 283] on label "Oui" at bounding box center [281, 282] width 157 height 13
click at [283, 283] on input "Oui" at bounding box center [281, 282] width 157 height 13
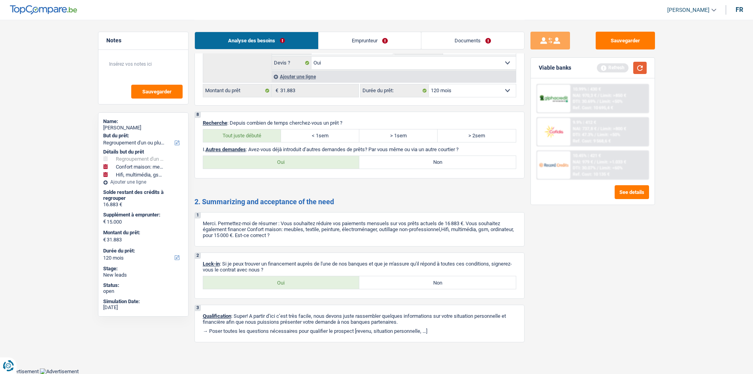
click at [636, 69] on button "button" at bounding box center [639, 68] width 13 height 12
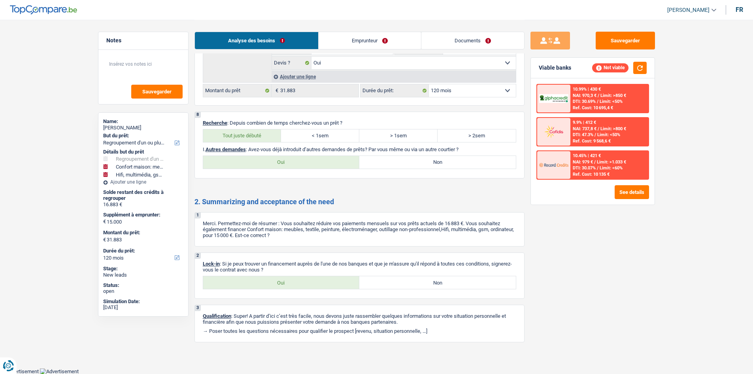
click at [420, 168] on label "Non" at bounding box center [437, 162] width 157 height 13
click at [420, 168] on input "Non" at bounding box center [437, 162] width 157 height 13
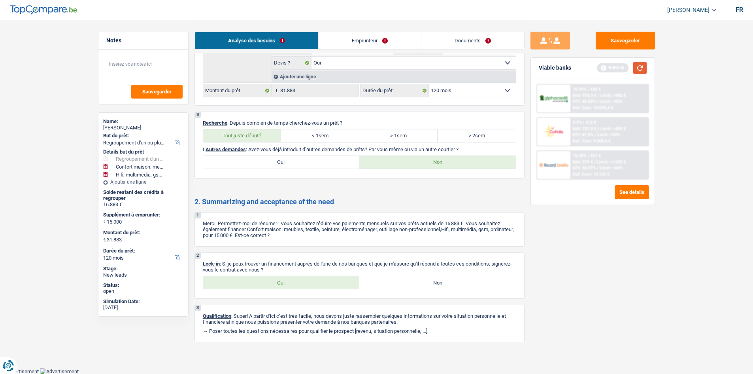
click at [638, 72] on button "button" at bounding box center [639, 68] width 13 height 12
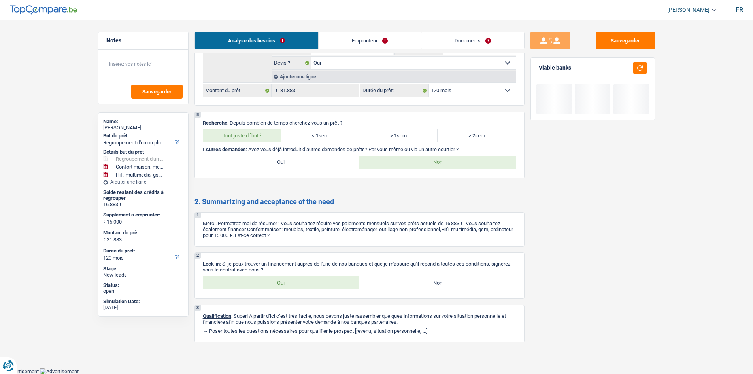
click at [336, 160] on label "Oui" at bounding box center [281, 162] width 157 height 13
click at [336, 160] on input "Oui" at bounding box center [281, 162] width 157 height 13
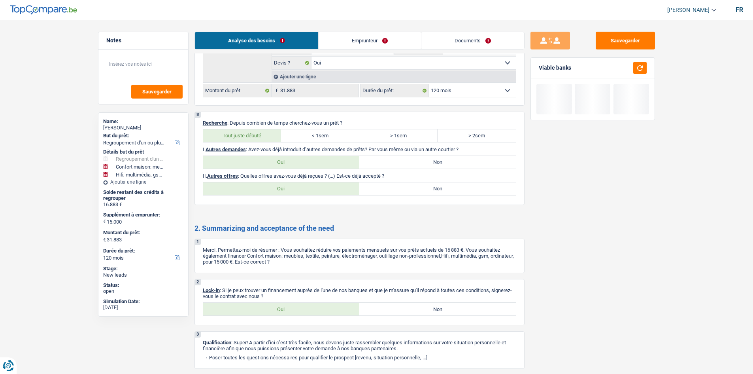
drag, startPoint x: 453, startPoint y: 194, endPoint x: 463, endPoint y: 194, distance: 10.3
click at [453, 194] on label "Non" at bounding box center [437, 188] width 157 height 13
click at [453, 194] on input "Non" at bounding box center [437, 188] width 157 height 13
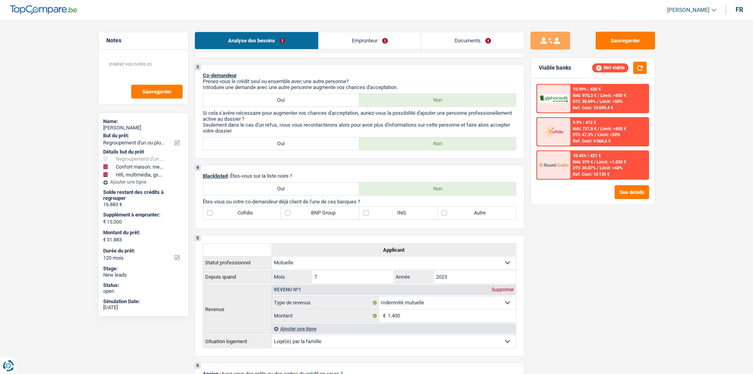
scroll to position [392, 0]
click at [309, 216] on label "BNP Group" at bounding box center [320, 213] width 78 height 13
click at [309, 216] on input "BNP Group" at bounding box center [320, 213] width 78 height 13
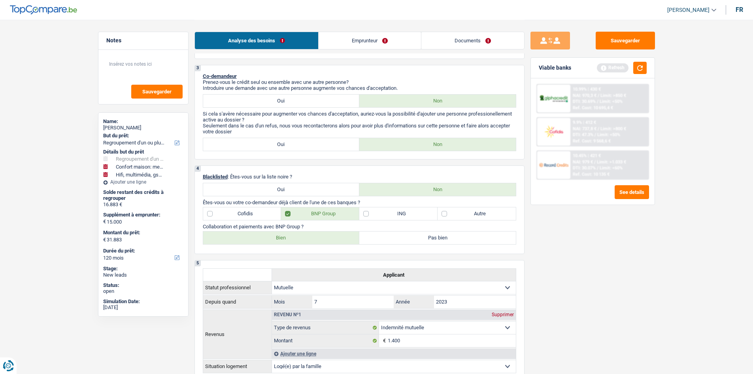
click at [256, 236] on label "Bien" at bounding box center [281, 237] width 157 height 13
click at [256, 236] on input "Bien" at bounding box center [281, 237] width 157 height 13
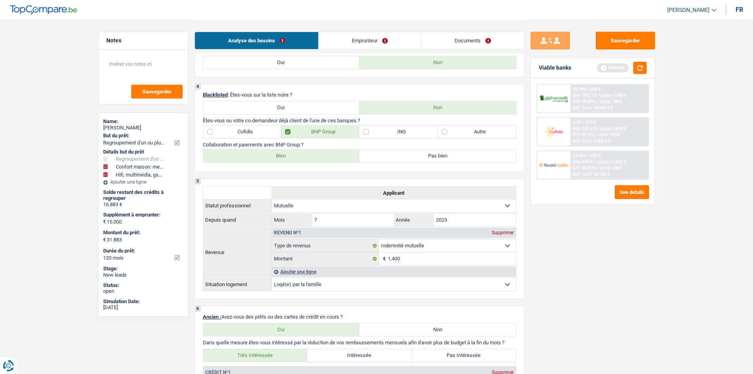
scroll to position [431, 0]
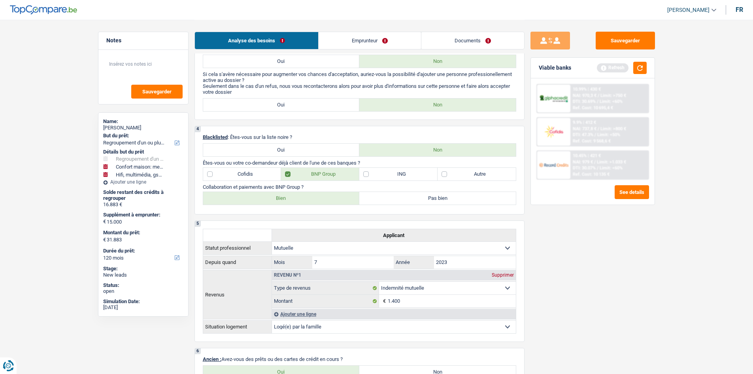
click at [485, 178] on label "Autre" at bounding box center [477, 174] width 78 height 13
click at [485, 178] on input "Autre" at bounding box center [477, 174] width 78 height 13
click at [650, 67] on div "Viable banks Refresh" at bounding box center [593, 68] width 124 height 21
click at [647, 65] on div "Viable banks Refresh" at bounding box center [593, 68] width 124 height 21
click at [642, 68] on button "button" at bounding box center [639, 68] width 13 height 12
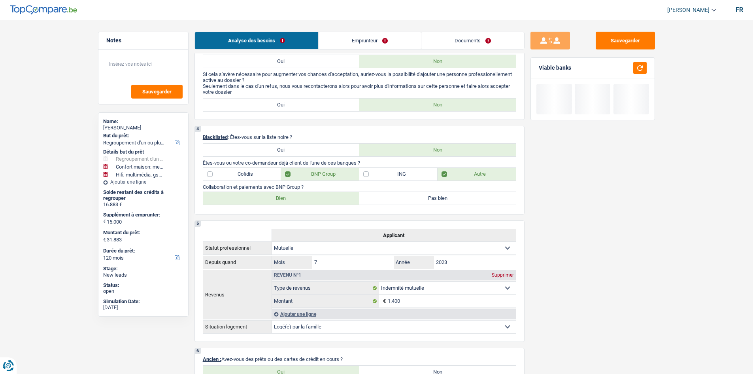
click at [377, 37] on link "Emprunteur" at bounding box center [370, 40] width 102 height 17
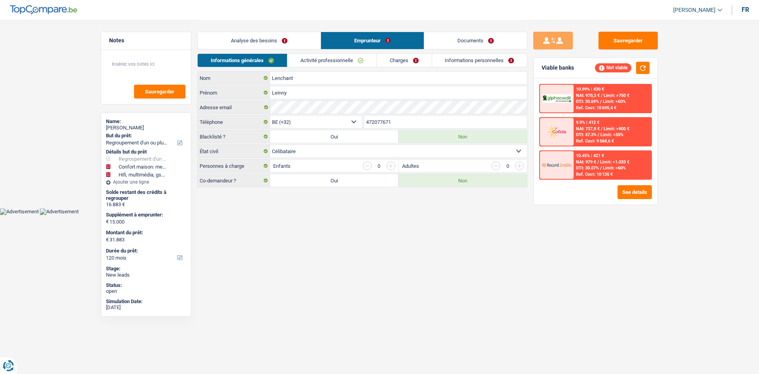
click at [312, 59] on link "Activité professionnelle" at bounding box center [331, 60] width 89 height 13
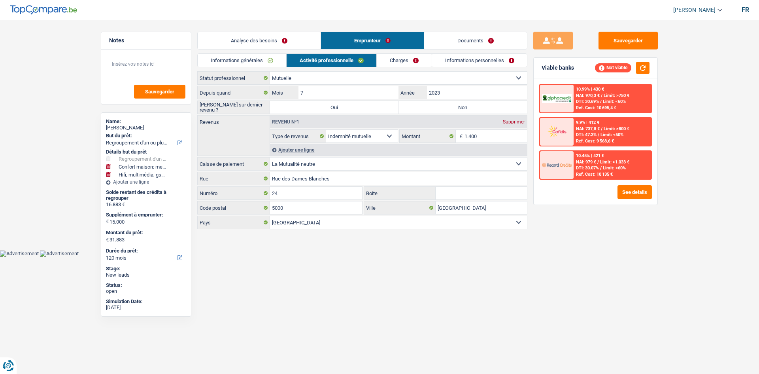
click at [443, 110] on label "Non" at bounding box center [462, 107] width 128 height 13
click at [443, 110] on input "Non" at bounding box center [462, 107] width 128 height 13
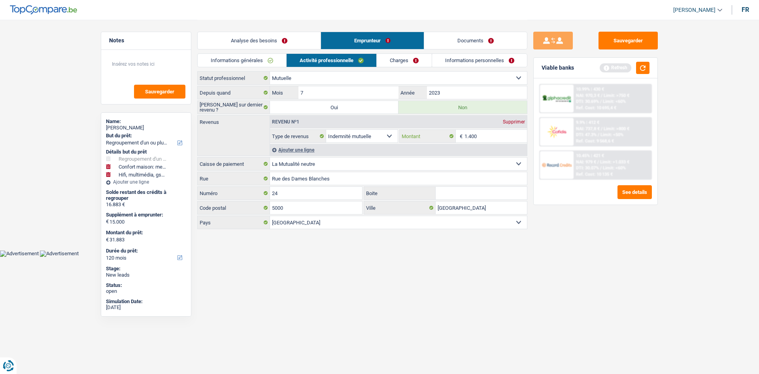
click at [499, 140] on input "1.400" at bounding box center [495, 136] width 63 height 13
click at [406, 62] on link "Charges" at bounding box center [404, 60] width 55 height 13
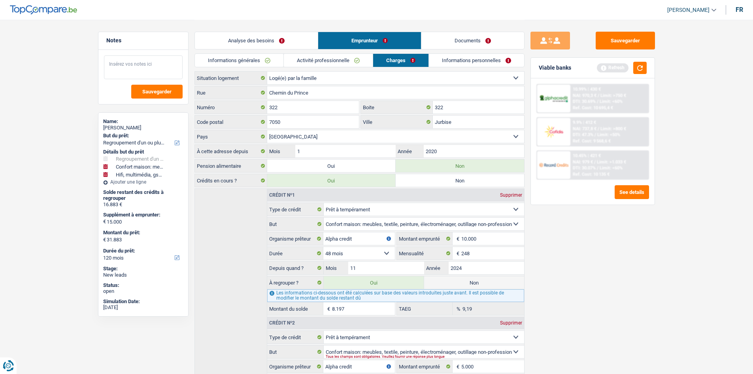
click at [151, 68] on textarea at bounding box center [143, 67] width 79 height 24
click at [160, 96] on button "Sauvegarder" at bounding box center [156, 92] width 51 height 14
click at [587, 270] on div "Sauvegarder Viable banks Refresh 10.99% | 430 € NAI: 970,3 € / Limit: >750 € DT…" at bounding box center [593, 196] width 136 height 329
click at [442, 151] on input "2020" at bounding box center [474, 151] width 100 height 13
click at [468, 66] on link "Informations personnelles" at bounding box center [476, 60] width 95 height 13
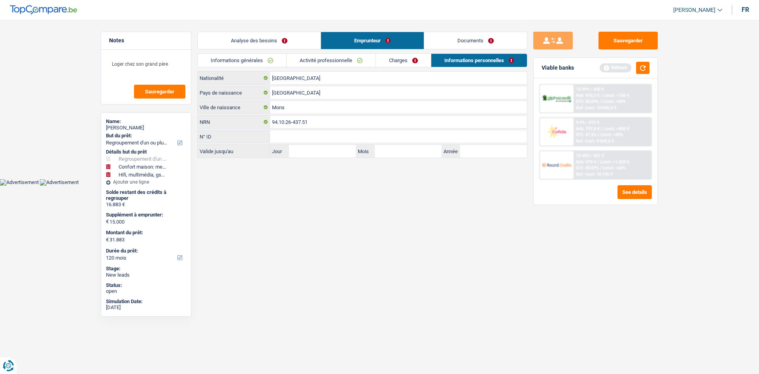
click at [472, 42] on link "Documents" at bounding box center [475, 40] width 103 height 17
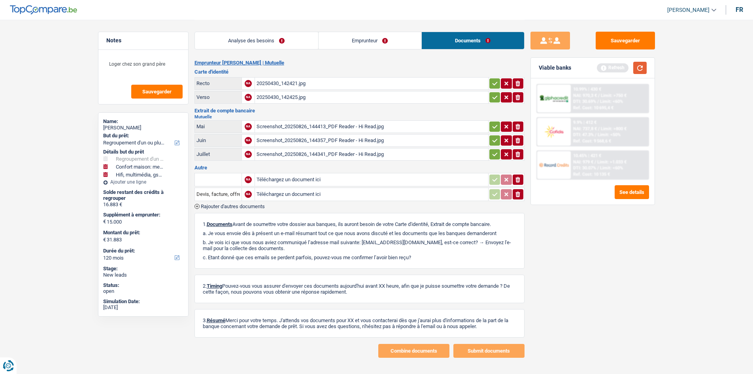
click at [638, 71] on button "button" at bounding box center [639, 68] width 13 height 12
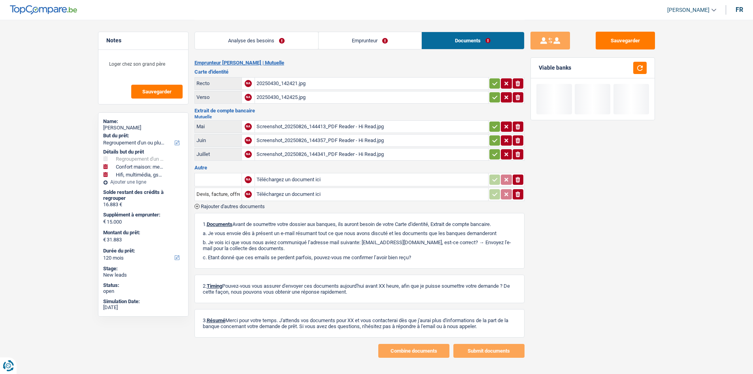
click at [279, 41] on link "Analyse des besoins" at bounding box center [256, 40] width 123 height 17
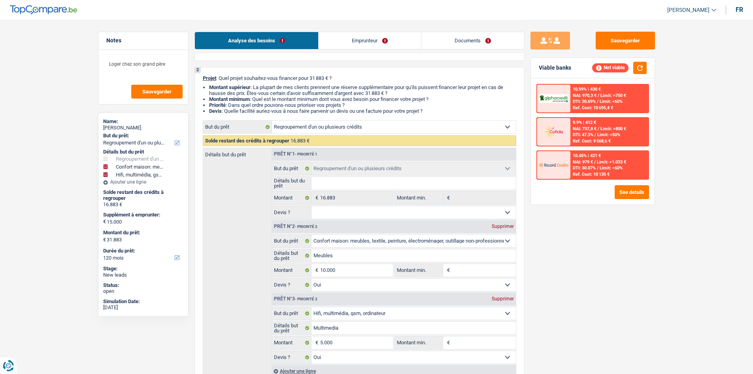
scroll to position [119, 0]
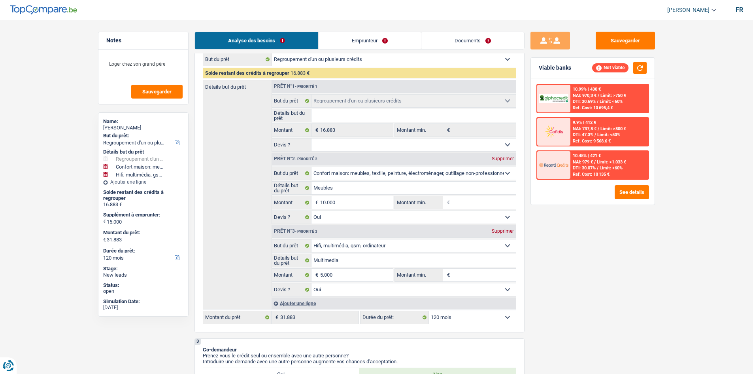
click at [512, 234] on div "Prêt n°3 - Priorité 3 Supprimer" at bounding box center [394, 231] width 244 height 13
click at [508, 231] on div "Supprimer" at bounding box center [503, 230] width 26 height 5
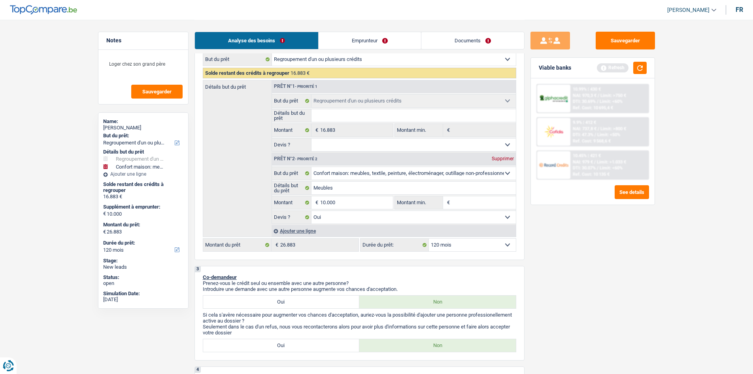
click at [610, 223] on div "Sauvegarder Viable banks Refresh 10.99% | 430 € NAI: 970,3 € / Limit: >750 € DT…" at bounding box center [593, 196] width 136 height 329
click at [636, 69] on button "button" at bounding box center [639, 68] width 13 height 12
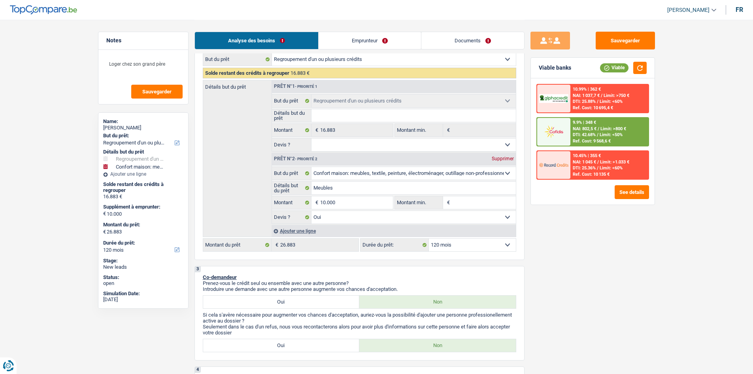
click at [304, 228] on div "Ajouter une ligne" at bounding box center [394, 230] width 244 height 11
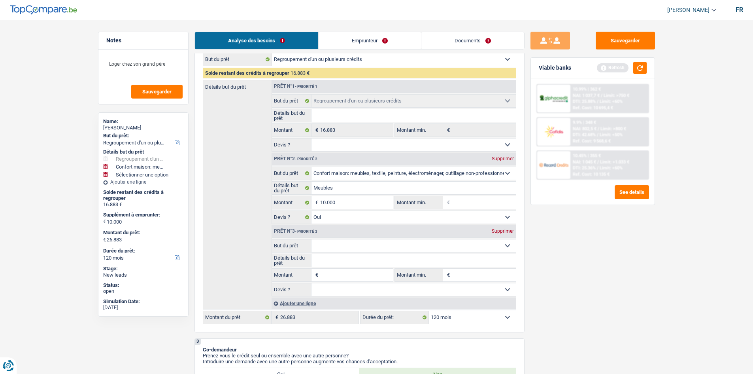
click at [338, 244] on select "Confort maison: meubles, textile, peinture, électroménager, outillage non-profe…" at bounding box center [413, 245] width 204 height 13
click at [311, 239] on select "Confort maison: meubles, textile, peinture, électroménager, outillage non-profe…" at bounding box center [413, 245] width 204 height 13
click at [344, 264] on input "Détails but du prêt" at bounding box center [413, 260] width 204 height 13
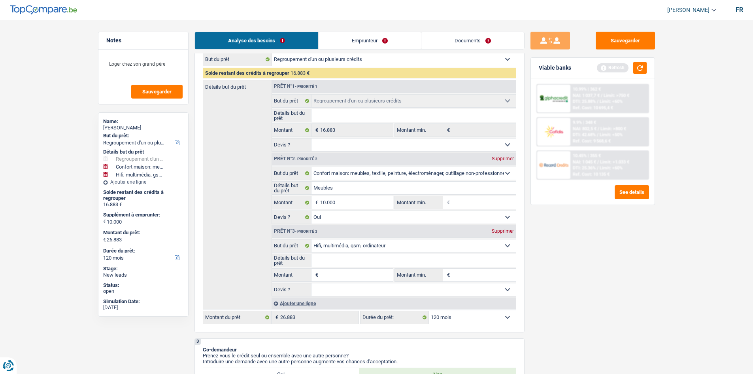
click at [337, 275] on input "Montant" at bounding box center [356, 274] width 72 height 13
click at [593, 321] on div "Sauvegarder Viable banks Refresh 10.99% | 362 € NAI: 1 037,7 € / Limit: >750 € …" at bounding box center [593, 196] width 136 height 329
click at [329, 288] on select "Oui Non Non répondu Sélectionner une option" at bounding box center [413, 289] width 204 height 13
click at [311, 283] on select "Oui Non Non répondu Sélectionner une option" at bounding box center [413, 289] width 204 height 13
click at [618, 276] on div "Sauvegarder Viable banks Refresh 10.99% | 362 € NAI: 1 037,7 € / Limit: >750 € …" at bounding box center [593, 196] width 136 height 329
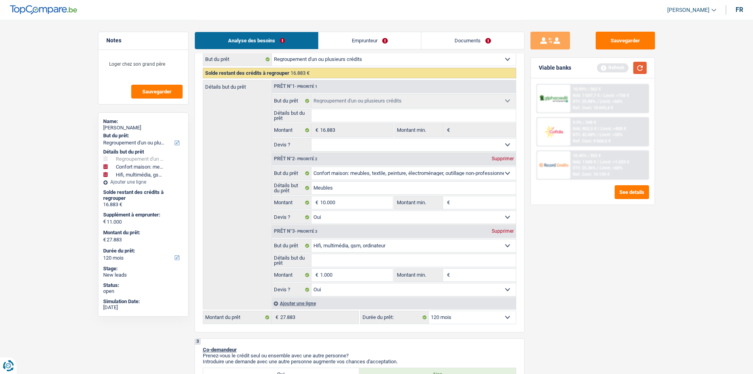
click at [641, 70] on button "button" at bounding box center [639, 68] width 13 height 12
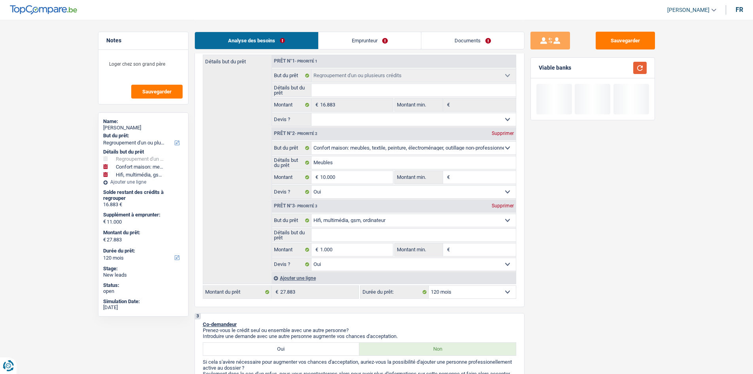
scroll to position [158, 0]
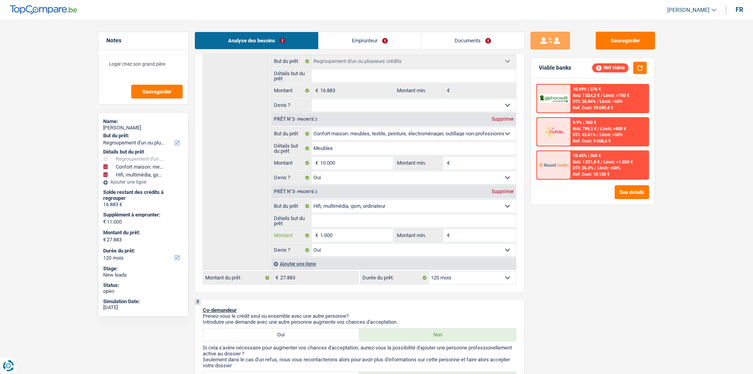
click at [356, 237] on input "1.000" at bounding box center [356, 235] width 72 height 13
click at [500, 190] on div "Supprimer" at bounding box center [503, 191] width 26 height 5
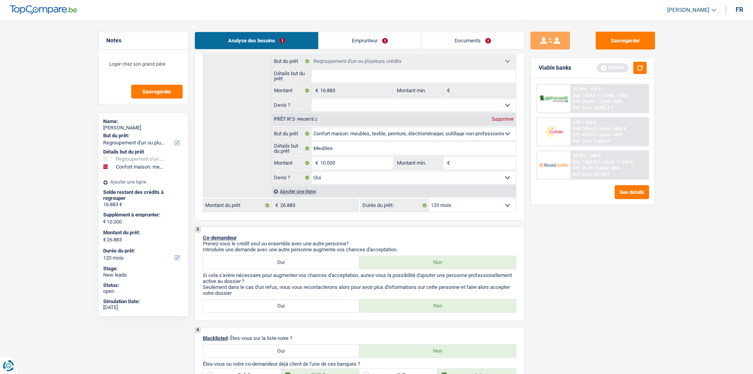
click at [599, 194] on div "See details" at bounding box center [592, 192] width 113 height 14
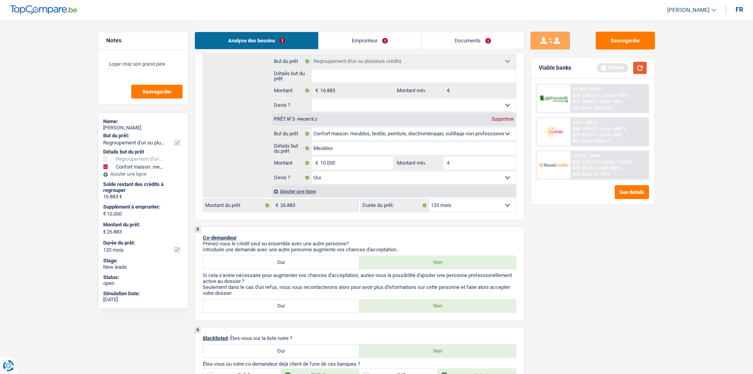
click at [642, 69] on button "button" at bounding box center [639, 68] width 13 height 12
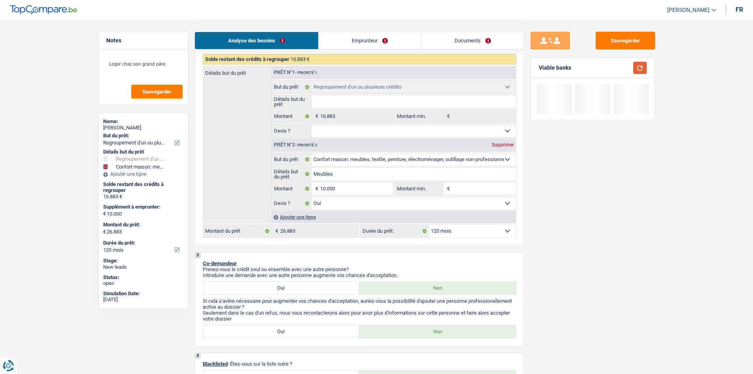
scroll to position [119, 0]
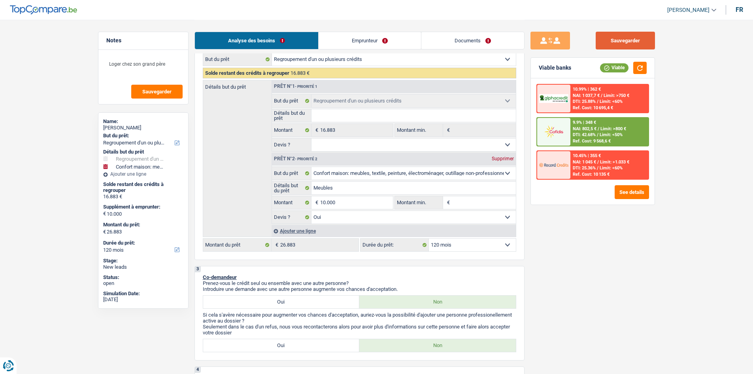
click at [626, 45] on button "Sauvegarder" at bounding box center [625, 41] width 59 height 18
click at [478, 47] on link "Documents" at bounding box center [472, 40] width 103 height 17
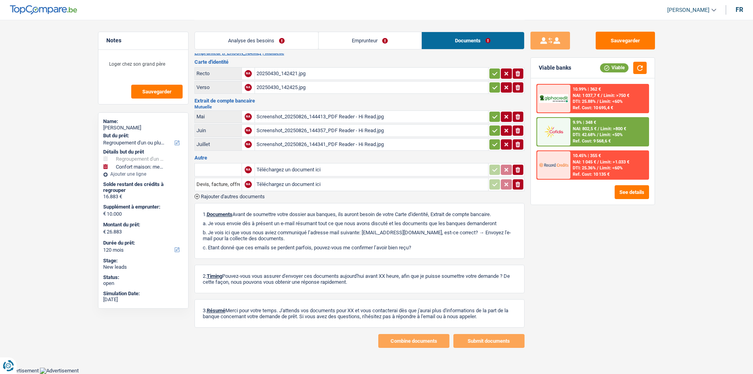
scroll to position [9, 0]
click at [632, 41] on button "Sauvegarder" at bounding box center [625, 41] width 59 height 18
click at [313, 123] on td "Screenshot_20250826_144413_PDF Reader - Hi Read.jpg" at bounding box center [372, 117] width 234 height 13
click at [322, 119] on div "Screenshot_20250826_144413_PDF Reader - Hi Read.jpg" at bounding box center [372, 117] width 230 height 12
click at [317, 134] on div "Screenshot_20250826_144357_PDF Reader - Hi Read.jpg" at bounding box center [372, 131] width 230 height 12
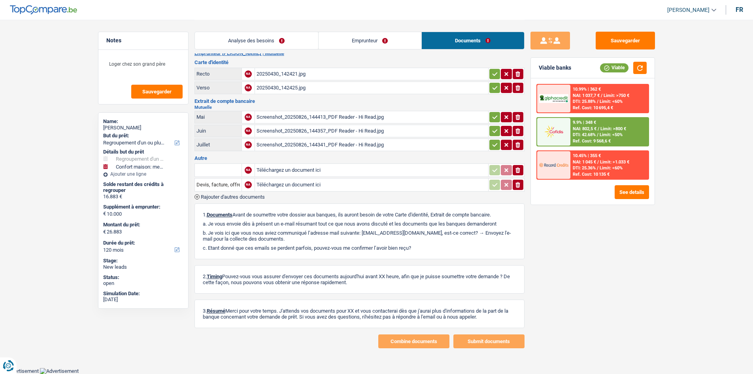
click at [336, 145] on div "Screenshot_20250826_144341_PDF Reader - Hi Read.jpg" at bounding box center [372, 145] width 230 height 12
click at [288, 70] on div "20250430_142421.jpg" at bounding box center [372, 74] width 230 height 12
click at [493, 74] on icon "button" at bounding box center [495, 74] width 6 height 8
click at [494, 87] on icon "button" at bounding box center [495, 88] width 6 height 8
drag, startPoint x: 268, startPoint y: 39, endPoint x: 272, endPoint y: 54, distance: 15.5
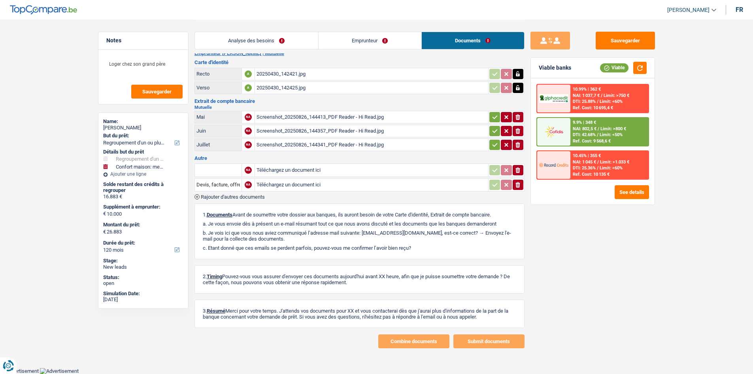
click at [268, 39] on link "Analyse des besoins" at bounding box center [256, 40] width 123 height 17
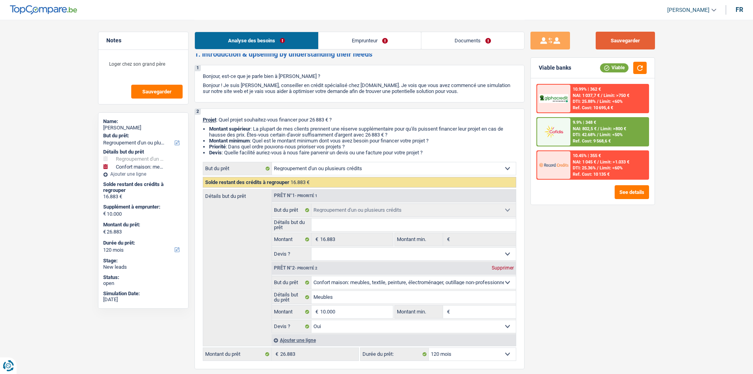
click at [643, 39] on button "Sauvegarder" at bounding box center [625, 41] width 59 height 18
click at [155, 90] on span "Sauvegarder" at bounding box center [156, 91] width 29 height 5
